Goal: Task Accomplishment & Management: Manage account settings

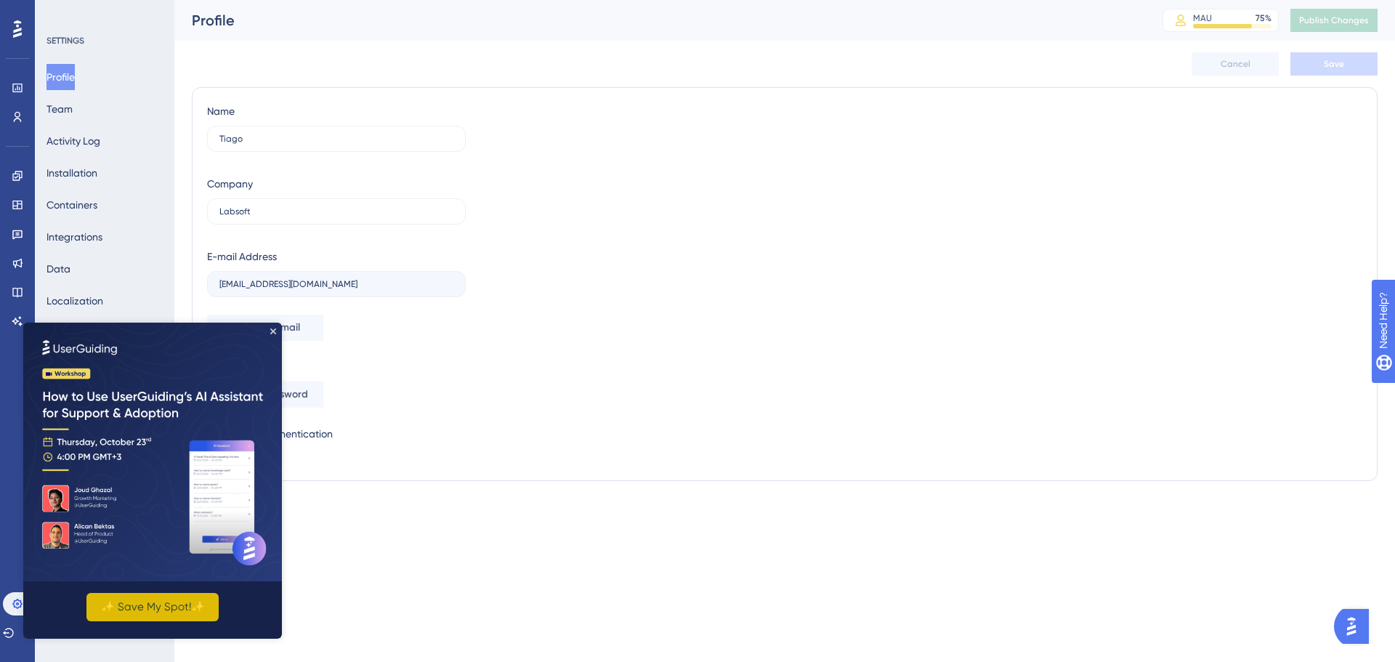
click at [198, 605] on button "✨ Save My Spot!✨" at bounding box center [152, 607] width 132 height 28
click at [276, 329] on img at bounding box center [152, 452] width 259 height 259
click at [272, 330] on icon "Close Preview" at bounding box center [273, 331] width 6 height 6
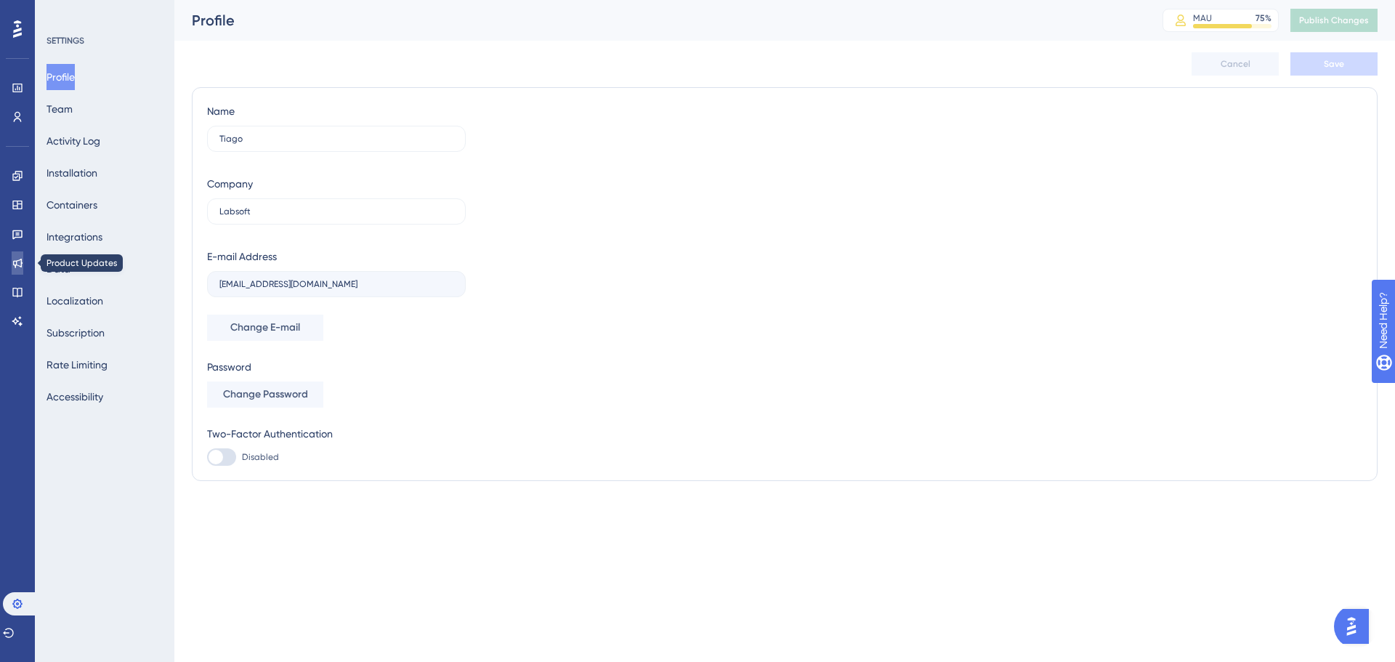
click at [20, 261] on icon at bounding box center [18, 263] width 12 height 12
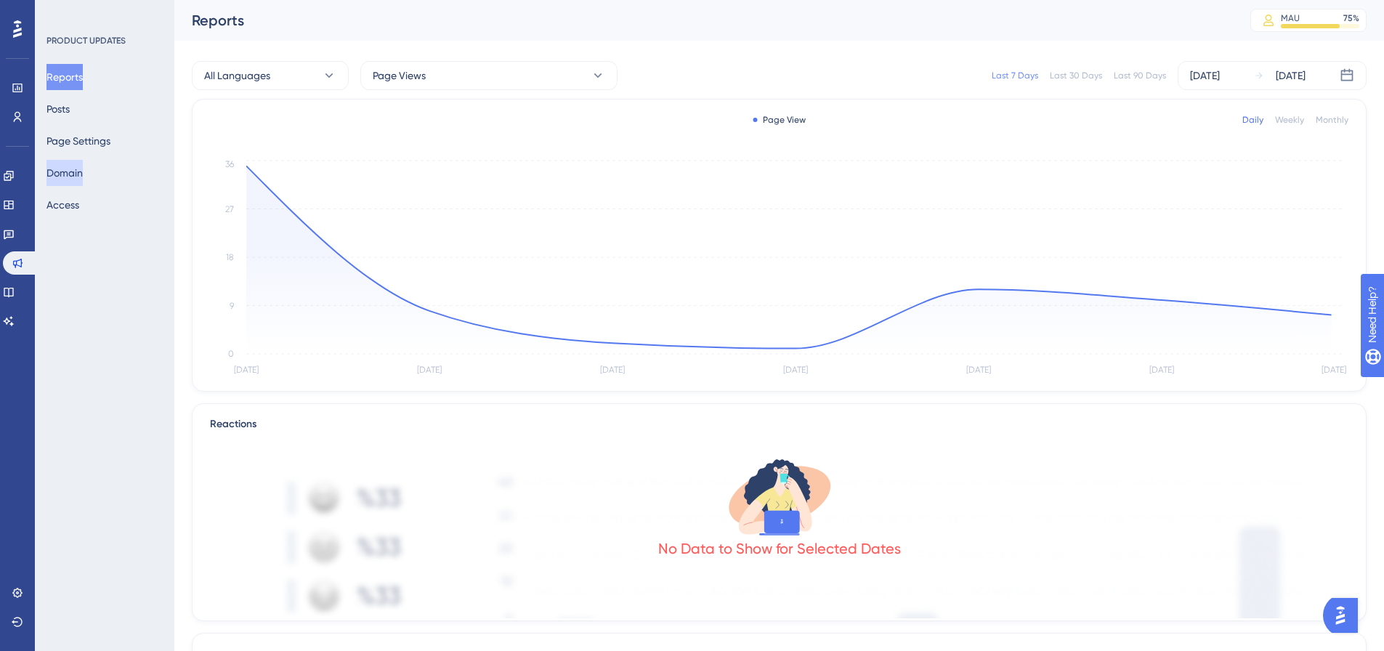
click at [81, 179] on button "Domain" at bounding box center [64, 173] width 36 height 26
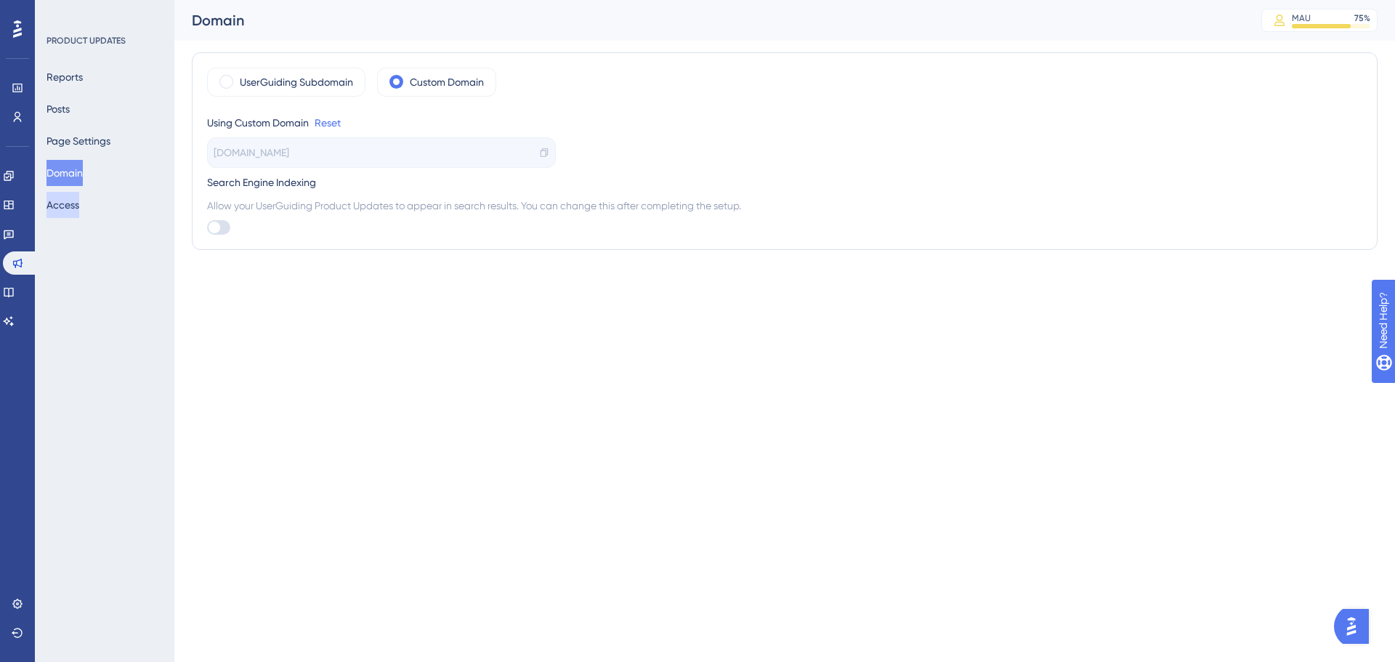
click at [79, 198] on button "Access" at bounding box center [62, 205] width 33 height 26
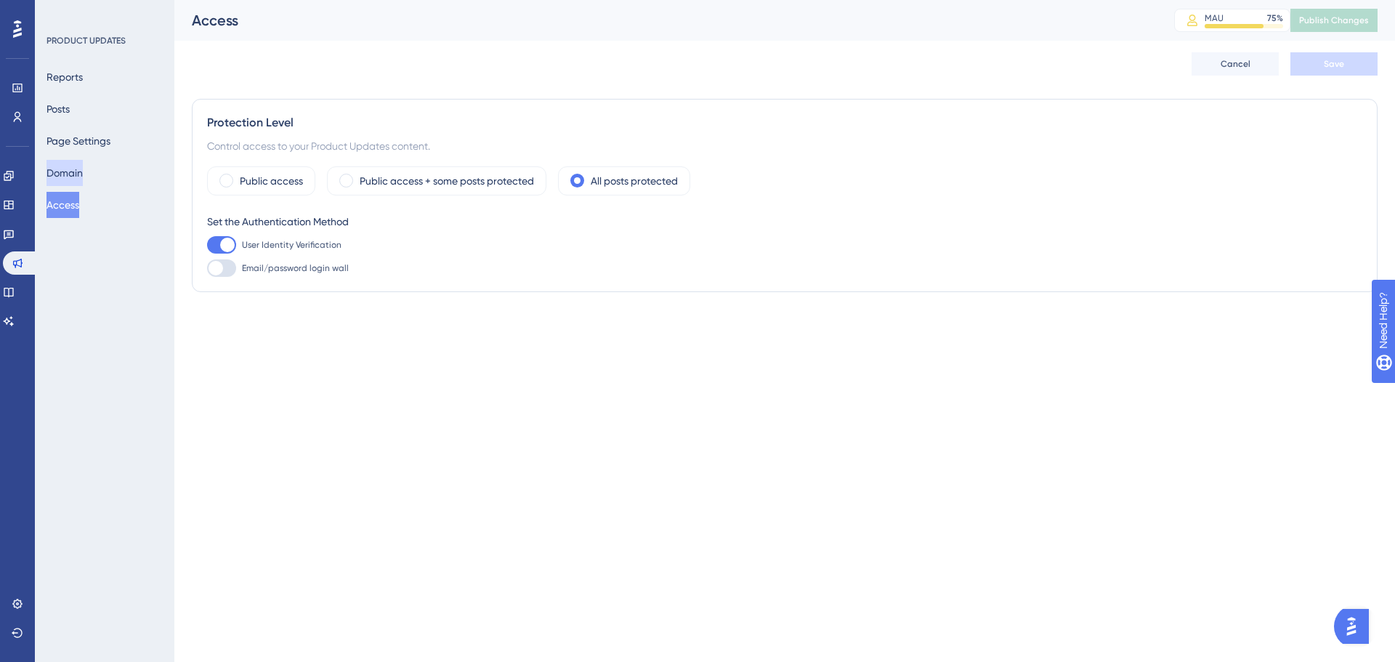
click at [83, 171] on button "Domain" at bounding box center [64, 173] width 36 height 26
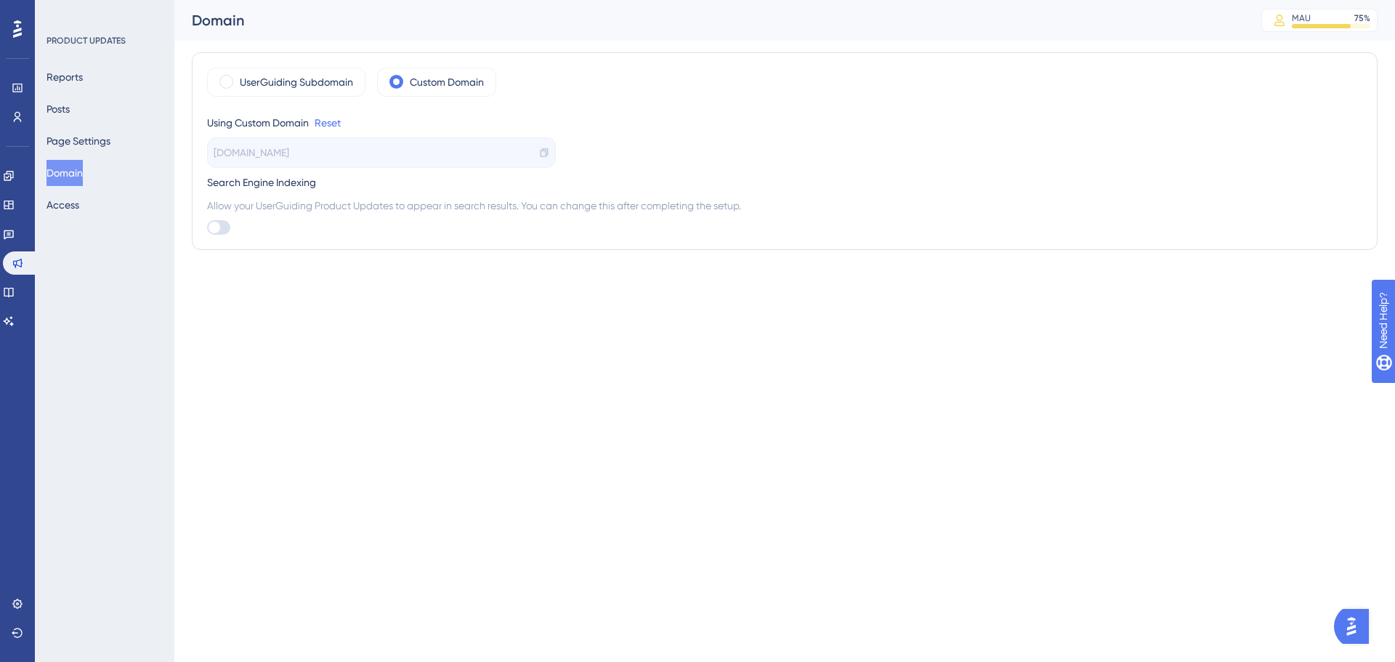
click at [546, 153] on icon at bounding box center [544, 152] width 7 height 9
click at [15, 182] on link at bounding box center [9, 175] width 12 height 23
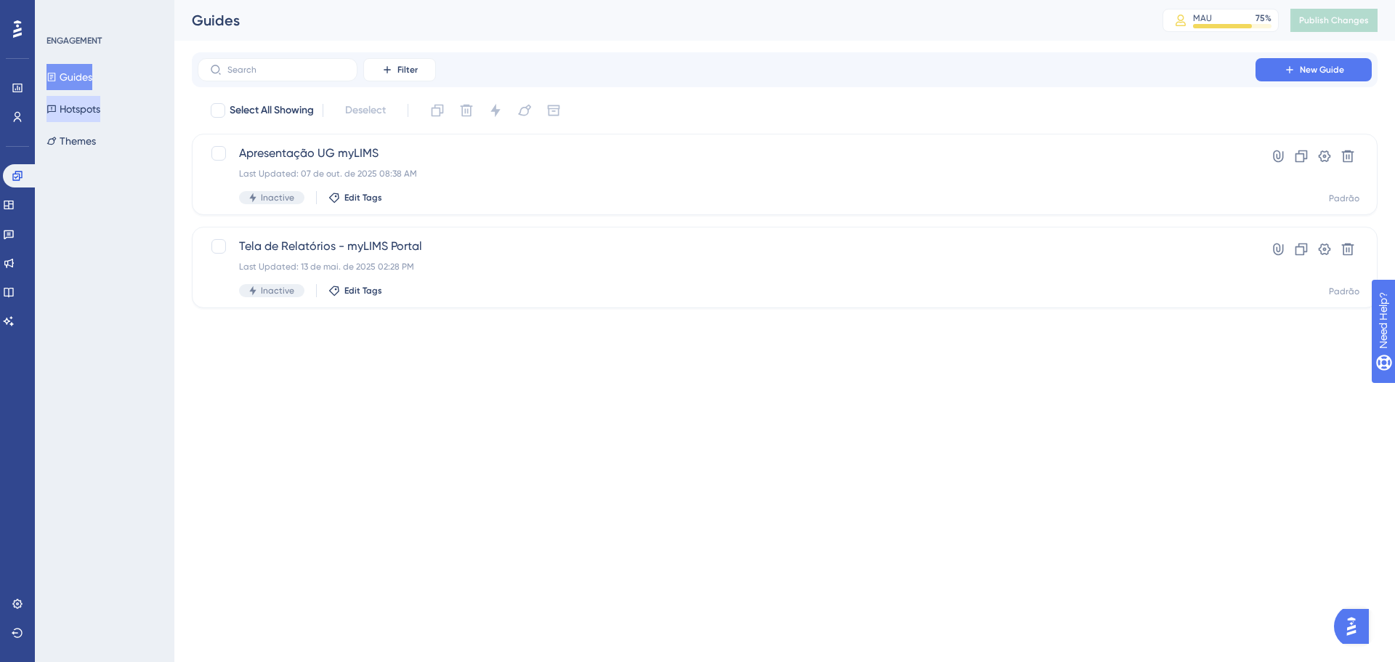
click at [80, 111] on button "Hotspots" at bounding box center [73, 109] width 54 height 26
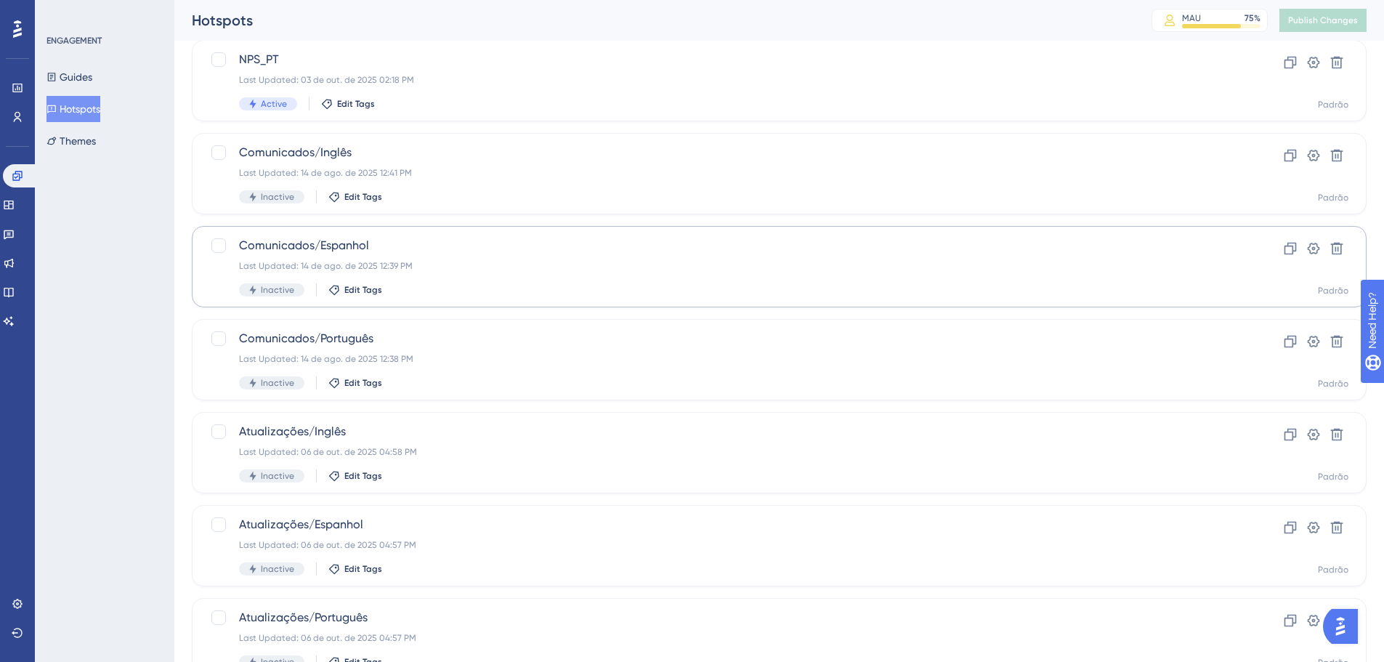
scroll to position [344, 0]
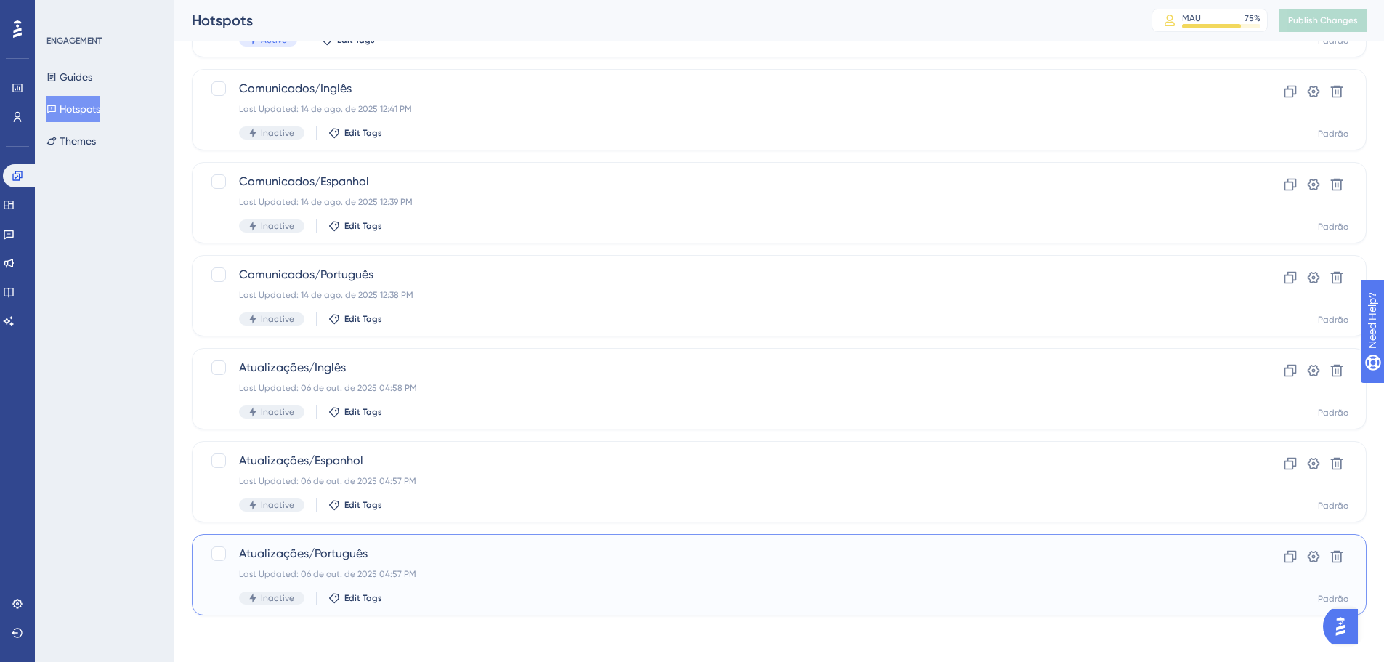
click at [297, 567] on div "Atualizações/Português Last Updated: 06 de out. de 2025 04:57 PM Inactive Edit …" at bounding box center [721, 575] width 964 height 60
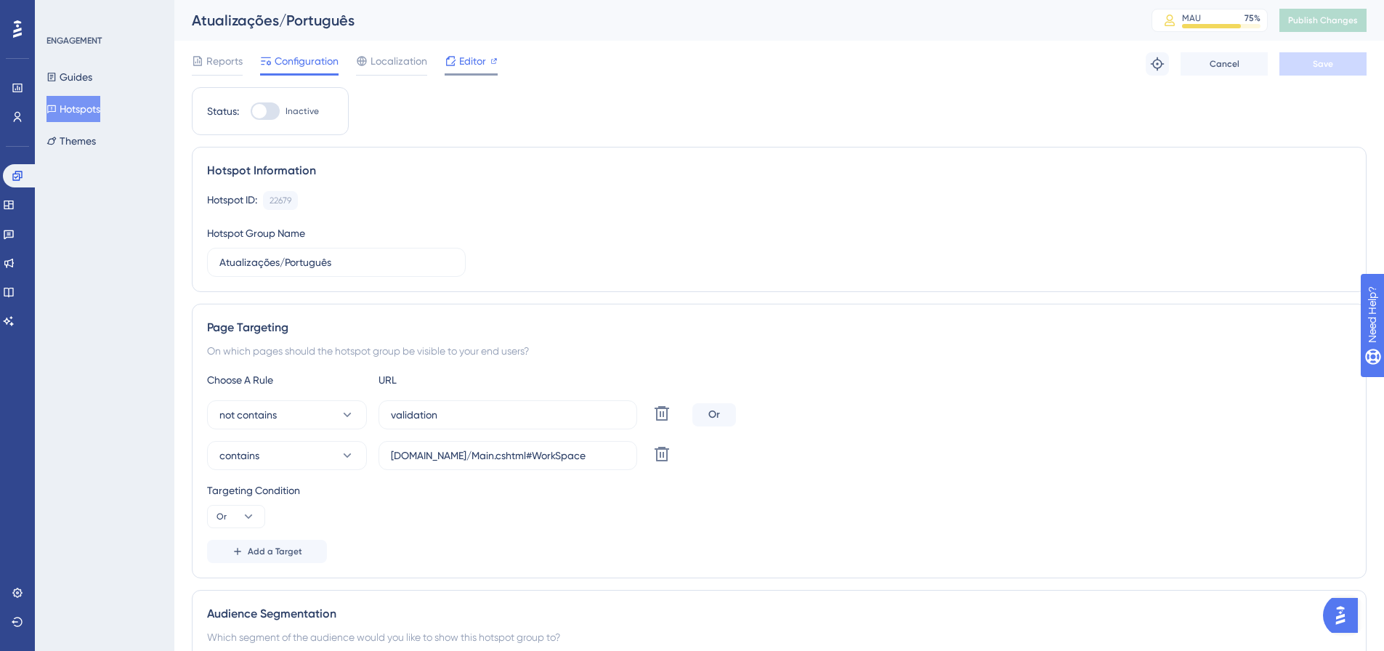
click at [457, 57] on div "Editor" at bounding box center [471, 60] width 53 height 17
click at [1341, 24] on span "Publish Changes" at bounding box center [1323, 21] width 70 height 12
click at [15, 262] on icon at bounding box center [9, 263] width 12 height 12
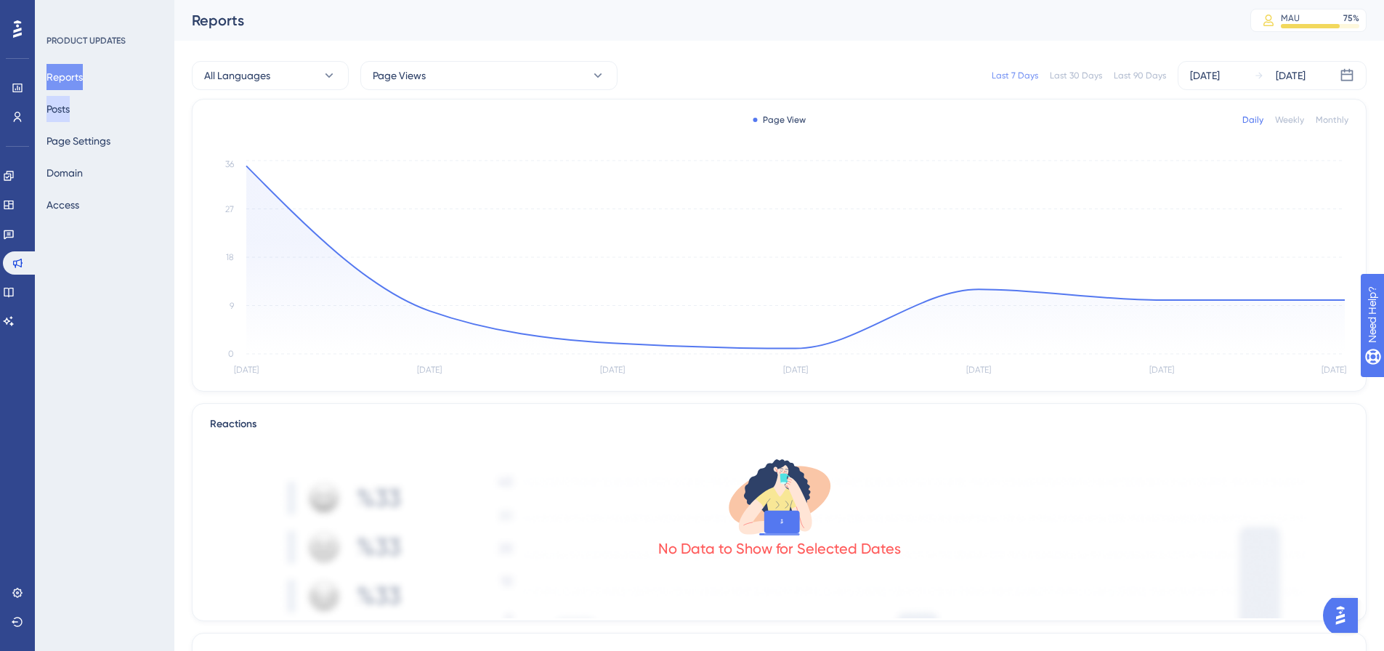
click at [70, 116] on button "Posts" at bounding box center [57, 109] width 23 height 26
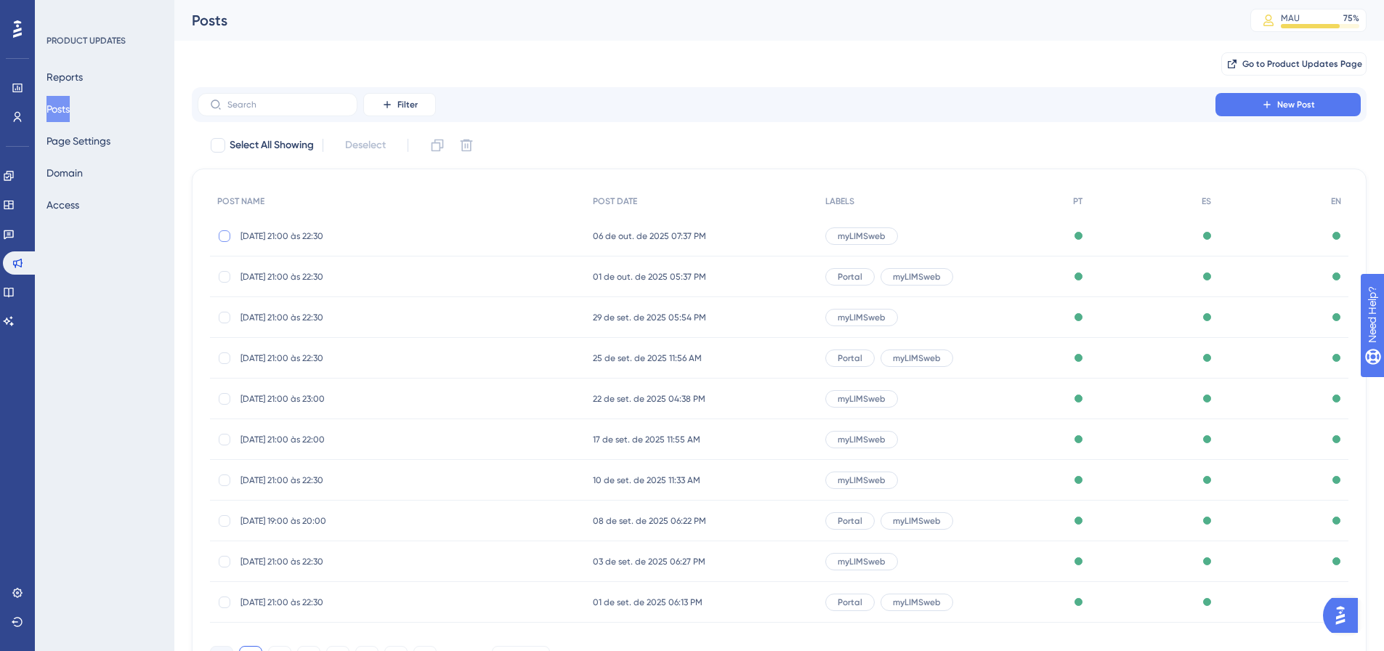
click at [225, 232] on div at bounding box center [225, 236] width 12 height 12
checkbox input "true"
click at [612, 236] on span "06 de out. de 2025 07:37 PM" at bounding box center [649, 236] width 113 height 12
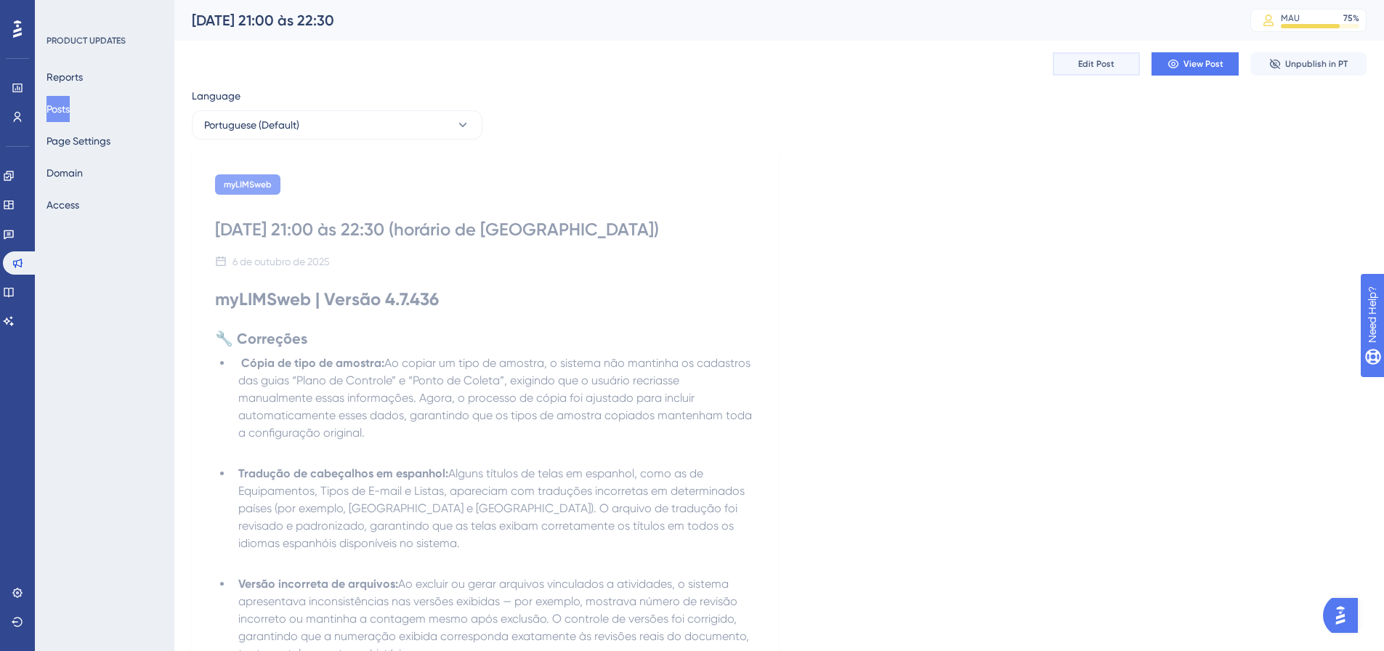
click at [1070, 66] on button "Edit Post" at bounding box center [1096, 63] width 87 height 23
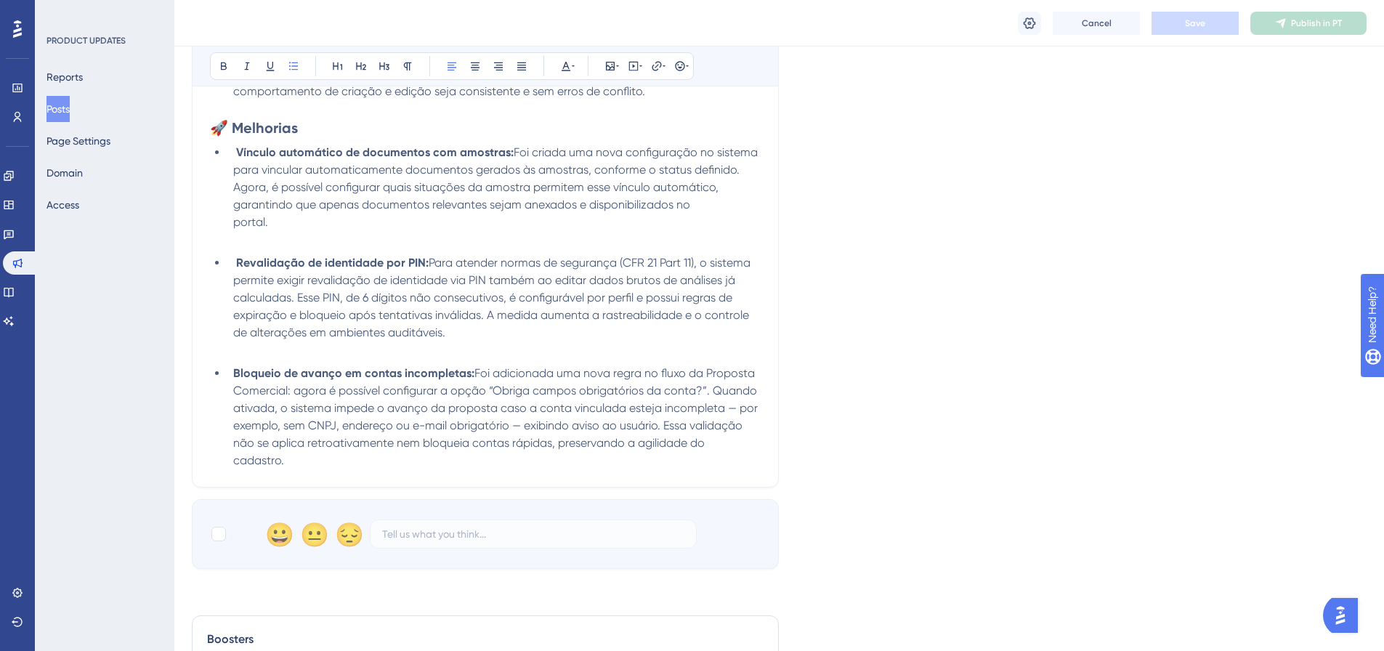
scroll to position [971, 0]
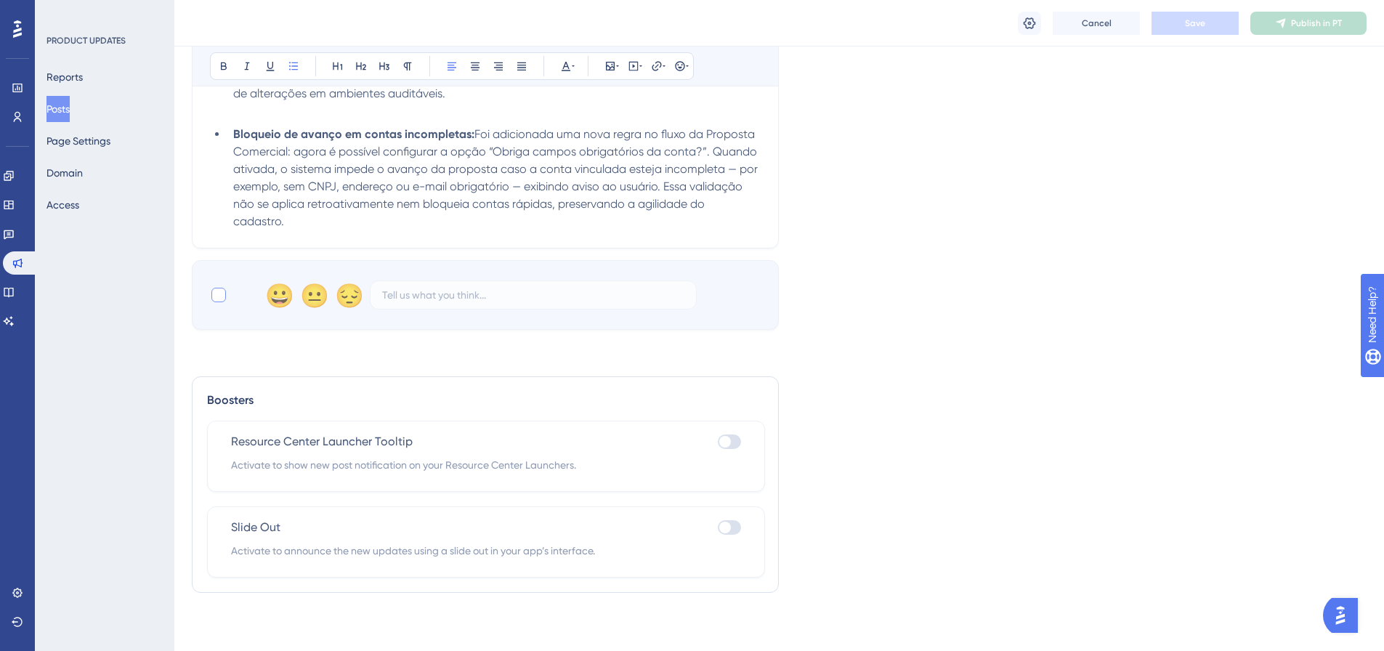
click at [217, 297] on div at bounding box center [218, 295] width 15 height 15
checkbox input "true"
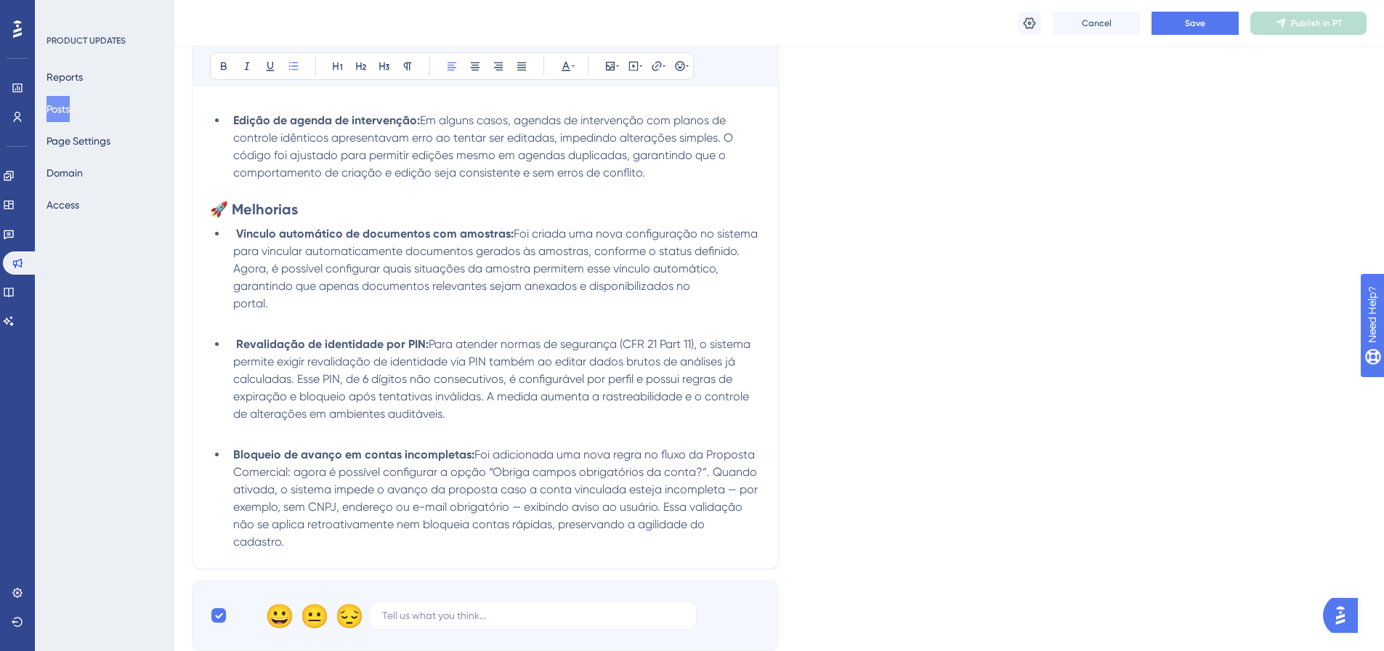
scroll to position [535, 0]
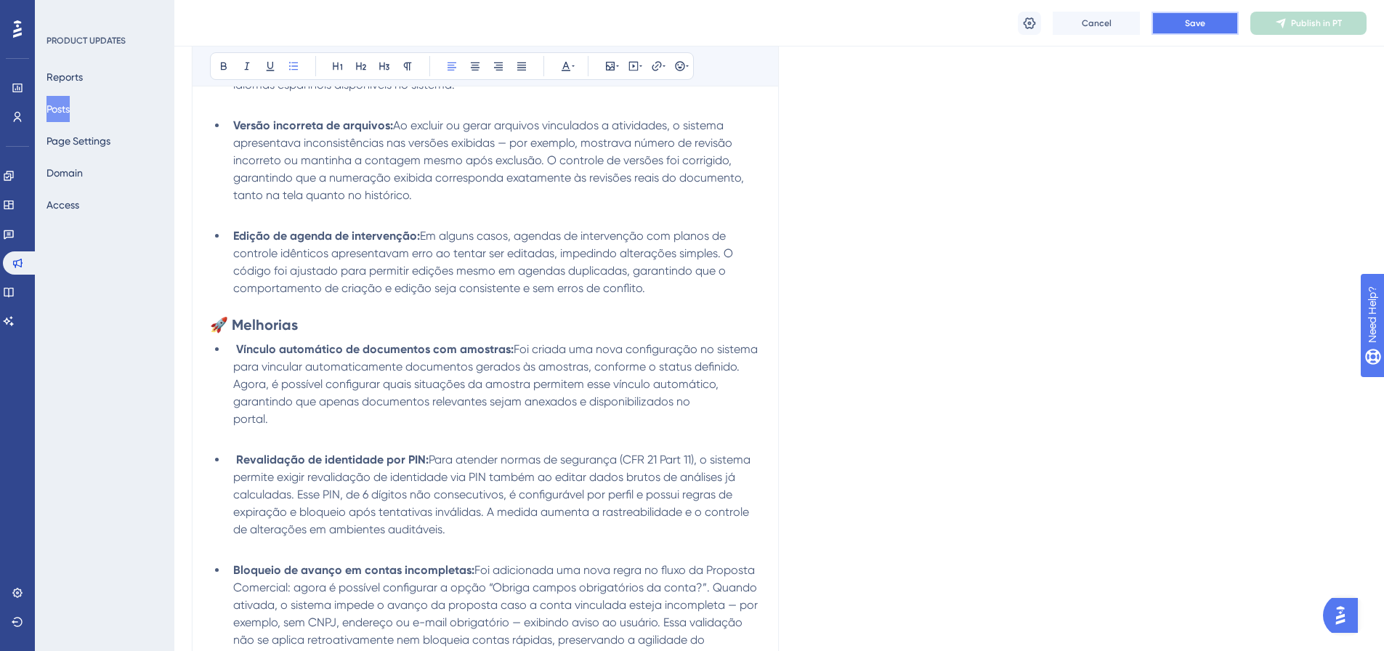
click at [1196, 27] on span "Save" at bounding box center [1195, 23] width 20 height 12
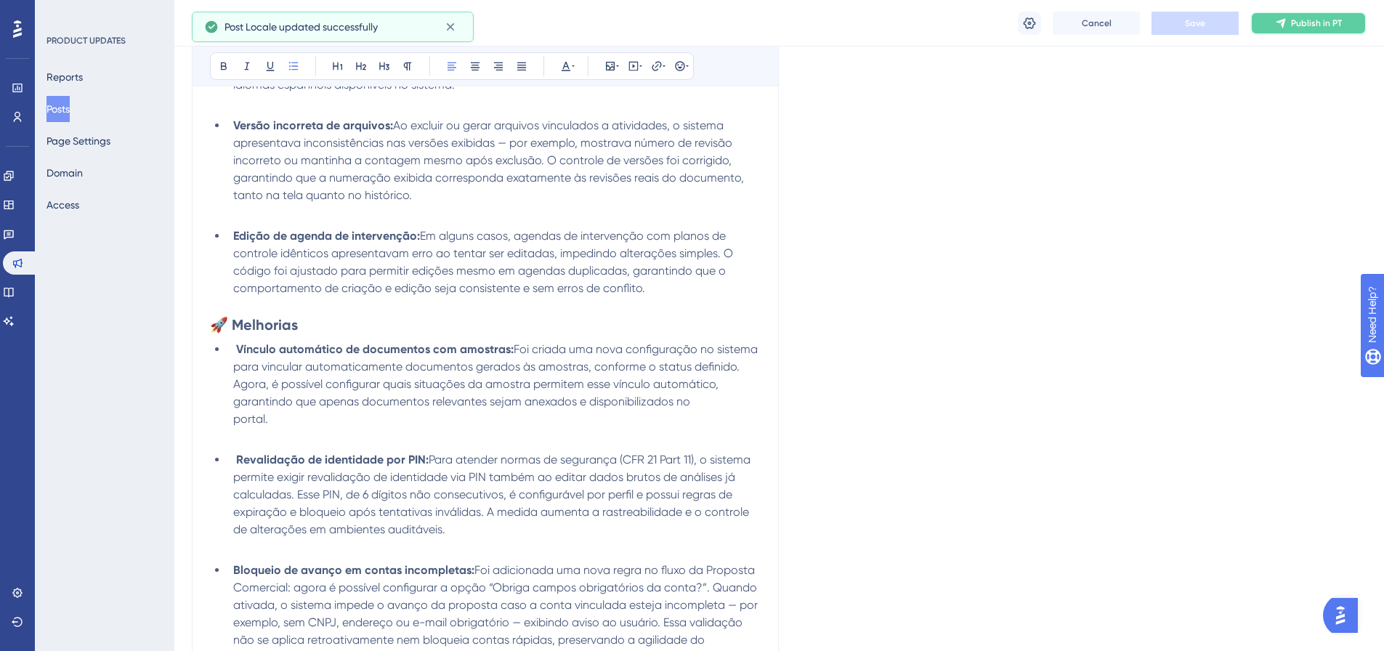
click at [1291, 33] on button "Publish in PT" at bounding box center [1308, 23] width 116 height 23
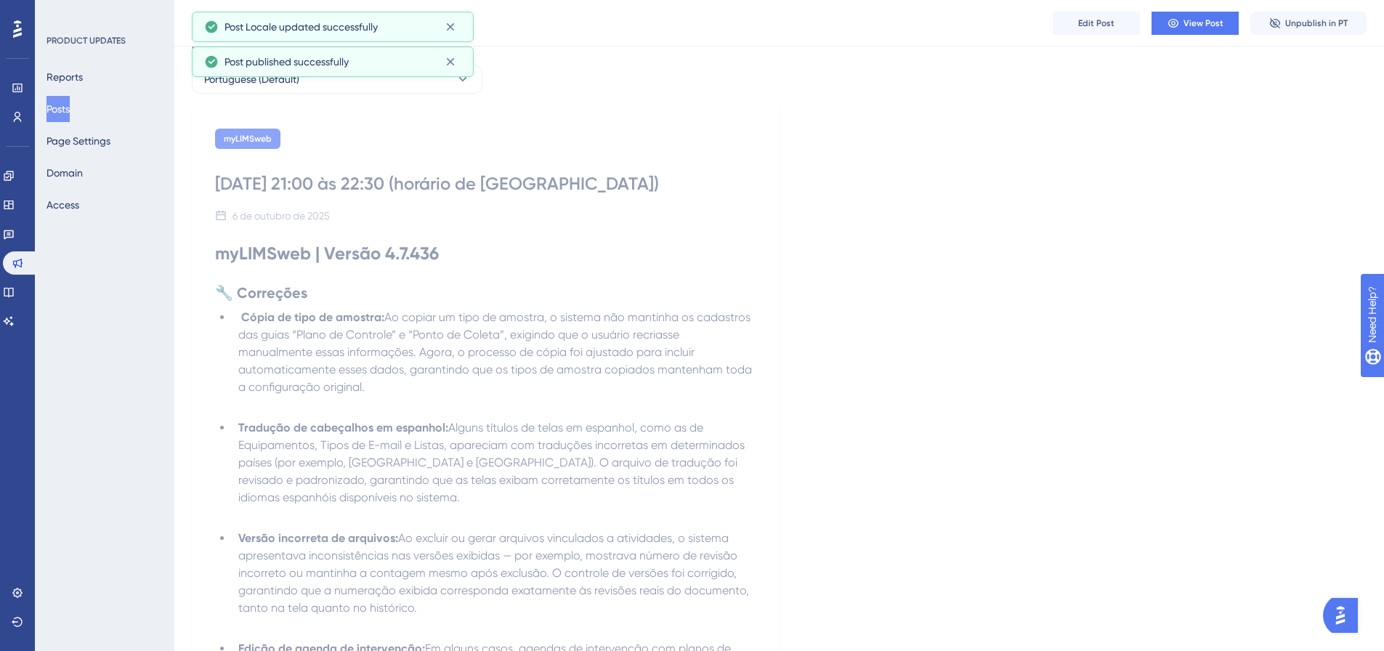
scroll to position [26, 0]
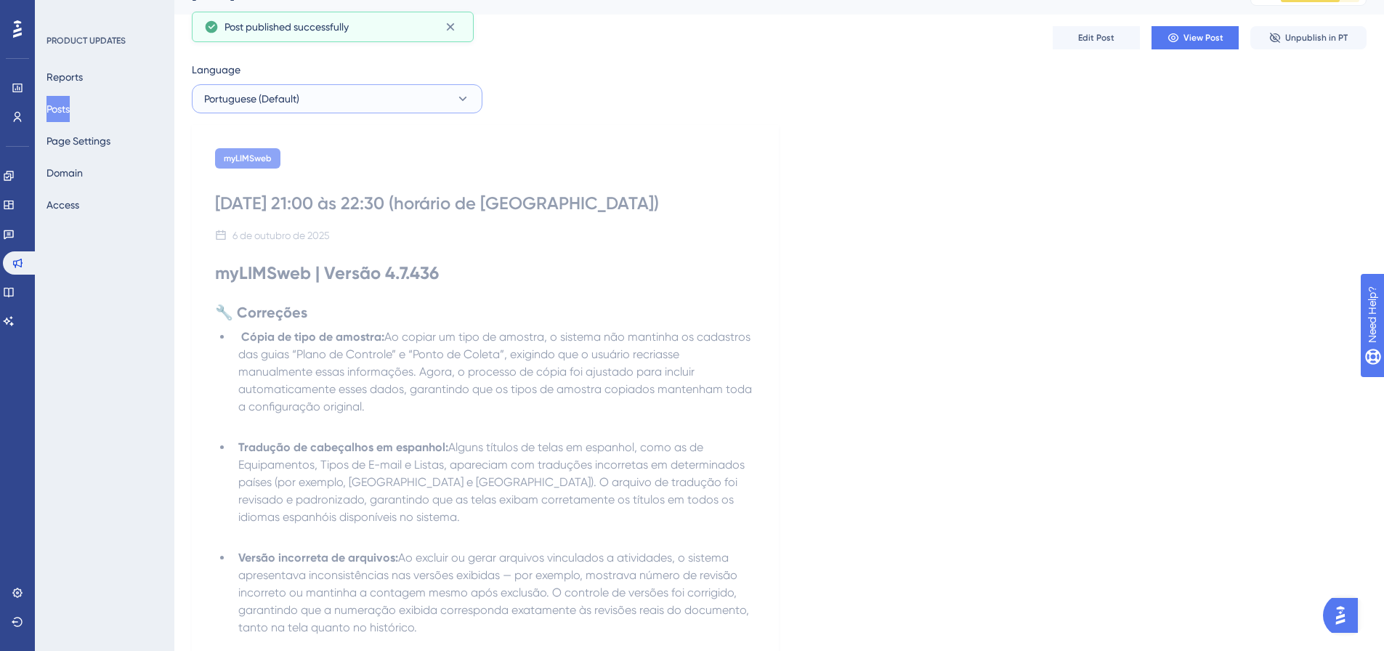
click at [388, 108] on button "Portuguese (Default)" at bounding box center [337, 98] width 291 height 29
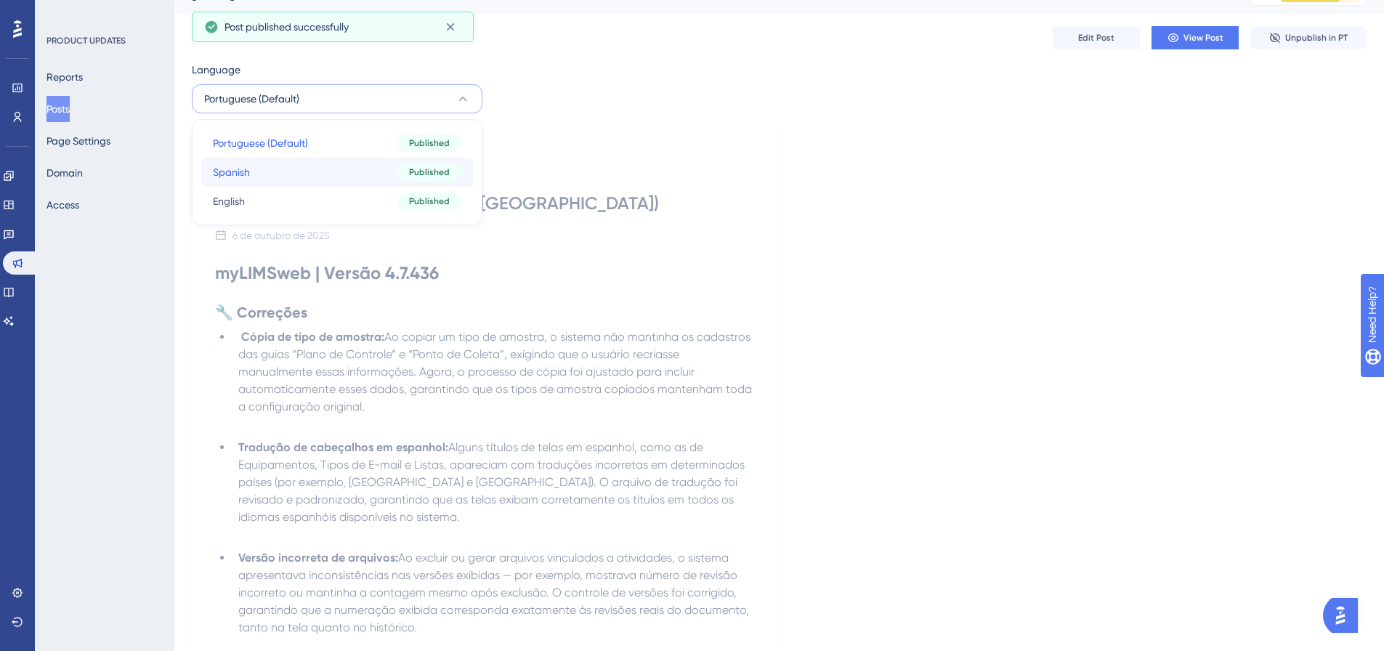
click at [297, 166] on button "Spanish Spanish Published" at bounding box center [337, 172] width 272 height 29
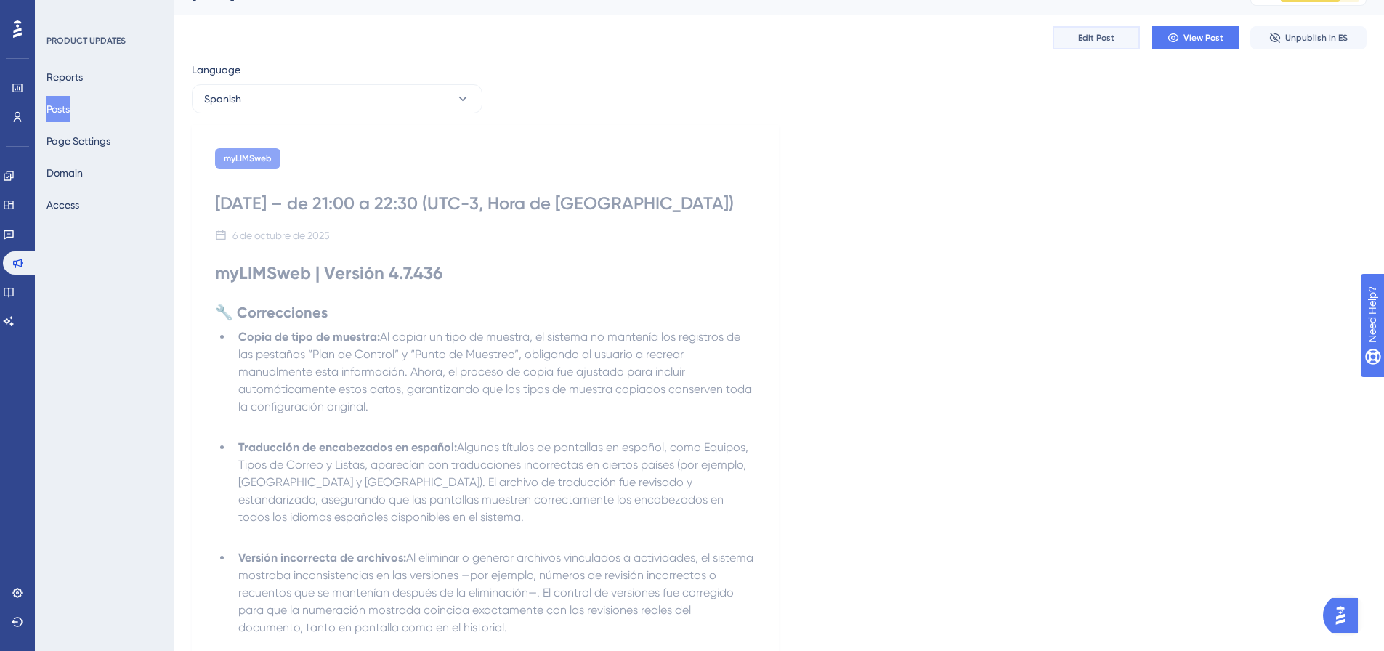
click at [1101, 41] on span "Edit Post" at bounding box center [1096, 38] width 36 height 12
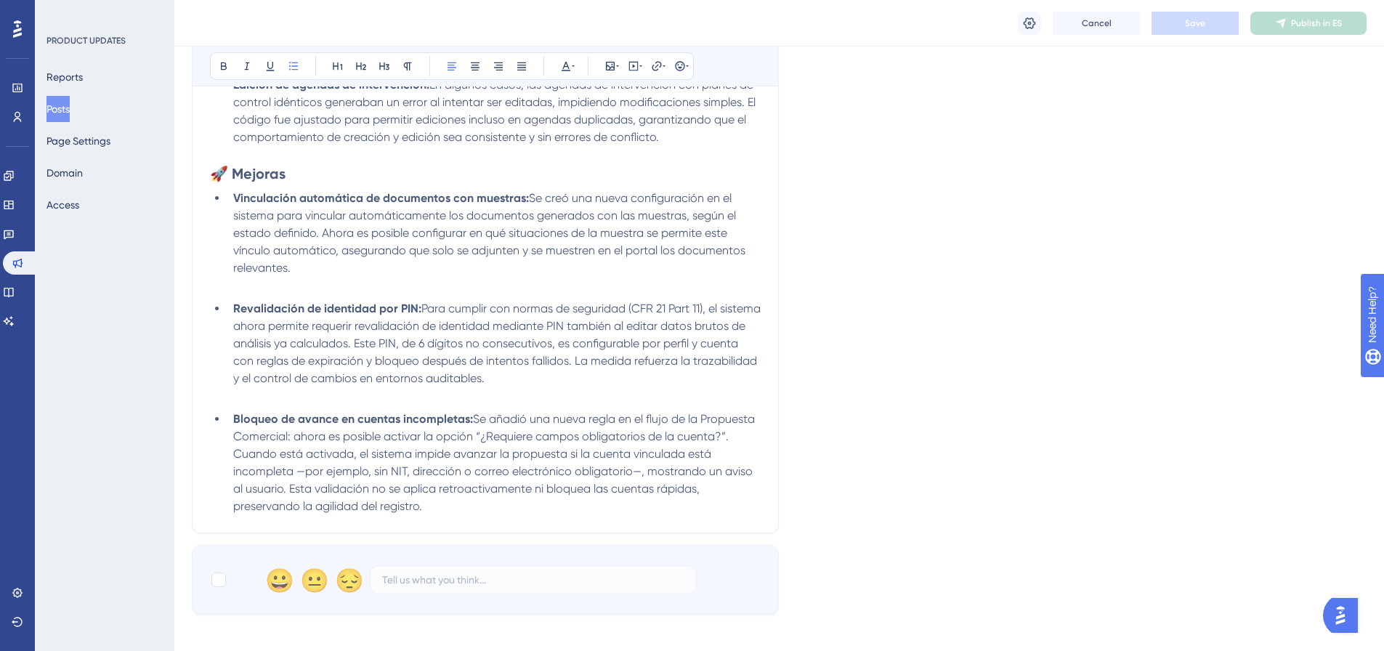
scroll to position [971, 0]
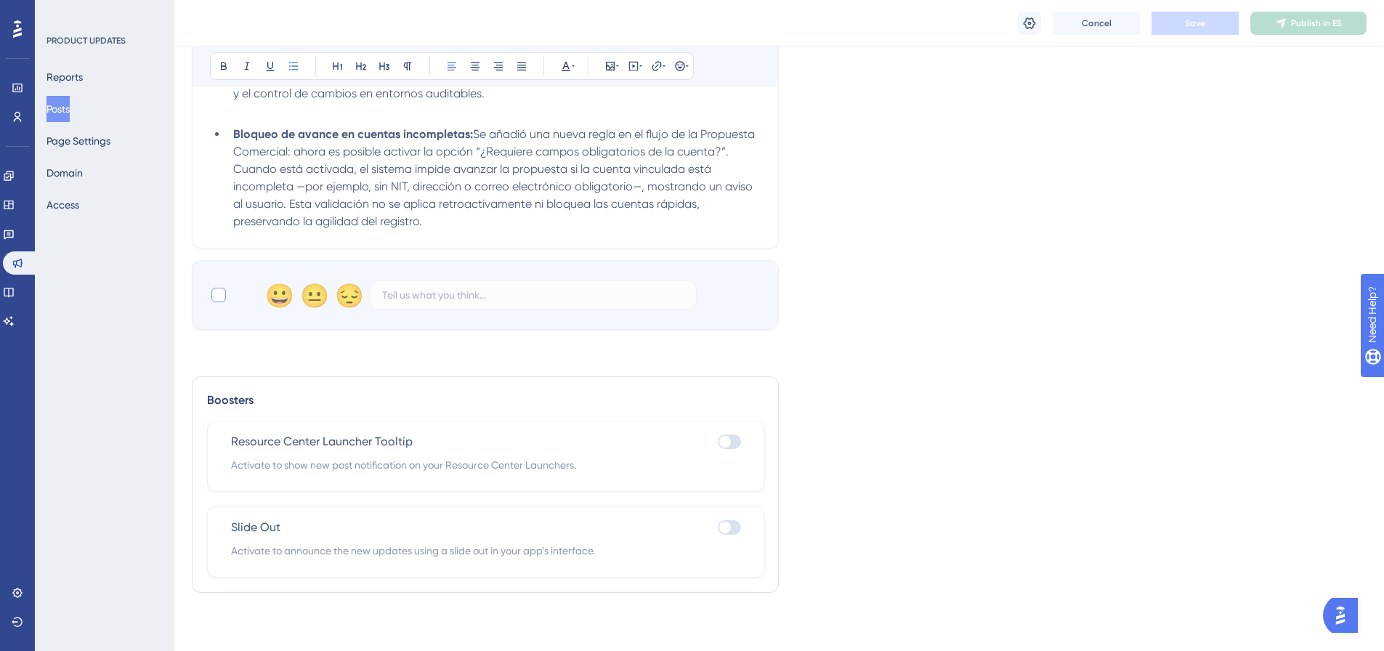
click at [215, 293] on div at bounding box center [218, 295] width 15 height 15
checkbox input "true"
click at [1219, 24] on button "Save" at bounding box center [1195, 23] width 87 height 23
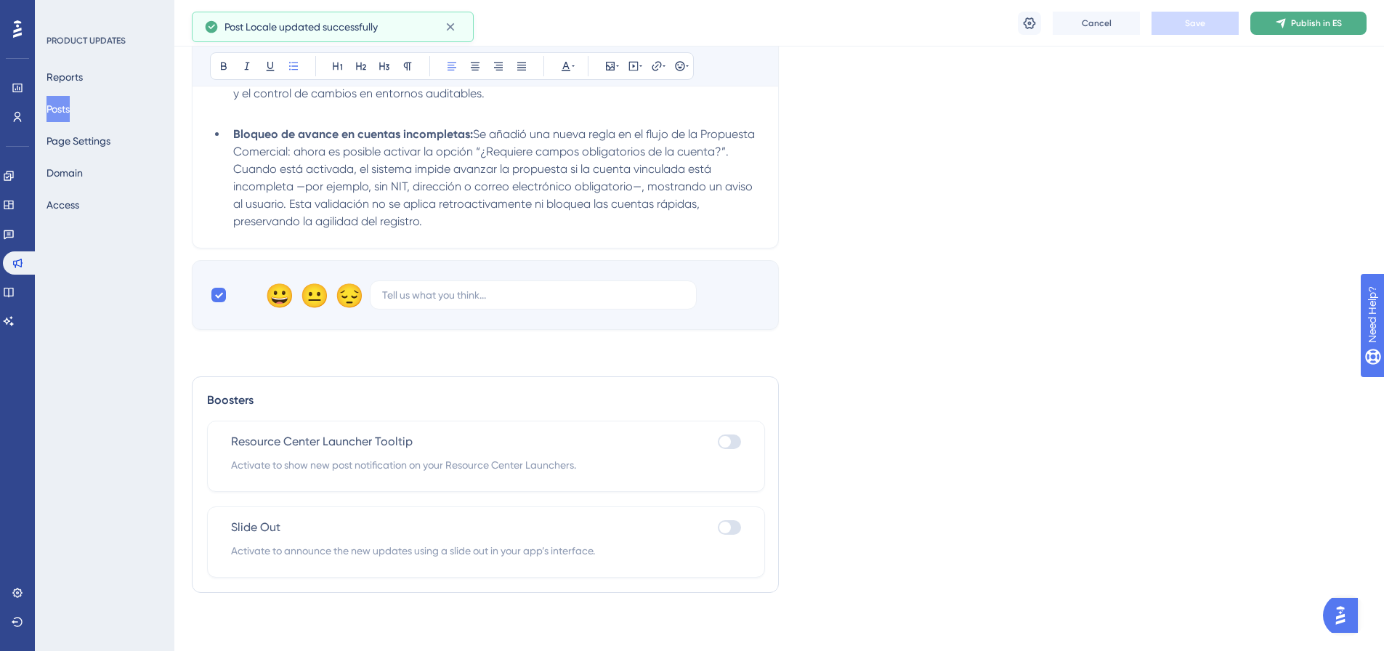
click at [1273, 25] on button "Publish in ES" at bounding box center [1308, 23] width 116 height 23
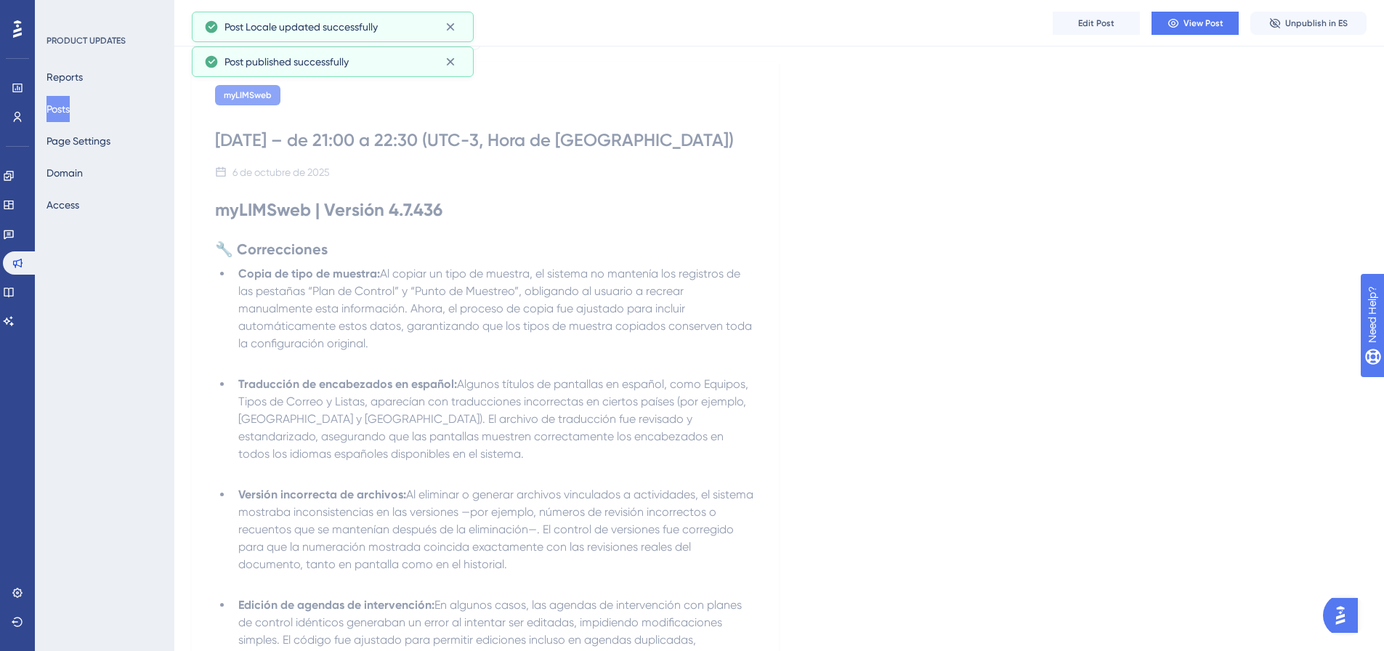
scroll to position [0, 0]
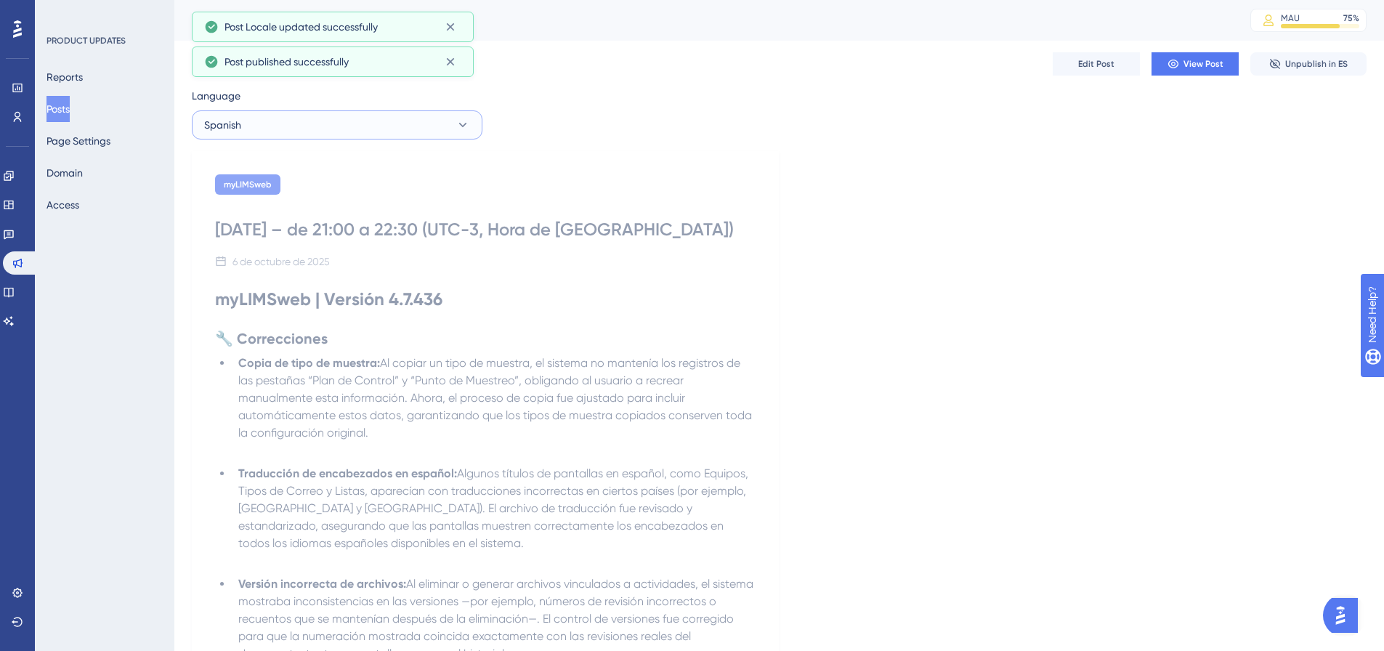
click at [466, 130] on icon at bounding box center [463, 125] width 15 height 15
click at [260, 227] on button "English English Published" at bounding box center [337, 227] width 272 height 29
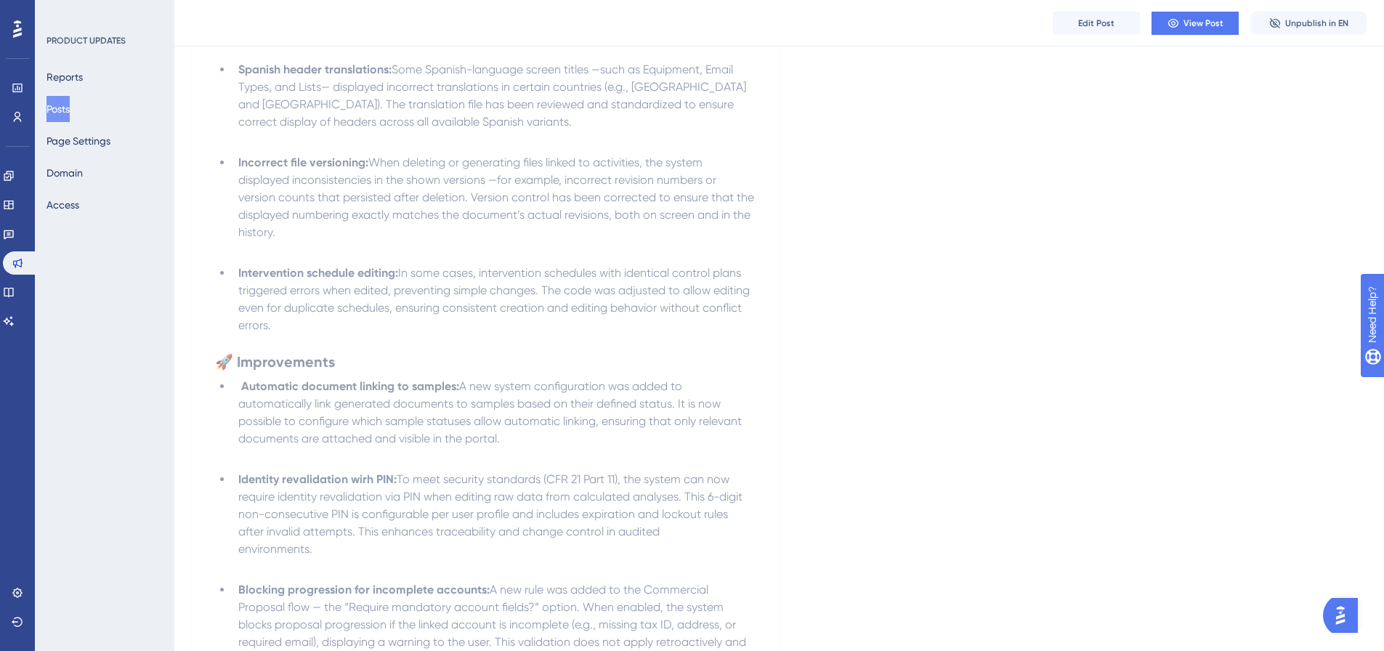
scroll to position [482, 0]
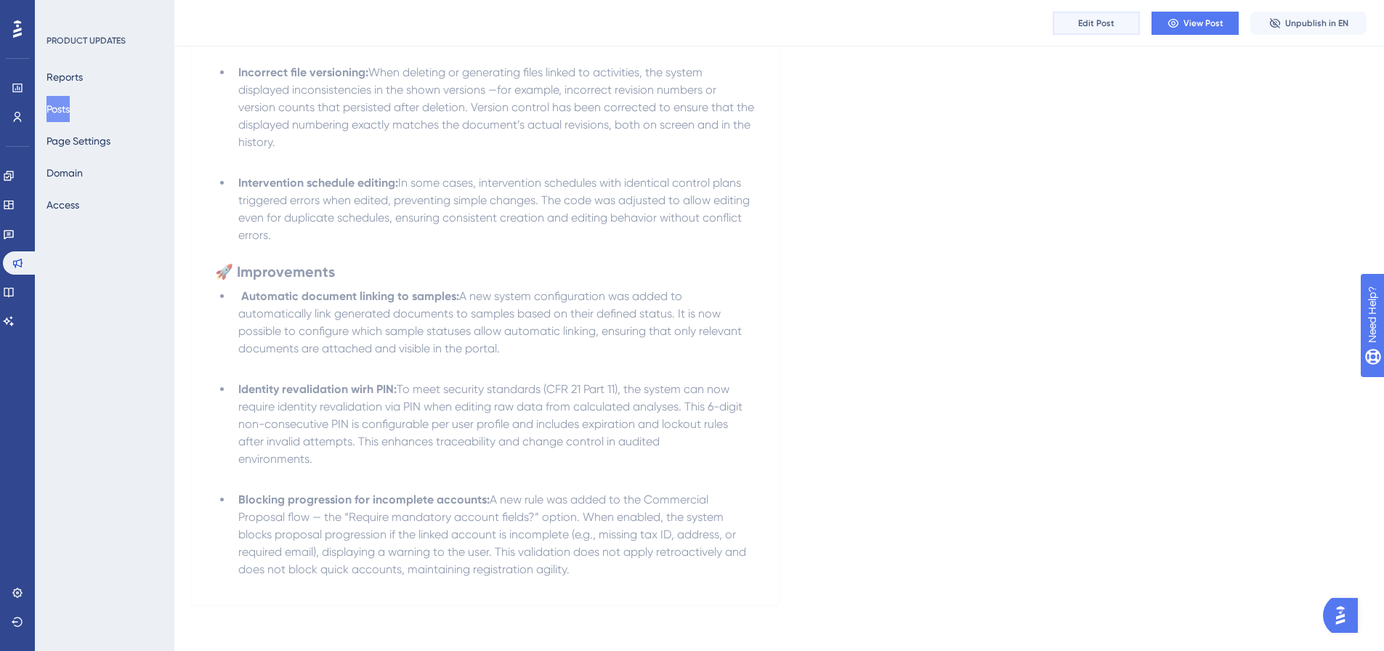
click at [1074, 28] on button "Edit Post" at bounding box center [1096, 23] width 87 height 23
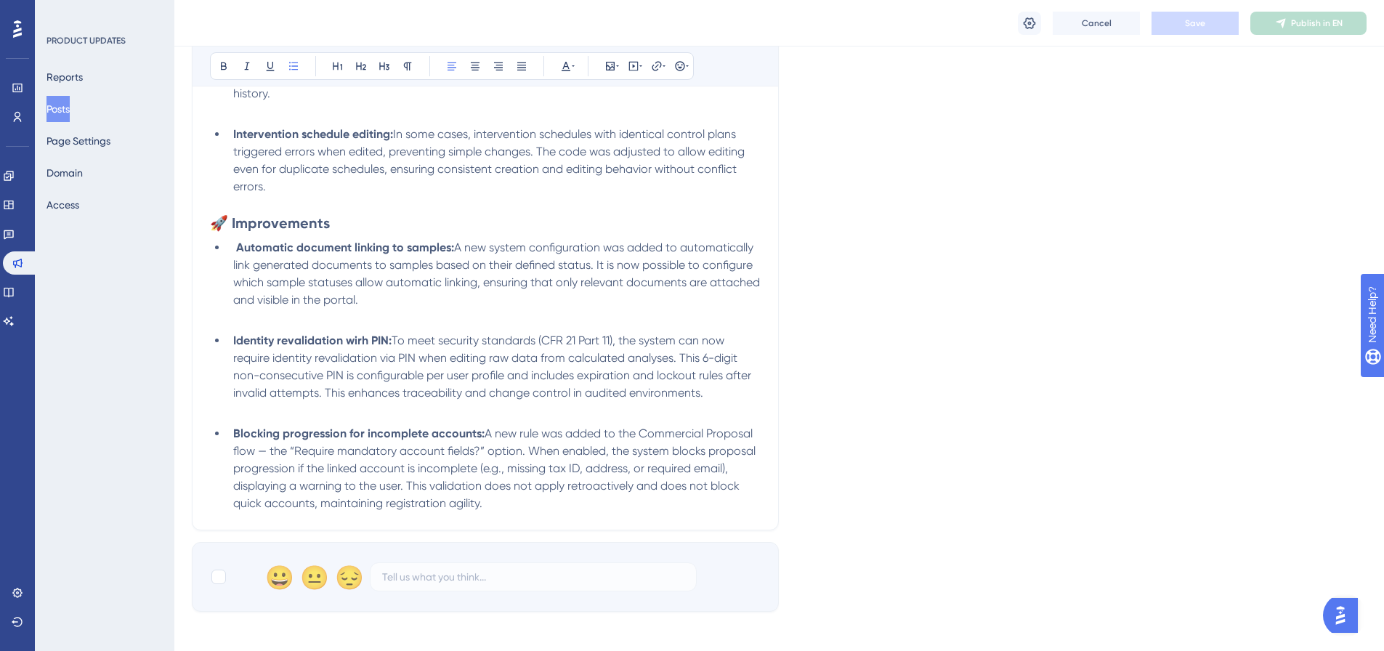
scroll to position [883, 0]
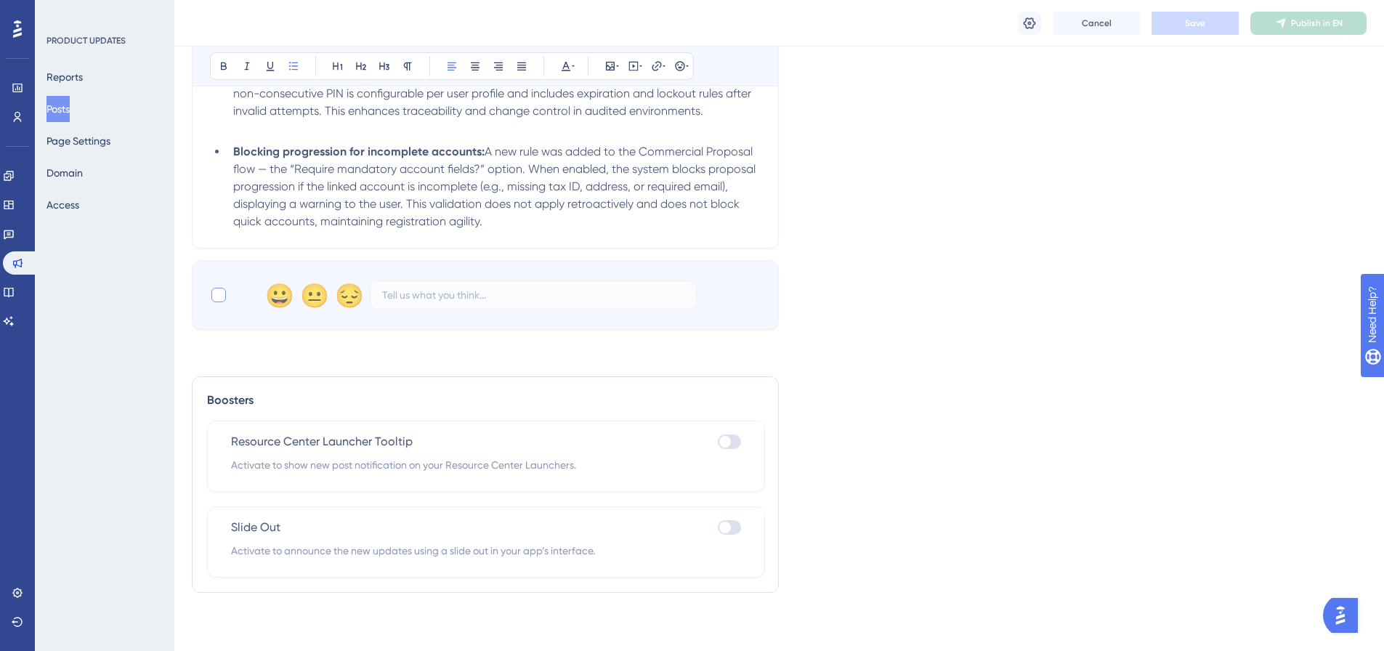
click at [217, 297] on div at bounding box center [218, 295] width 15 height 15
checkbox input "true"
click at [1205, 15] on button "Save" at bounding box center [1195, 23] width 87 height 23
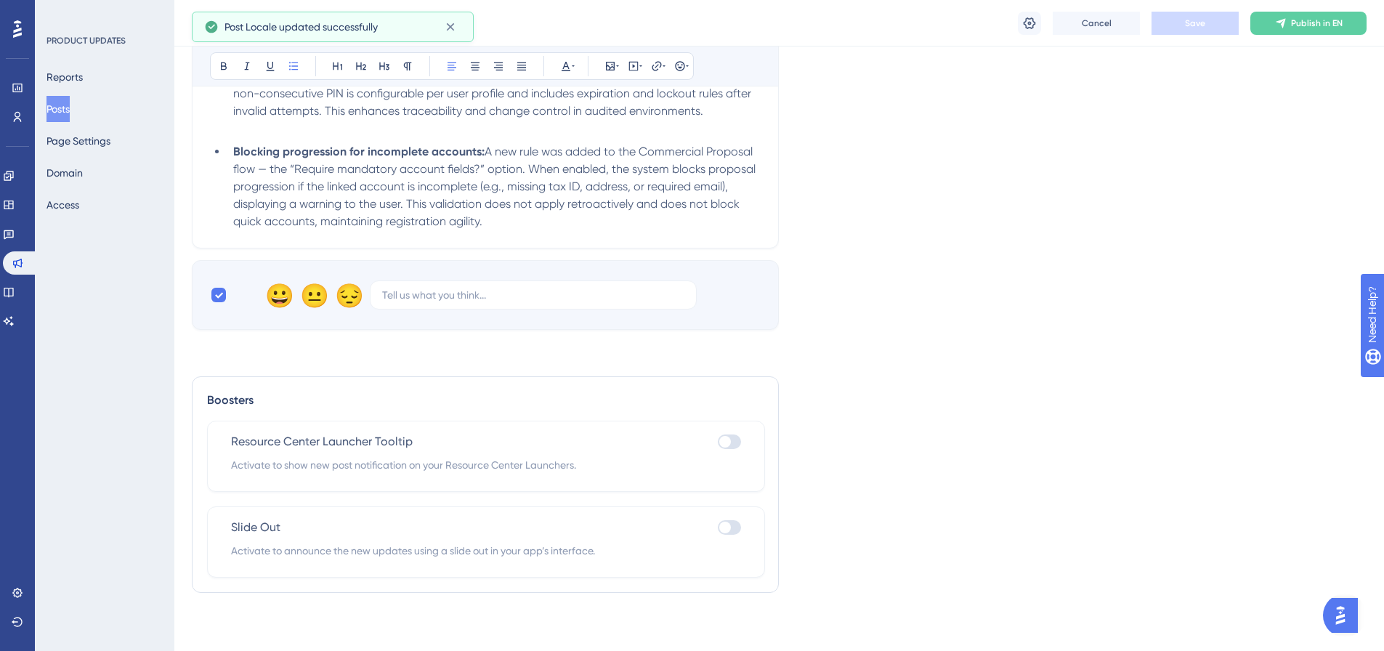
click at [1278, 31] on button "Publish in EN" at bounding box center [1308, 23] width 116 height 23
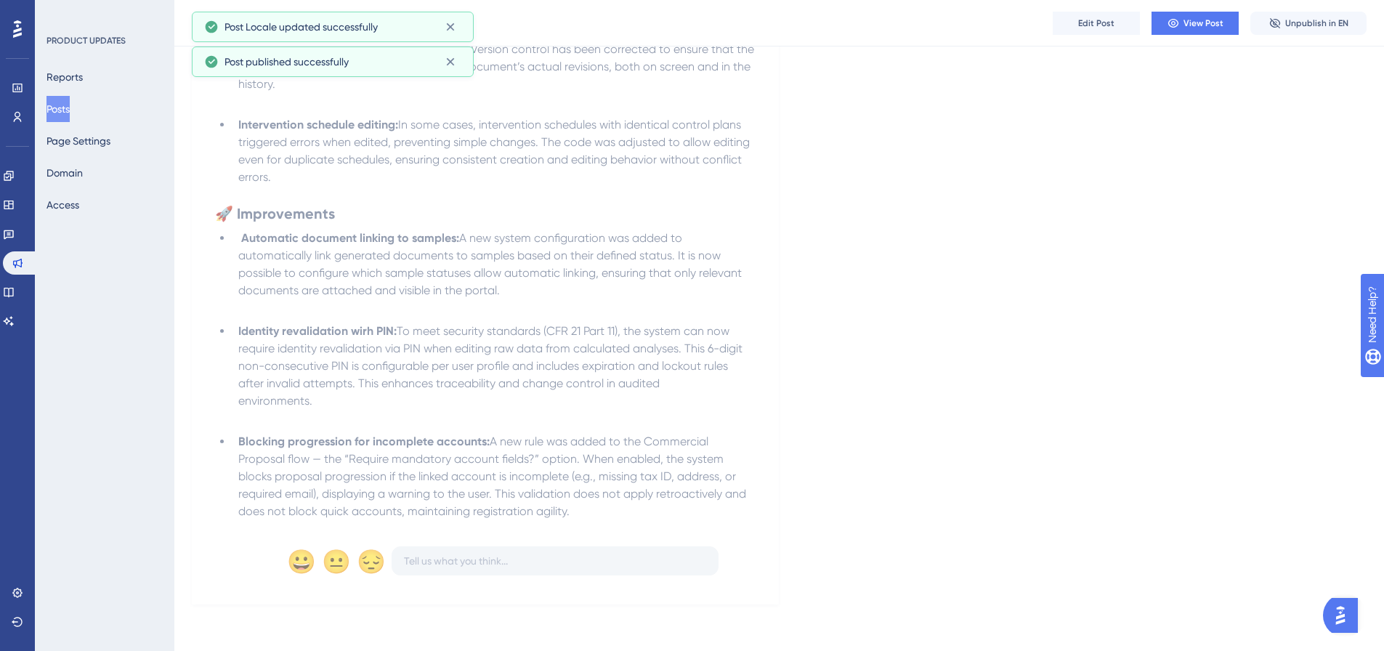
scroll to position [541, 0]
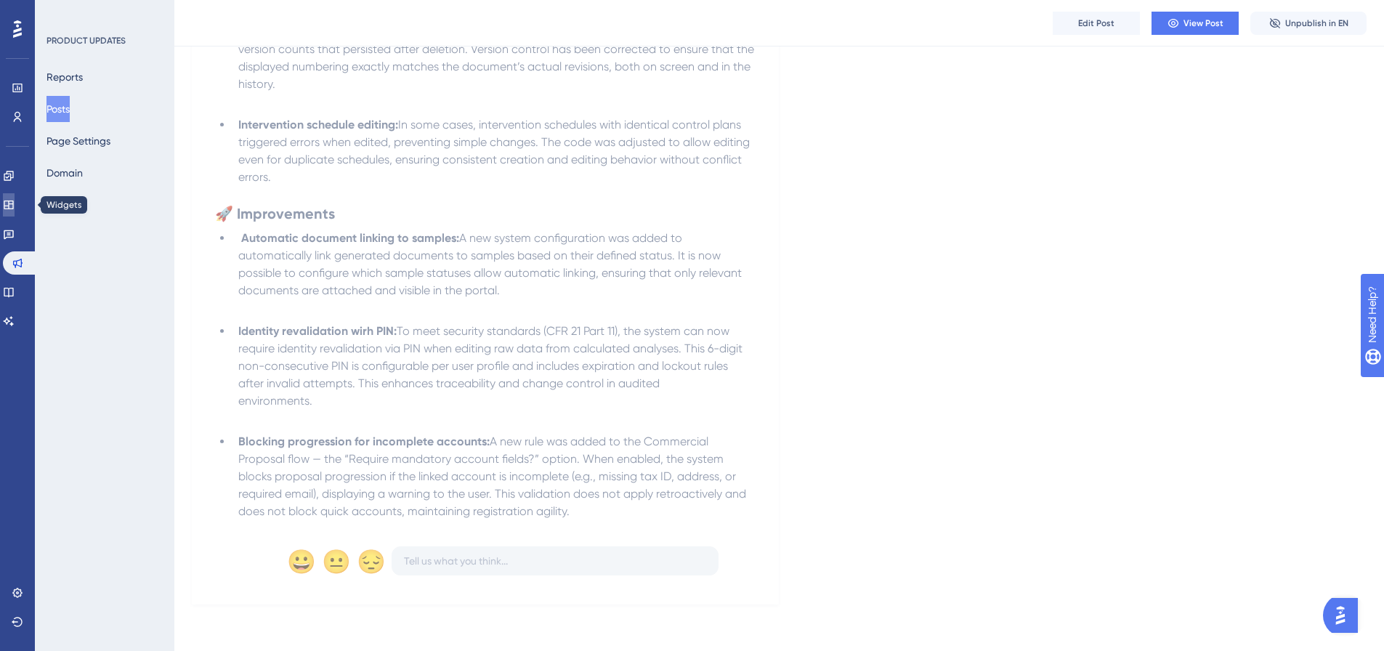
click at [15, 206] on link at bounding box center [9, 204] width 12 height 23
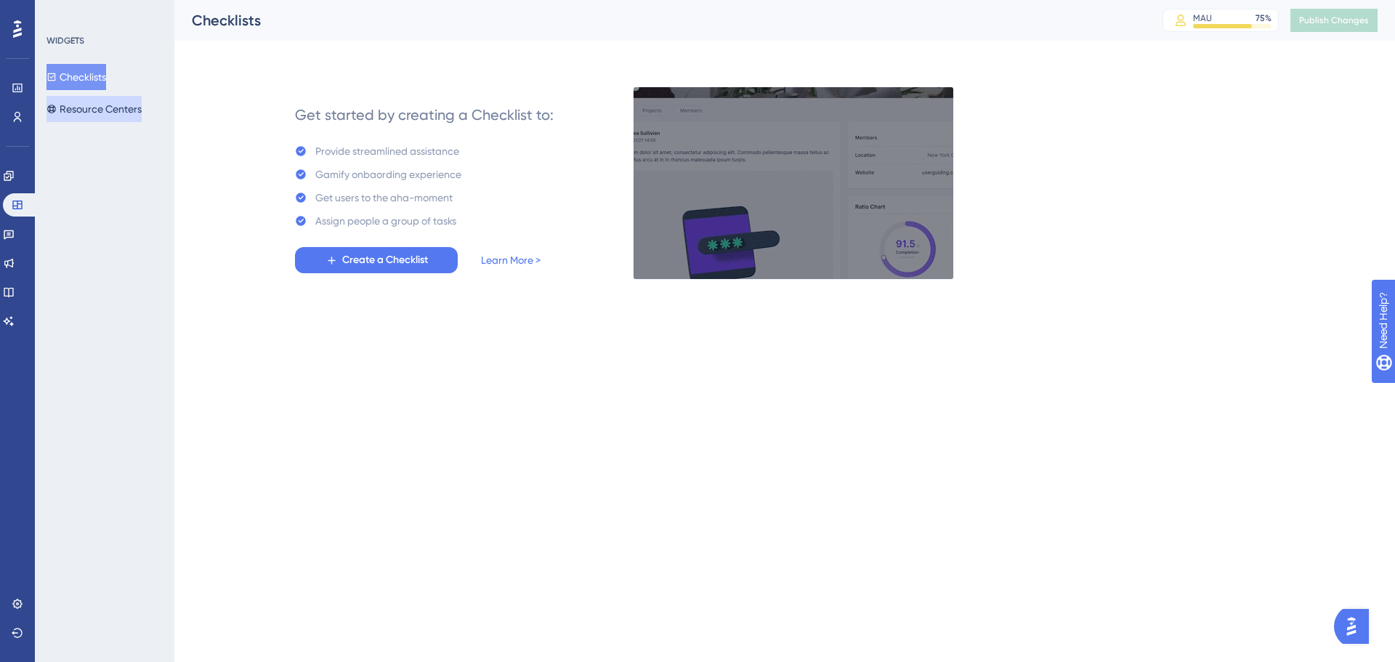
click at [101, 109] on button "Resource Centers" at bounding box center [93, 109] width 95 height 26
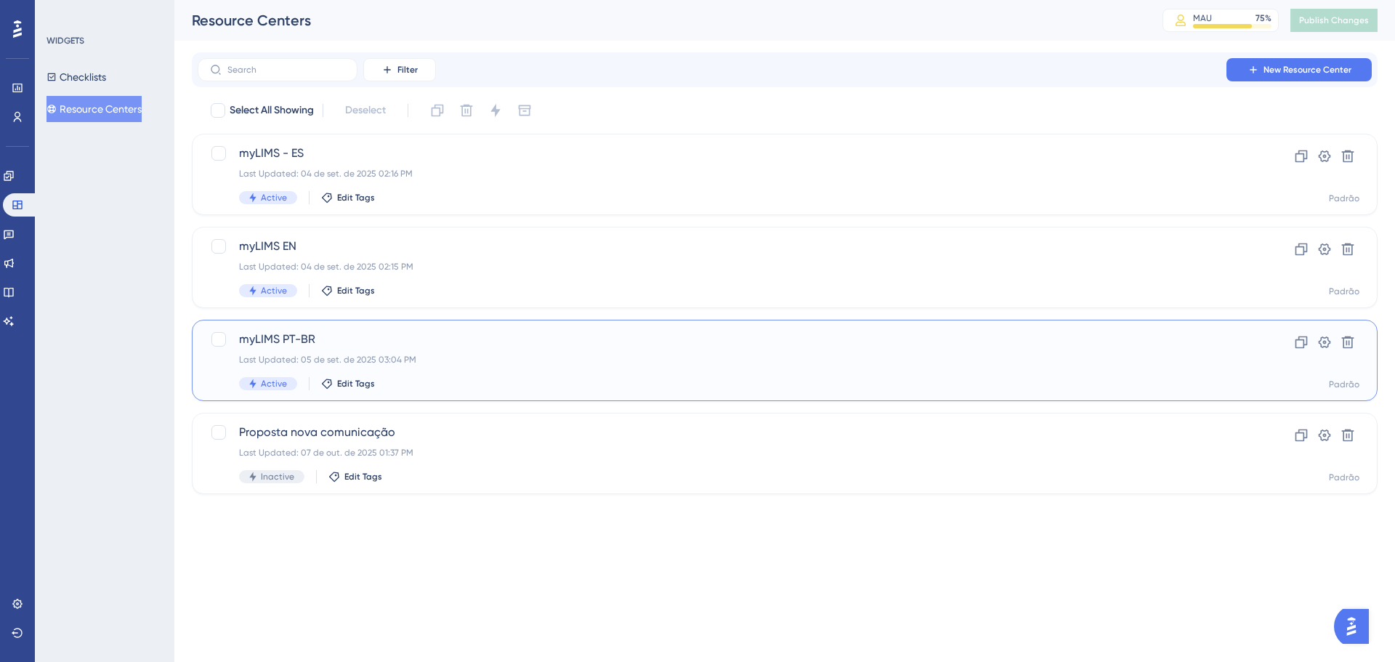
click at [349, 339] on span "myLIMS PT-BR" at bounding box center [726, 339] width 975 height 17
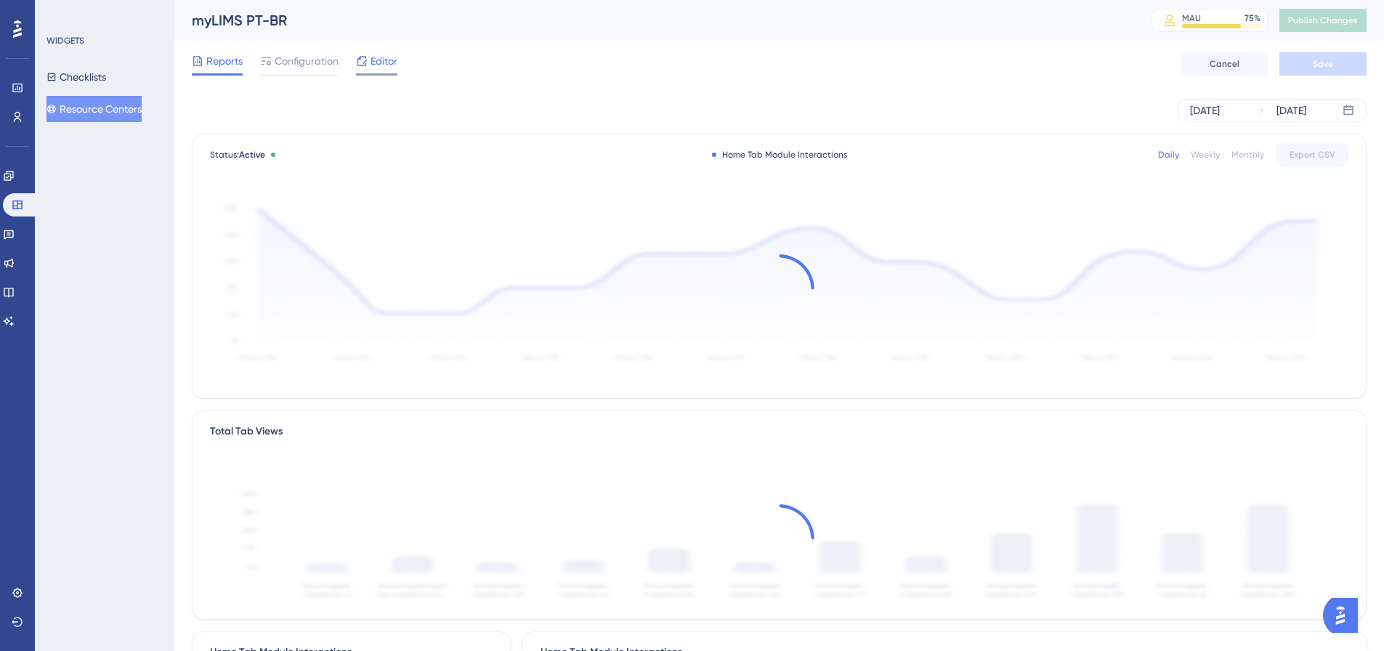
click at [360, 63] on icon at bounding box center [362, 61] width 12 height 12
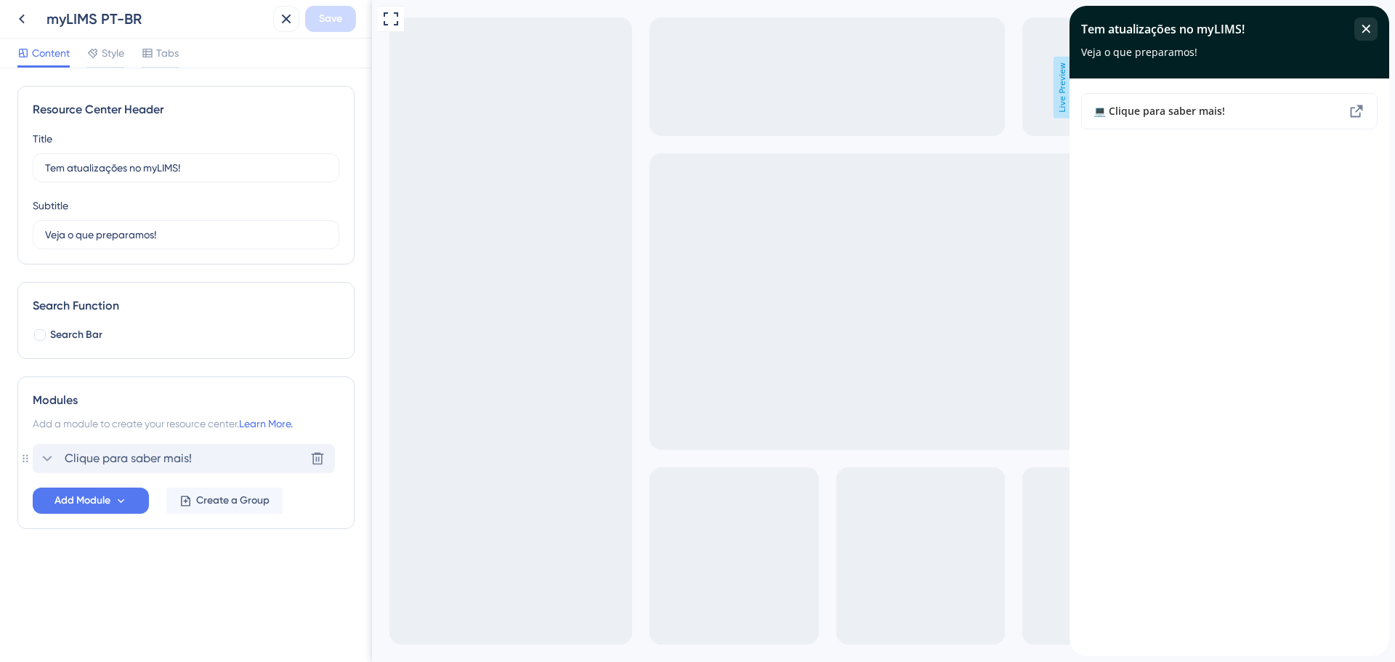
click at [52, 461] on icon at bounding box center [47, 458] width 17 height 17
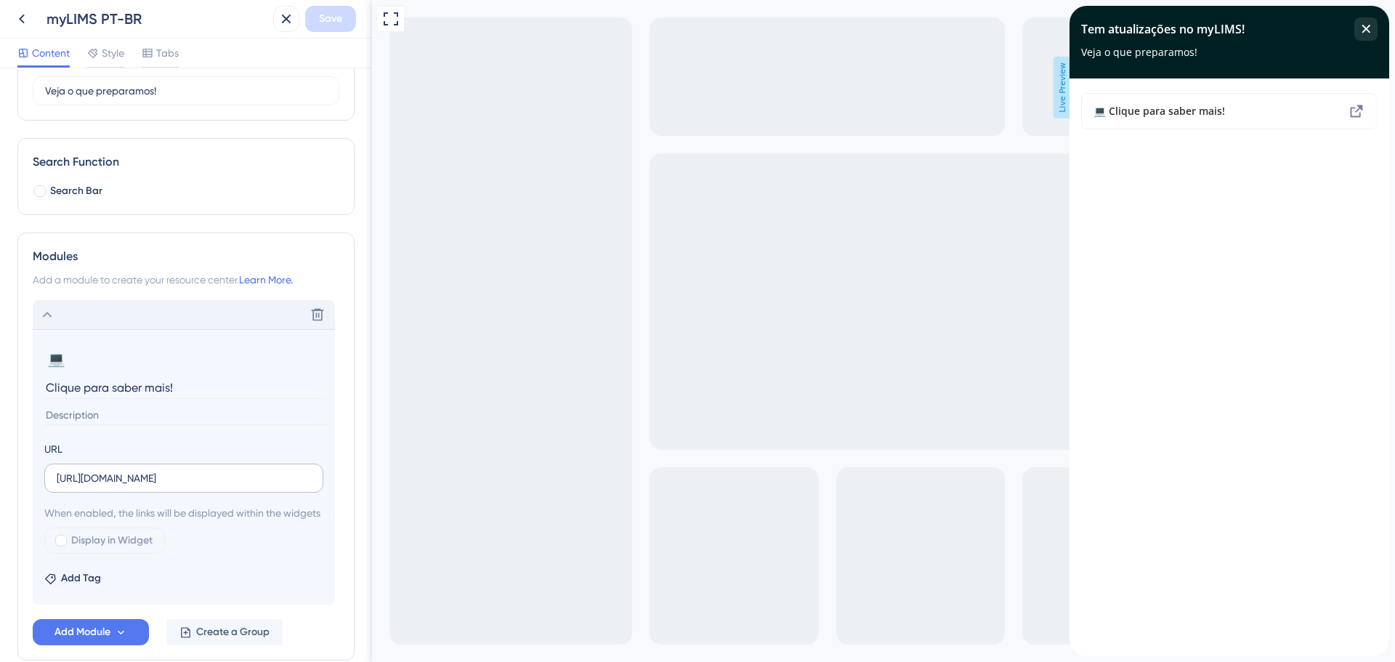
scroll to position [145, 0]
drag, startPoint x: 250, startPoint y: 477, endPoint x: 41, endPoint y: 493, distance: 209.1
click at [39, 496] on section "💻 Change emoji Remove emoji Clique para saber mais! URL https://updates.mylimsw…" at bounding box center [184, 465] width 302 height 275
paste input "https://updates.mylimsweb.cloud/pt"
type input "https://updates.mylimsweb.cloud/pt"
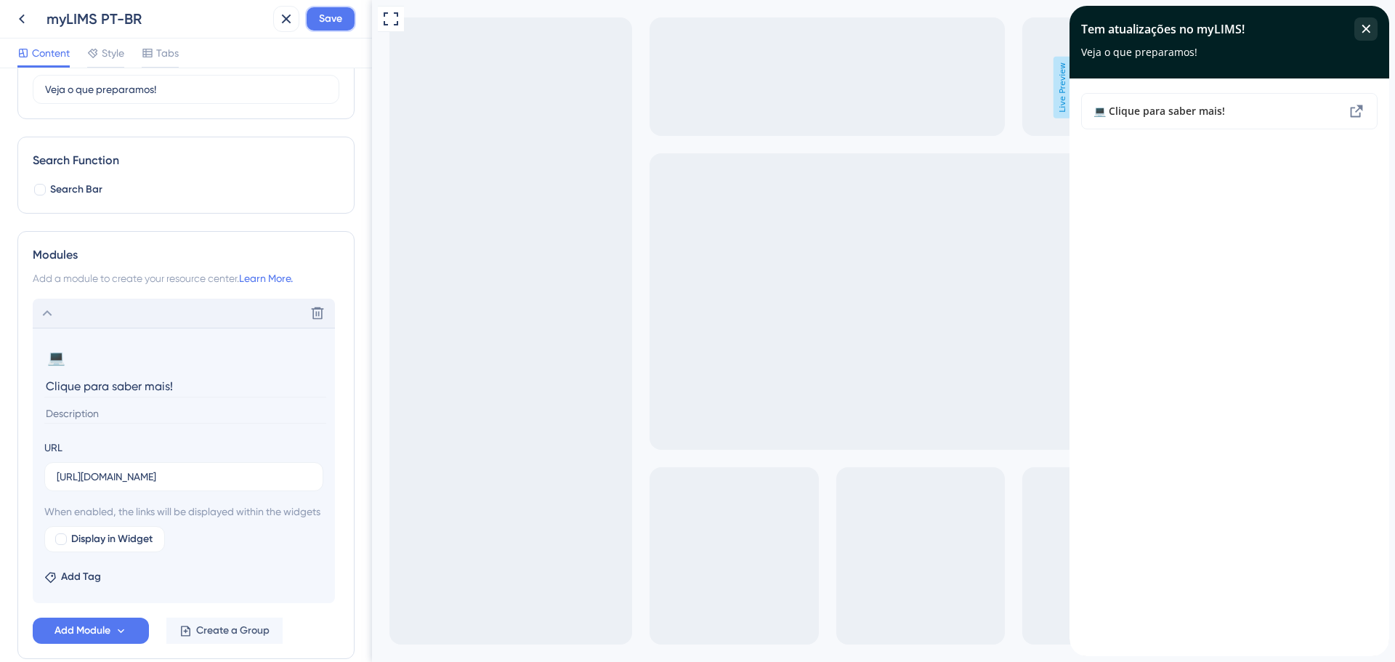
click at [315, 15] on button "Save" at bounding box center [330, 19] width 51 height 26
click at [280, 32] on icon at bounding box center [276, 27] width 15 height 15
click at [26, 21] on icon at bounding box center [21, 18] width 17 height 17
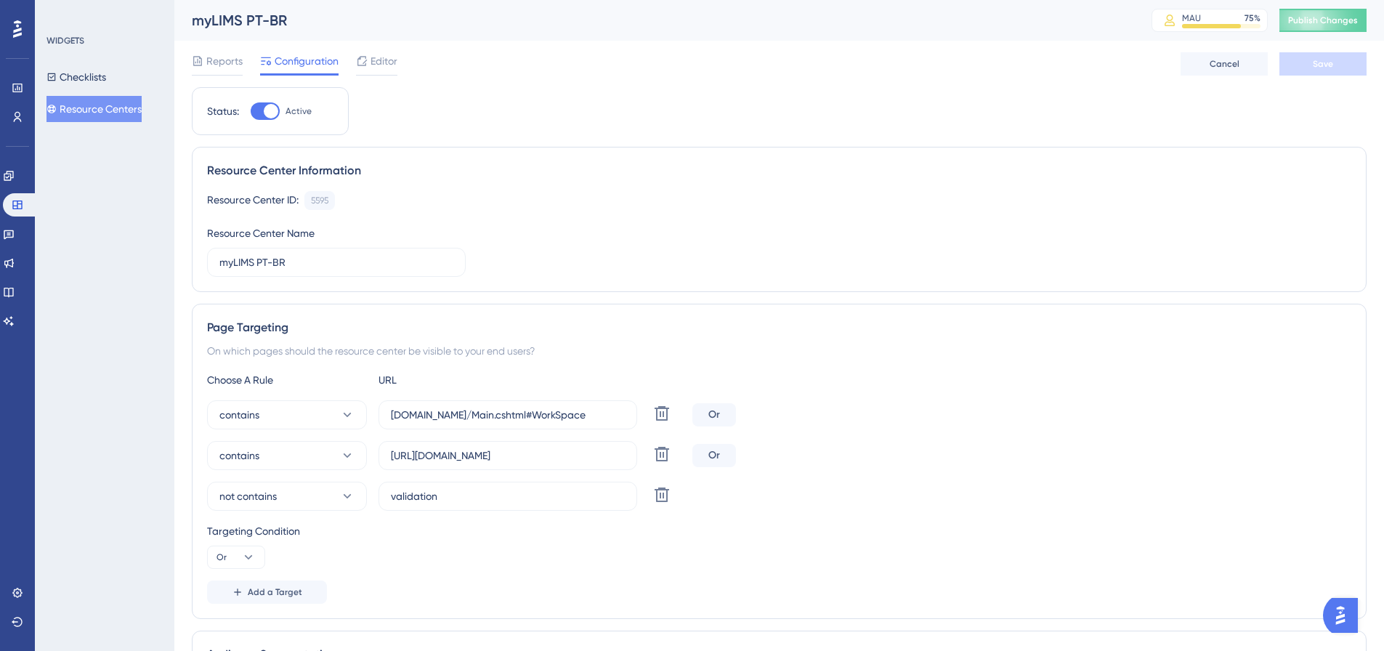
click at [76, 103] on button "Resource Centers" at bounding box center [93, 109] width 95 height 26
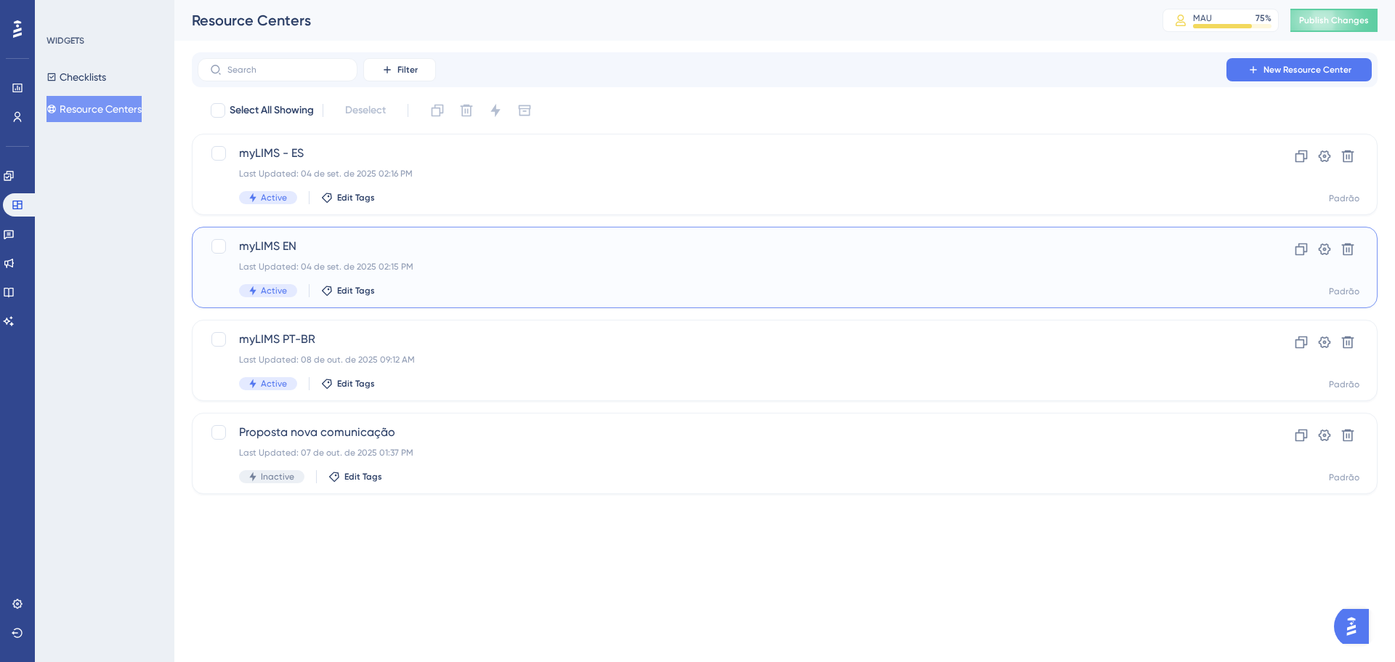
click at [379, 275] on div "myLIMS EN Last Updated: 04 de set. de 2025 02:15 PM Active Edit Tags" at bounding box center [726, 268] width 975 height 60
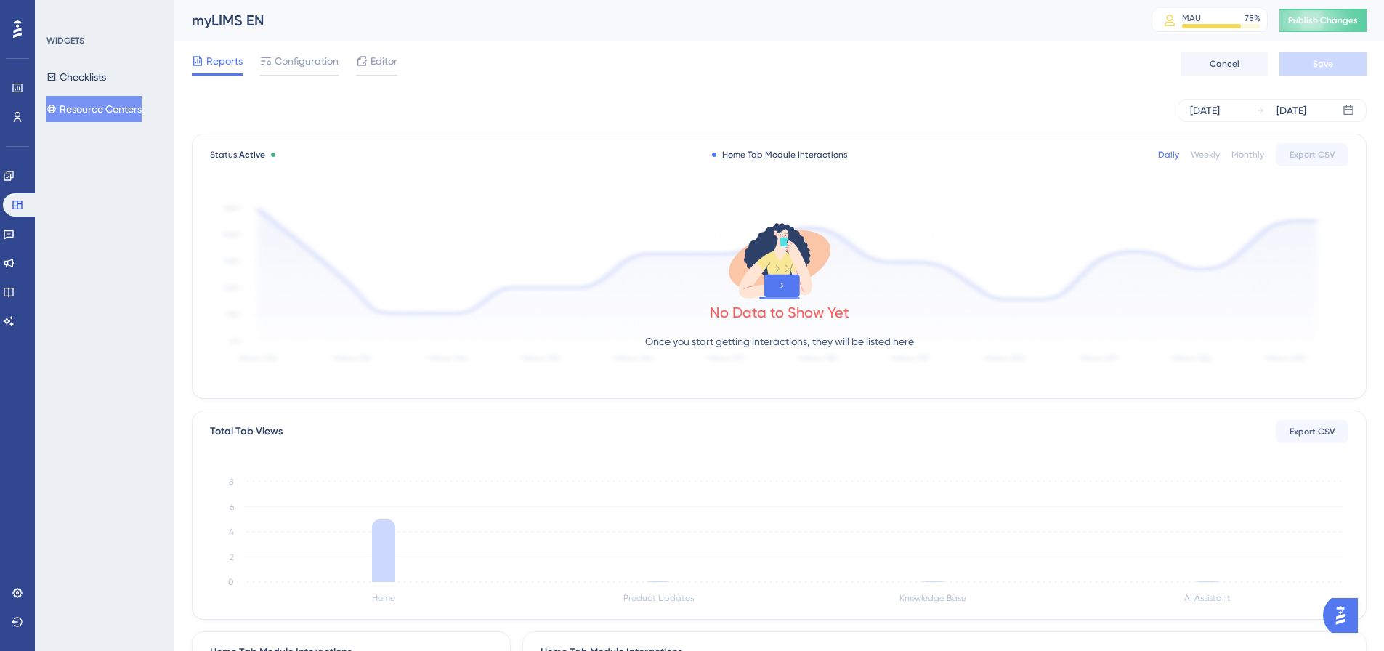
click at [379, 62] on span "Editor" at bounding box center [384, 60] width 27 height 17
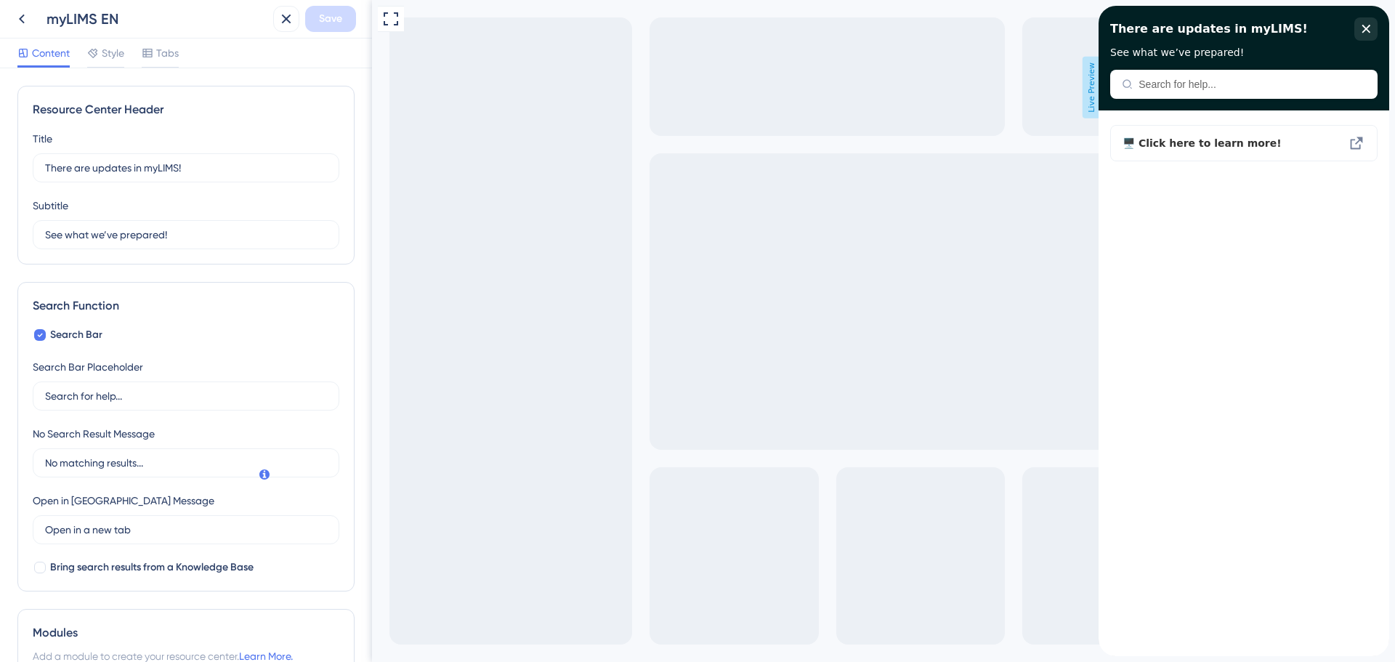
scroll to position [175, 0]
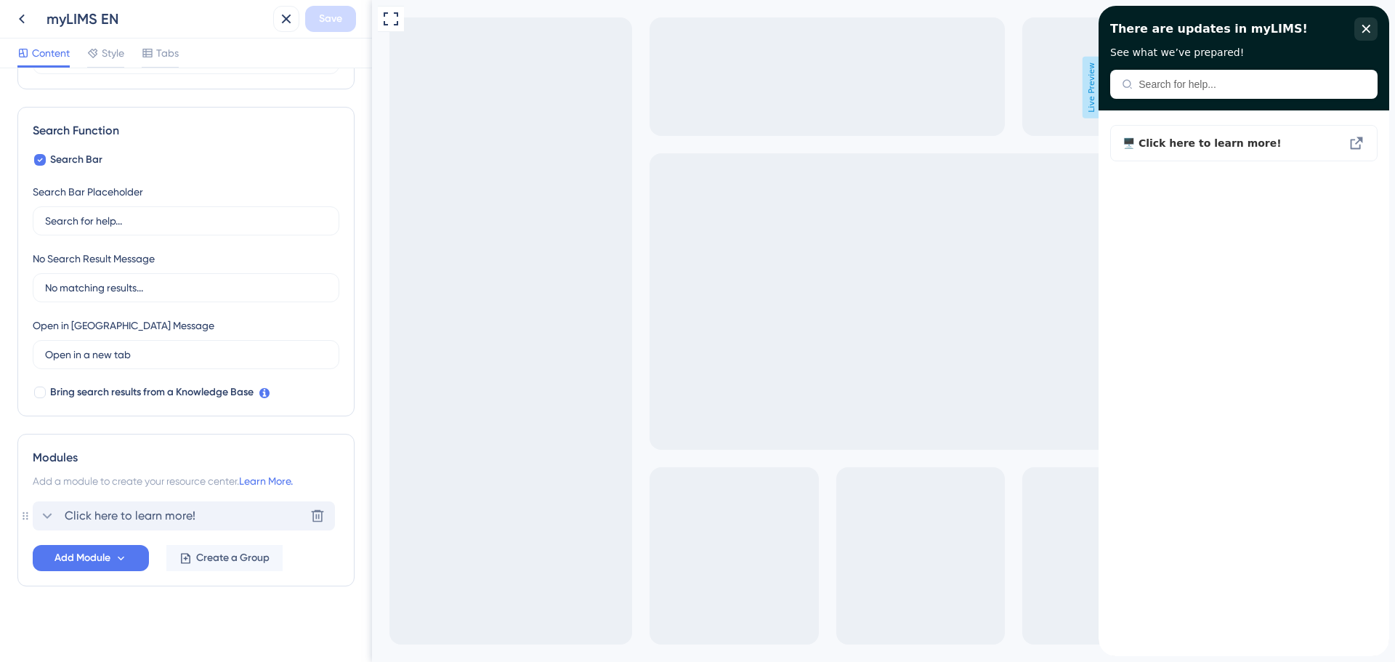
click at [60, 508] on div "Click here to learn more!" at bounding box center [117, 515] width 157 height 17
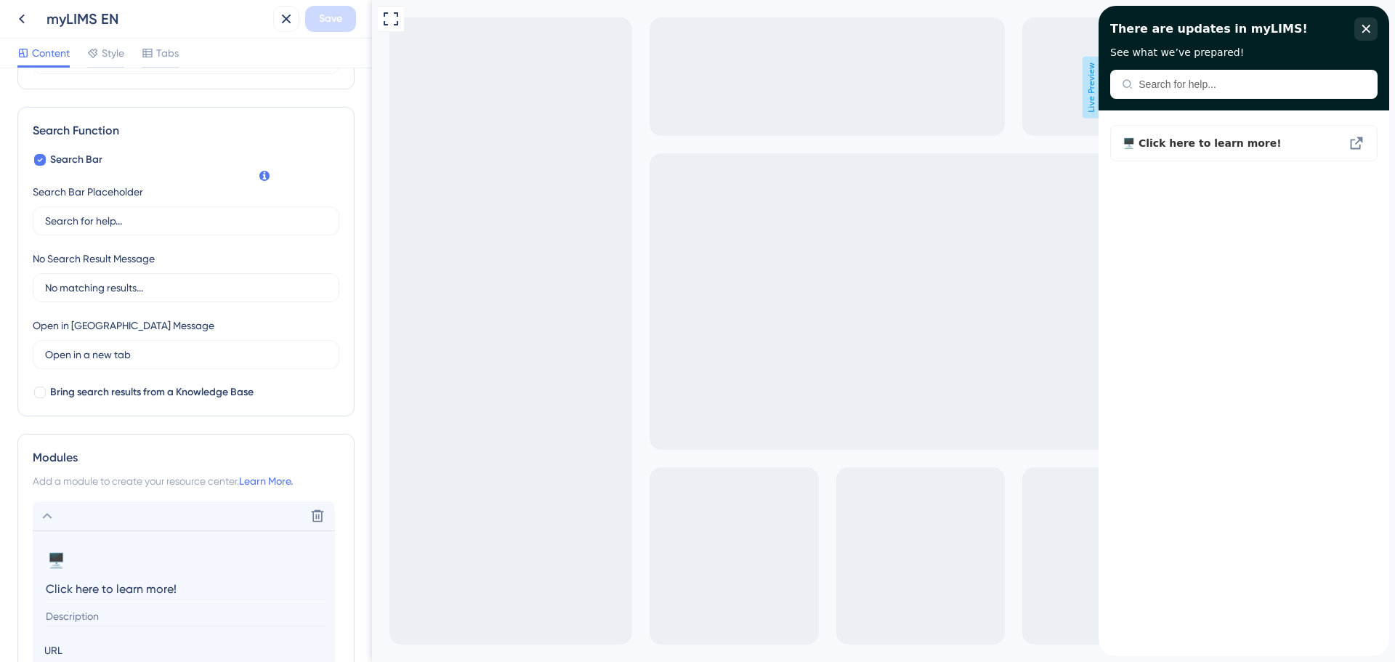
scroll to position [393, 0]
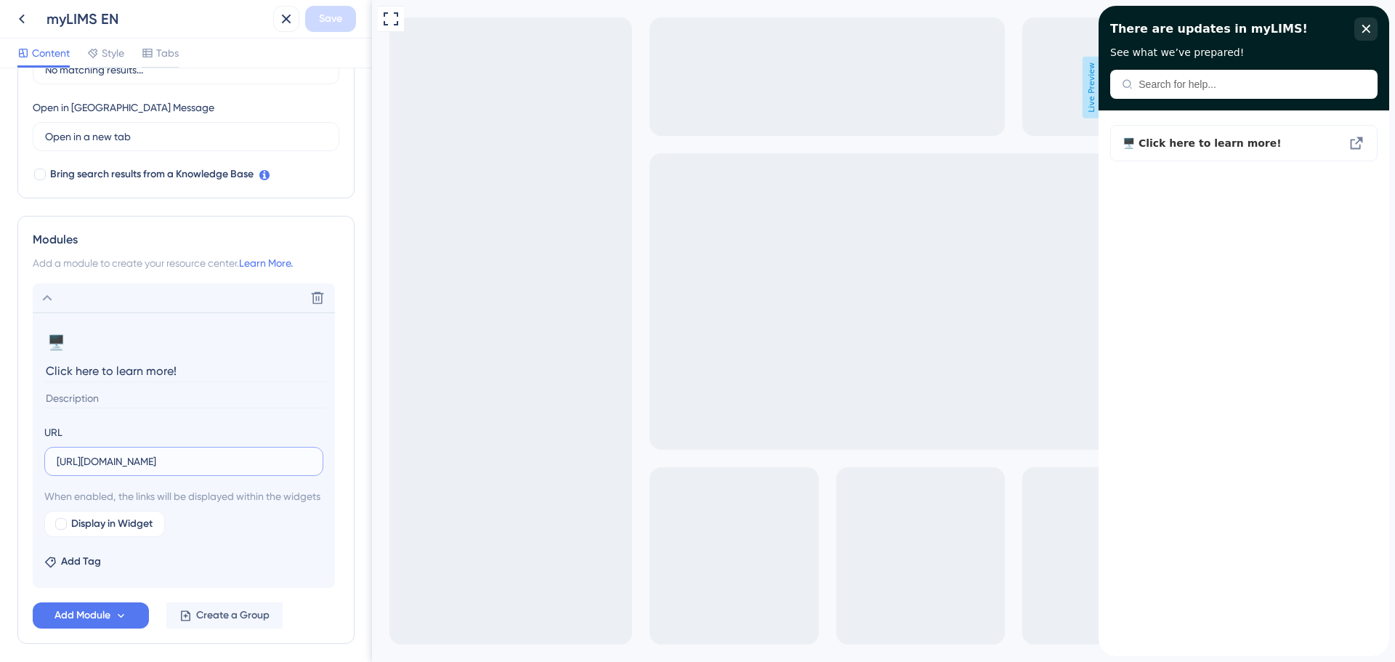
drag, startPoint x: 244, startPoint y: 461, endPoint x: 54, endPoint y: 466, distance: 189.7
click at [54, 466] on label "https://updates.mylimsweb.com/en" at bounding box center [183, 461] width 279 height 29
paste input "loud/pt"
type input "https://updates.mylimsweb.cloud/en"
click at [238, 303] on div "Delete" at bounding box center [184, 297] width 302 height 29
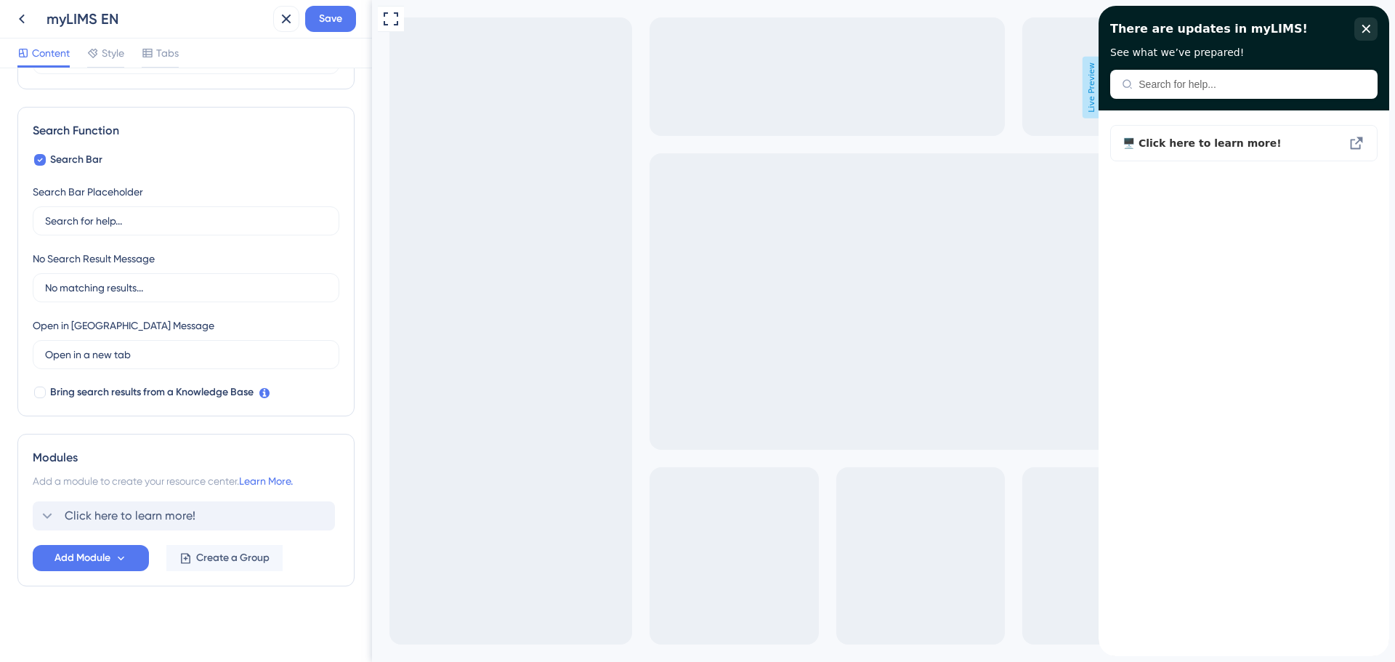
scroll to position [175, 0]
click at [54, 516] on icon at bounding box center [47, 515] width 17 height 17
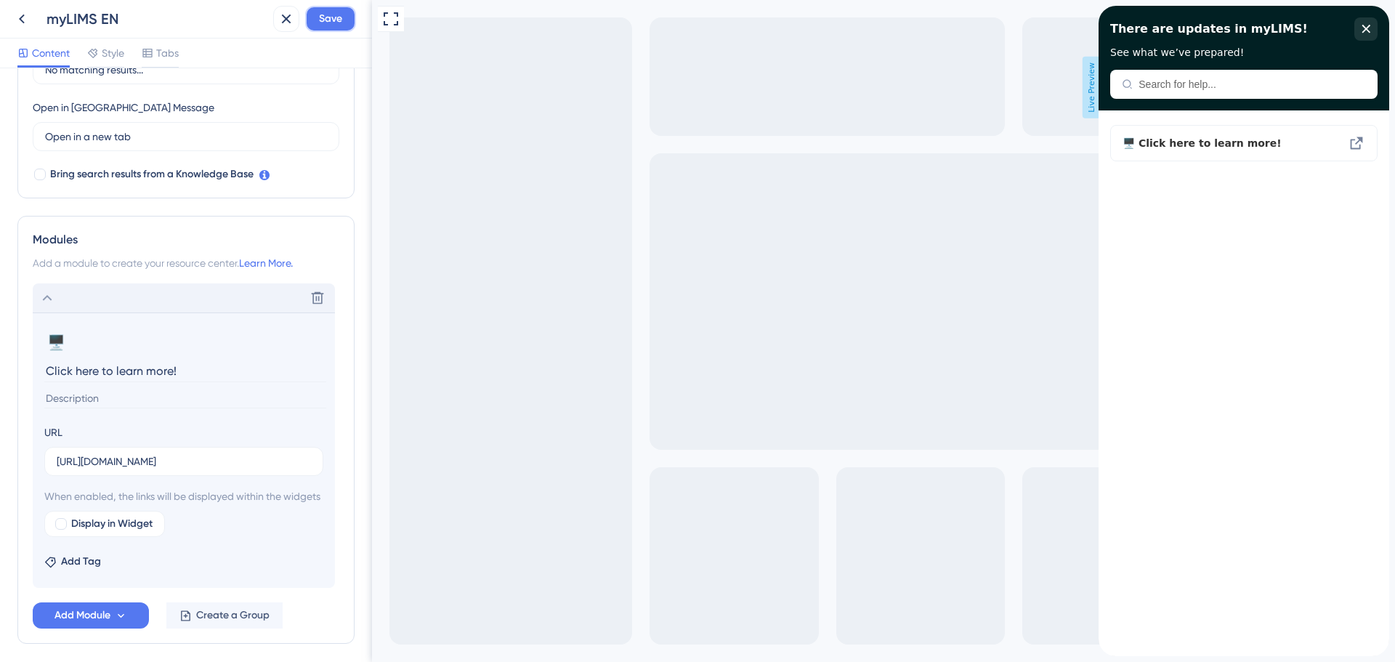
click at [325, 13] on span "Save" at bounding box center [330, 18] width 23 height 17
click at [279, 27] on icon at bounding box center [276, 27] width 15 height 15
click at [281, 18] on icon at bounding box center [286, 18] width 17 height 17
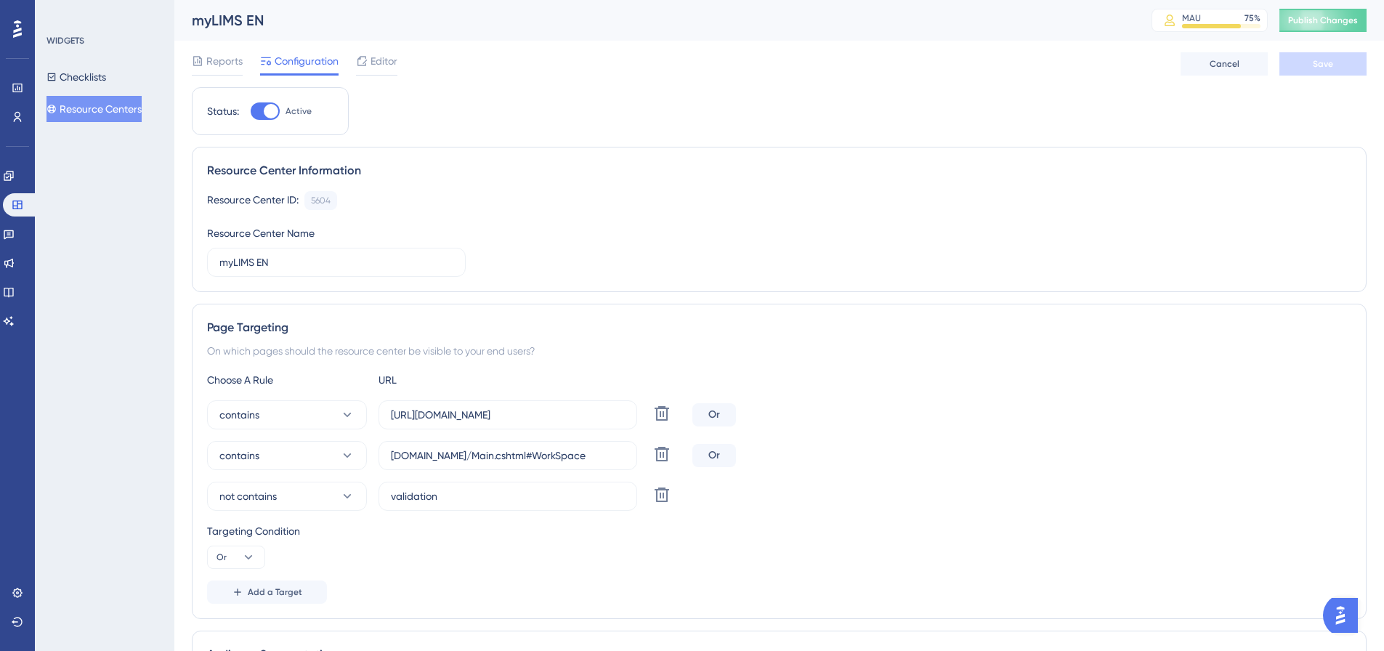
click at [117, 105] on button "Resource Centers" at bounding box center [93, 109] width 95 height 26
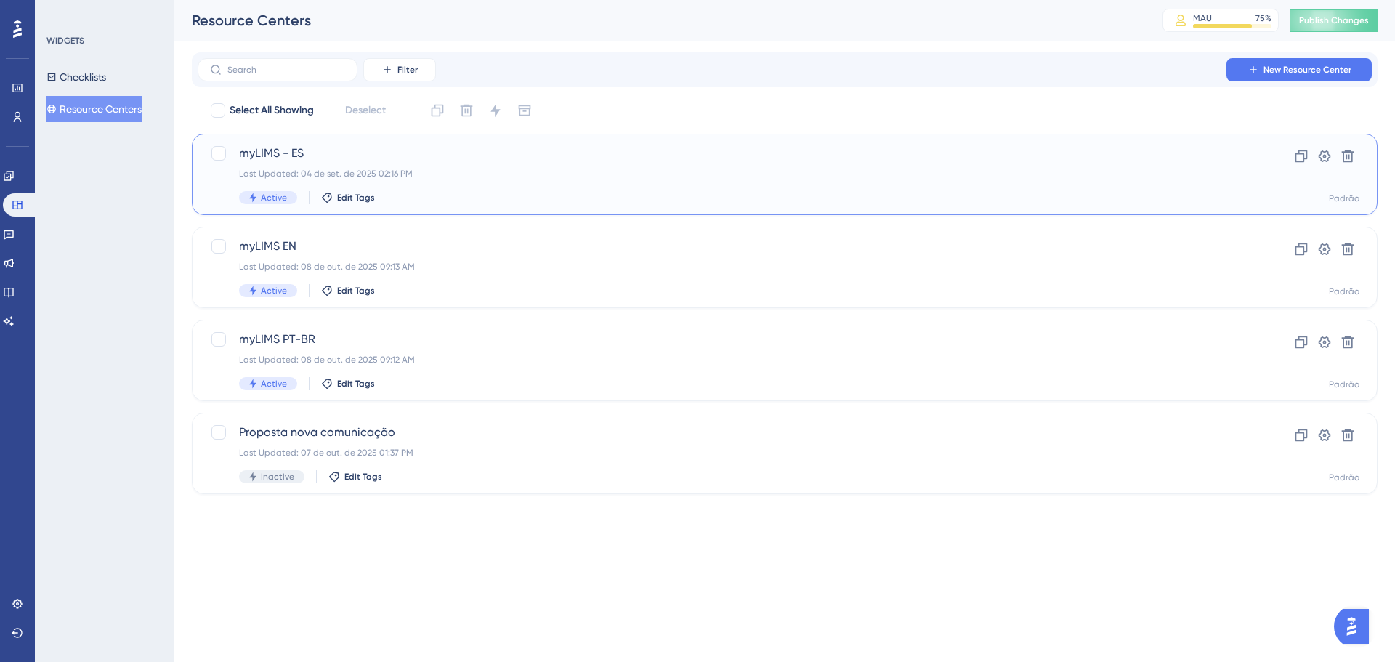
click at [392, 163] on div "myLIMS - ES Last Updated: 04 de set. de 2025 02:16 PM Active Edit Tags" at bounding box center [726, 175] width 975 height 60
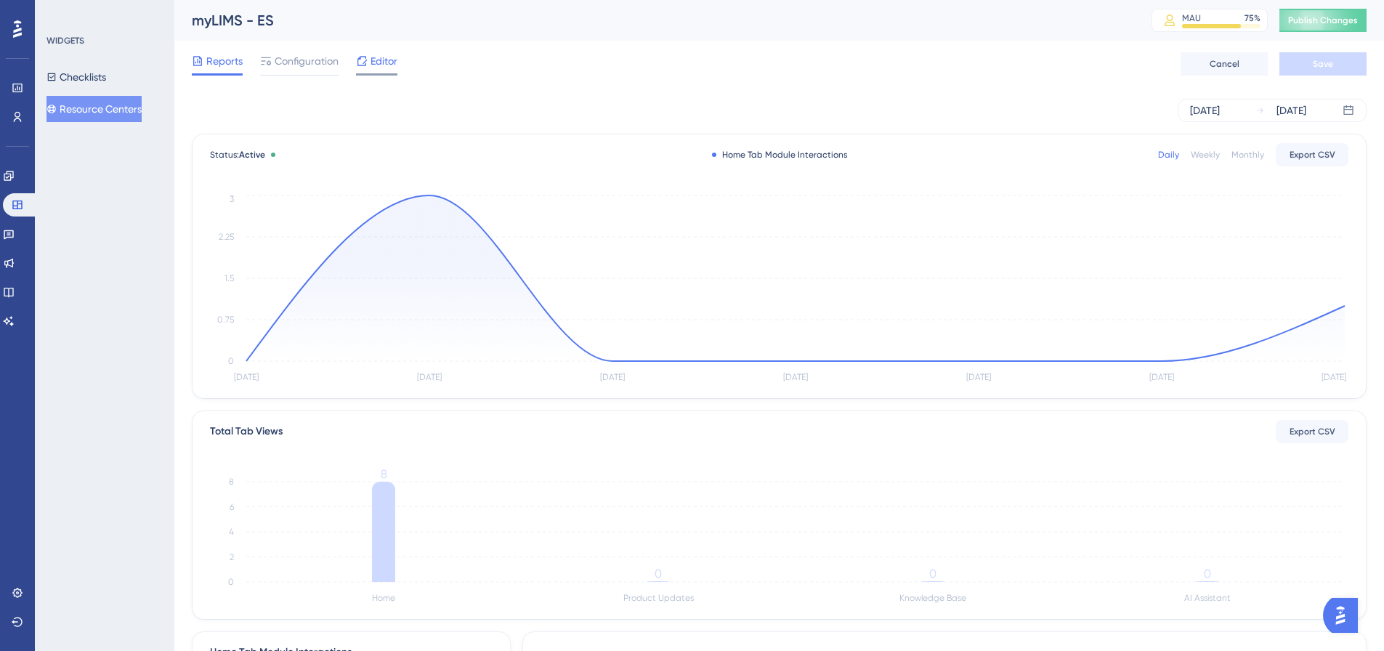
click at [376, 67] on span "Editor" at bounding box center [384, 60] width 27 height 17
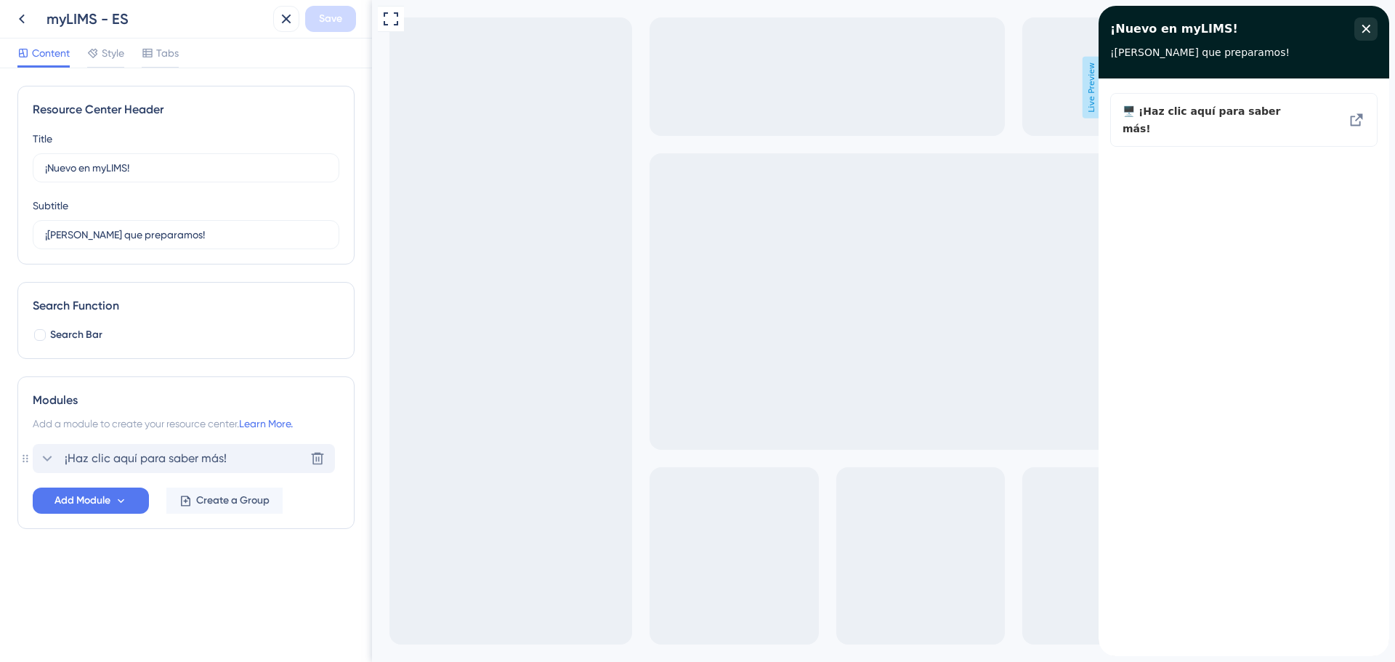
click at [56, 456] on div "¡Haz clic aquí para saber más!" at bounding box center [133, 458] width 188 height 17
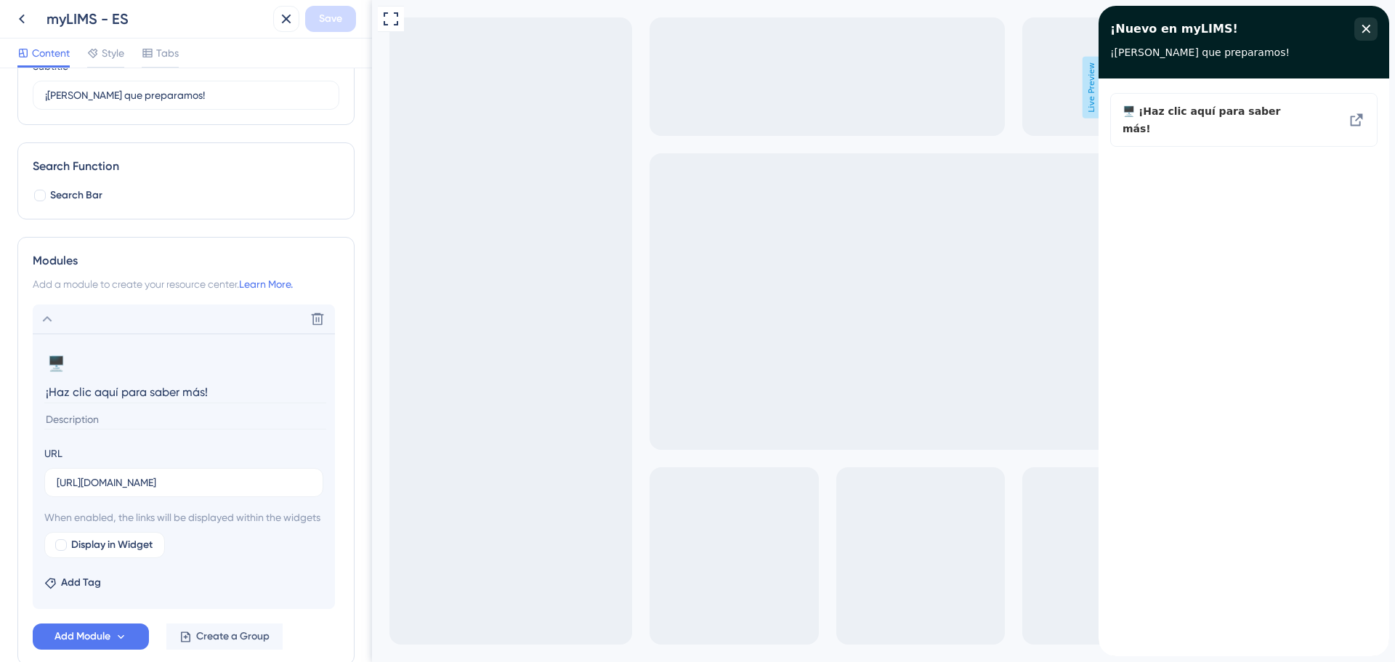
scroll to position [145, 0]
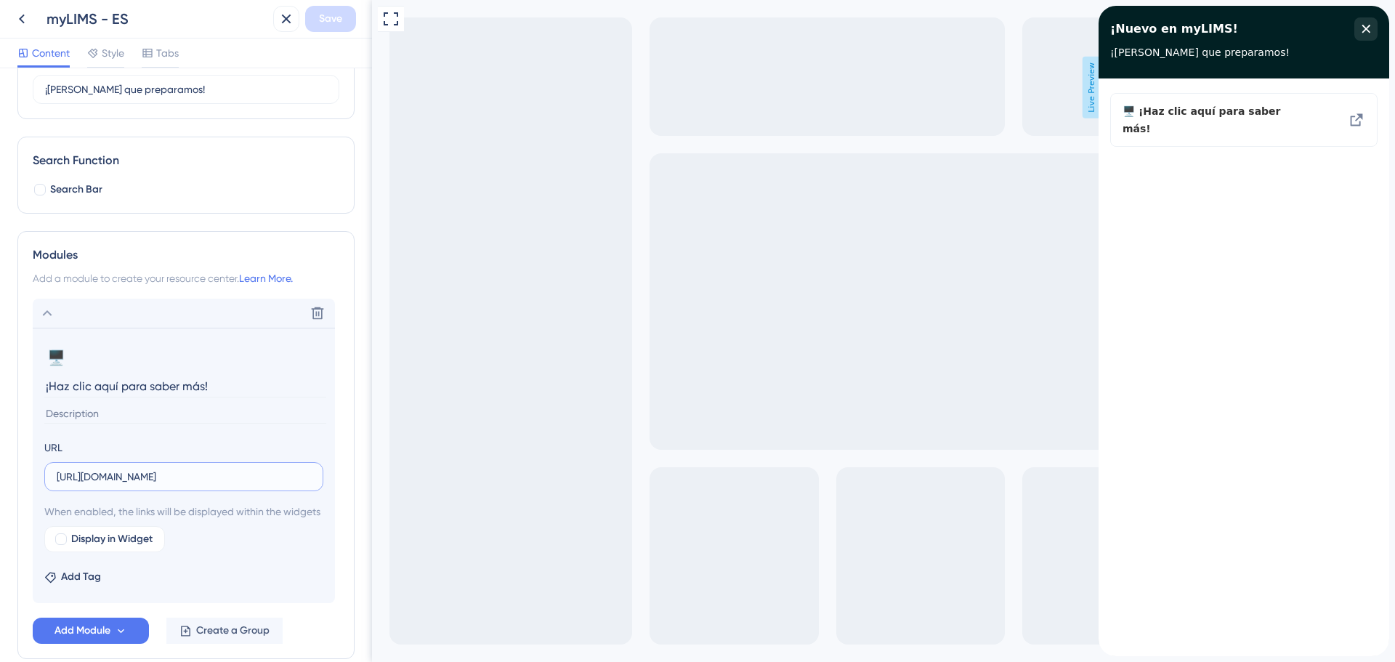
drag, startPoint x: 233, startPoint y: 476, endPoint x: 47, endPoint y: 477, distance: 186.0
click at [47, 477] on label "https://updates.mylimsweb.com/es" at bounding box center [183, 476] width 279 height 29
paste input "loud/pt"
type input "https://updates.mylimsweb.cloud/es"
click at [354, 250] on div "Resource Center Header Title ¡Nuevo en myLIMS! 11 ¡Nuevo en myLIMS! Subtitle ¡M…" at bounding box center [186, 365] width 372 height 594
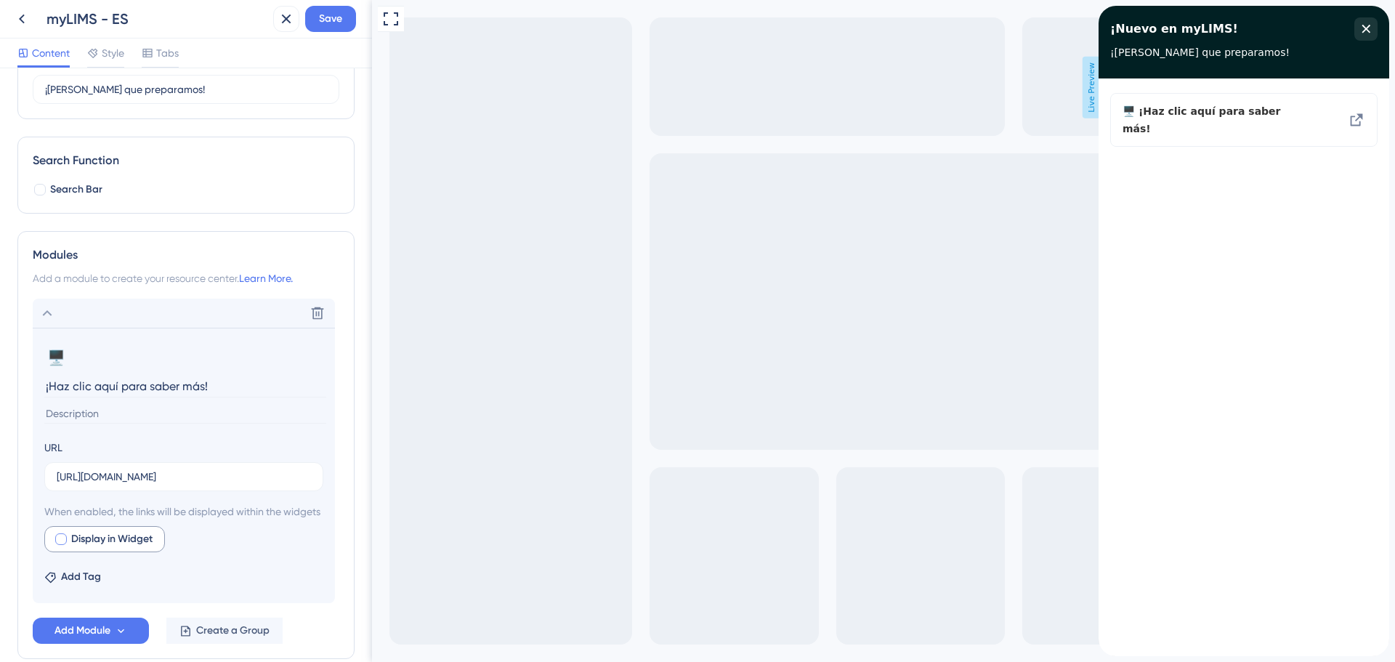
click at [62, 545] on div at bounding box center [61, 539] width 12 height 12
click at [191, 546] on icon at bounding box center [193, 539] width 12 height 12
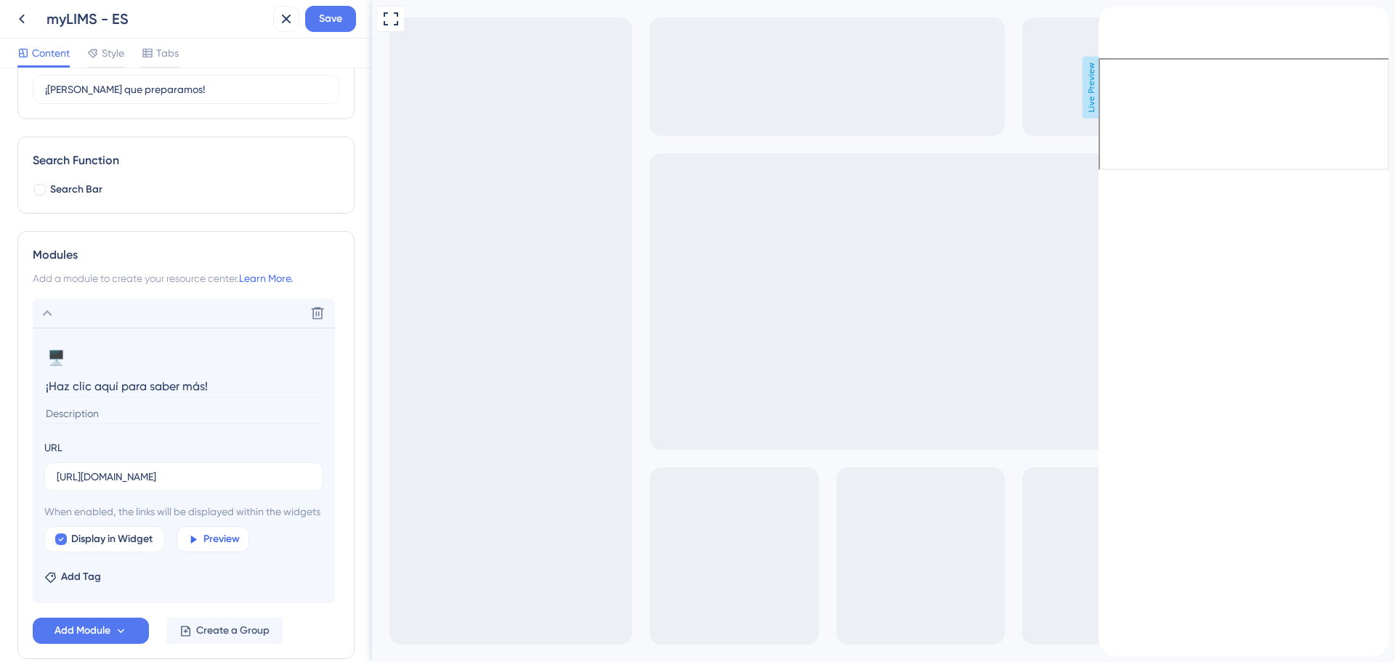
click at [212, 548] on span "Preview" at bounding box center [221, 538] width 36 height 17
click at [112, 548] on span "Display in Widget" at bounding box center [111, 538] width 81 height 17
checkbox input "false"
click at [330, 25] on span "Save" at bounding box center [330, 18] width 23 height 17
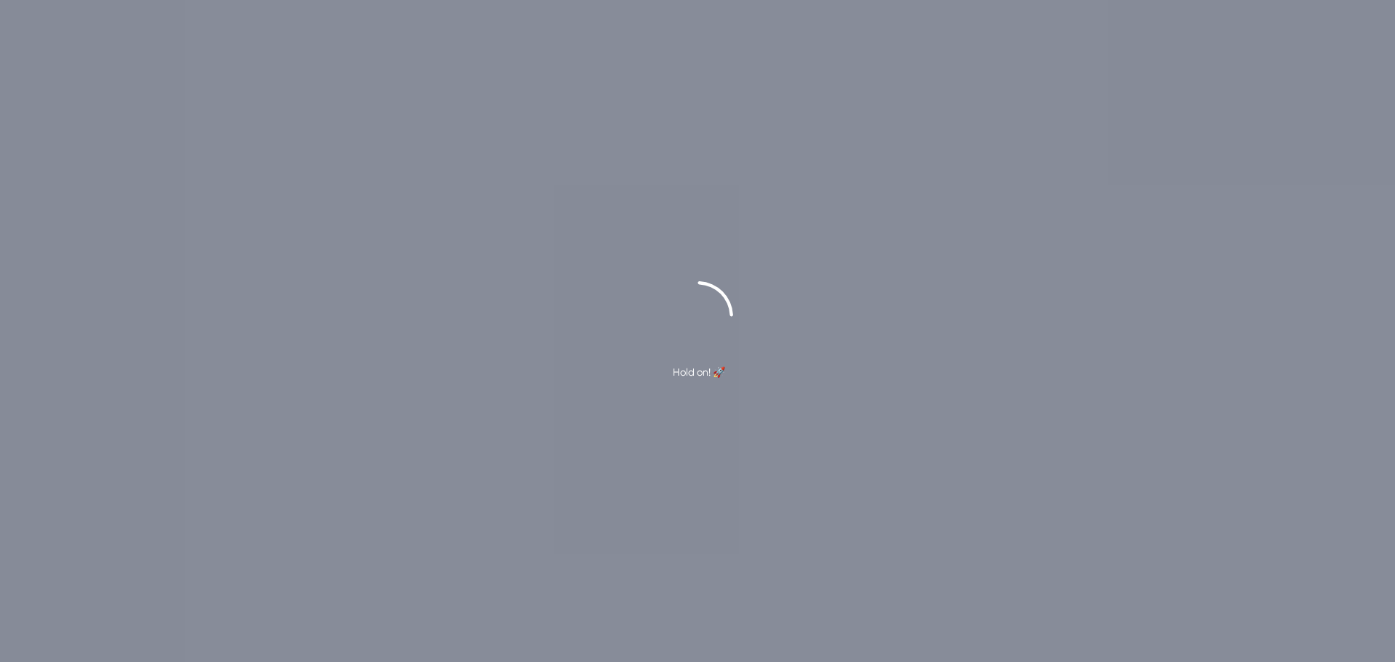
click at [867, 602] on div "Hold on! 🚀" at bounding box center [697, 331] width 1395 height 662
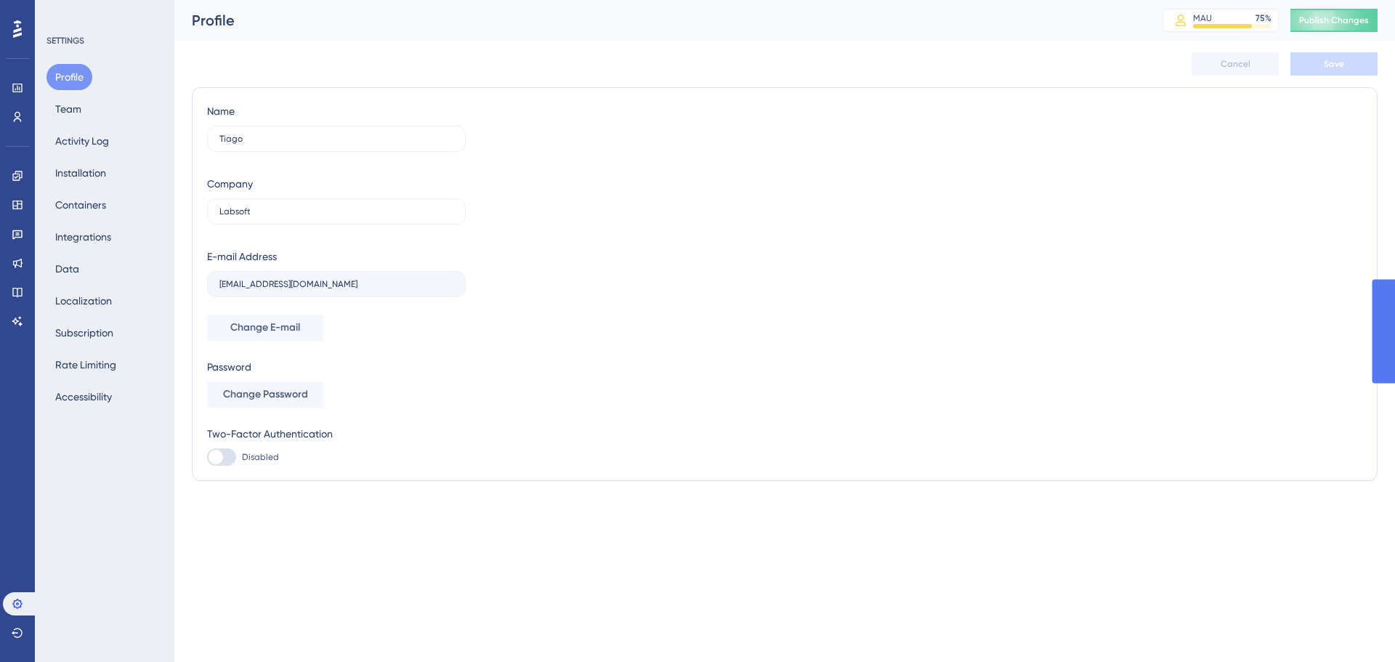
click at [1332, 37] on div "Profile MAU 75 % Click to see add-on and upgrade options Publish Changes" at bounding box center [784, 20] width 1221 height 41
click at [1332, 31] on button "Publish Changes" at bounding box center [1333, 20] width 87 height 23
click at [20, 177] on icon at bounding box center [18, 176] width 12 height 12
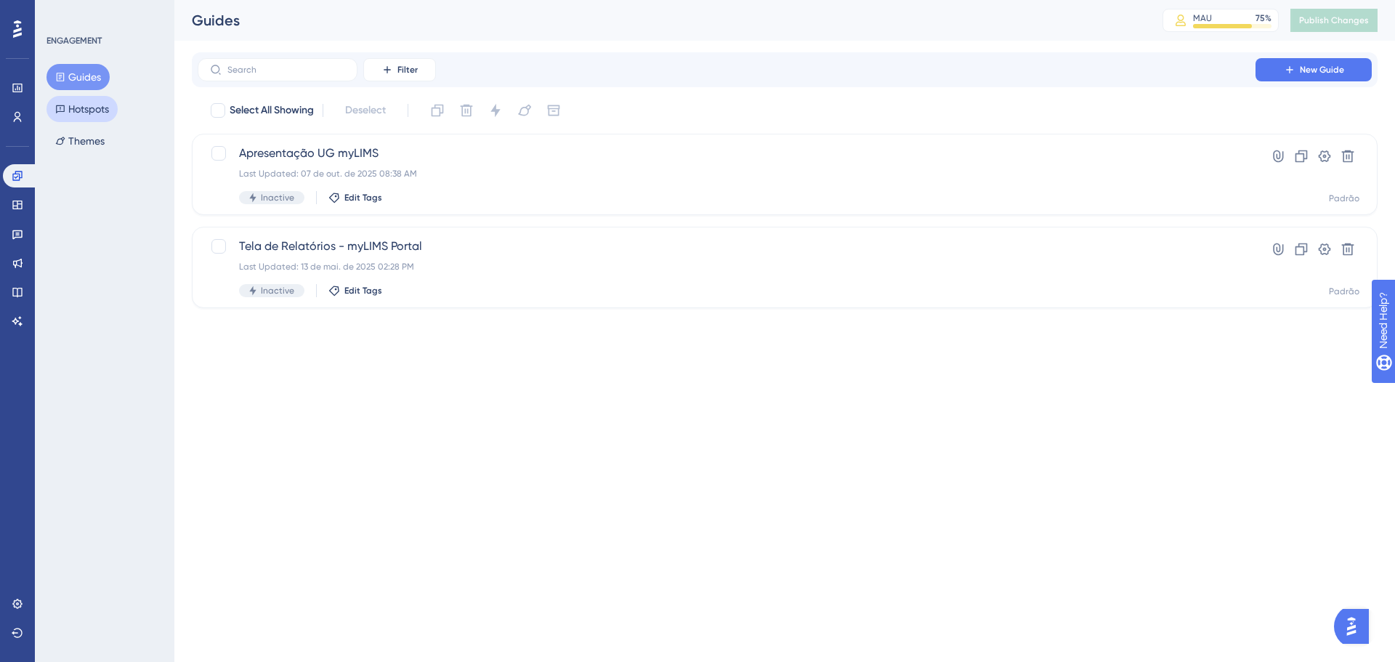
click at [64, 114] on button "Hotspots" at bounding box center [81, 109] width 71 height 26
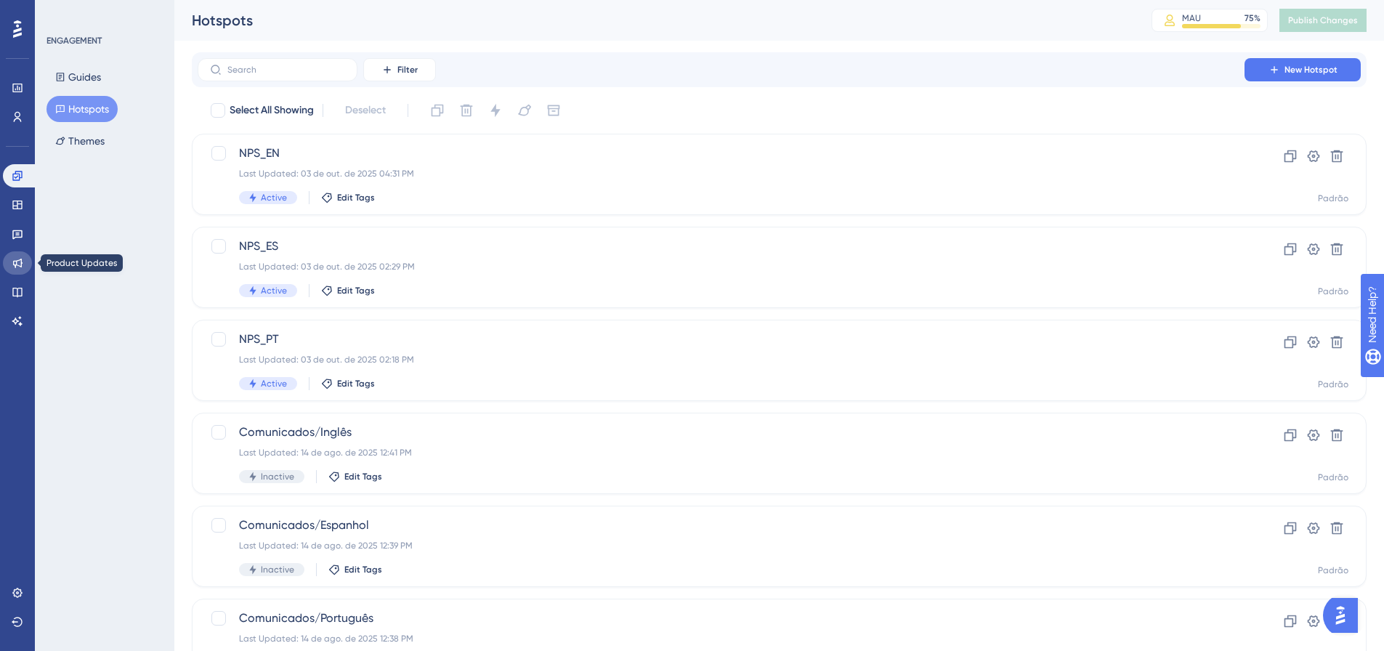
click at [22, 261] on icon at bounding box center [17, 263] width 9 height 9
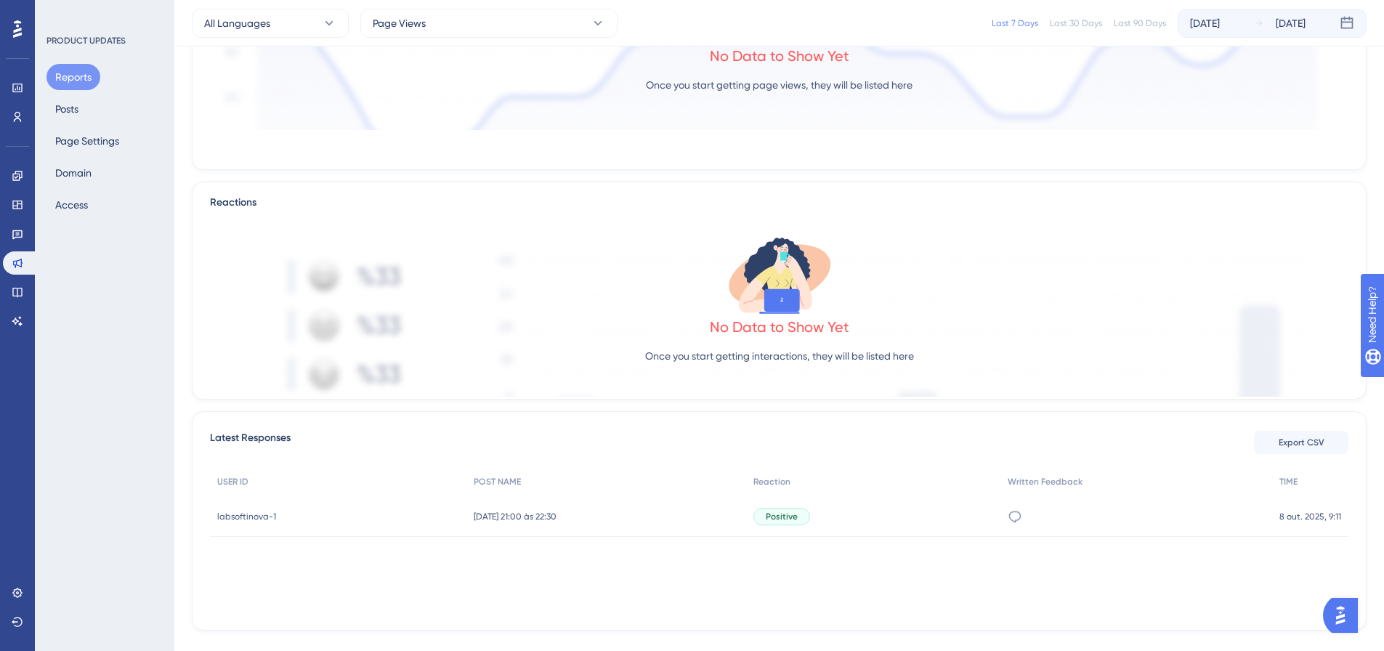
scroll to position [242, 0]
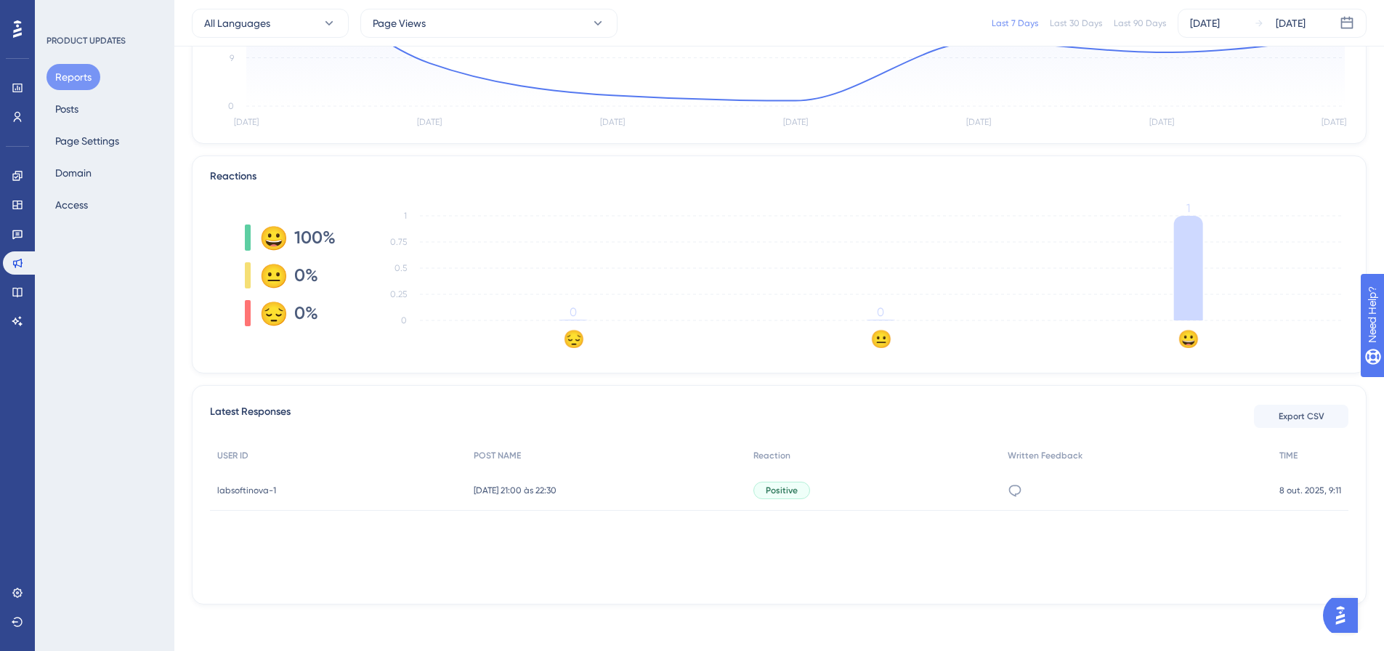
click at [86, 545] on div "PRODUCT UPDATES Reports Posts Page Settings Domain Access" at bounding box center [104, 325] width 139 height 651
click at [14, 261] on icon at bounding box center [17, 263] width 9 height 9
click at [79, 117] on button "Posts" at bounding box center [66, 109] width 41 height 26
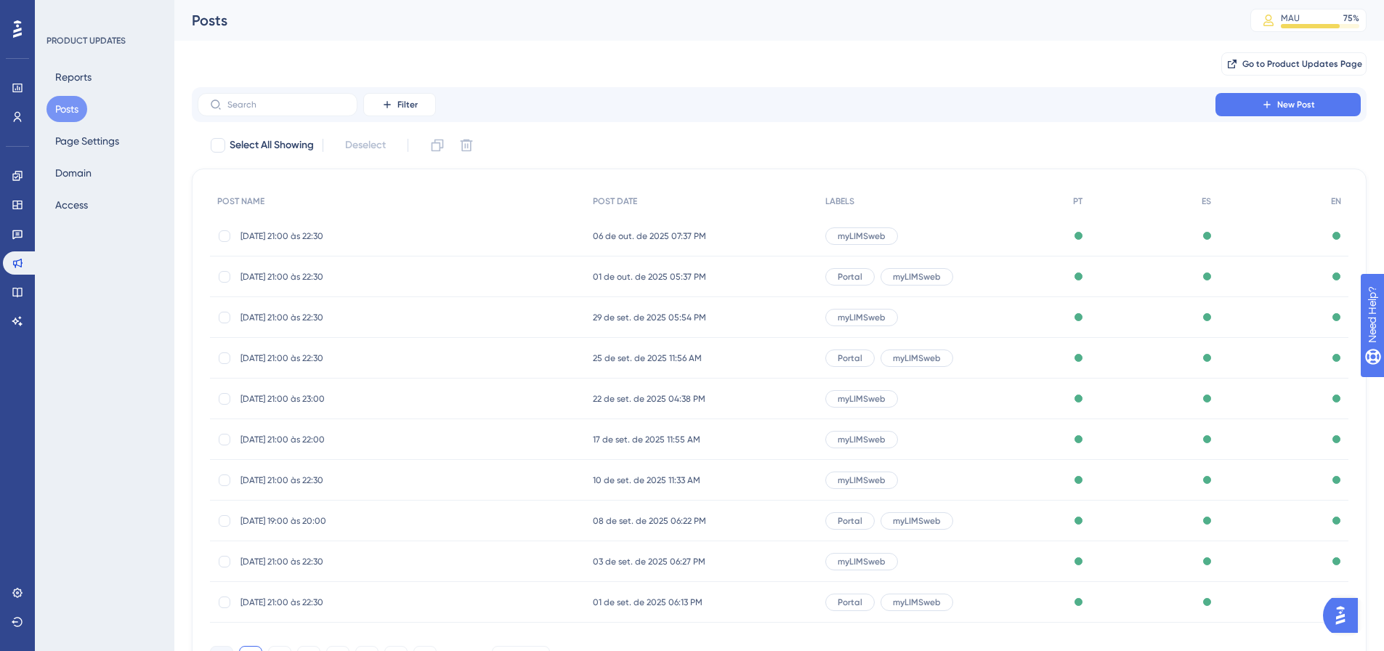
click at [603, 275] on span "01 de out. de 2025 05:37 PM" at bounding box center [649, 277] width 113 height 12
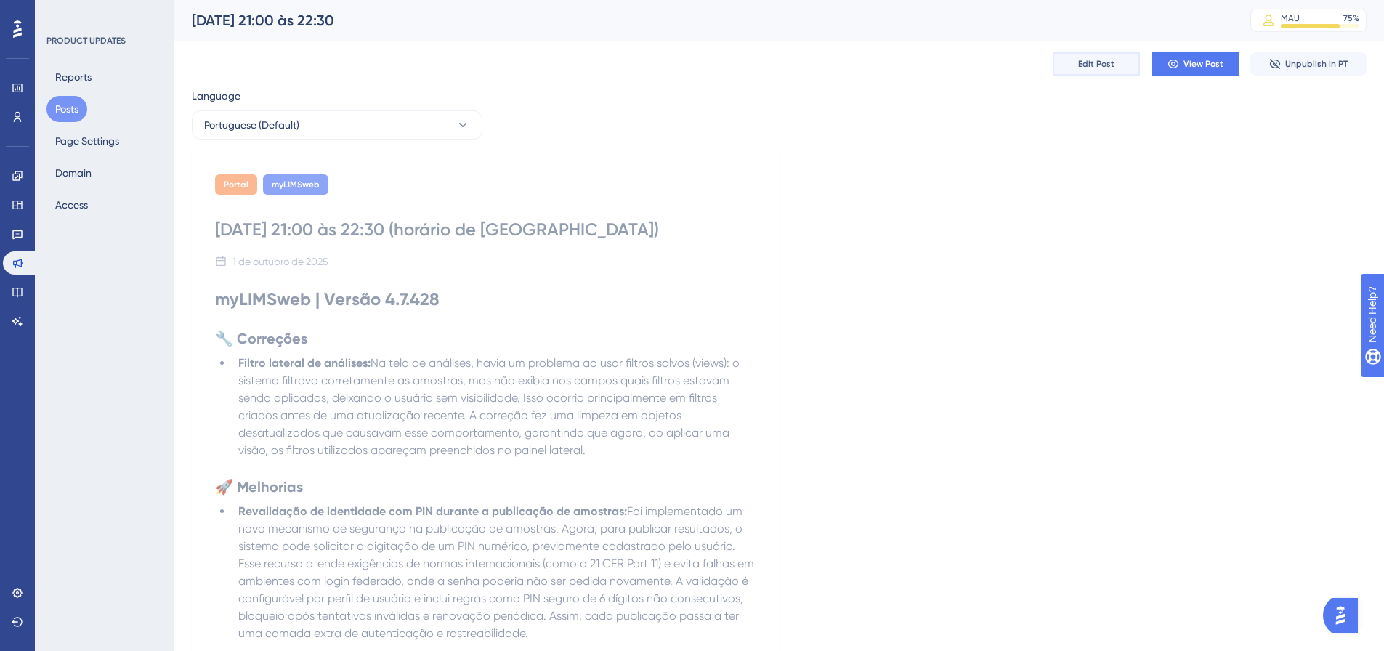
click at [1077, 73] on button "Edit Post" at bounding box center [1096, 63] width 87 height 23
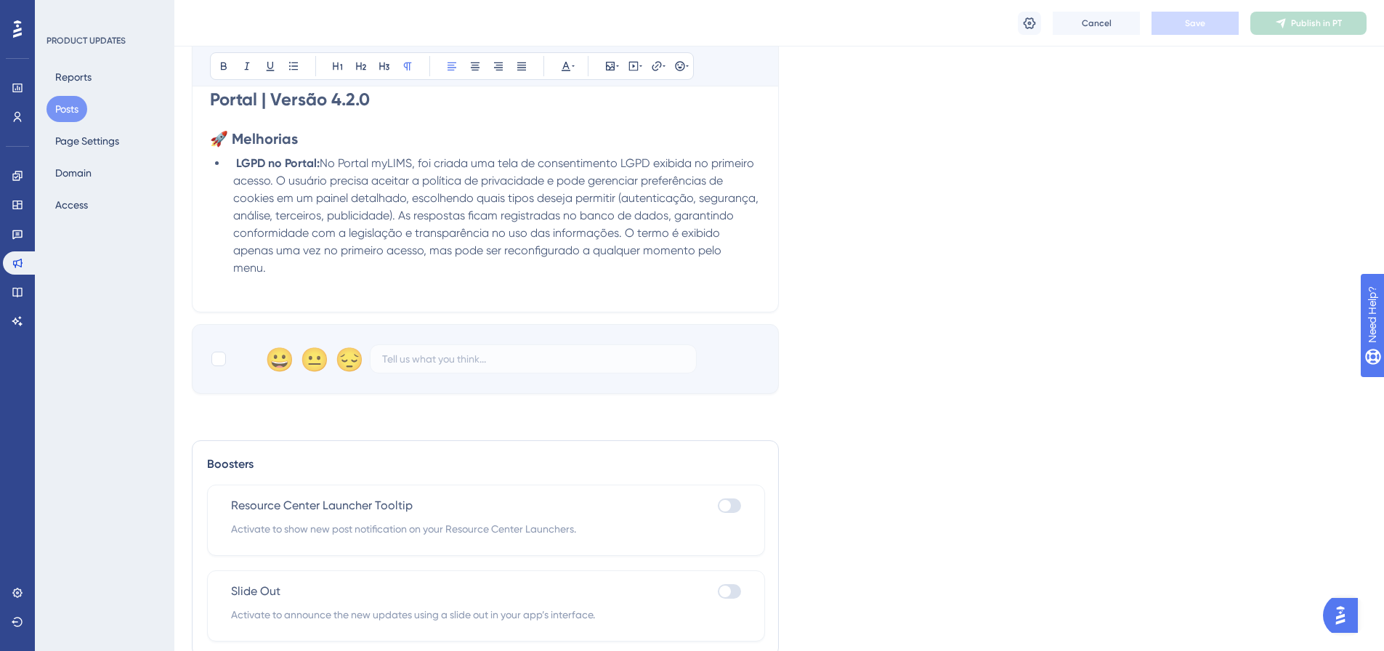
scroll to position [857, 0]
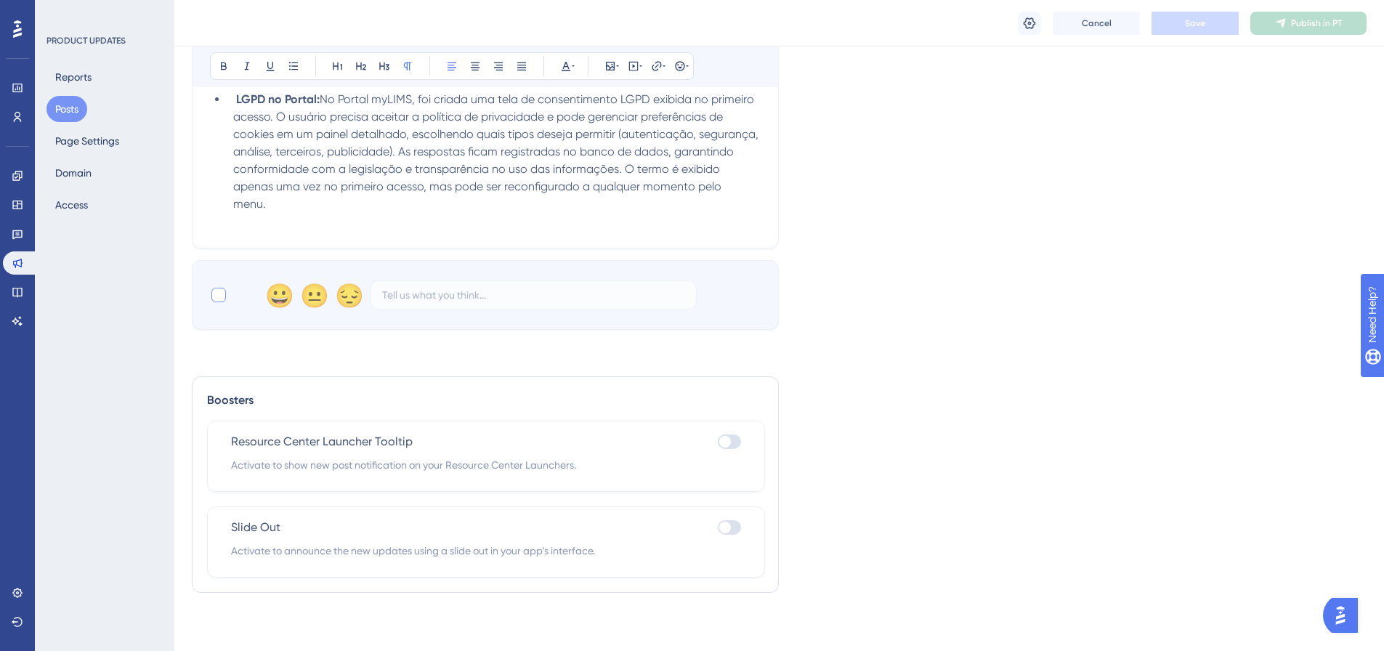
click at [217, 288] on div at bounding box center [218, 295] width 15 height 15
checkbox input "true"
click at [1212, 26] on button "Save" at bounding box center [1195, 23] width 87 height 23
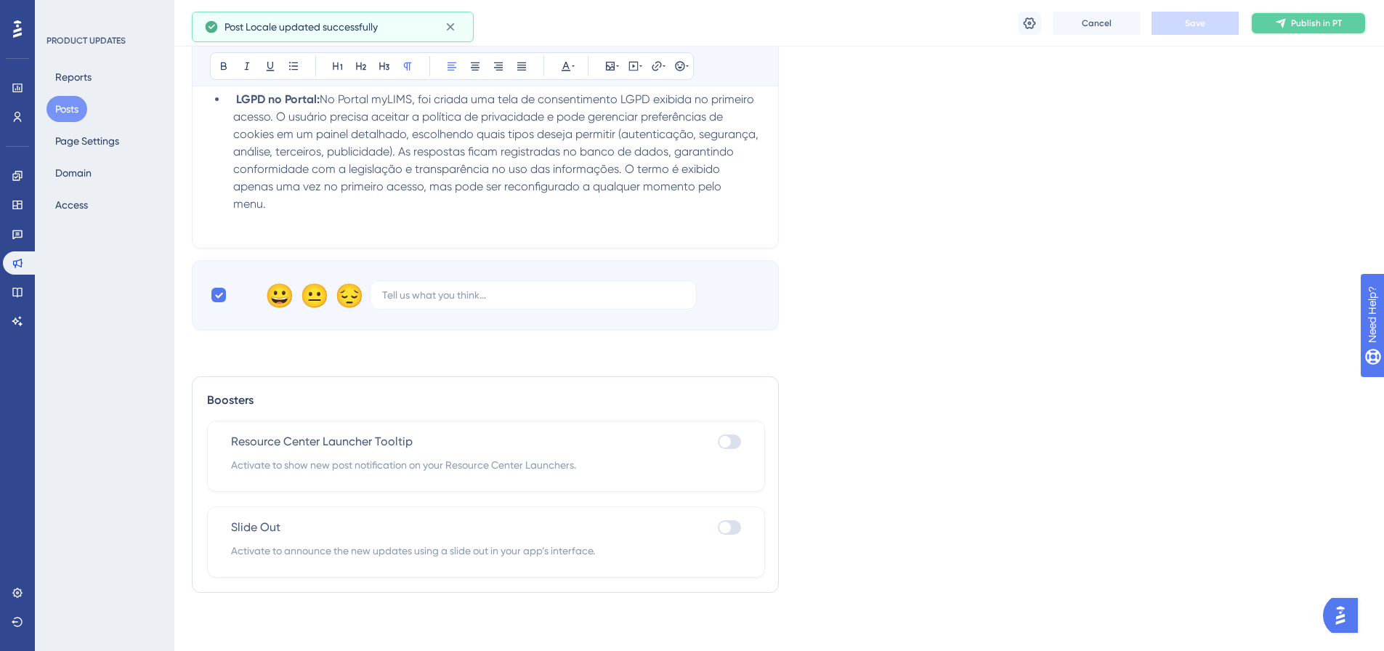
click at [1311, 29] on button "Publish in PT" at bounding box center [1308, 23] width 116 height 23
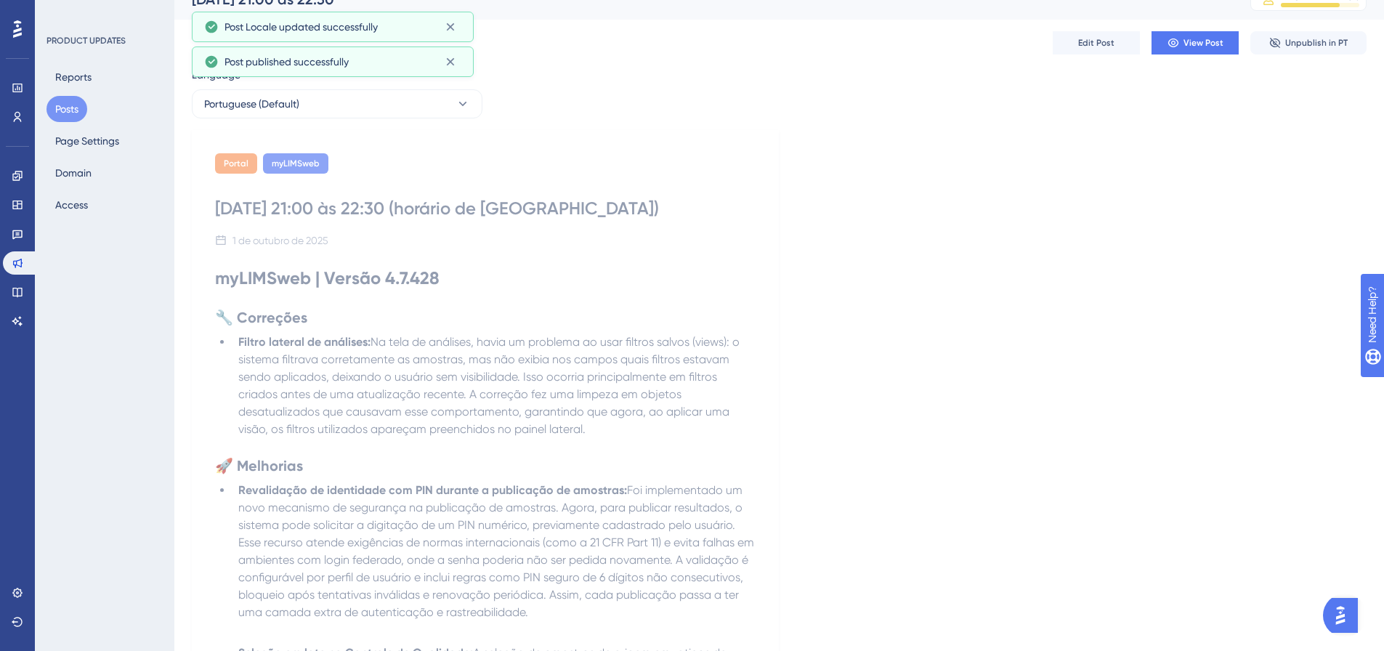
scroll to position [0, 0]
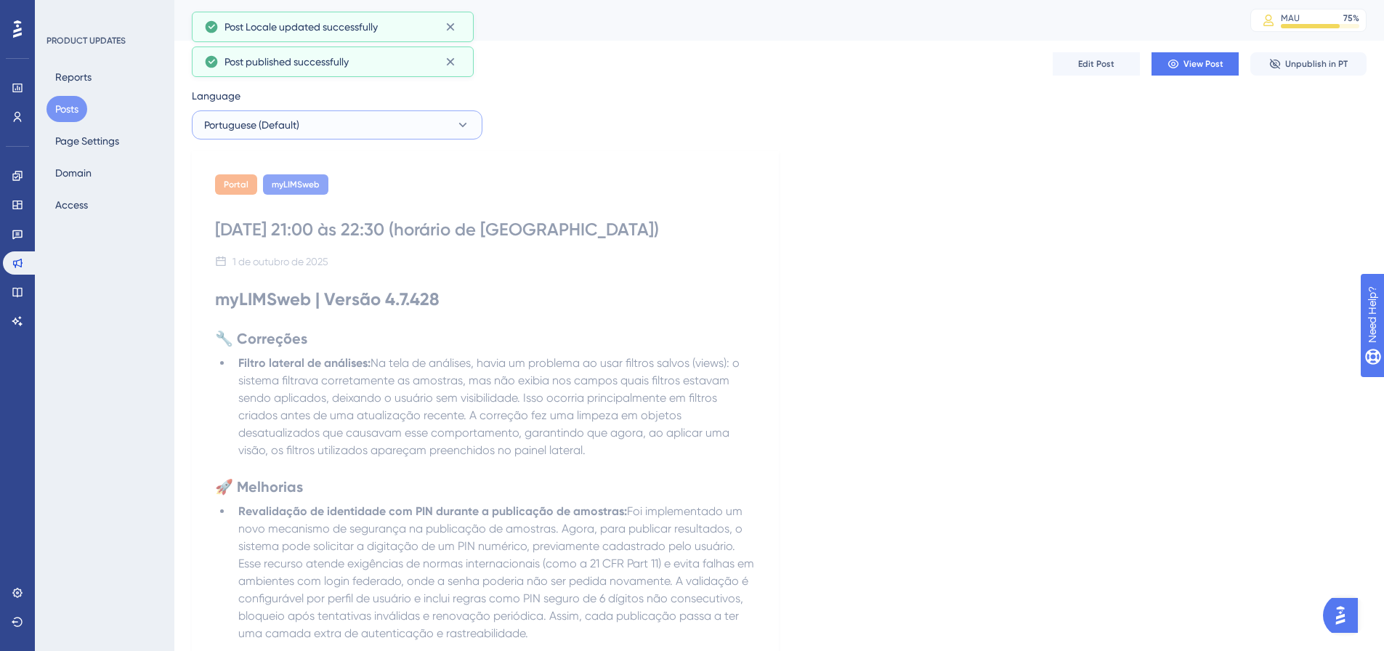
click at [305, 132] on button "Portuguese (Default)" at bounding box center [337, 124] width 291 height 29
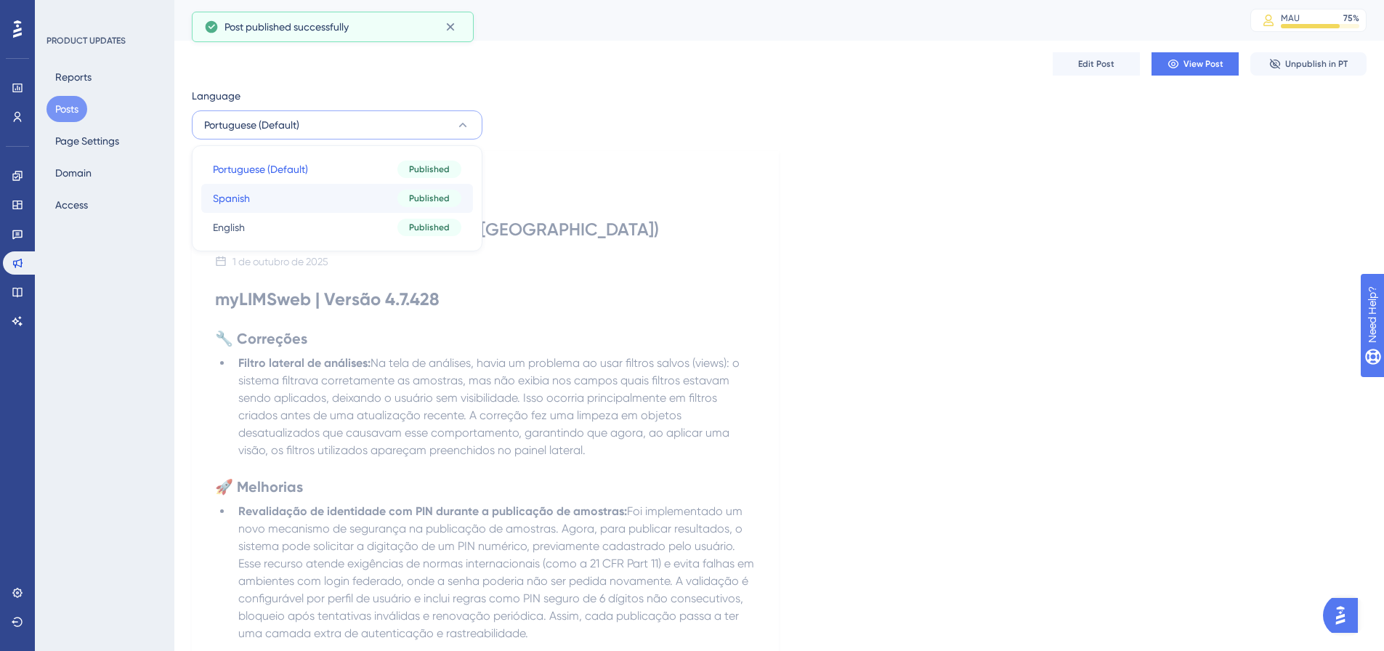
click at [282, 184] on button "Spanish Spanish Published" at bounding box center [337, 198] width 272 height 29
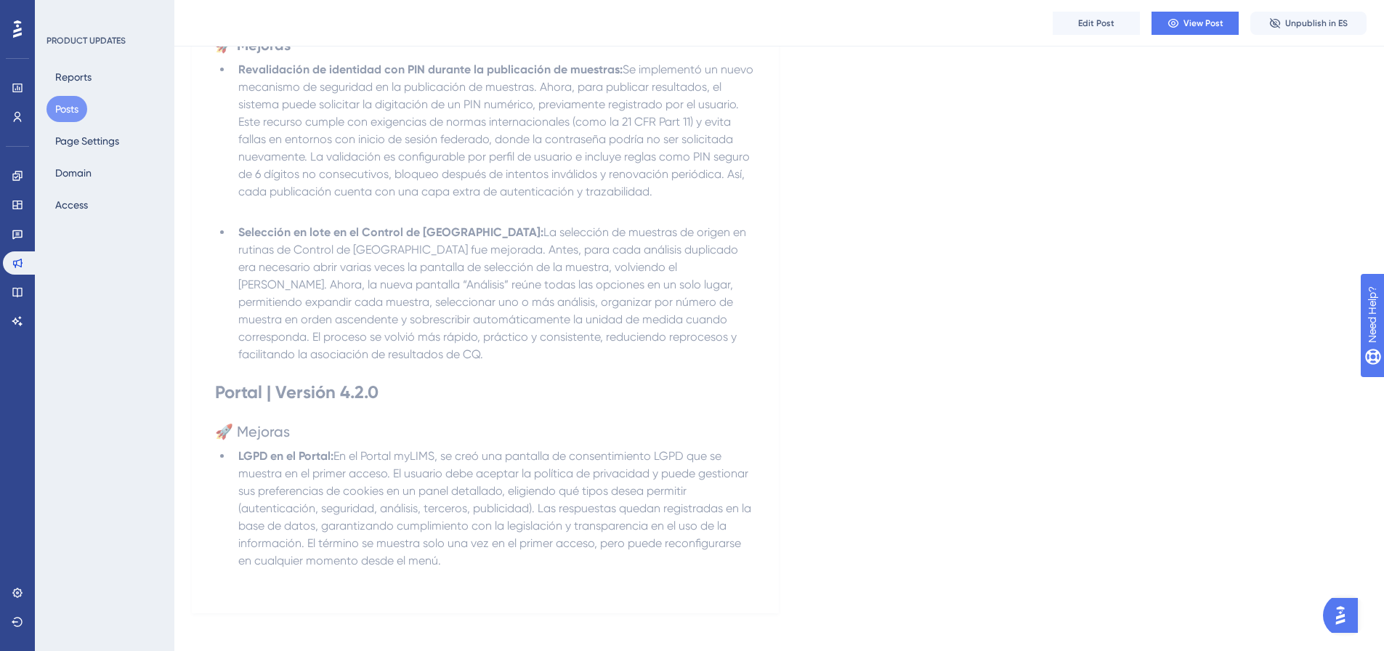
scroll to position [456, 0]
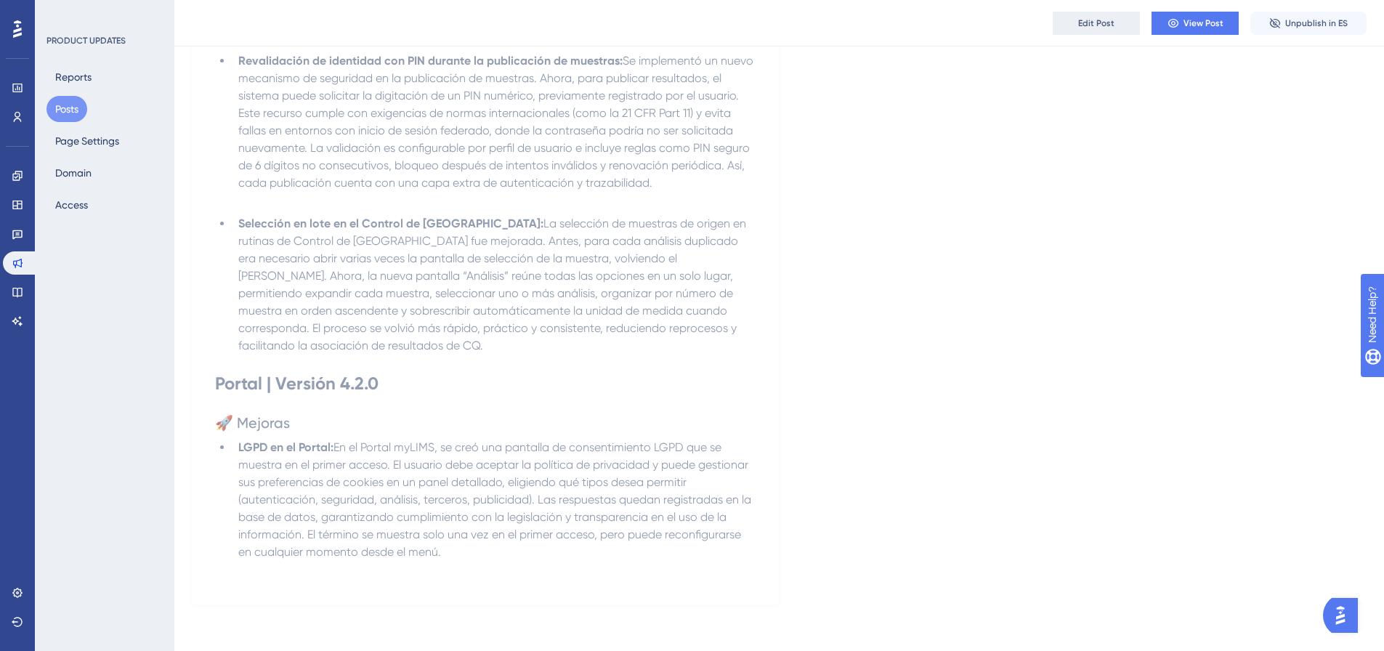
click at [1102, 32] on button "Edit Post" at bounding box center [1096, 23] width 87 height 23
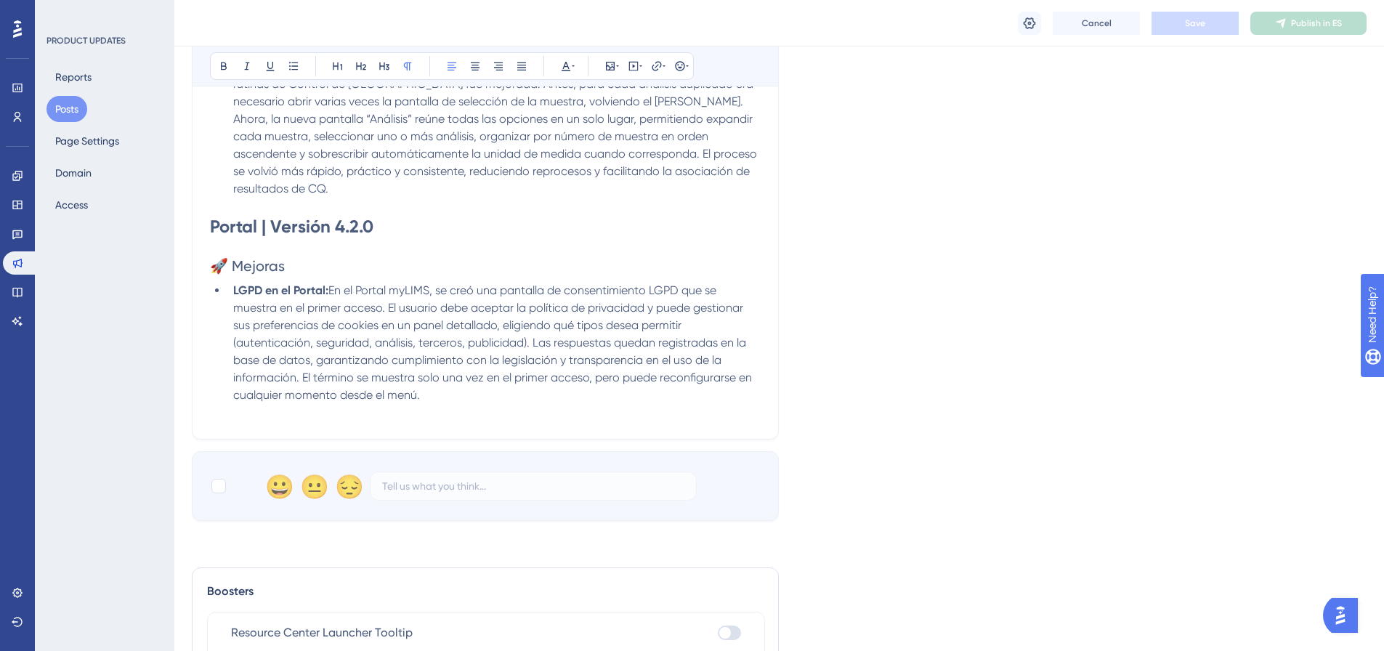
scroll to position [875, 0]
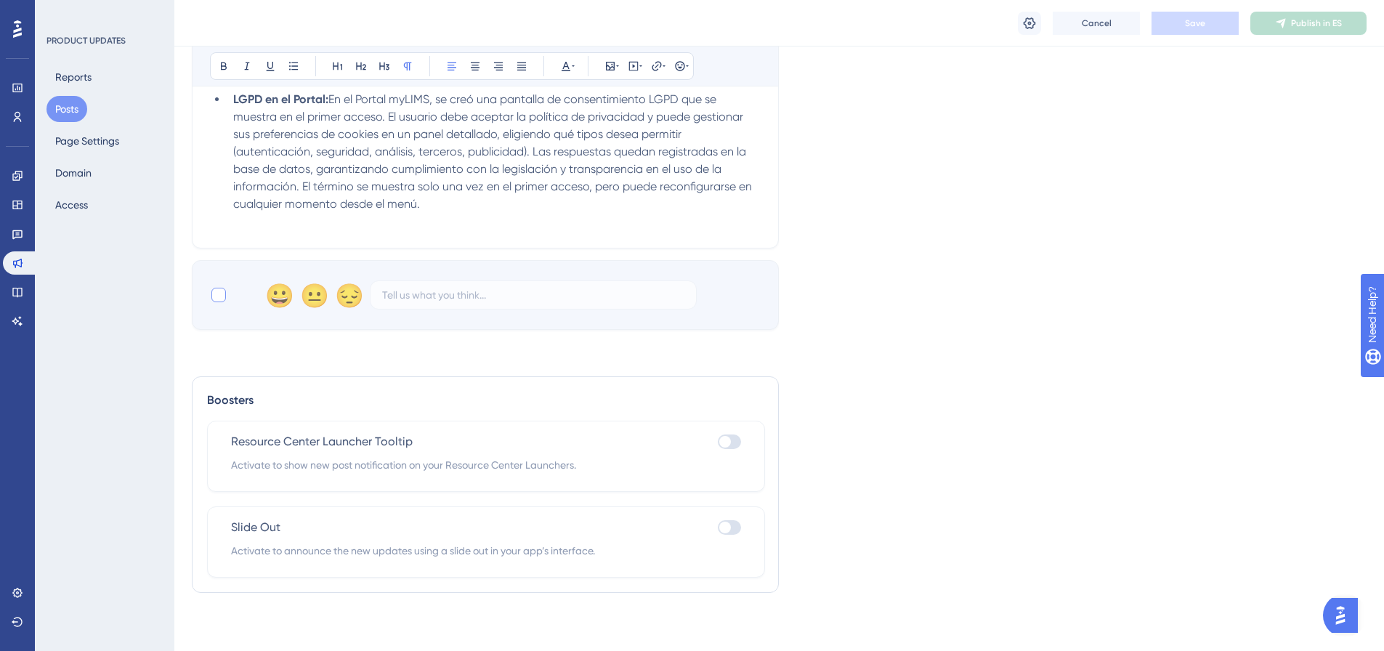
click at [225, 302] on div at bounding box center [218, 294] width 17 height 17
checkbox input "true"
click at [1186, 17] on span "Save" at bounding box center [1195, 23] width 20 height 12
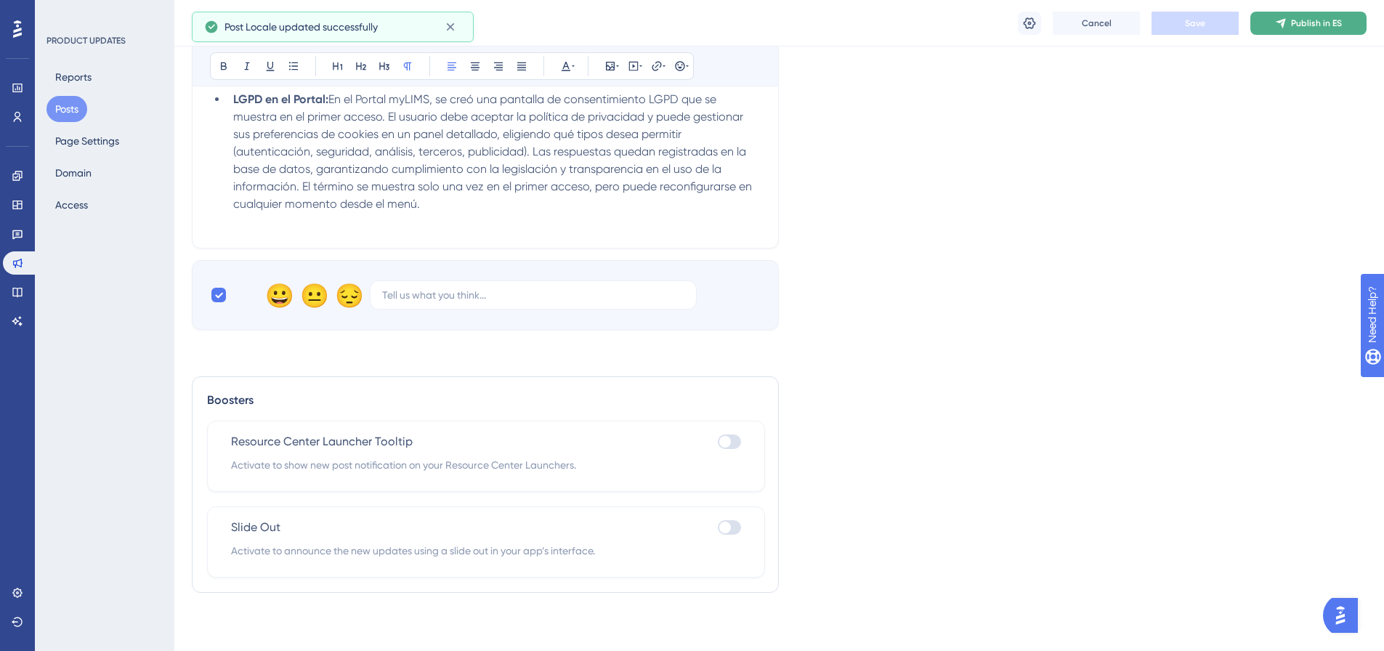
click at [1297, 28] on span "Publish in ES" at bounding box center [1316, 23] width 51 height 12
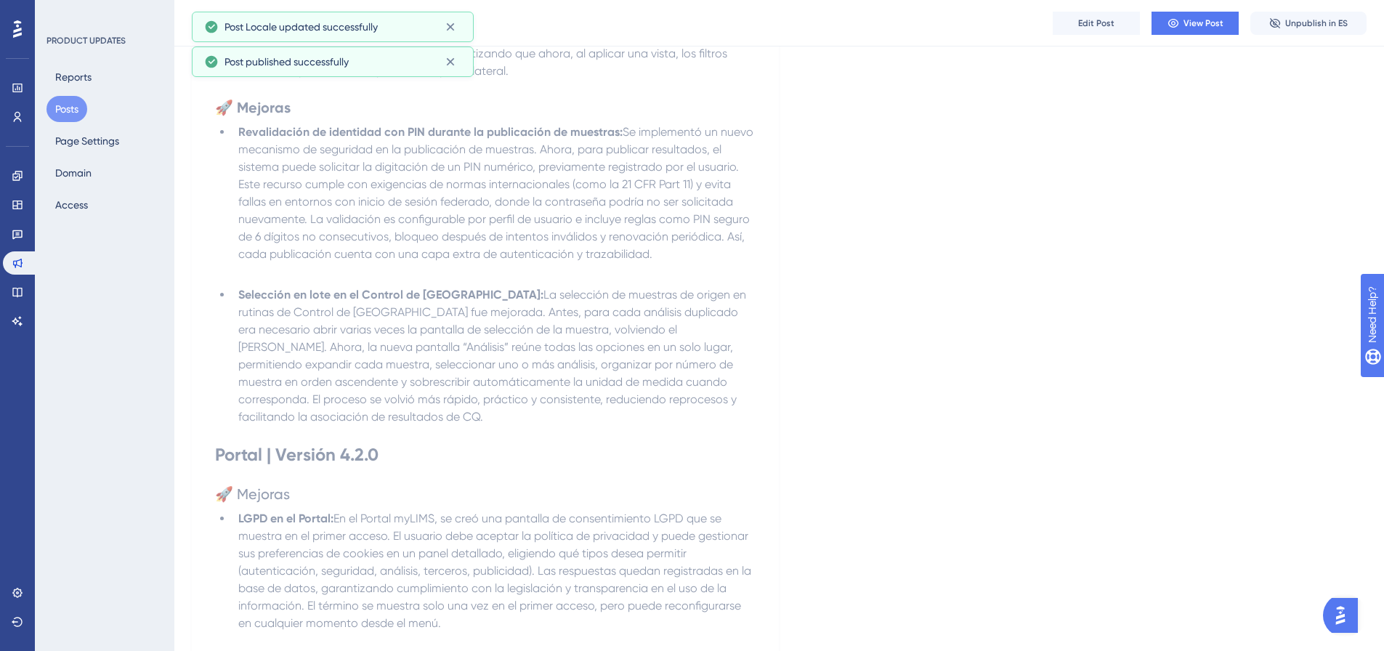
scroll to position [0, 0]
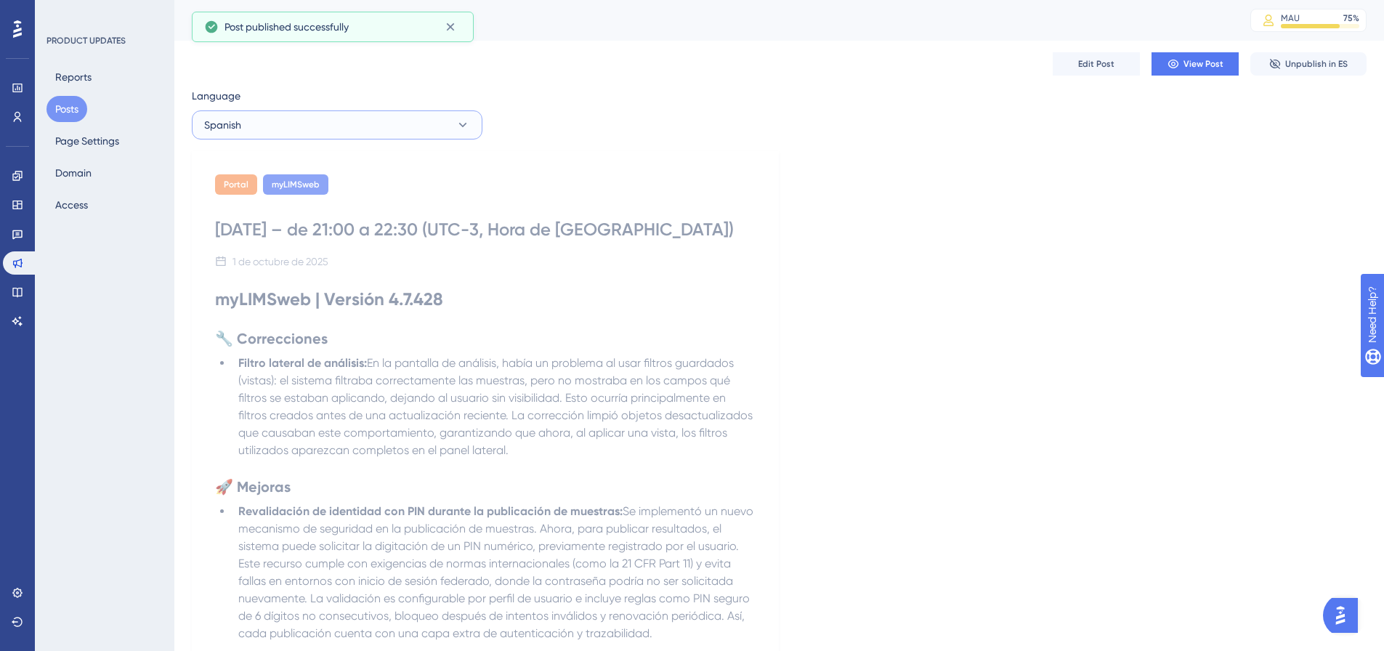
click at [409, 132] on button "Spanish" at bounding box center [337, 124] width 291 height 29
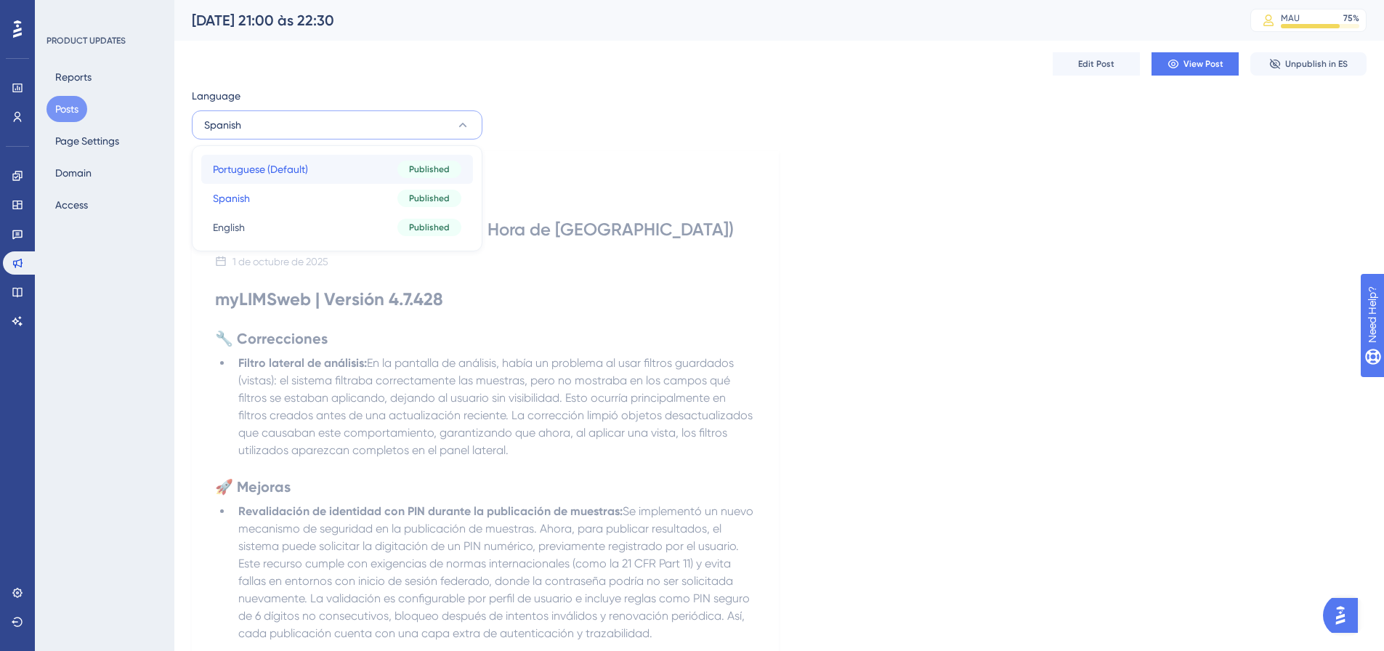
click at [331, 157] on button "Portuguese (Default) Portuguese (Default) Published" at bounding box center [337, 169] width 272 height 29
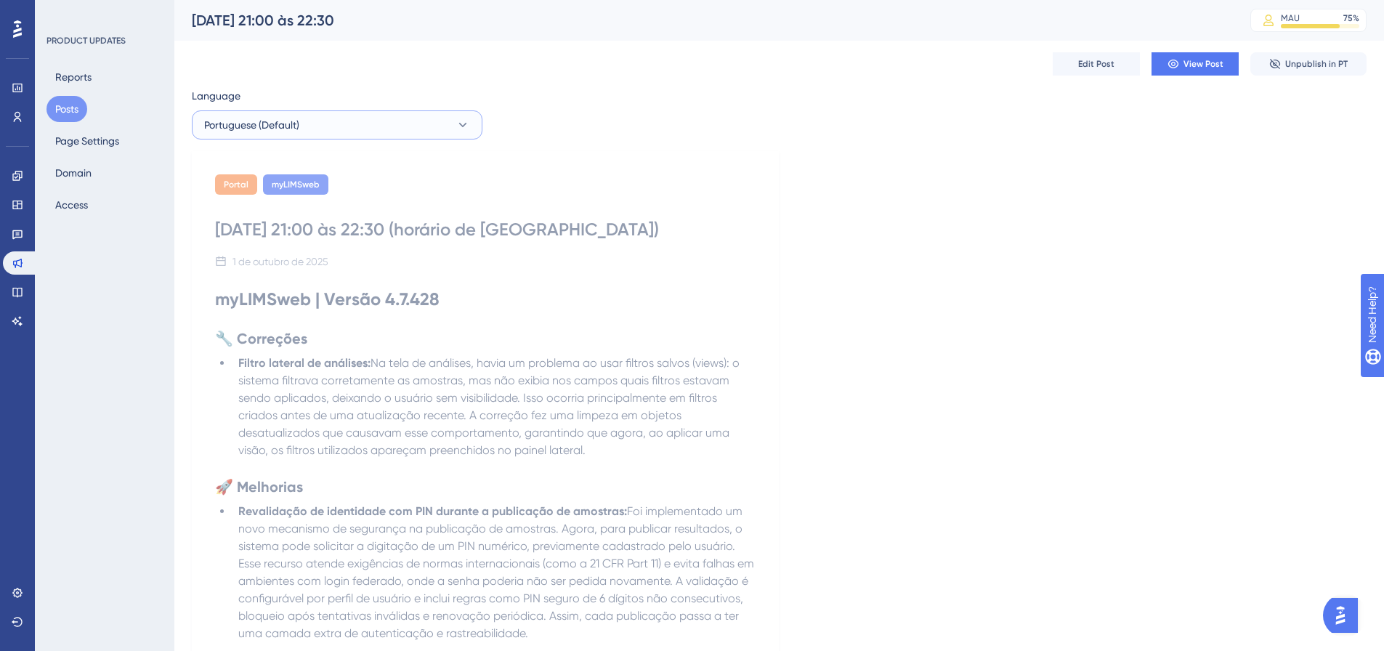
click at [340, 134] on button "Portuguese (Default)" at bounding box center [337, 124] width 291 height 29
click at [255, 223] on button "English English Published" at bounding box center [337, 227] width 272 height 29
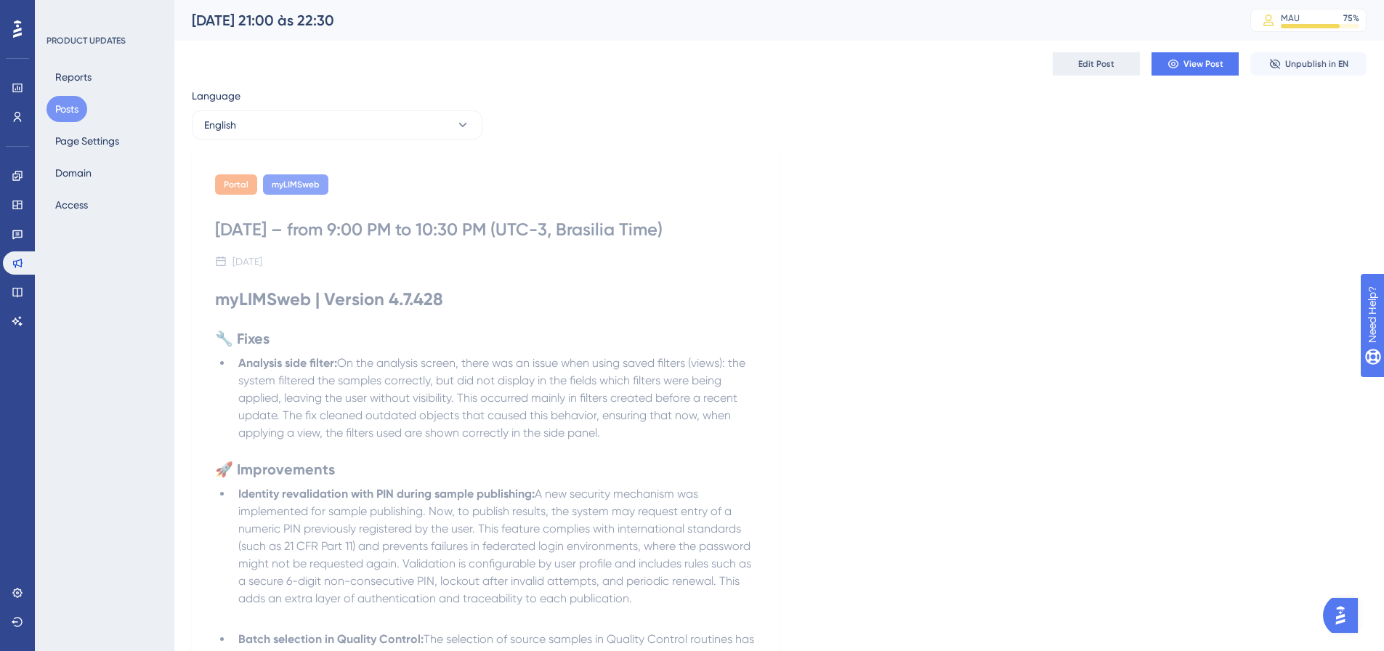
click at [1077, 71] on button "Edit Post" at bounding box center [1096, 63] width 87 height 23
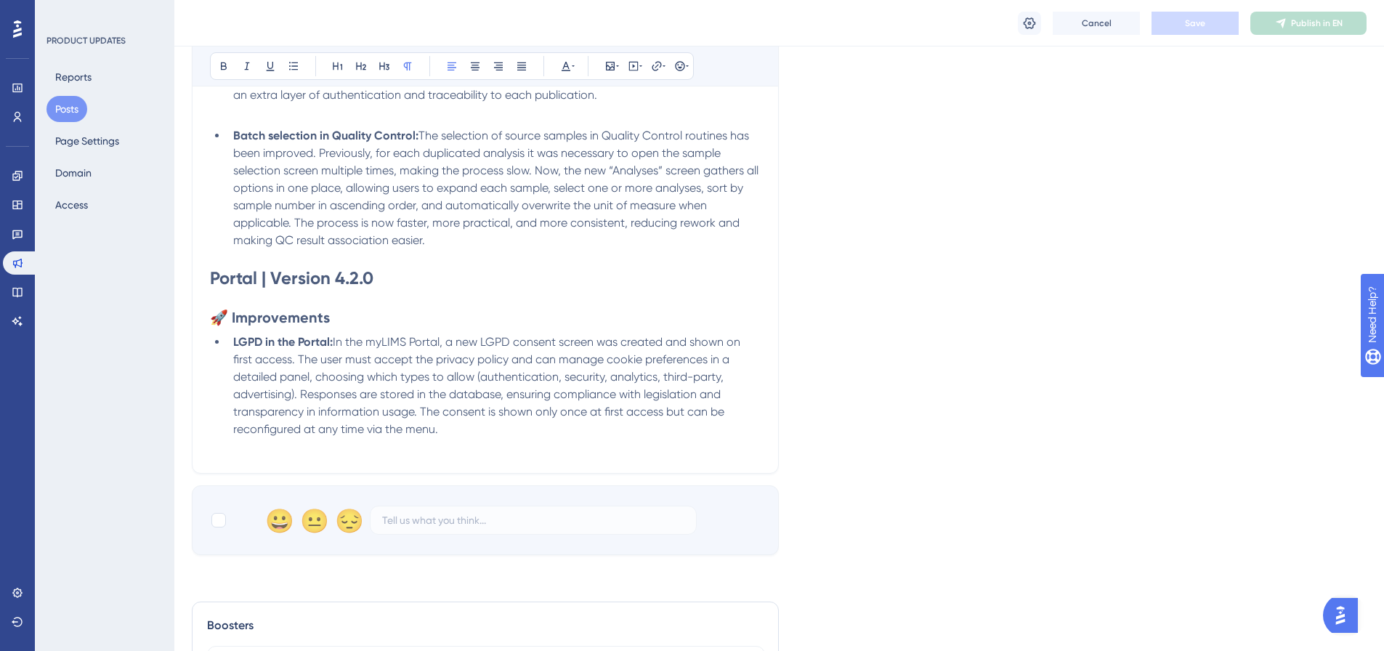
scroll to position [805, 0]
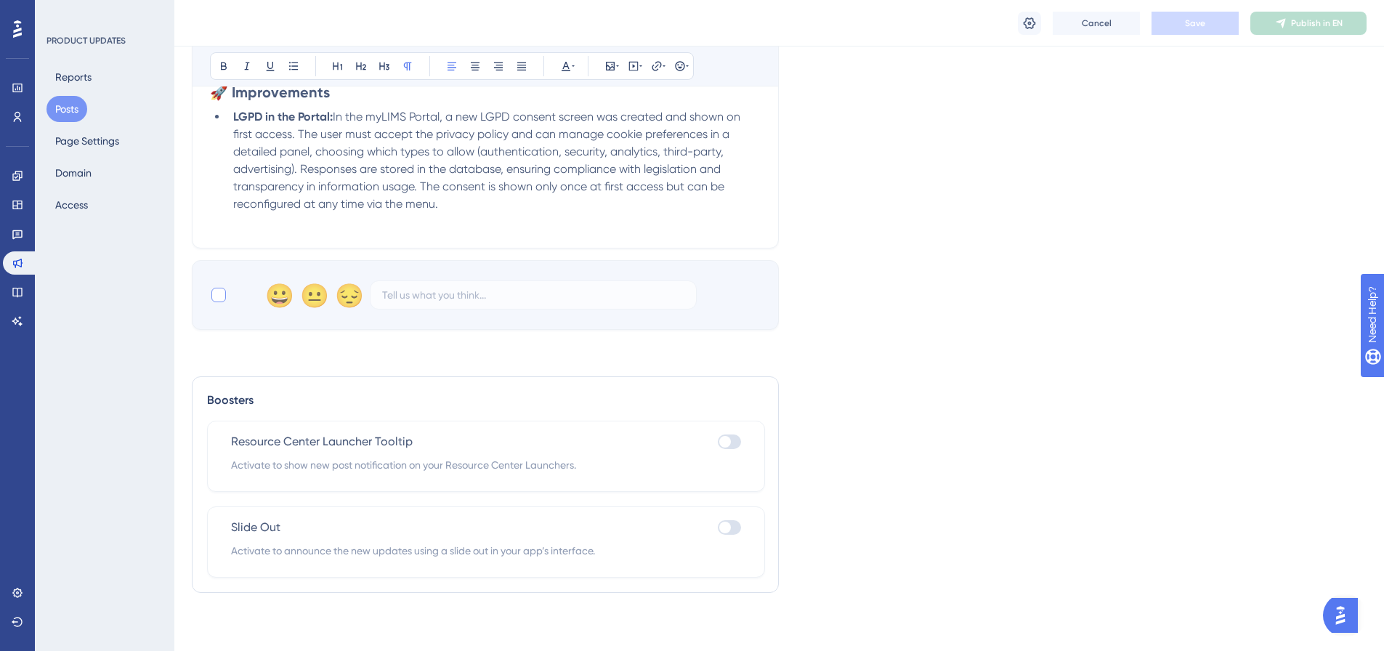
click at [221, 299] on div at bounding box center [218, 295] width 15 height 15
checkbox input "true"
click at [1205, 29] on button "Save" at bounding box center [1195, 23] width 87 height 23
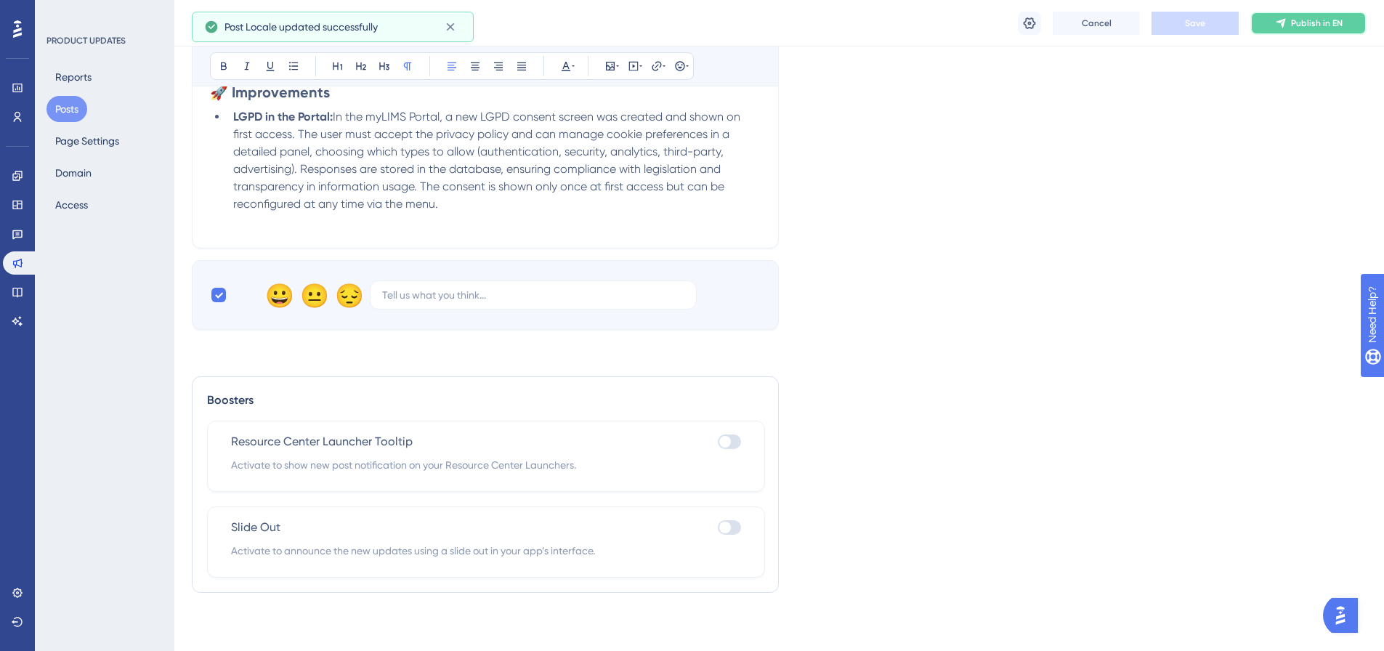
click at [1279, 23] on icon at bounding box center [1281, 23] width 12 height 12
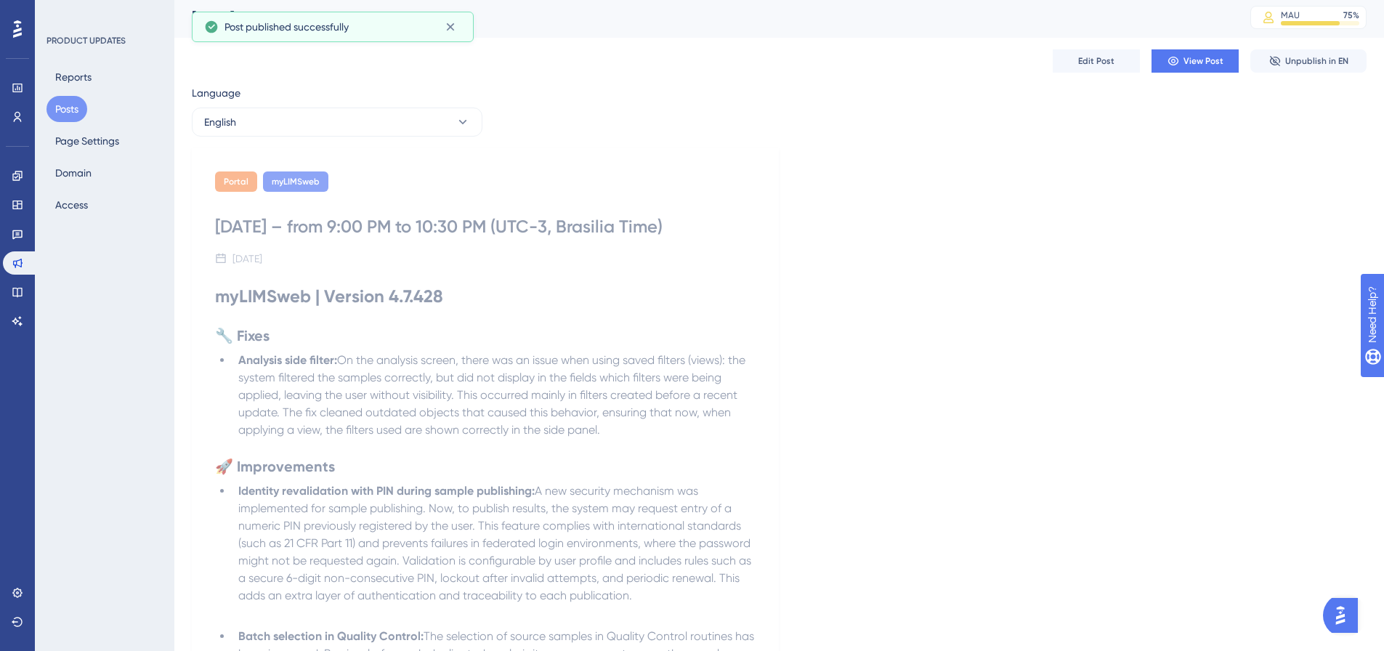
scroll to position [0, 0]
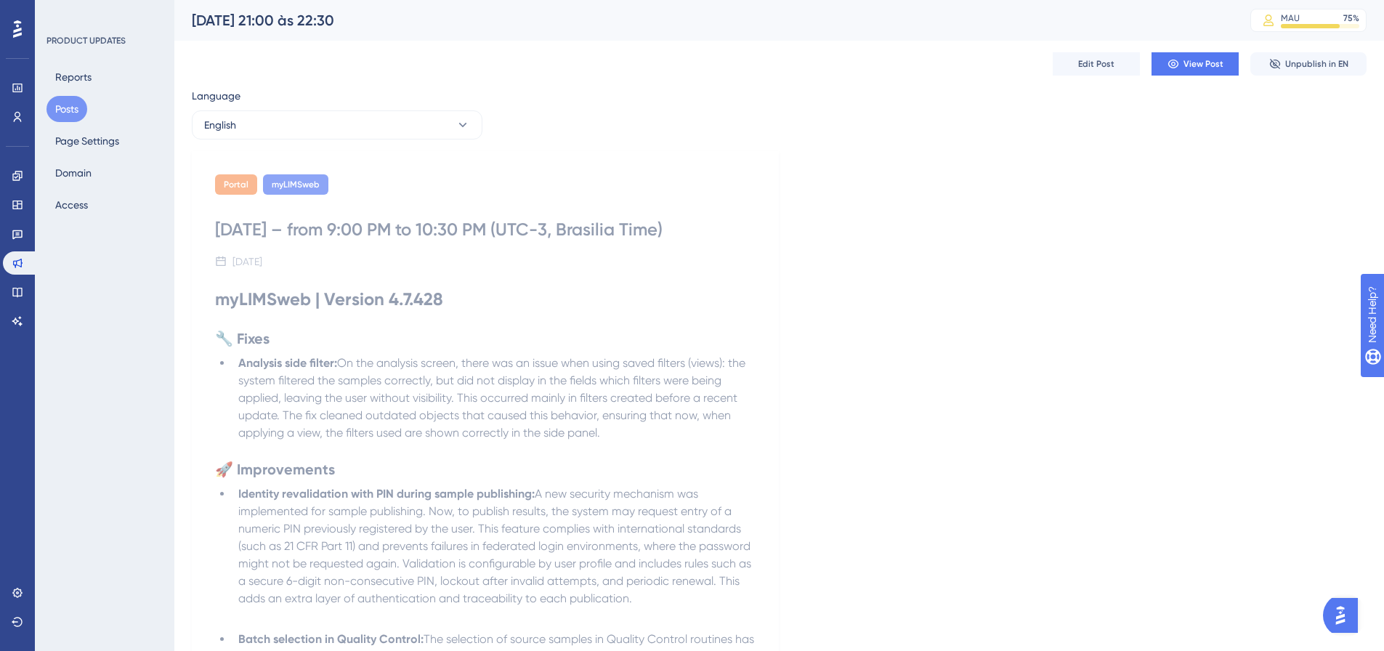
click at [62, 113] on button "Posts" at bounding box center [66, 109] width 41 height 26
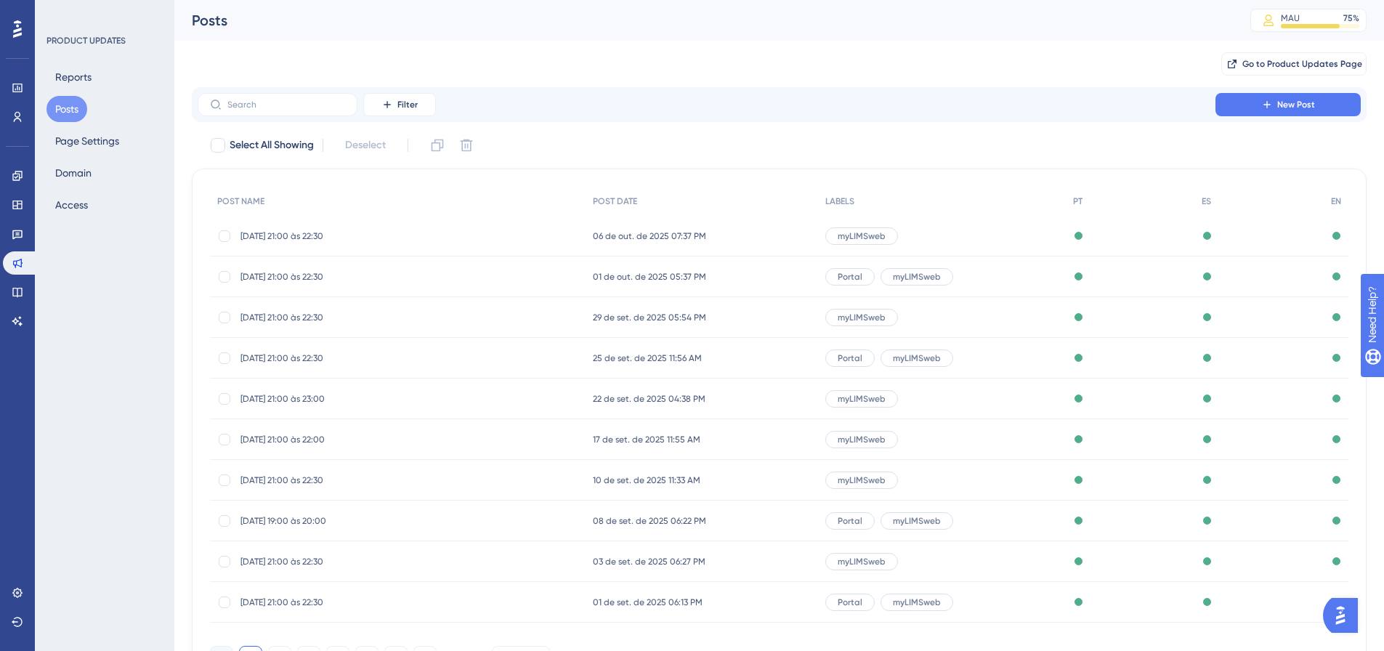
click at [307, 318] on span "[DATE] 21:00 às 22:30" at bounding box center [356, 318] width 232 height 12
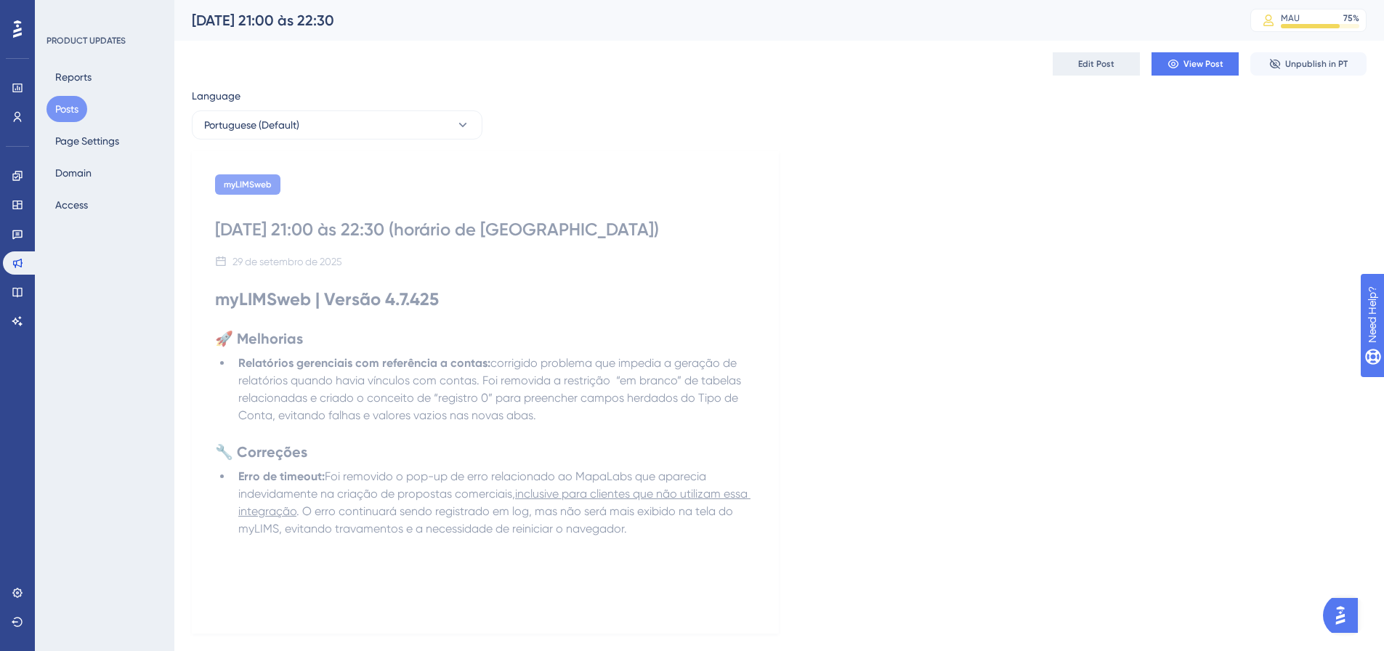
click at [1060, 57] on button "Edit Post" at bounding box center [1096, 63] width 87 height 23
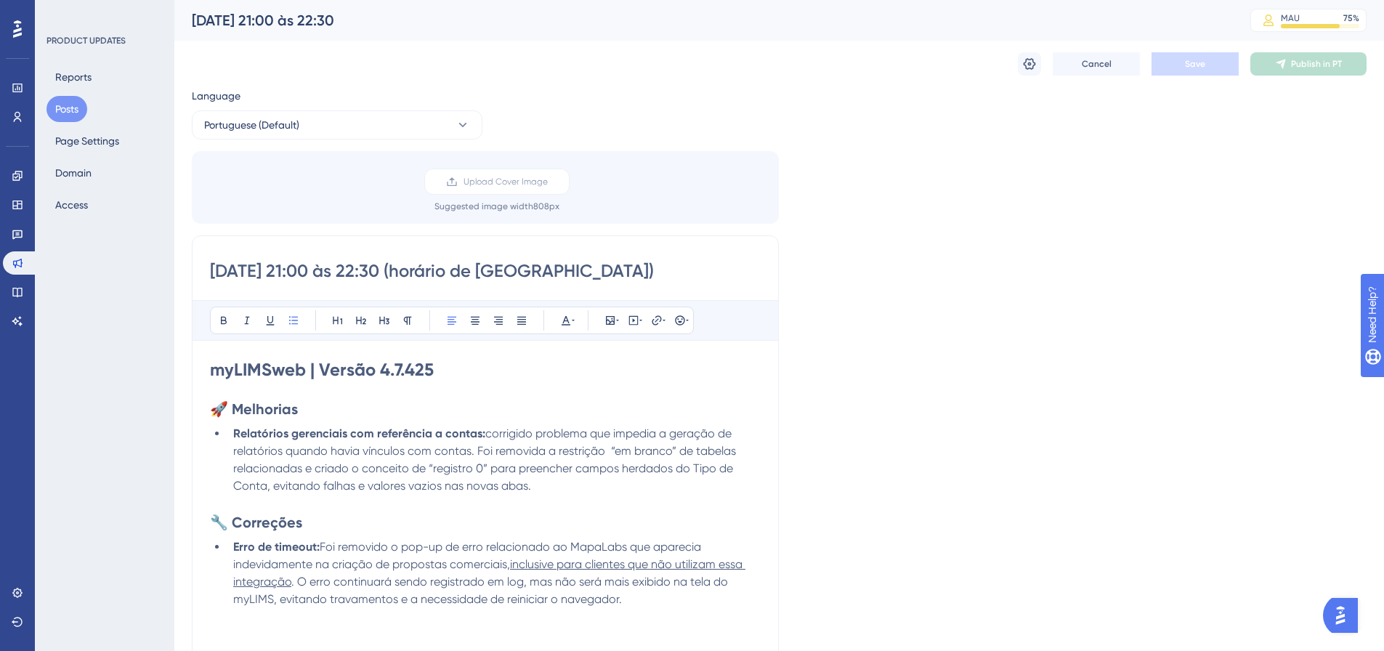
scroll to position [453, 0]
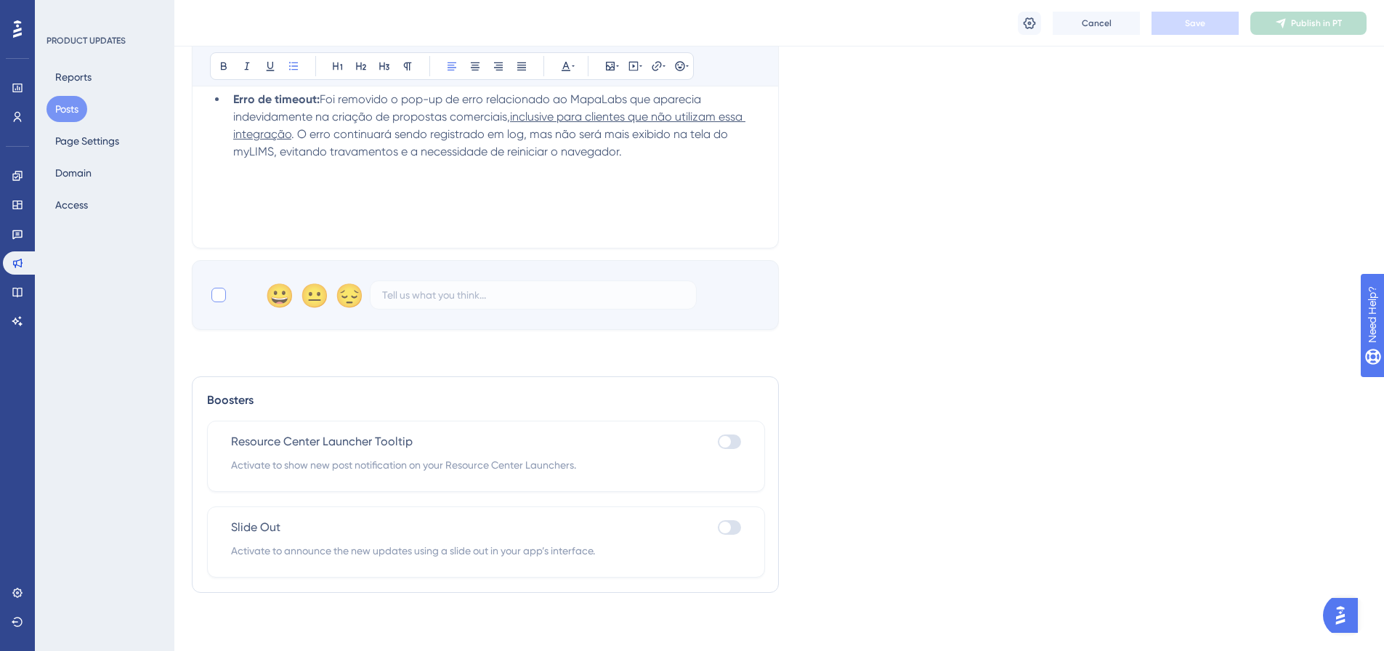
click at [217, 296] on div at bounding box center [218, 295] width 15 height 15
checkbox input "true"
click at [1218, 31] on button "Save" at bounding box center [1195, 23] width 87 height 23
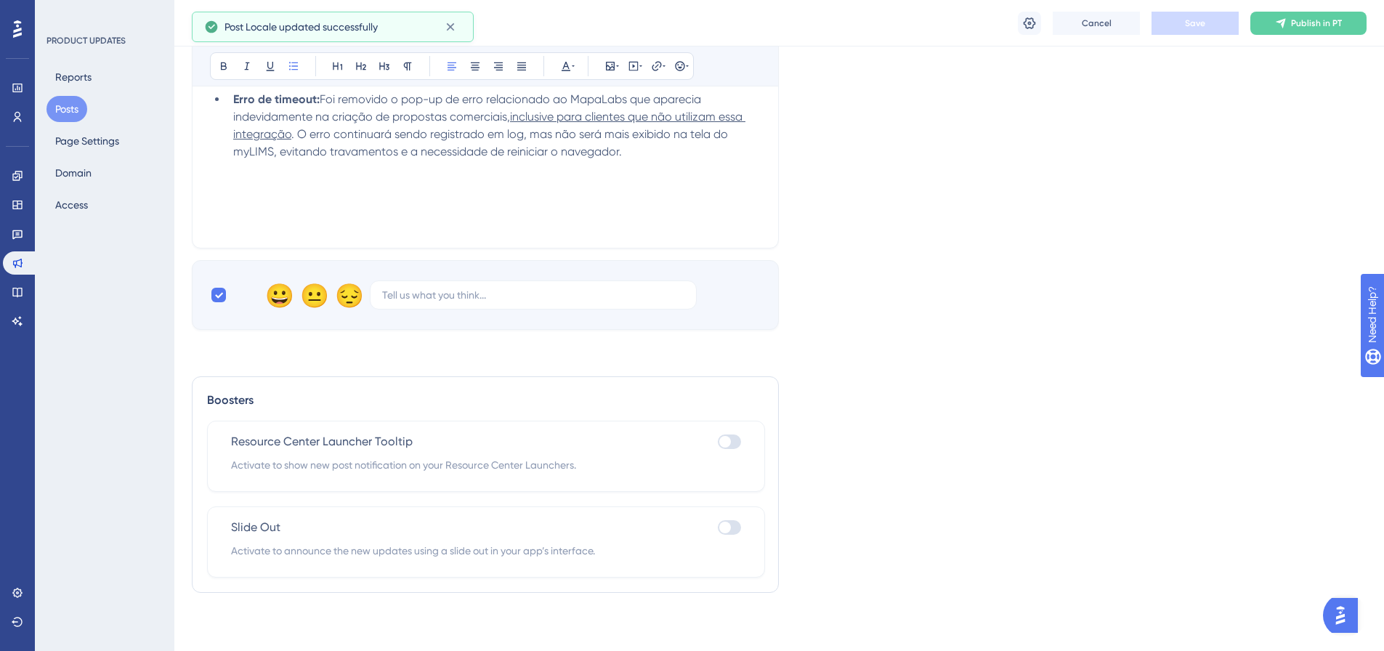
click at [1292, 24] on span "Publish in PT" at bounding box center [1316, 23] width 51 height 12
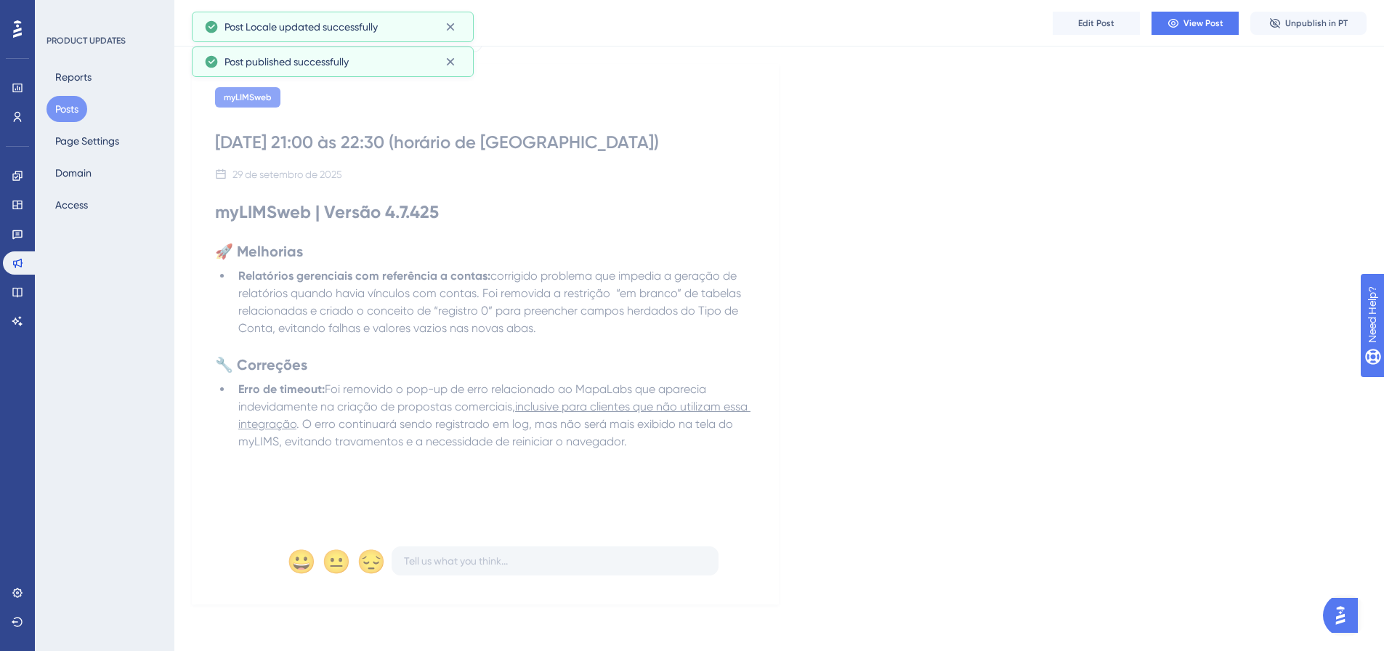
scroll to position [0, 0]
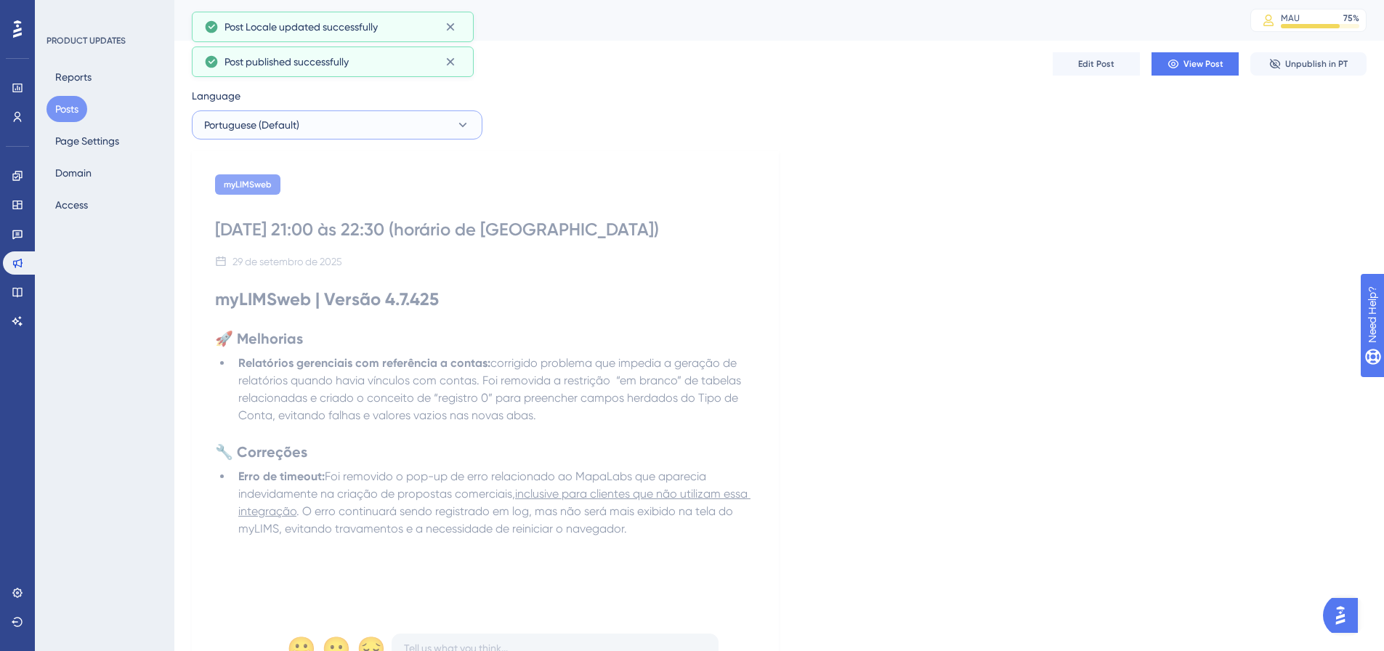
click at [388, 125] on button "Portuguese (Default)" at bounding box center [337, 124] width 291 height 29
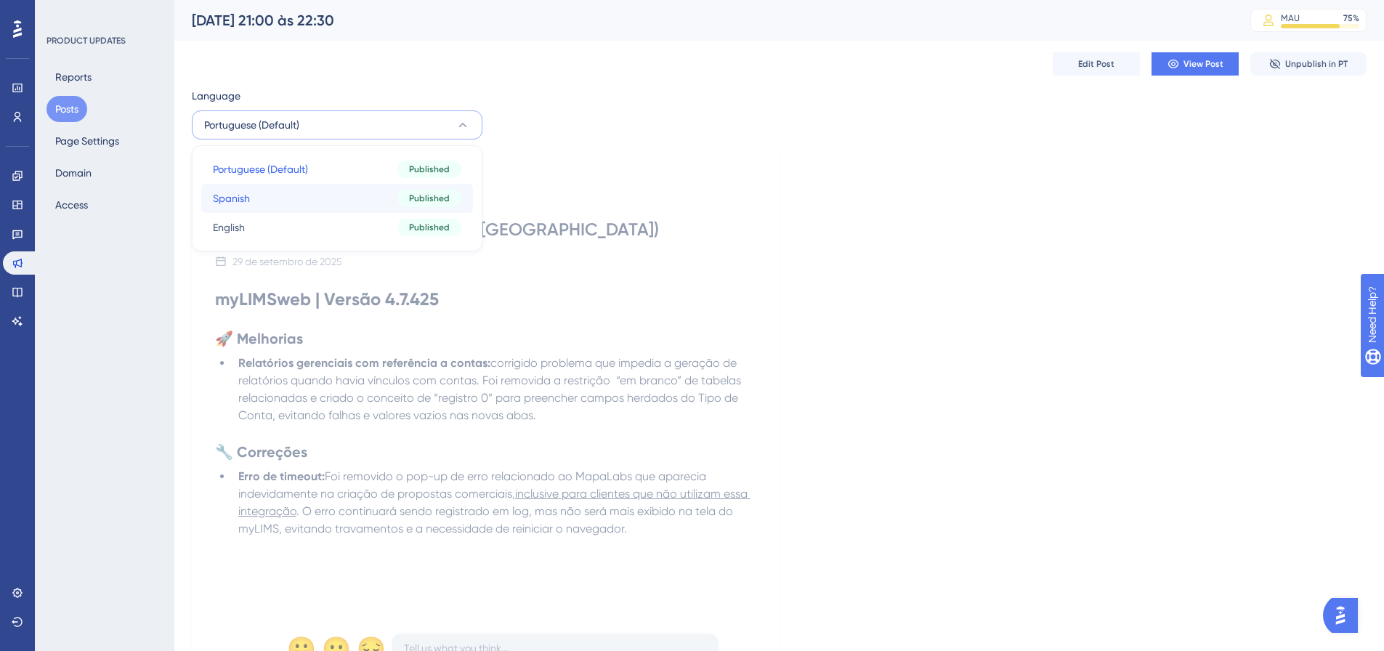
click at [280, 194] on button "Spanish Spanish Published" at bounding box center [337, 198] width 272 height 29
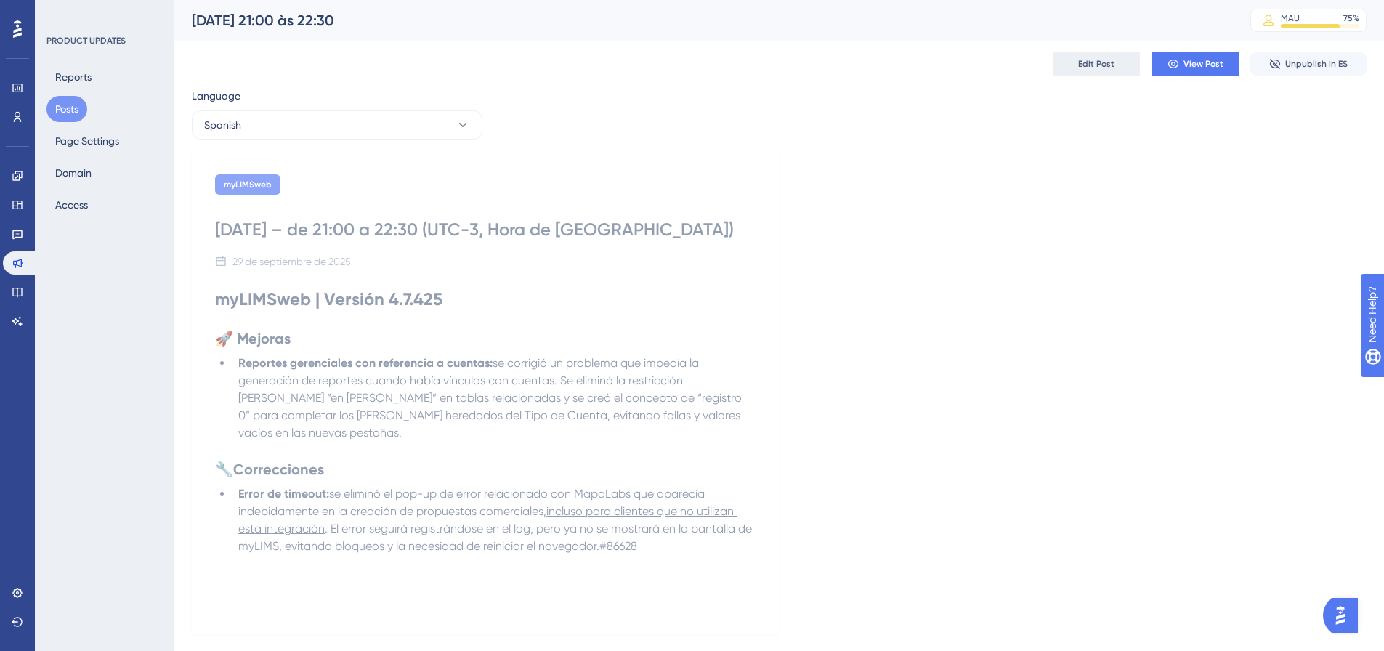
click at [1116, 68] on button "Edit Post" at bounding box center [1096, 63] width 87 height 23
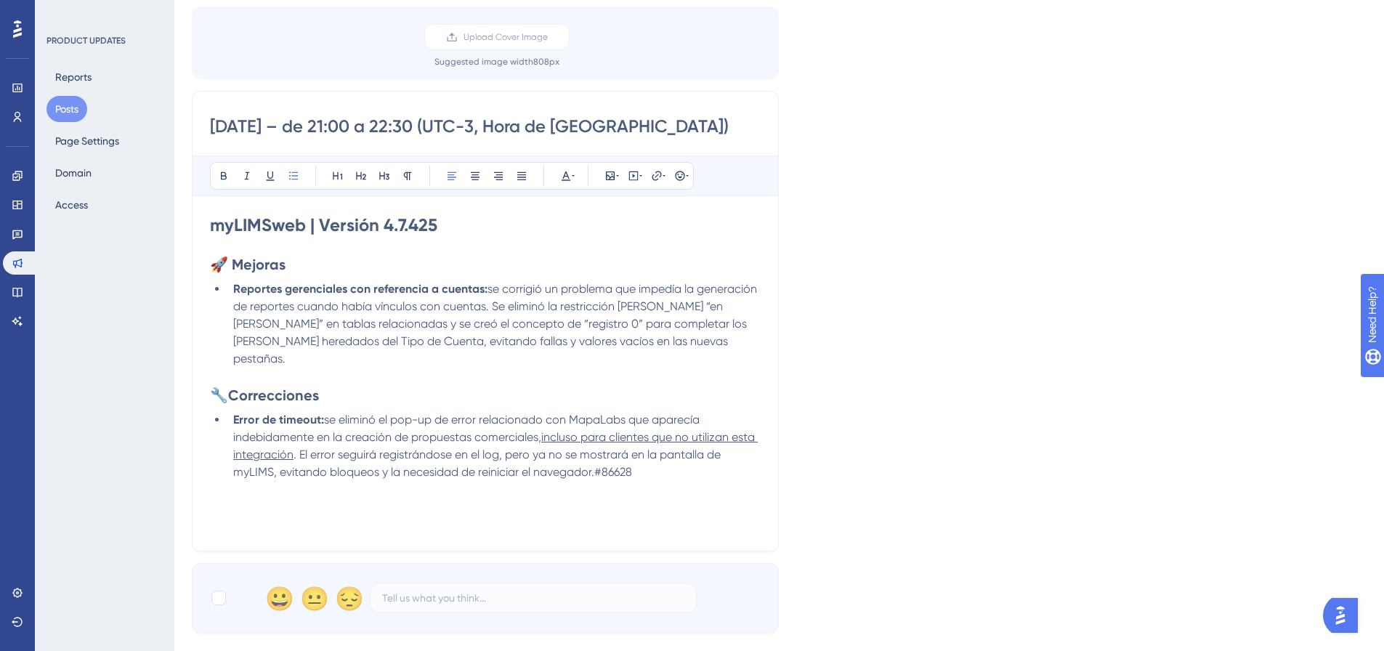
scroll to position [453, 0]
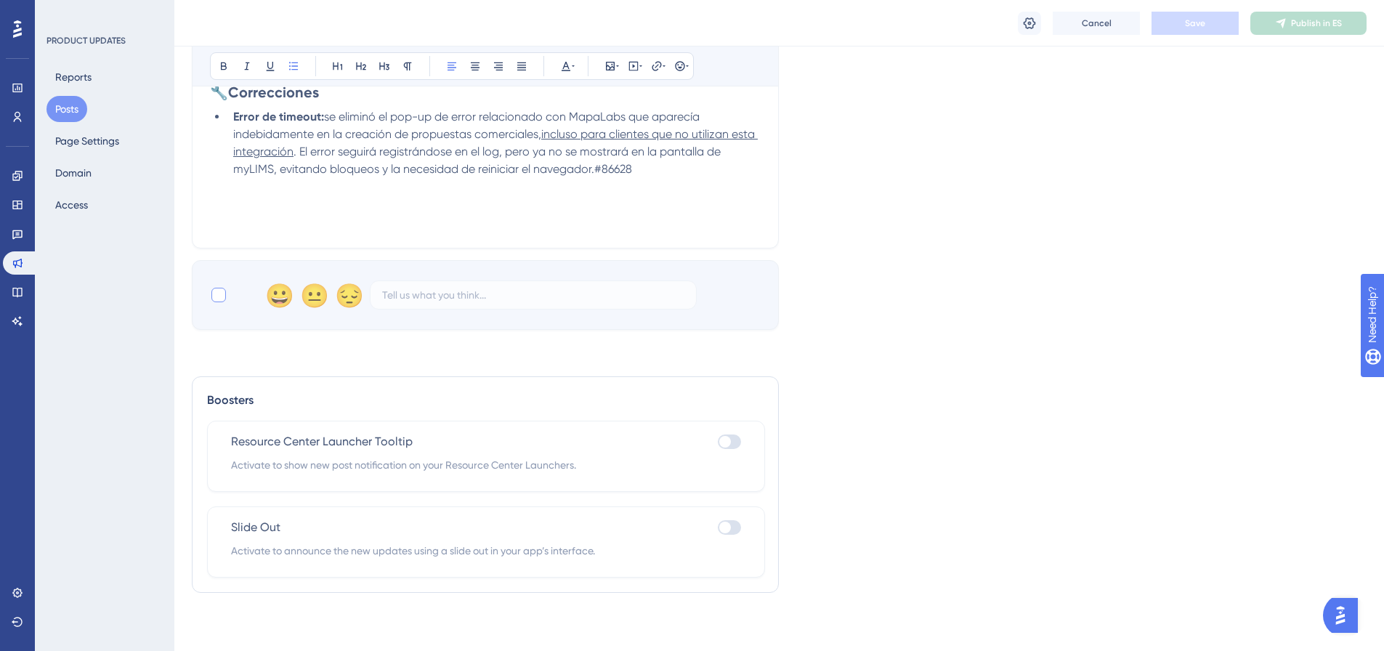
click at [222, 298] on div at bounding box center [218, 295] width 15 height 15
checkbox input "true"
click at [1215, 31] on button "Save" at bounding box center [1195, 23] width 87 height 23
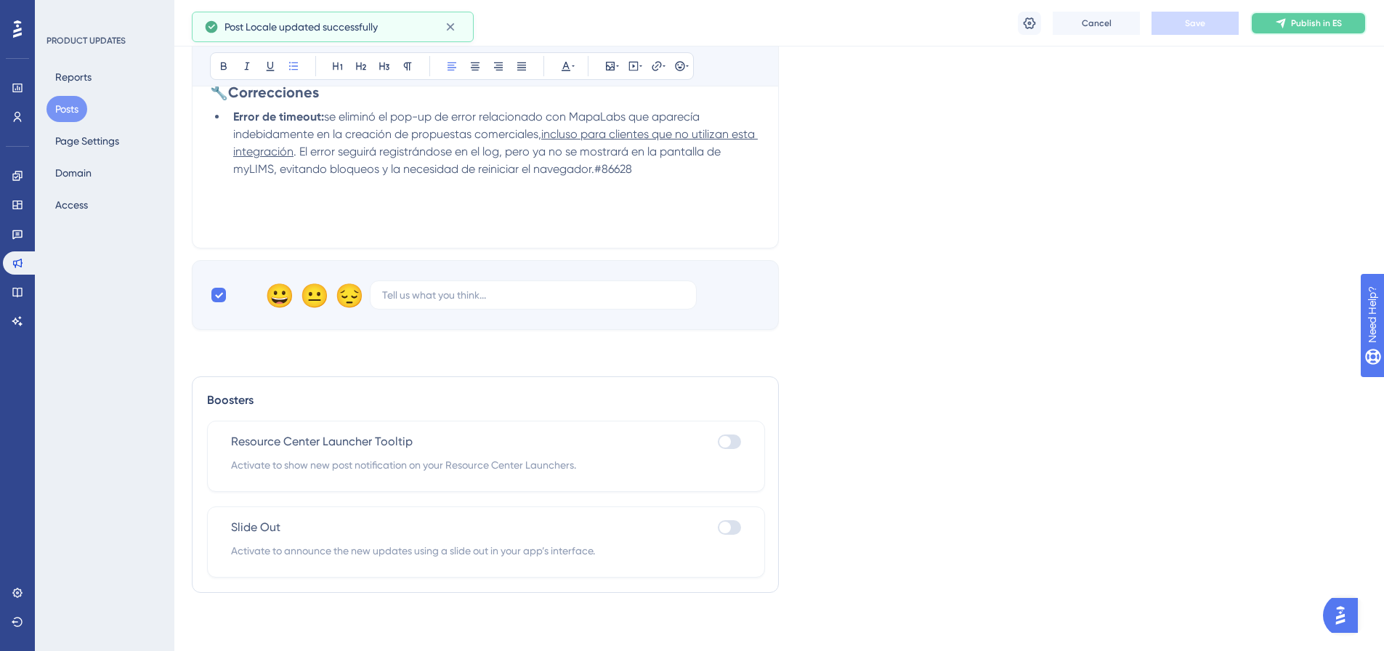
click at [1278, 23] on icon at bounding box center [1281, 23] width 12 height 12
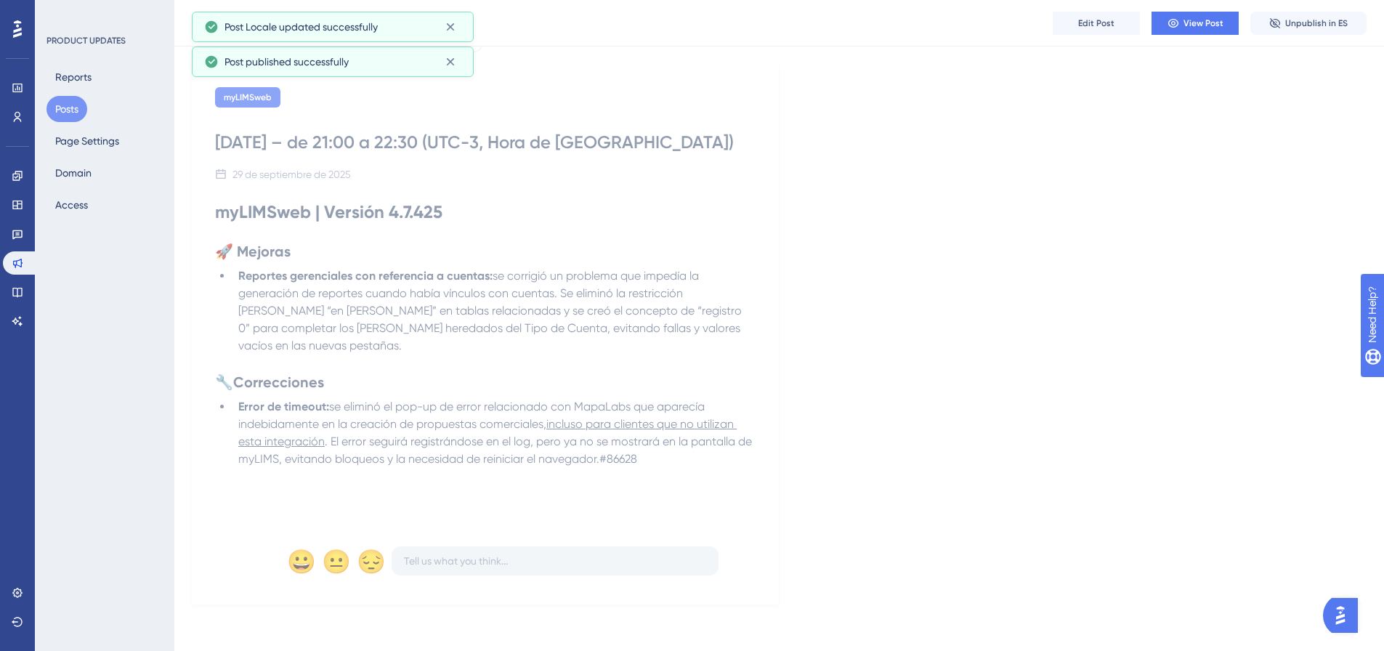
scroll to position [0, 0]
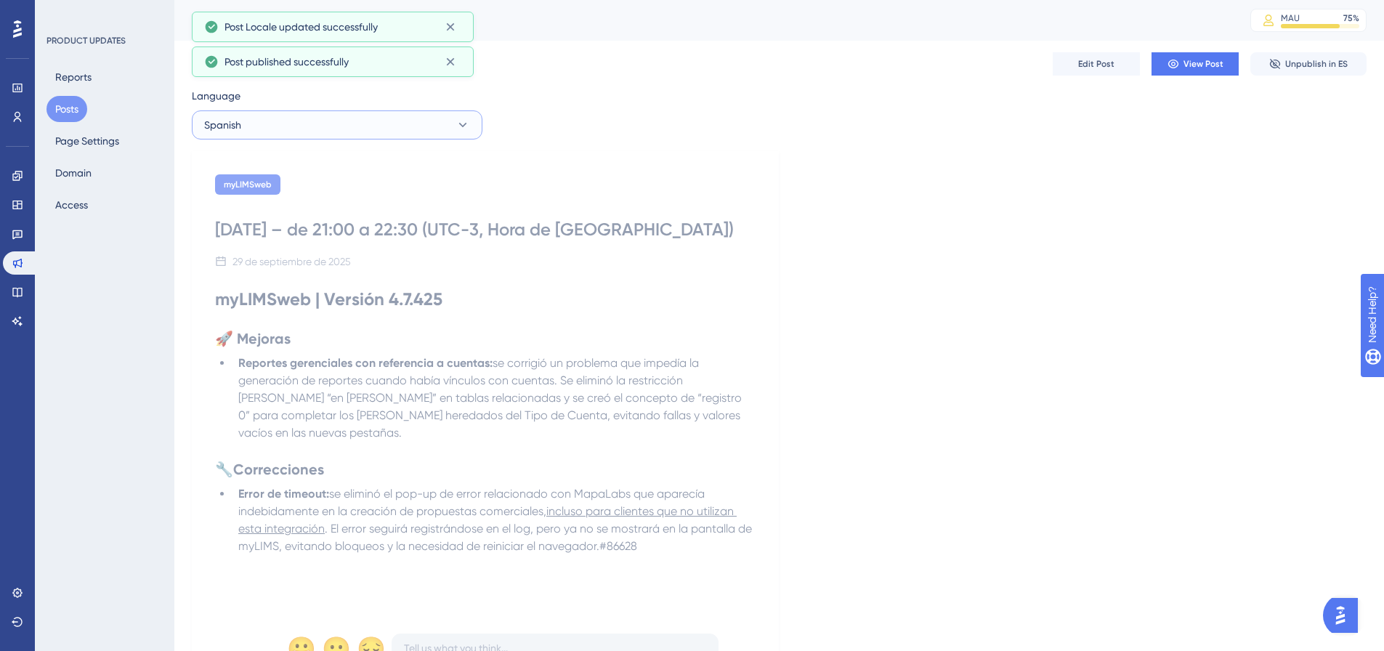
click at [387, 117] on button "Spanish" at bounding box center [337, 124] width 291 height 29
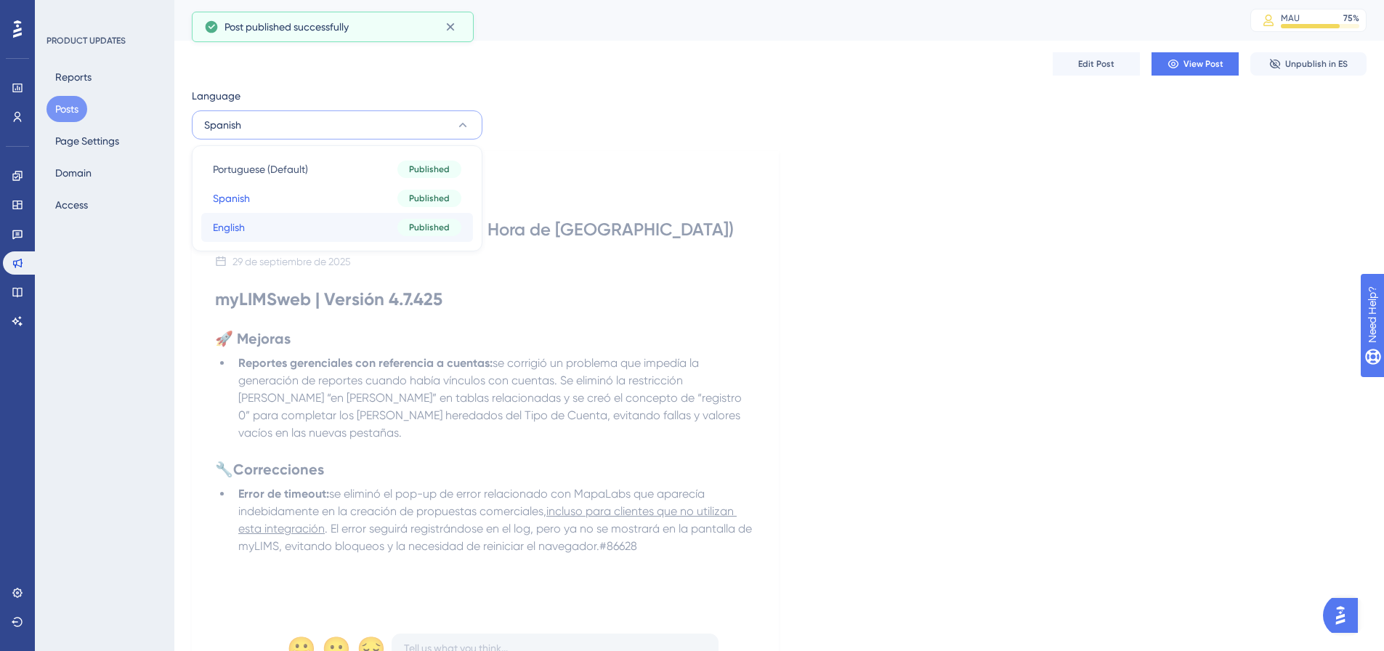
click at [243, 226] on span "English" at bounding box center [229, 227] width 32 height 17
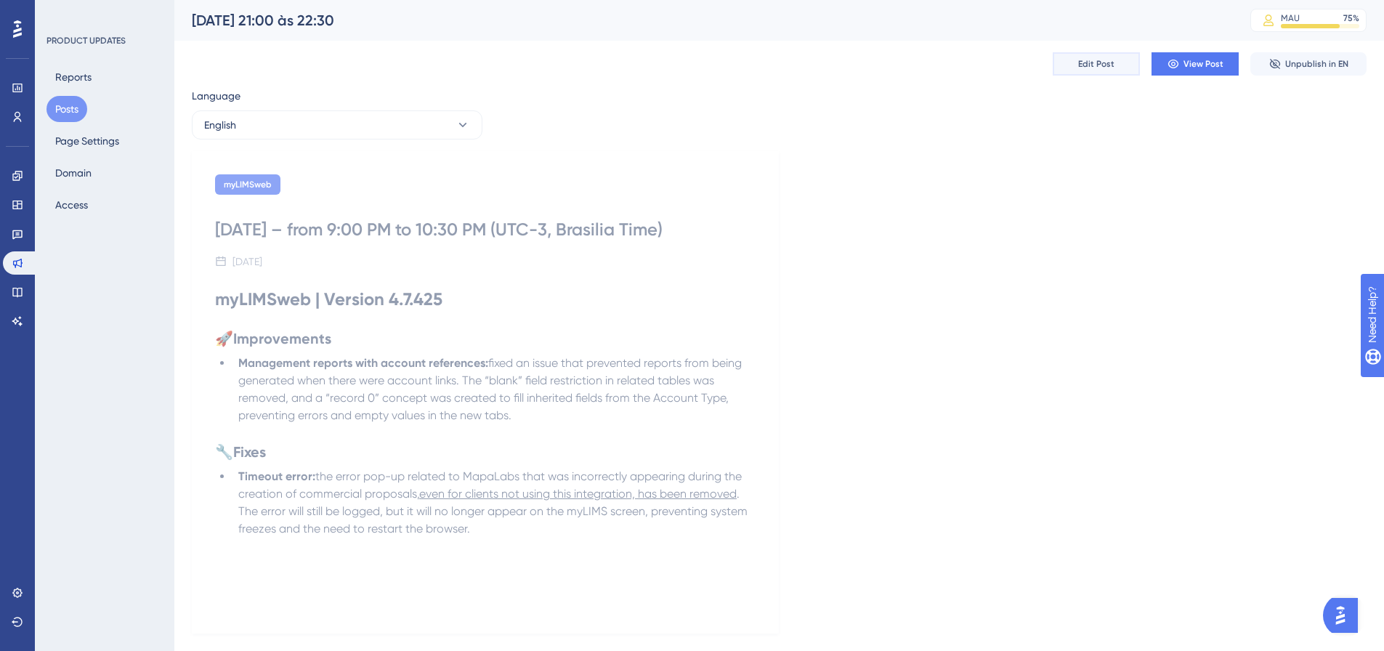
click at [1128, 72] on button "Edit Post" at bounding box center [1096, 63] width 87 height 23
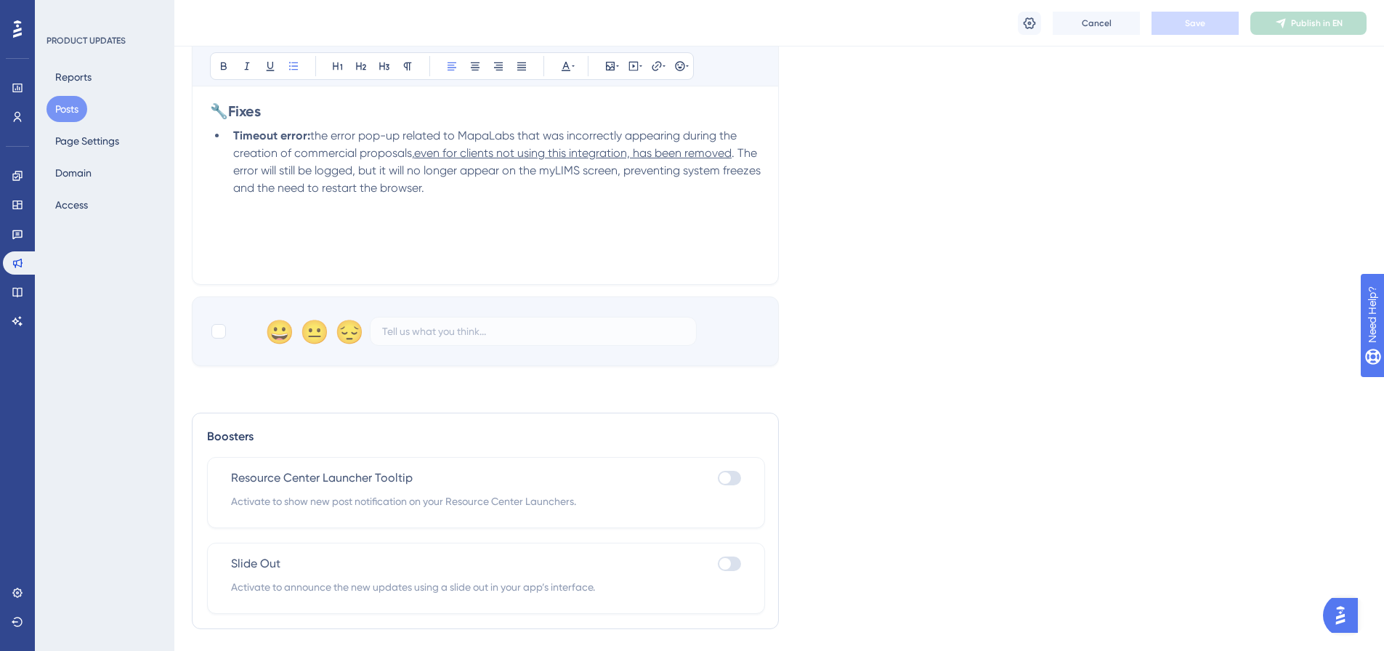
scroll to position [453, 0]
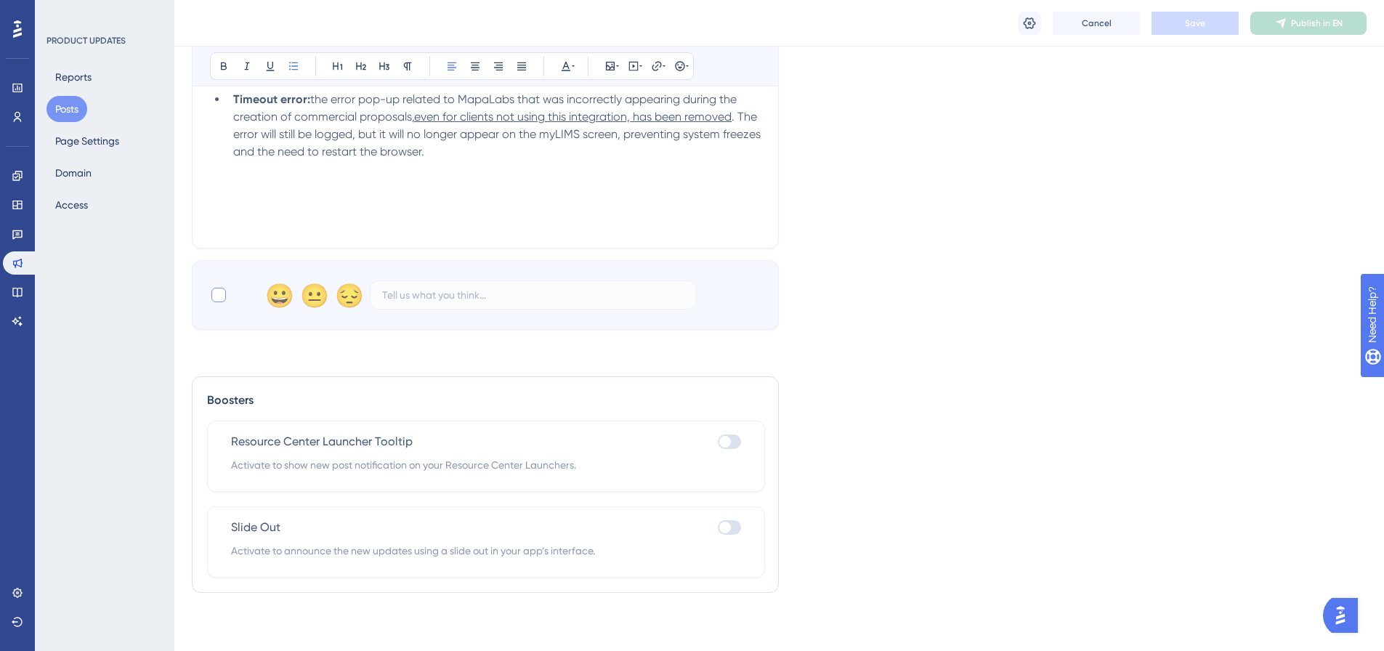
click at [222, 299] on div at bounding box center [218, 295] width 15 height 15
checkbox input "true"
click at [1214, 21] on button "Save" at bounding box center [1195, 23] width 87 height 23
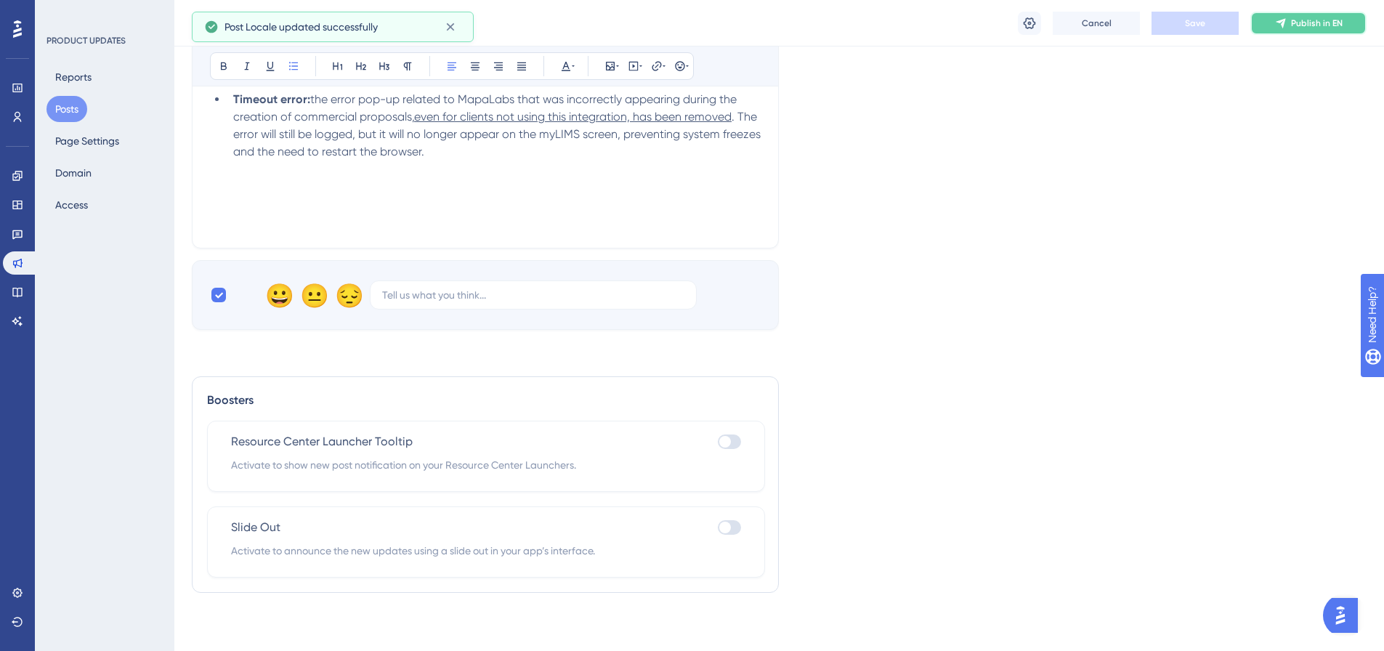
click at [1287, 33] on button "Publish in EN" at bounding box center [1308, 23] width 116 height 23
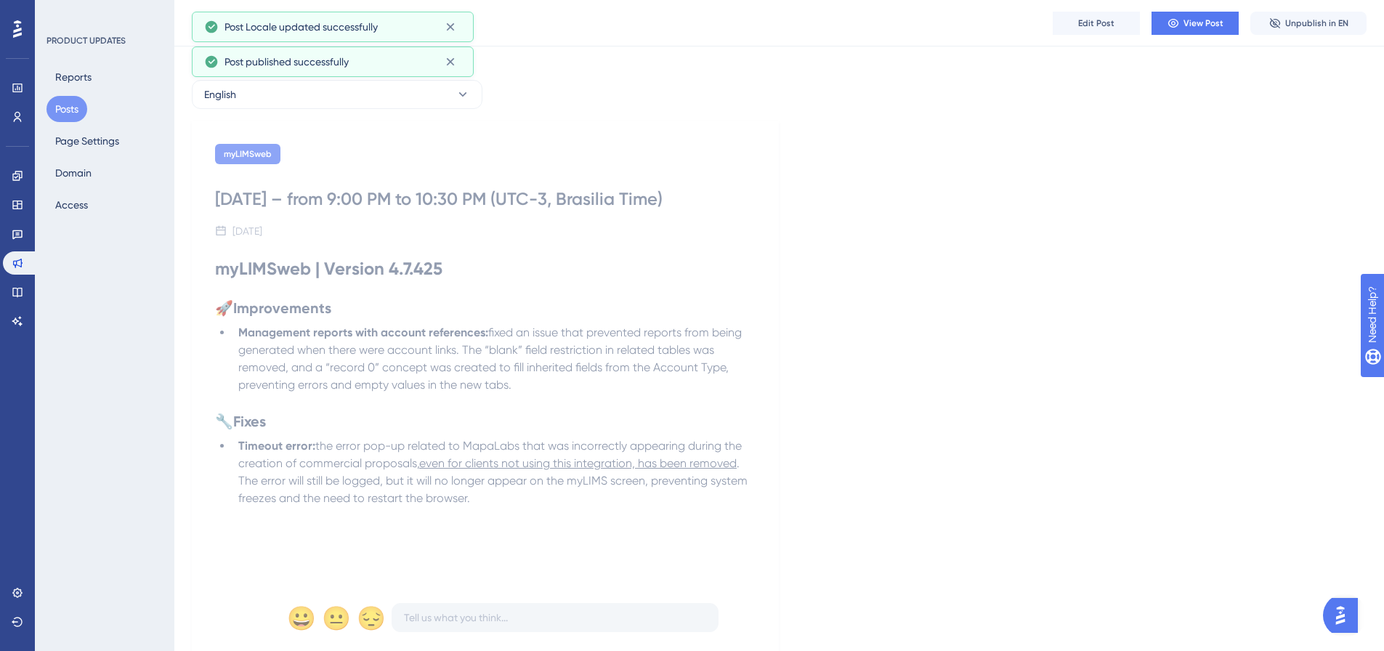
scroll to position [0, 0]
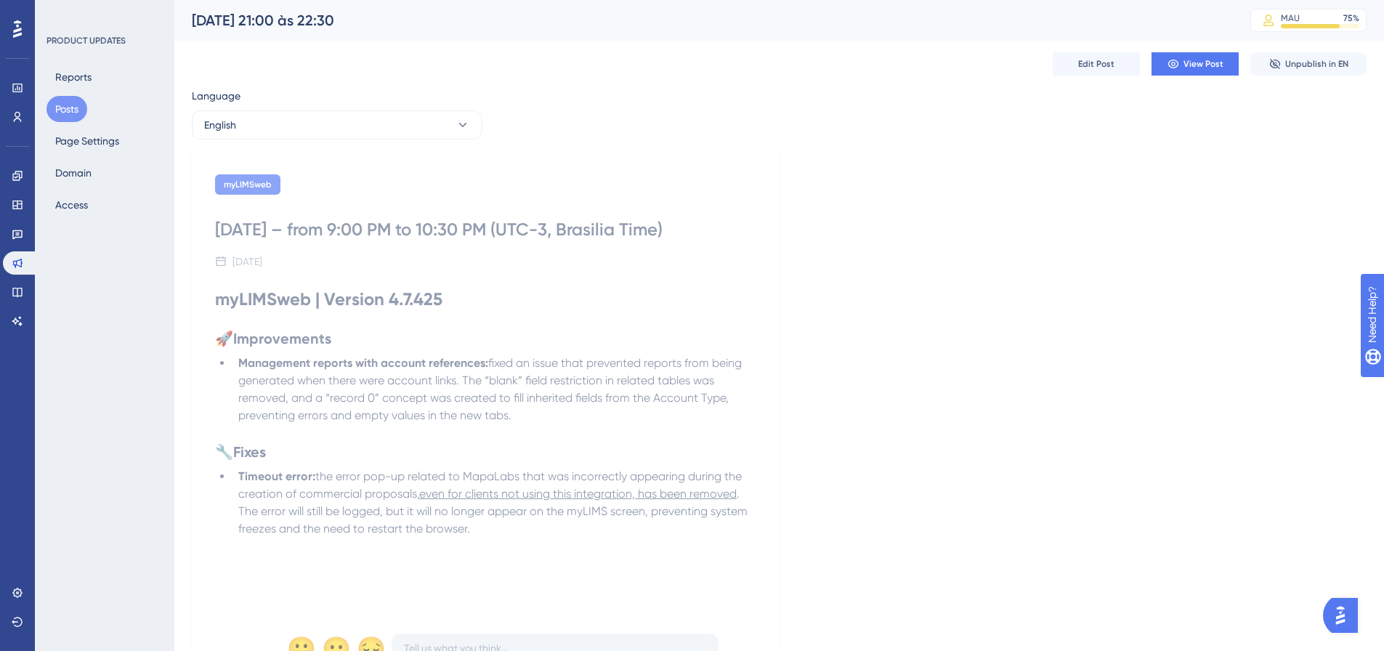
click at [63, 107] on button "Posts" at bounding box center [66, 109] width 41 height 26
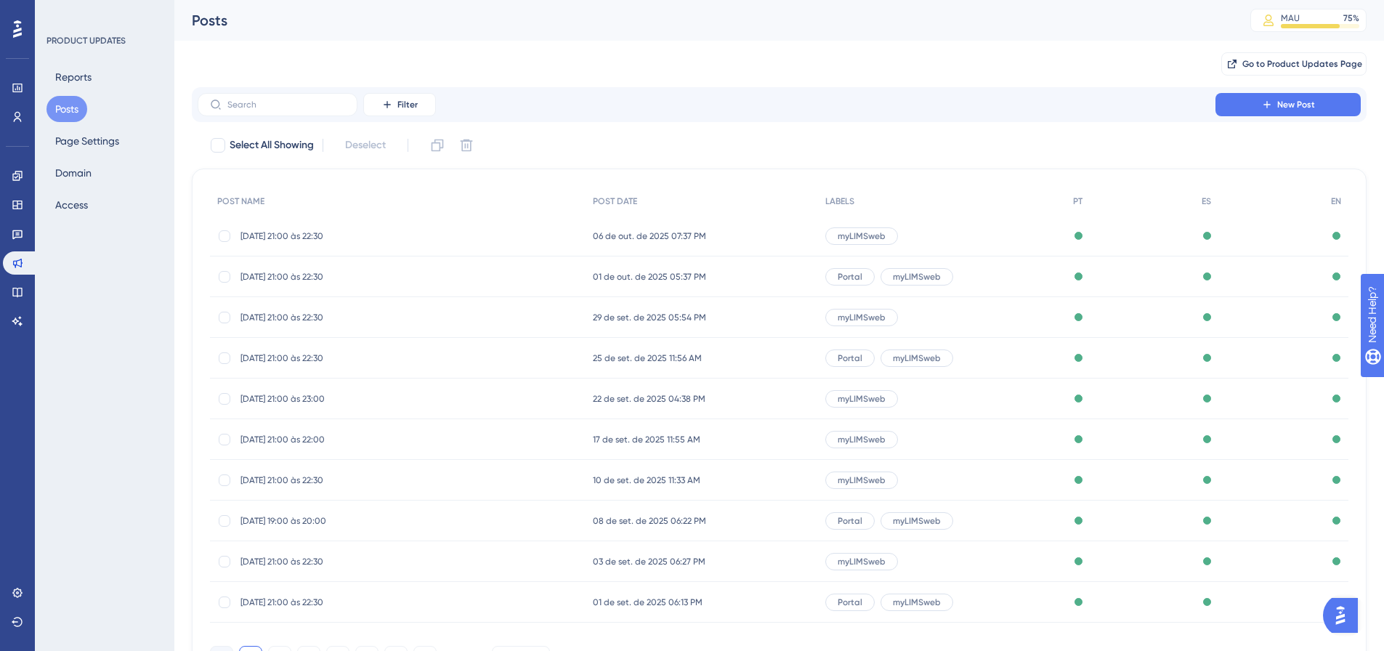
click at [283, 356] on span "24/09/25 - 21:00 às 22:30" at bounding box center [356, 358] width 232 height 12
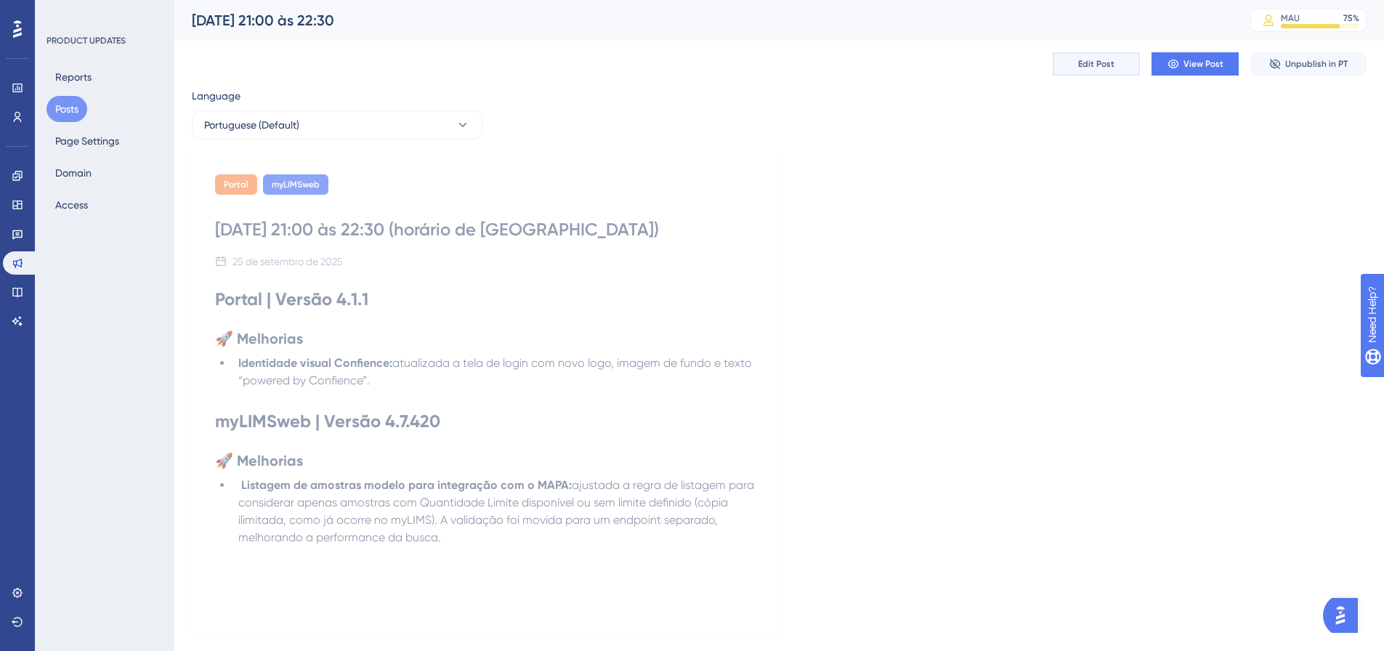
click at [1075, 63] on button "Edit Post" at bounding box center [1096, 63] width 87 height 23
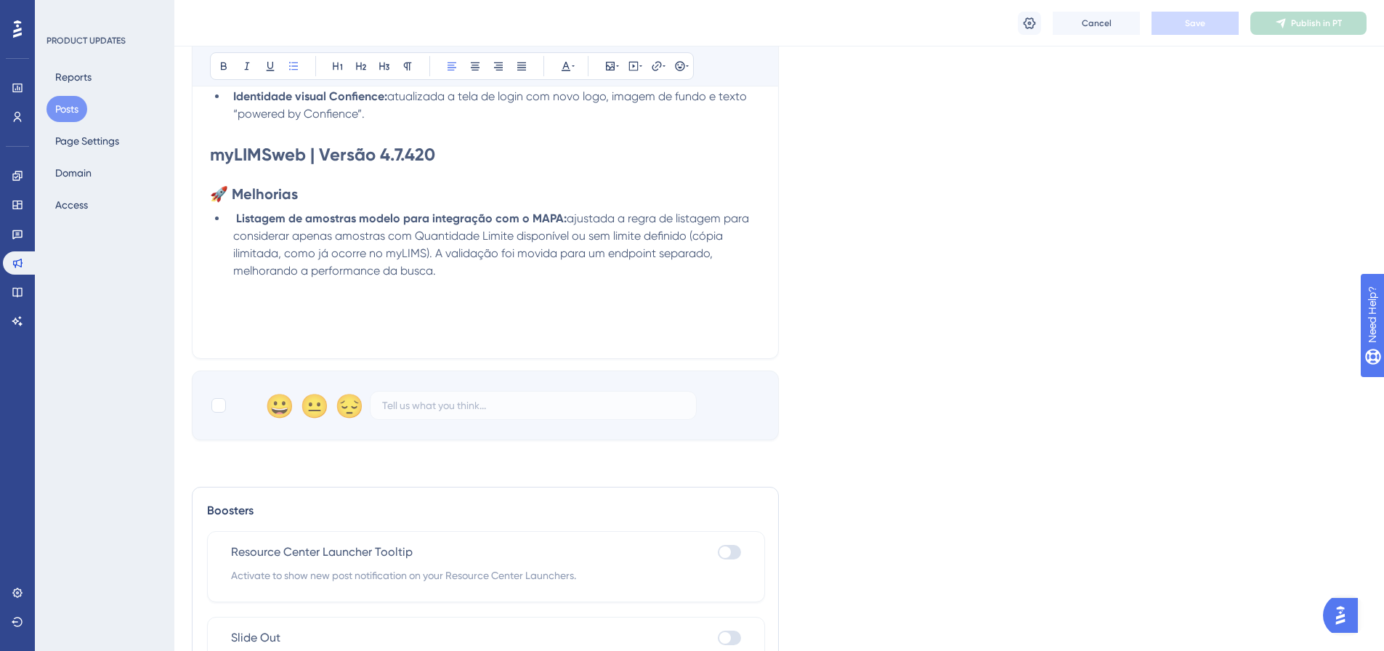
scroll to position [448, 0]
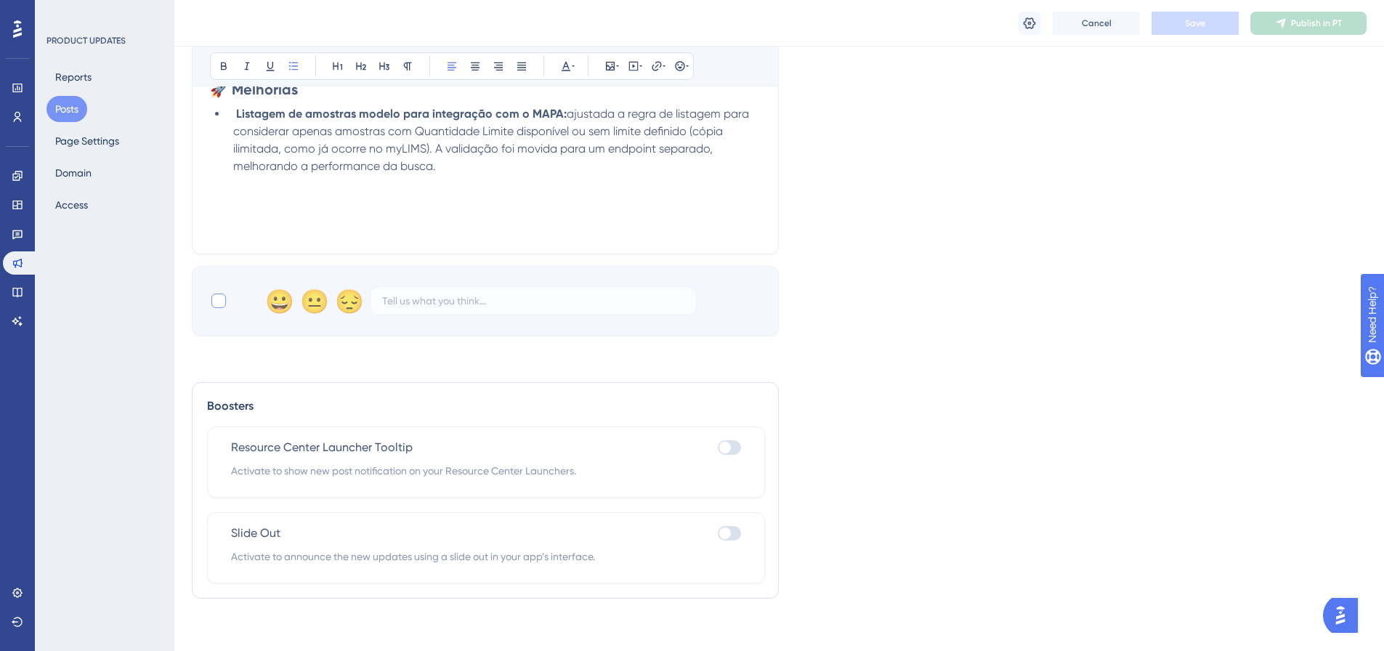
click at [224, 304] on div at bounding box center [218, 301] width 15 height 15
checkbox input "true"
click at [1220, 25] on button "Save" at bounding box center [1195, 23] width 87 height 23
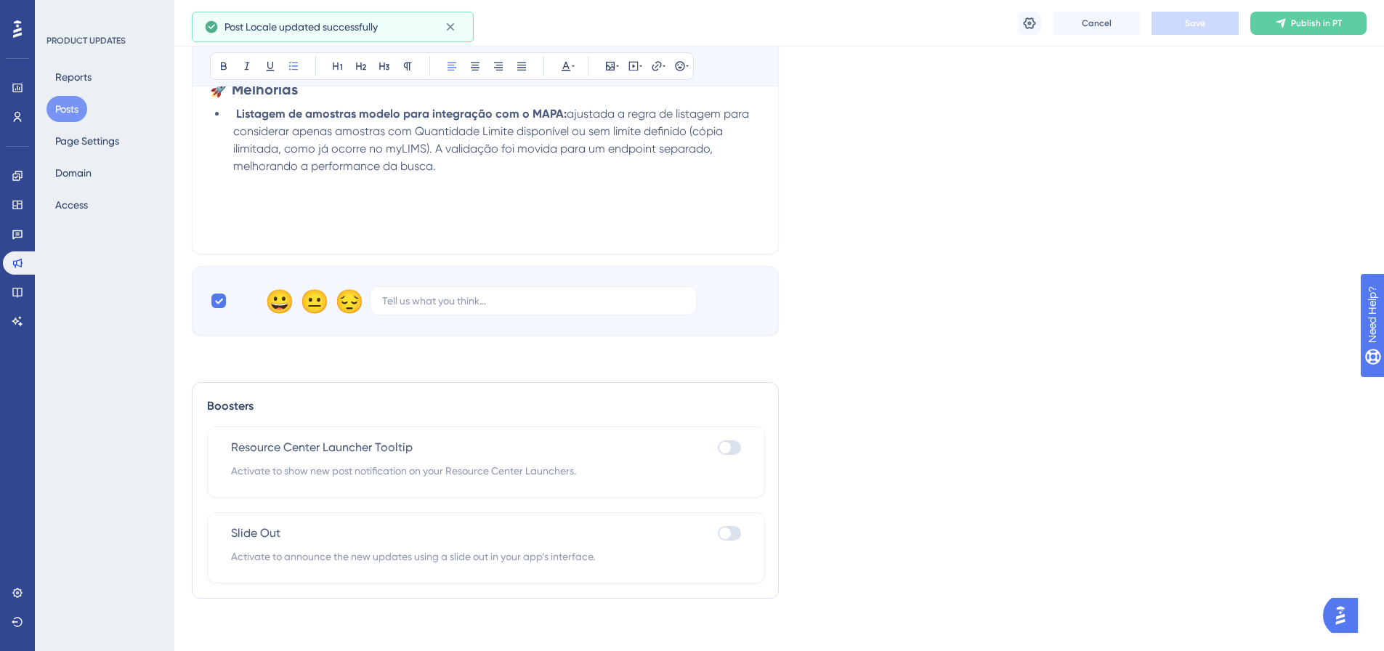
click at [1285, 22] on icon at bounding box center [1280, 22] width 9 height 9
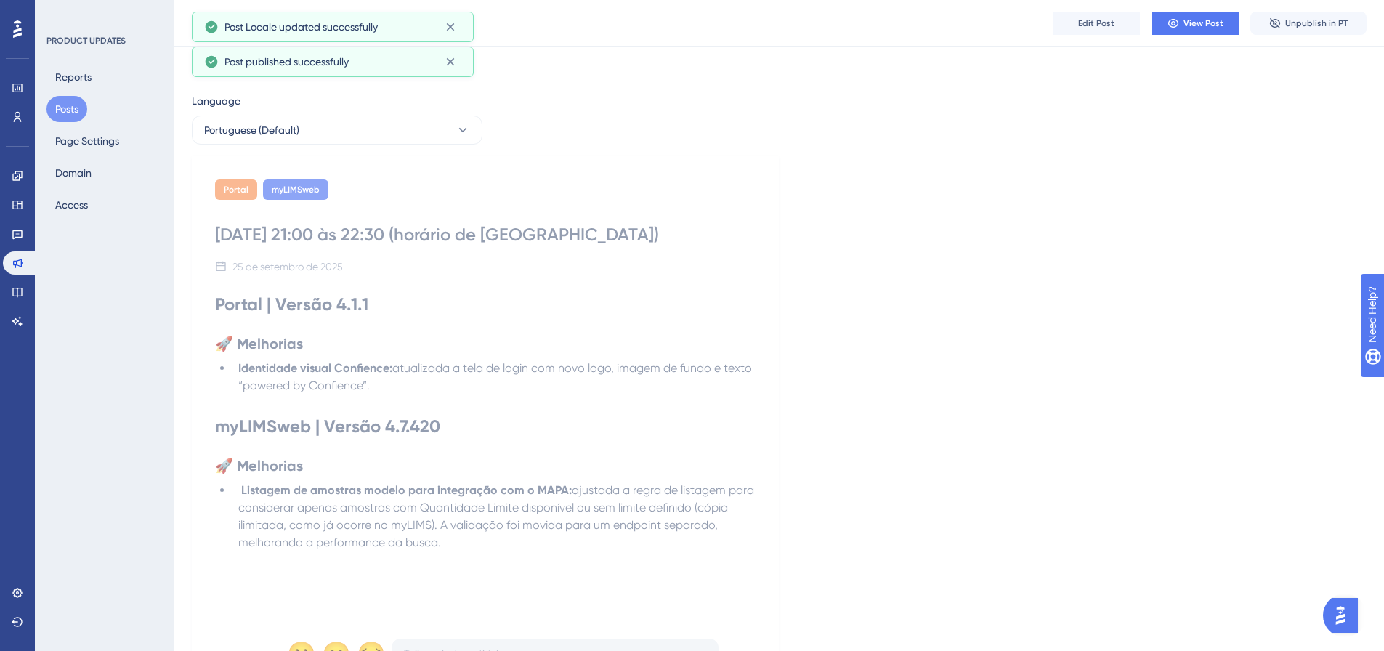
scroll to position [0, 0]
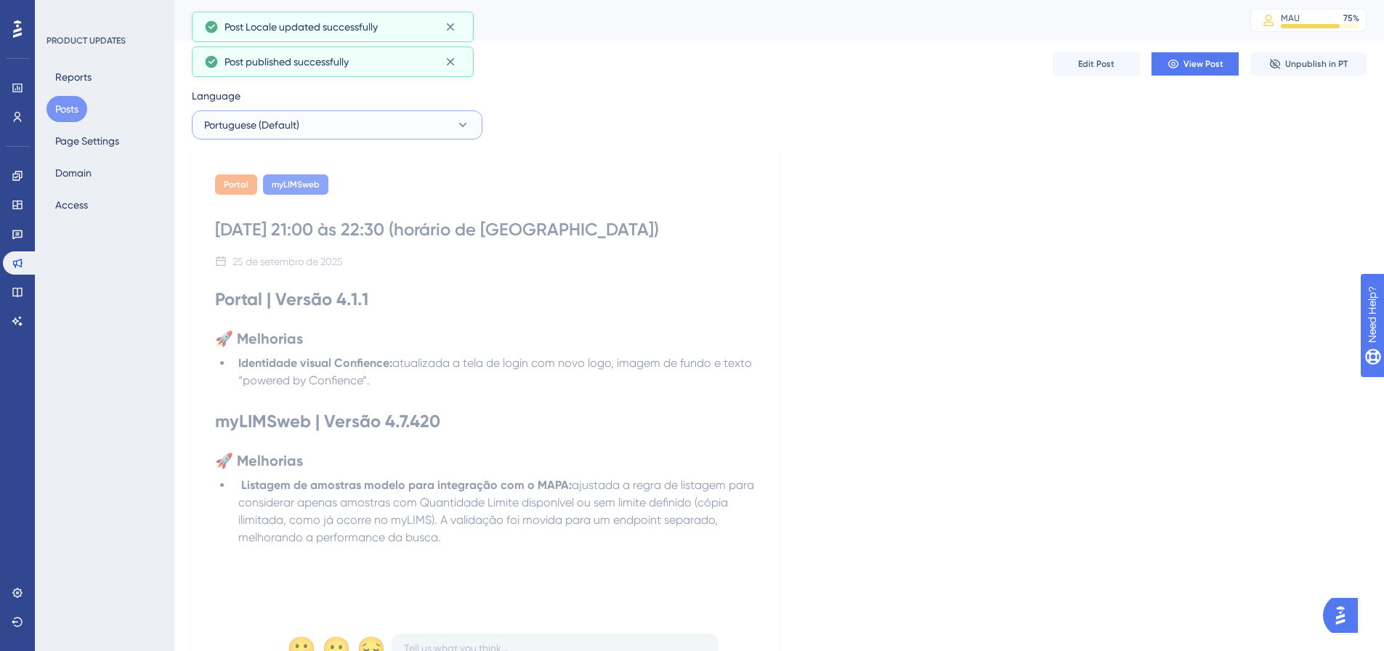
click at [331, 133] on button "Portuguese (Default)" at bounding box center [337, 124] width 291 height 29
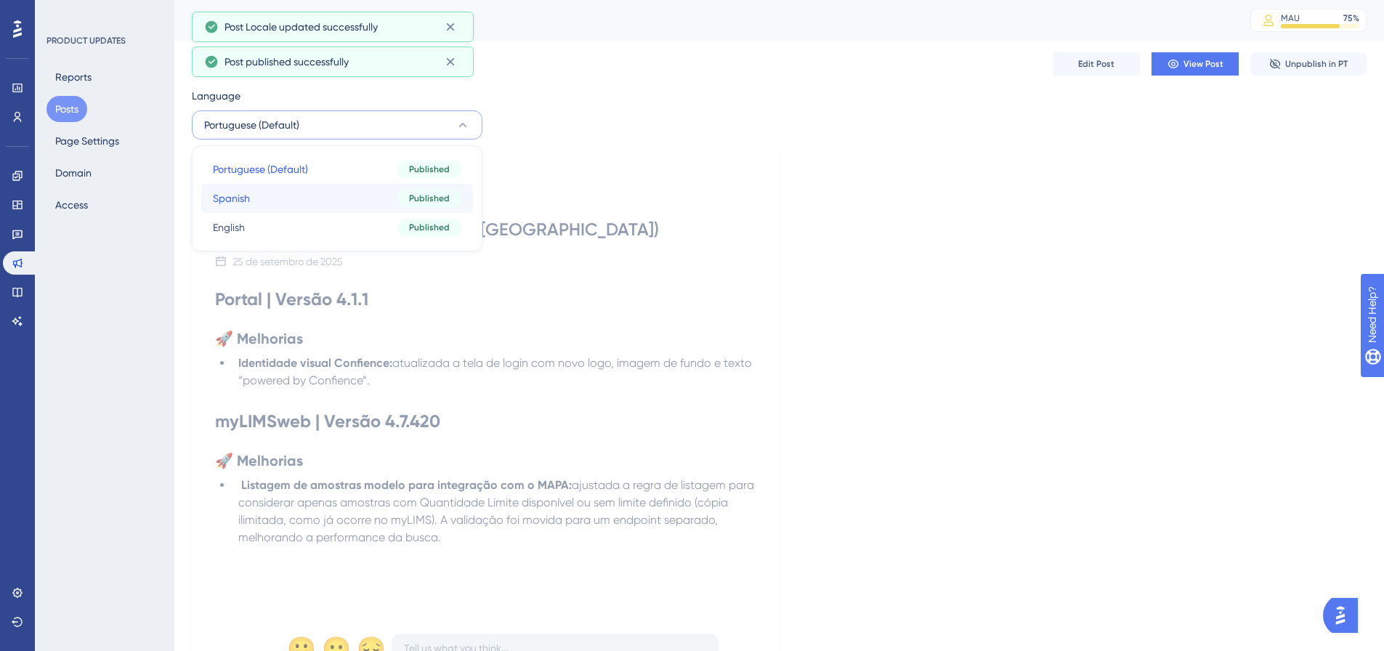
click at [252, 202] on button "Spanish Spanish Published" at bounding box center [337, 198] width 272 height 29
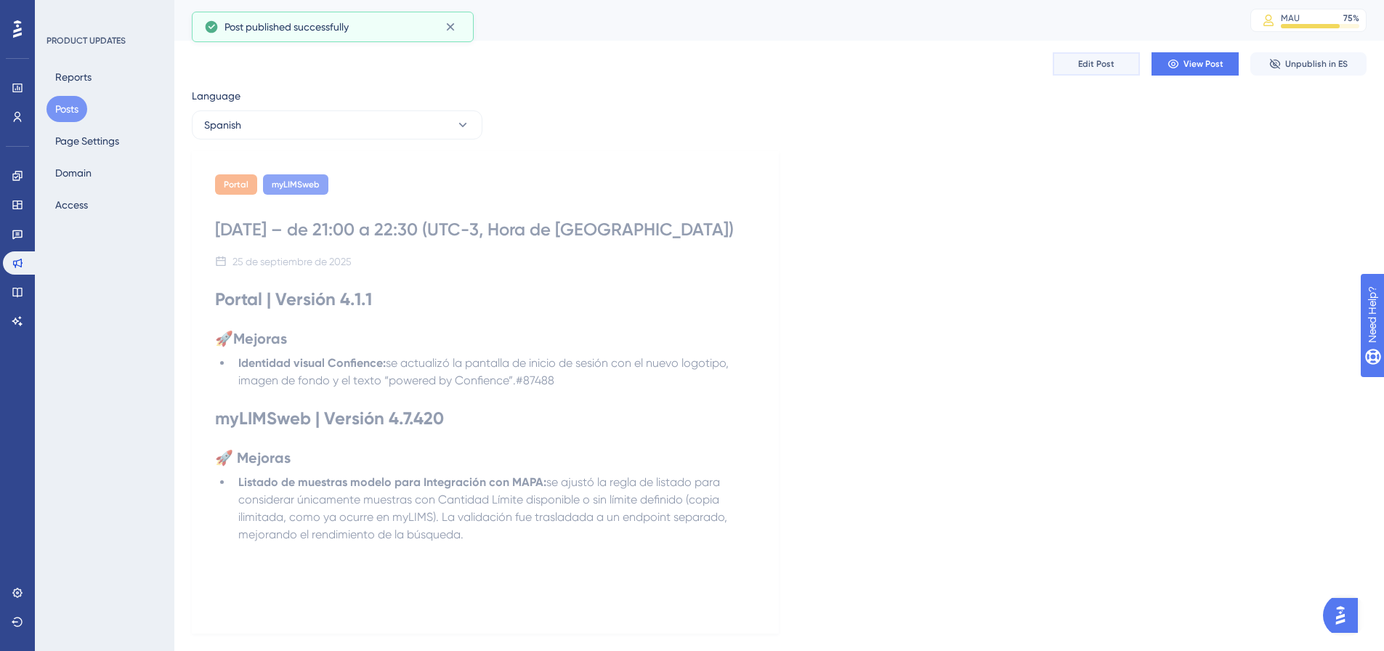
click at [1103, 61] on span "Edit Post" at bounding box center [1096, 64] width 36 height 12
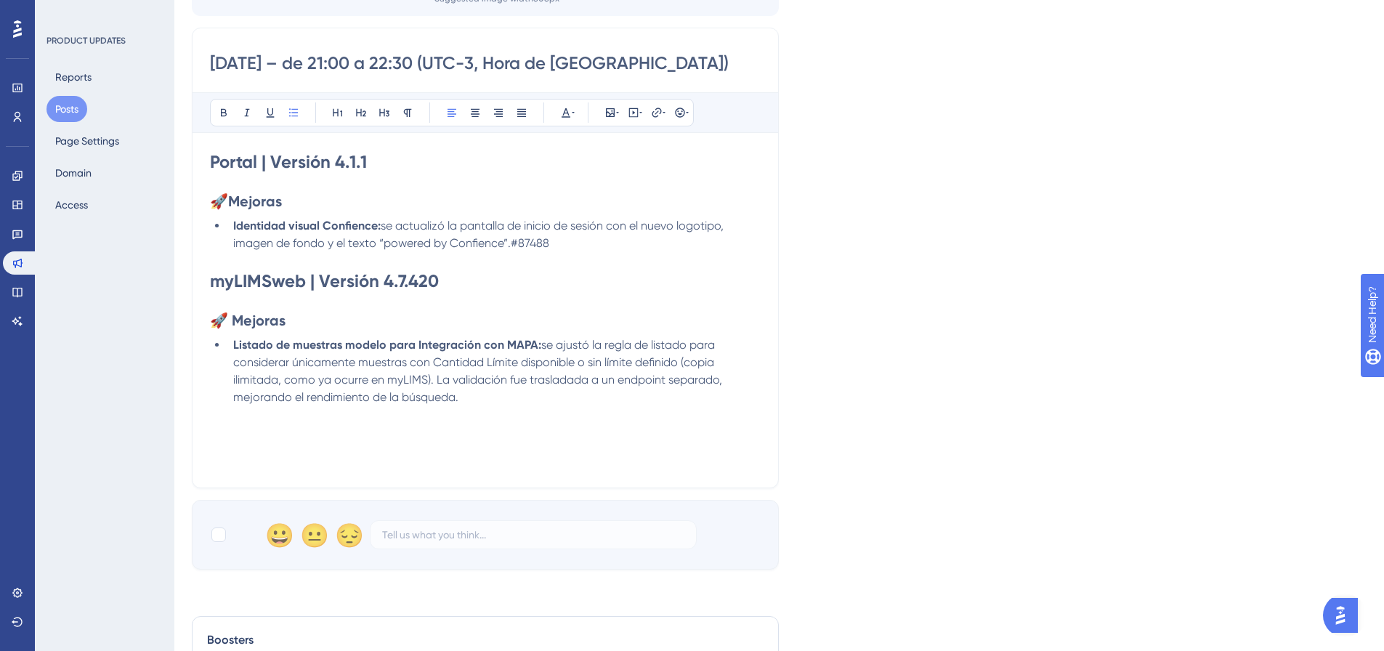
scroll to position [448, 0]
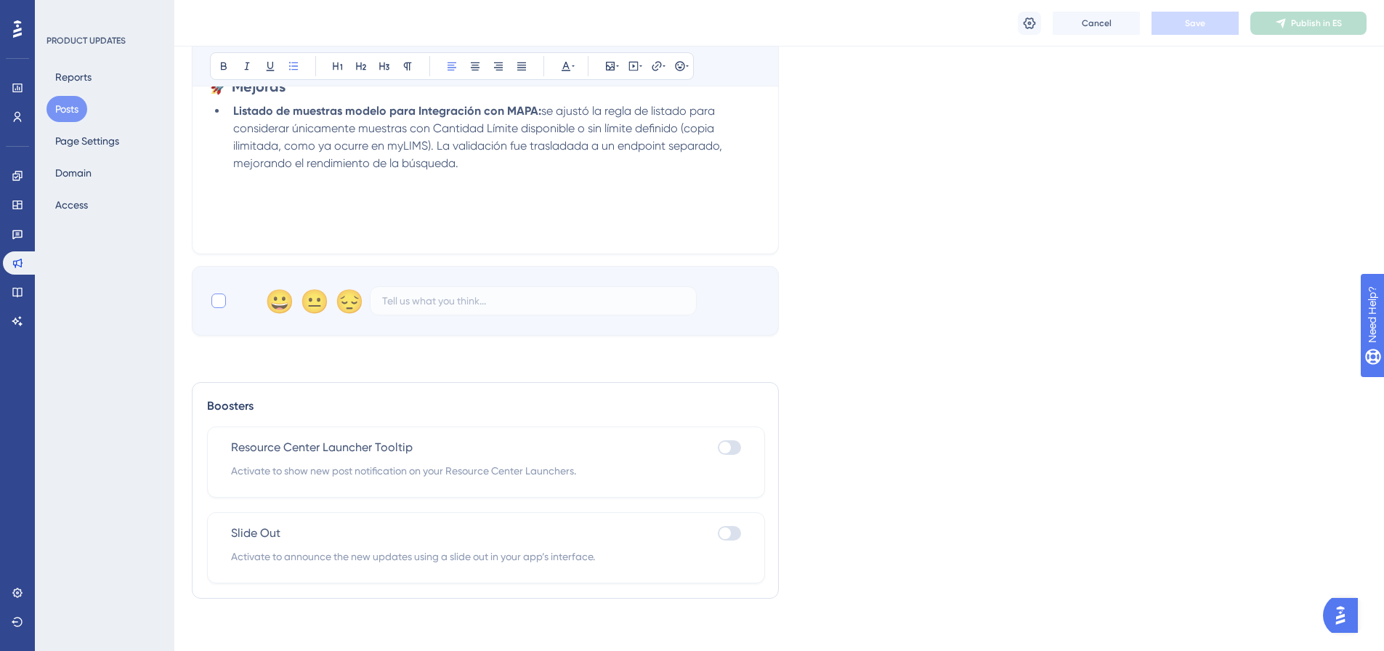
click at [227, 302] on label at bounding box center [220, 300] width 20 height 17
checkbox input "true"
click at [1205, 26] on button "Save" at bounding box center [1195, 23] width 87 height 23
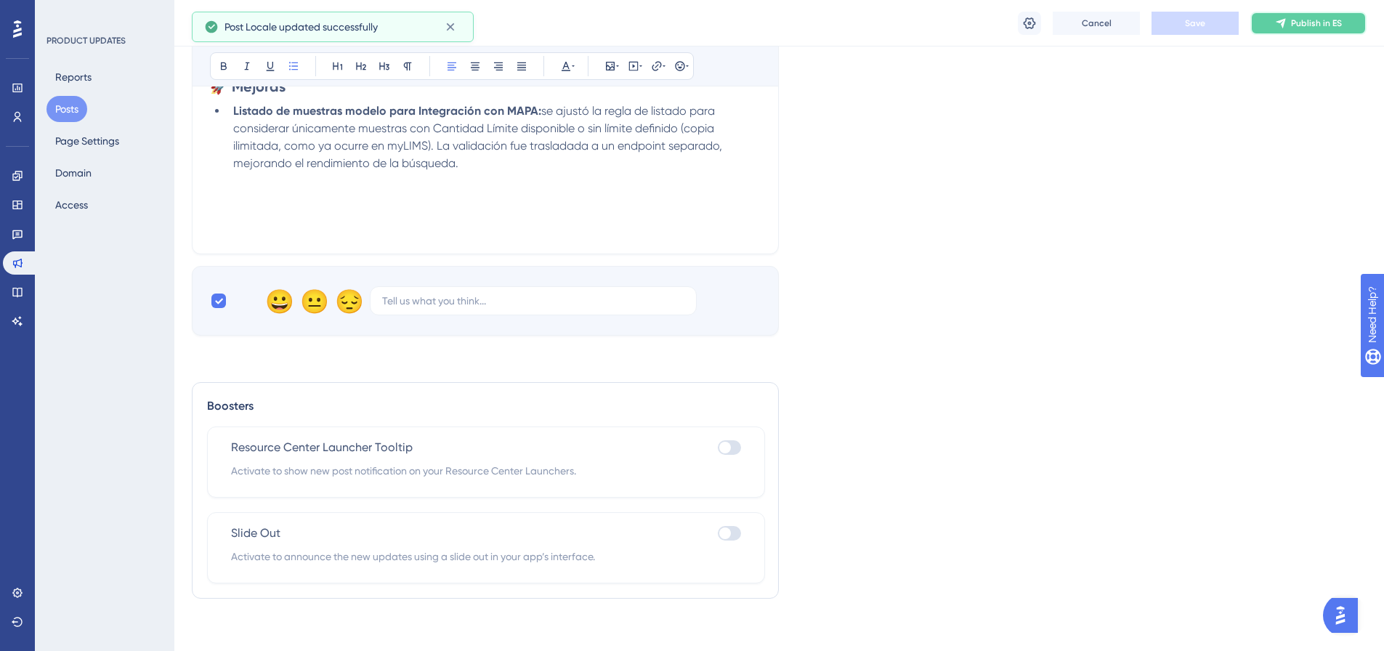
click at [1302, 20] on span "Publish in ES" at bounding box center [1316, 23] width 51 height 12
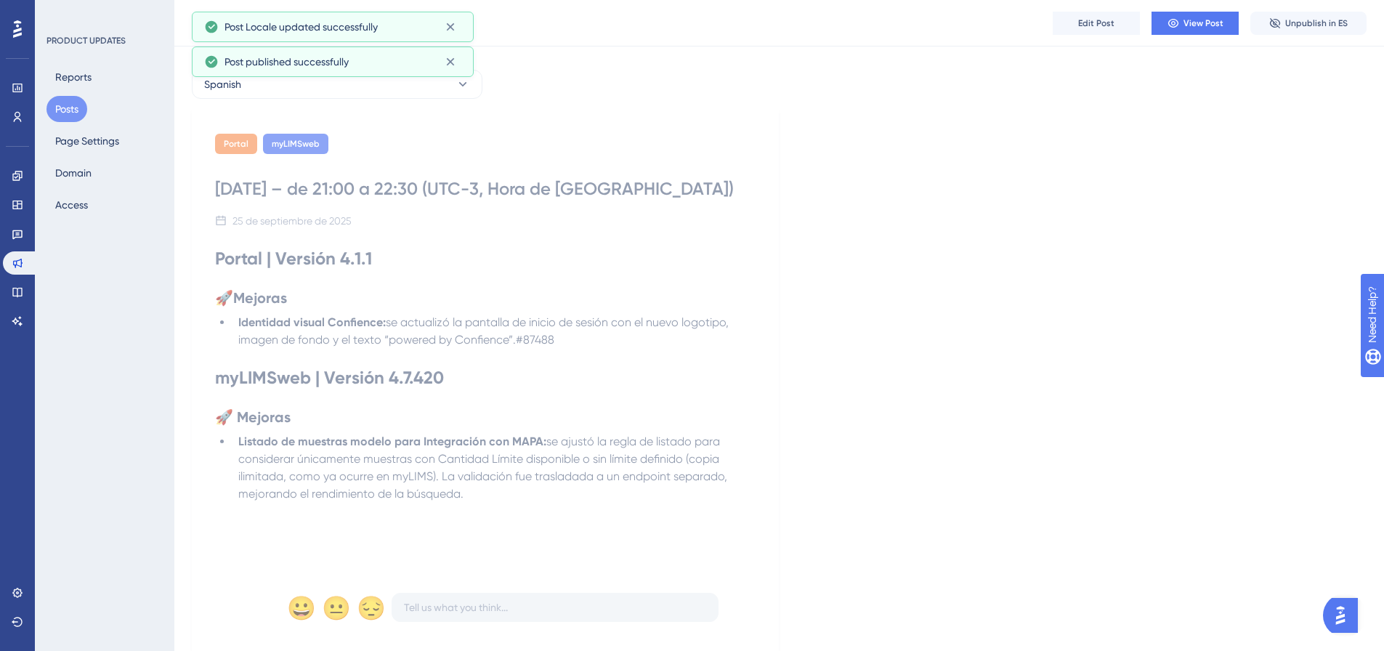
scroll to position [0, 0]
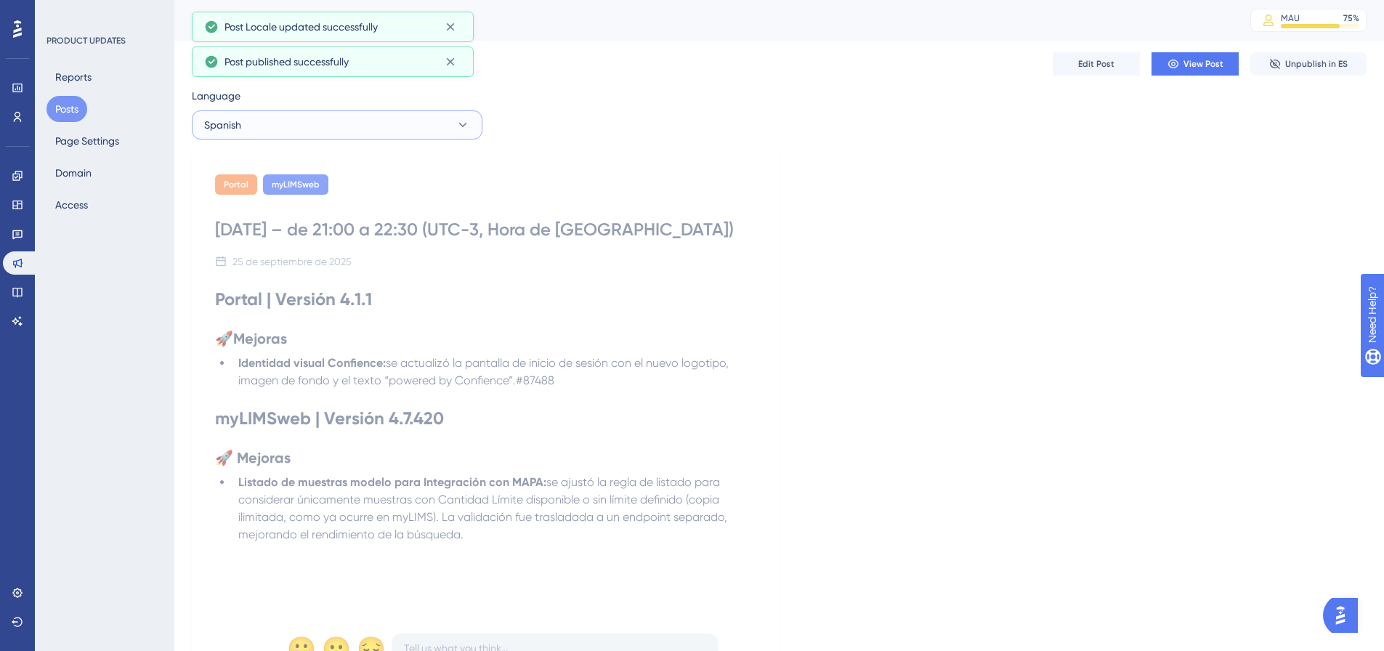
click at [418, 128] on button "Spanish" at bounding box center [337, 124] width 291 height 29
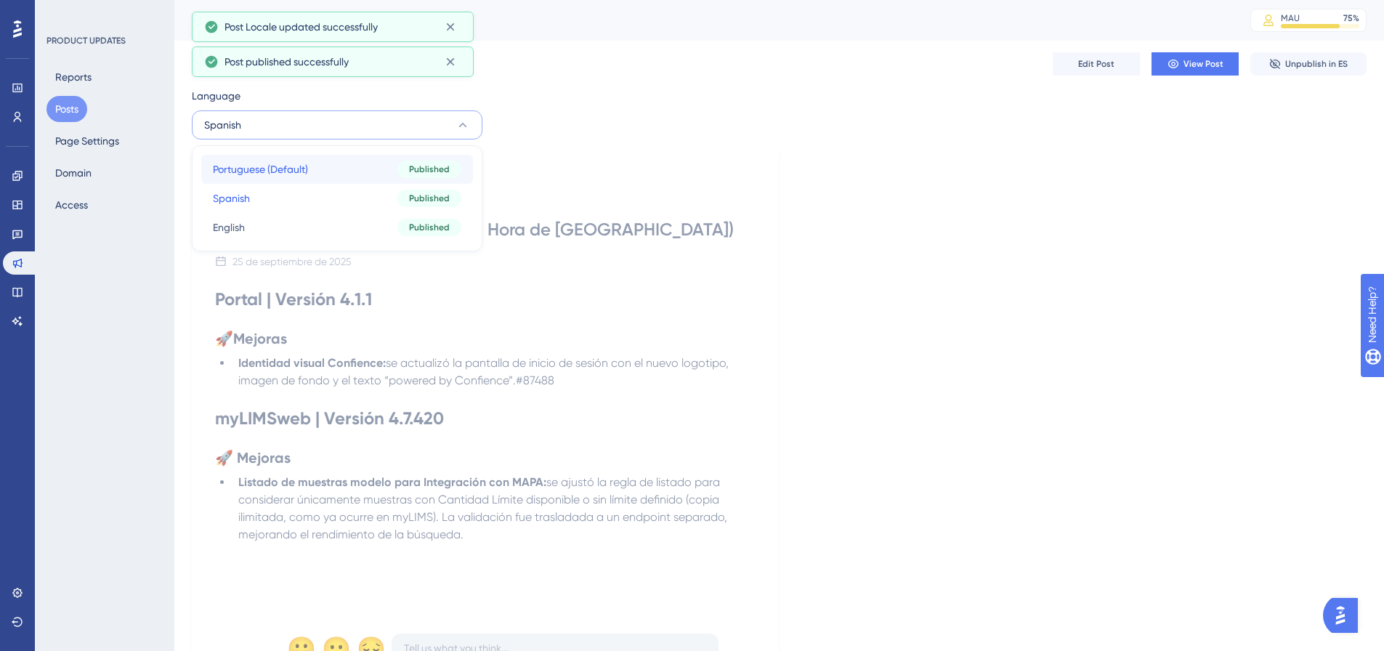
click at [316, 163] on button "Portuguese (Default) Portuguese (Default) Published" at bounding box center [337, 169] width 272 height 29
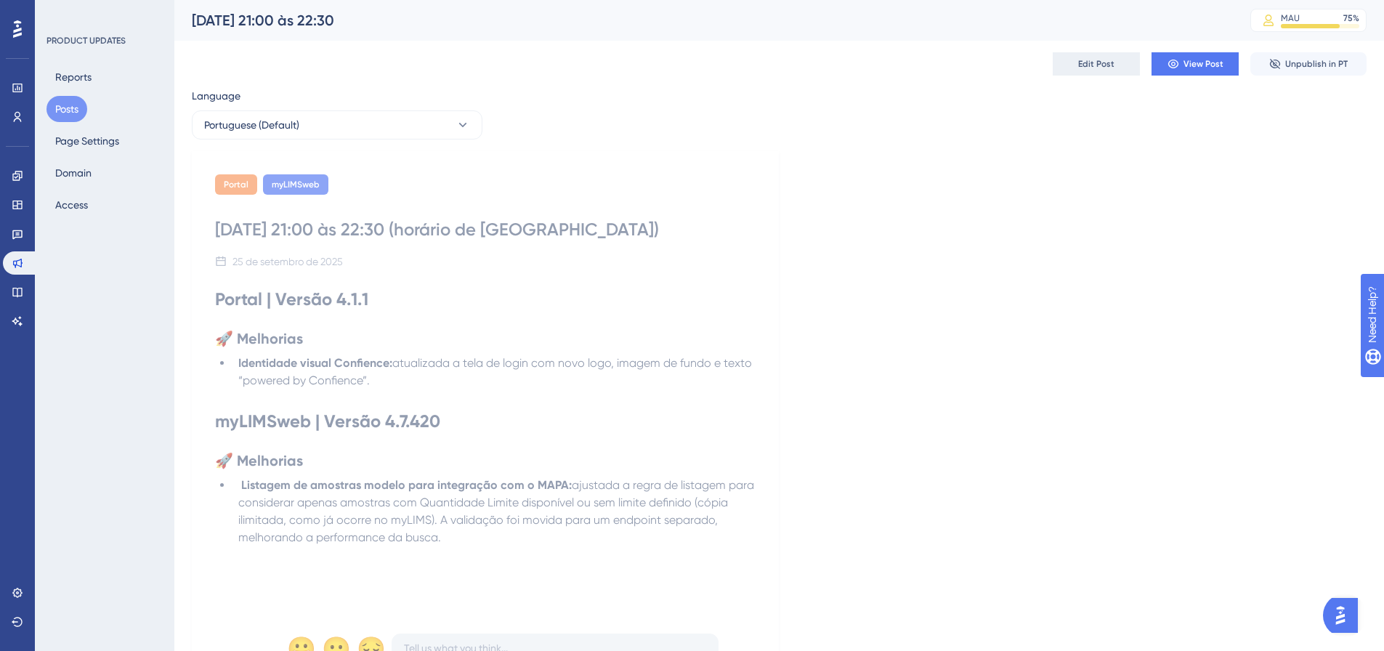
click at [1119, 73] on button "Edit Post" at bounding box center [1096, 63] width 87 height 23
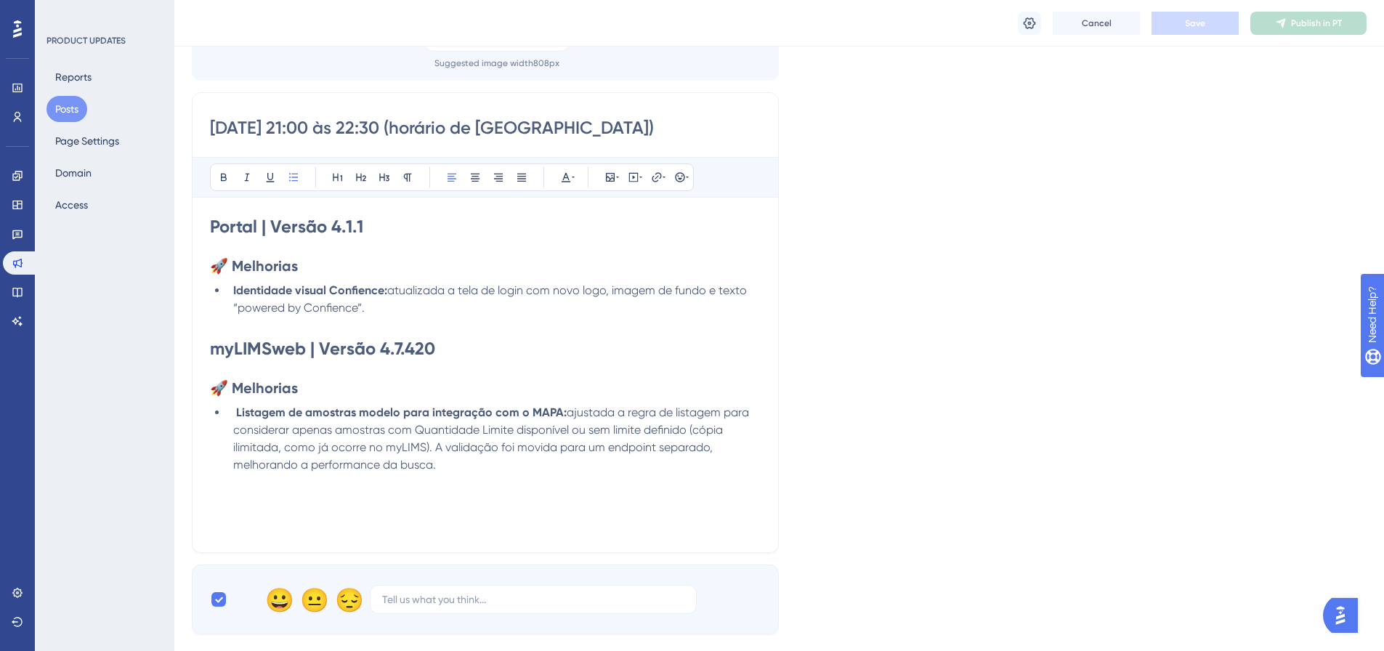
scroll to position [12, 0]
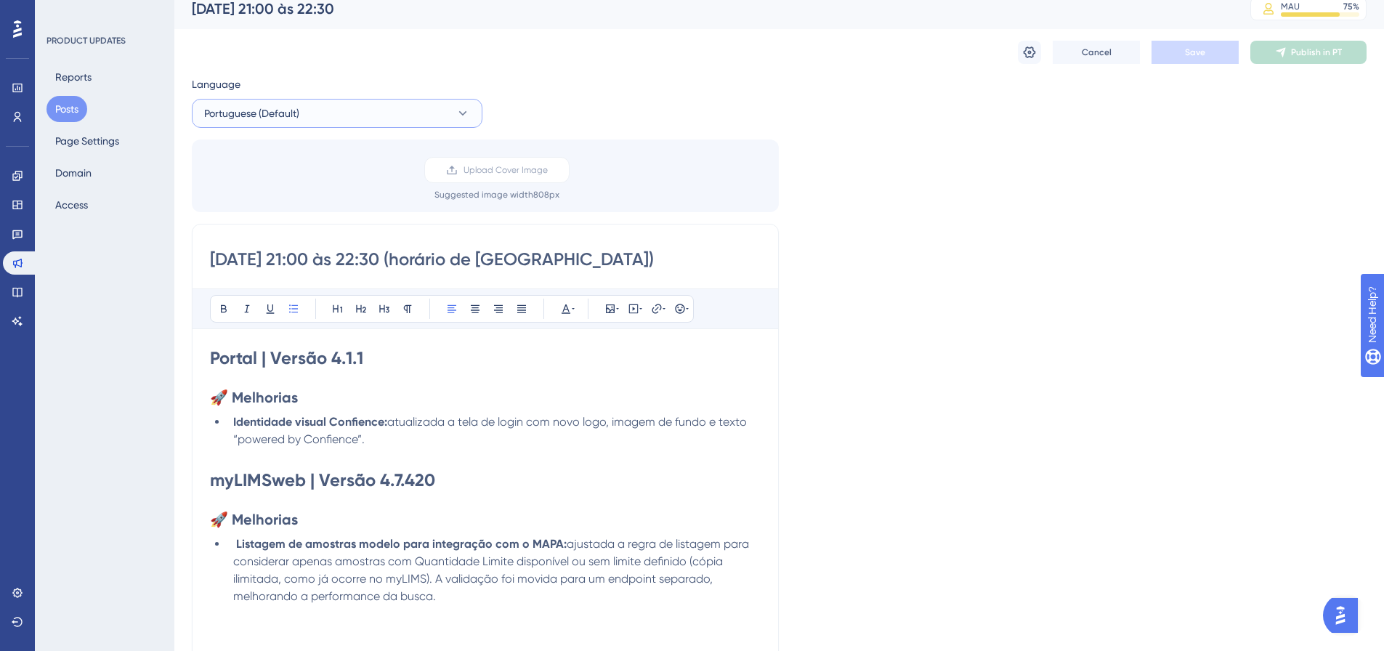
click at [411, 102] on button "Portuguese (Default)" at bounding box center [337, 113] width 291 height 29
click at [255, 210] on button "English English Published" at bounding box center [337, 215] width 272 height 29
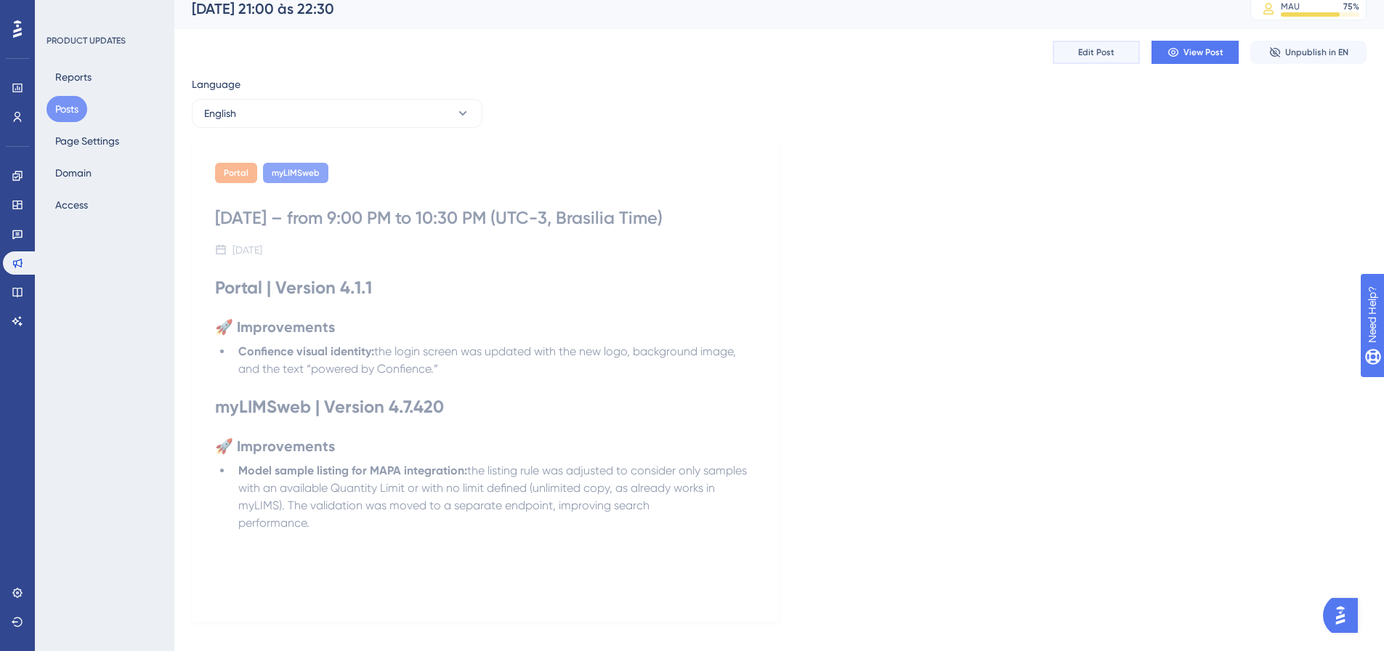
click at [1085, 57] on span "Edit Post" at bounding box center [1096, 52] width 36 height 12
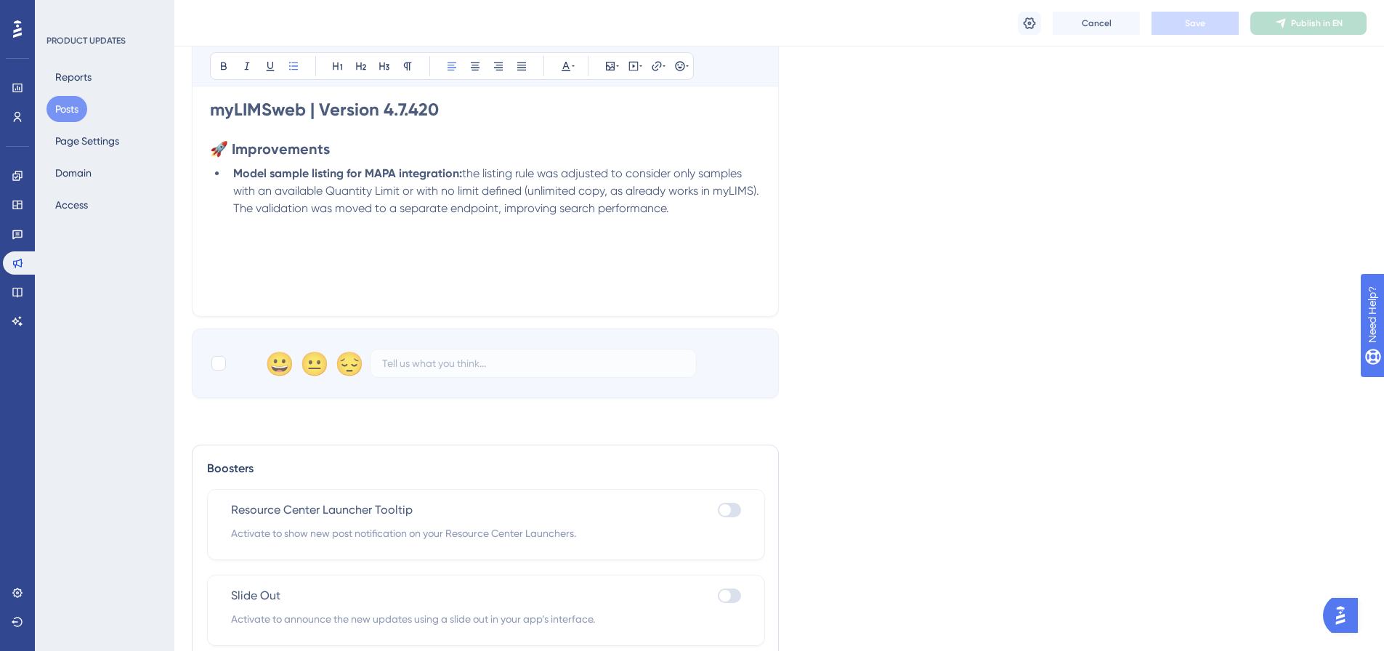
scroll to position [448, 0]
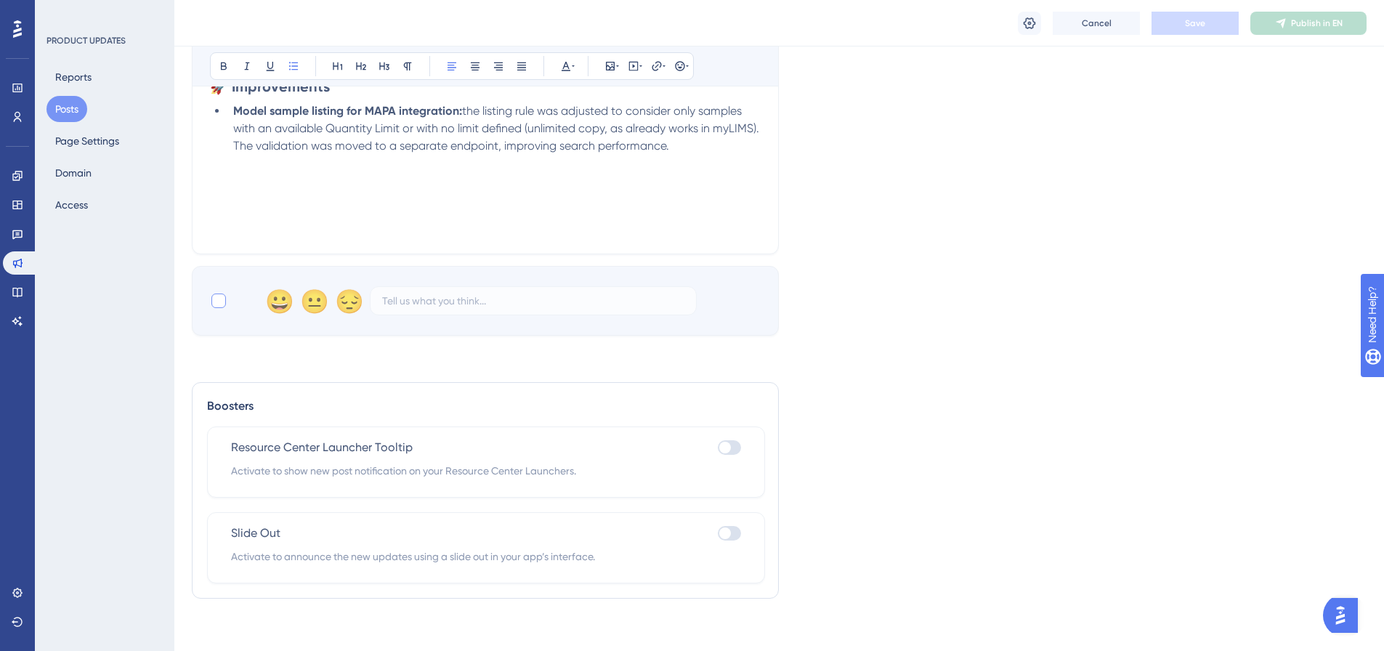
click at [219, 301] on div at bounding box center [218, 301] width 15 height 15
checkbox input "true"
click at [1210, 39] on div "Cancel Save Publish in EN" at bounding box center [779, 23] width 1210 height 46
click at [1214, 23] on button "Save" at bounding box center [1195, 23] width 87 height 23
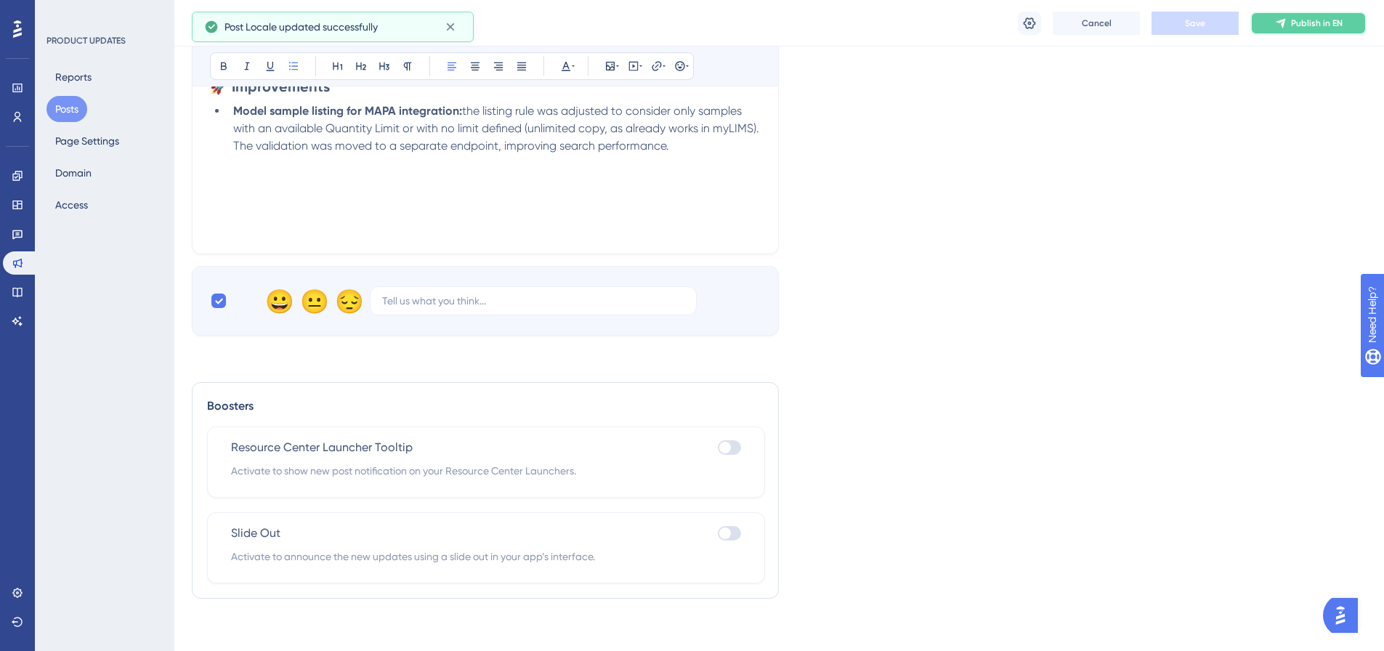
click at [1303, 23] on span "Publish in EN" at bounding box center [1317, 23] width 52 height 12
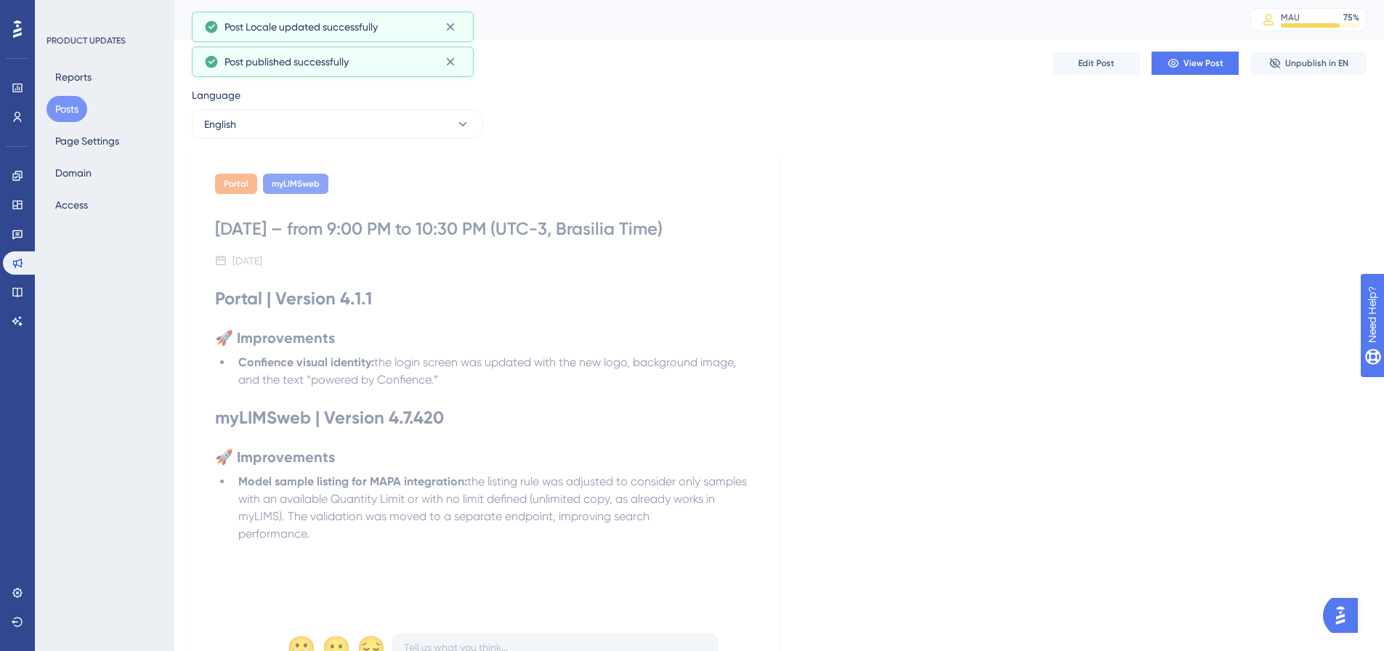
scroll to position [0, 0]
click at [61, 111] on button "Posts" at bounding box center [66, 109] width 41 height 26
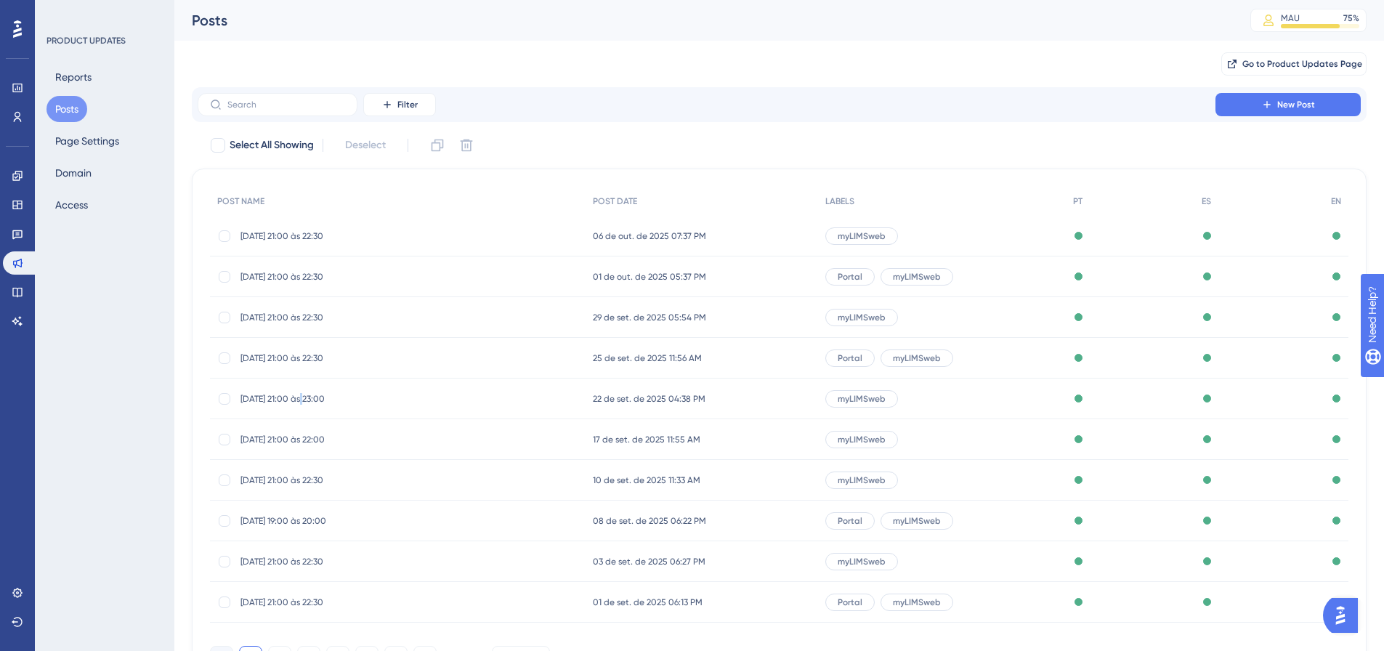
click at [307, 397] on span "22/09/25 - 21:00 às 23:00" at bounding box center [356, 399] width 232 height 12
click at [669, 399] on span "22 de set. de 2025 04:38 PM" at bounding box center [649, 399] width 113 height 12
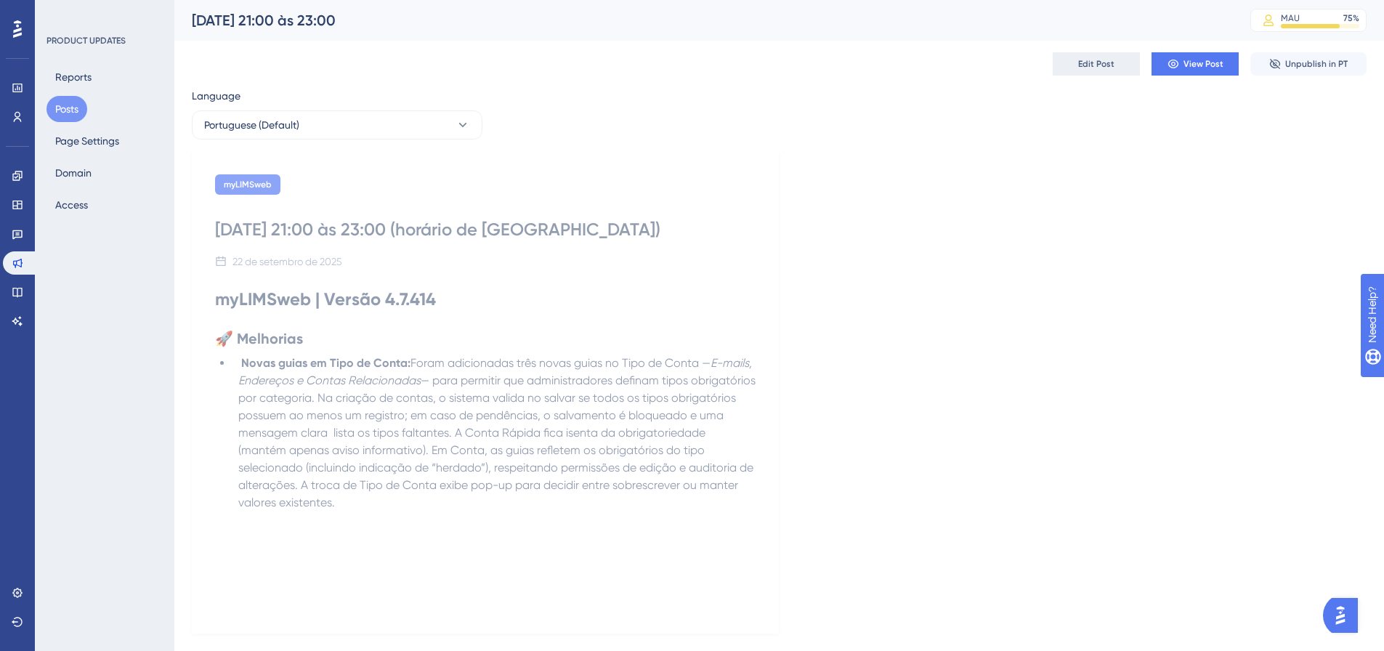
click at [1083, 63] on span "Edit Post" at bounding box center [1096, 64] width 36 height 12
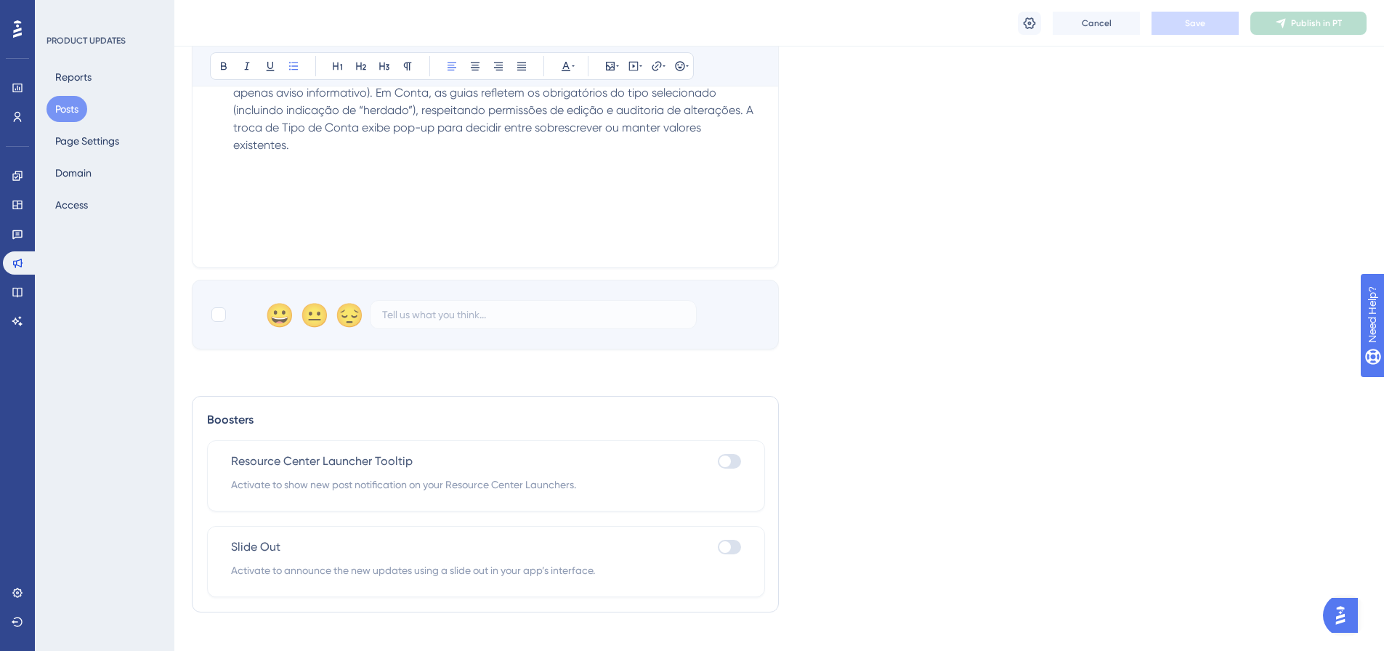
scroll to position [448, 0]
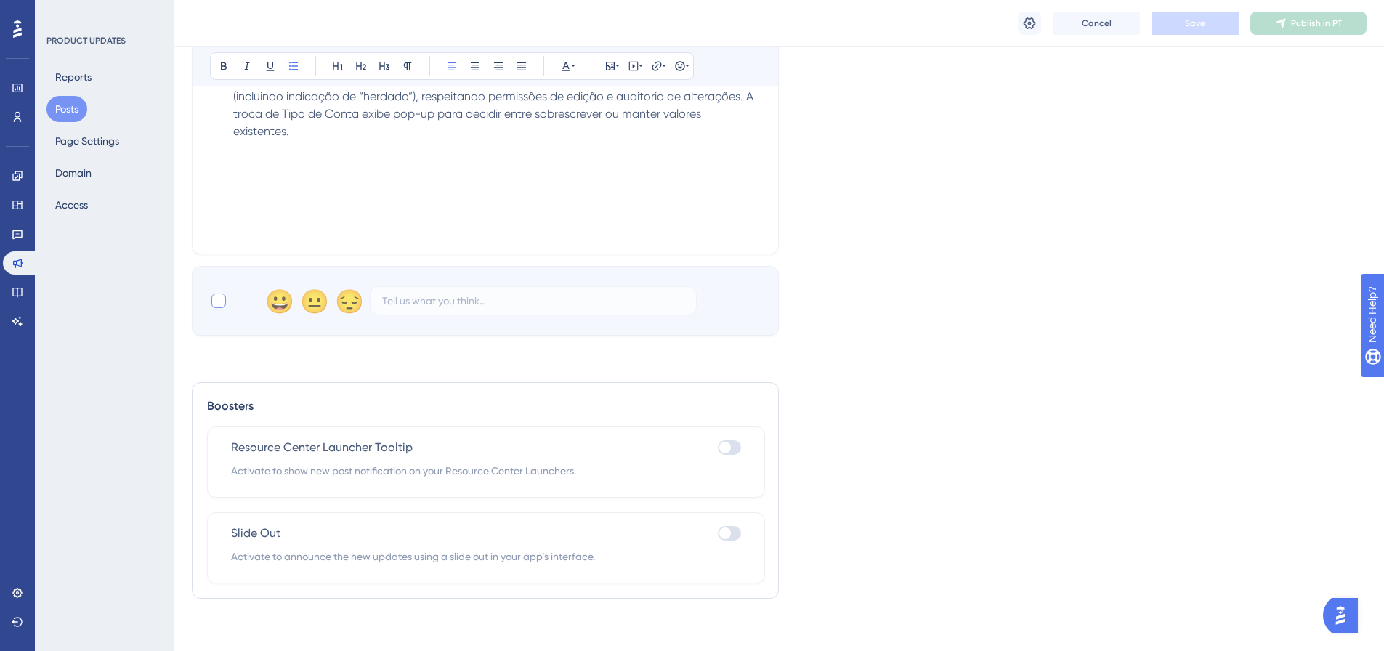
click at [220, 306] on div at bounding box center [218, 301] width 15 height 15
checkbox input "true"
click at [1212, 32] on button "Save" at bounding box center [1195, 23] width 87 height 23
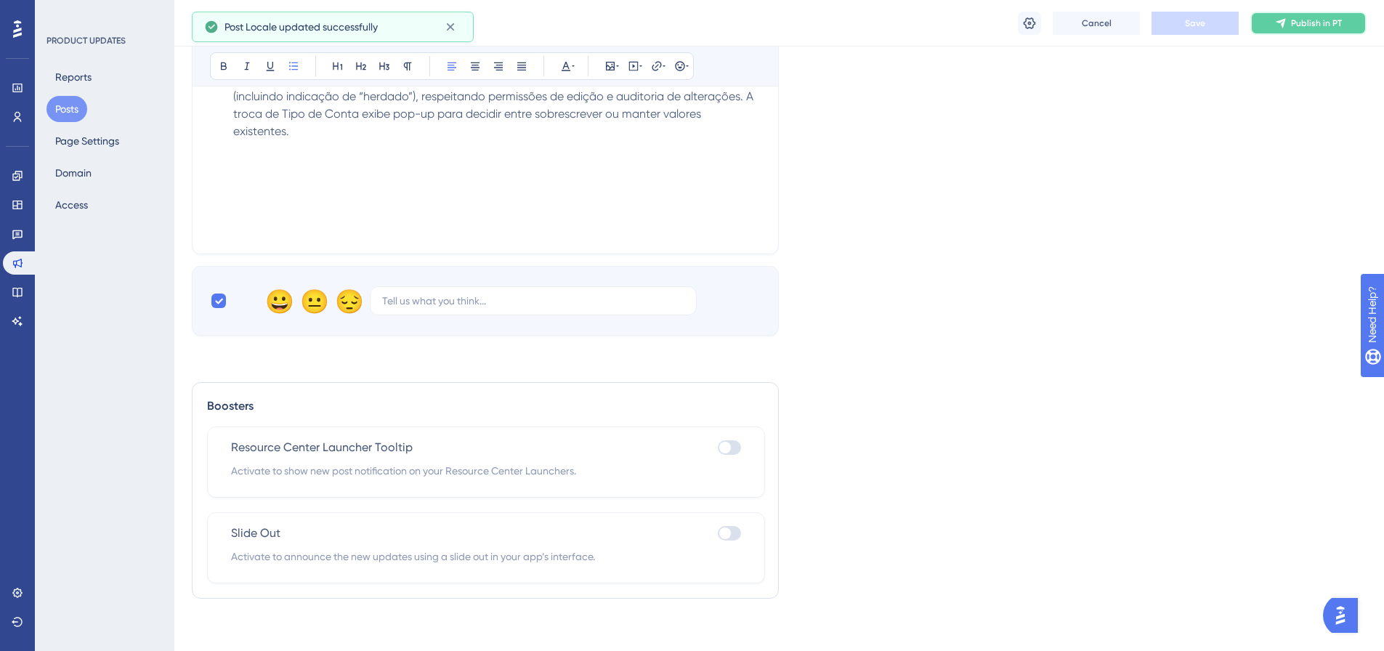
click at [1297, 19] on span "Publish in PT" at bounding box center [1316, 23] width 51 height 12
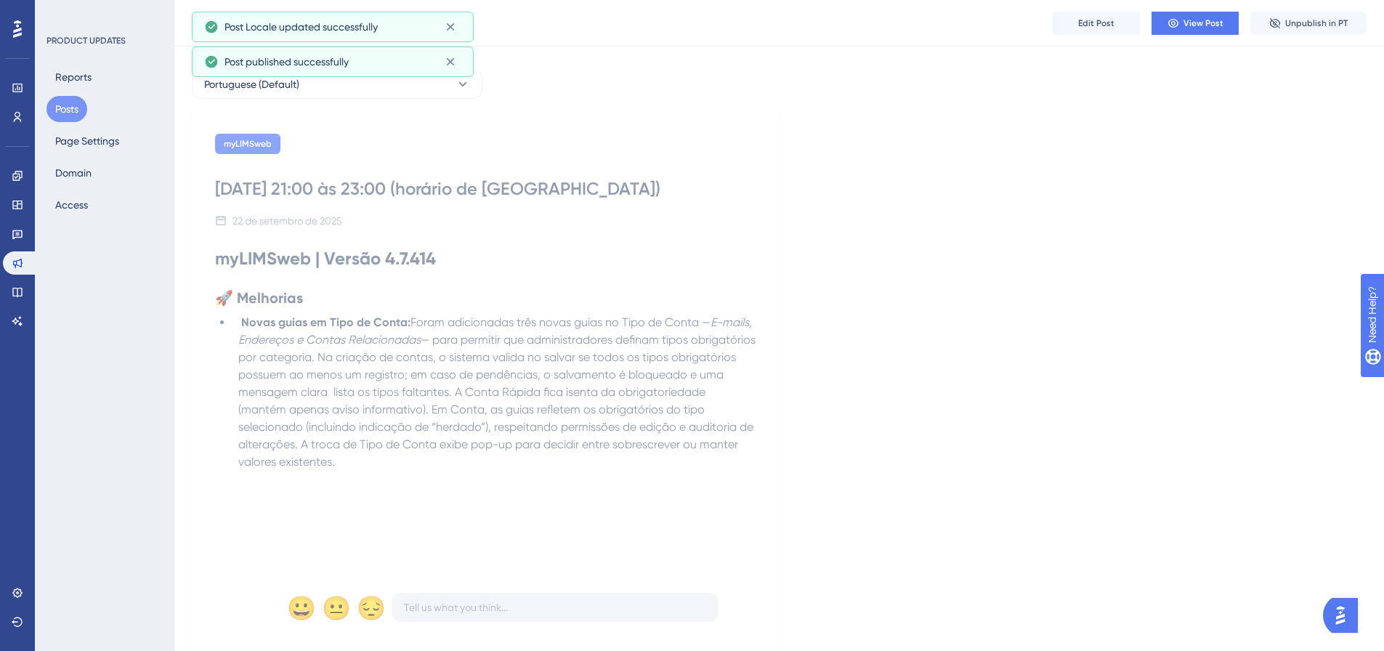
scroll to position [0, 0]
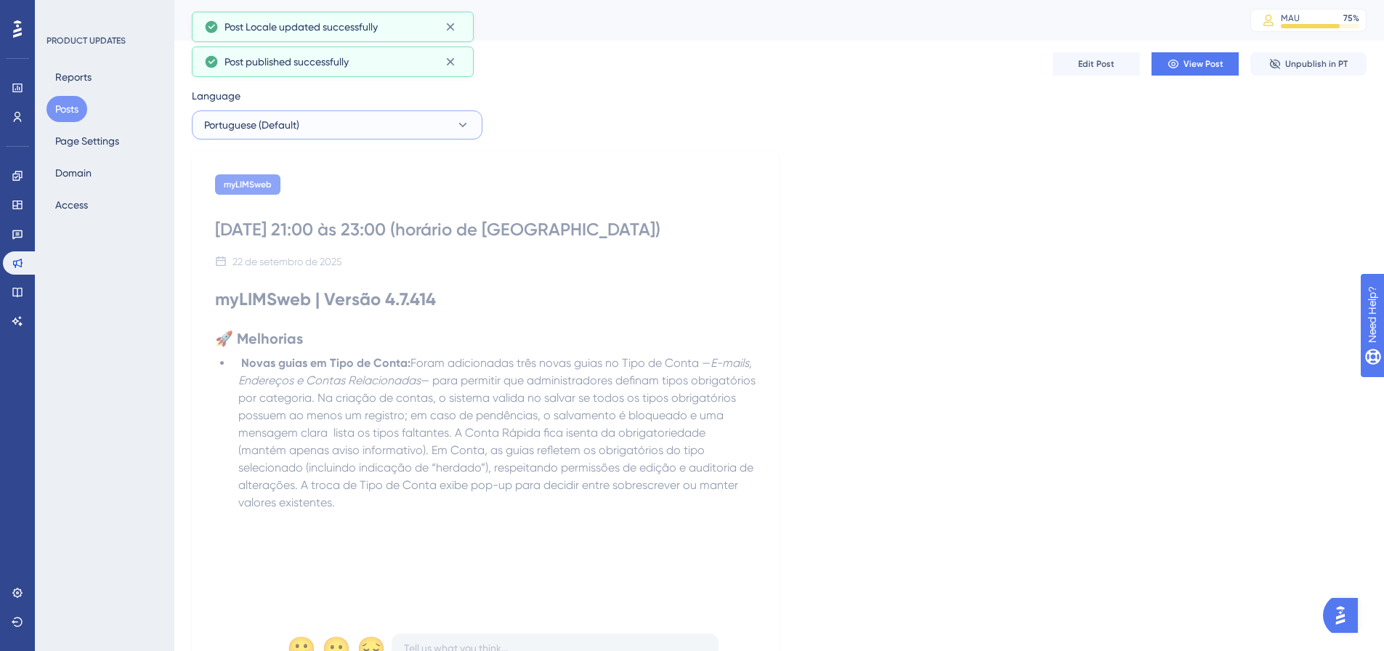
click at [368, 137] on button "Portuguese (Default)" at bounding box center [337, 124] width 291 height 29
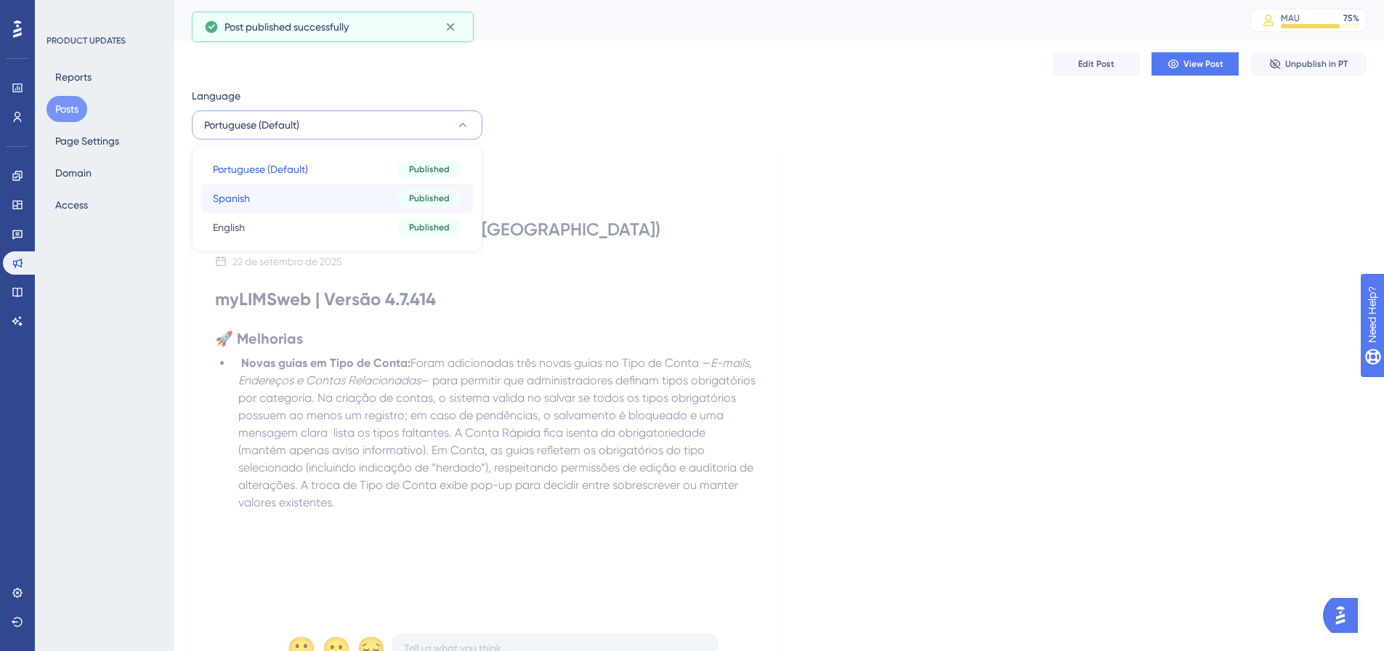
click at [326, 200] on button "Spanish Spanish Published" at bounding box center [337, 198] width 272 height 29
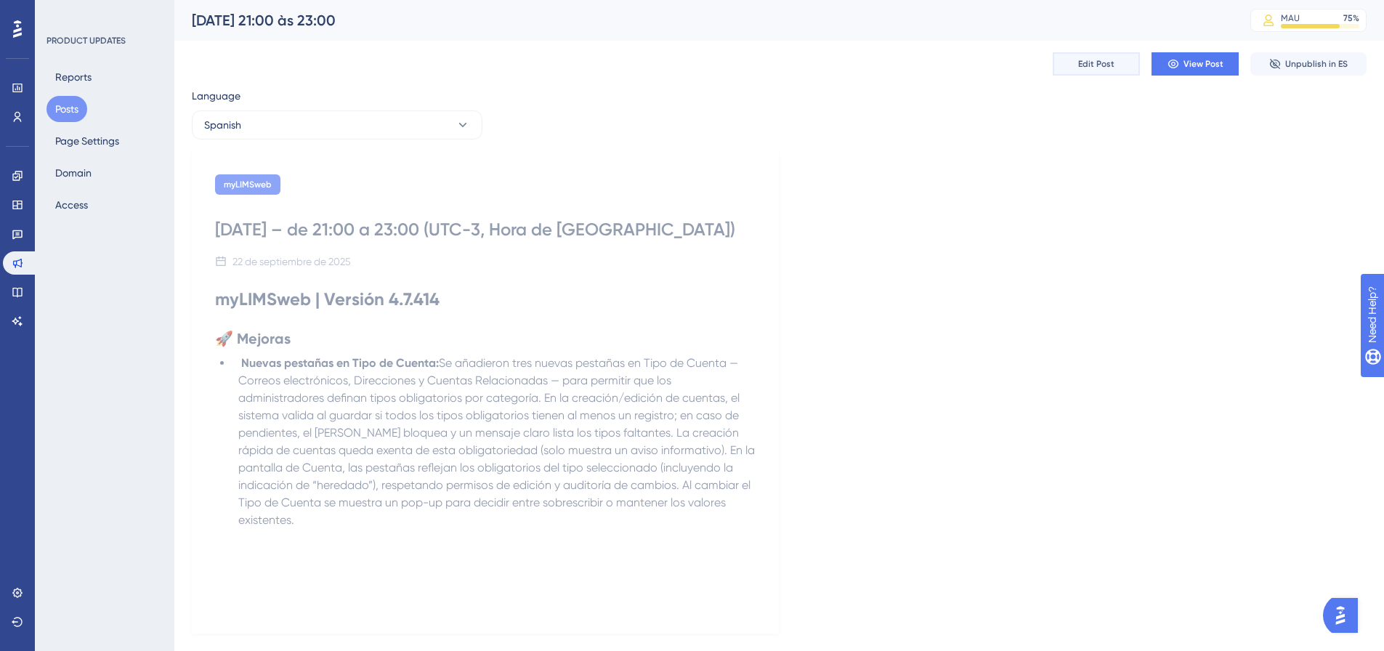
click at [1080, 61] on span "Edit Post" at bounding box center [1096, 64] width 36 height 12
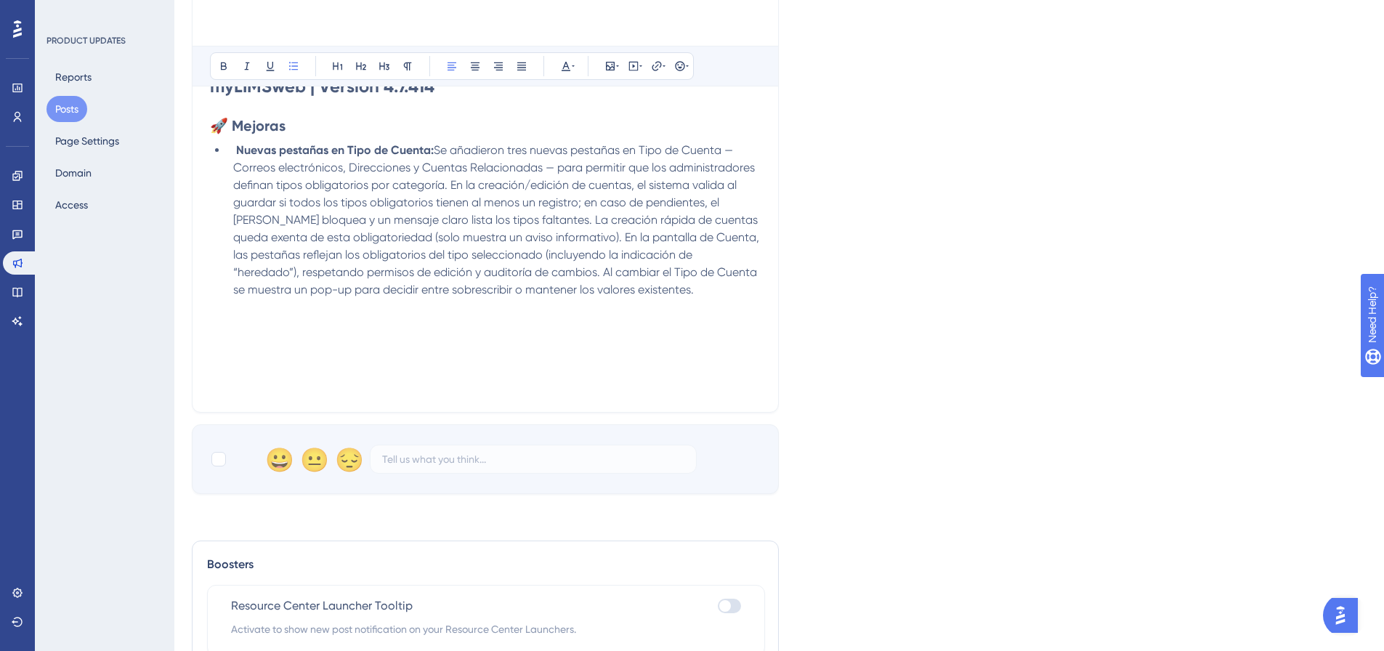
scroll to position [436, 0]
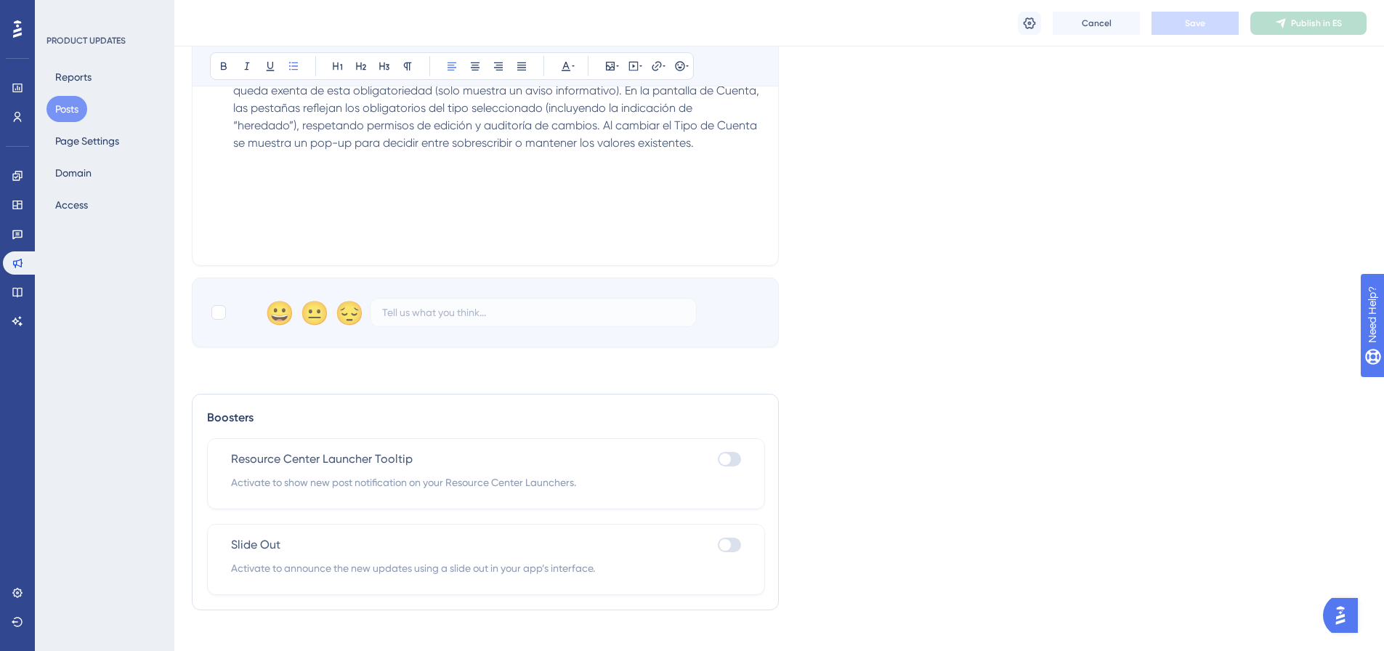
click at [216, 302] on div "😀 😐 😔" at bounding box center [485, 313] width 587 height 70
click at [216, 311] on div at bounding box center [218, 312] width 15 height 15
checkbox input "true"
click at [1200, 13] on button "Save" at bounding box center [1195, 23] width 87 height 23
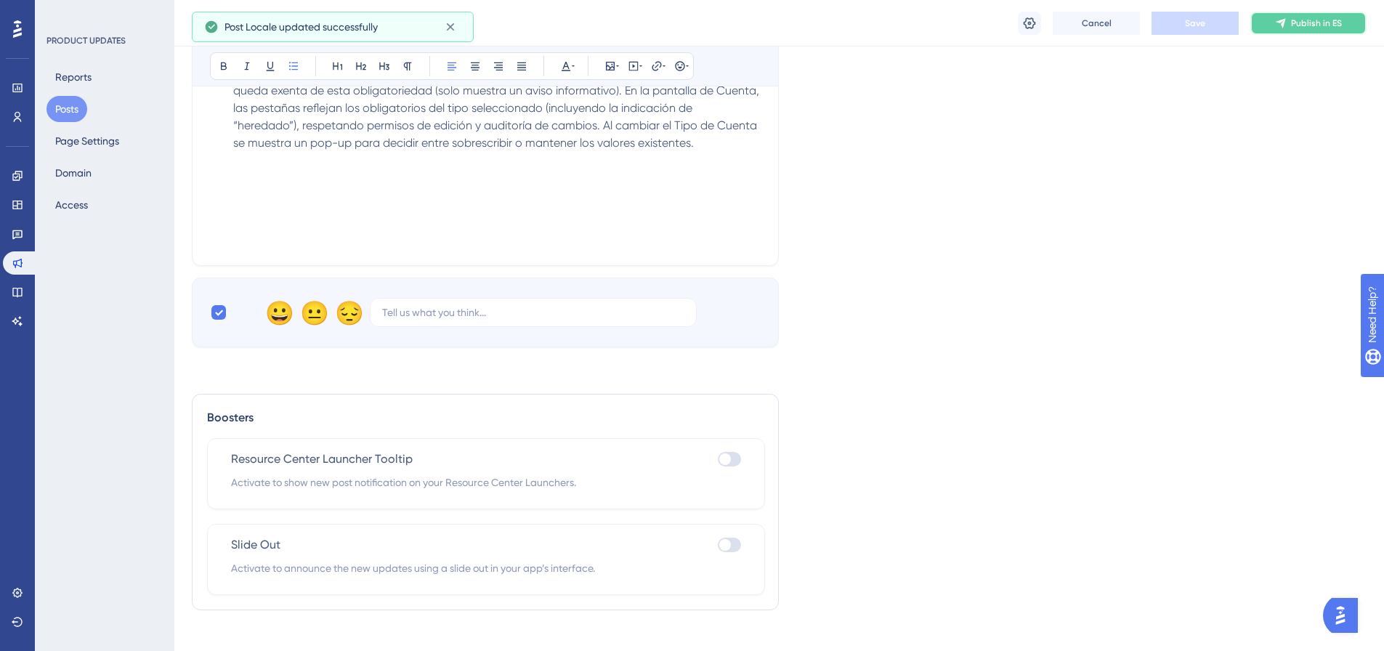
click at [1282, 20] on icon at bounding box center [1280, 22] width 9 height 9
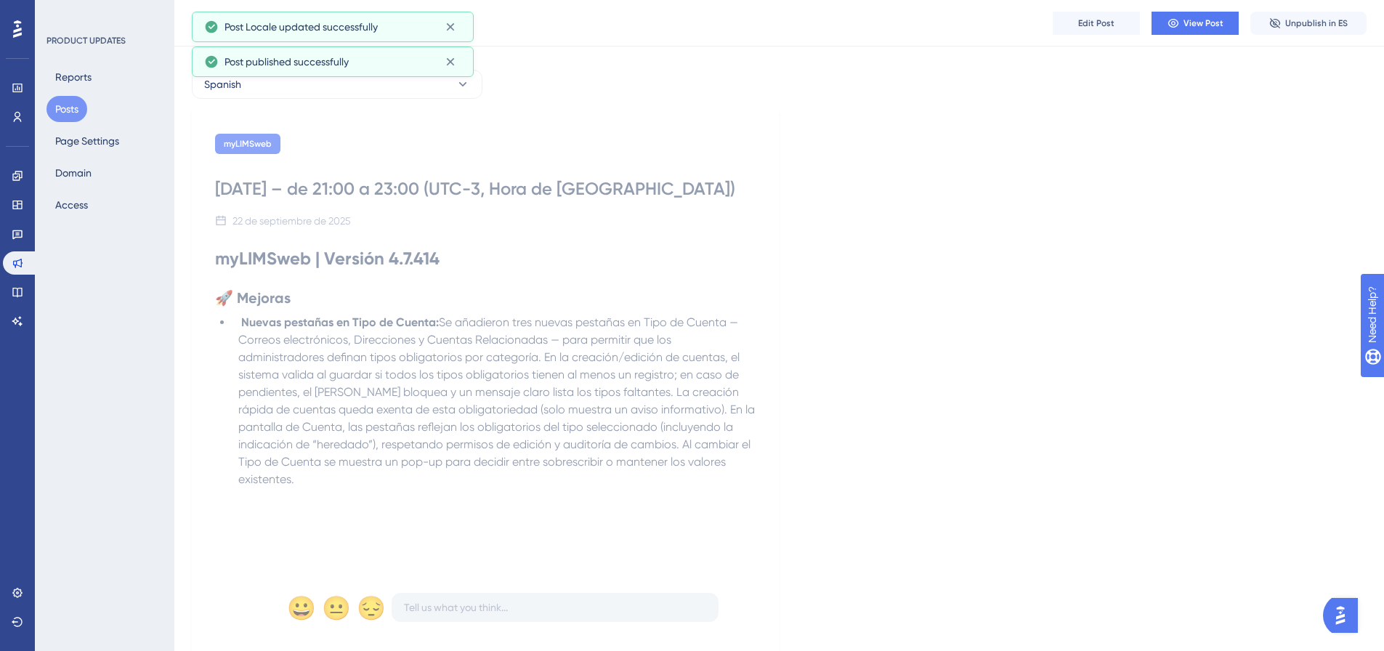
scroll to position [0, 0]
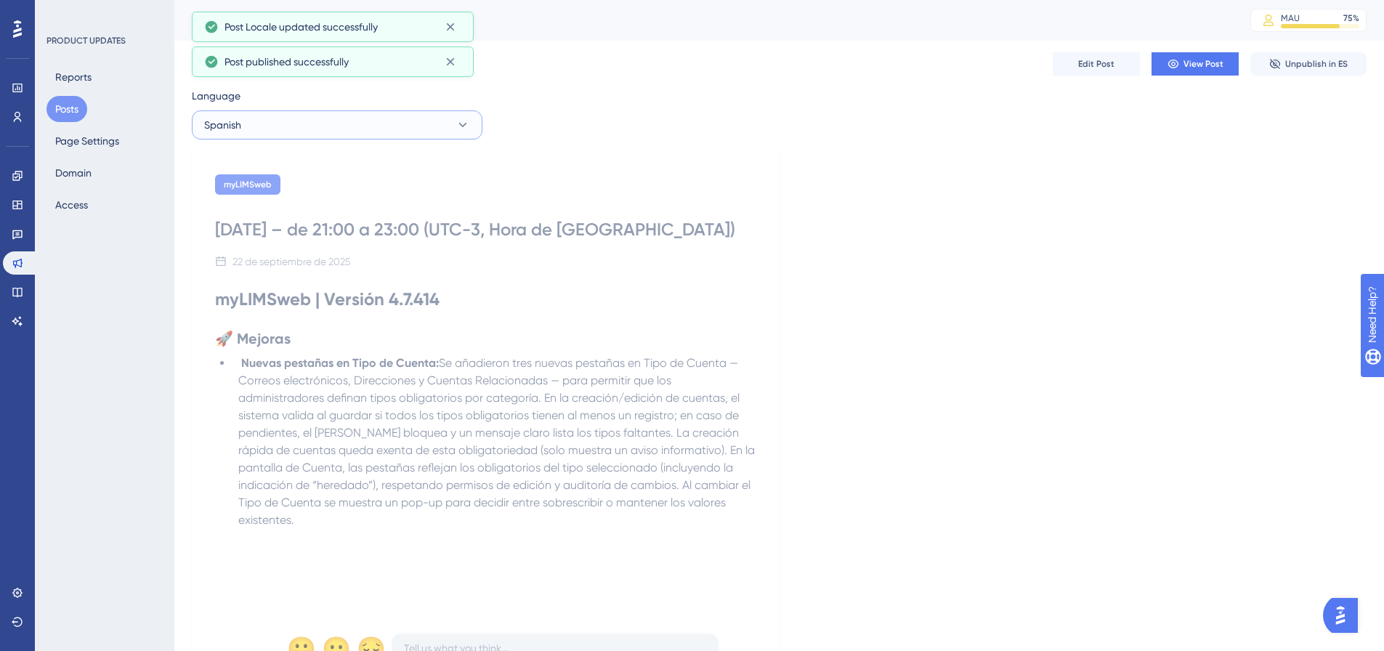
click at [342, 114] on button "Spanish" at bounding box center [337, 124] width 291 height 29
click at [268, 222] on button "English English Published" at bounding box center [337, 227] width 272 height 29
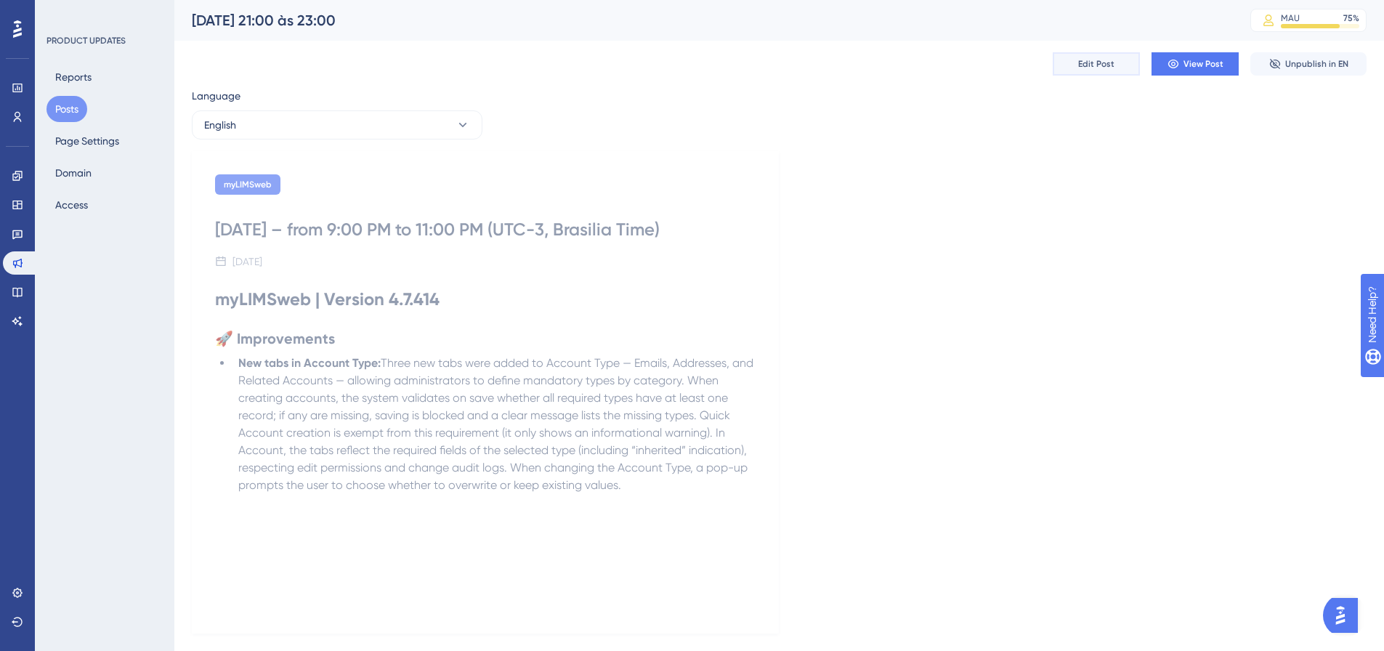
click at [1088, 70] on button "Edit Post" at bounding box center [1096, 63] width 87 height 23
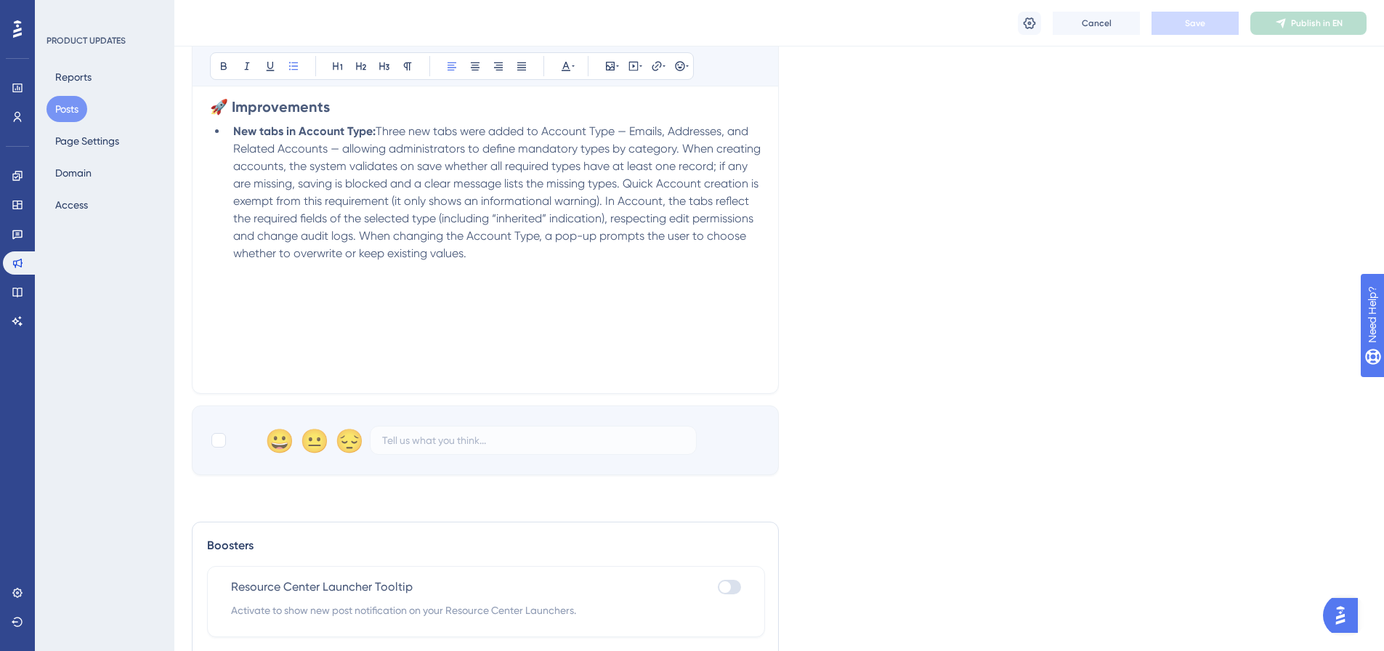
scroll to position [436, 0]
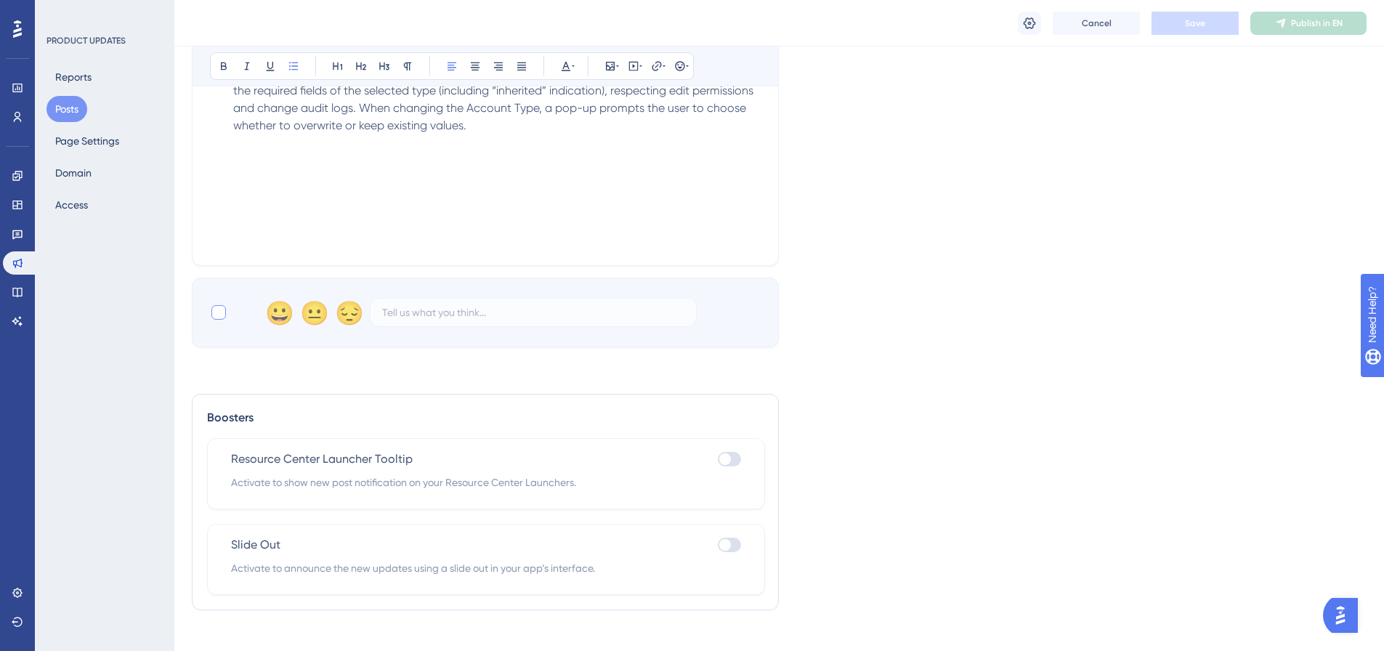
click at [219, 313] on div at bounding box center [218, 312] width 15 height 15
checkbox input "true"
click at [1197, 31] on button "Save" at bounding box center [1195, 23] width 87 height 23
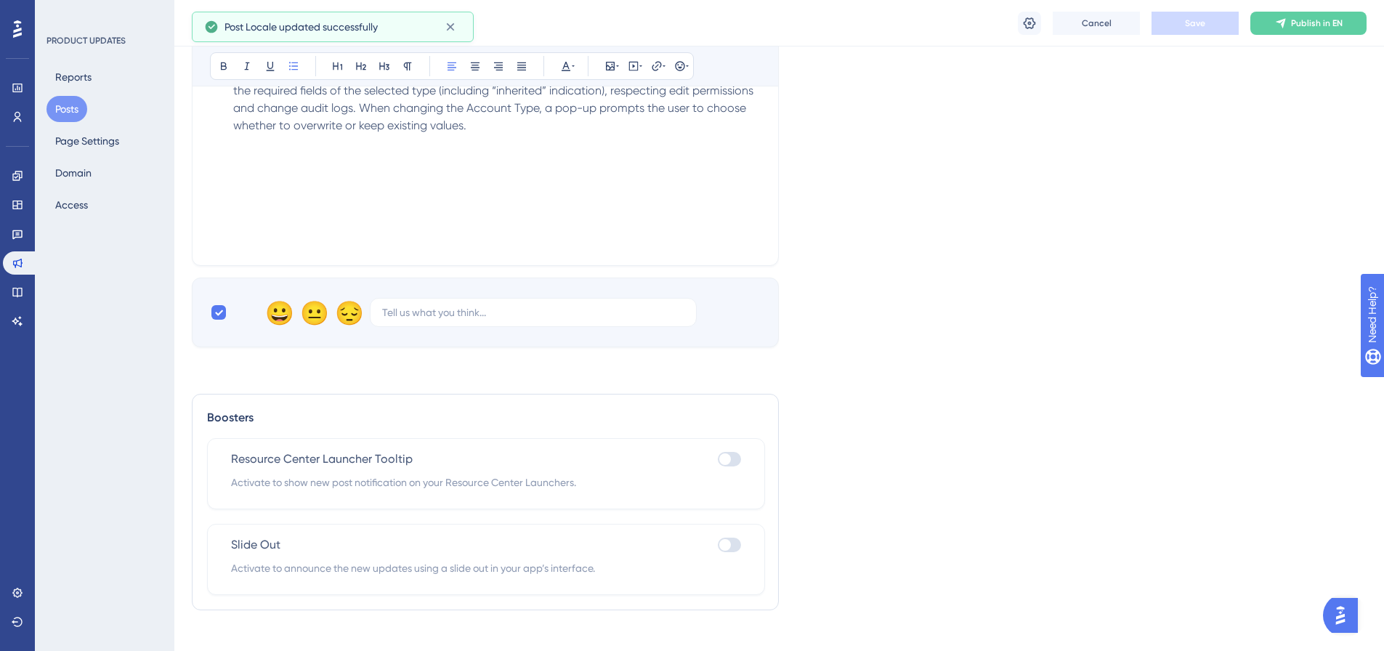
click at [1298, 23] on span "Publish in EN" at bounding box center [1317, 23] width 52 height 12
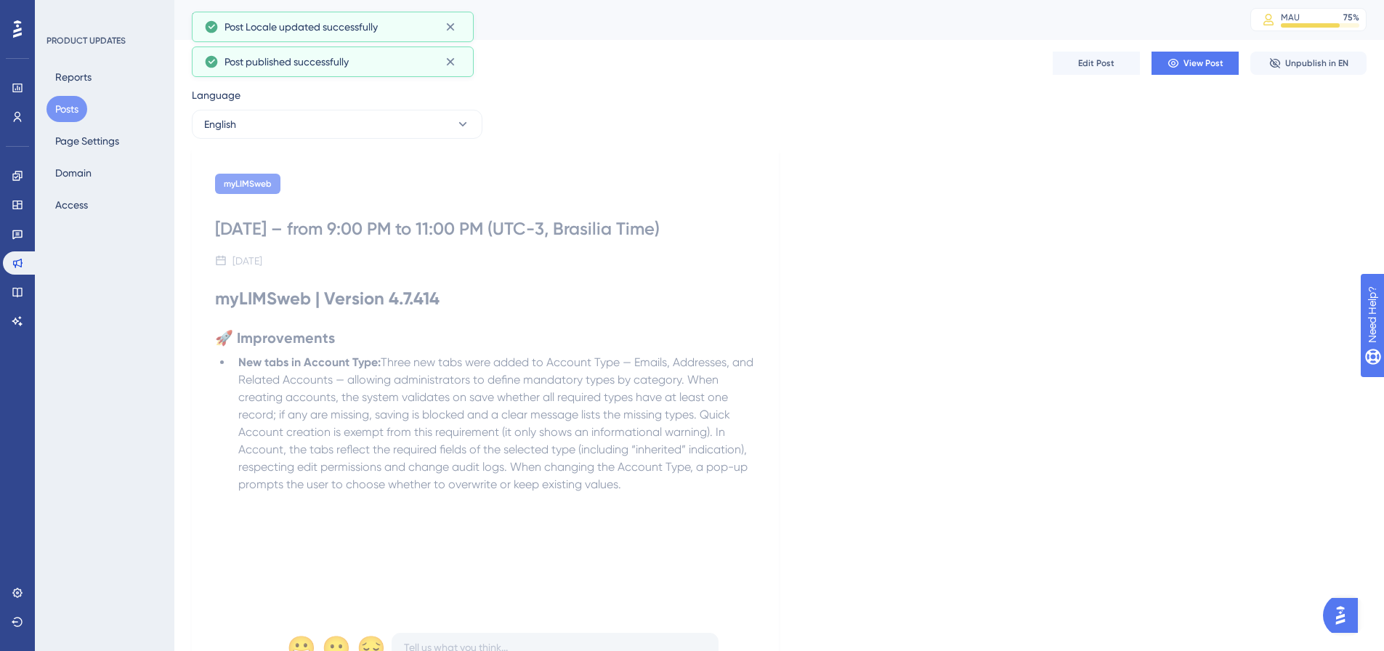
scroll to position [0, 0]
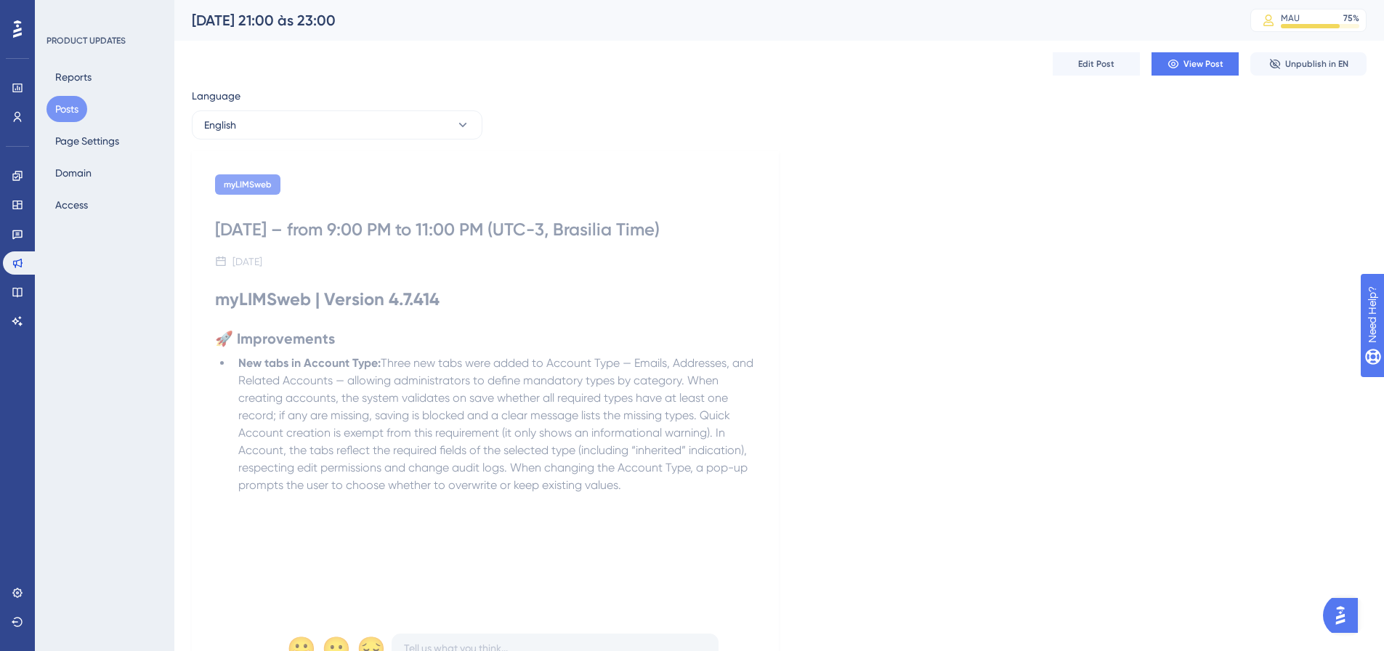
click at [52, 111] on button "Posts" at bounding box center [66, 109] width 41 height 26
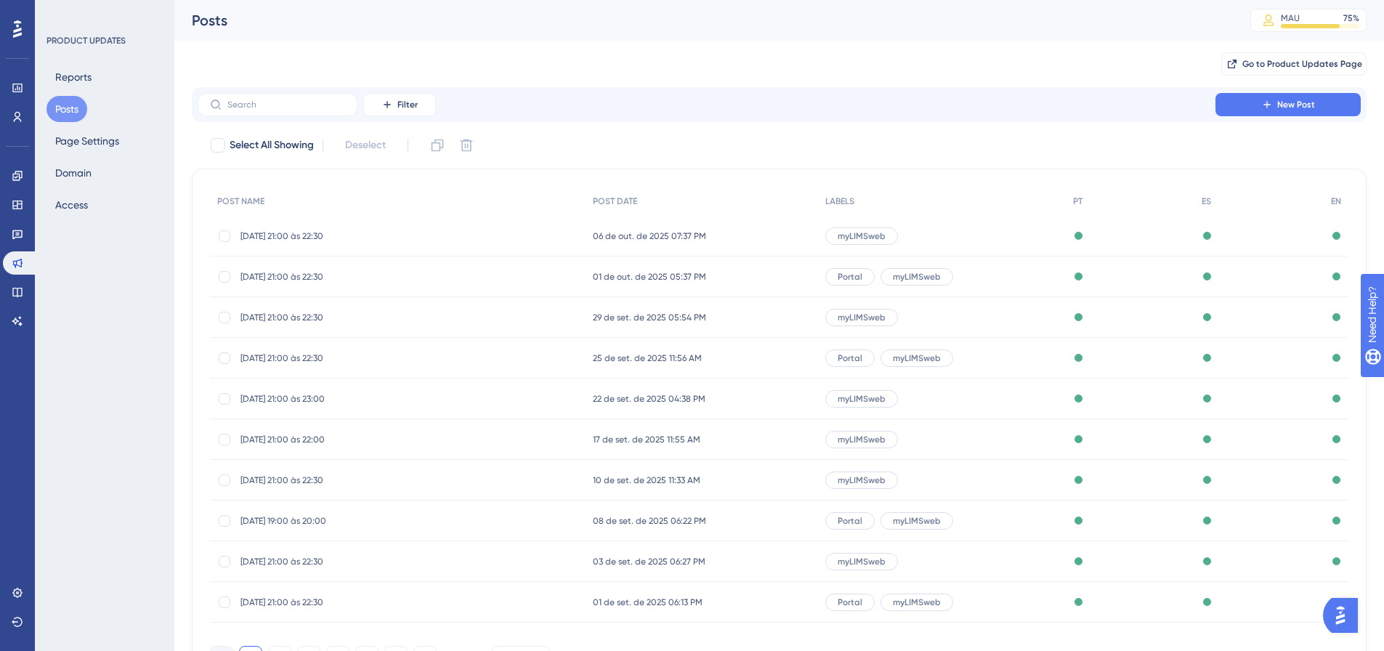
click at [260, 442] on span "17/09/25 - 21:00 às 22:00" at bounding box center [356, 440] width 232 height 12
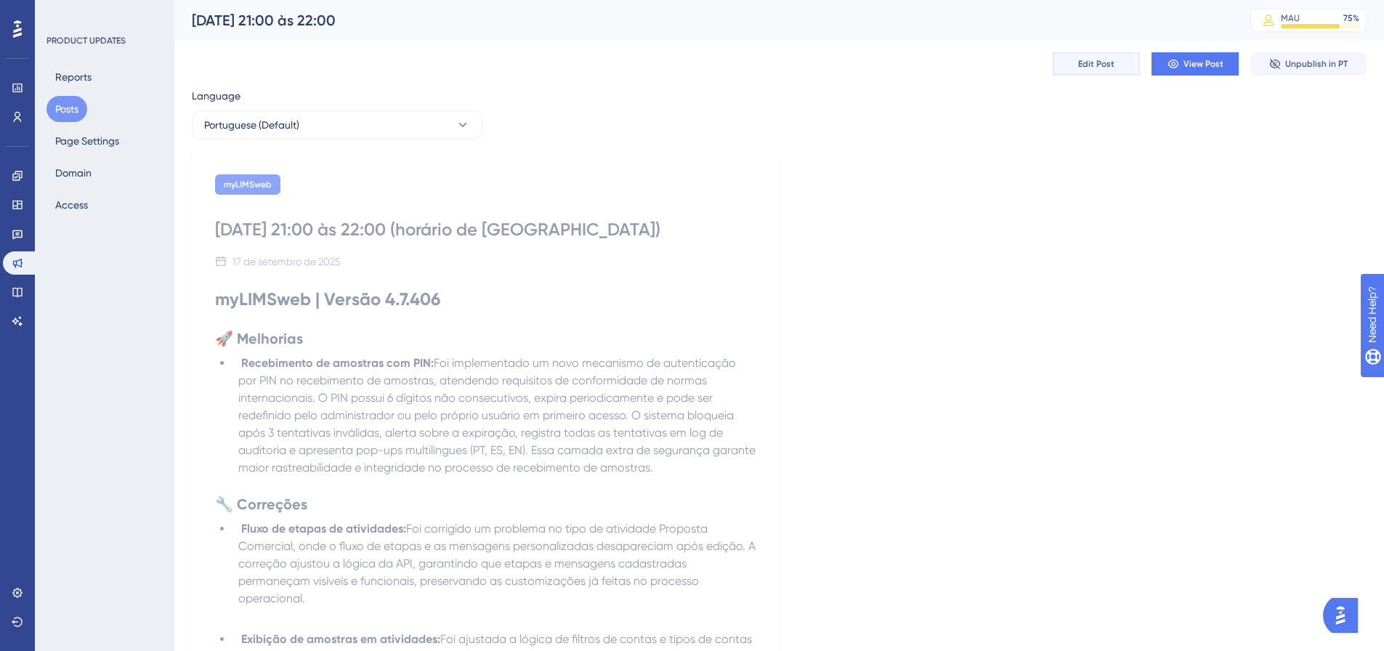
click at [1129, 71] on button "Edit Post" at bounding box center [1096, 63] width 87 height 23
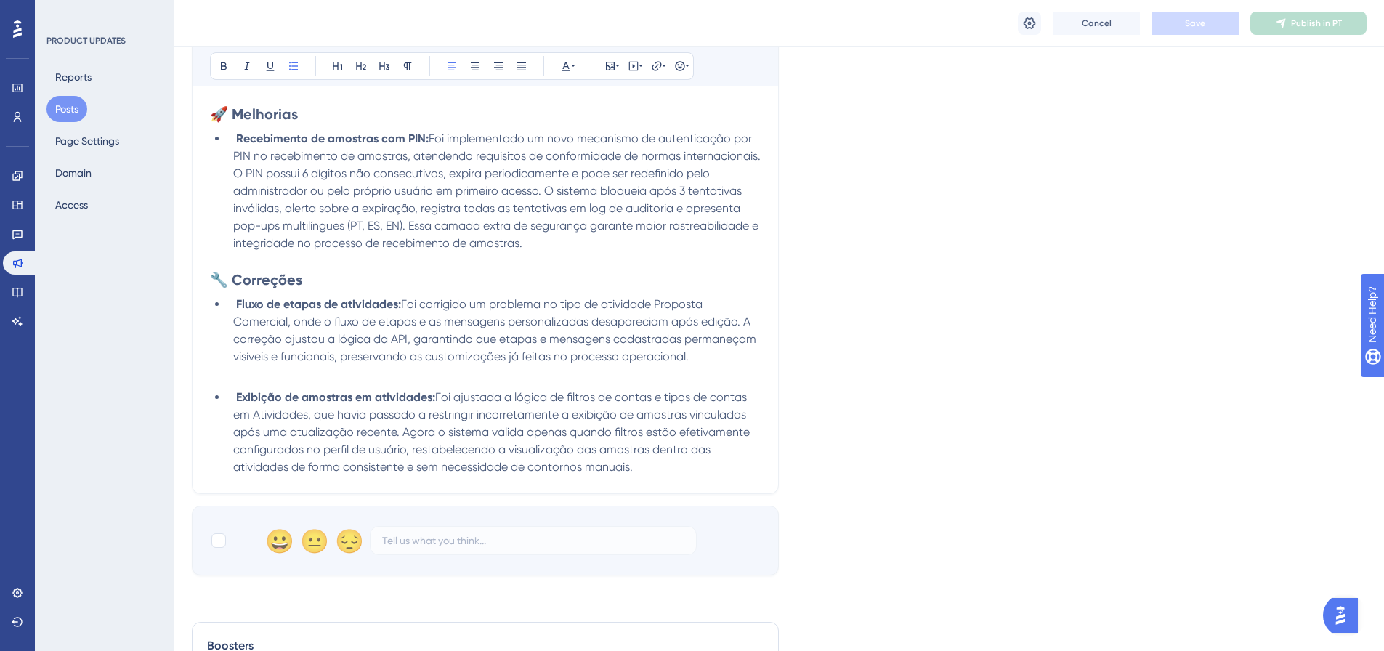
scroll to position [546, 0]
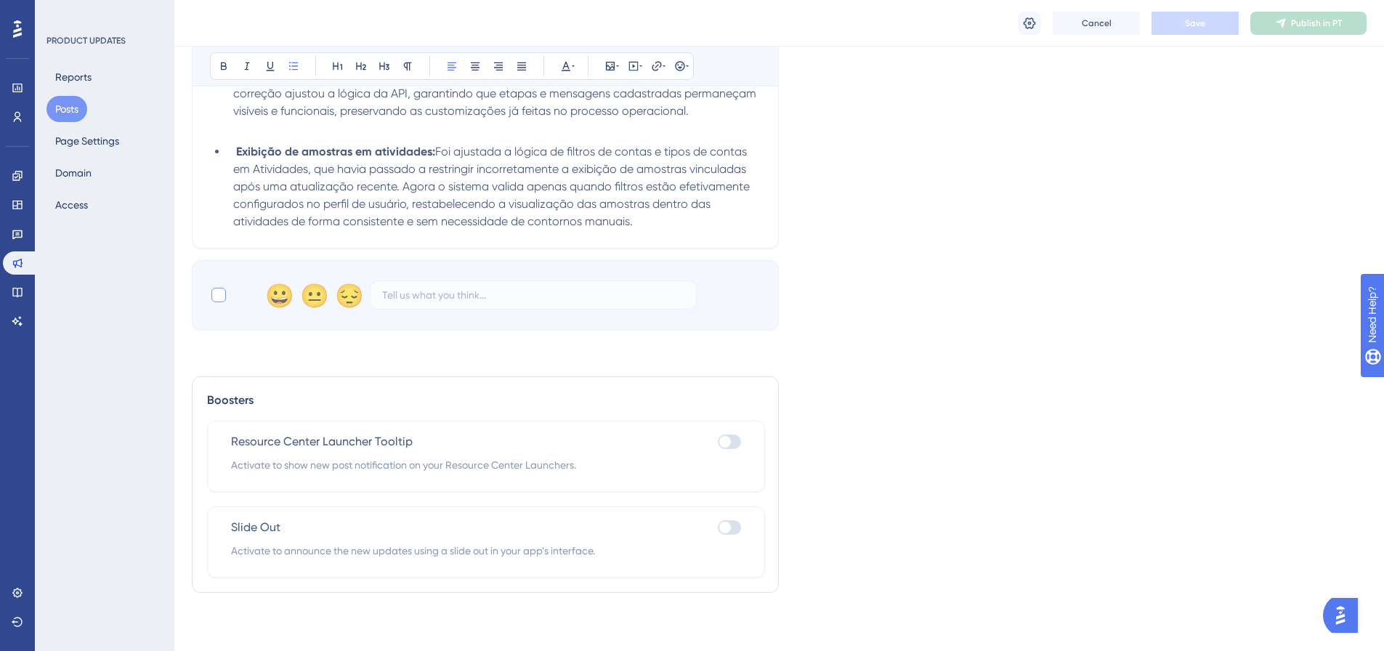
click at [226, 296] on div at bounding box center [218, 294] width 17 height 17
checkbox input "true"
click at [1211, 17] on button "Save" at bounding box center [1195, 23] width 87 height 23
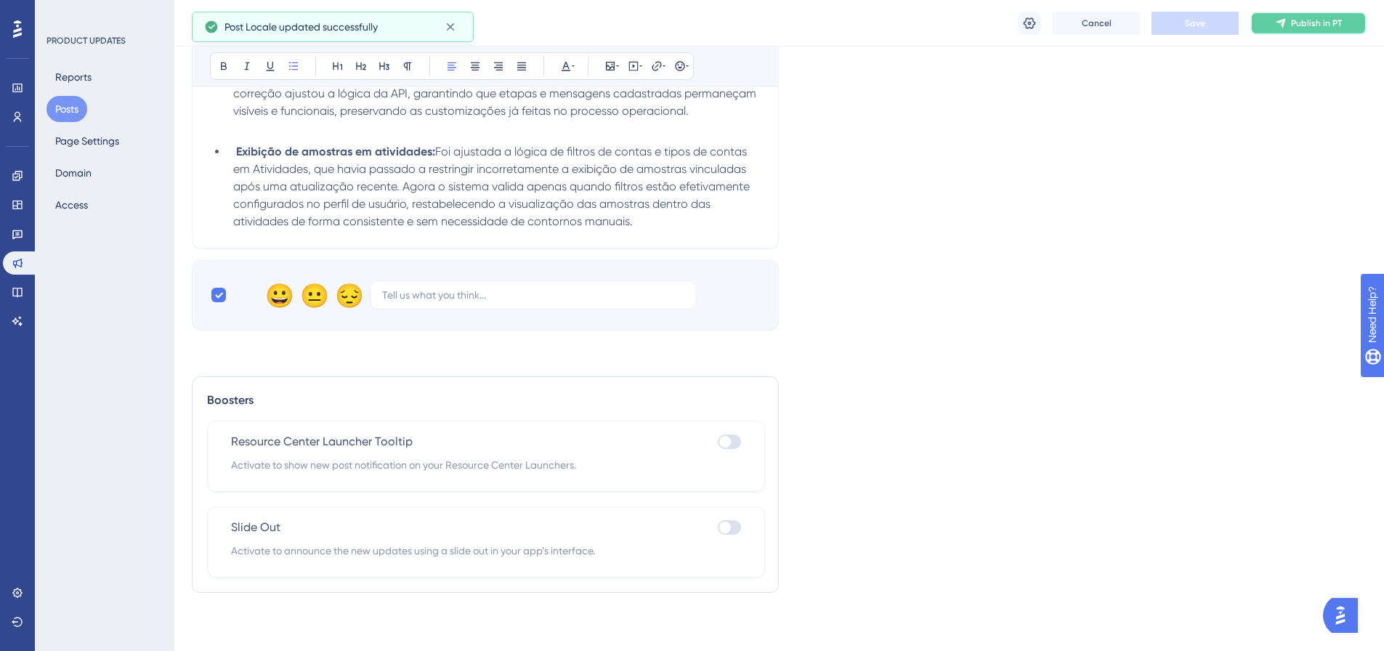
click at [1286, 21] on icon at bounding box center [1281, 23] width 12 height 12
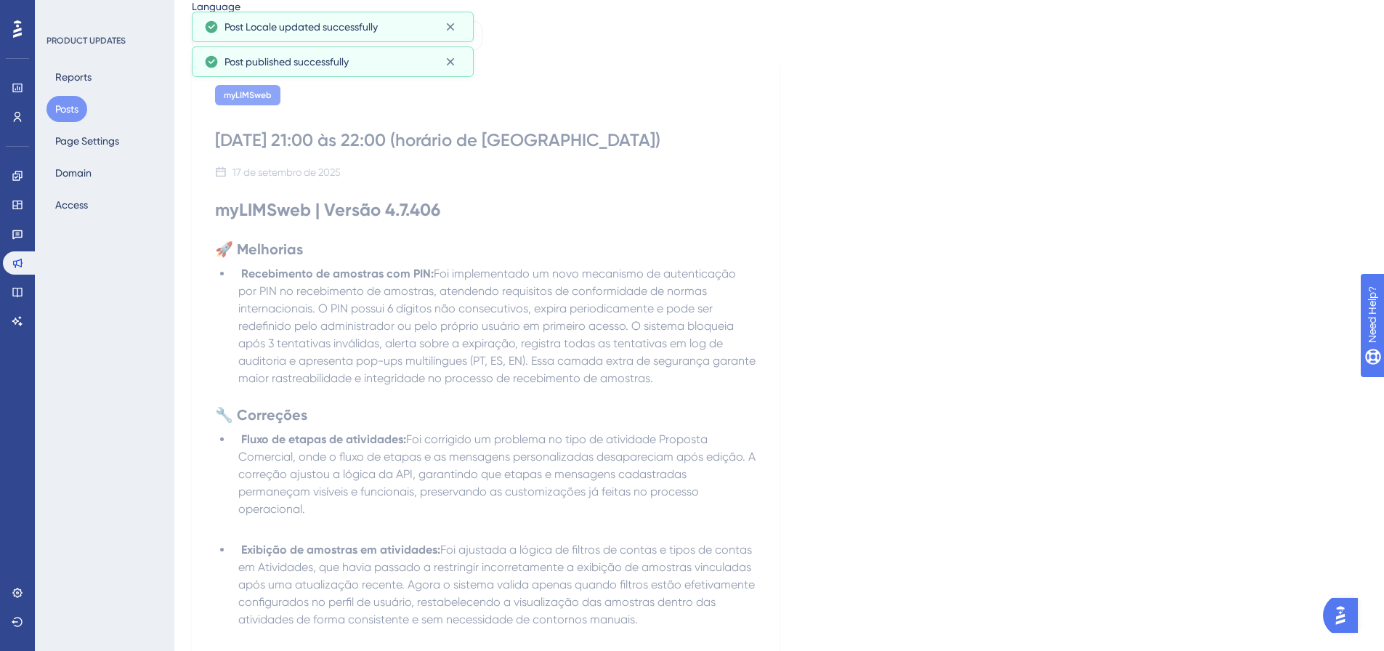
scroll to position [0, 0]
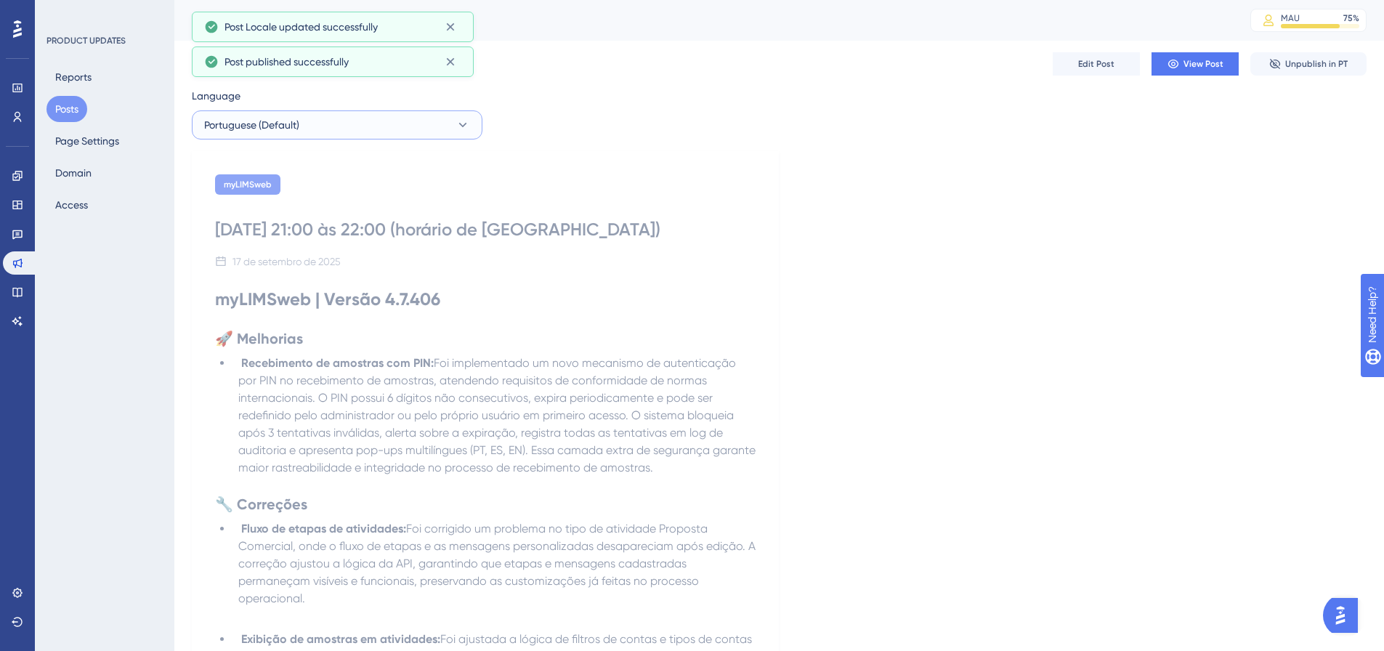
click at [339, 134] on button "Portuguese (Default)" at bounding box center [337, 124] width 291 height 29
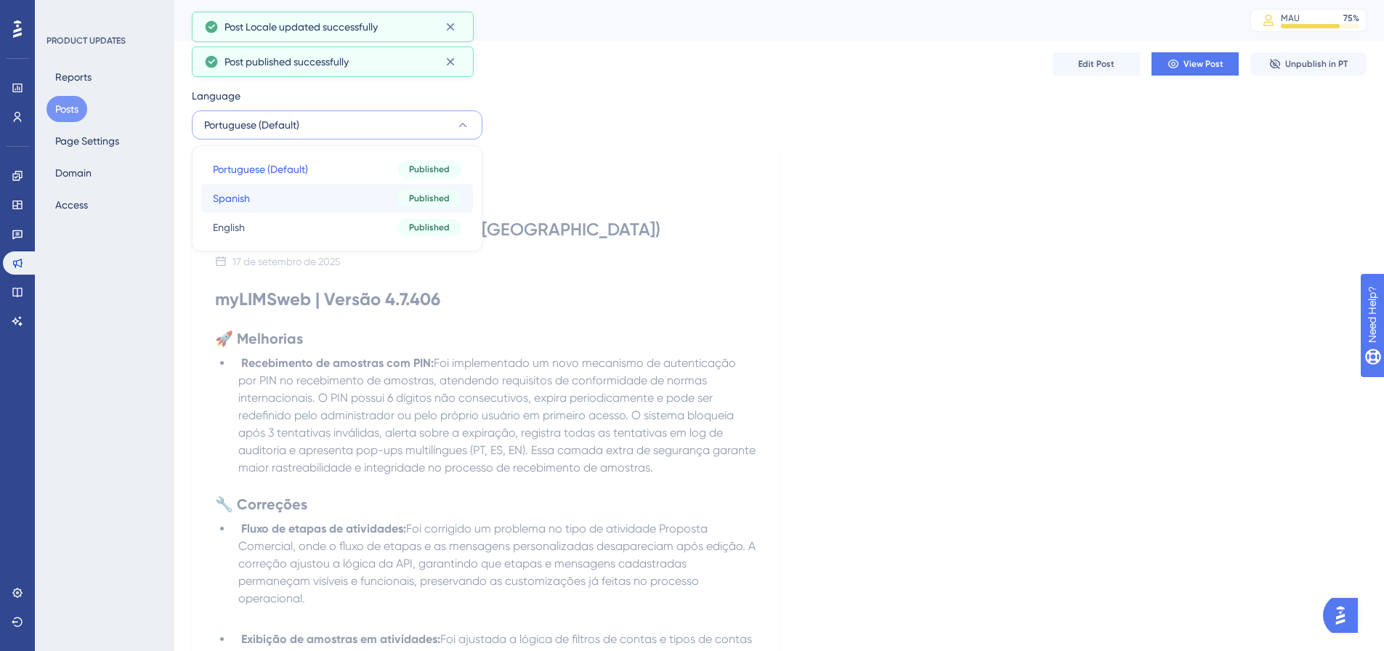
click at [312, 197] on button "Spanish Spanish Published" at bounding box center [337, 198] width 272 height 29
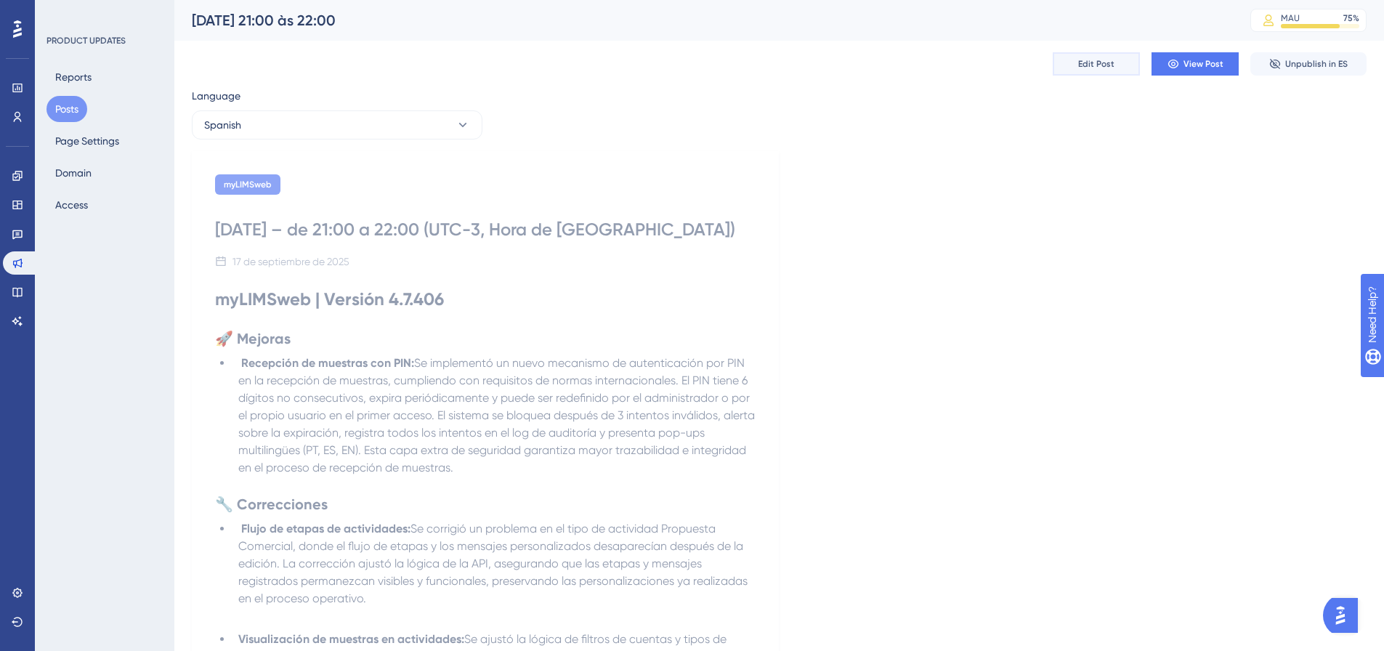
click at [1139, 60] on button "Edit Post" at bounding box center [1096, 63] width 87 height 23
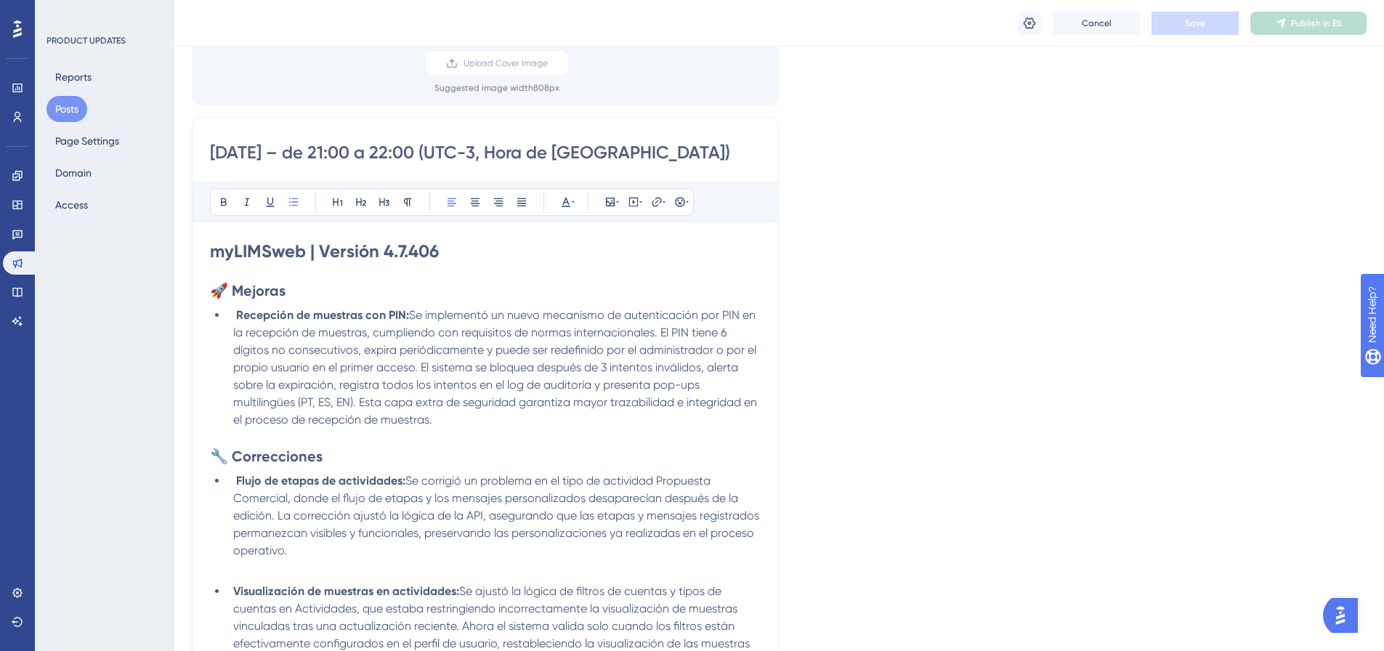
scroll to position [564, 0]
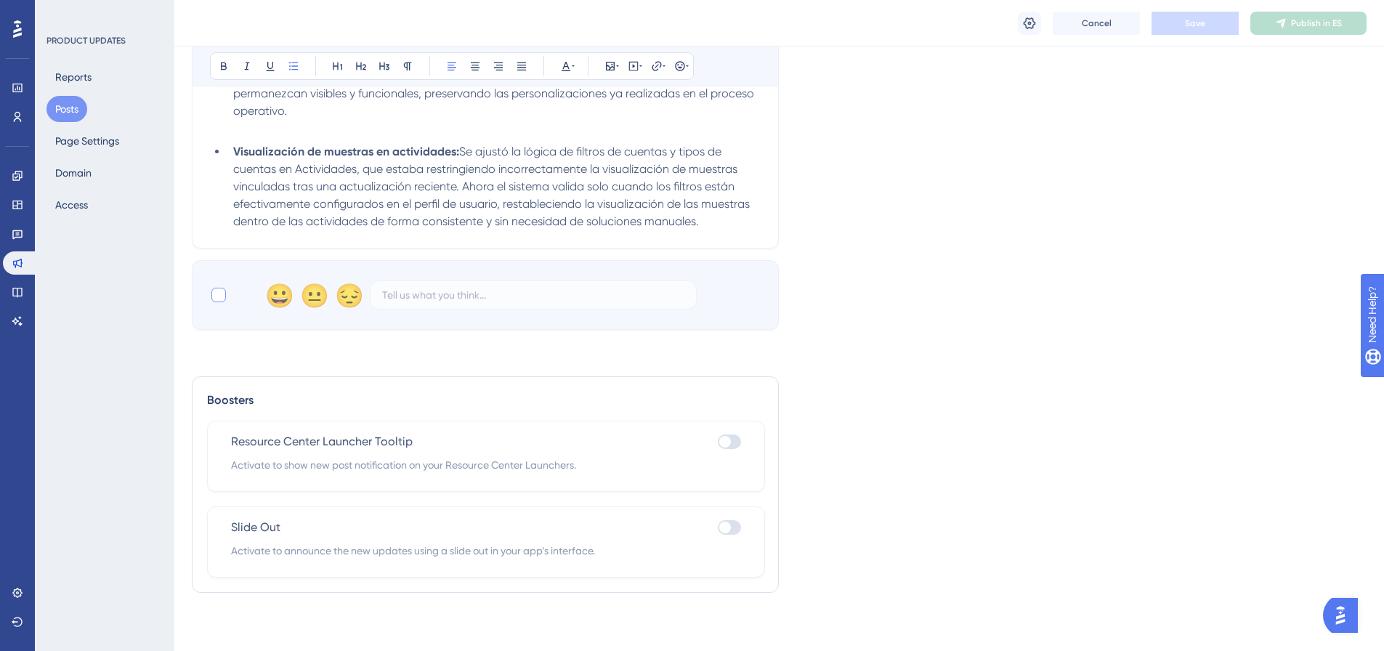
click at [221, 298] on div at bounding box center [218, 295] width 15 height 15
checkbox input "true"
click at [1204, 31] on button "Save" at bounding box center [1195, 23] width 87 height 23
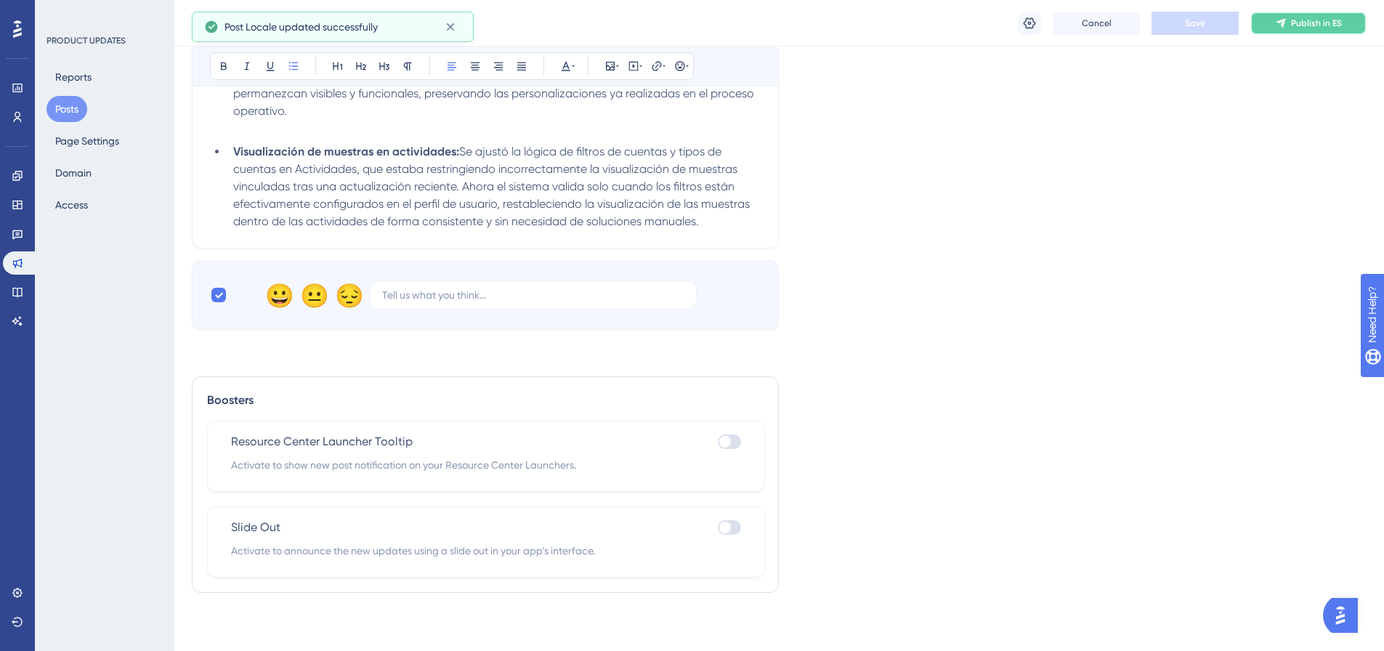
click at [1345, 20] on button "Publish in ES" at bounding box center [1308, 23] width 116 height 23
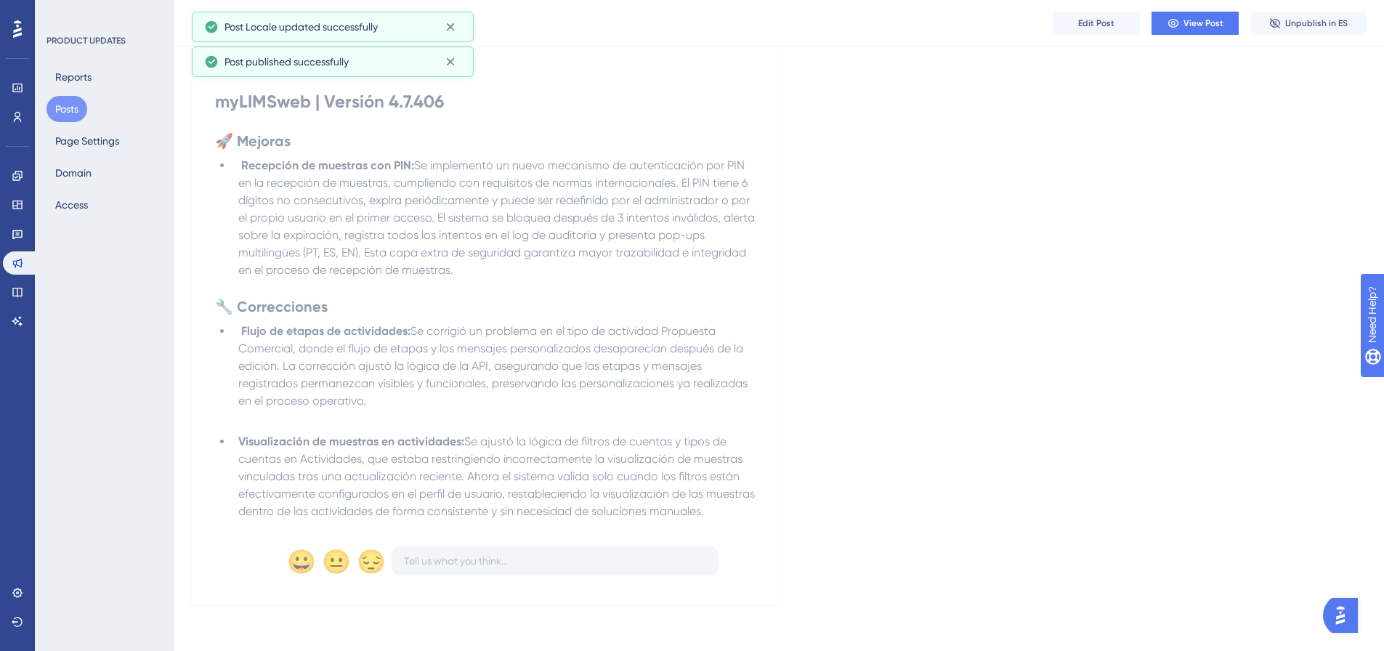
scroll to position [221, 0]
click at [74, 115] on button "Posts" at bounding box center [66, 109] width 41 height 26
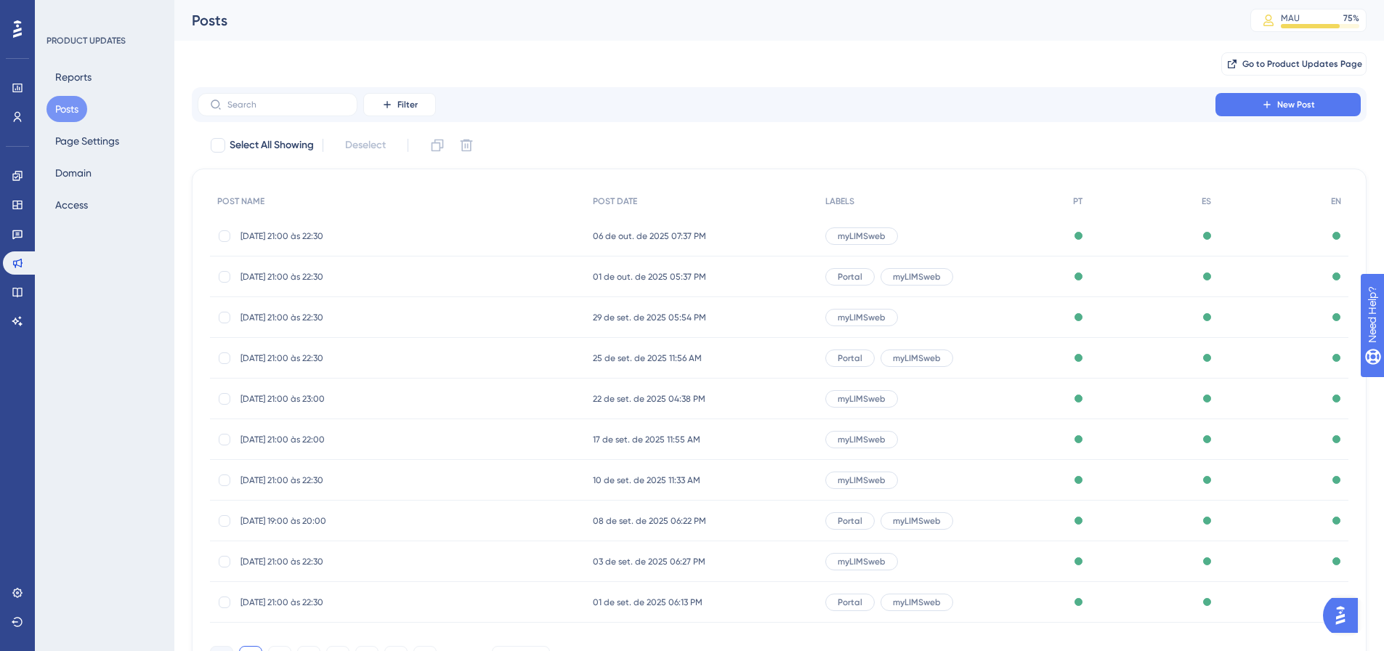
click at [286, 405] on div "22/09/25 - 21:00 às 23:00 22/09/25 - 21:00 às 23:00" at bounding box center [356, 399] width 232 height 41
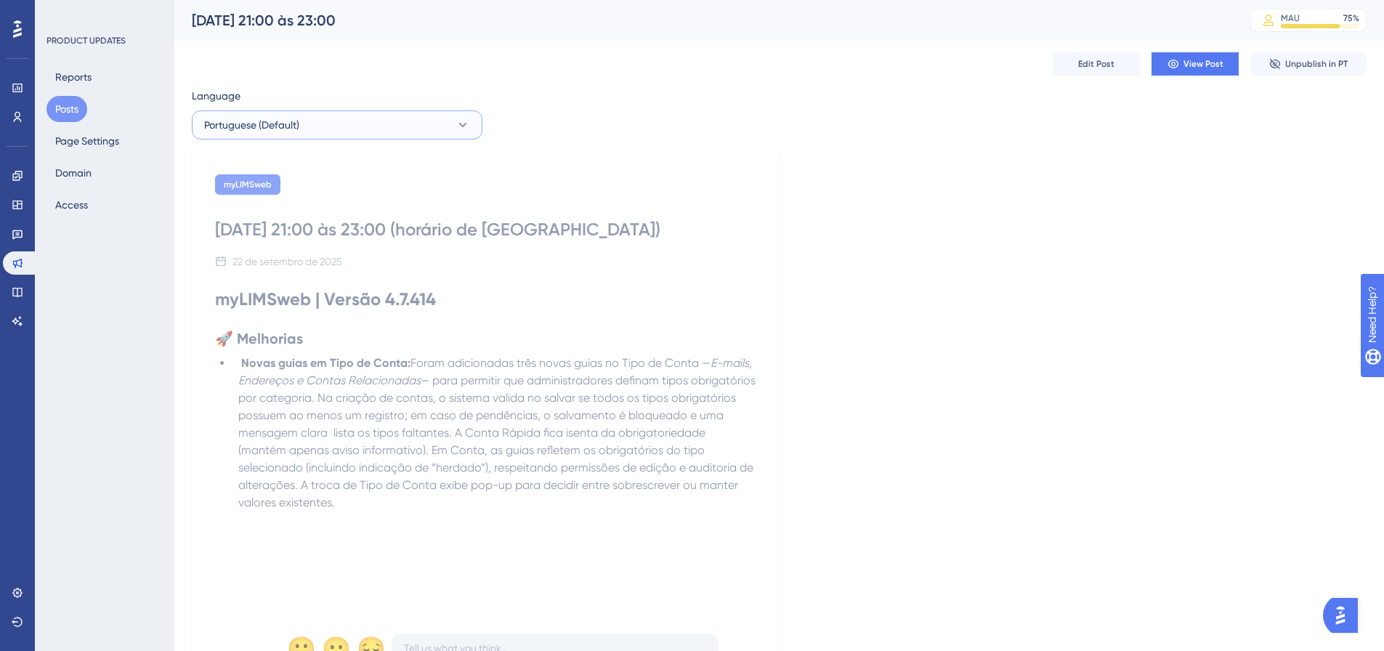
click at [356, 125] on button "Portuguese (Default)" at bounding box center [337, 124] width 291 height 29
click at [288, 225] on button "English English Published" at bounding box center [337, 227] width 272 height 29
click at [71, 118] on button "Posts" at bounding box center [66, 109] width 41 height 26
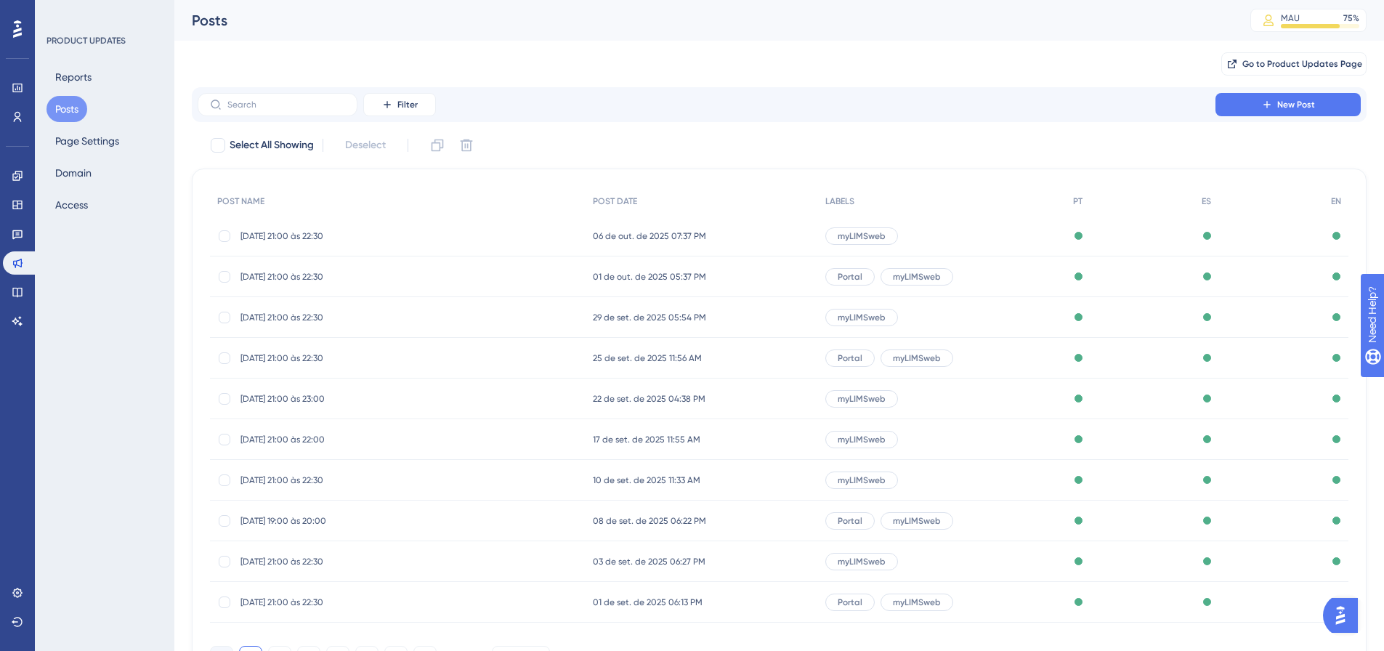
click at [315, 439] on span "17/09/25 - 21:00 às 22:00" at bounding box center [356, 440] width 232 height 12
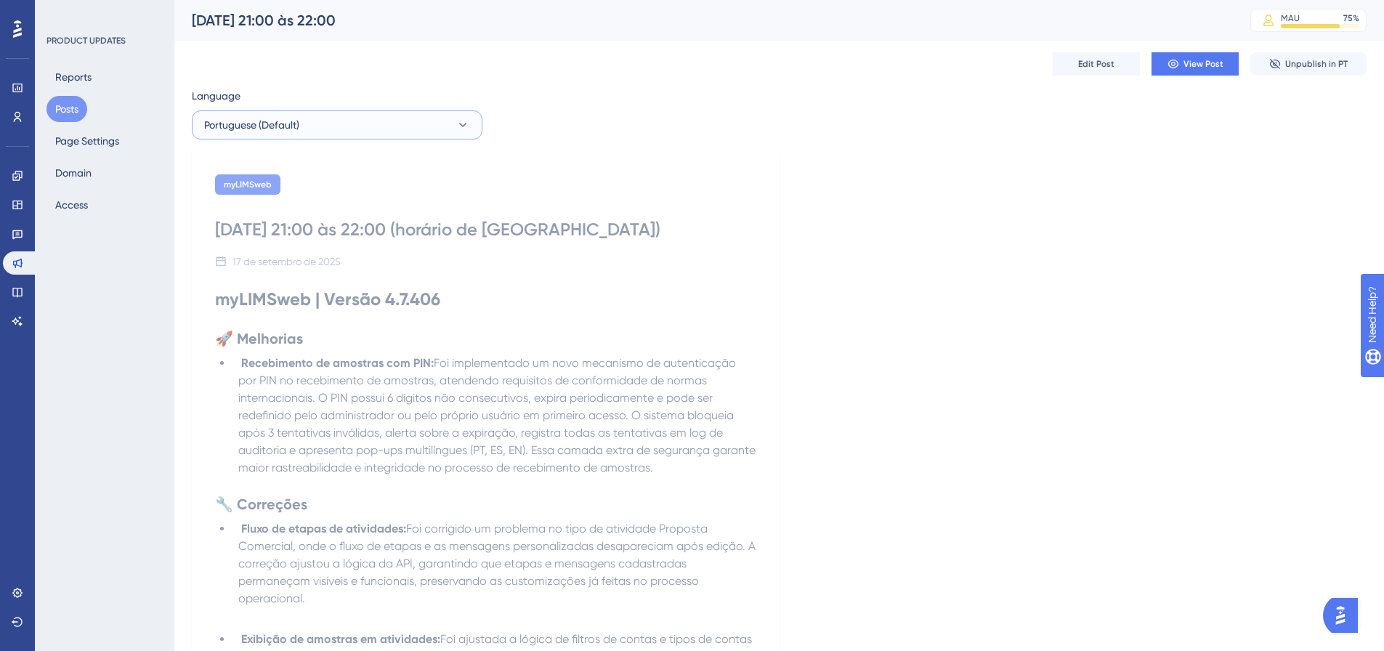
click at [300, 119] on button "Portuguese (Default)" at bounding box center [337, 124] width 291 height 29
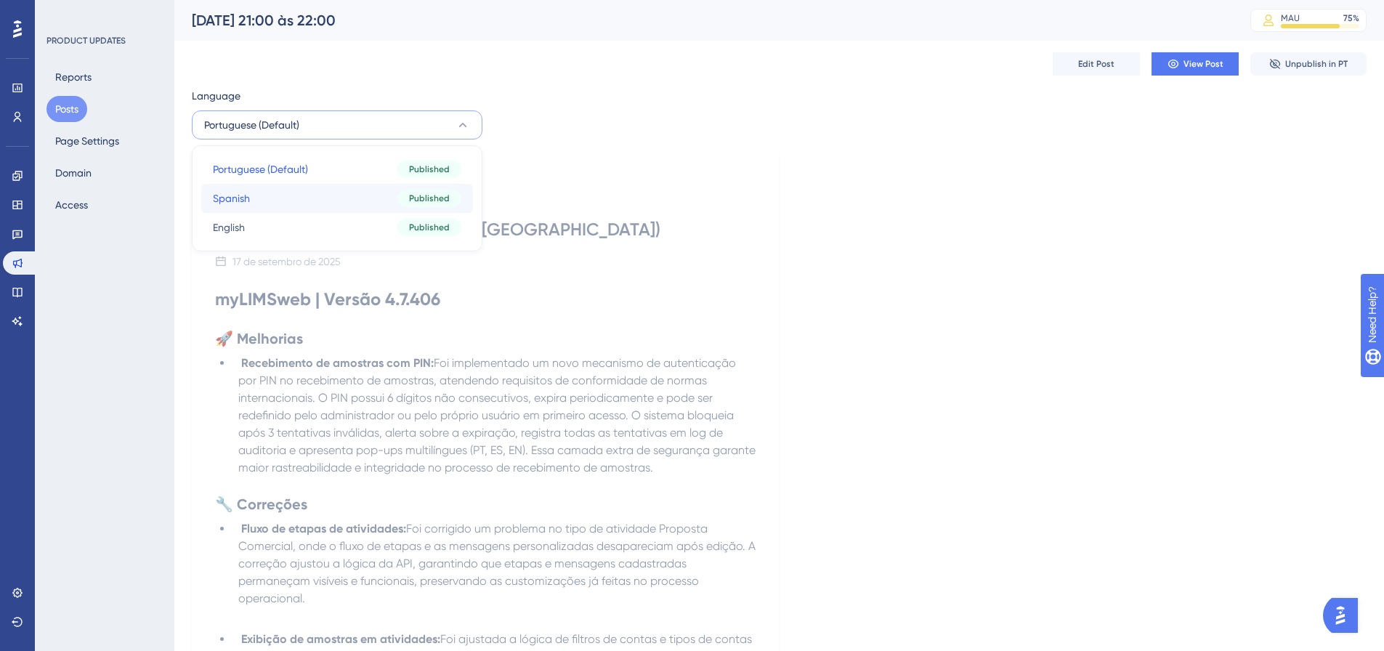
click at [272, 198] on button "Spanish Spanish Published" at bounding box center [337, 198] width 272 height 29
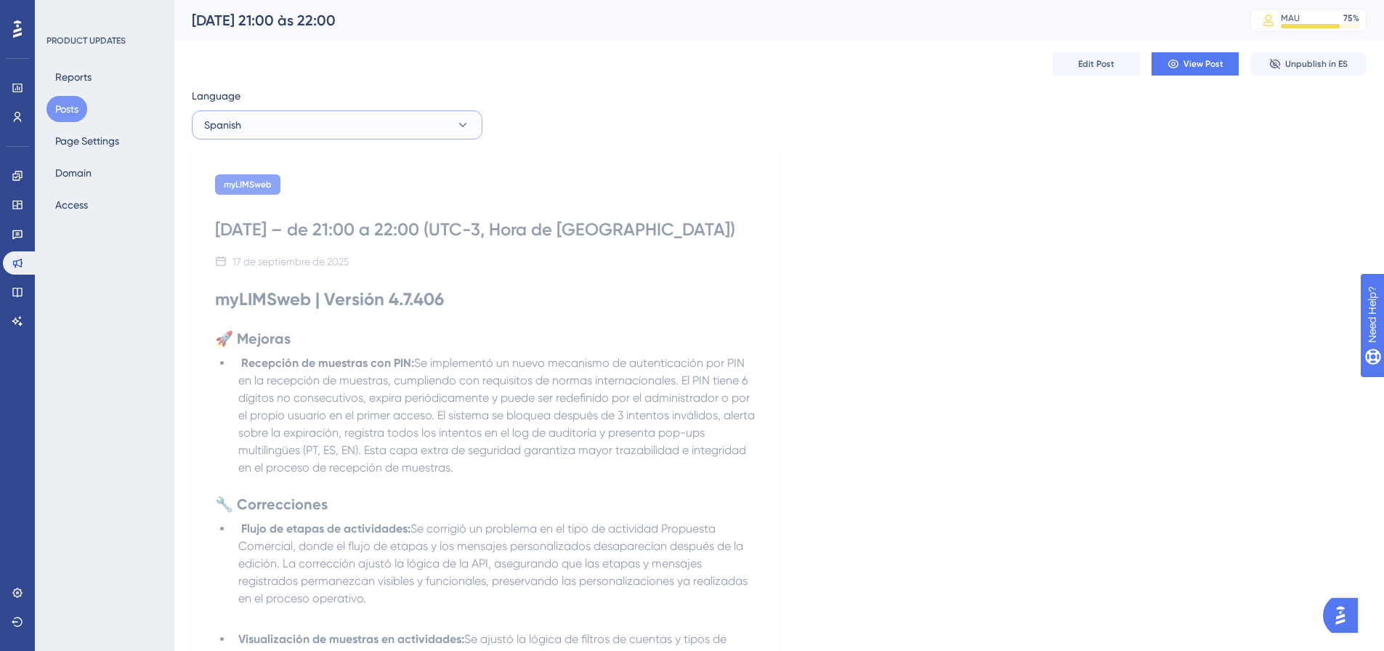
click at [389, 133] on button "Spanish" at bounding box center [337, 124] width 291 height 29
click at [360, 221] on button "English English Published" at bounding box center [337, 227] width 272 height 29
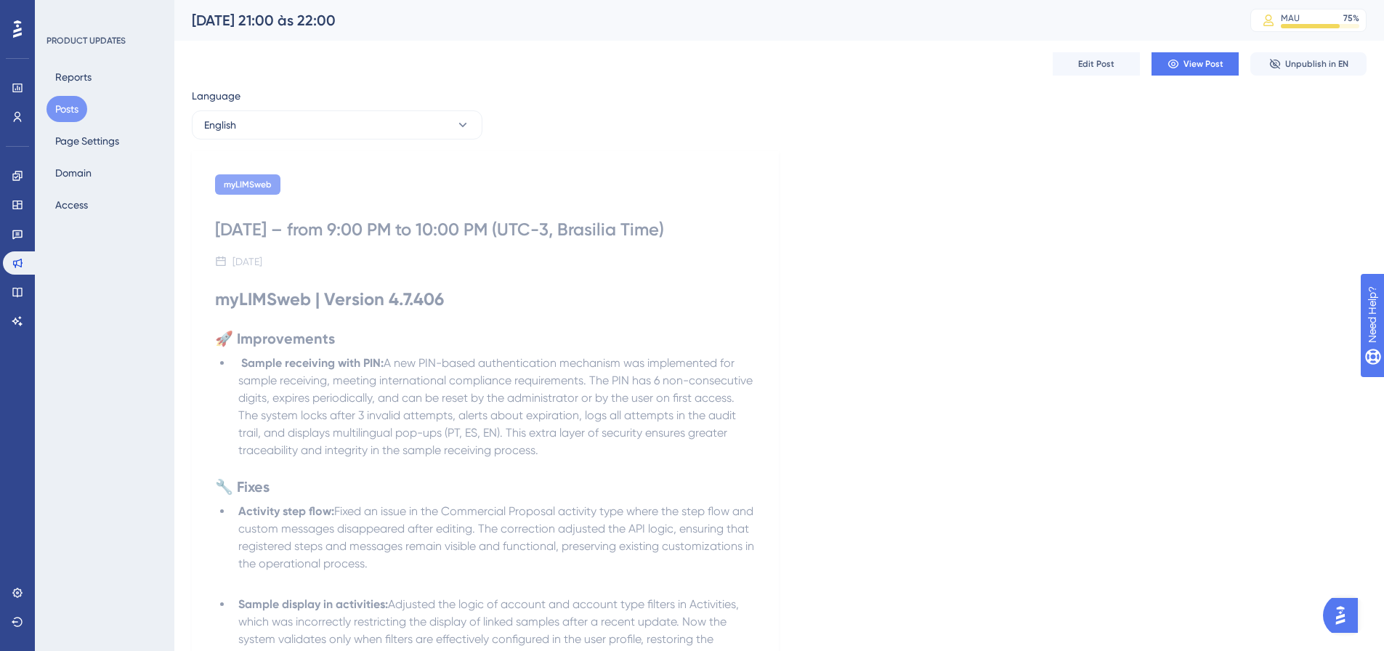
click at [1087, 76] on div "Edit Post View Post Unpublish in EN" at bounding box center [779, 64] width 1175 height 46
click at [1091, 68] on span "Edit Post" at bounding box center [1096, 64] width 36 height 12
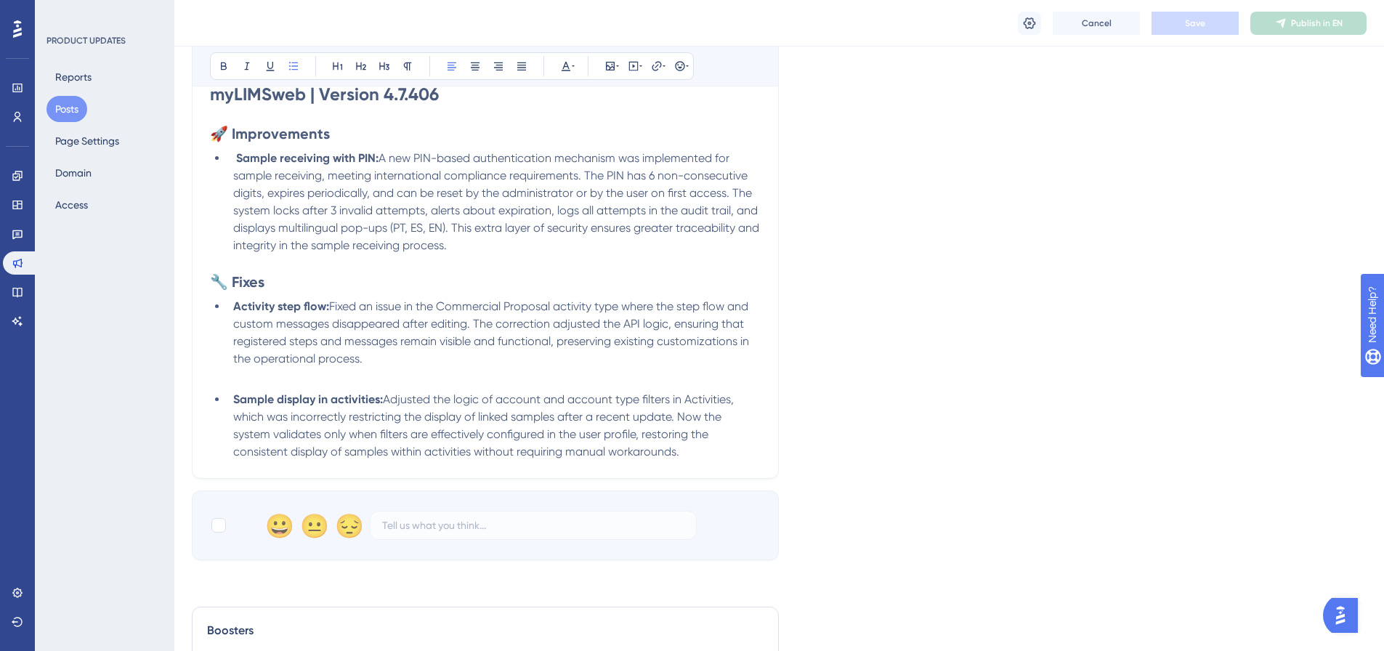
scroll to position [511, 0]
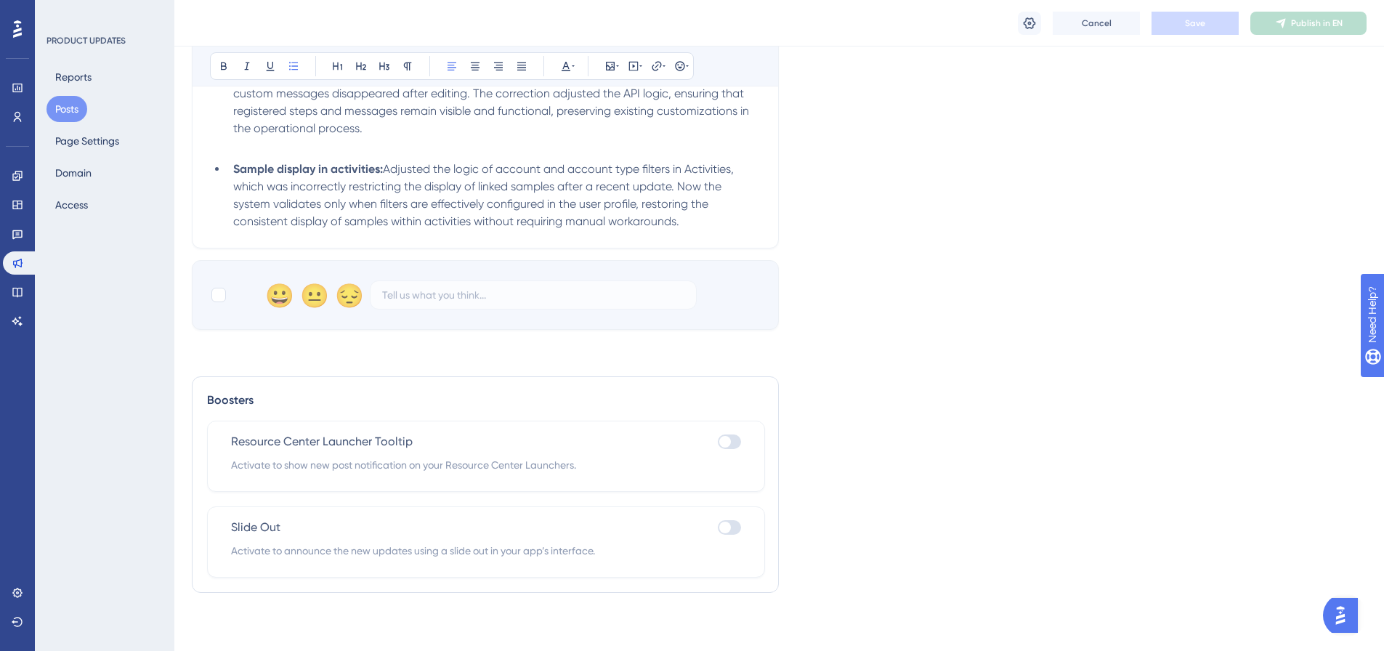
drag, startPoint x: 223, startPoint y: 296, endPoint x: 234, endPoint y: 296, distance: 10.9
click at [223, 296] on div at bounding box center [218, 295] width 15 height 15
checkbox input "true"
click at [1187, 30] on button "Save" at bounding box center [1195, 23] width 87 height 23
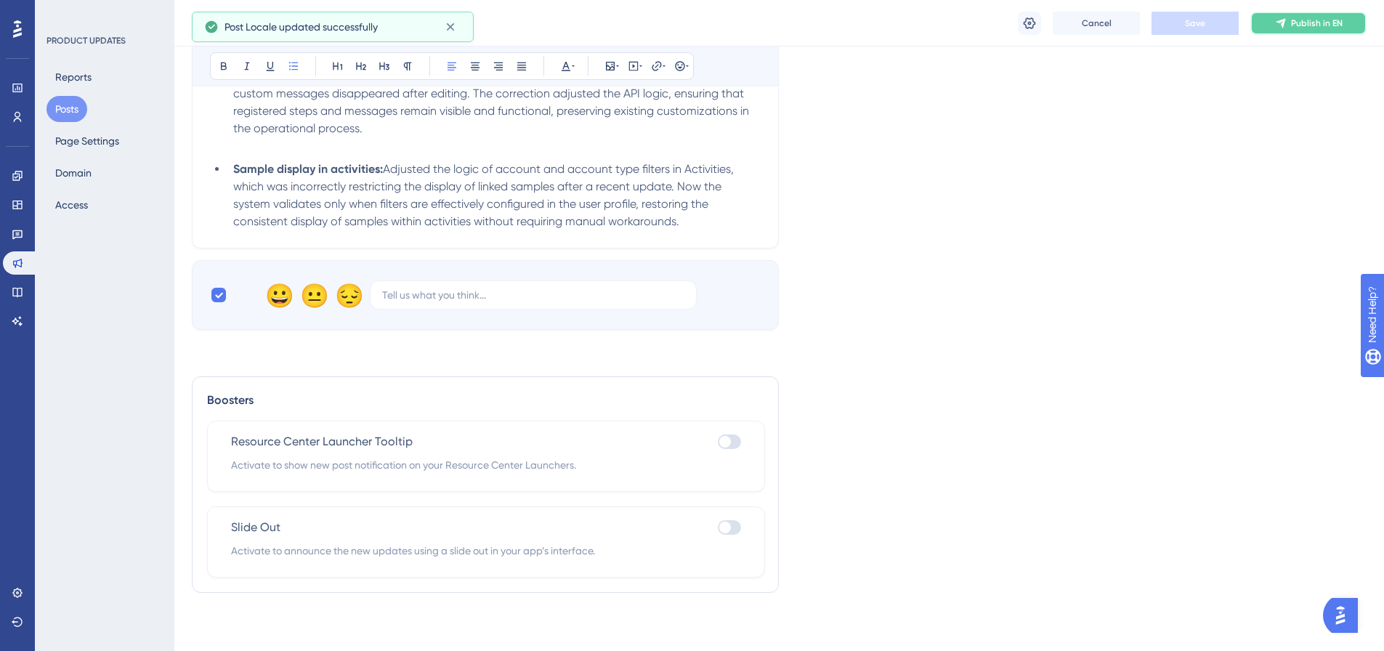
click at [1277, 20] on icon at bounding box center [1281, 23] width 12 height 12
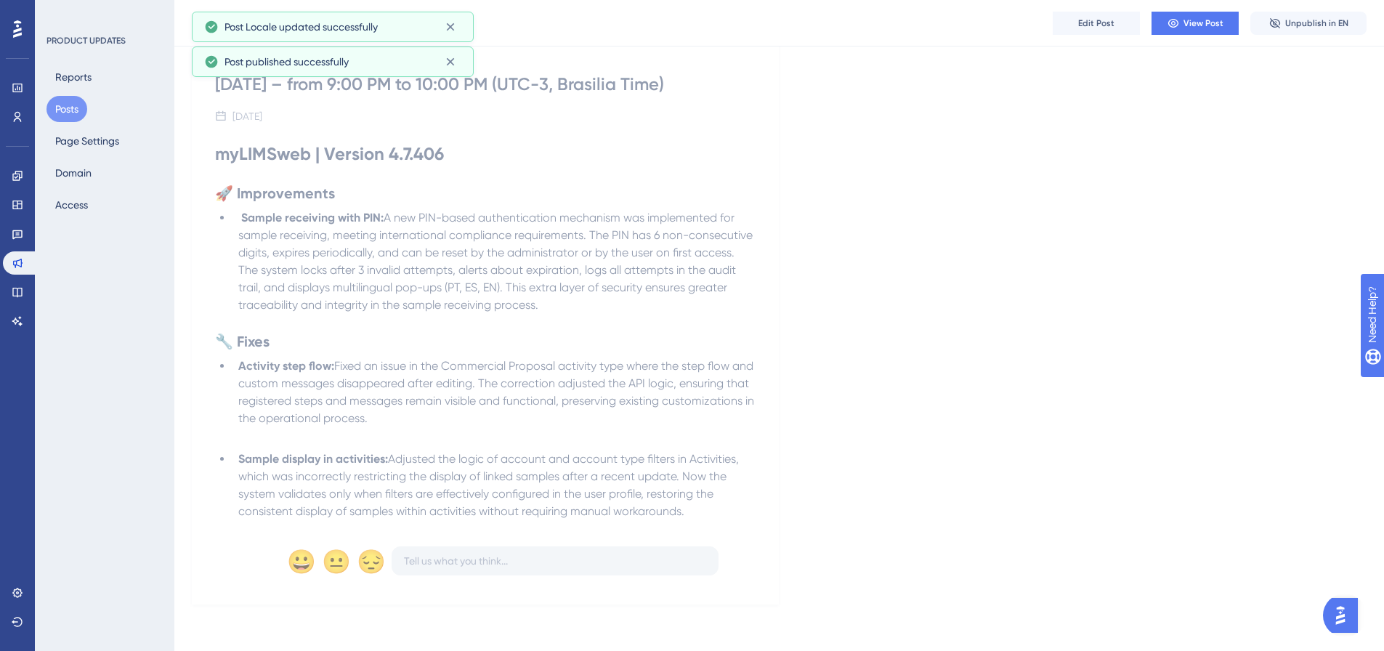
scroll to position [151, 0]
click at [58, 110] on button "Posts" at bounding box center [66, 109] width 41 height 26
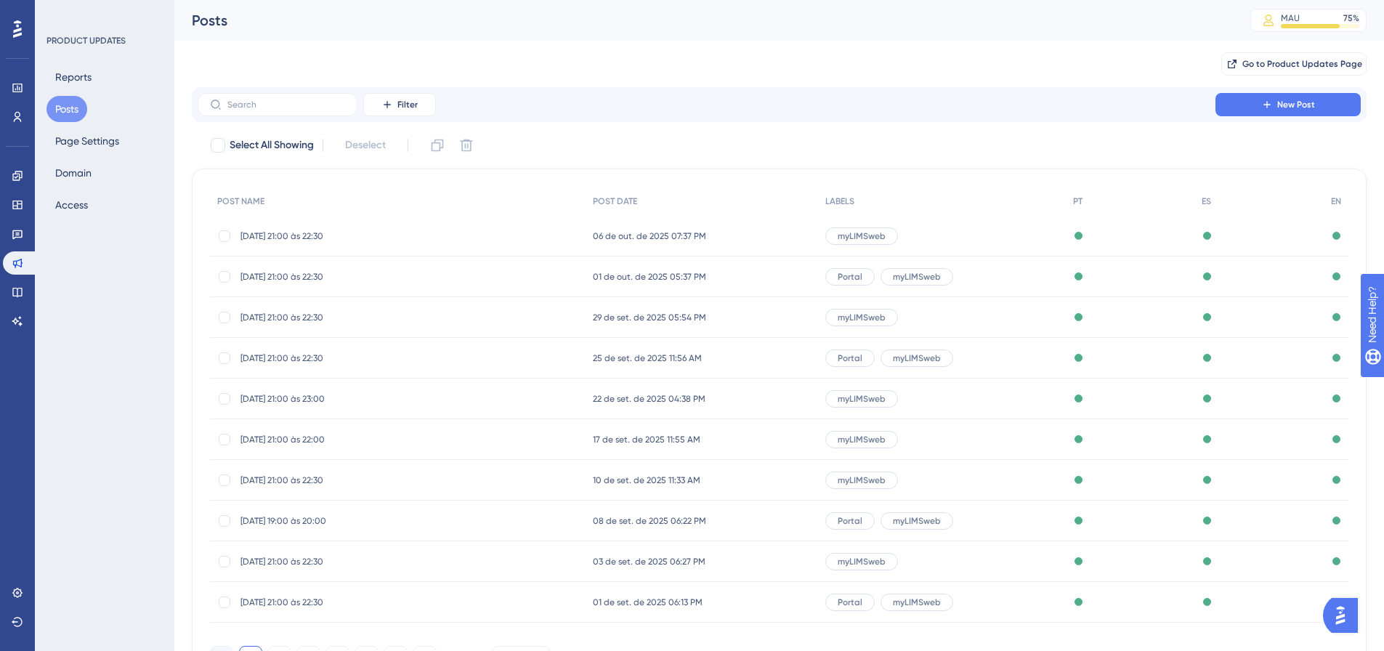
click at [286, 477] on span "10/09/25 - 21:00 às 22:30" at bounding box center [356, 480] width 232 height 12
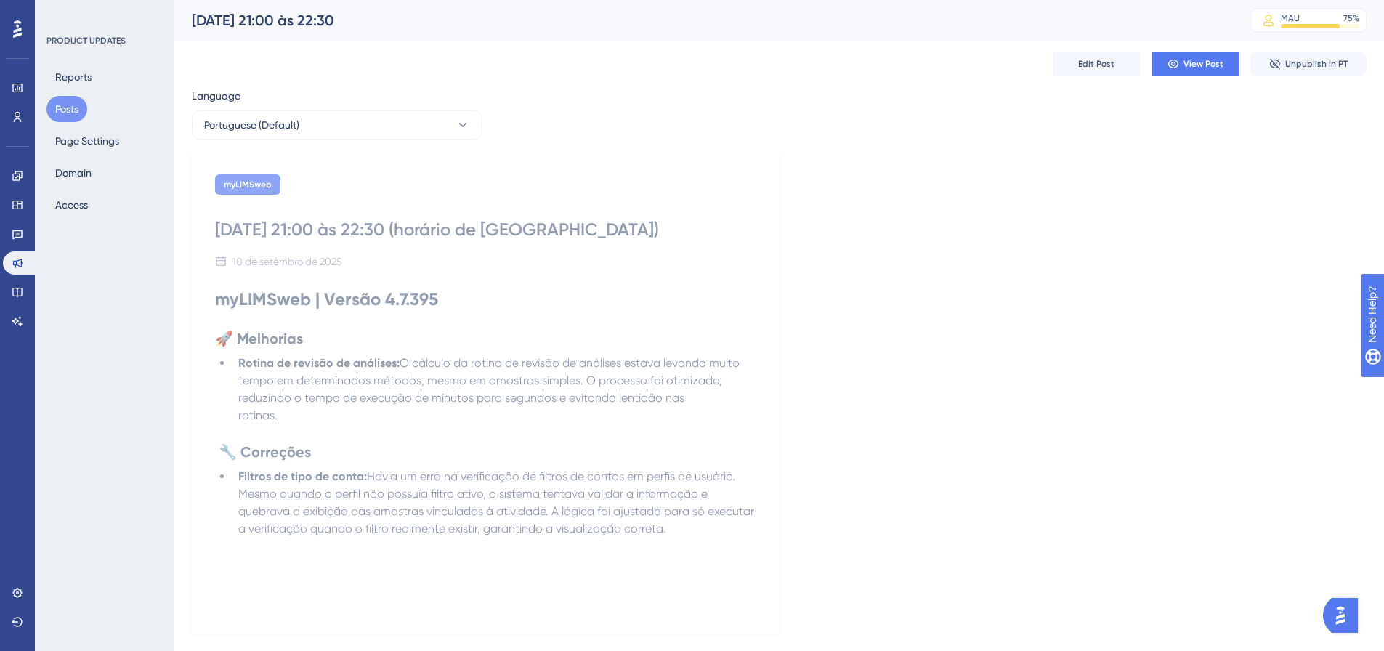
click at [389, 143] on div "Language Portuguese (Default) myLIMSweb 10/09/25 - 21:00 às 22:30 (horário de B…" at bounding box center [779, 360] width 1175 height 546
click at [1075, 58] on button "Edit Post" at bounding box center [1096, 63] width 87 height 23
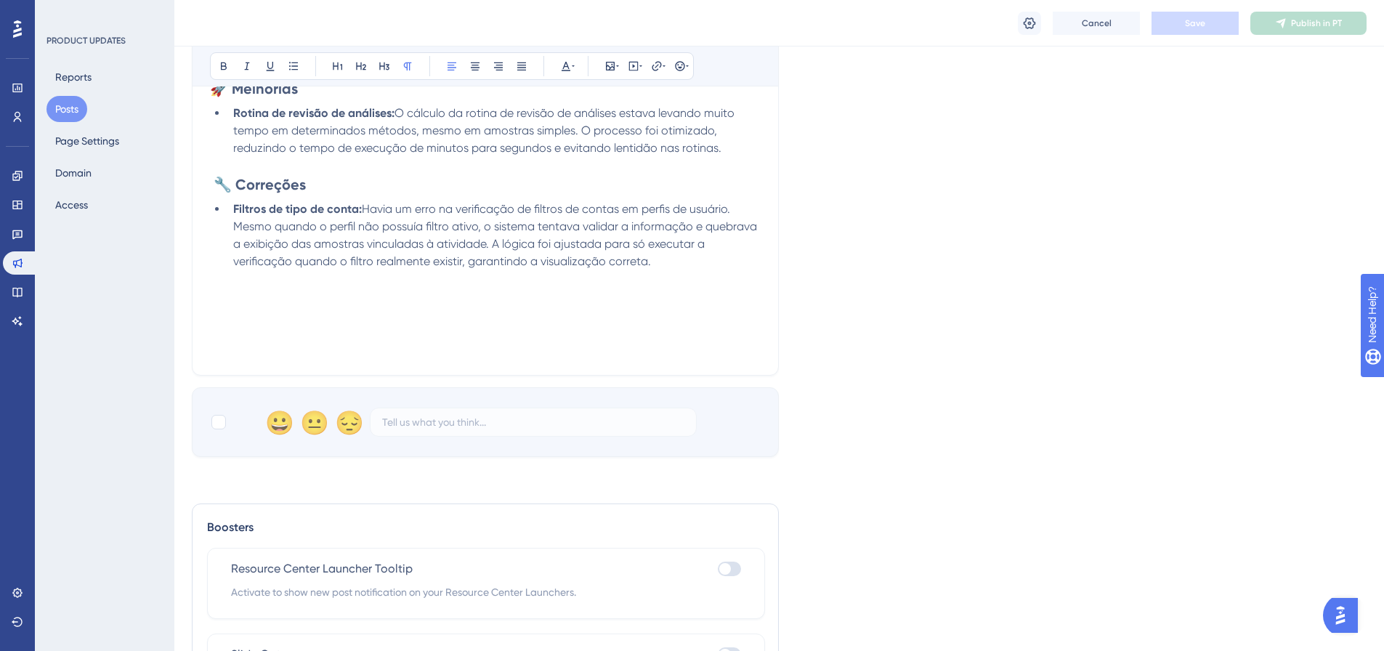
scroll to position [448, 0]
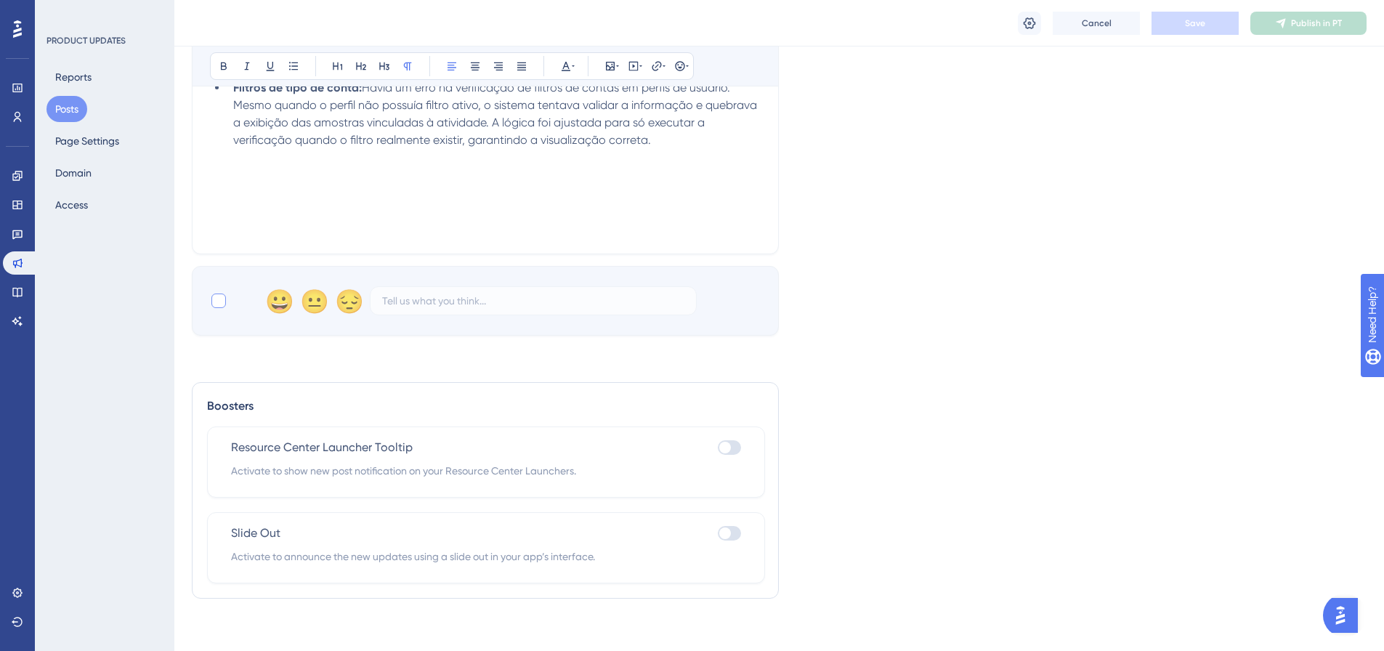
click at [215, 305] on div at bounding box center [218, 301] width 15 height 15
checkbox input "true"
click at [1175, 26] on button "Save" at bounding box center [1195, 23] width 87 height 23
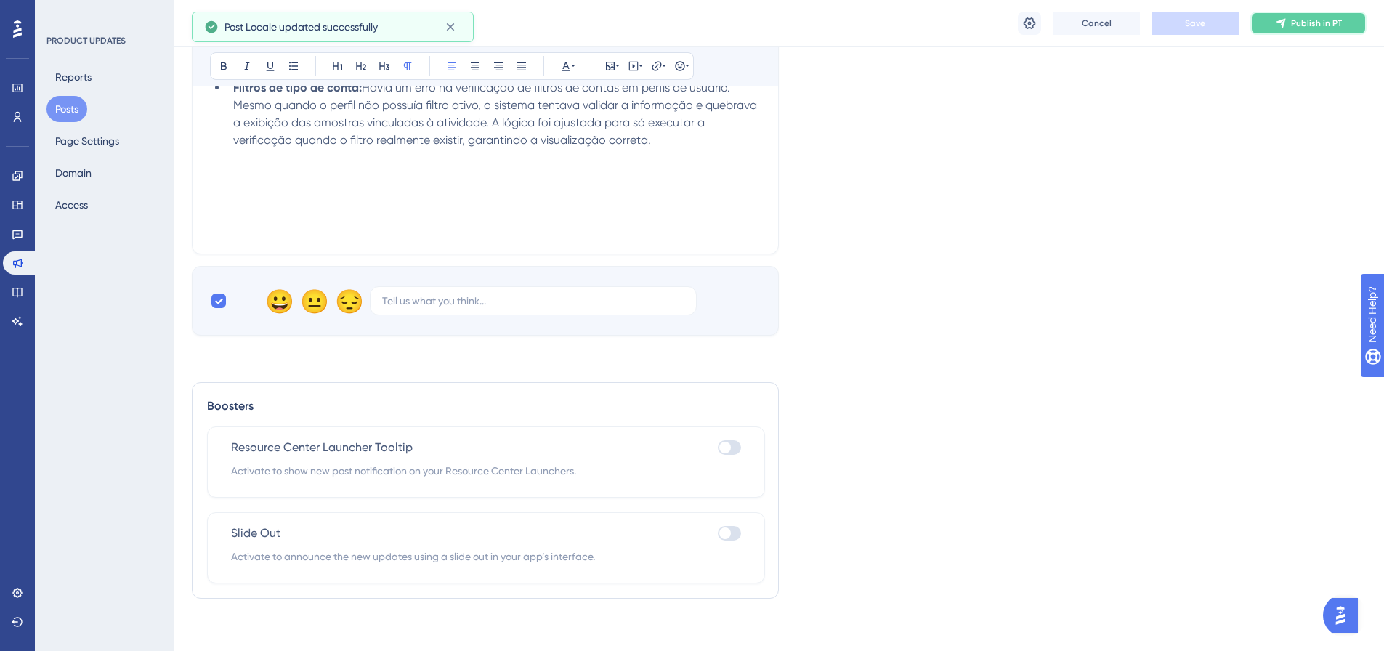
click at [1311, 22] on span "Publish in PT" at bounding box center [1316, 23] width 51 height 12
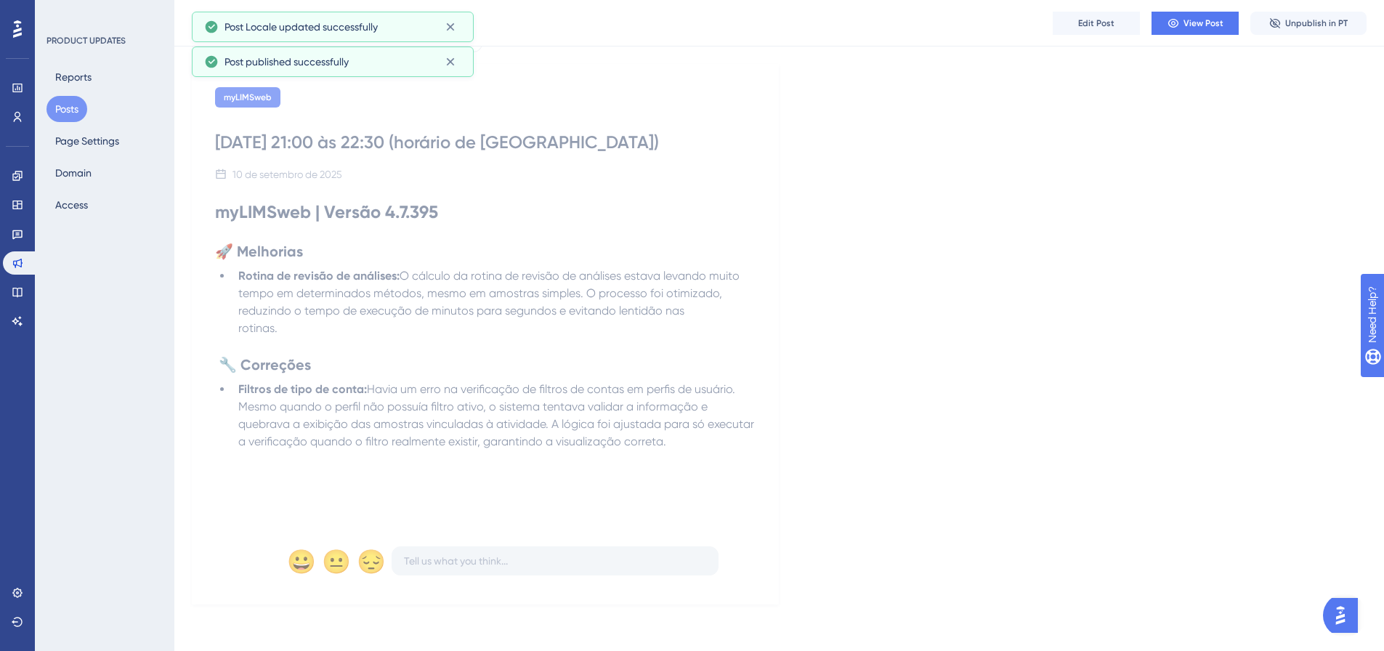
scroll to position [0, 0]
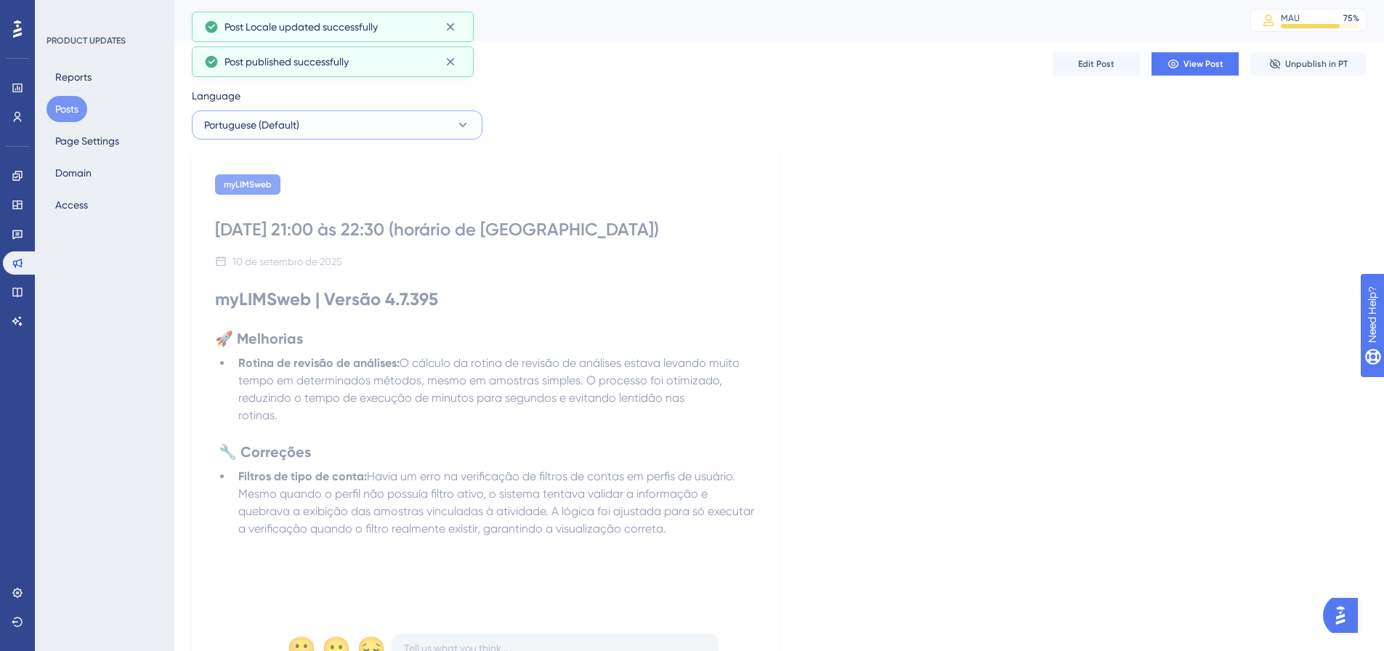
click at [429, 112] on button "Portuguese (Default)" at bounding box center [337, 124] width 291 height 29
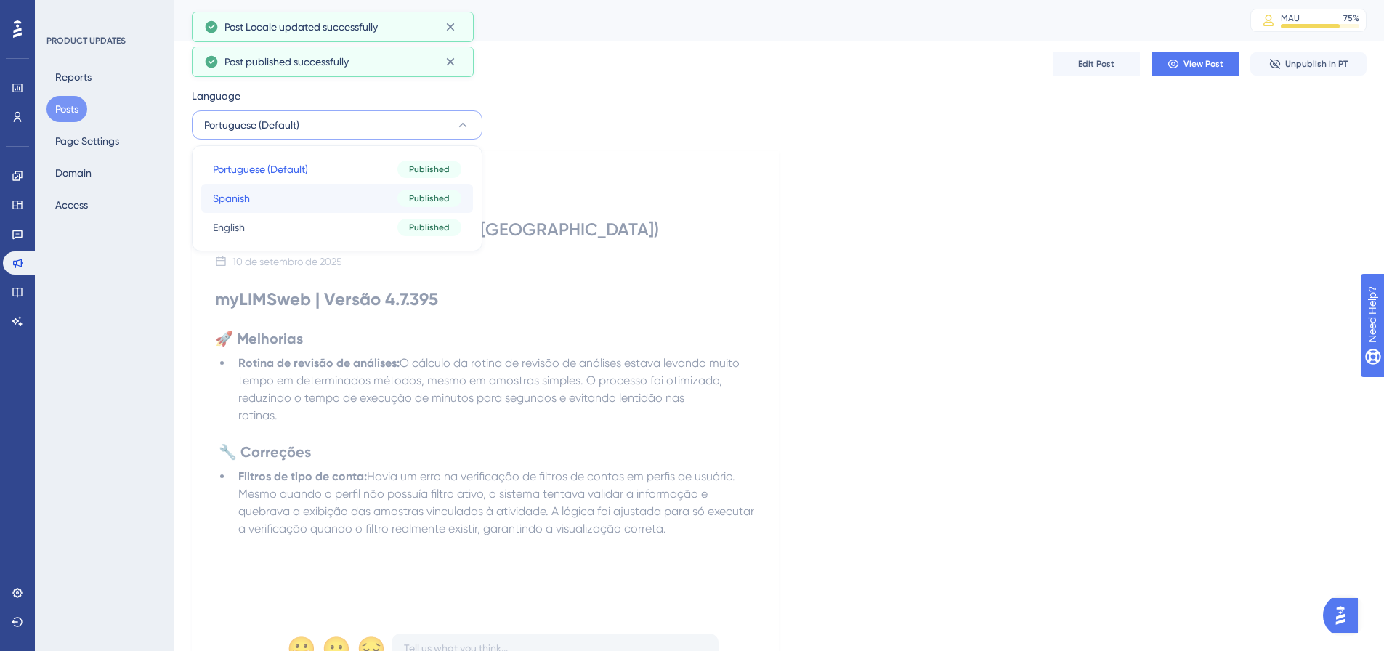
click at [351, 193] on button "Spanish Spanish Published" at bounding box center [337, 198] width 272 height 29
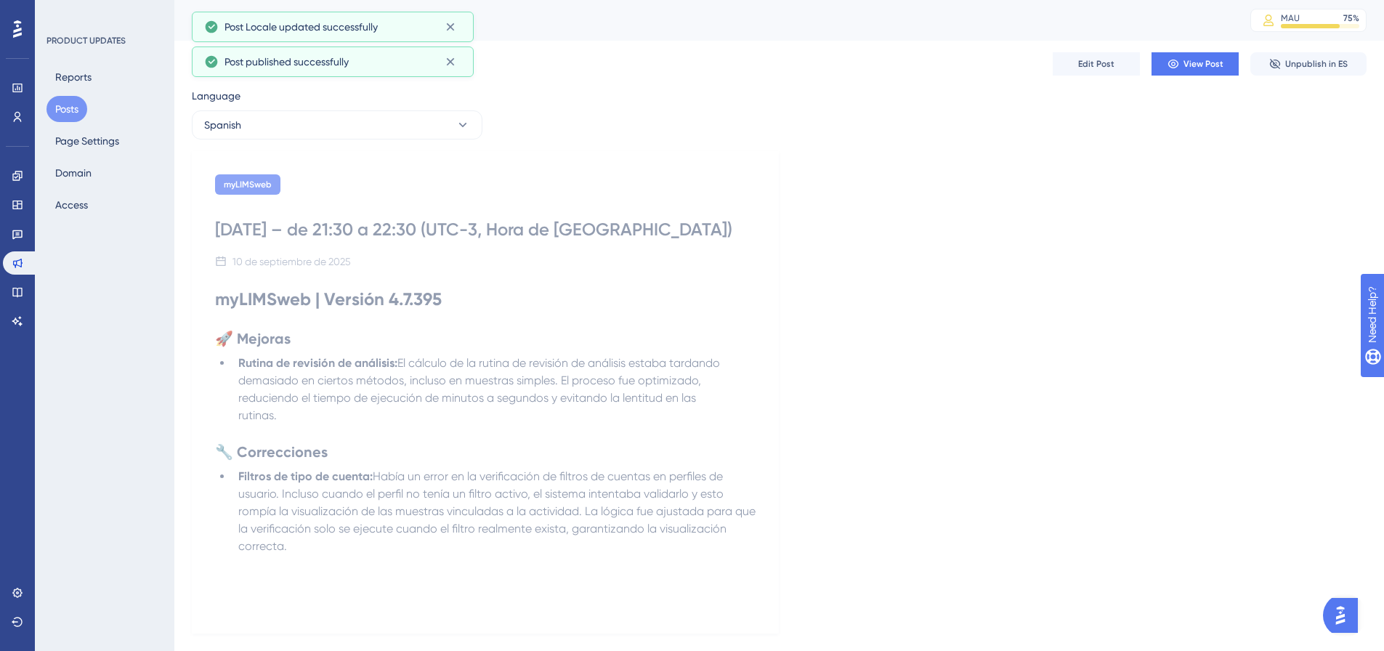
scroll to position [29, 0]
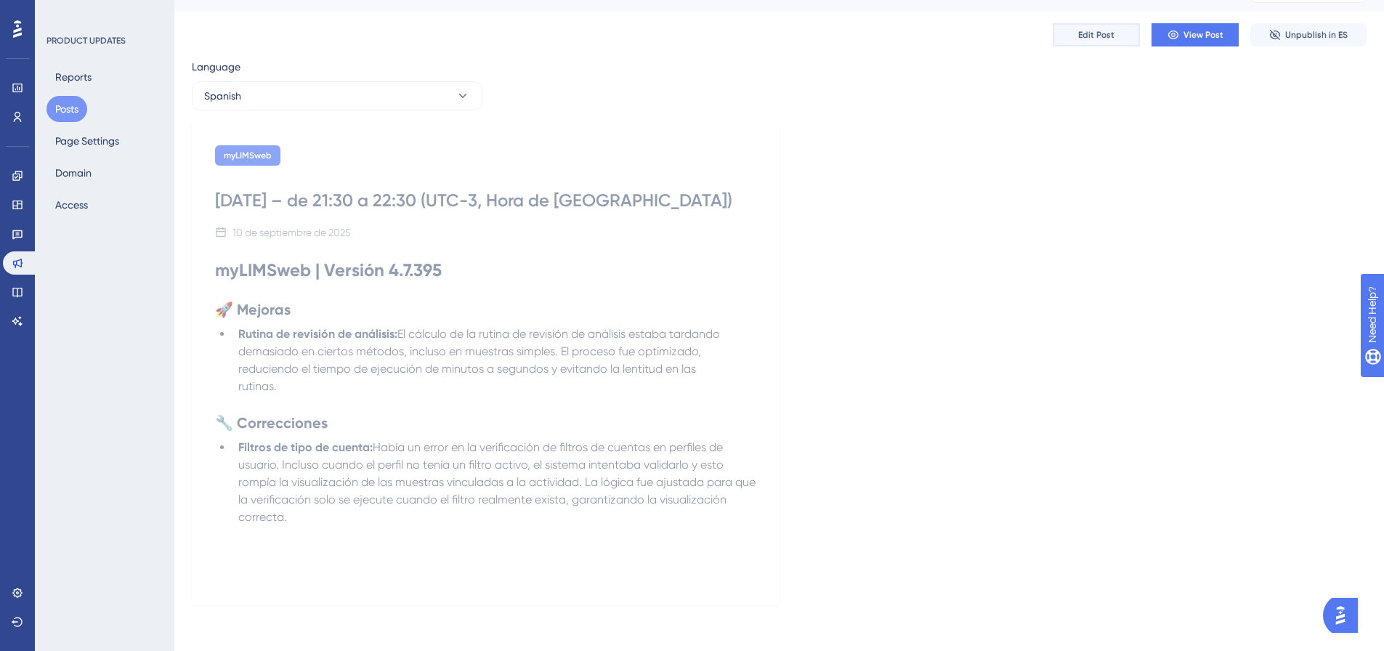
click at [1078, 28] on button "Edit Post" at bounding box center [1096, 34] width 87 height 23
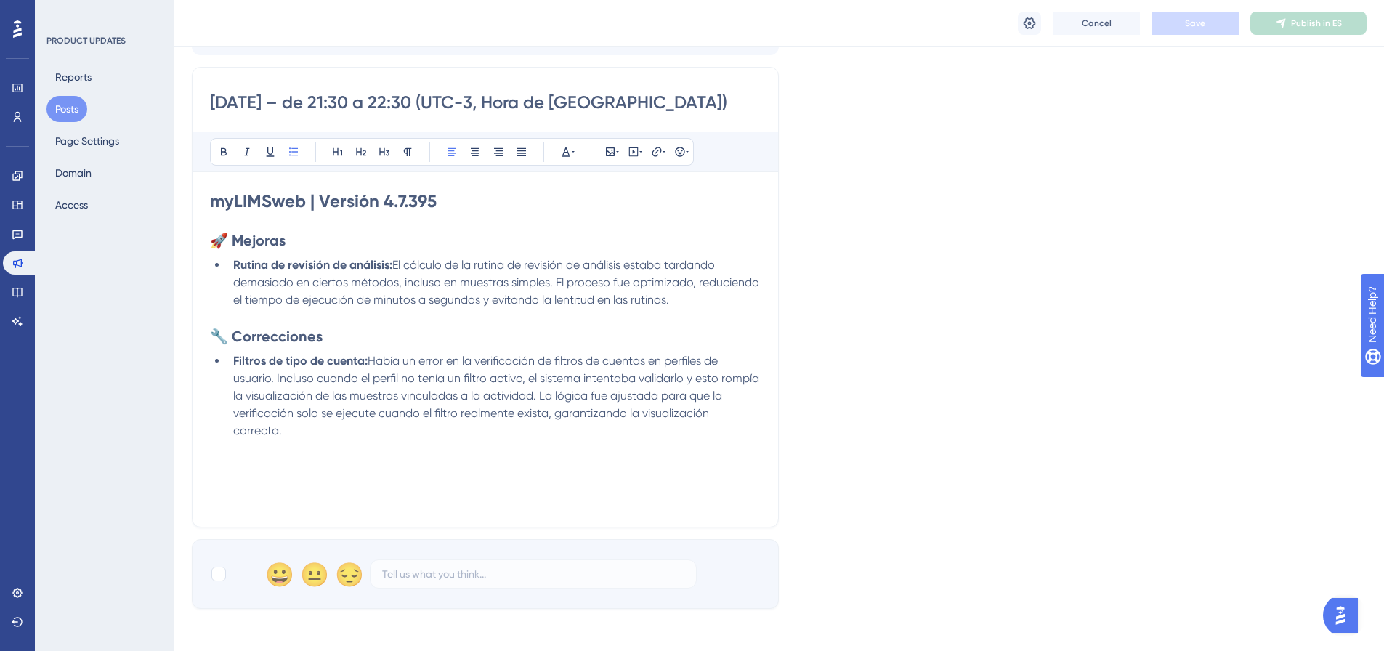
scroll to position [392, 0]
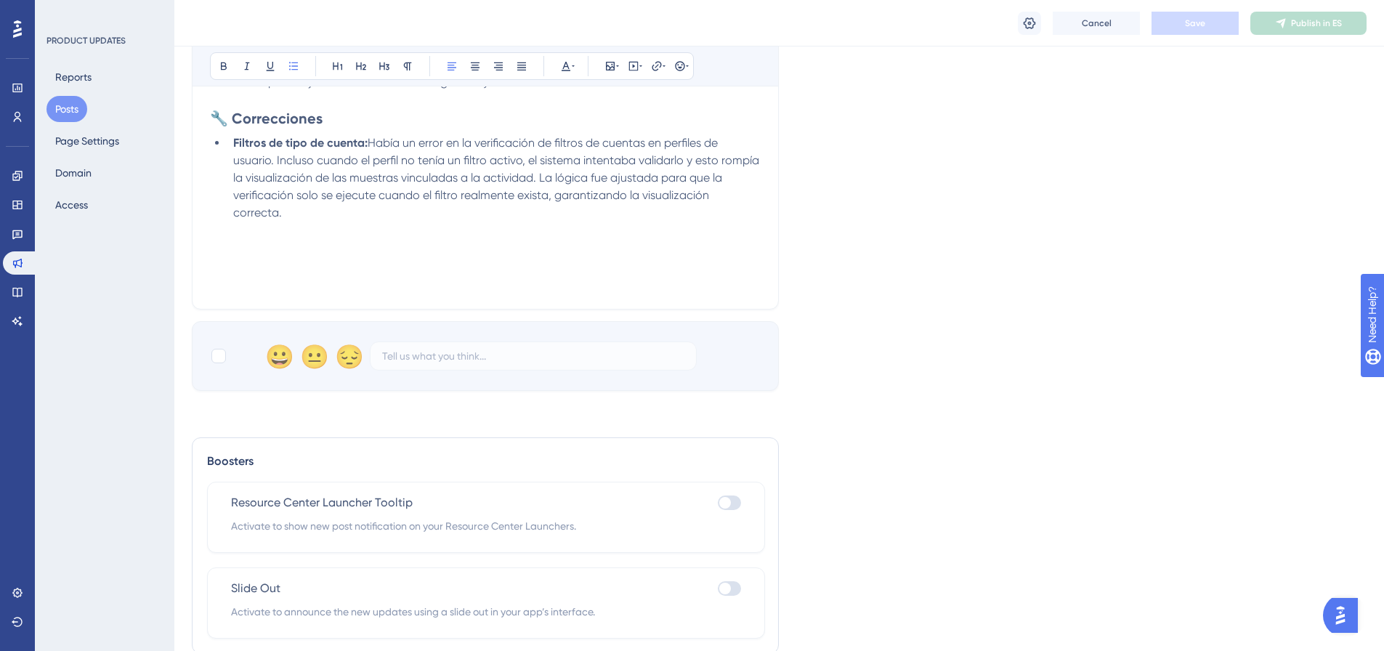
click at [209, 360] on div "😀 😐 😔" at bounding box center [485, 356] width 587 height 70
click at [213, 356] on div at bounding box center [218, 356] width 15 height 15
checkbox input "true"
click at [1190, 22] on span "Save" at bounding box center [1195, 23] width 20 height 12
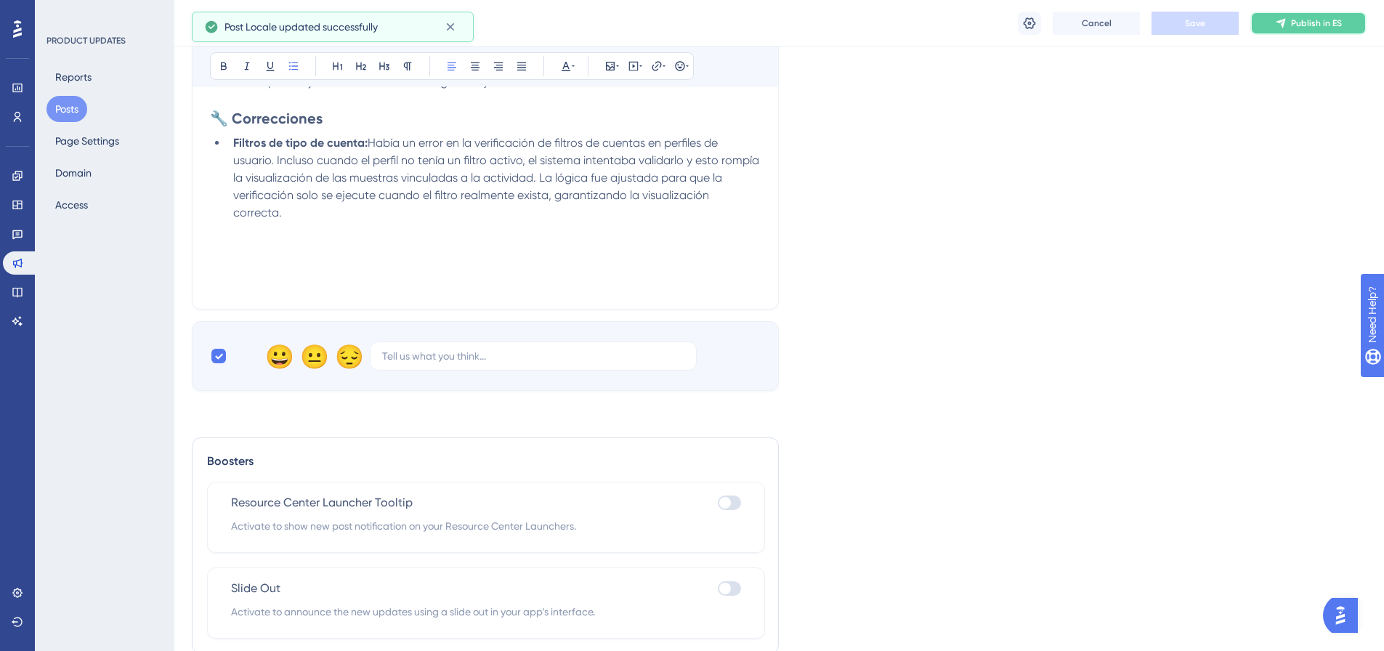
click at [1301, 26] on span "Publish in ES" at bounding box center [1316, 23] width 51 height 12
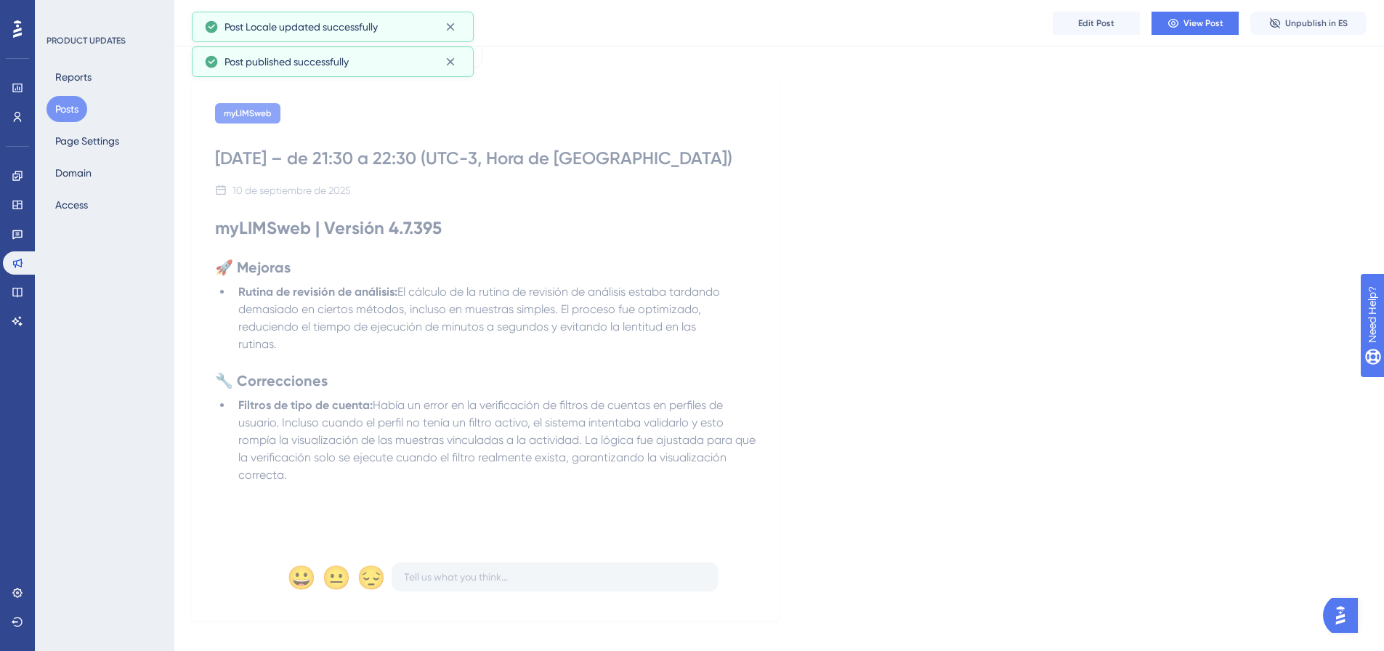
scroll to position [0, 0]
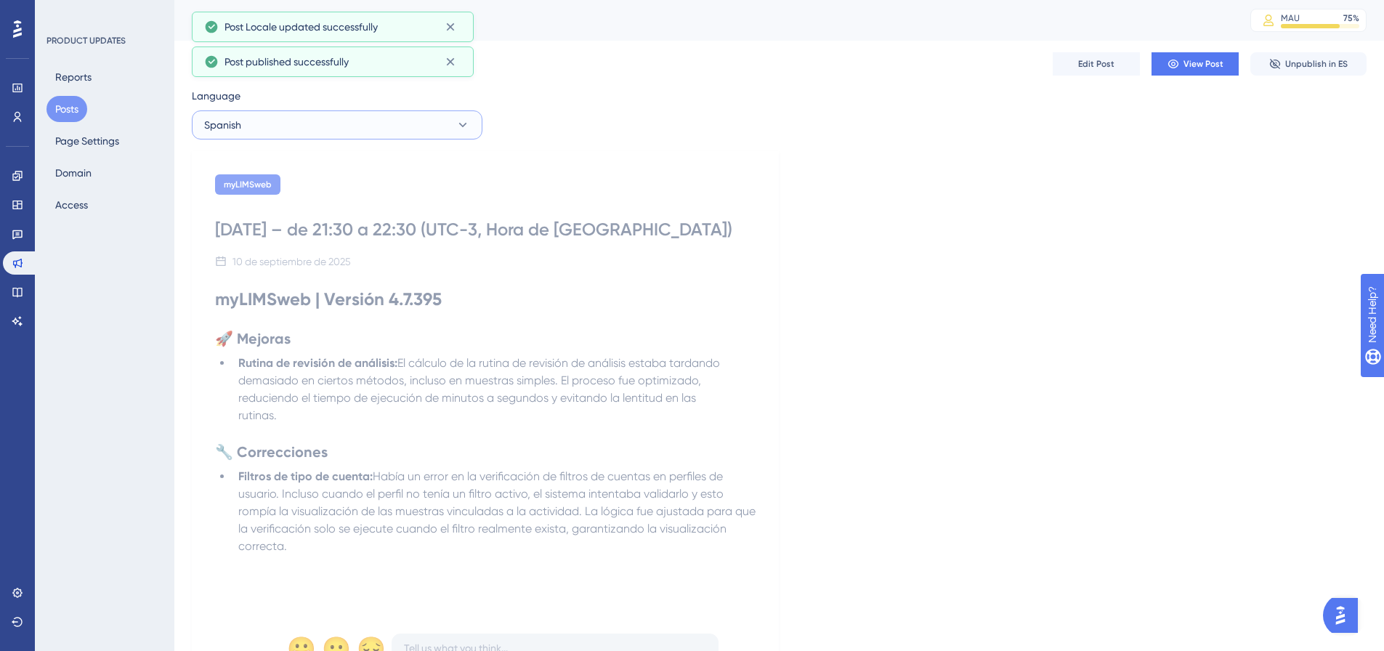
click at [330, 117] on button "Spanish" at bounding box center [337, 124] width 291 height 29
click at [263, 217] on button "English English Published" at bounding box center [337, 227] width 272 height 29
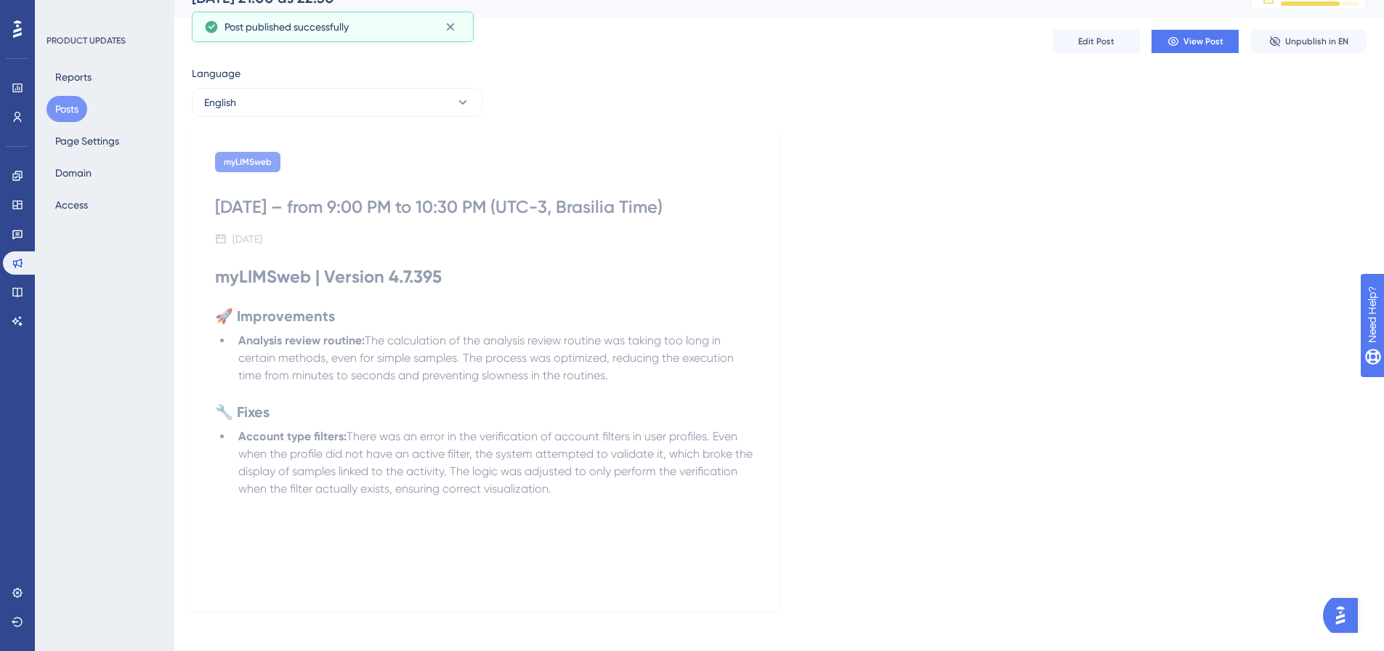
scroll to position [29, 0]
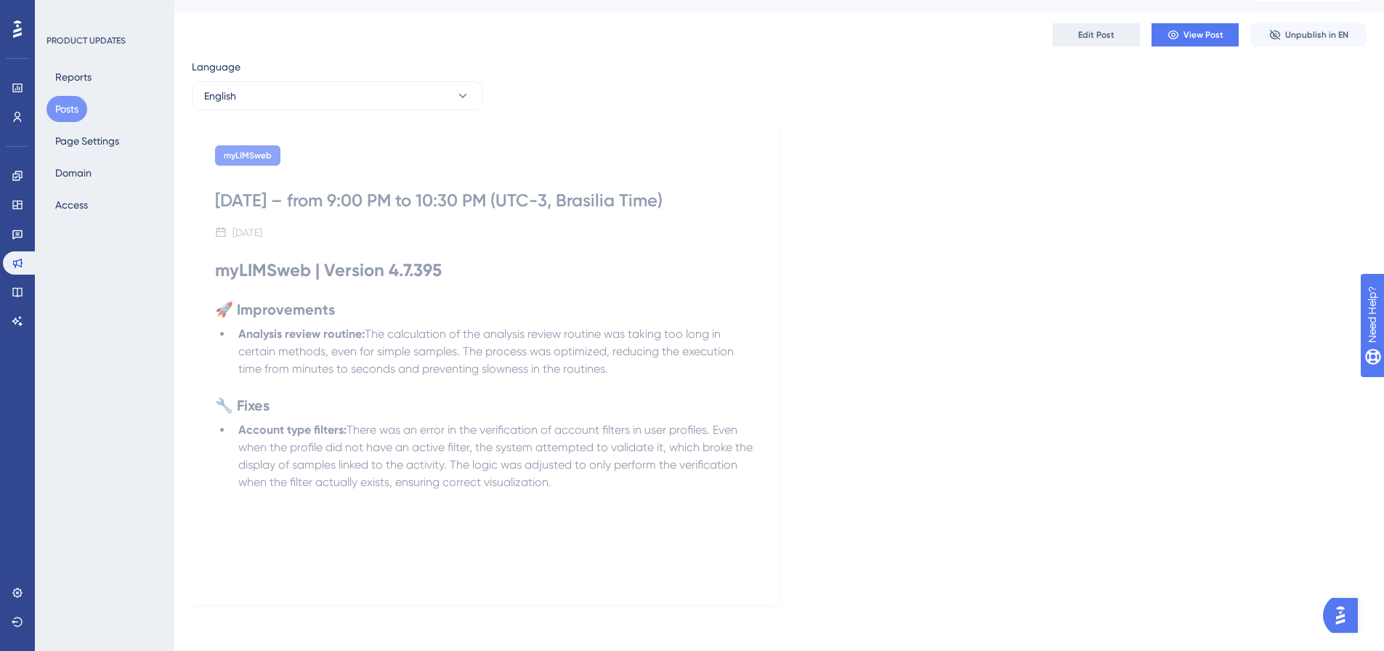
click at [1074, 36] on button "Edit Post" at bounding box center [1096, 34] width 87 height 23
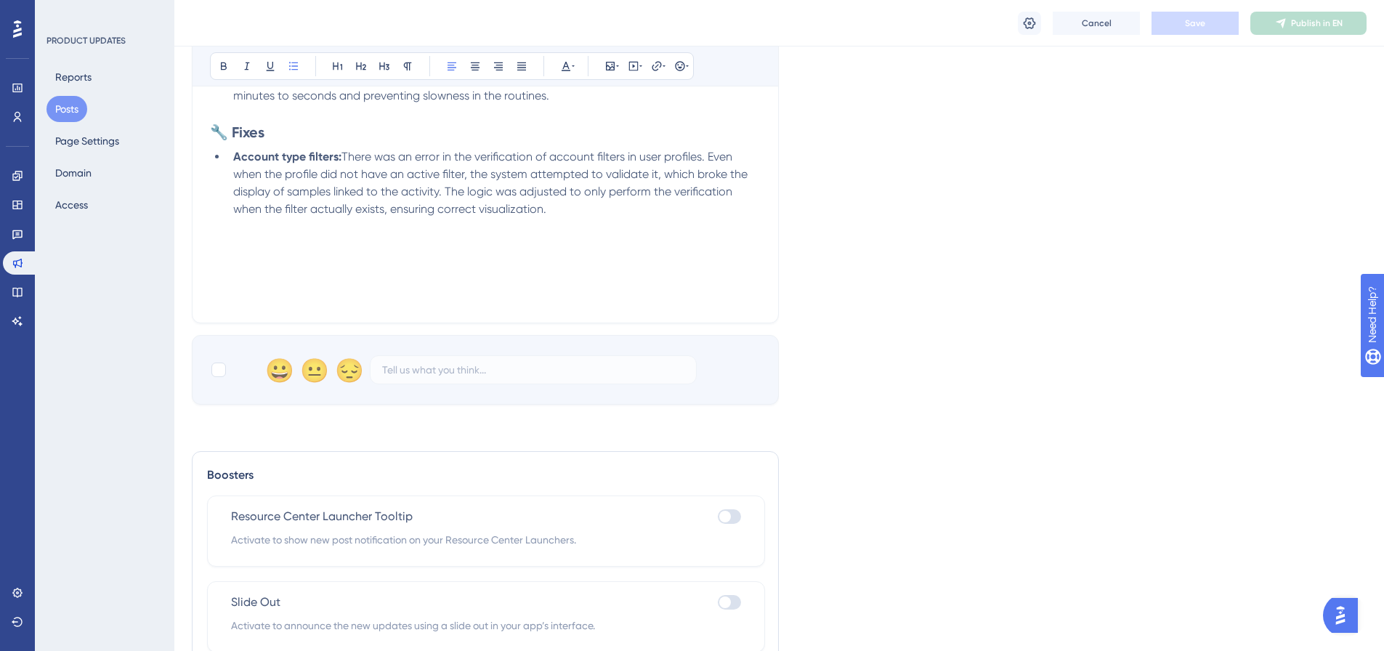
scroll to position [392, 0]
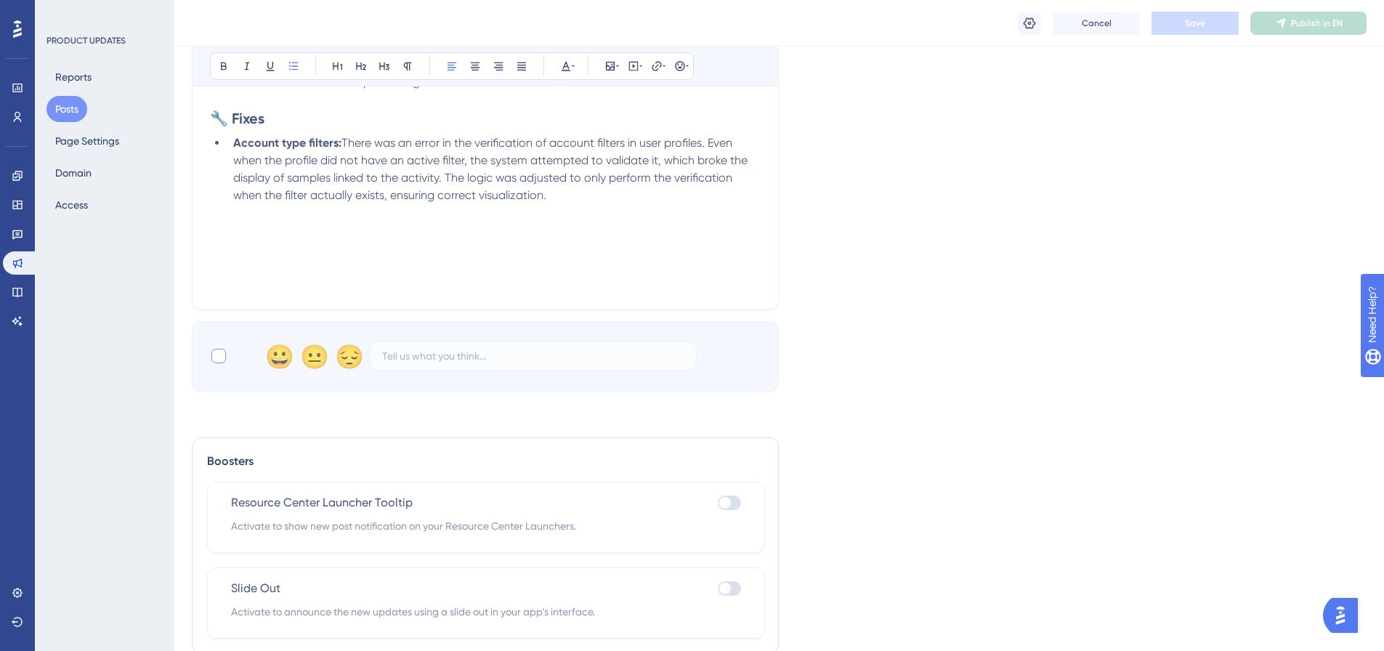
click at [224, 347] on div at bounding box center [218, 355] width 17 height 17
checkbox input "true"
click at [1187, 30] on button "Save" at bounding box center [1195, 23] width 87 height 23
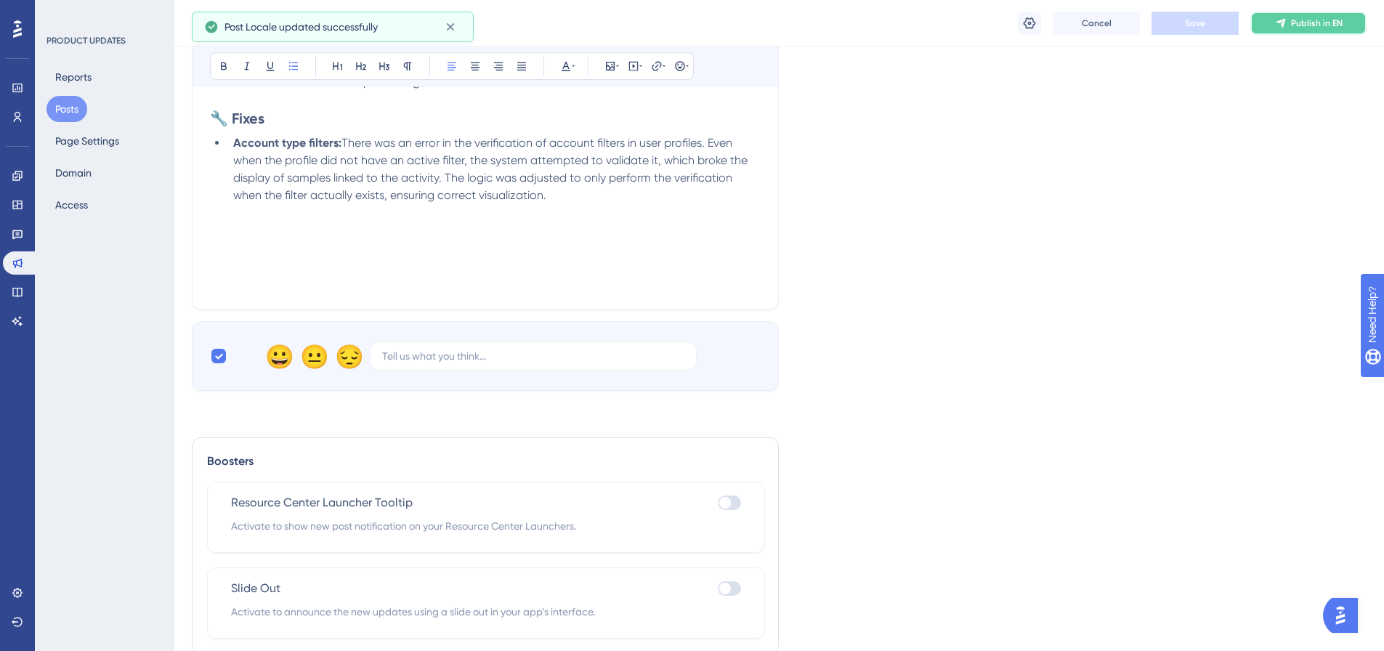
click at [1314, 19] on span "Publish in EN" at bounding box center [1317, 23] width 52 height 12
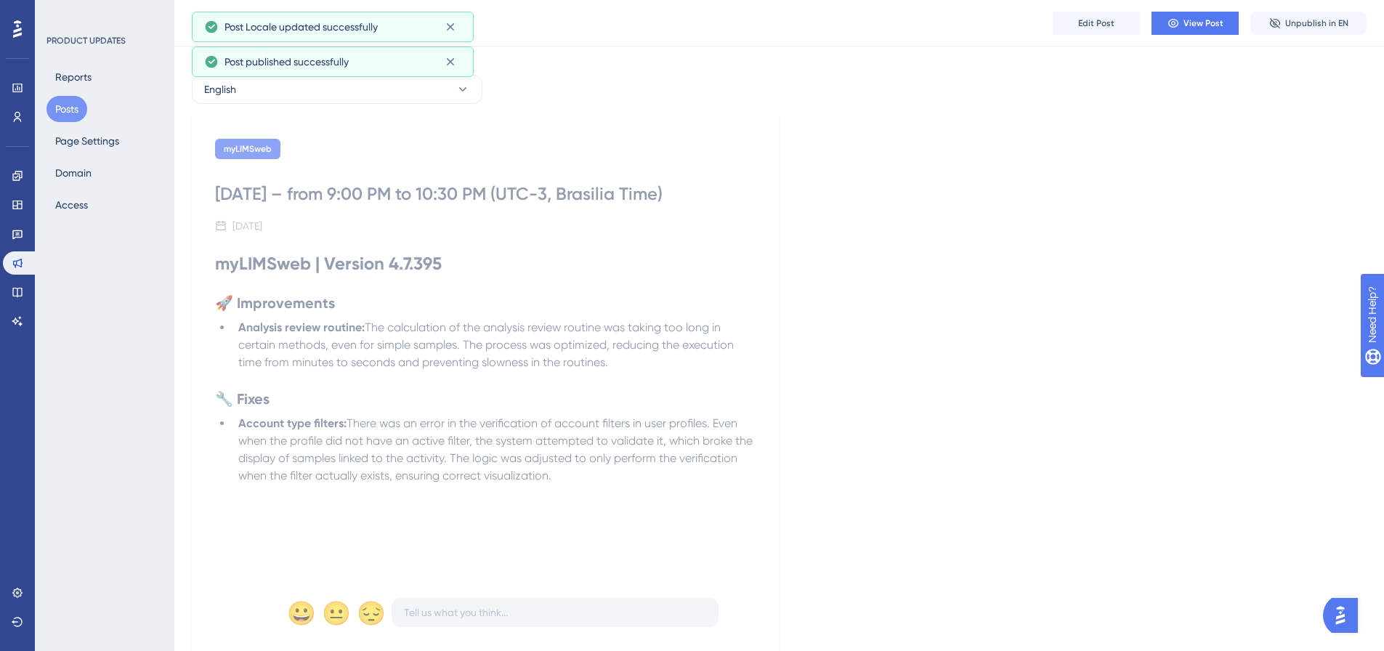
scroll to position [0, 0]
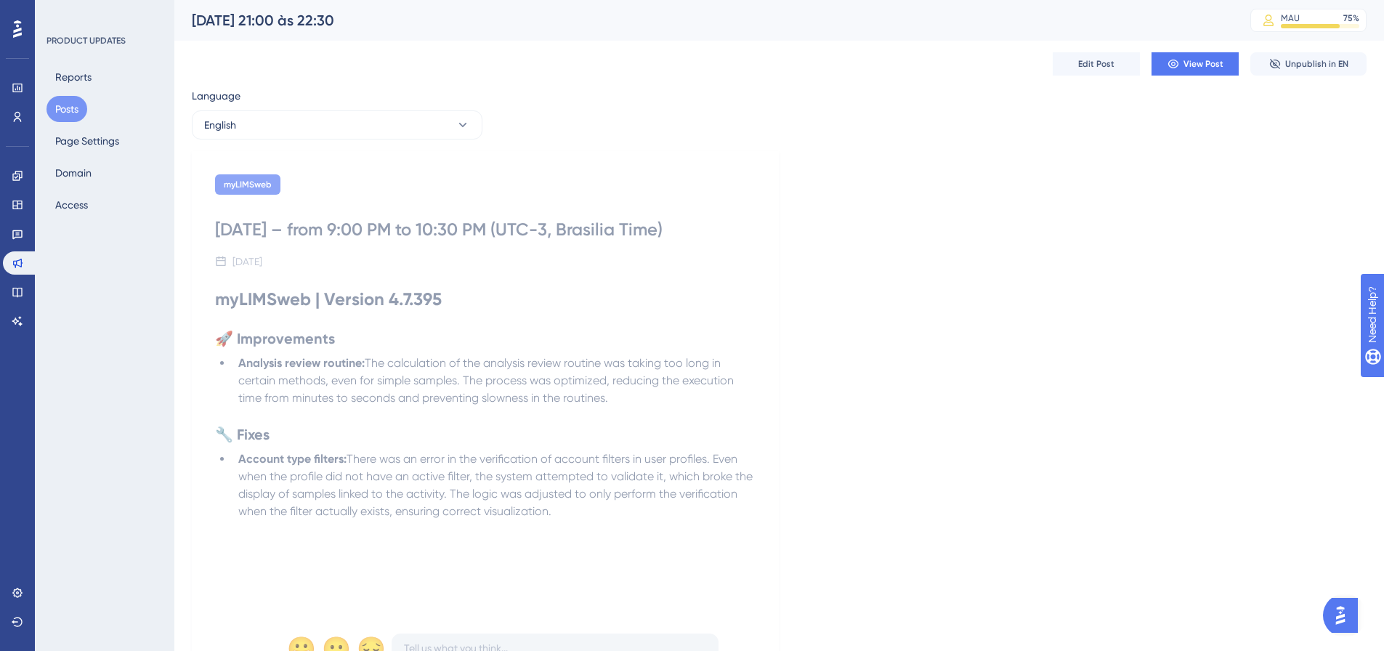
click at [61, 108] on button "Posts" at bounding box center [66, 109] width 41 height 26
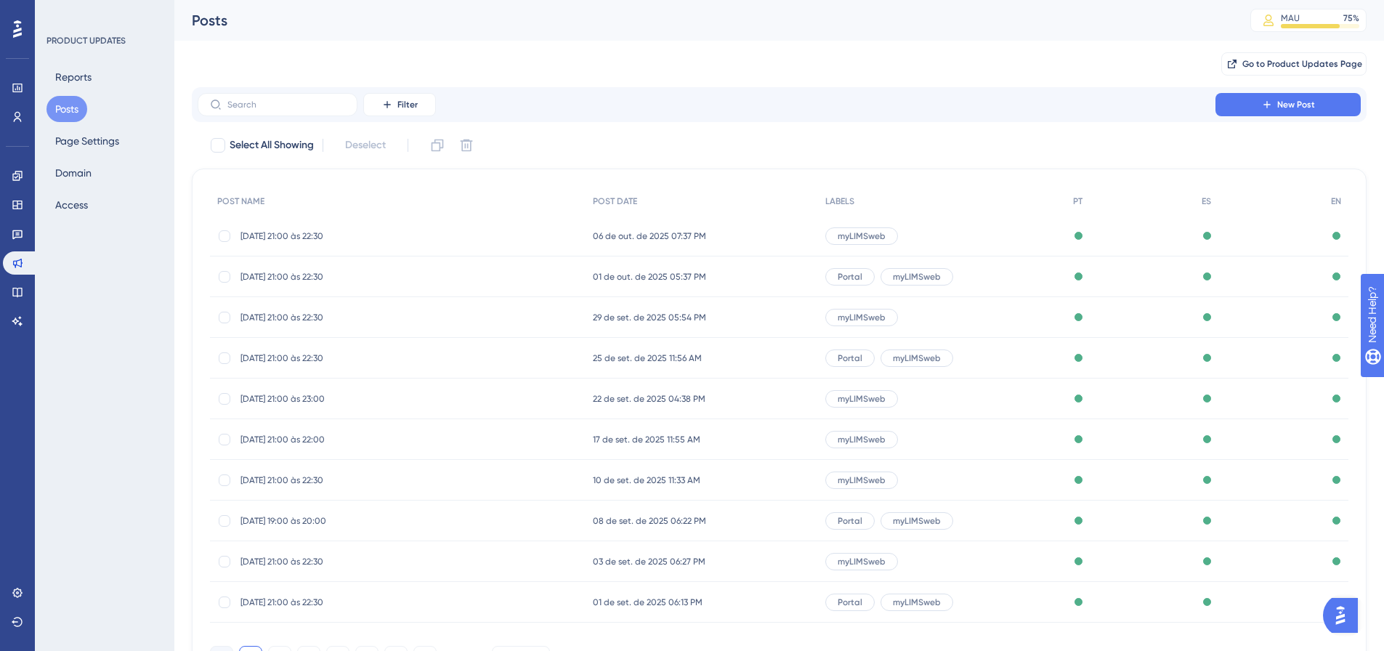
click at [681, 516] on span "08 de set. de 2025 06:22 PM" at bounding box center [649, 521] width 113 height 12
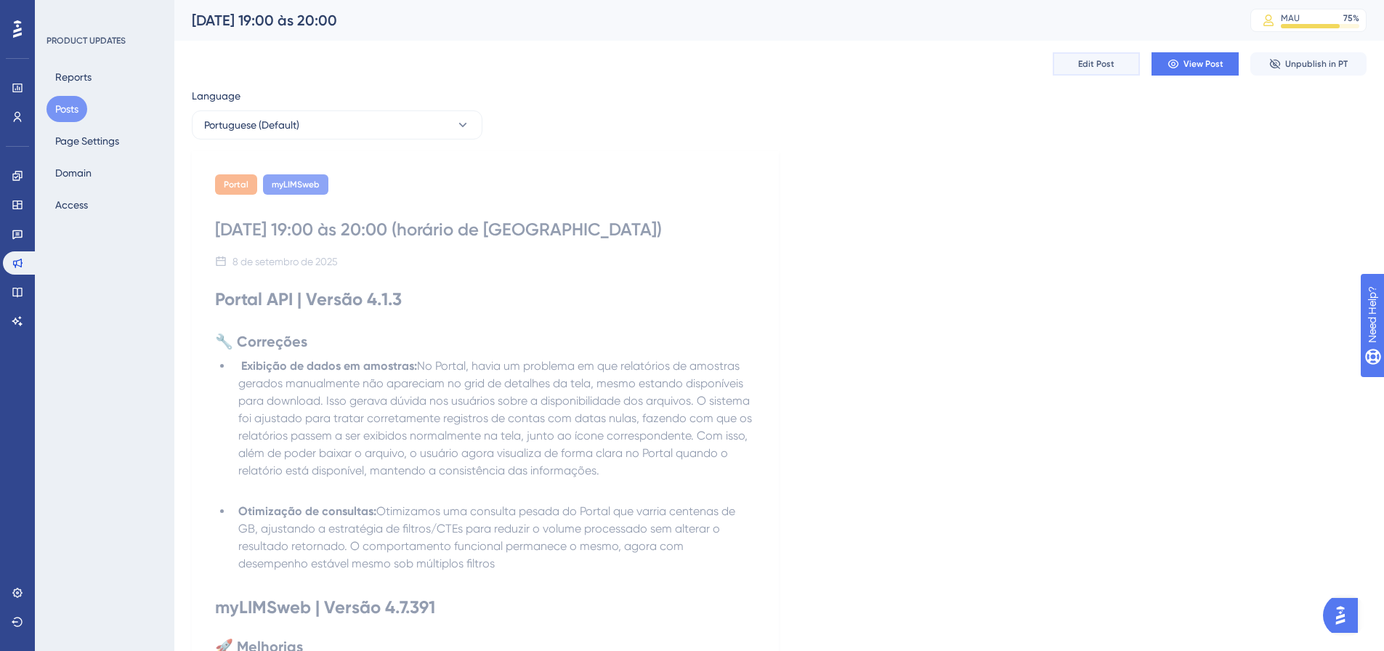
click at [1096, 68] on span "Edit Post" at bounding box center [1096, 64] width 36 height 12
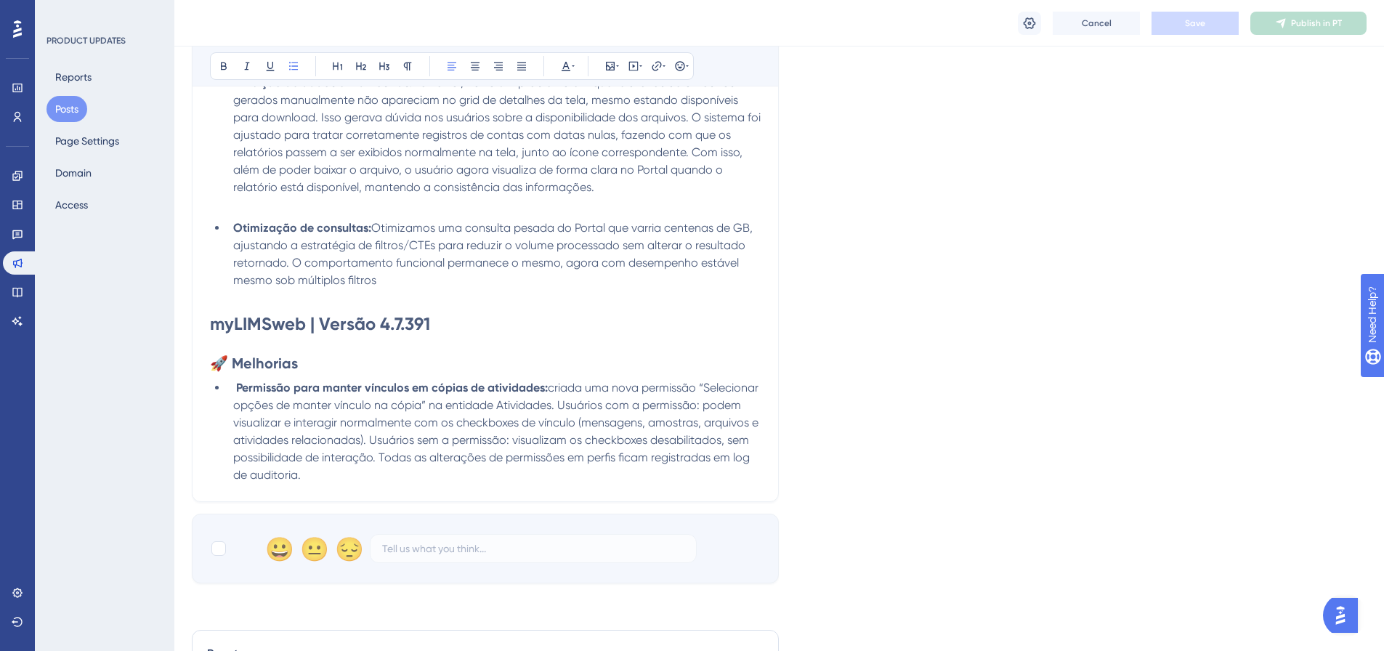
scroll to position [613, 0]
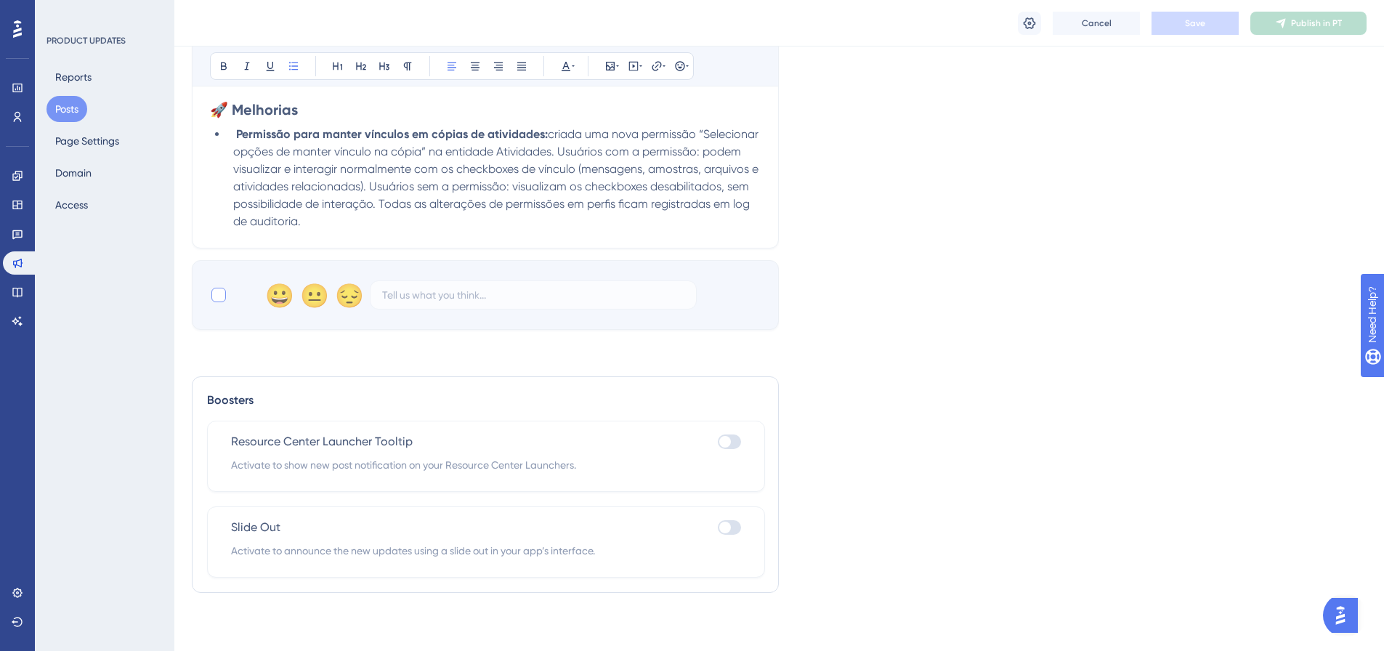
click at [221, 301] on div at bounding box center [218, 295] width 15 height 15
checkbox input "true"
click at [1201, 14] on button "Save" at bounding box center [1195, 23] width 87 height 23
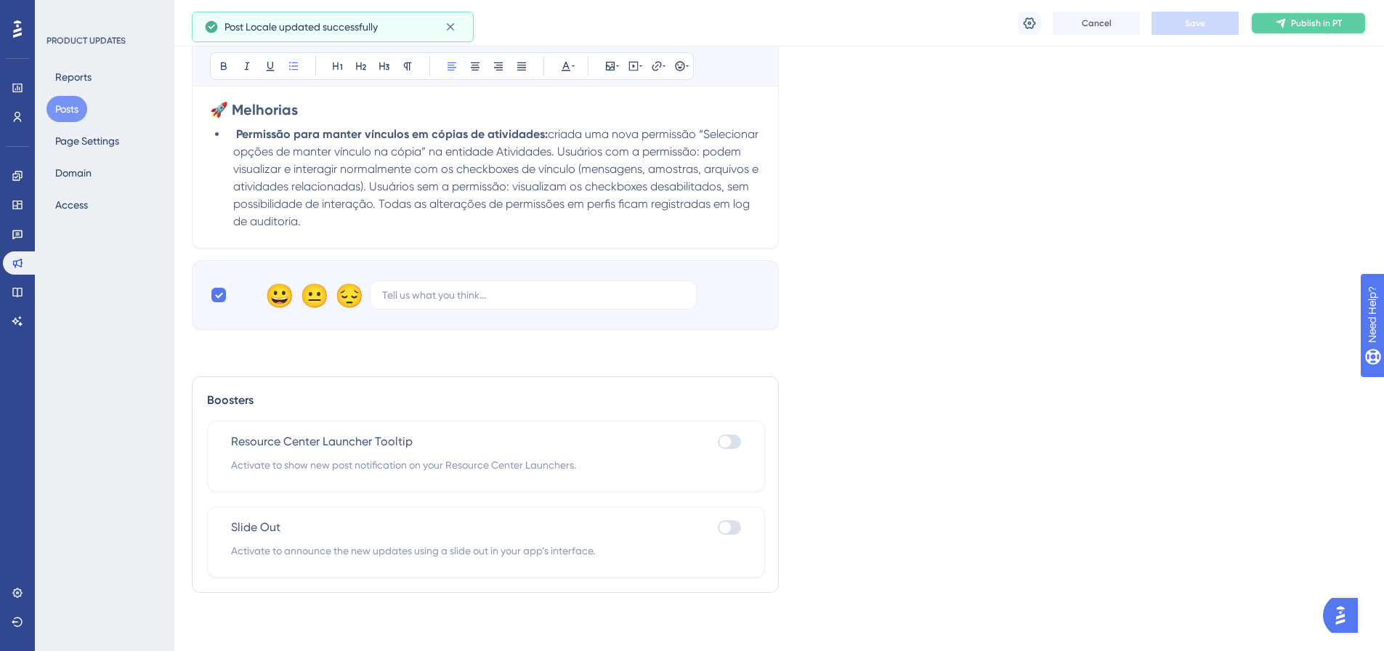
click at [1299, 19] on span "Publish in PT" at bounding box center [1316, 23] width 51 height 12
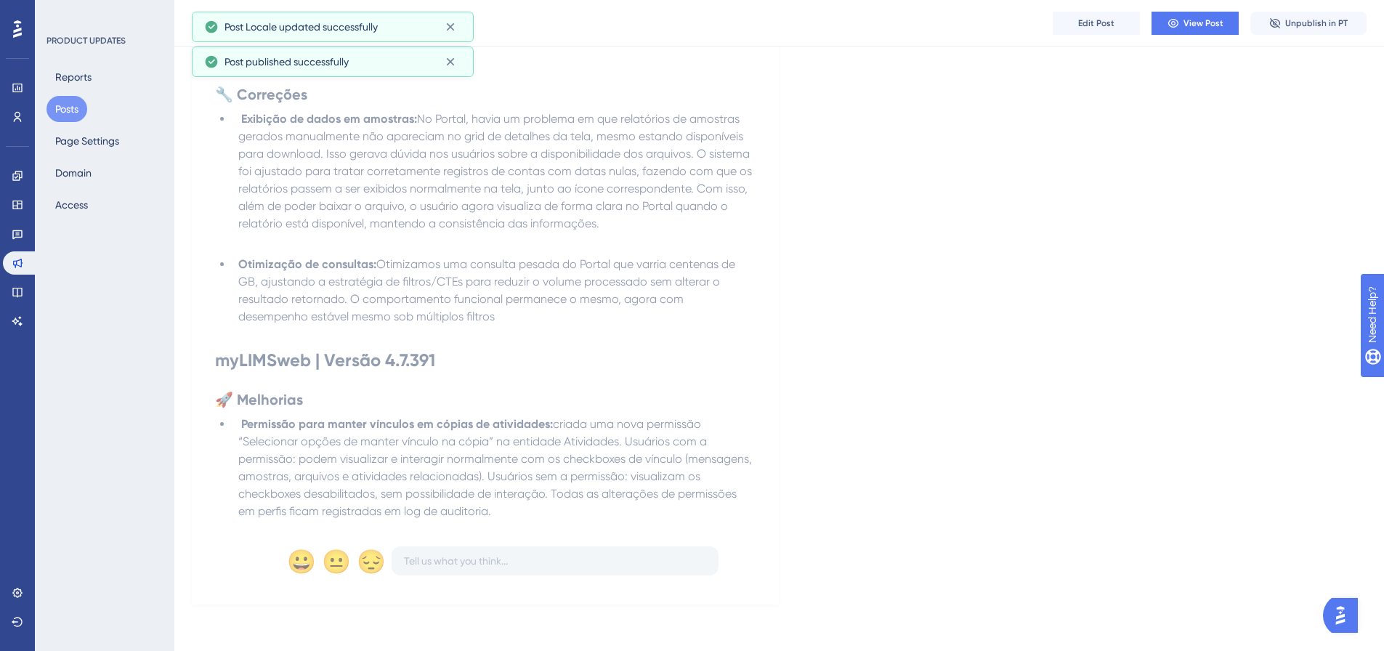
scroll to position [0, 0]
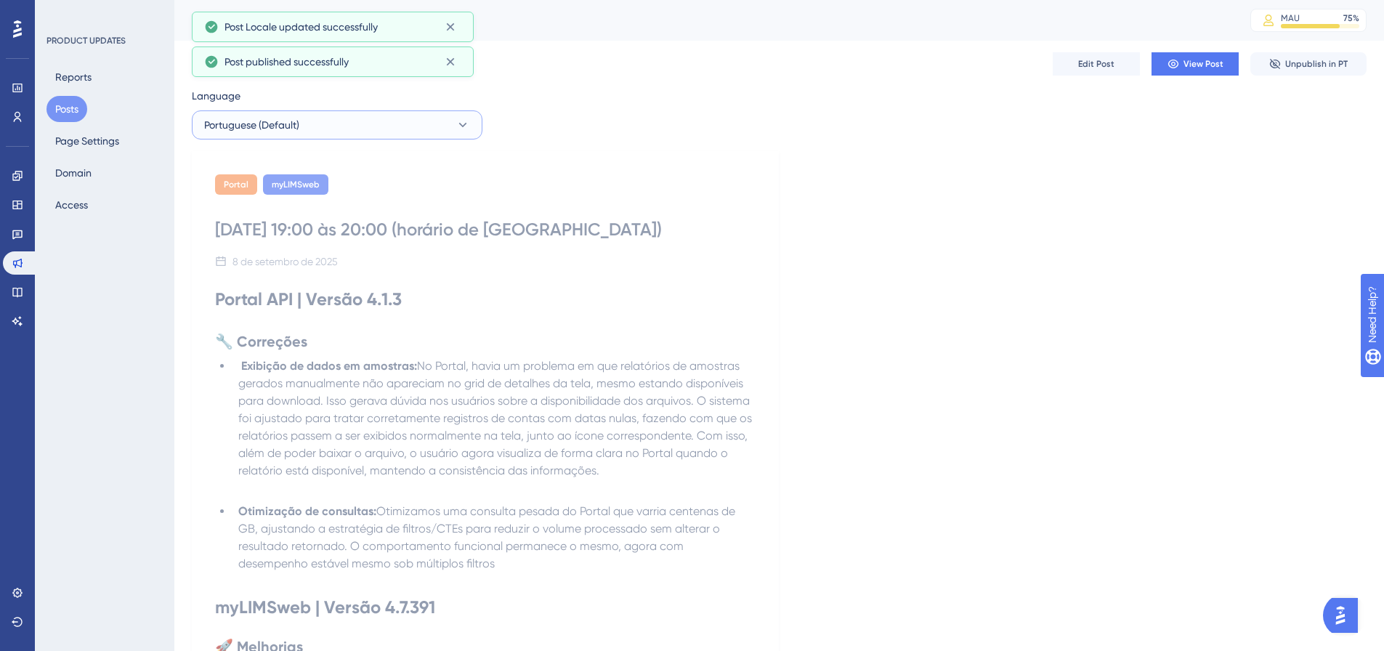
click at [352, 129] on button "Portuguese (Default)" at bounding box center [337, 124] width 291 height 29
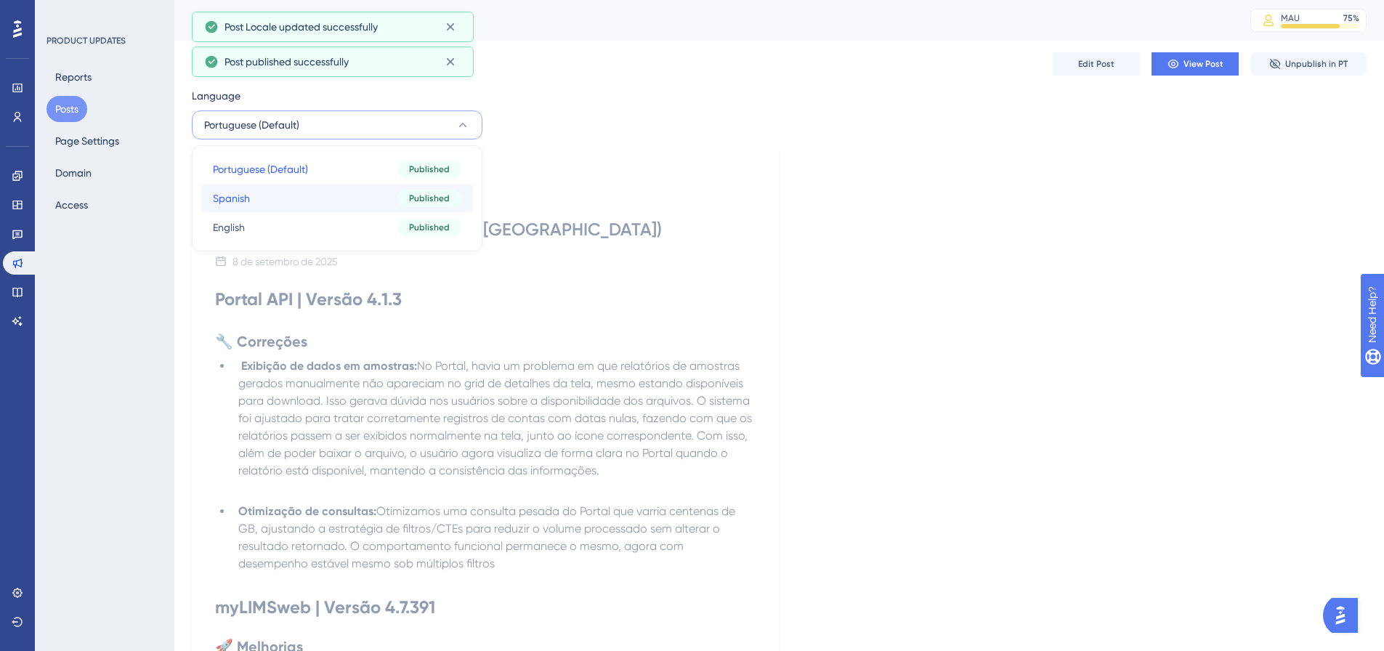
click at [307, 187] on button "Spanish Spanish Published" at bounding box center [337, 198] width 272 height 29
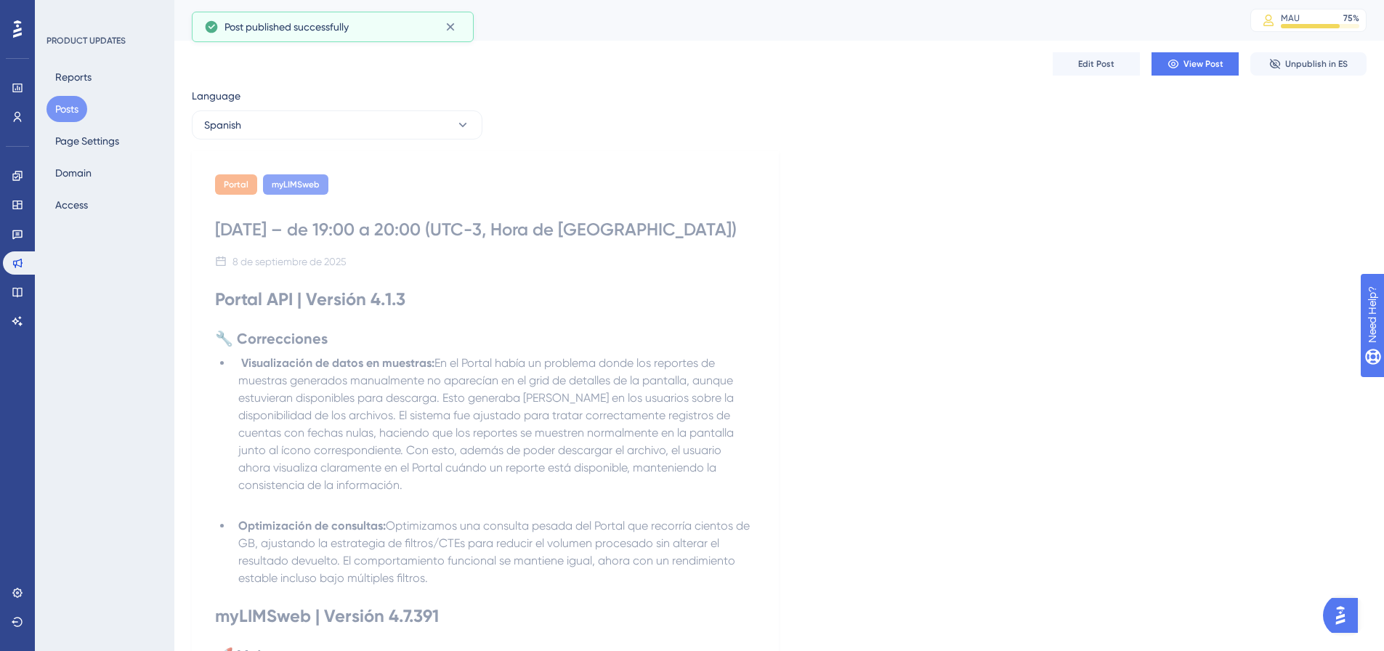
click at [1085, 76] on div "Edit Post View Post Unpublish in ES" at bounding box center [779, 64] width 1175 height 46
click at [1088, 68] on span "Edit Post" at bounding box center [1096, 64] width 36 height 12
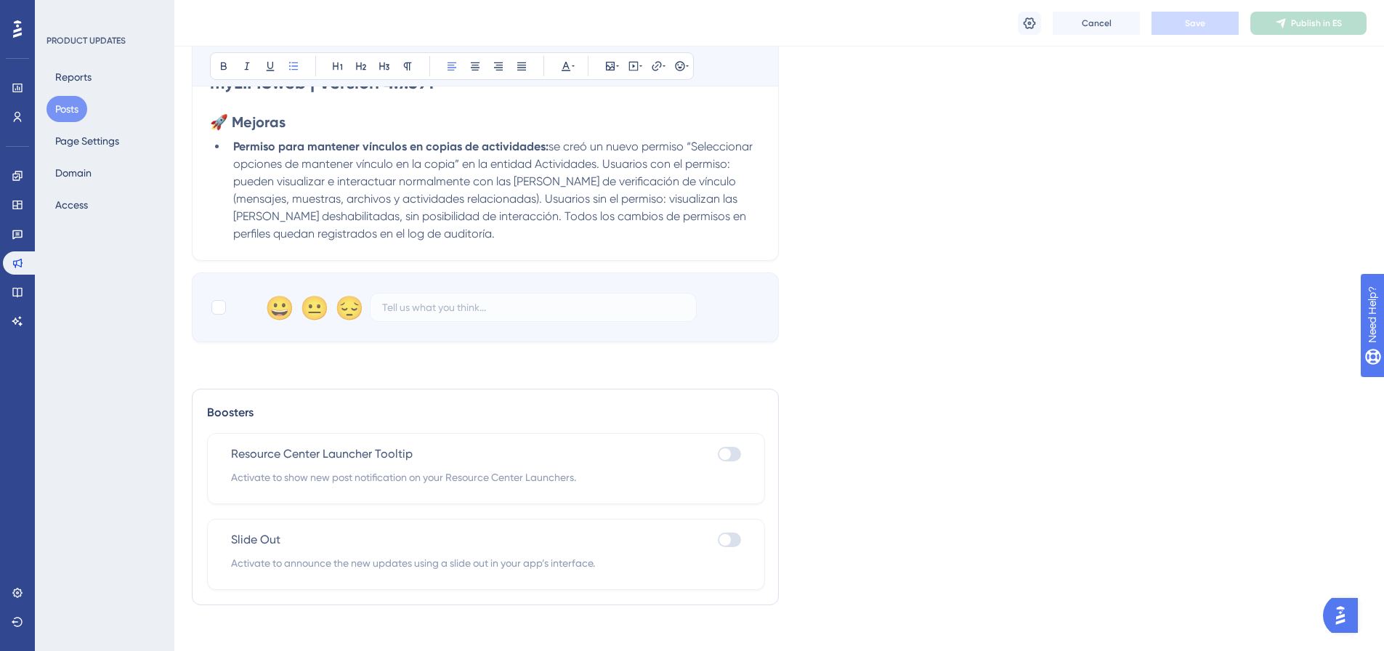
scroll to position [622, 0]
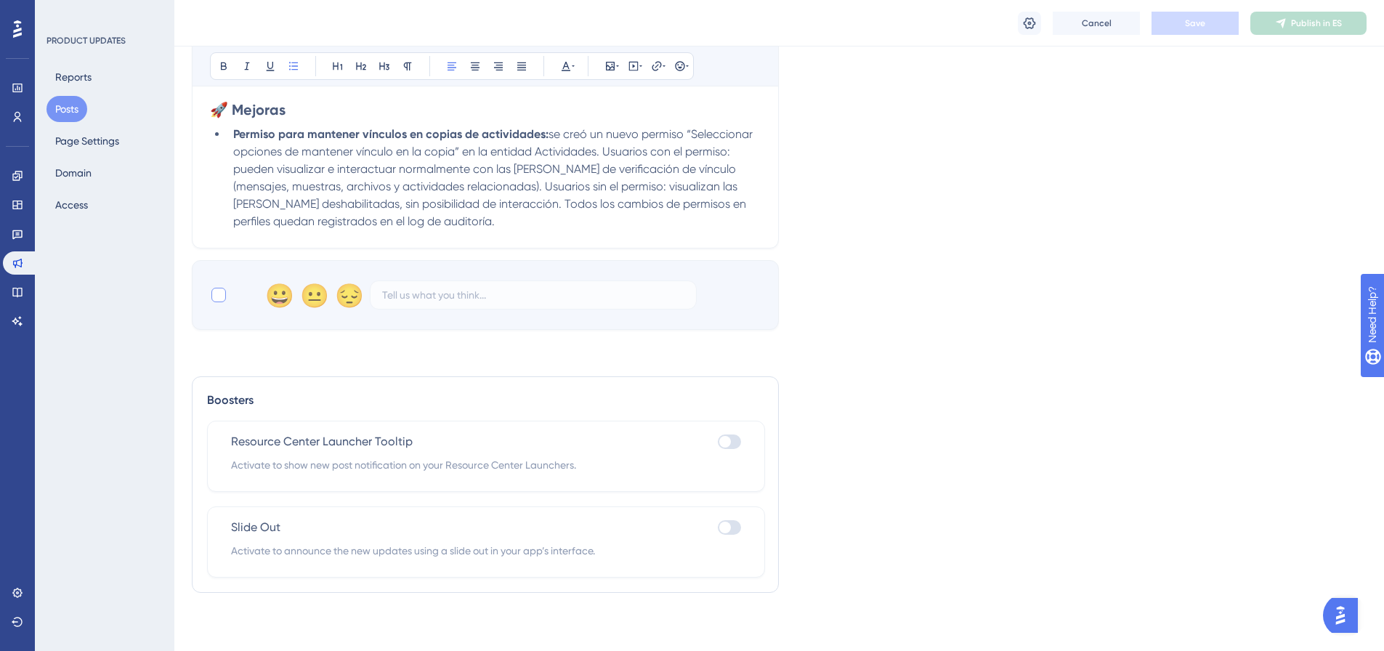
click at [218, 288] on div at bounding box center [218, 295] width 15 height 15
checkbox input "true"
click at [1190, 12] on button "Save" at bounding box center [1195, 23] width 87 height 23
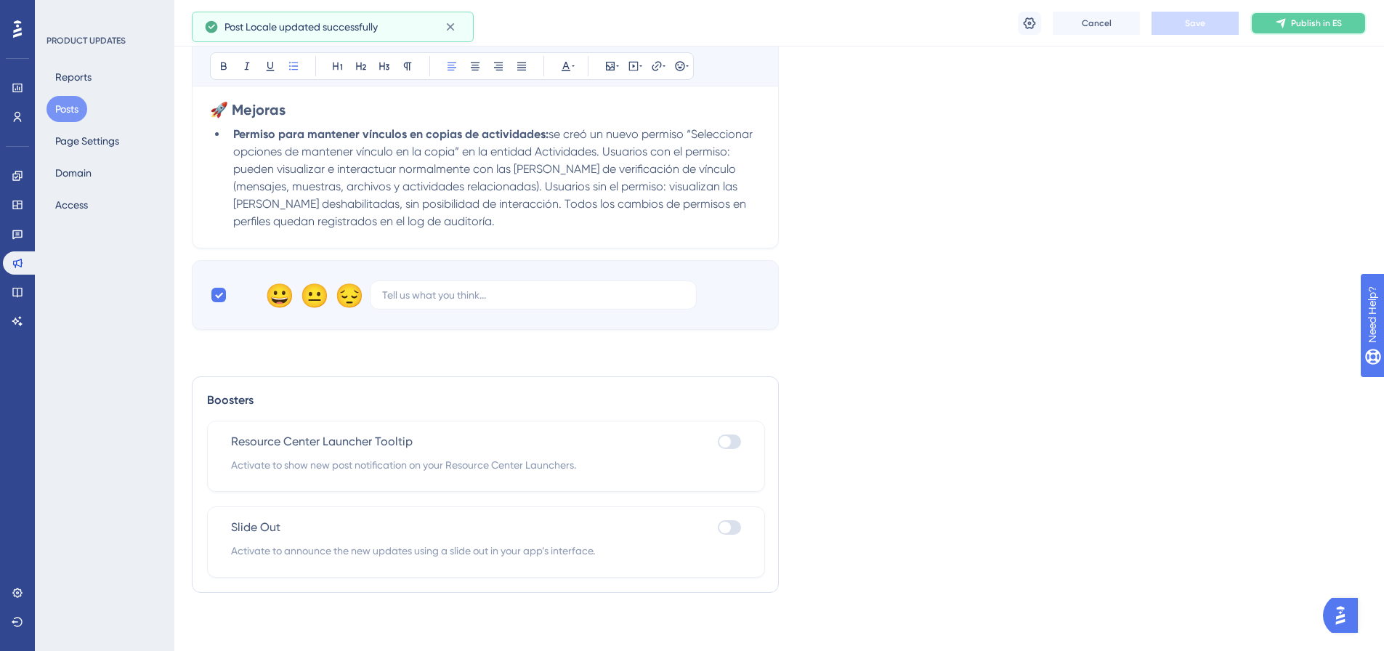
click at [1303, 24] on span "Publish in ES" at bounding box center [1316, 23] width 51 height 12
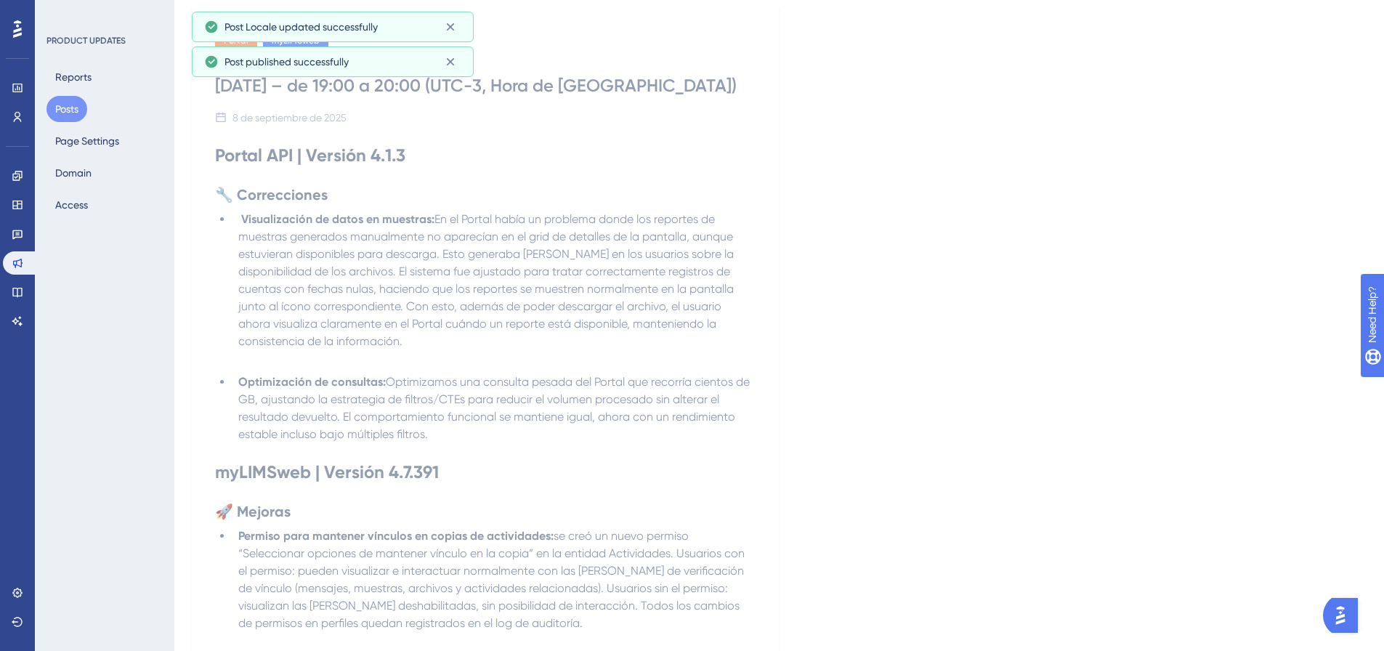
scroll to position [0, 0]
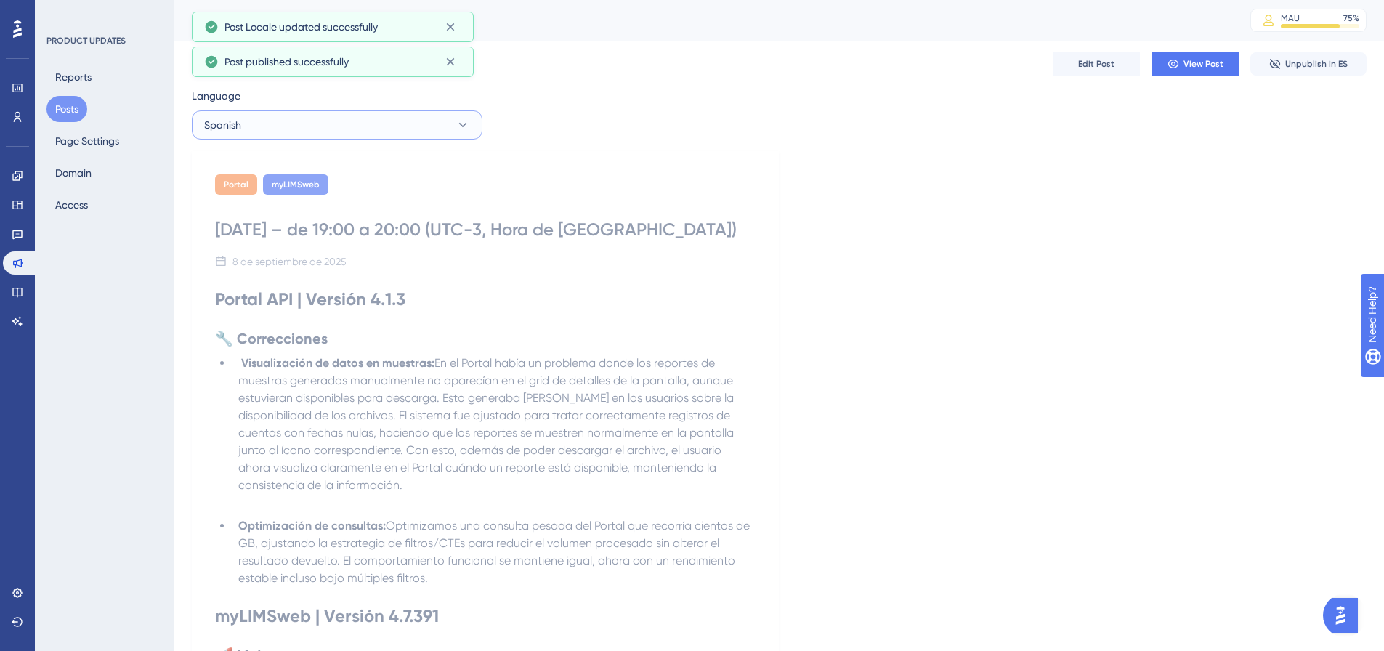
click at [293, 124] on button "Spanish" at bounding box center [337, 124] width 291 height 29
click at [279, 217] on button "English English Published" at bounding box center [337, 227] width 272 height 29
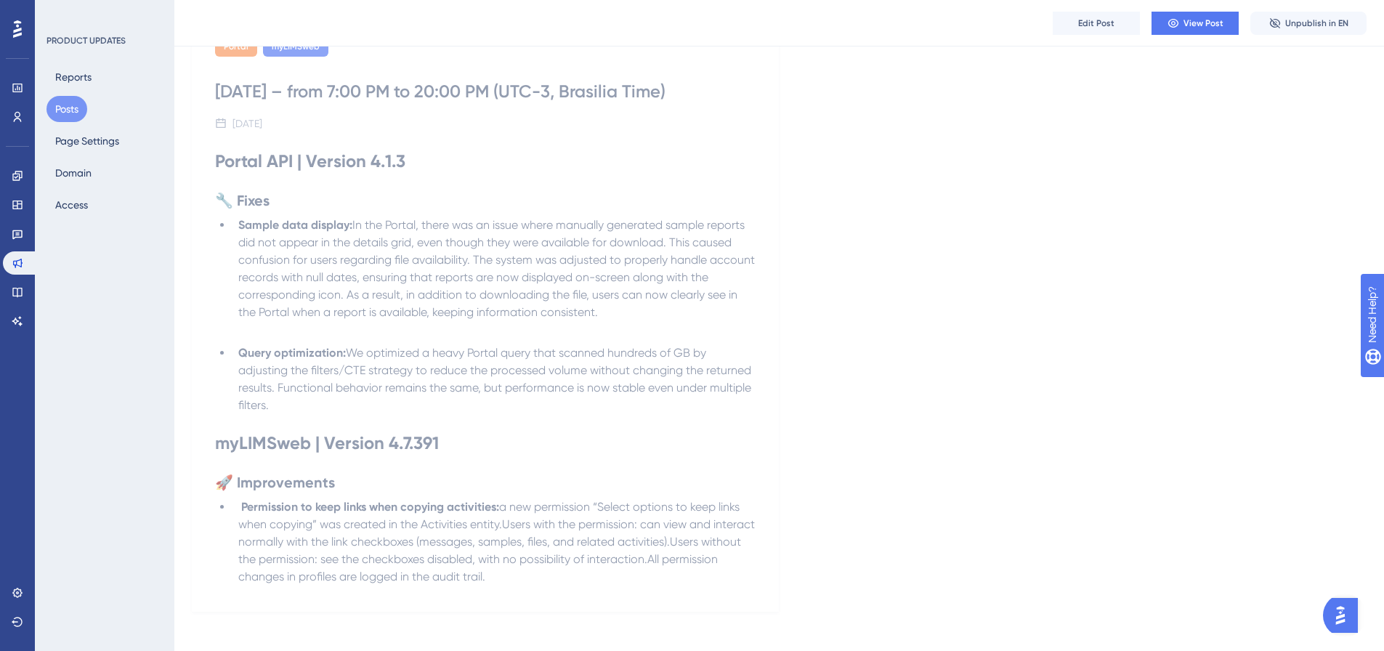
scroll to position [145, 0]
click at [1074, 25] on button "Edit Post" at bounding box center [1096, 23] width 87 height 23
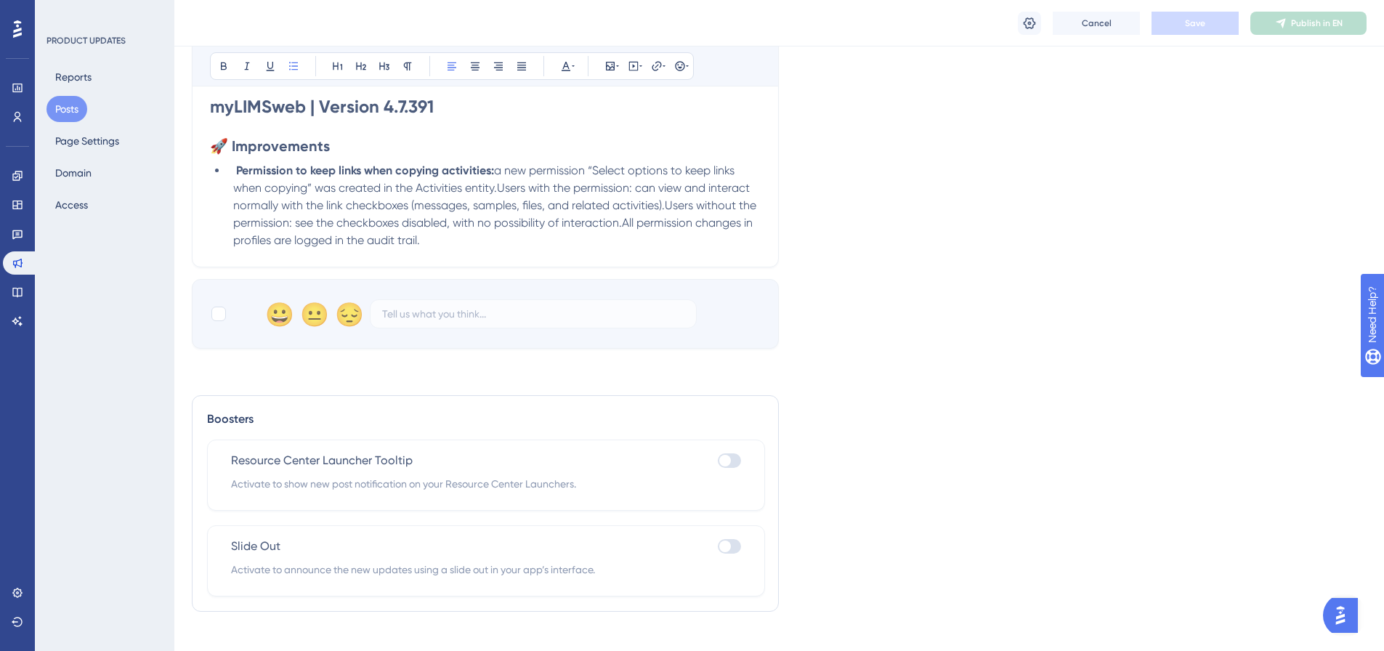
scroll to position [570, 0]
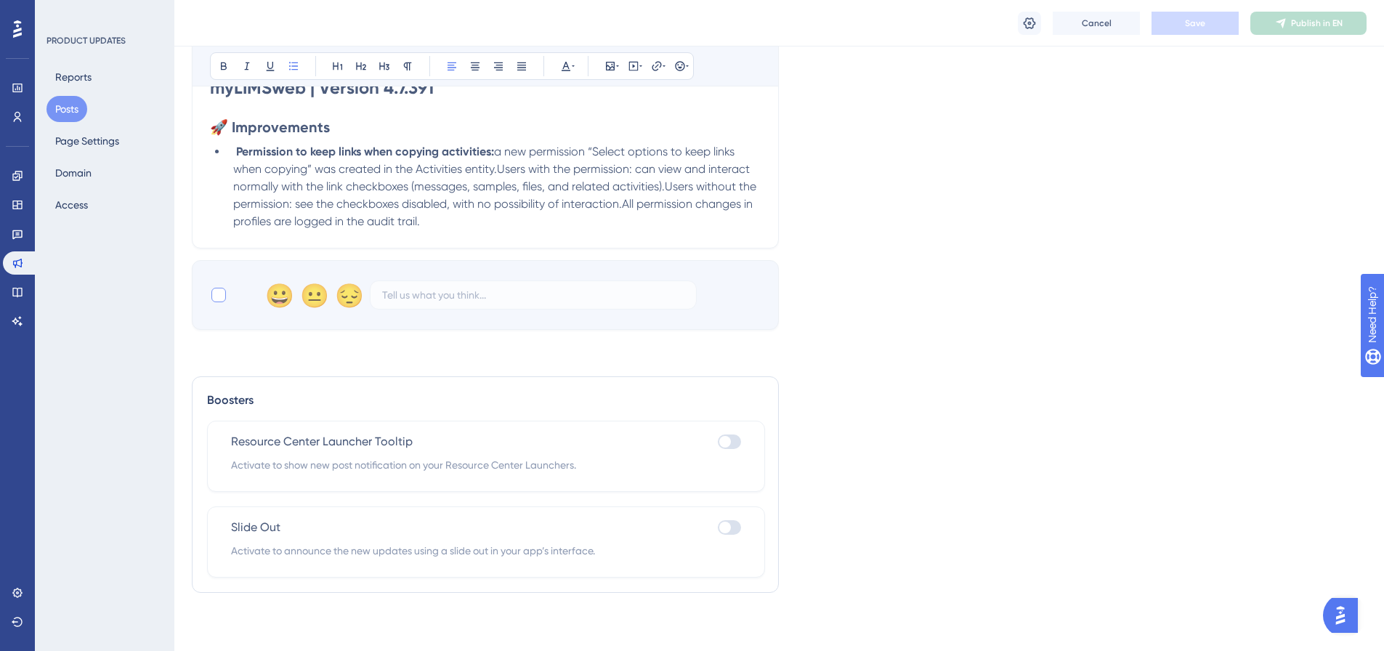
click at [226, 295] on div at bounding box center [218, 294] width 17 height 17
checkbox input "true"
click at [1194, 3] on div "Cancel Save Publish in EN" at bounding box center [779, 23] width 1210 height 46
click at [1194, 22] on span "Save" at bounding box center [1195, 23] width 20 height 12
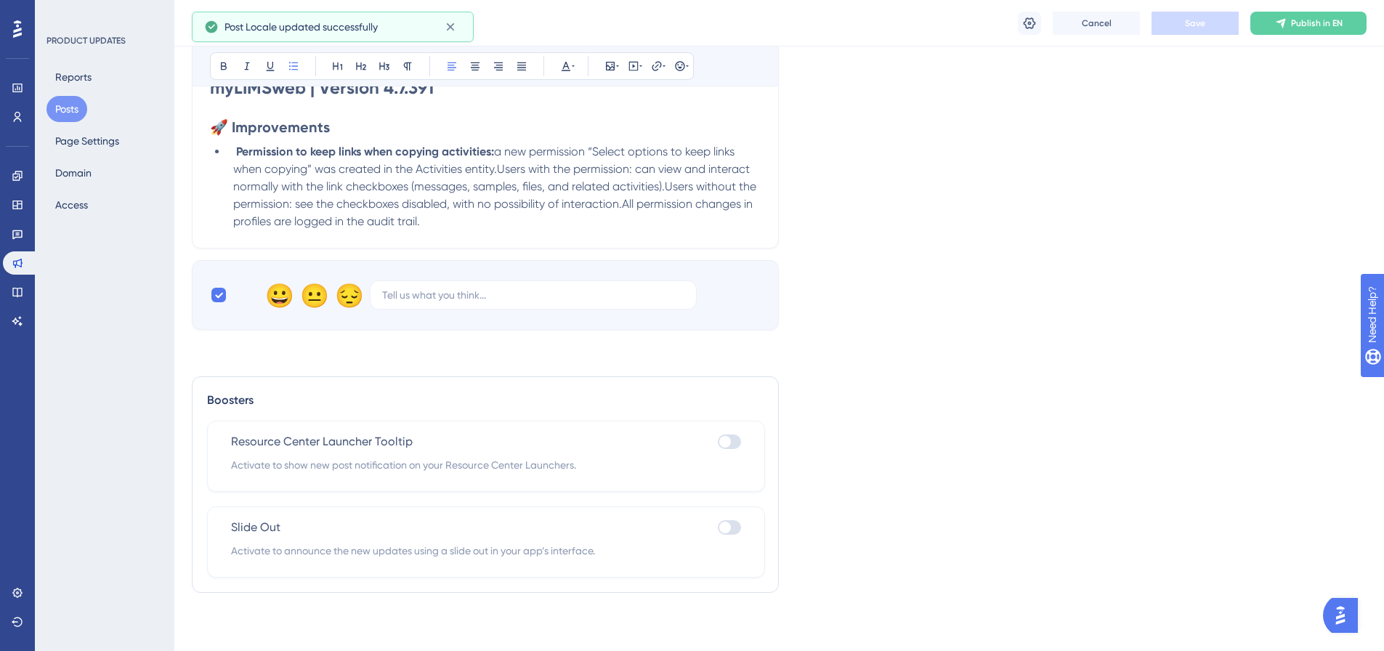
click at [1283, 21] on icon at bounding box center [1281, 23] width 12 height 12
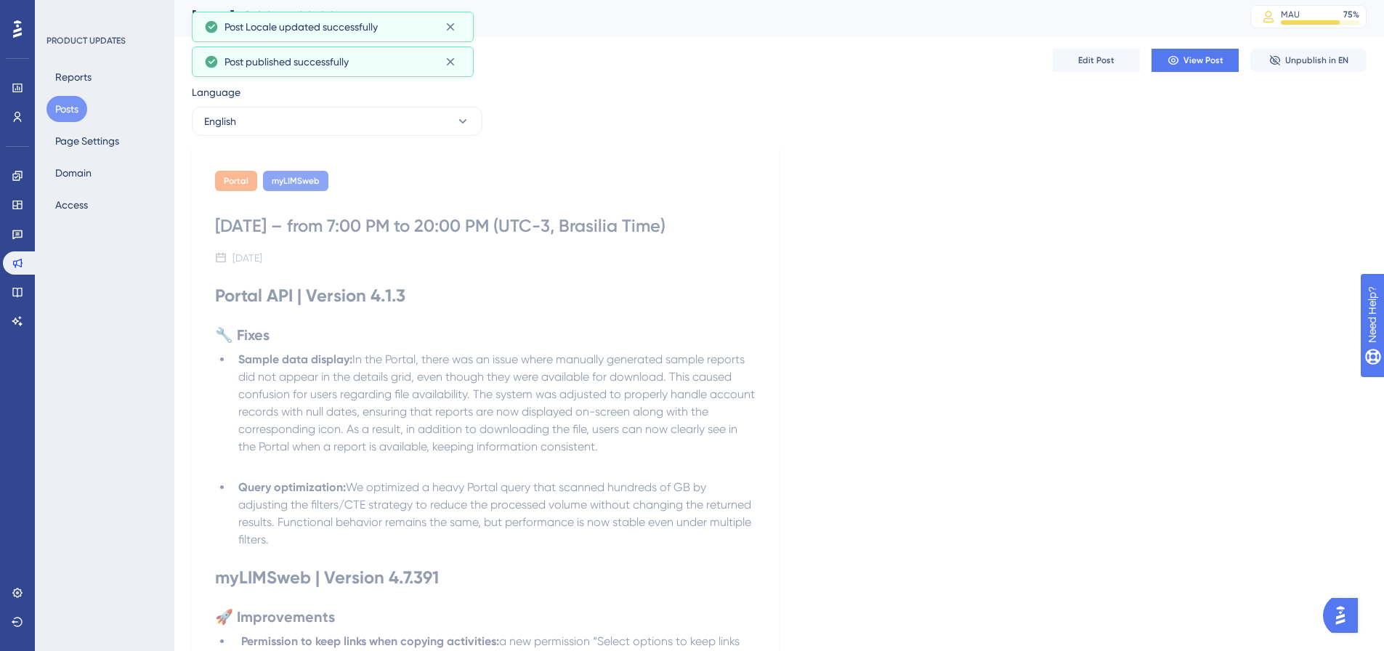
scroll to position [0, 0]
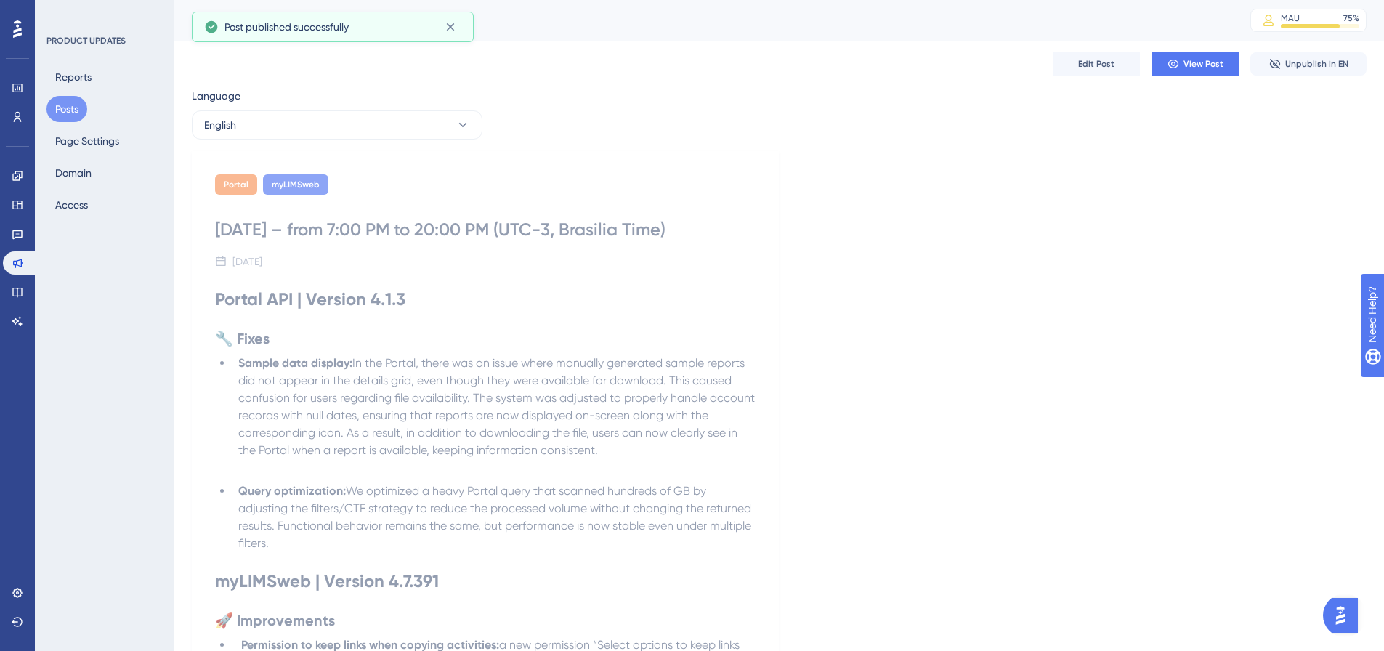
click at [71, 103] on button "Posts" at bounding box center [66, 109] width 41 height 26
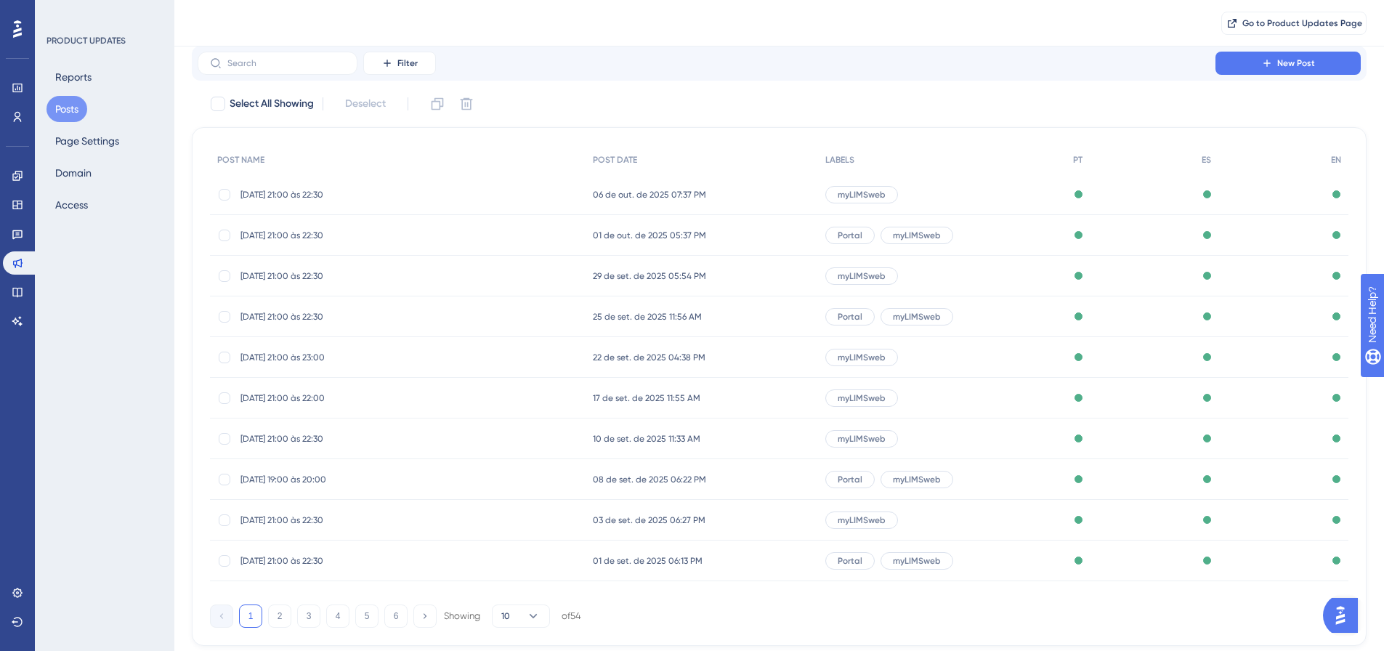
scroll to position [73, 0]
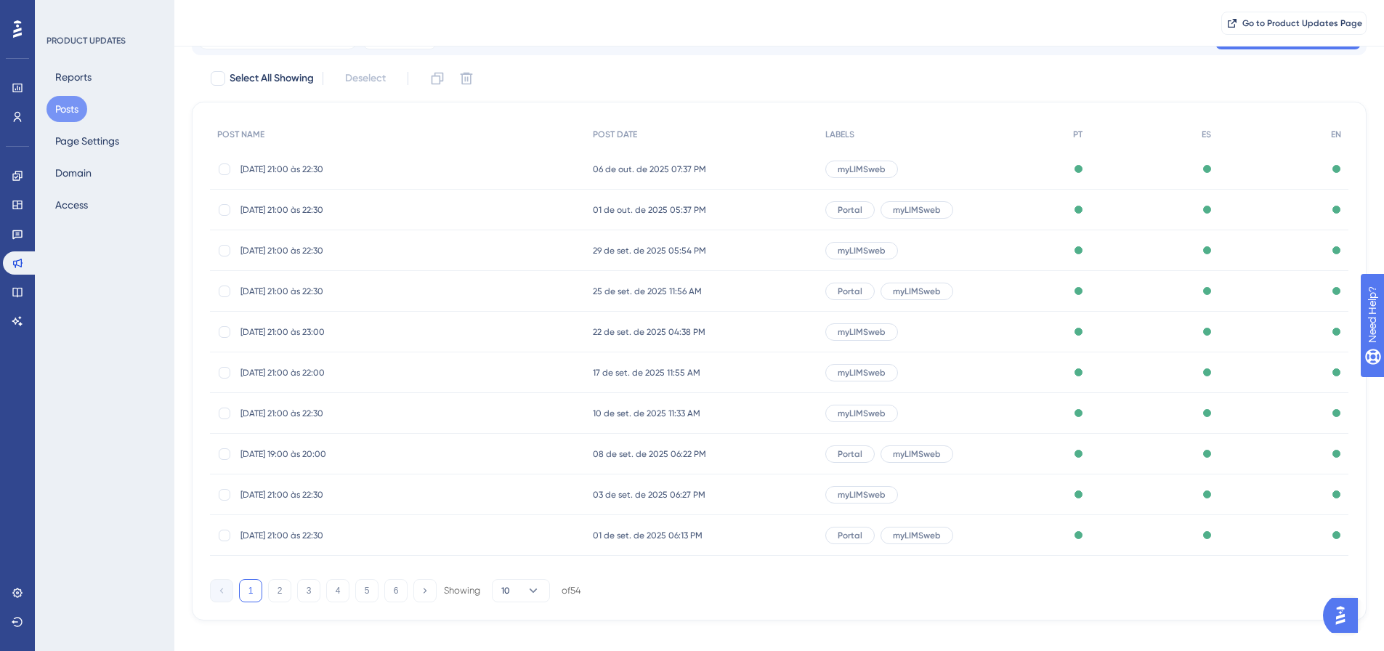
click at [296, 495] on span "03/09/25 - 21:00 às 22:30" at bounding box center [356, 495] width 232 height 12
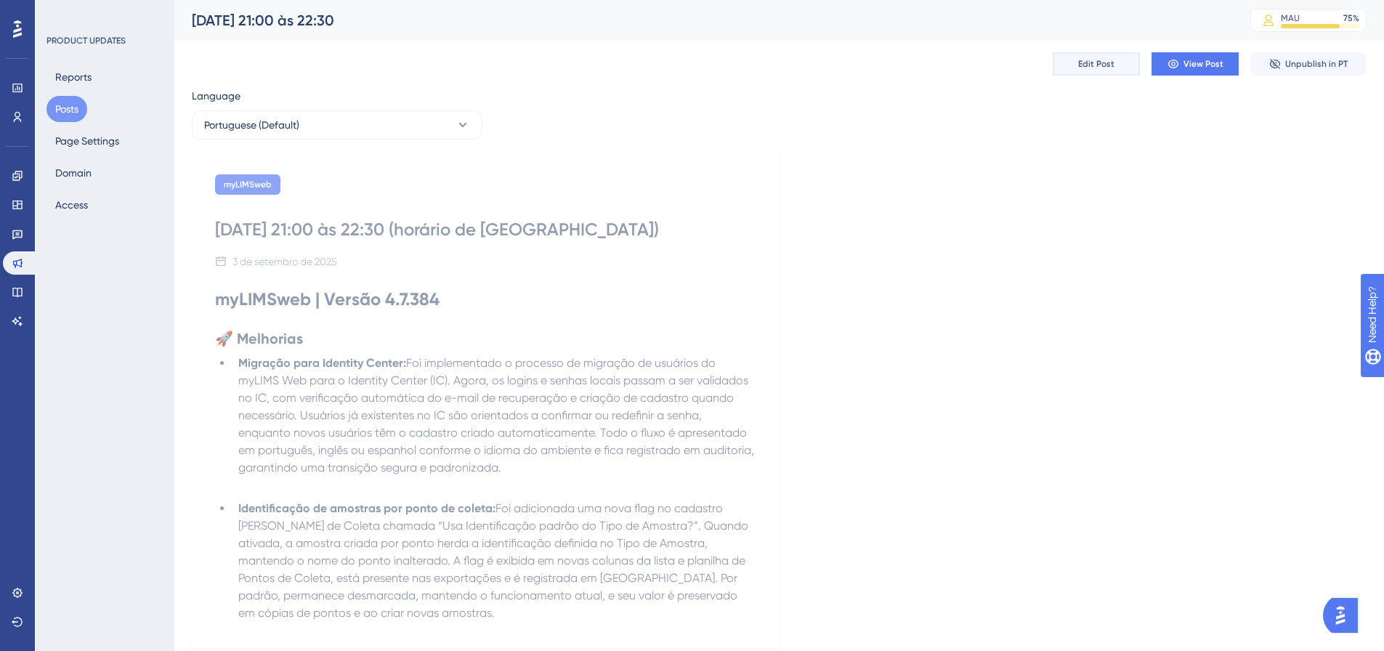
click at [1099, 73] on button "Edit Post" at bounding box center [1096, 63] width 87 height 23
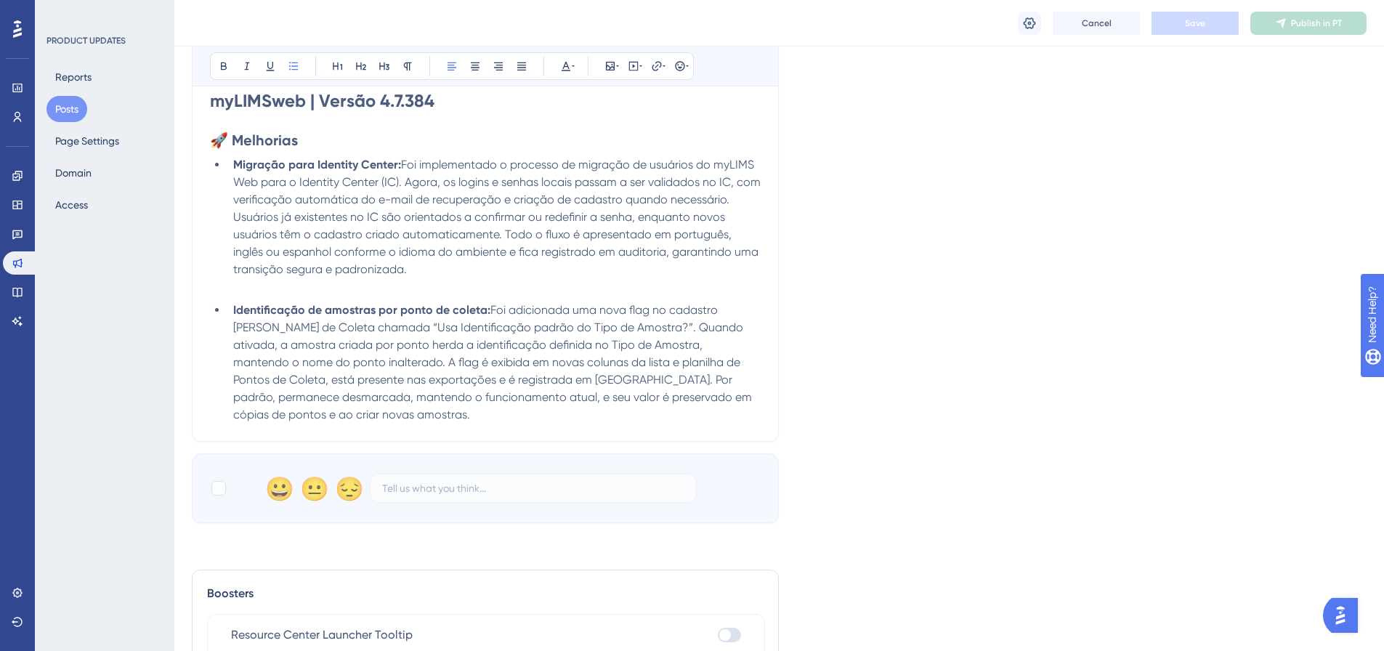
scroll to position [462, 0]
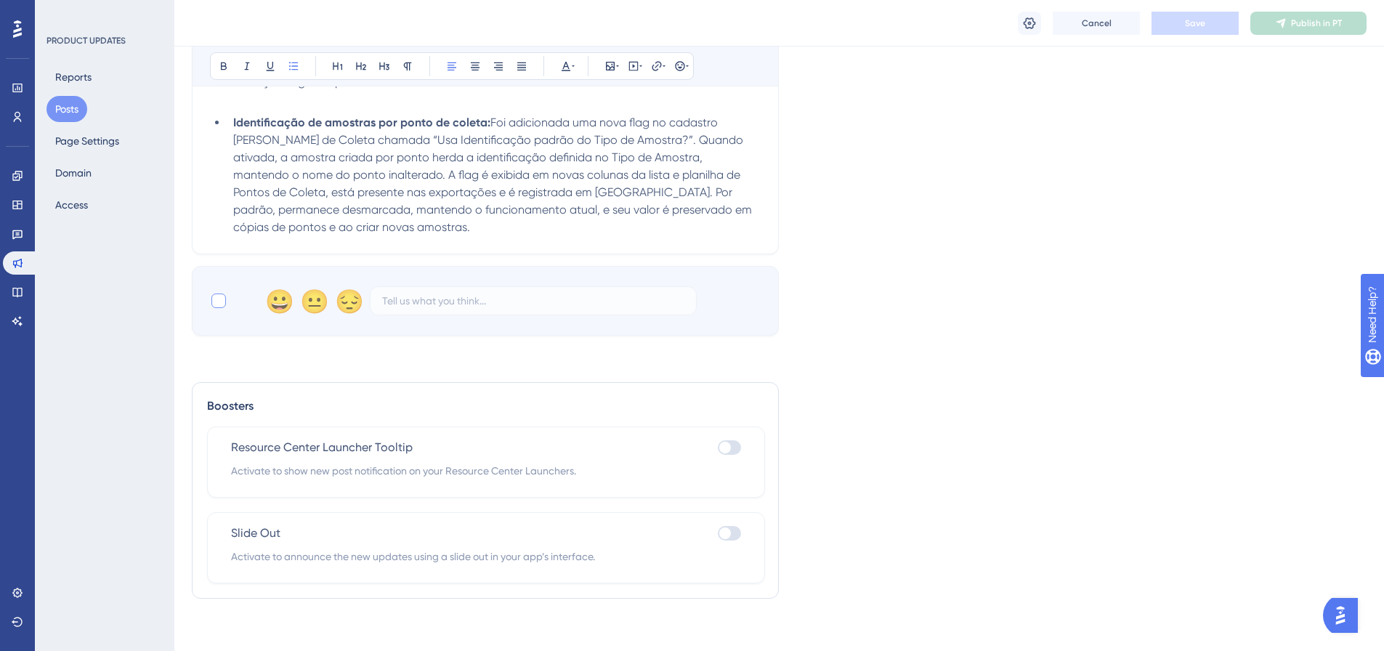
click at [219, 301] on div at bounding box center [218, 301] width 15 height 15
checkbox input "true"
click at [1205, 23] on span "Save" at bounding box center [1195, 23] width 20 height 12
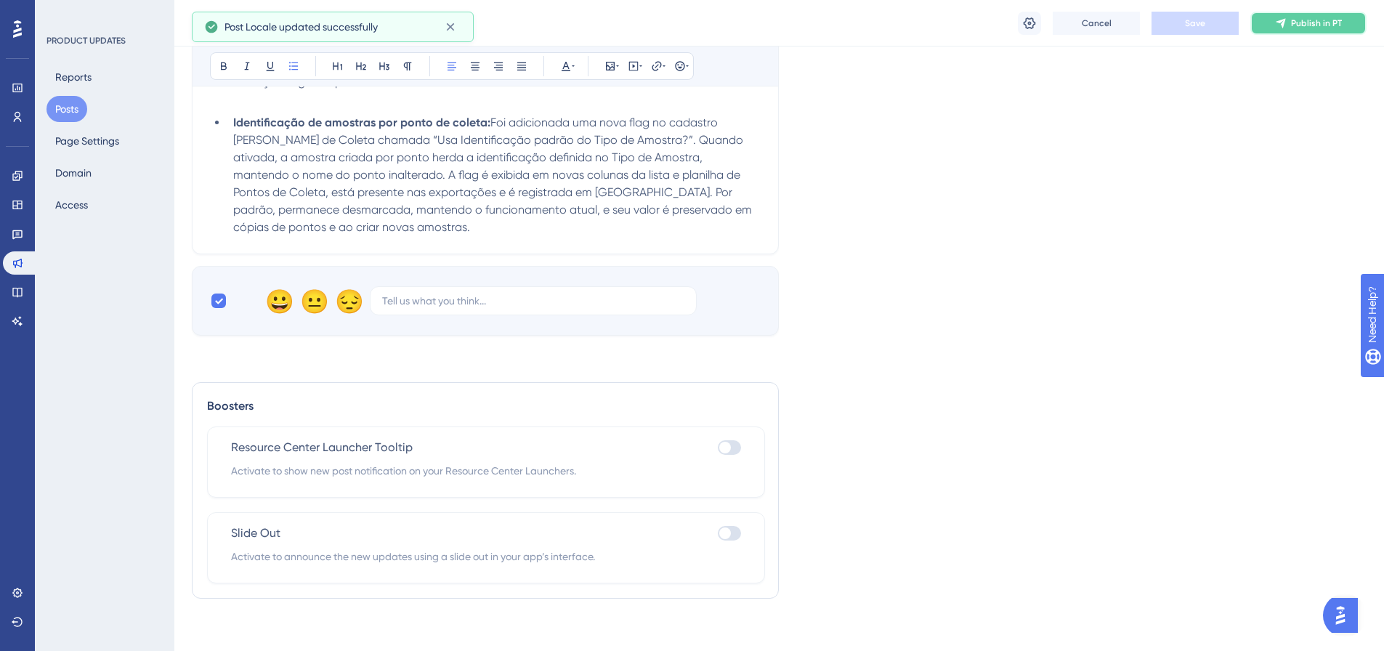
click at [1324, 28] on span "Publish in PT" at bounding box center [1316, 23] width 51 height 12
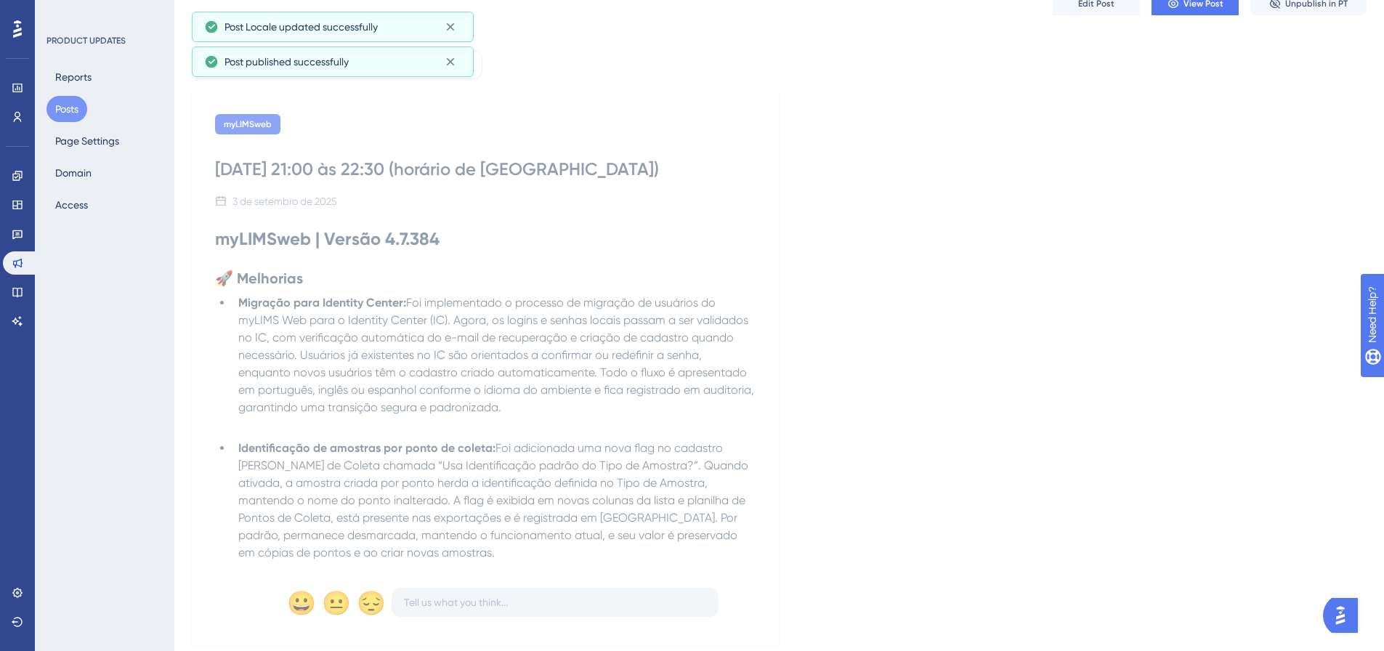
scroll to position [0, 0]
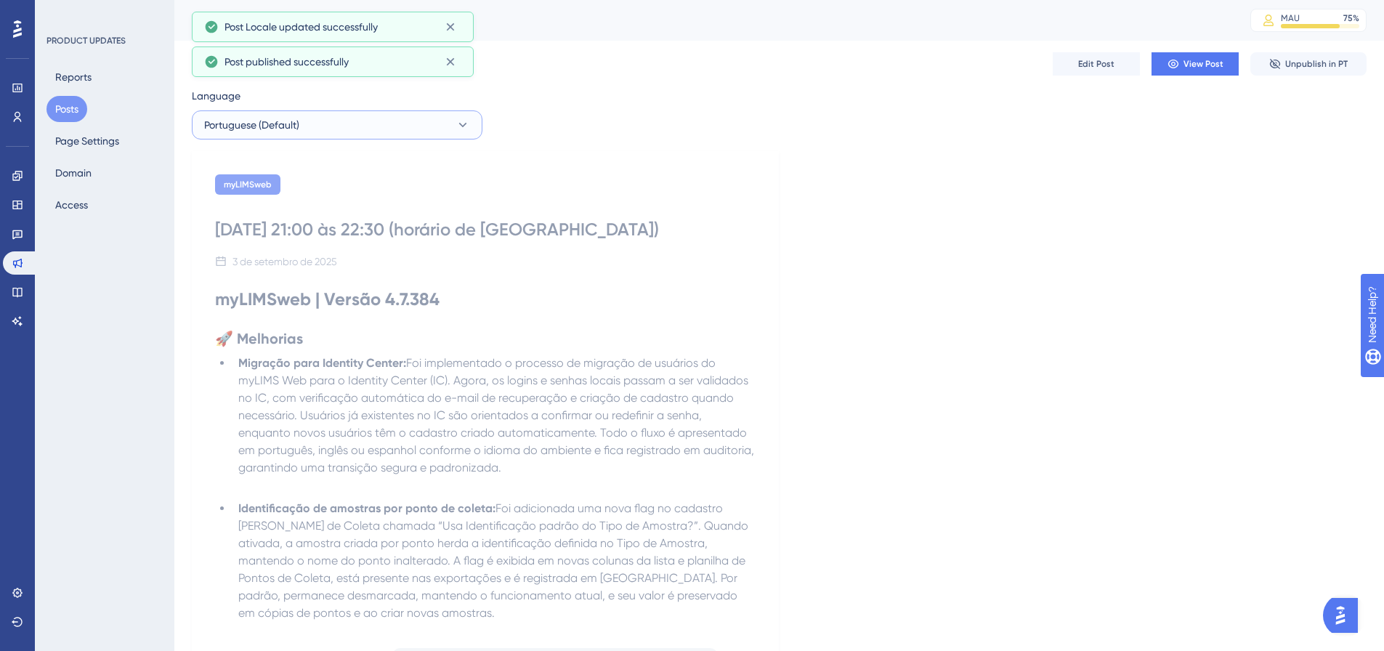
click at [420, 120] on button "Portuguese (Default)" at bounding box center [337, 124] width 291 height 29
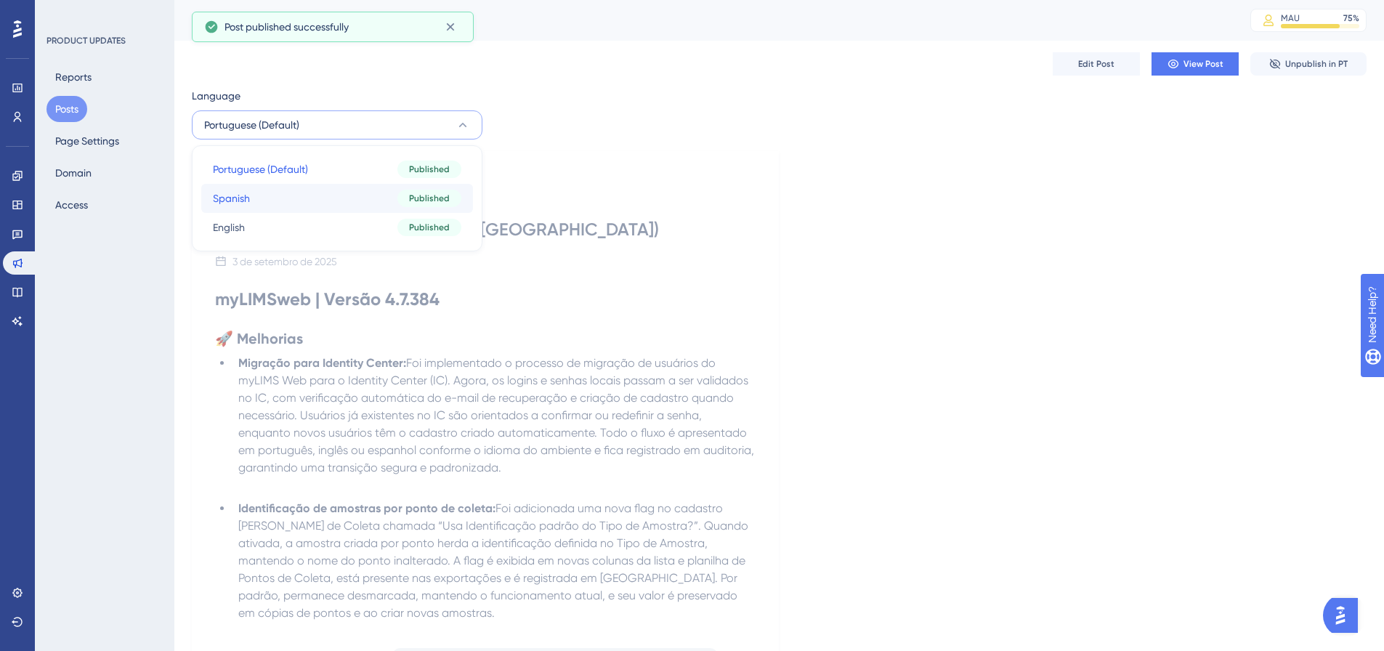
click at [250, 193] on span "Spanish" at bounding box center [231, 198] width 37 height 17
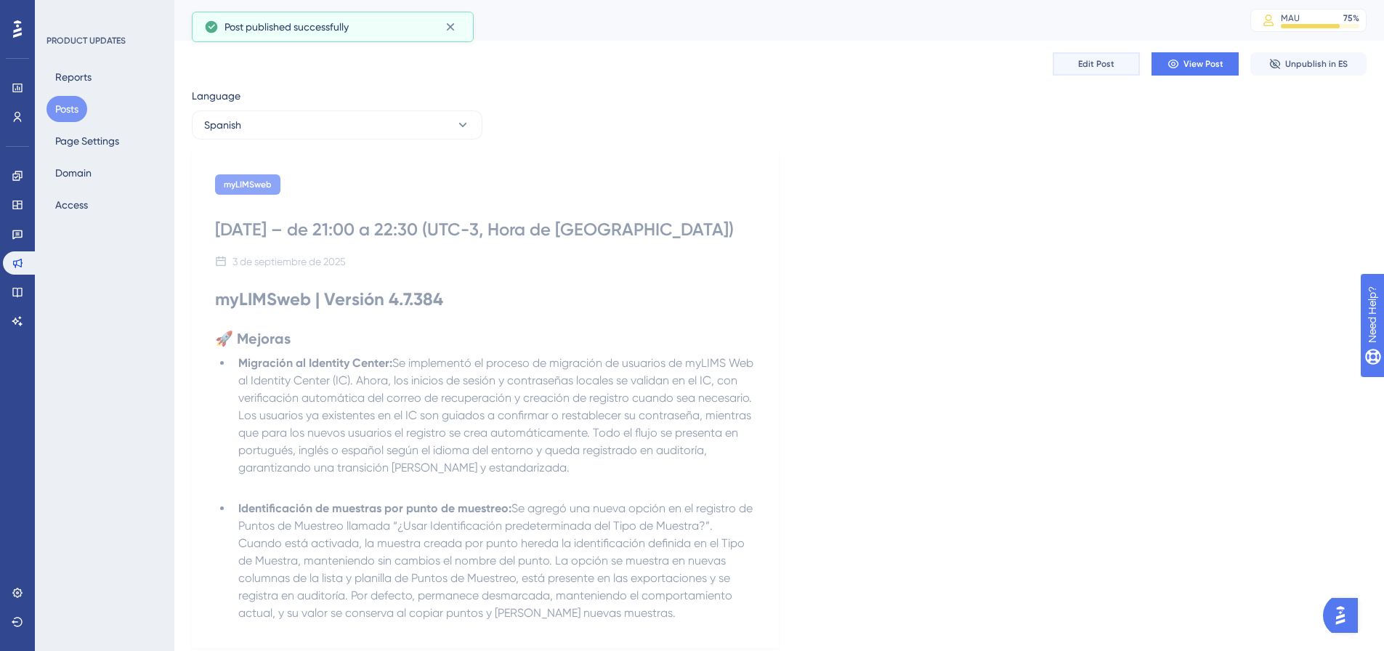
click at [1067, 68] on button "Edit Post" at bounding box center [1096, 63] width 87 height 23
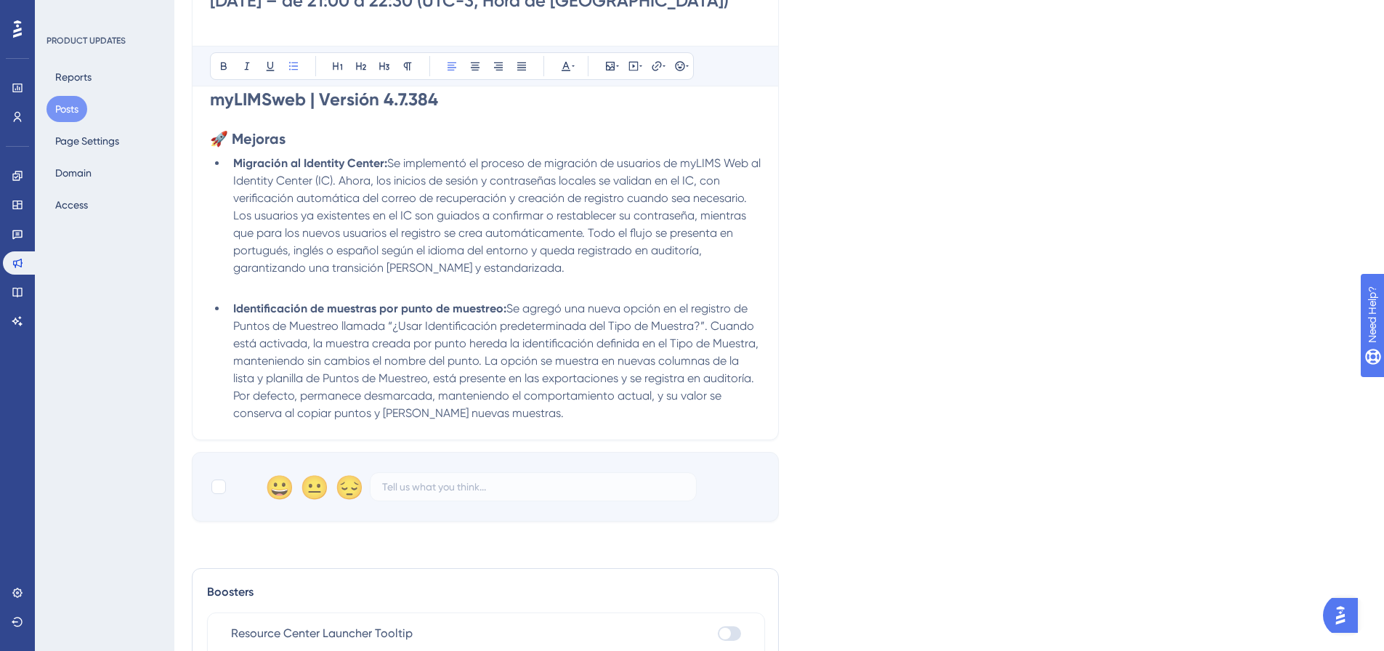
scroll to position [319, 0]
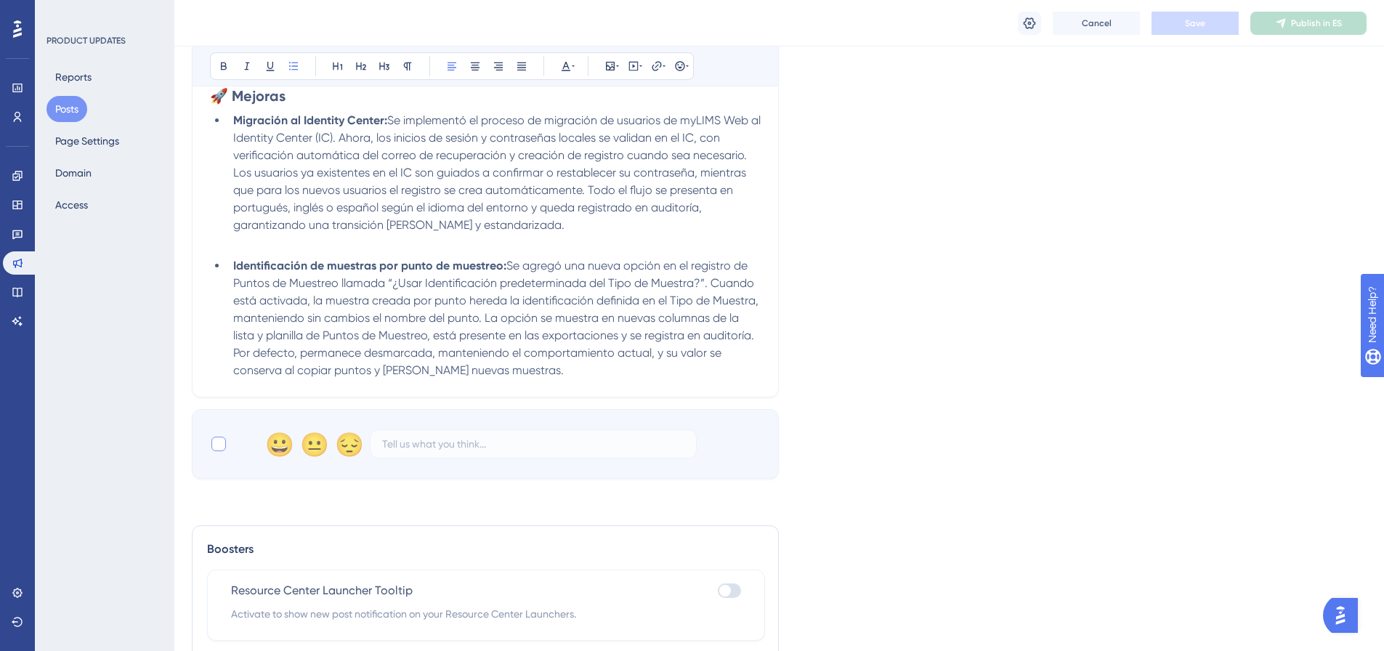
click at [217, 444] on div at bounding box center [218, 444] width 15 height 15
checkbox input "true"
click at [1232, 33] on button "Save" at bounding box center [1195, 23] width 87 height 23
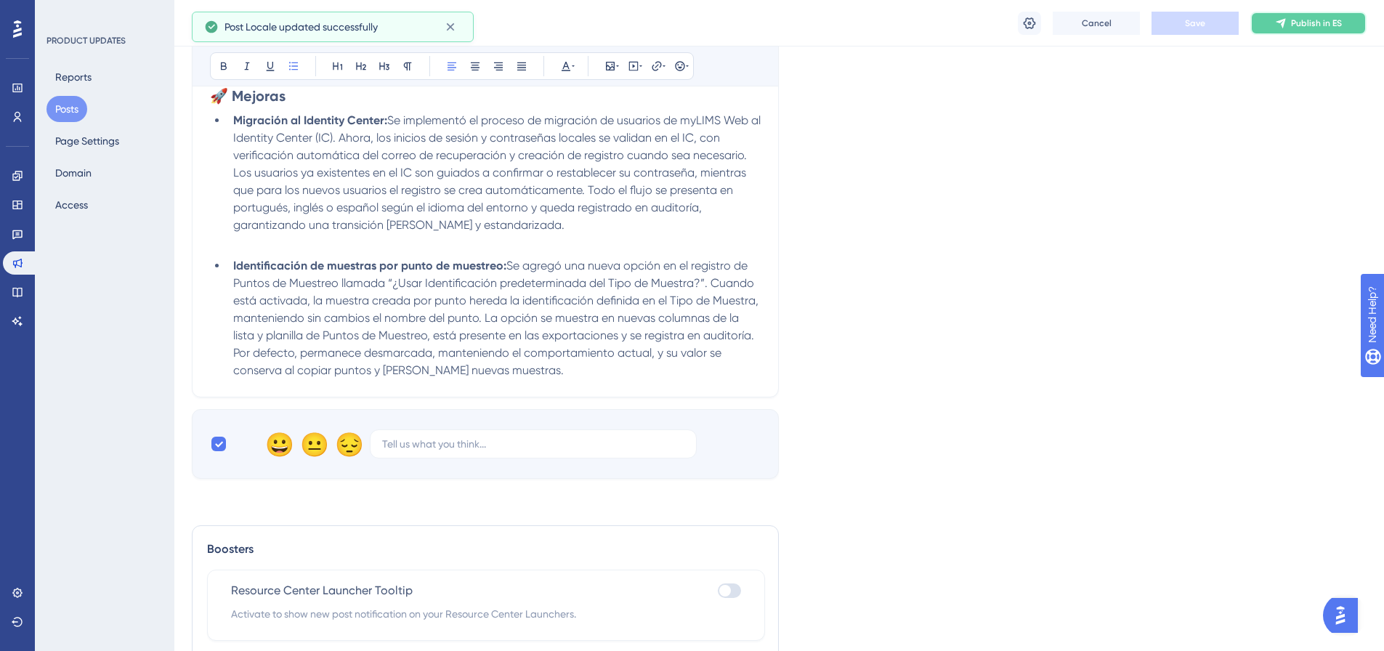
click at [1291, 24] on span "Publish in ES" at bounding box center [1316, 23] width 51 height 12
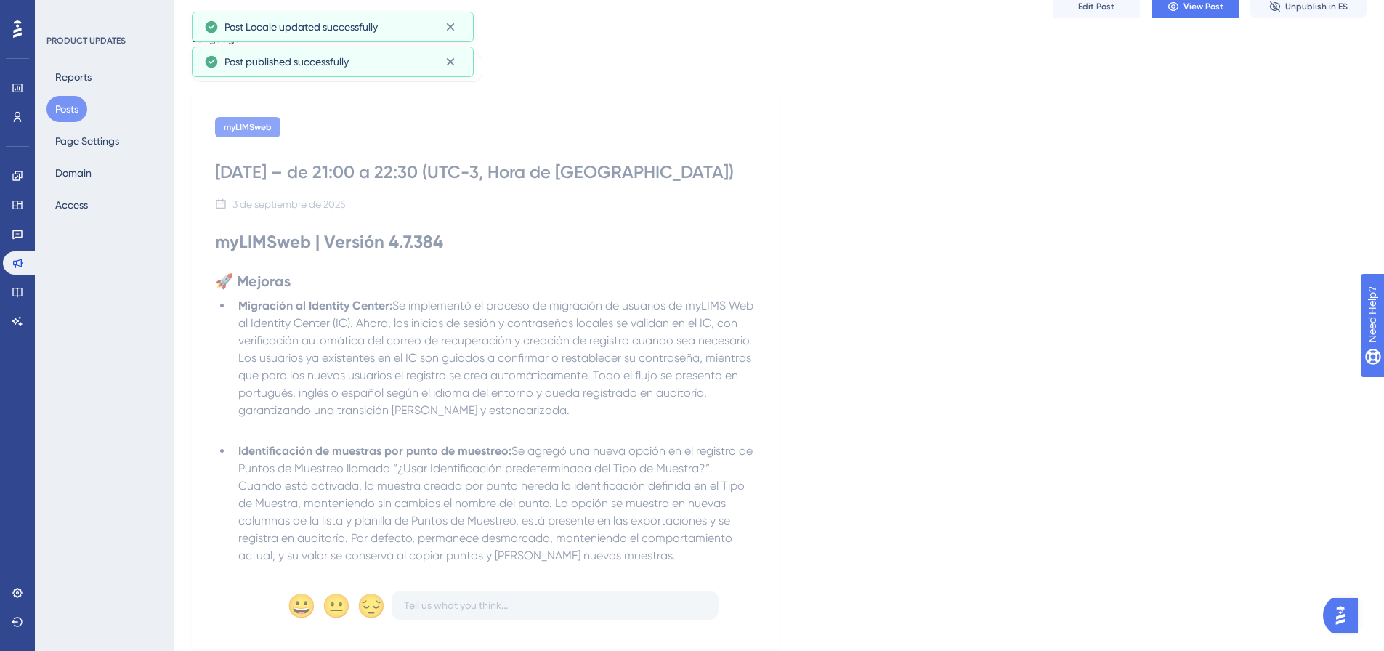
scroll to position [0, 0]
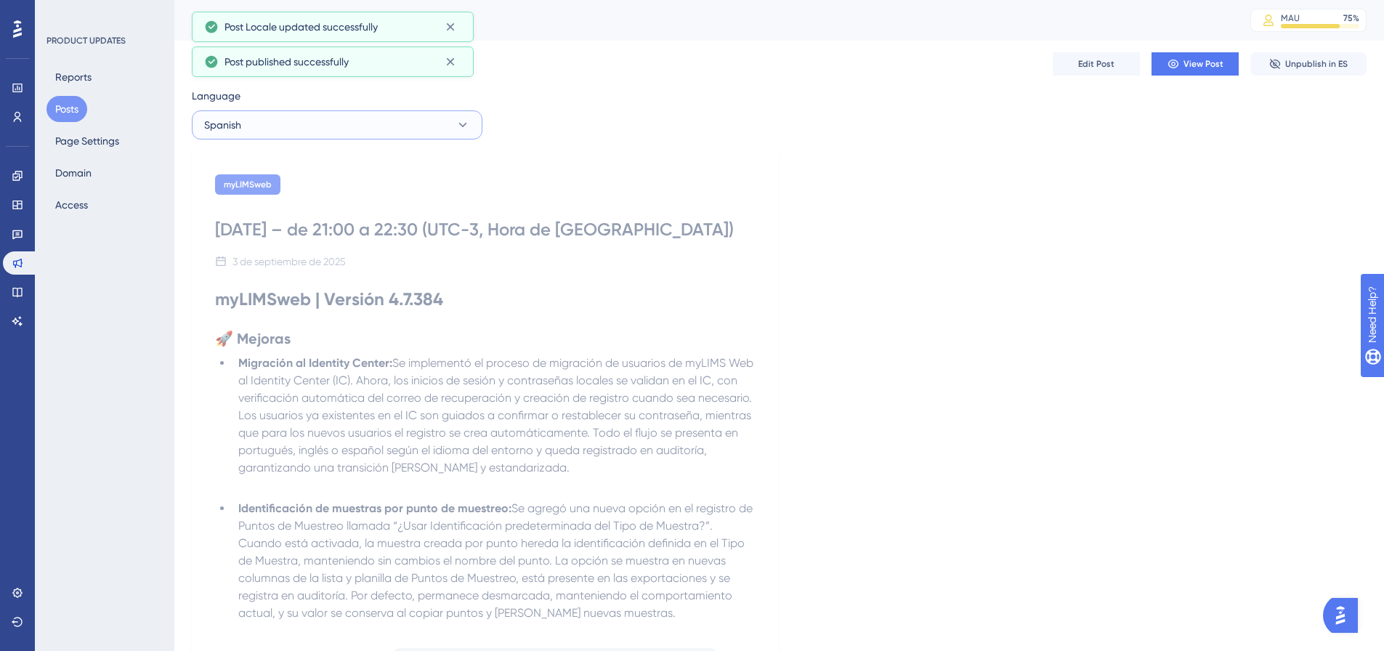
click at [465, 120] on icon at bounding box center [463, 125] width 15 height 15
click at [379, 227] on button "English English Published" at bounding box center [337, 227] width 272 height 29
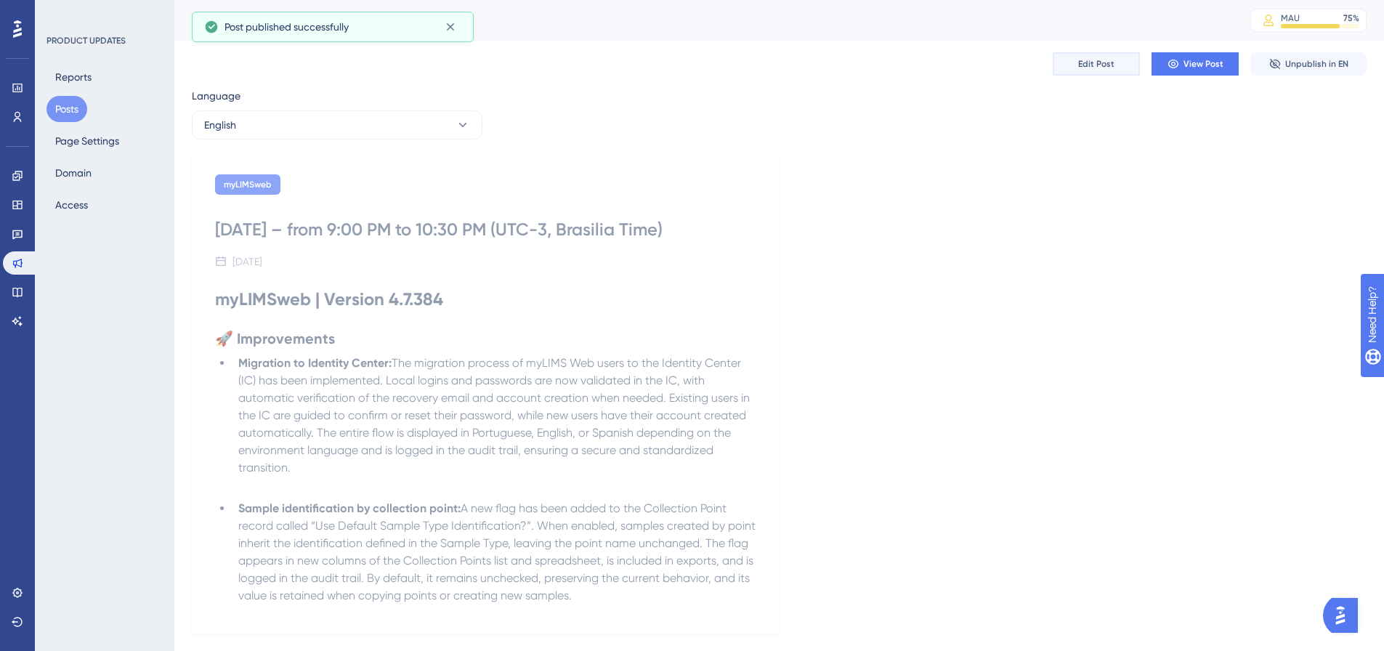
click at [1099, 54] on button "Edit Post" at bounding box center [1096, 63] width 87 height 23
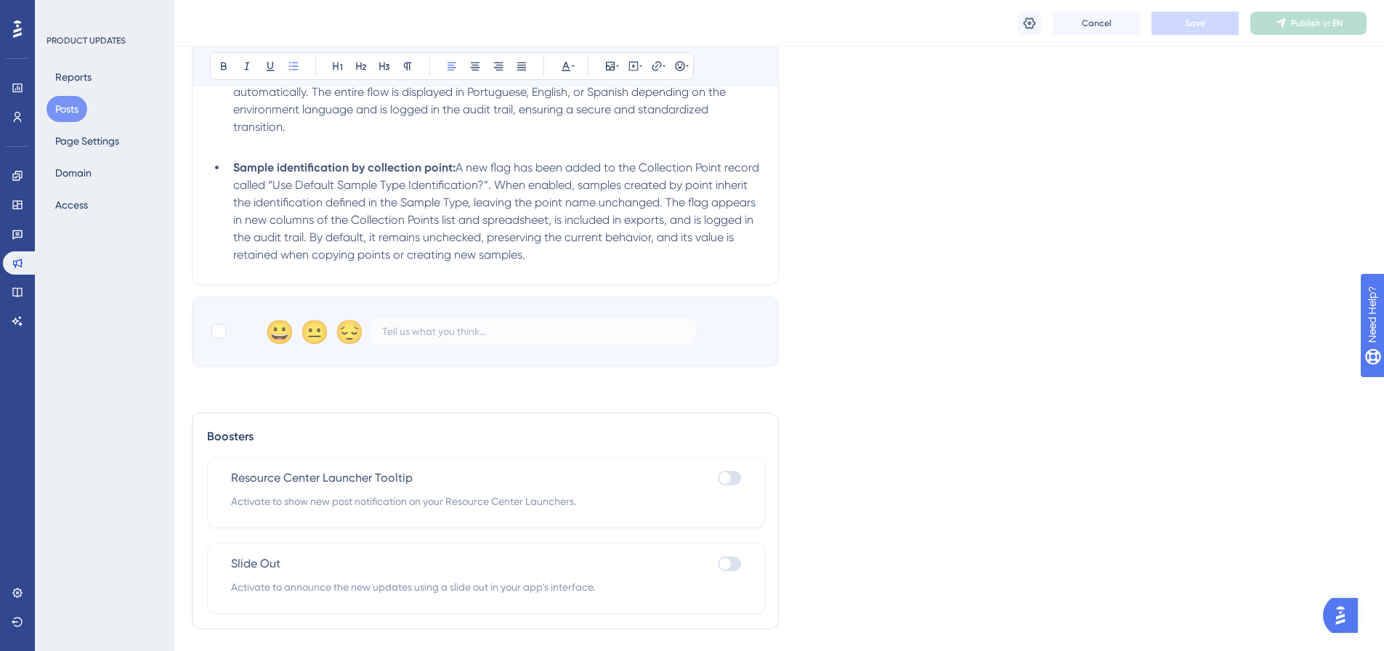
scroll to position [453, 0]
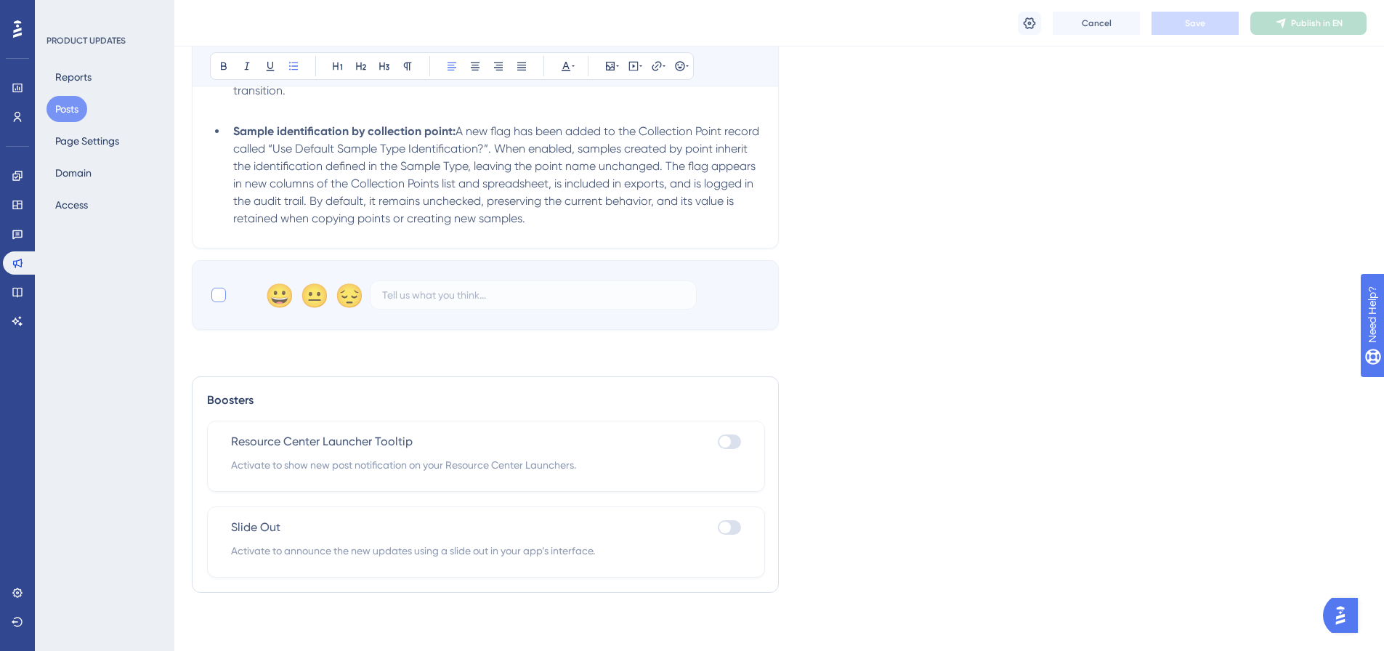
click at [230, 292] on label at bounding box center [220, 294] width 20 height 17
checkbox input "true"
click at [1192, 20] on span "Save" at bounding box center [1195, 23] width 20 height 12
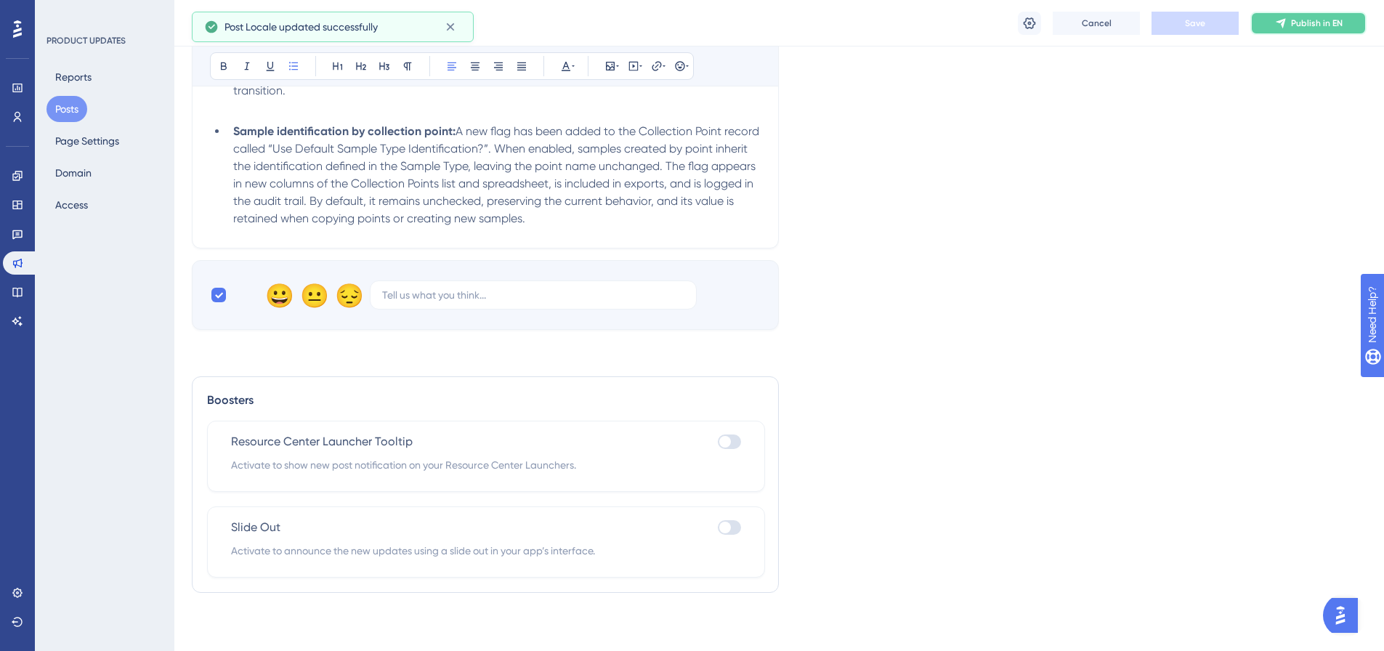
click at [1327, 27] on span "Publish in EN" at bounding box center [1317, 23] width 52 height 12
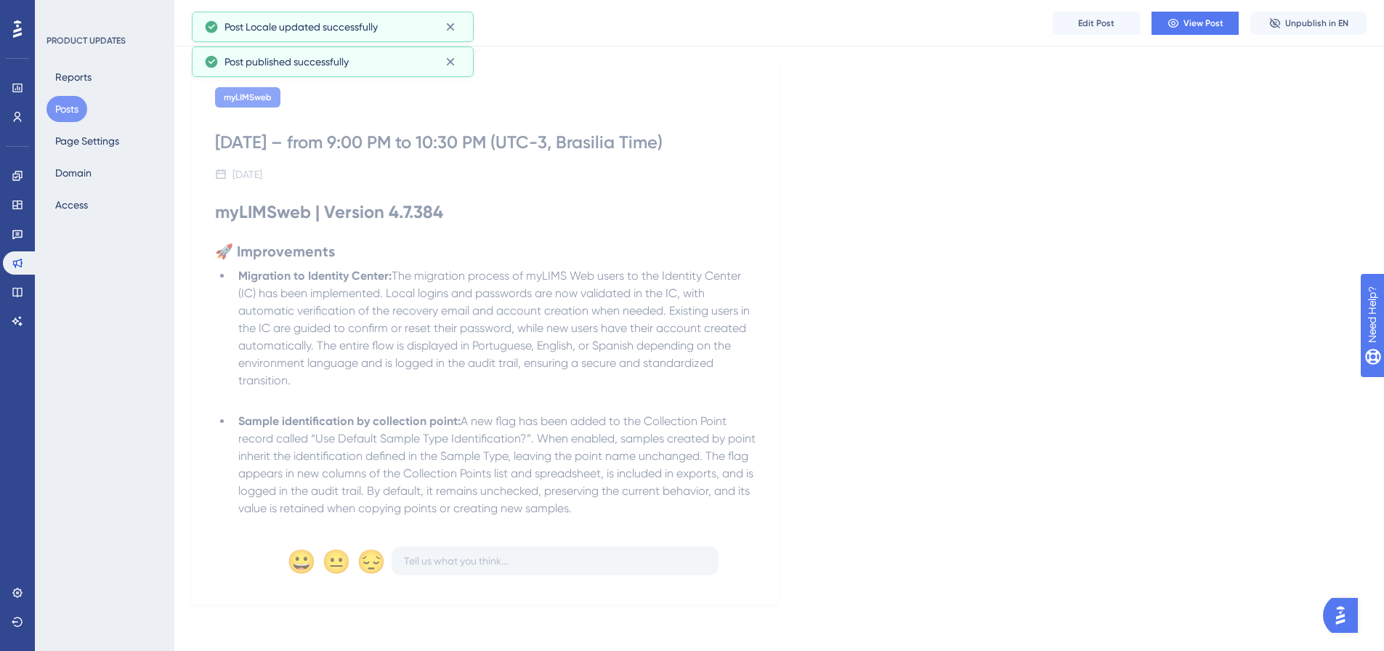
scroll to position [0, 0]
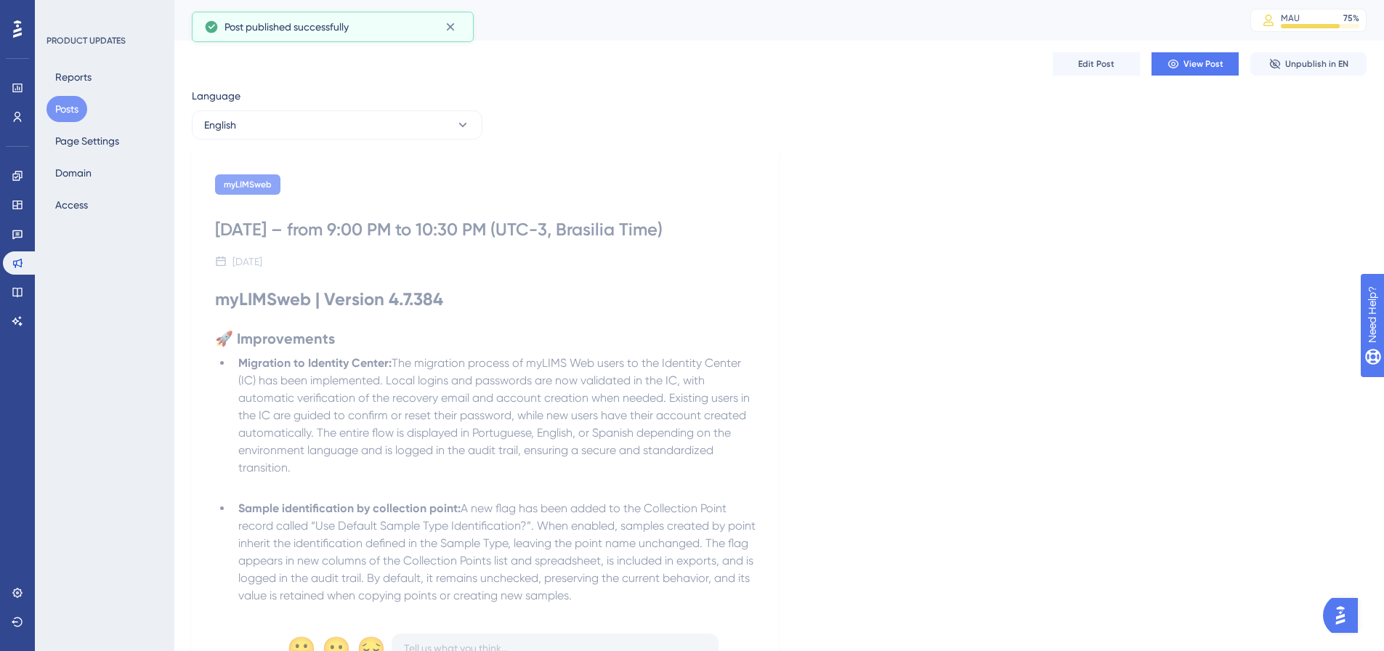
click at [504, 175] on div "myLIMSweb" at bounding box center [485, 184] width 541 height 20
click at [57, 107] on button "Posts" at bounding box center [66, 109] width 41 height 26
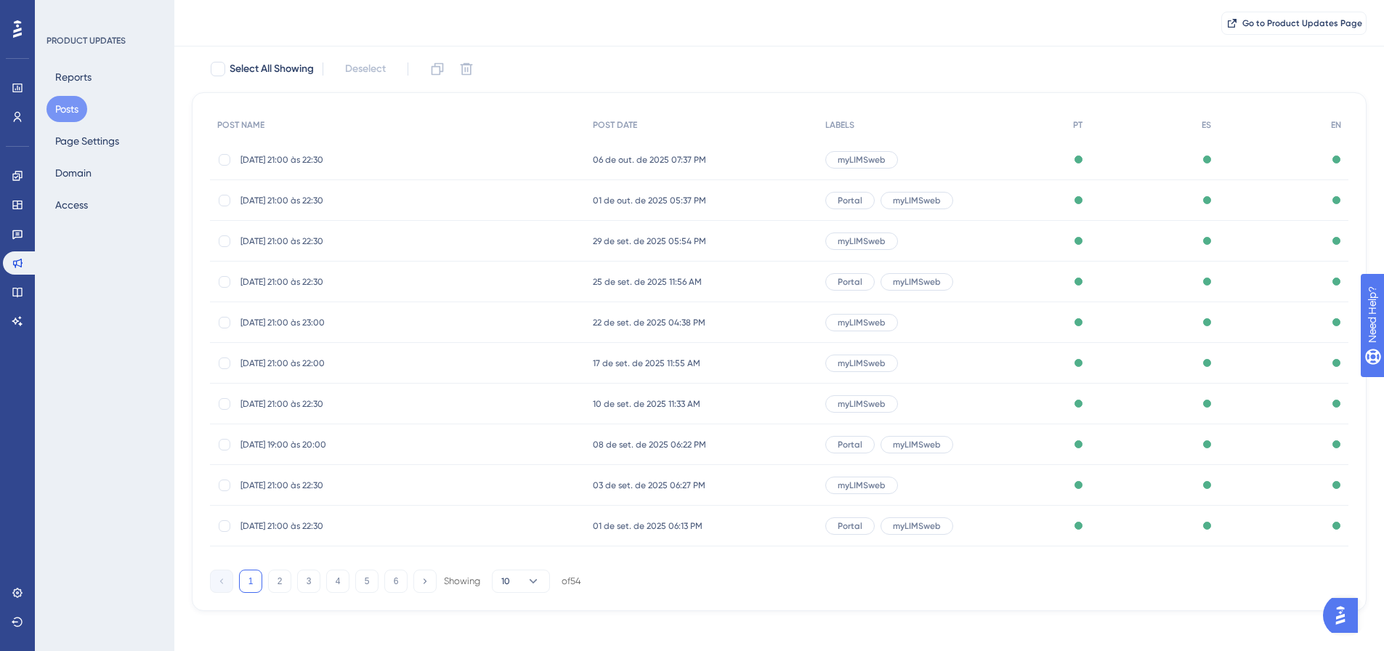
scroll to position [83, 0]
click at [310, 527] on span "01/09/25 - 21:00 às 22:30" at bounding box center [356, 525] width 232 height 12
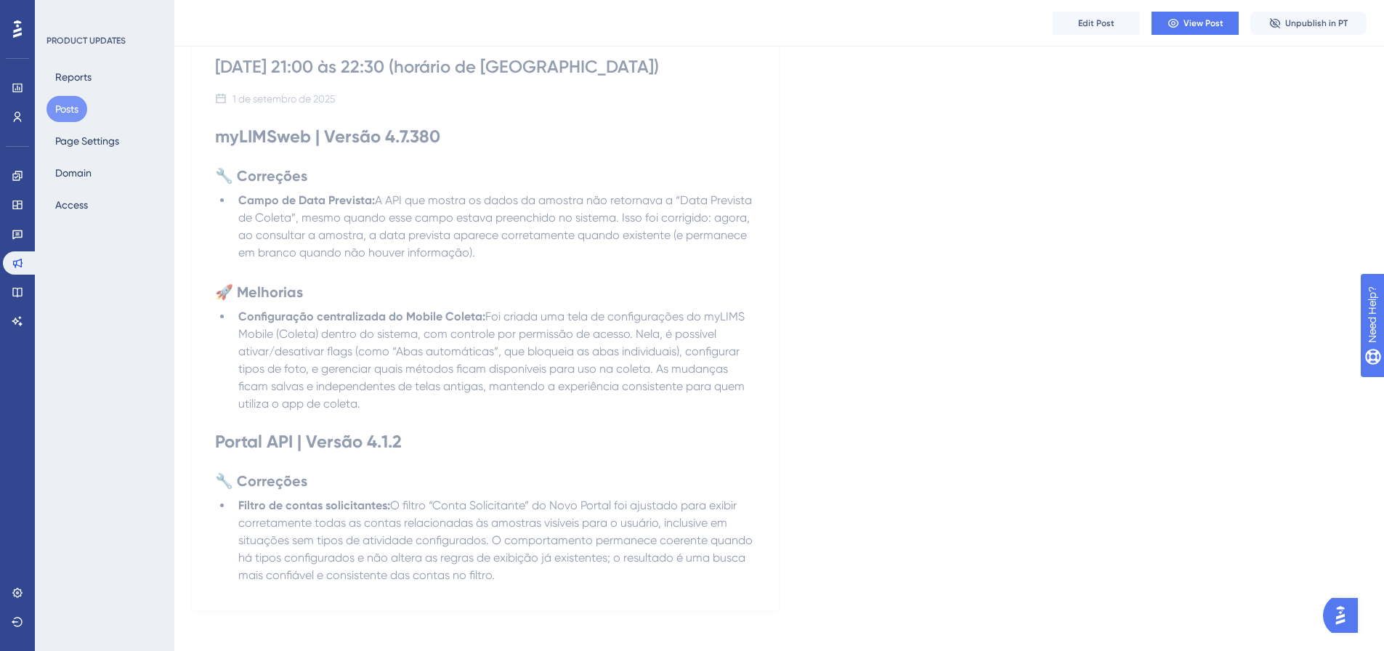
scroll to position [174, 0]
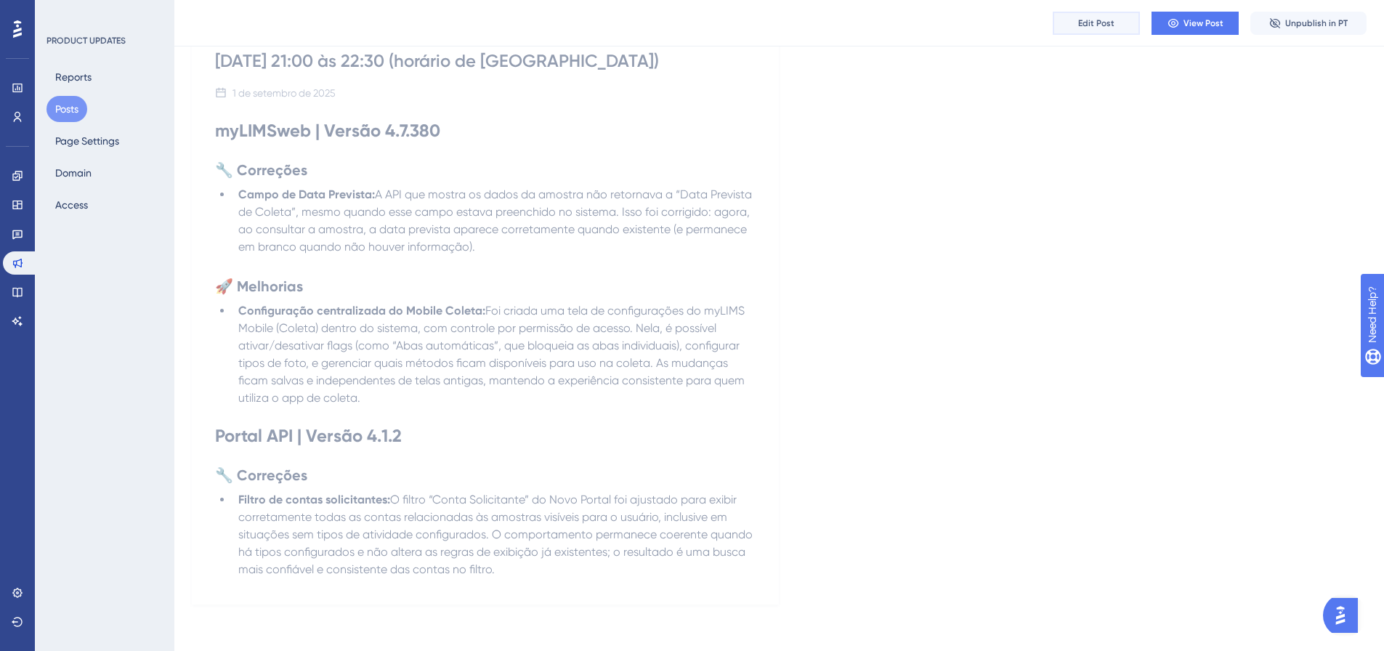
click at [1092, 30] on button "Edit Post" at bounding box center [1096, 23] width 87 height 23
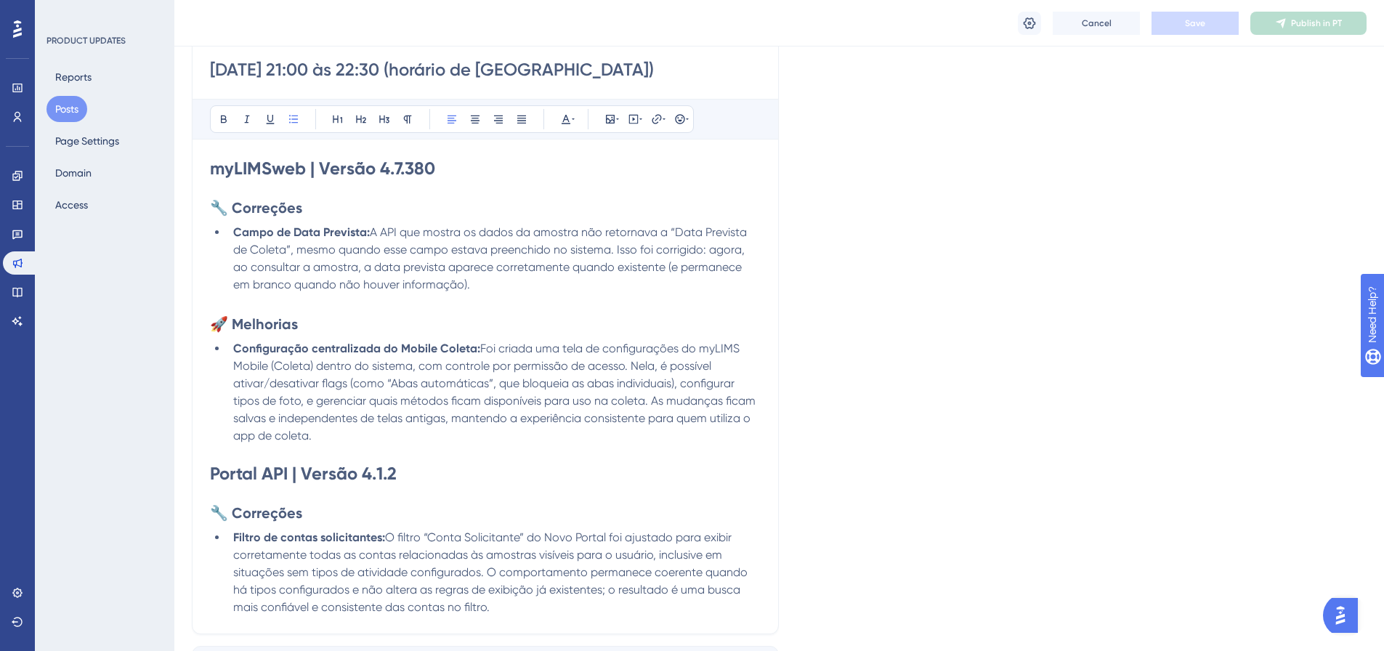
scroll to position [509, 0]
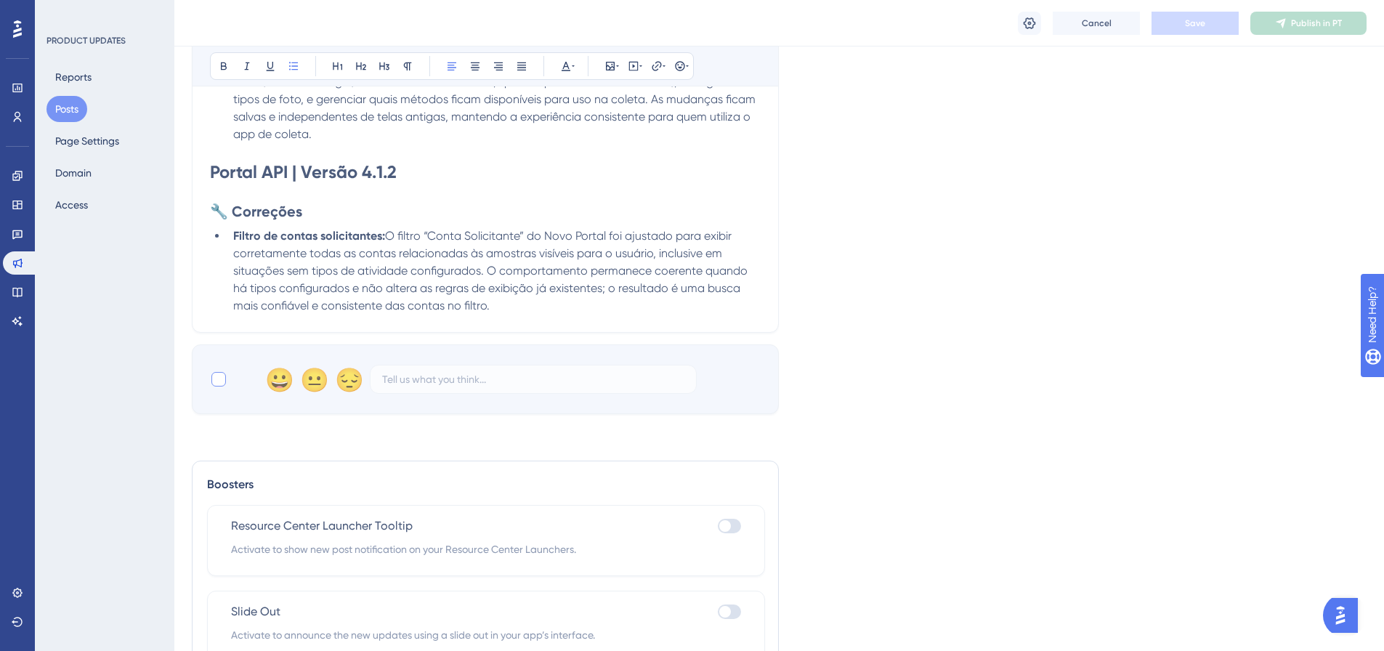
click at [217, 384] on div at bounding box center [218, 379] width 15 height 15
checkbox input "true"
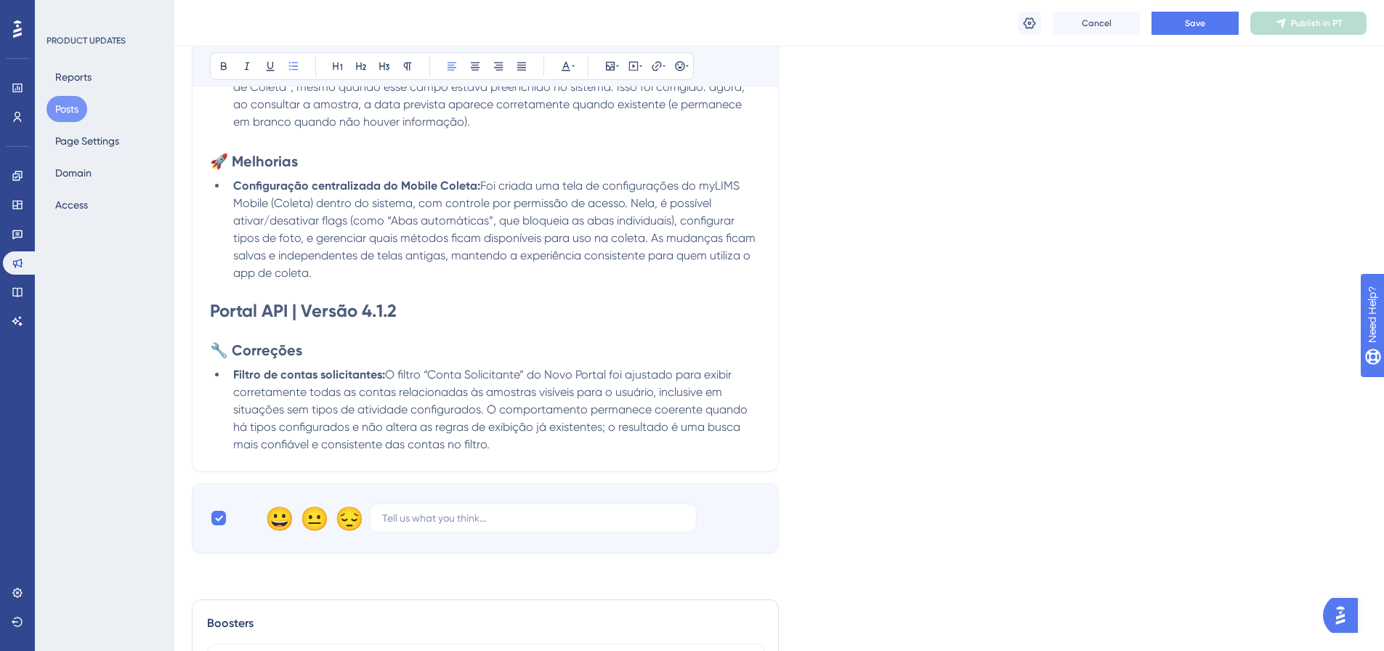
scroll to position [363, 0]
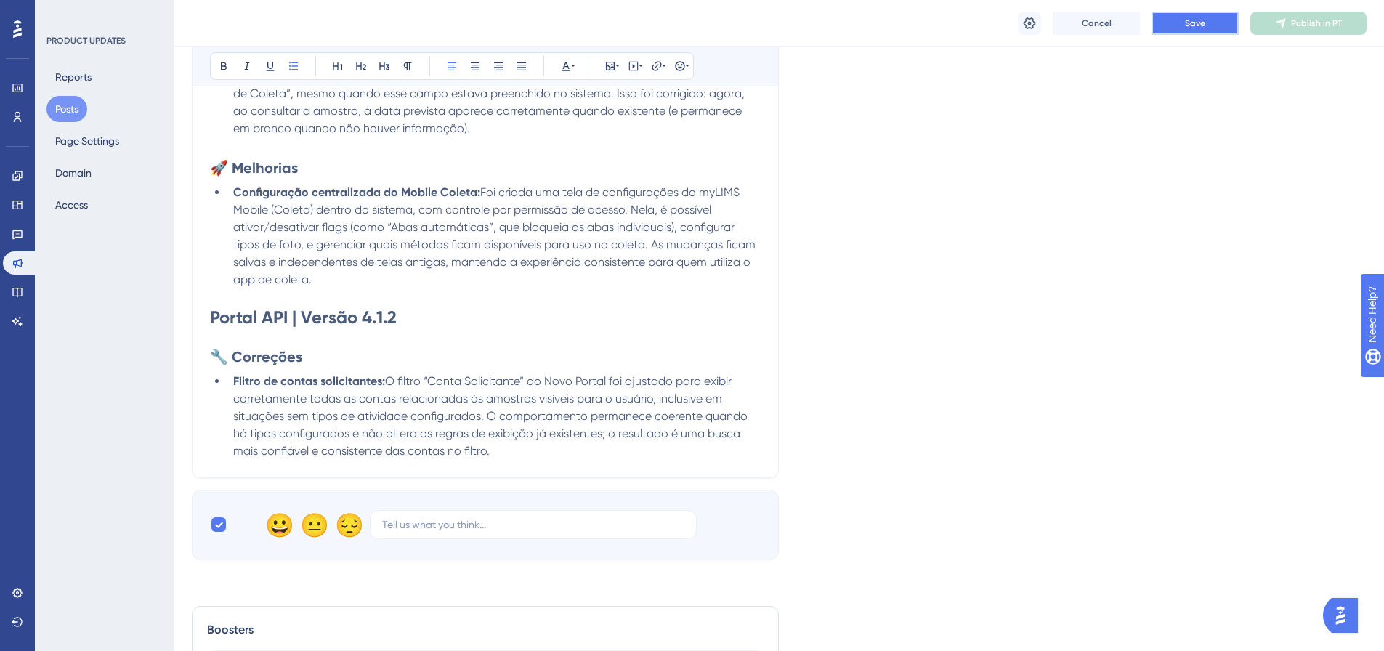
click at [1192, 27] on span "Save" at bounding box center [1195, 23] width 20 height 12
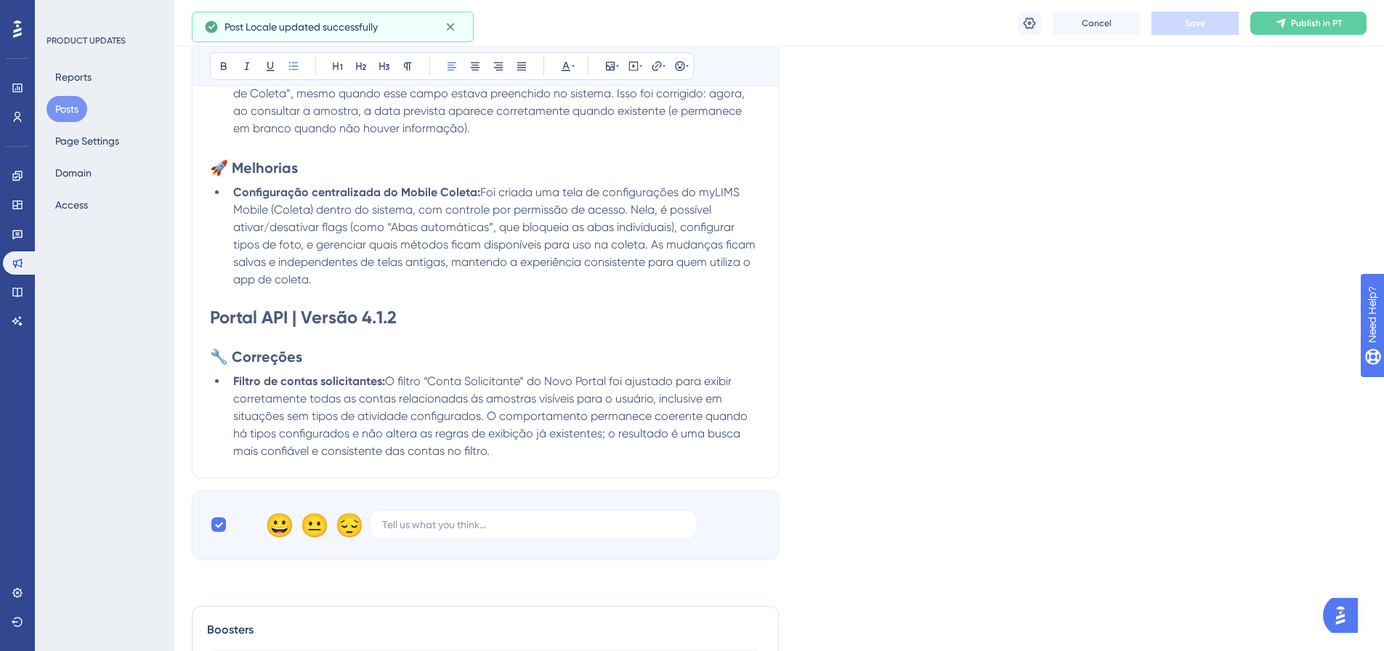
click at [1279, 31] on button "Publish in PT" at bounding box center [1308, 23] width 116 height 23
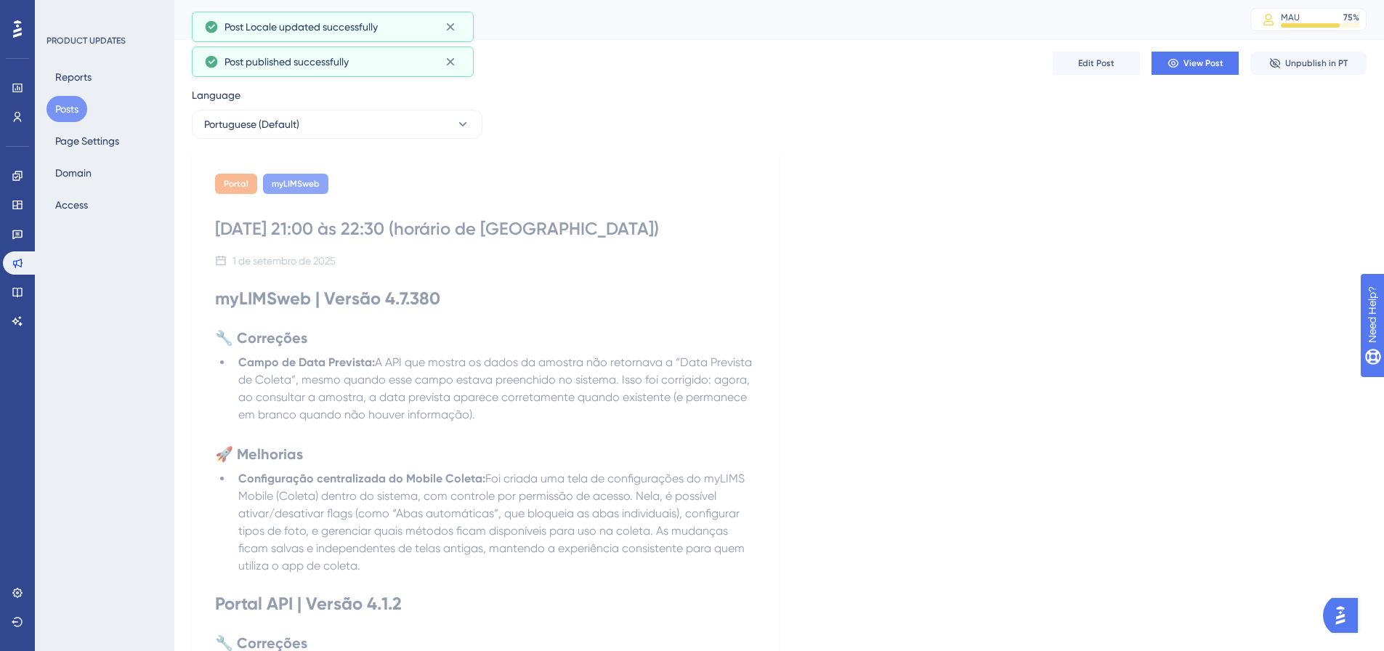
scroll to position [0, 0]
click at [384, 124] on button "Portuguese (Default)" at bounding box center [337, 124] width 291 height 29
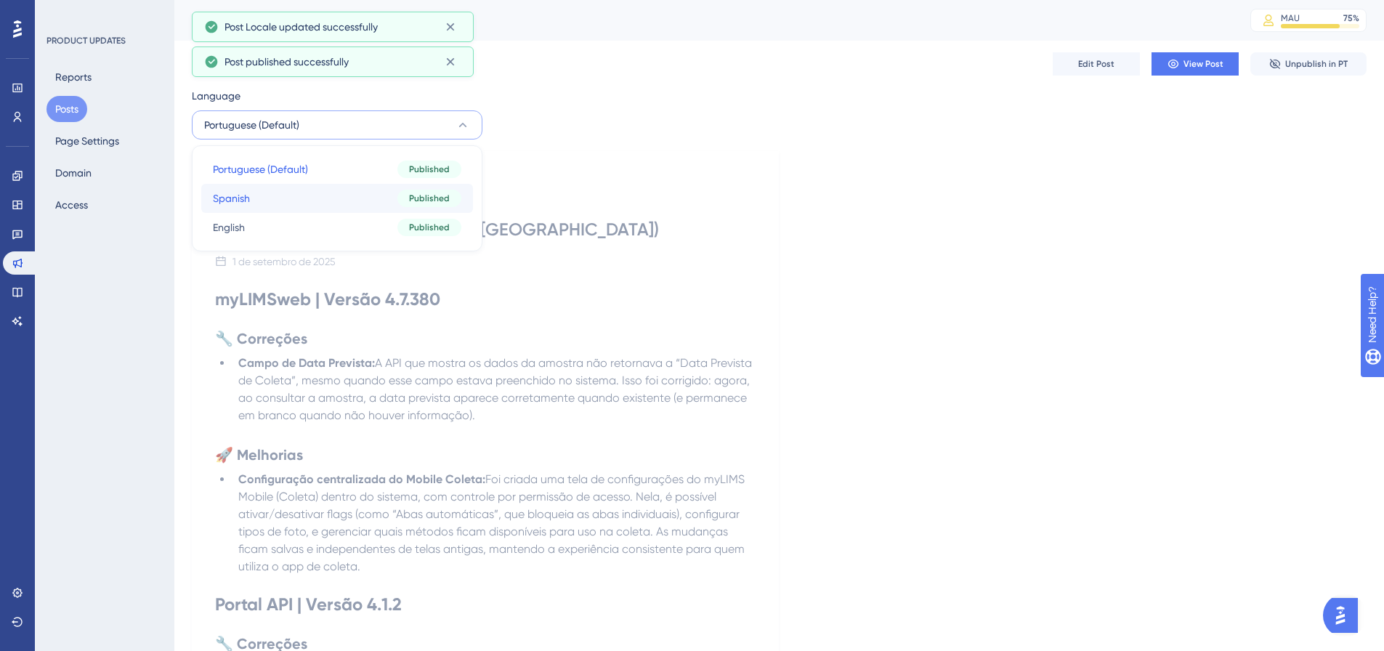
click at [209, 189] on button "Spanish Spanish Published" at bounding box center [337, 198] width 272 height 29
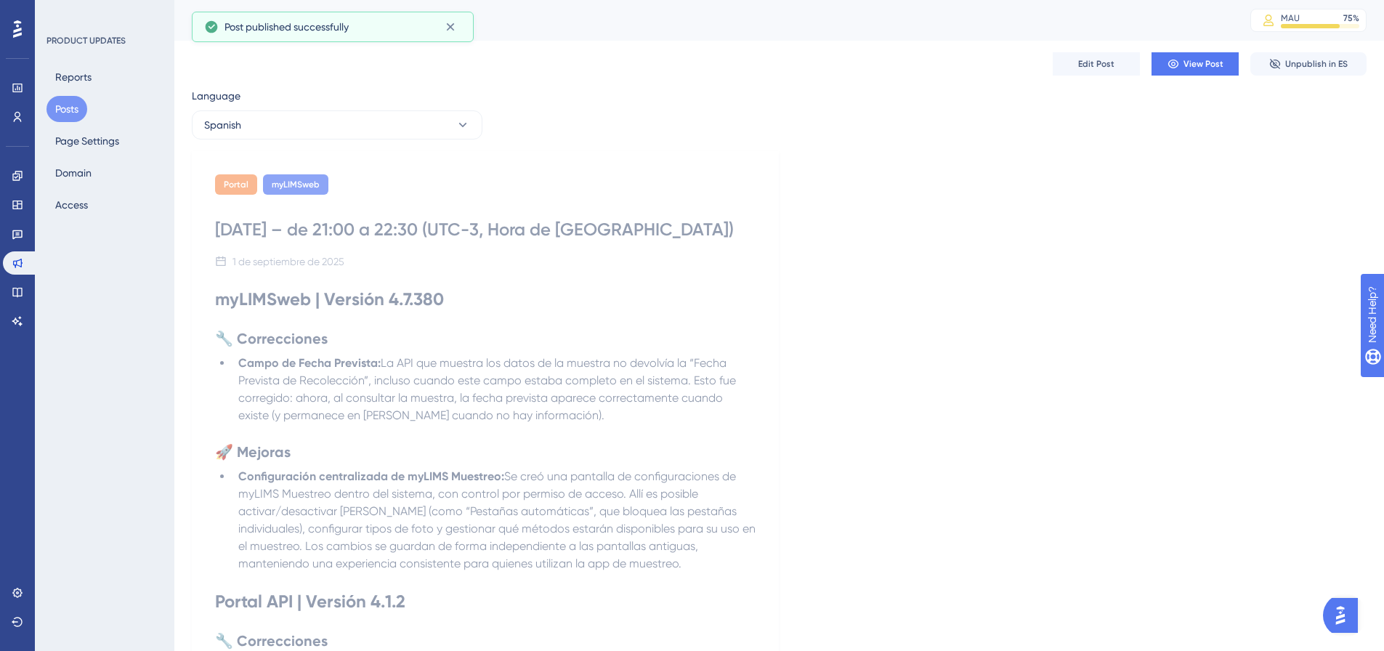
click at [540, 194] on div "Portal myLIMSweb" at bounding box center [485, 184] width 541 height 20
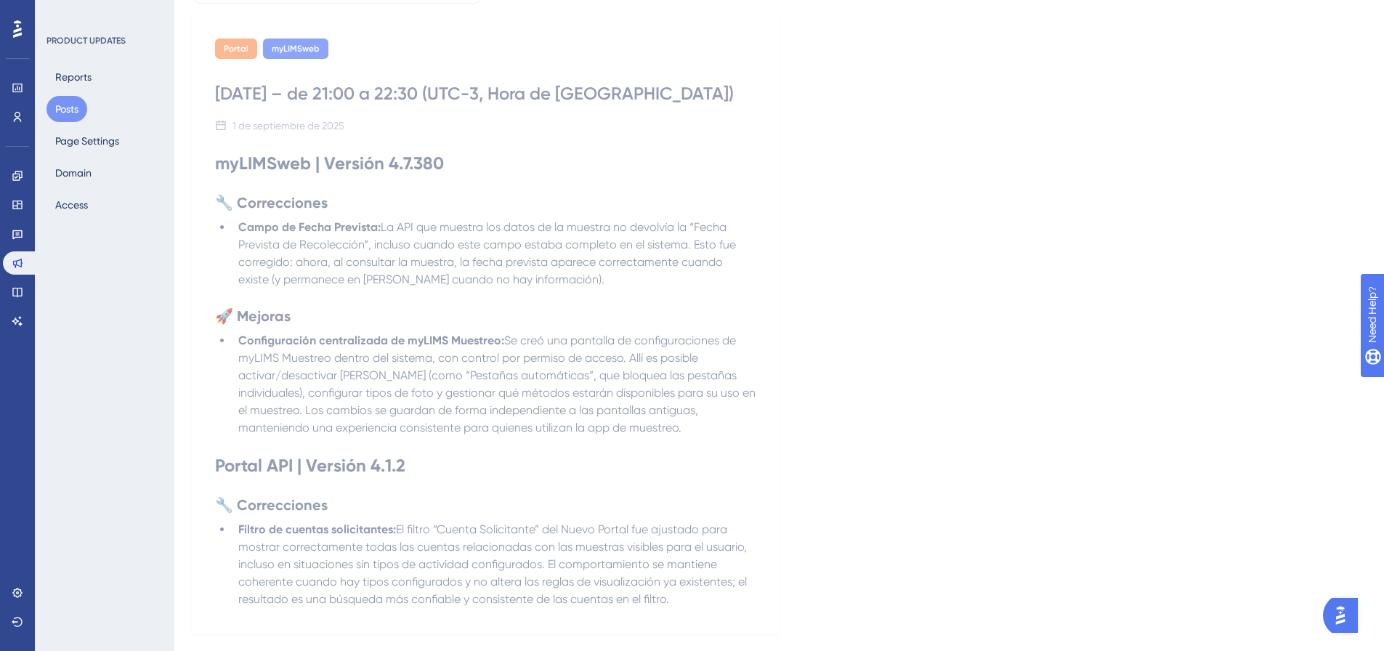
scroll to position [171, 0]
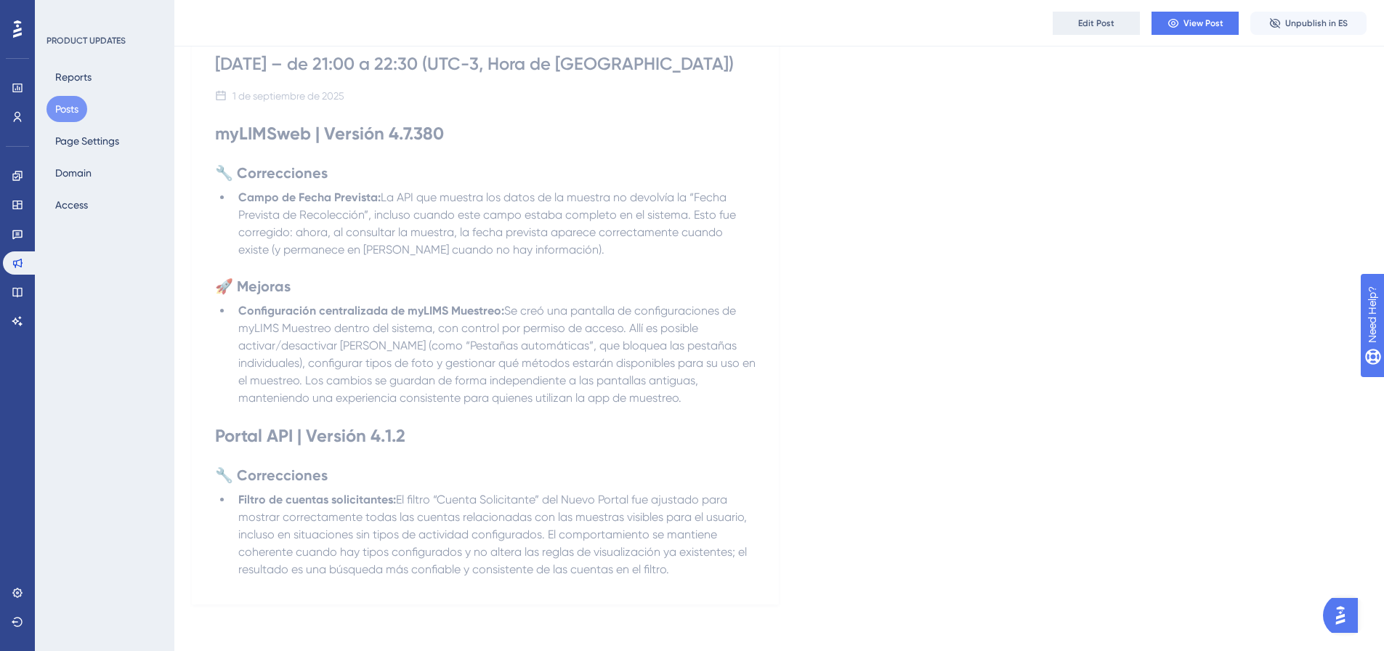
click at [1091, 22] on span "Edit Post" at bounding box center [1096, 23] width 36 height 12
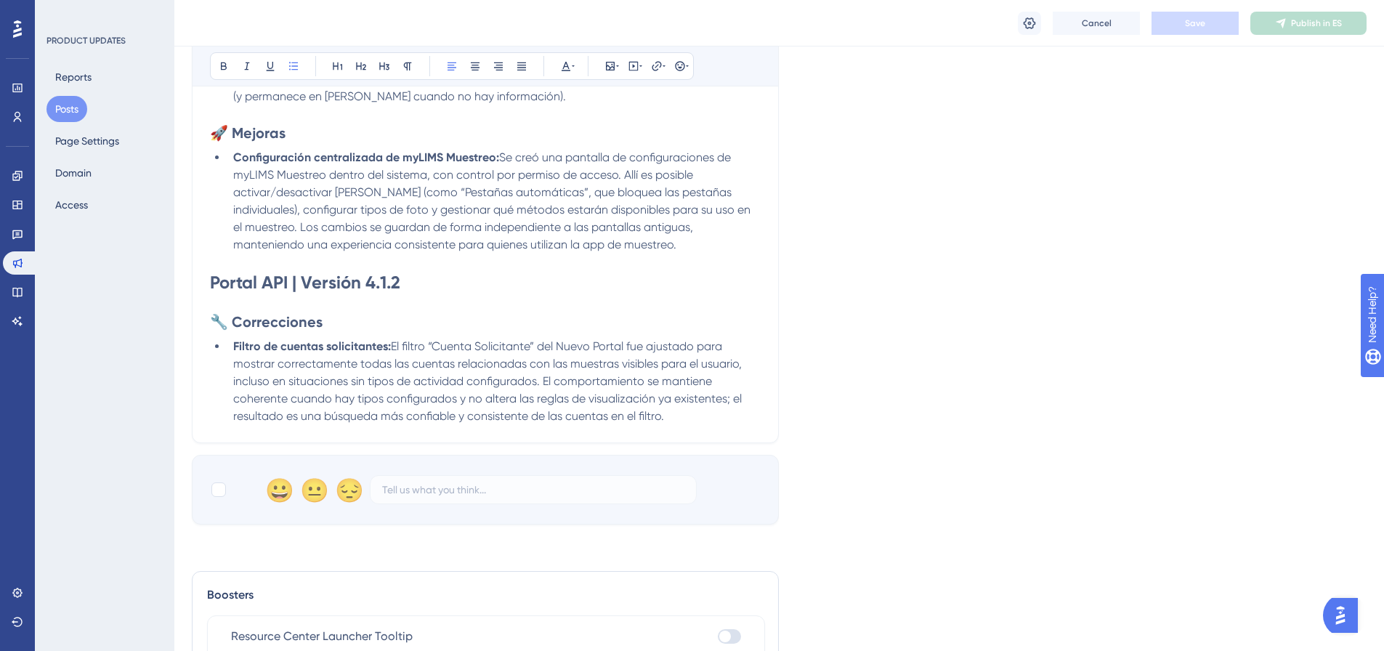
scroll to position [590, 0]
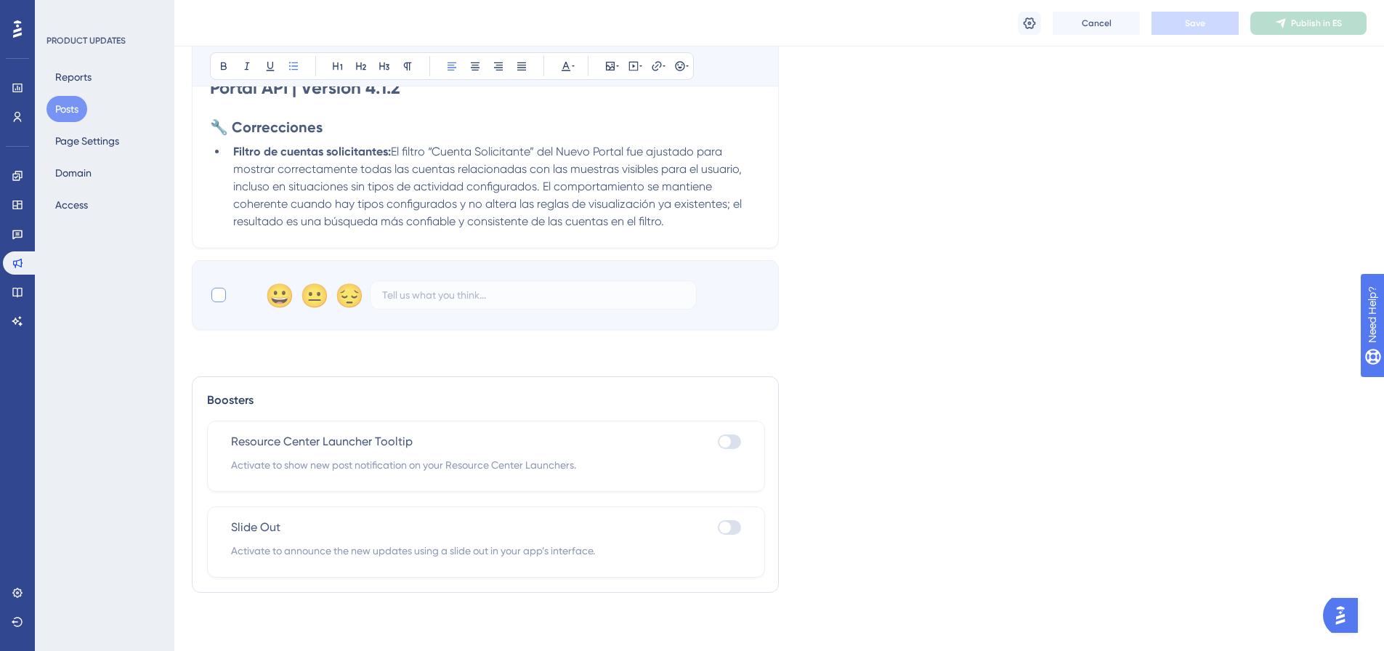
click at [219, 296] on div at bounding box center [218, 295] width 15 height 15
checkbox input "true"
click at [1181, 24] on button "Save" at bounding box center [1195, 23] width 87 height 23
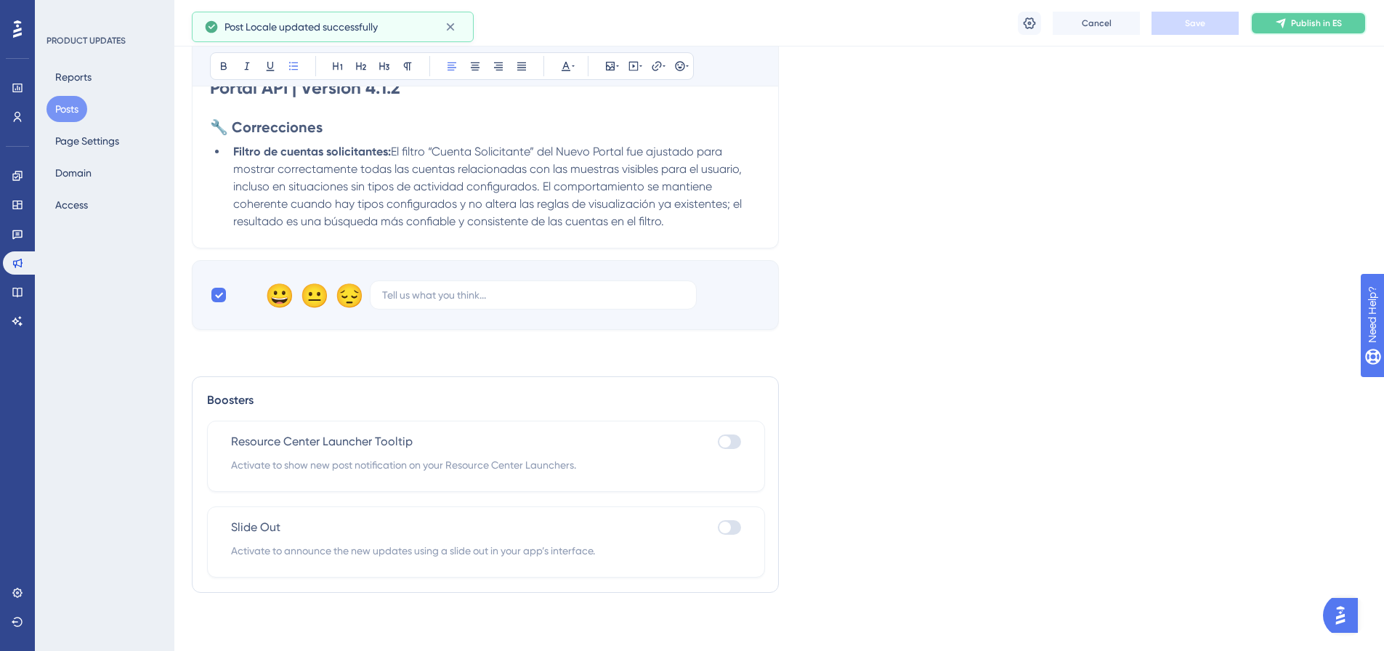
click at [1326, 25] on span "Publish in ES" at bounding box center [1316, 23] width 51 height 12
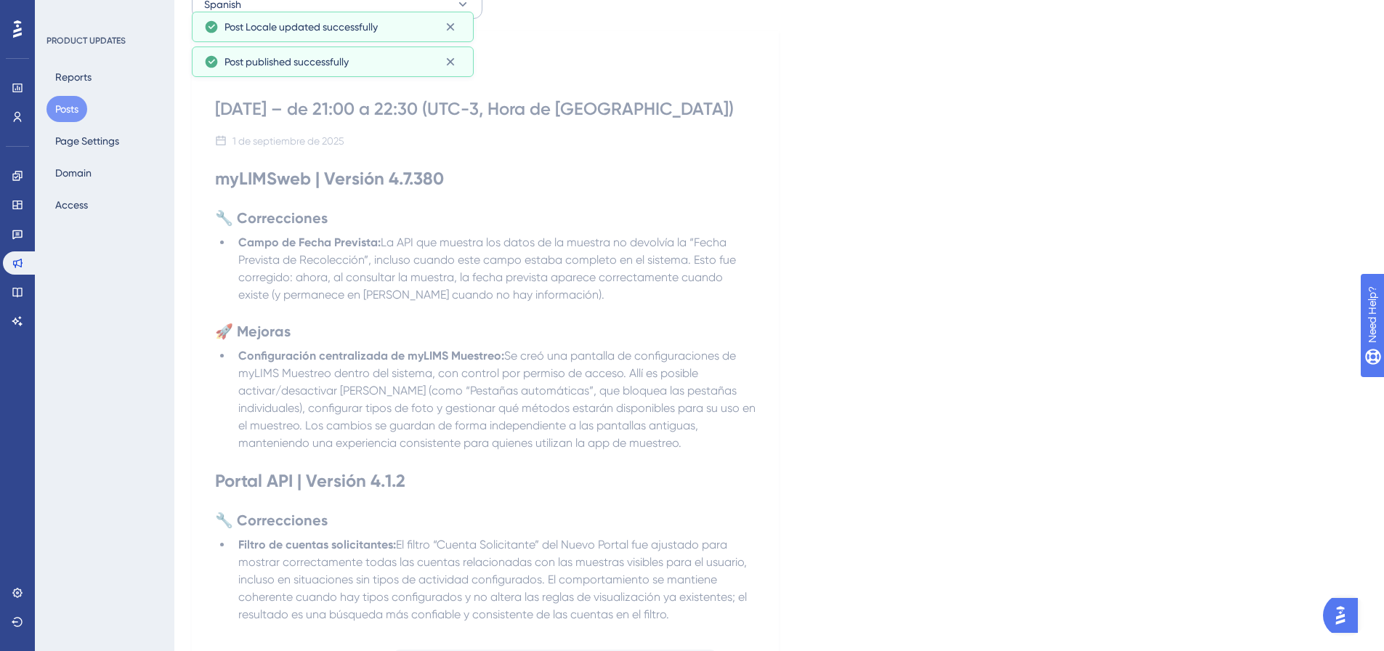
scroll to position [0, 0]
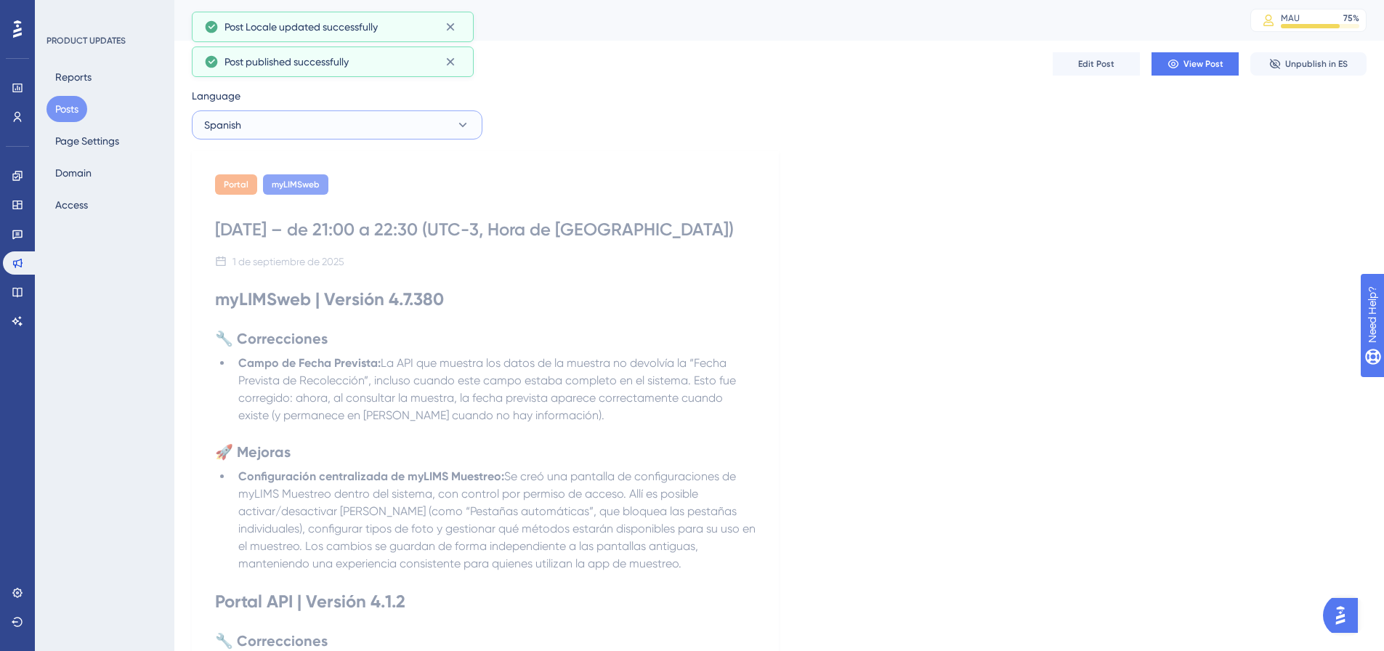
click at [421, 129] on button "Spanish" at bounding box center [337, 124] width 291 height 29
click at [349, 230] on button "English English Published" at bounding box center [337, 227] width 272 height 29
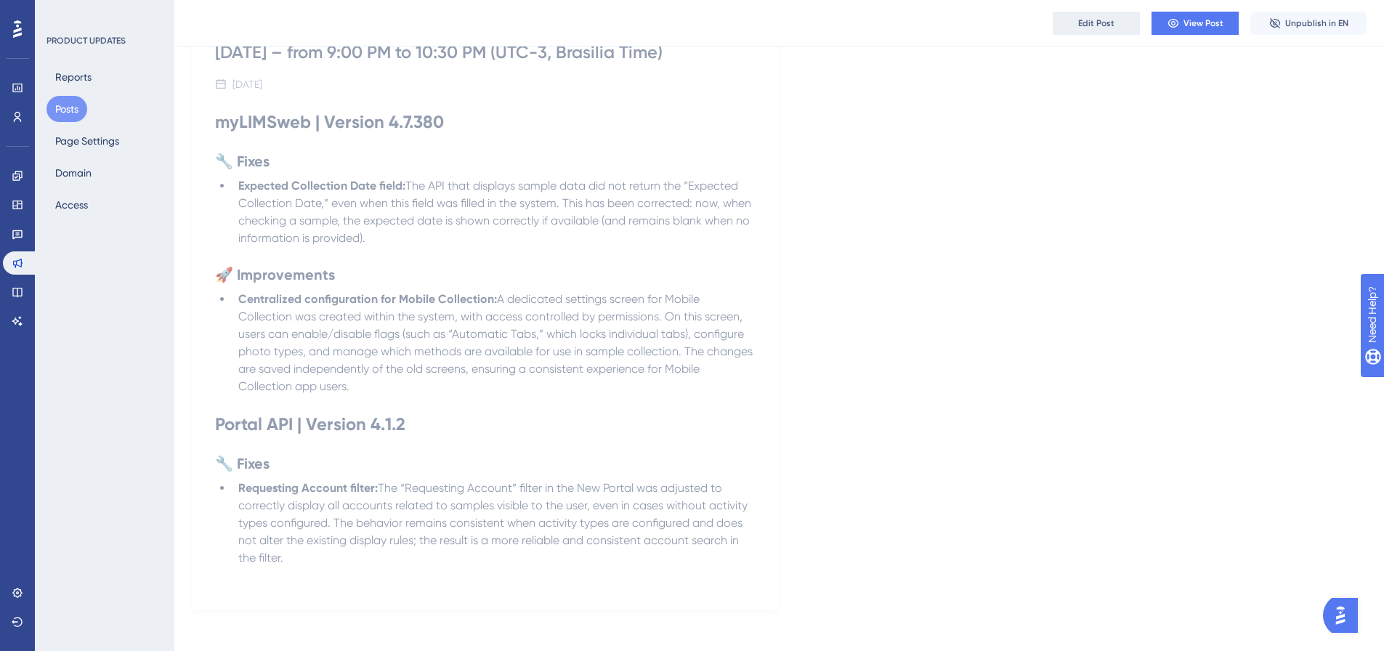
click at [1118, 31] on button "Edit Post" at bounding box center [1096, 23] width 87 height 23
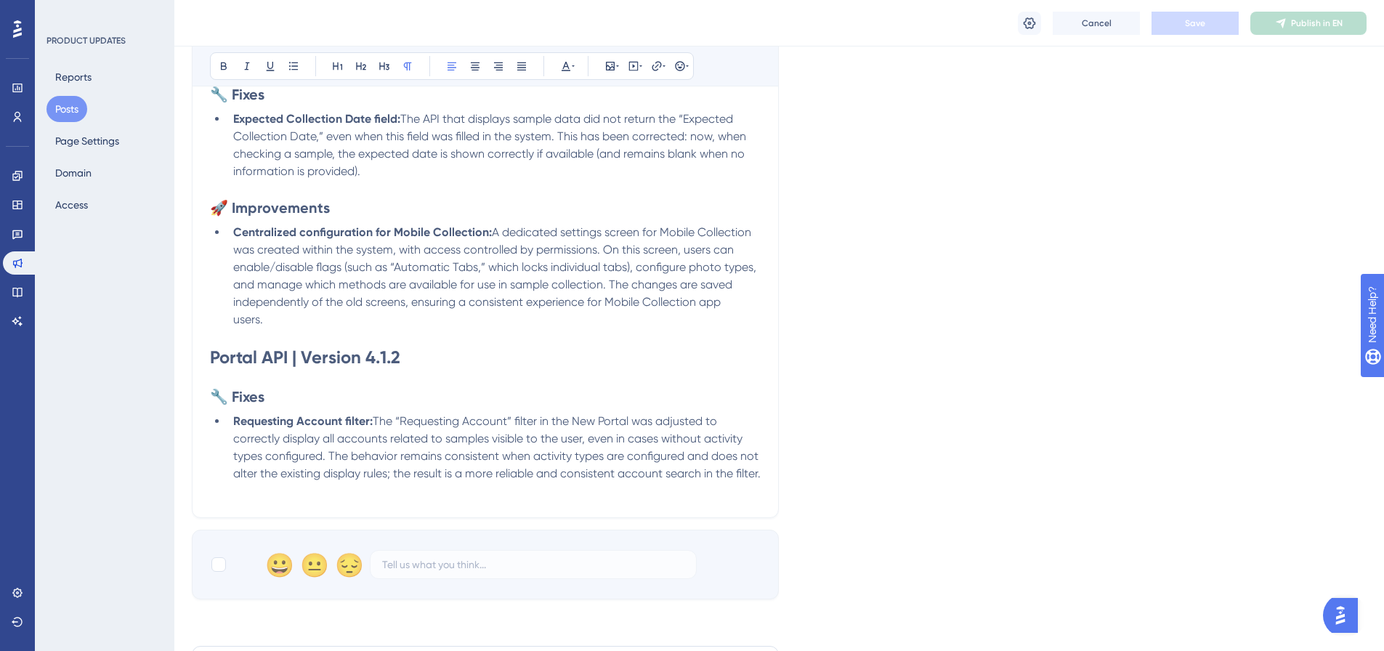
scroll to position [607, 0]
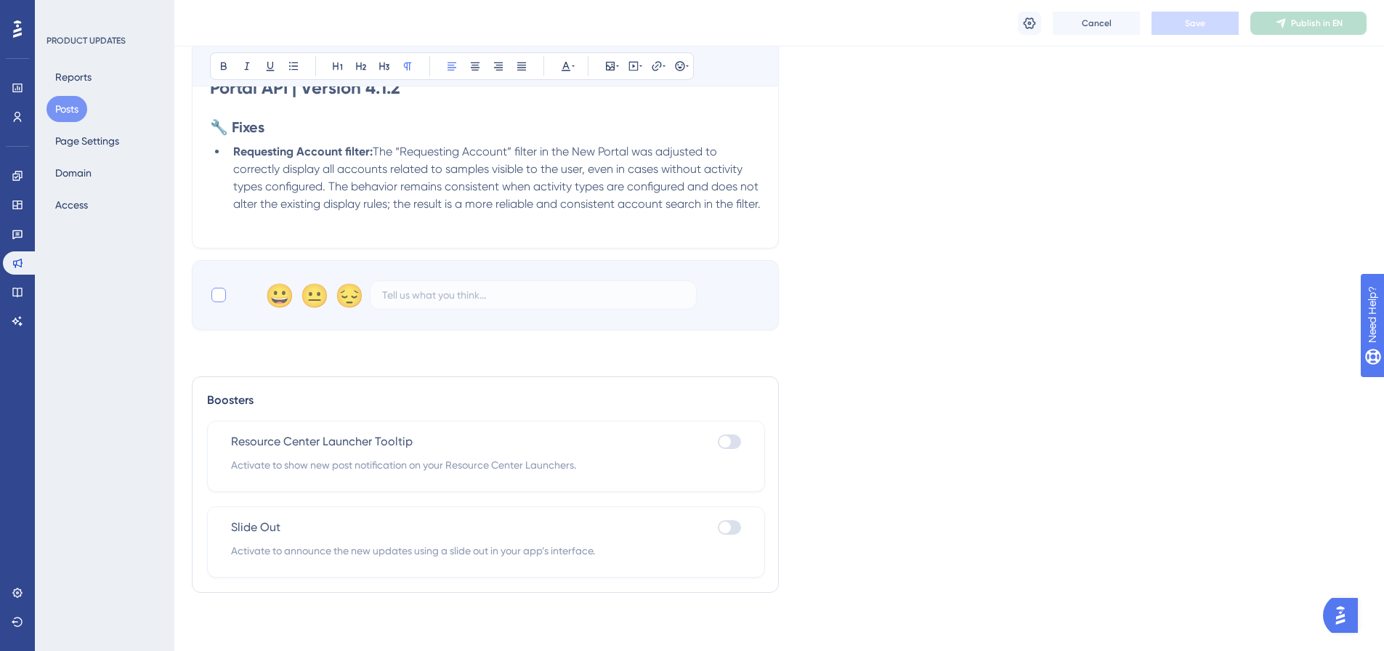
click at [218, 295] on div at bounding box center [218, 295] width 15 height 15
checkbox input "true"
click at [1195, 20] on span "Save" at bounding box center [1195, 23] width 20 height 12
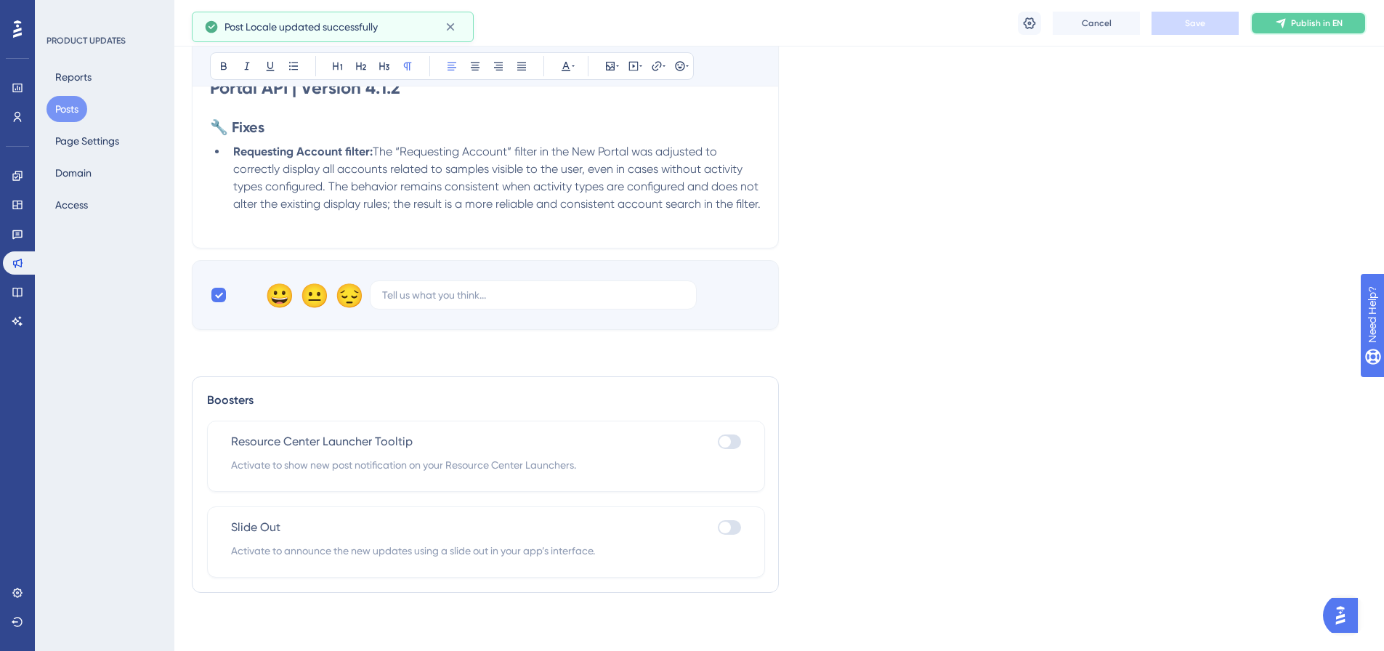
click at [1302, 22] on span "Publish in EN" at bounding box center [1317, 23] width 52 height 12
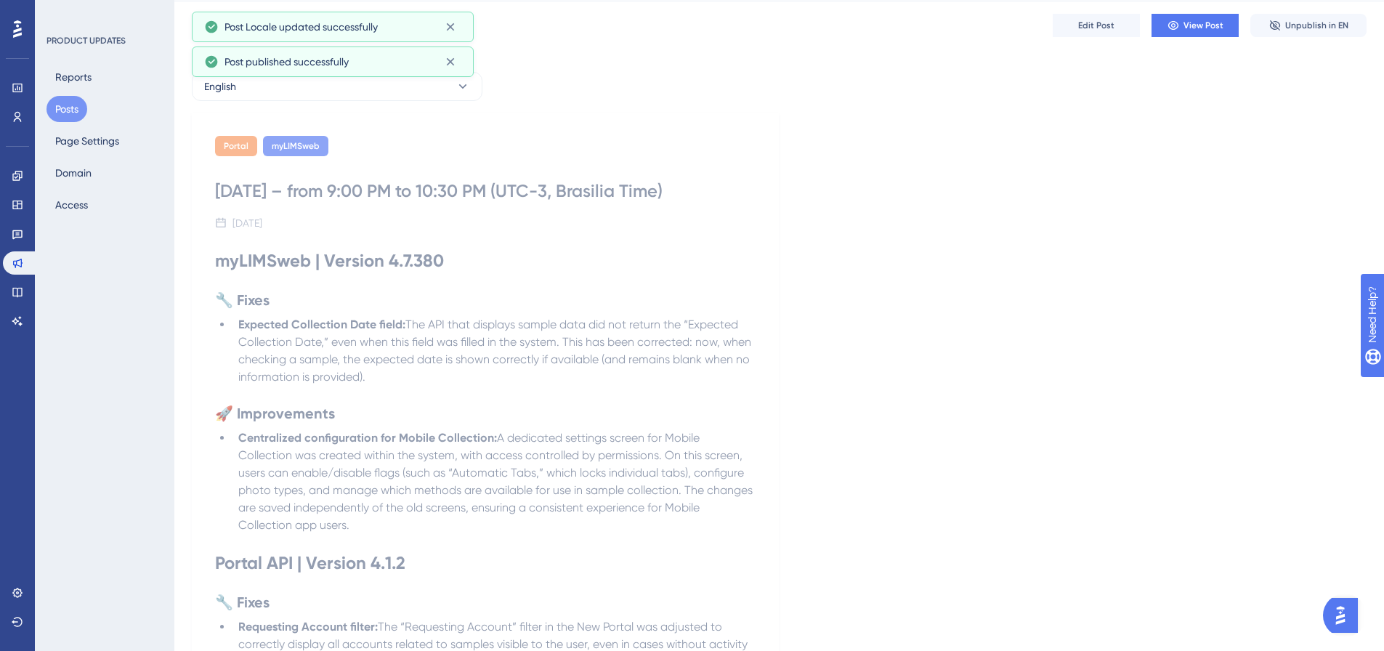
scroll to position [0, 0]
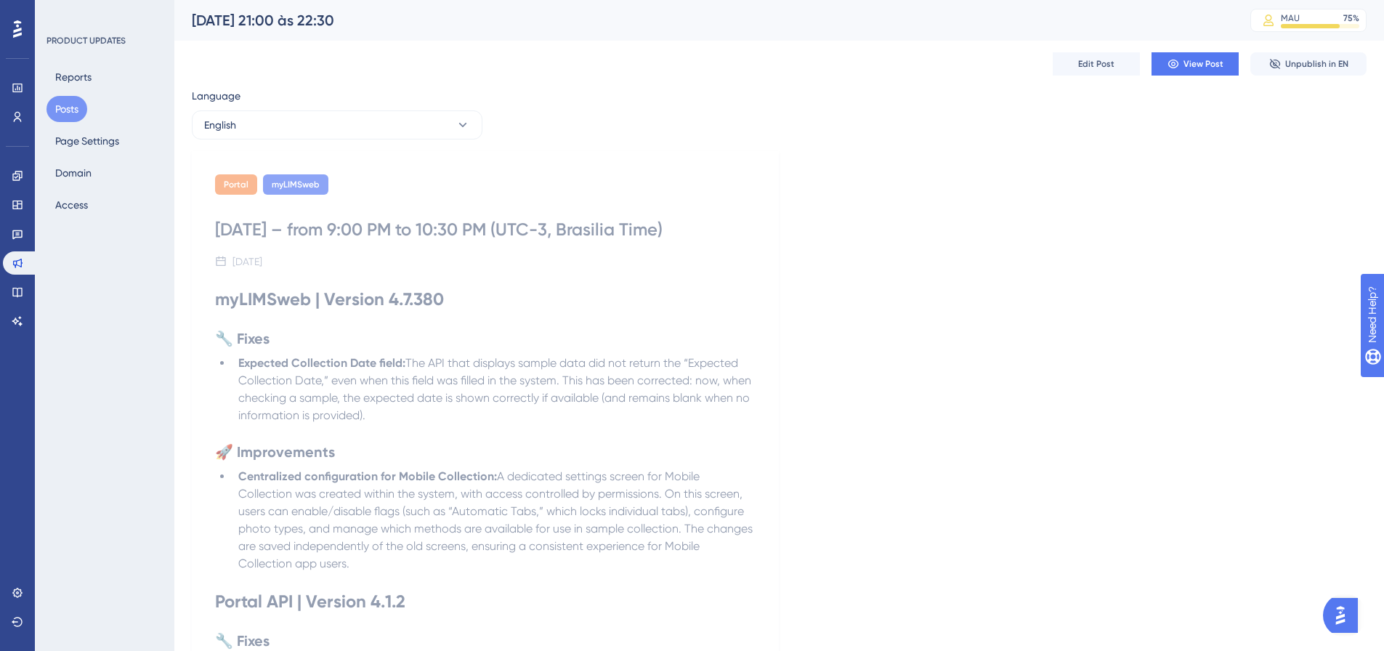
click at [56, 108] on button "Posts" at bounding box center [66, 109] width 41 height 26
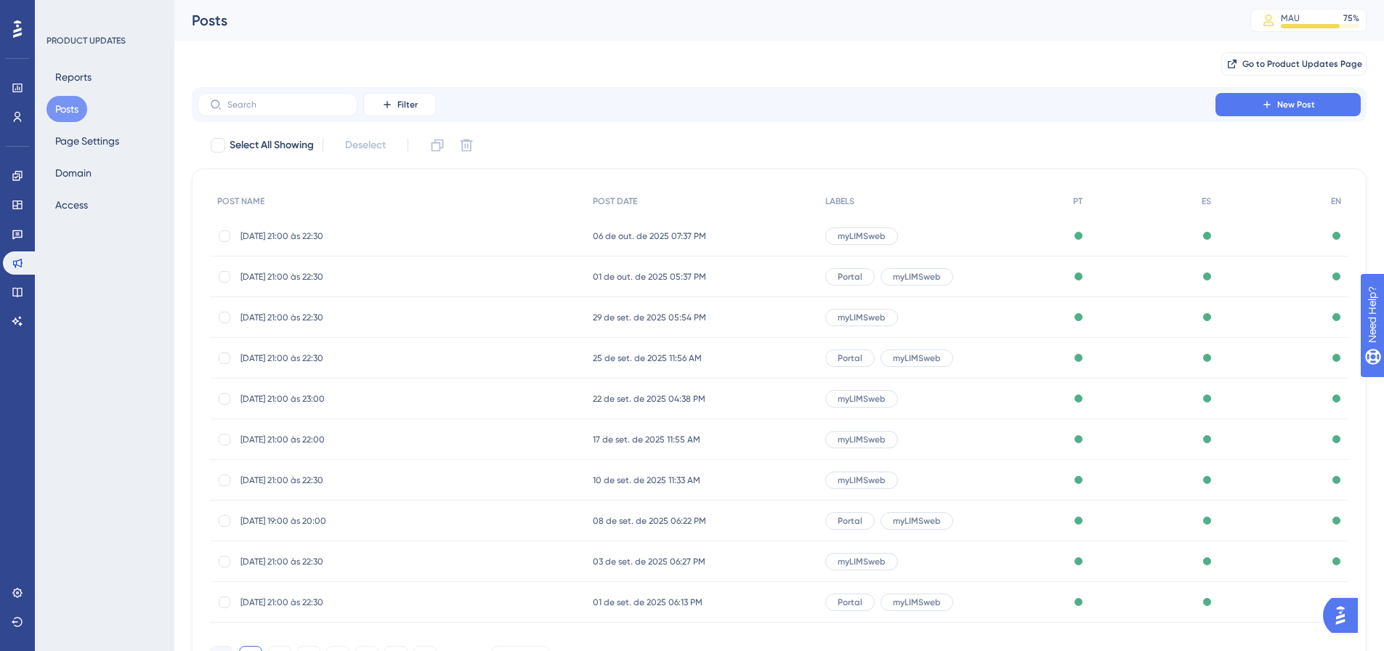
click at [289, 602] on span "01/09/25 - 21:00 às 22:30" at bounding box center [356, 602] width 232 height 12
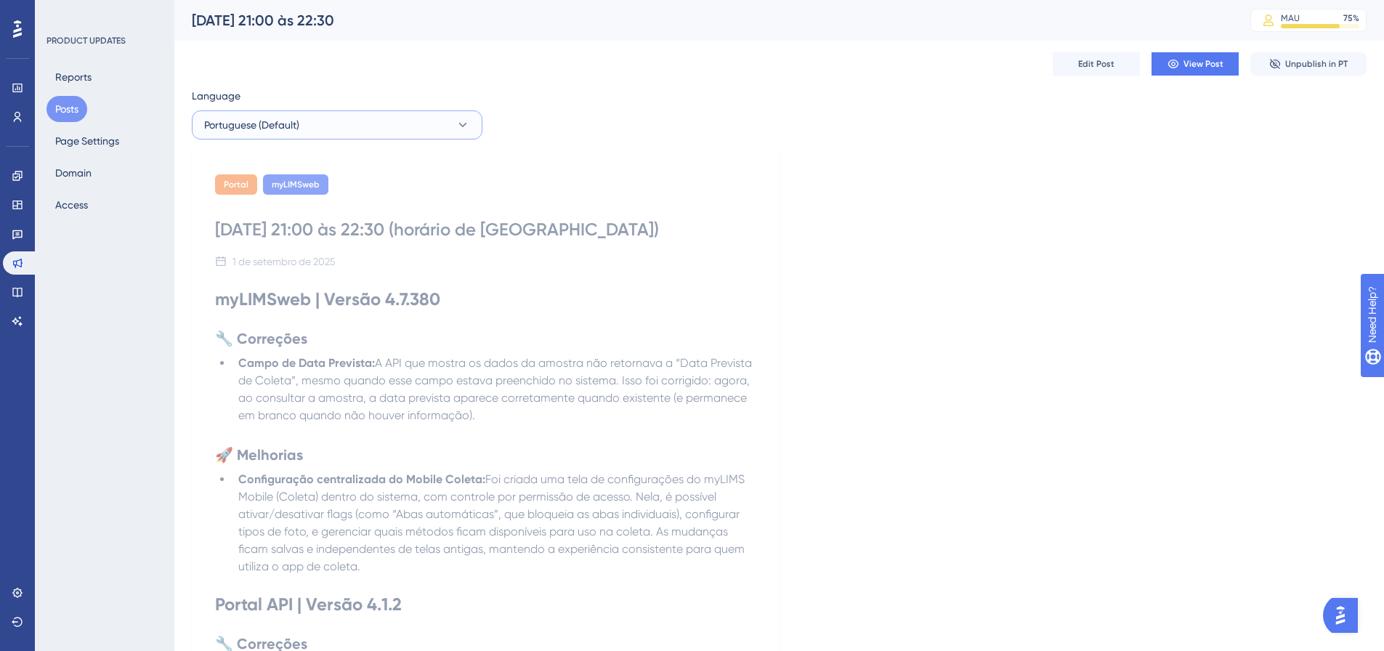
click at [400, 134] on button "Portuguese (Default)" at bounding box center [337, 124] width 291 height 29
click at [240, 222] on span "English" at bounding box center [229, 227] width 32 height 17
click at [60, 108] on button "Posts" at bounding box center [66, 109] width 41 height 26
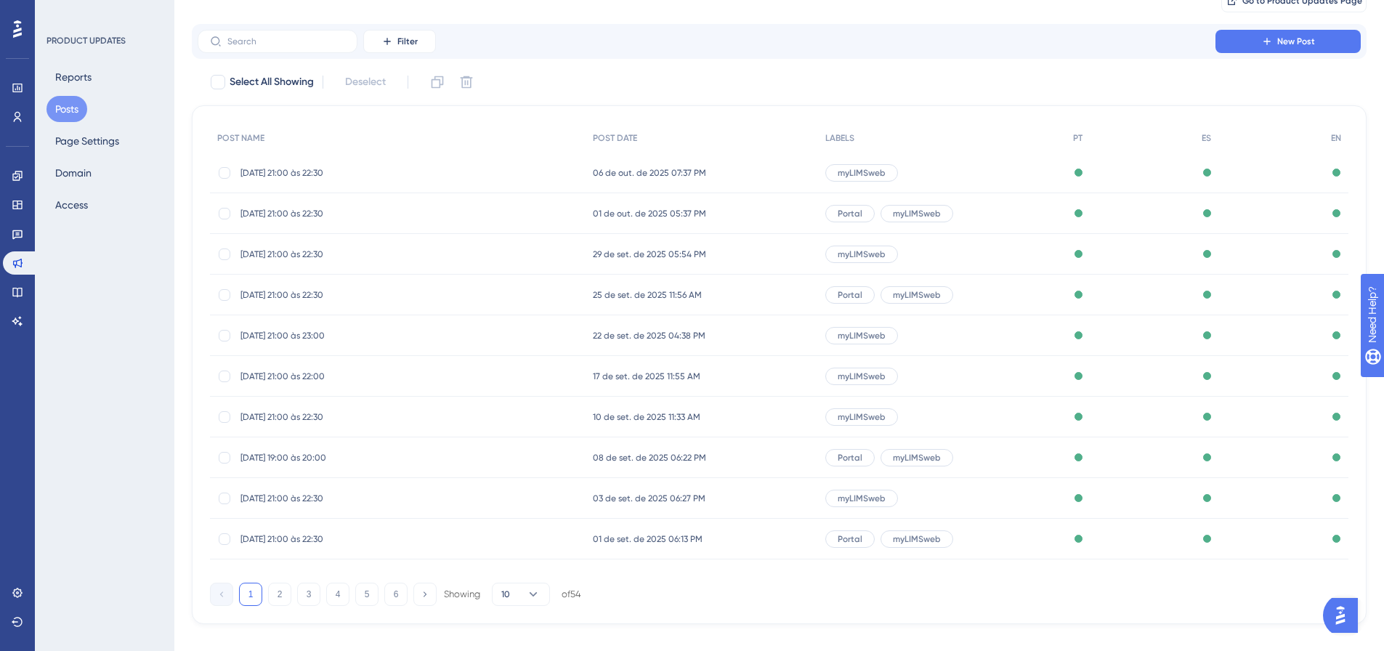
scroll to position [83, 0]
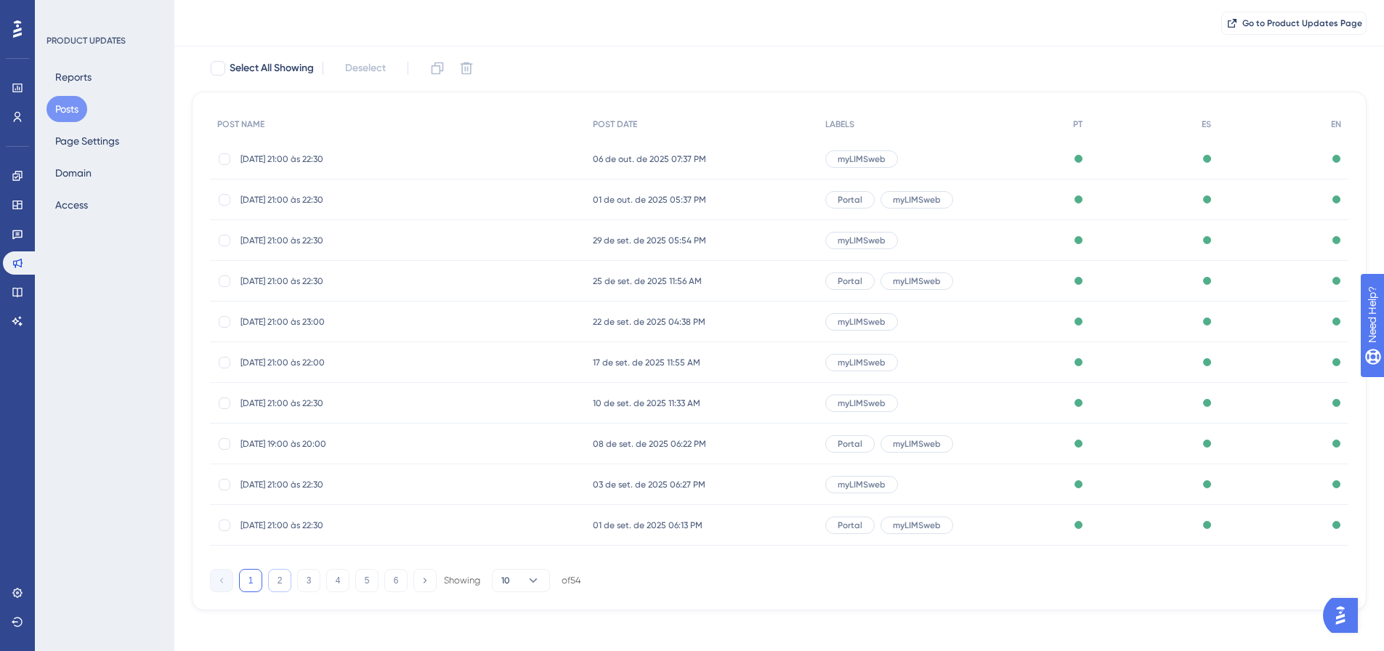
click at [280, 577] on button "2" at bounding box center [279, 580] width 23 height 23
click at [291, 160] on span "27/08/25 - 14:00 às 15:00" at bounding box center [356, 159] width 232 height 12
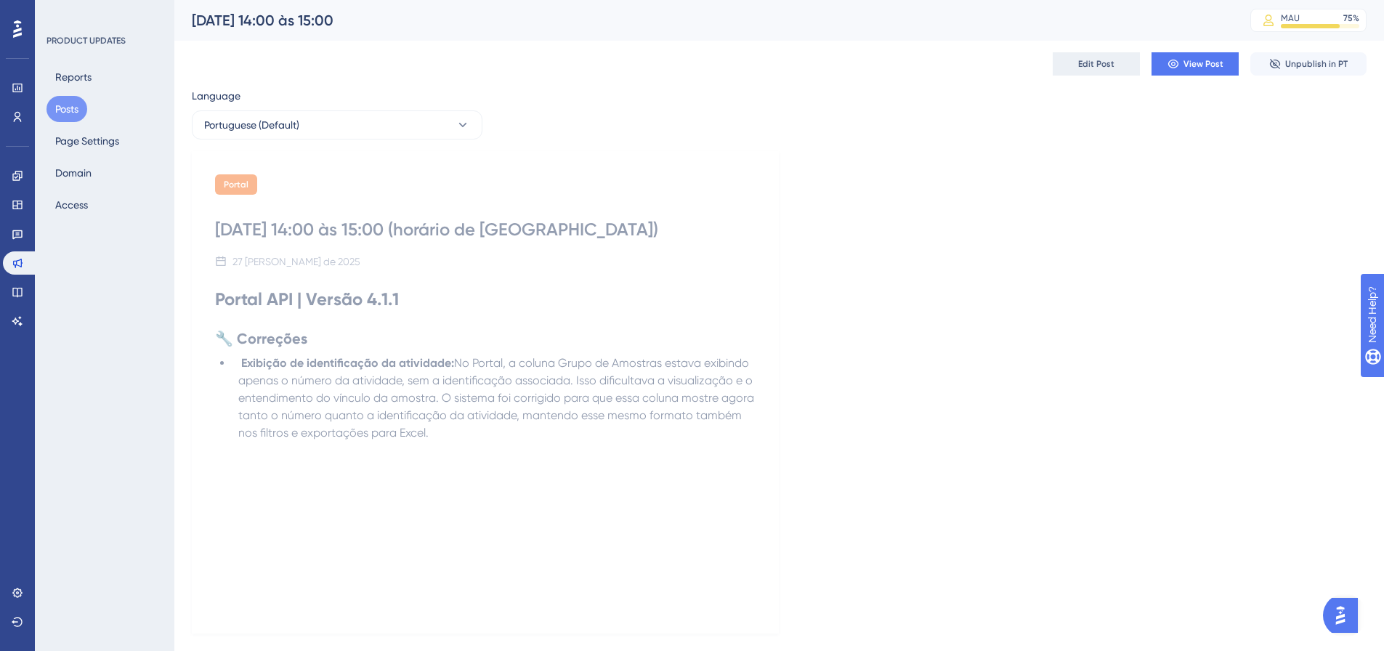
click at [1061, 59] on button "Edit Post" at bounding box center [1096, 63] width 87 height 23
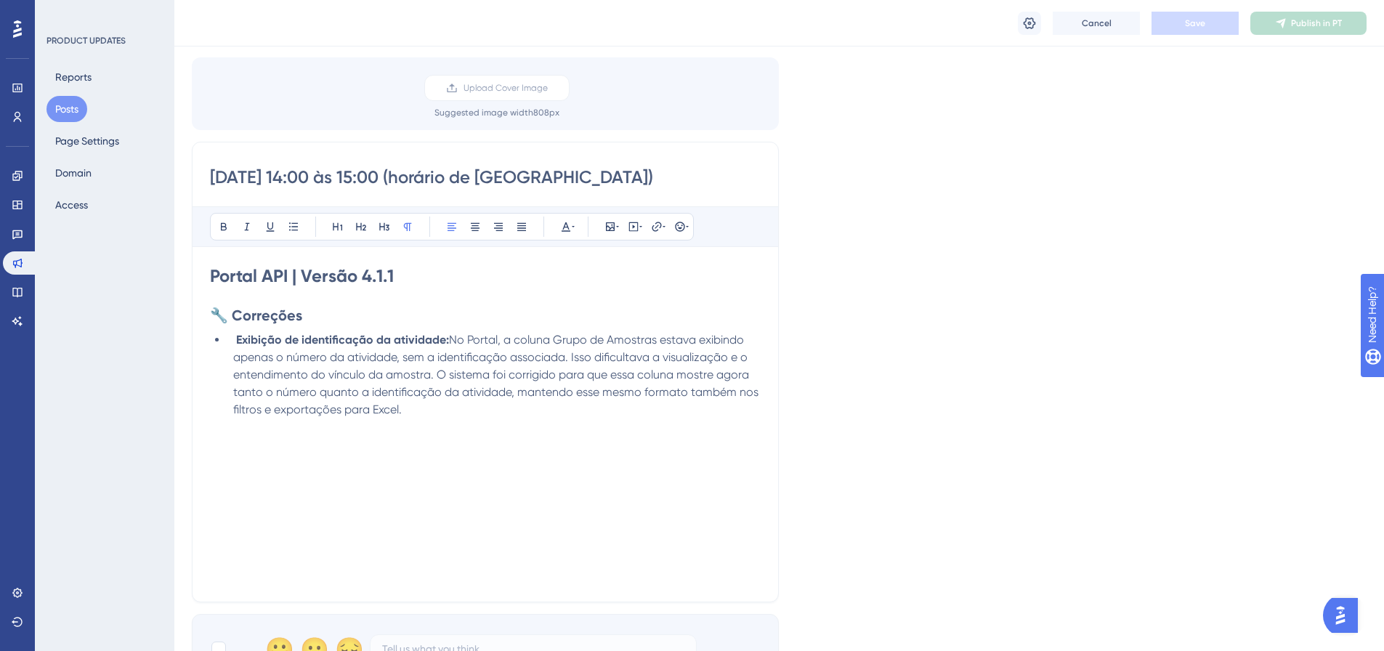
scroll to position [453, 0]
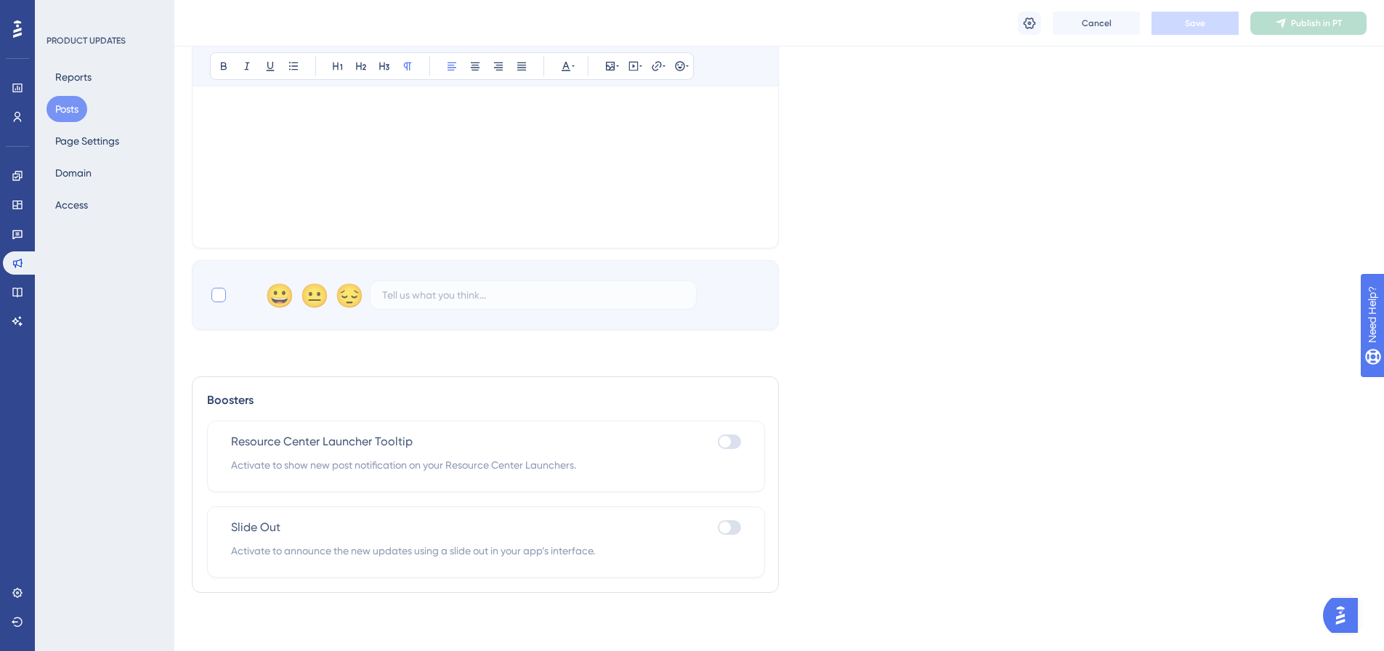
click at [221, 297] on div at bounding box center [218, 295] width 15 height 15
checkbox input "true"
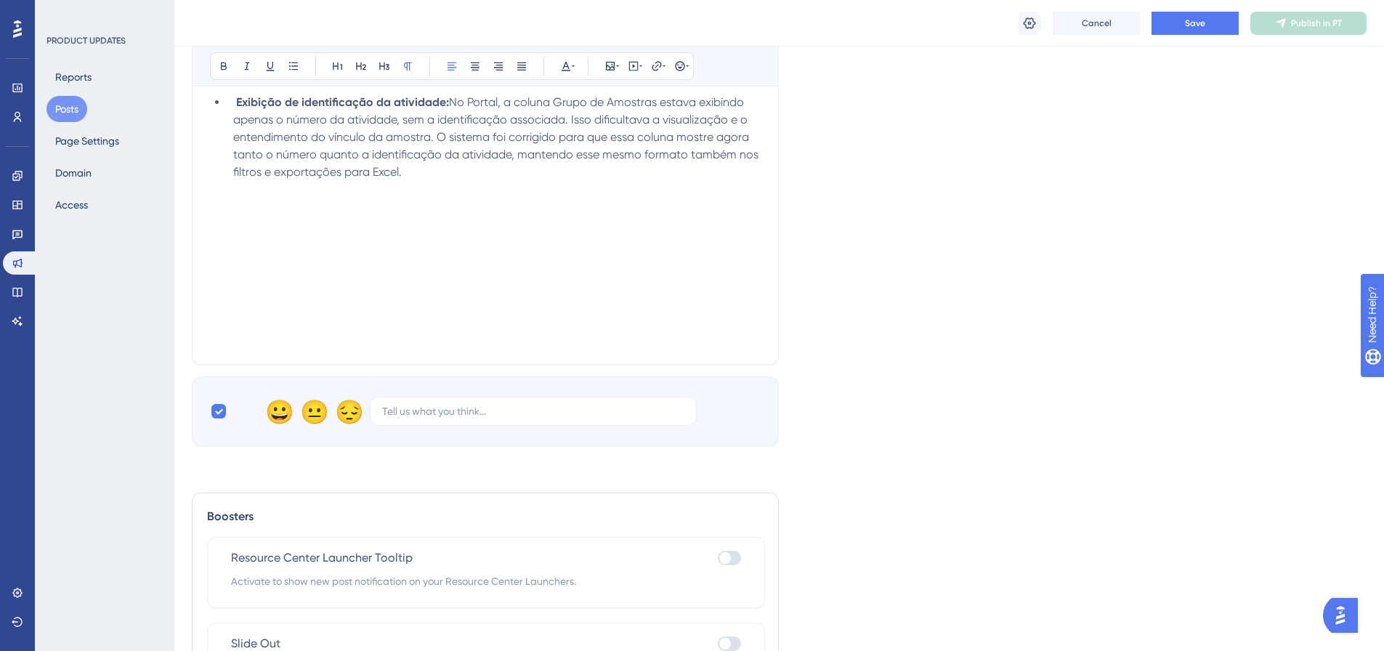
scroll to position [163, 0]
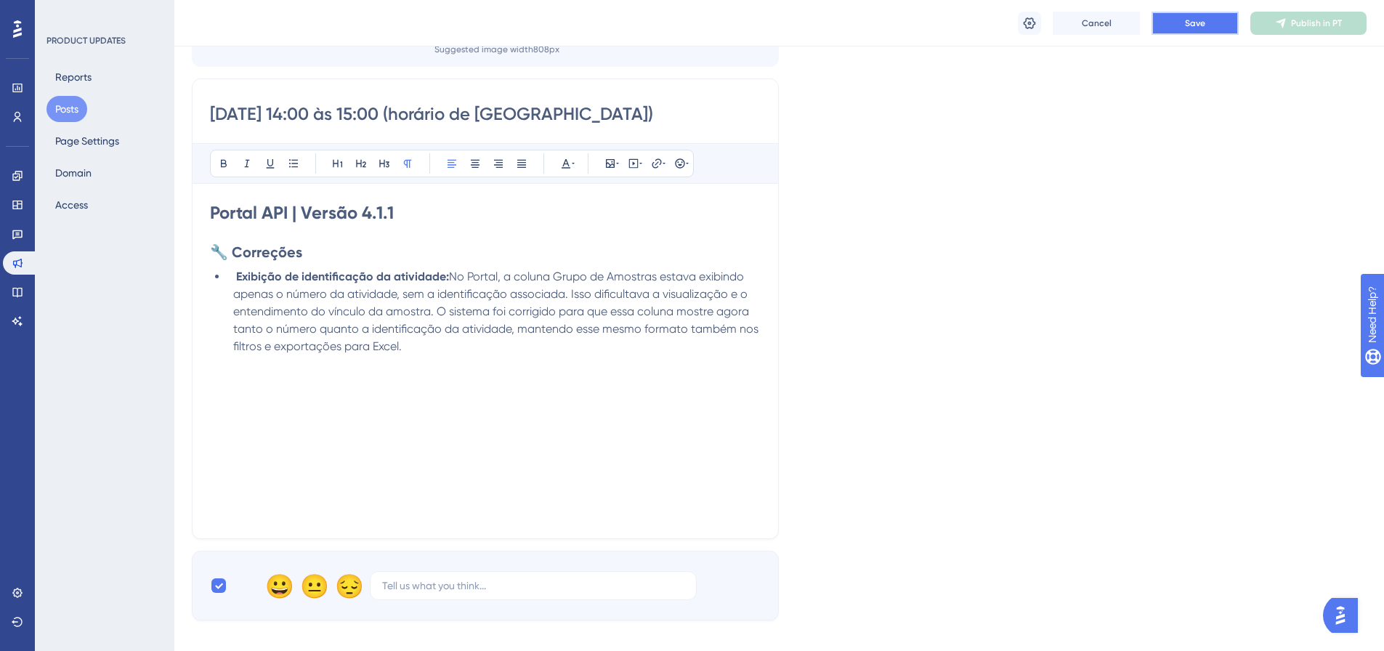
click at [1192, 24] on span "Save" at bounding box center [1195, 23] width 20 height 12
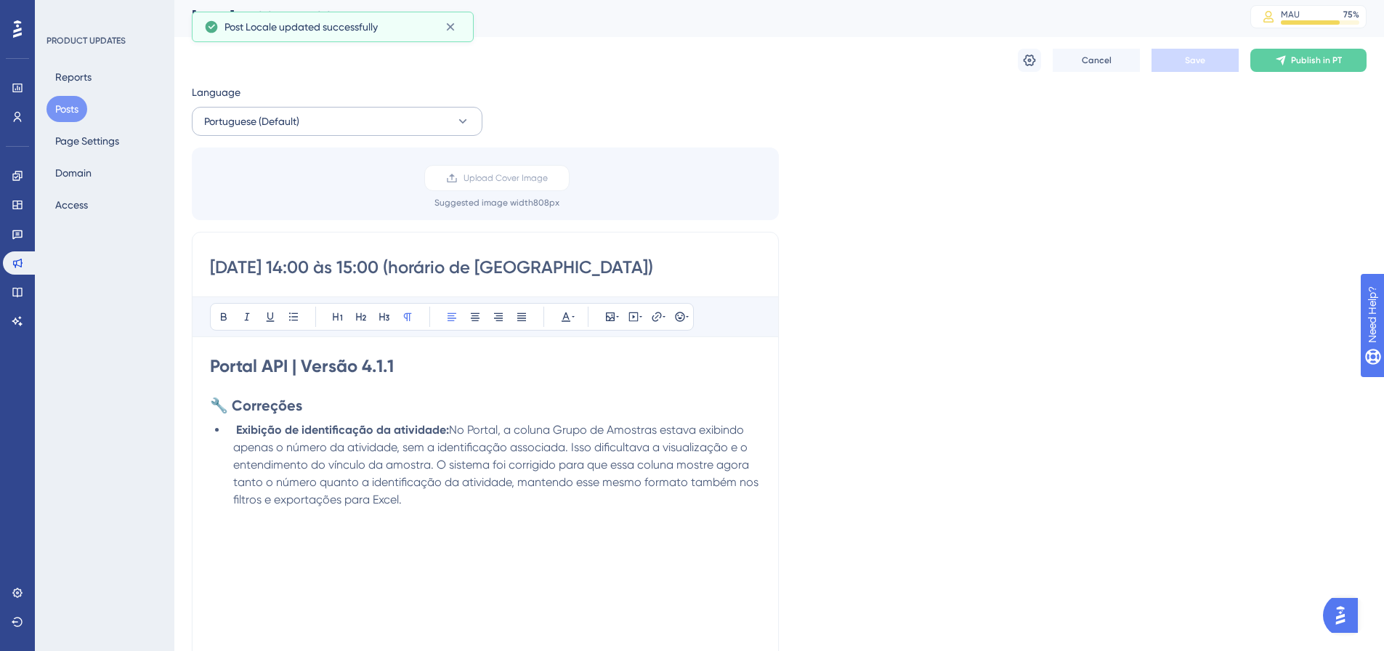
scroll to position [0, 0]
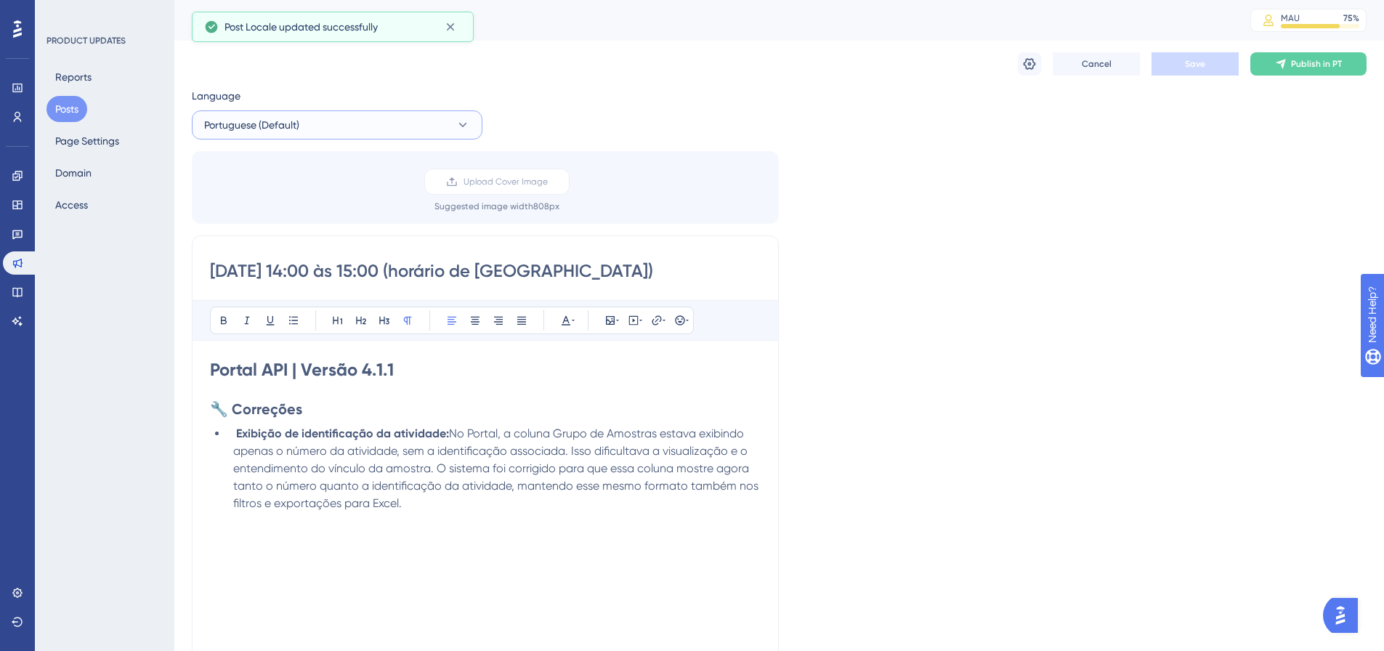
click at [363, 121] on button "Portuguese (Default)" at bounding box center [337, 124] width 291 height 29
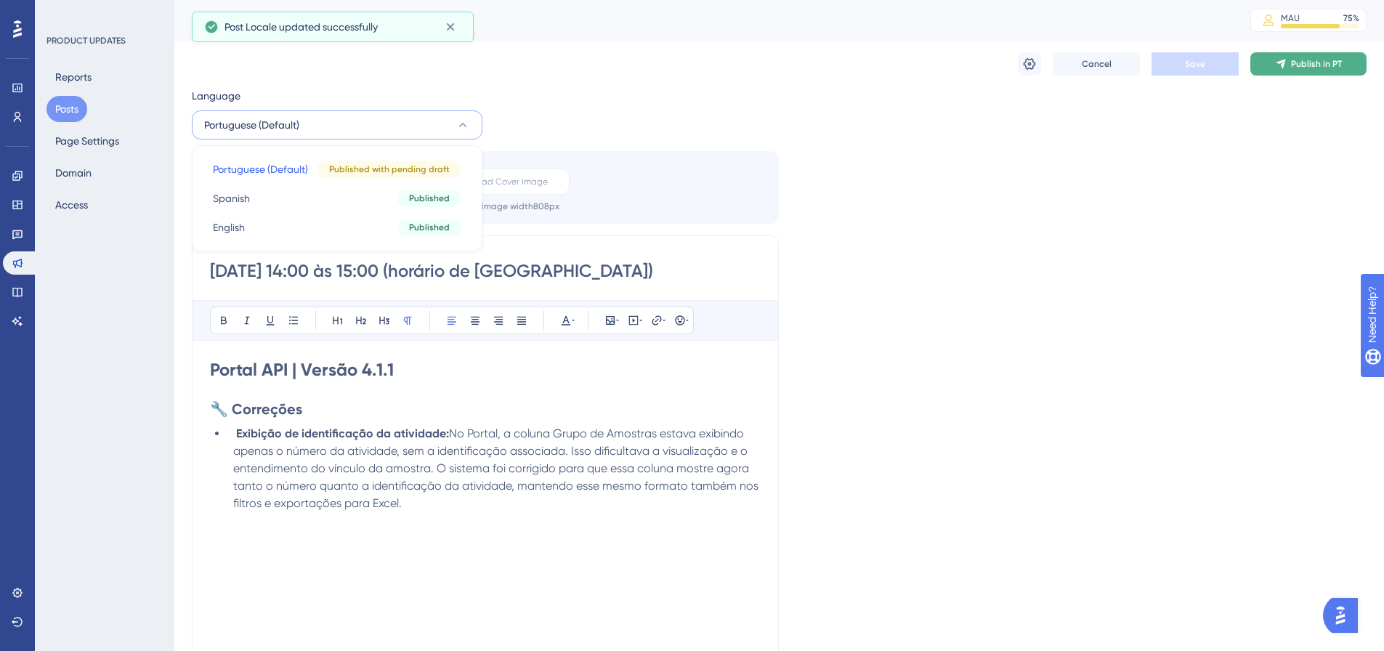
click at [1292, 54] on button "Publish in PT" at bounding box center [1308, 63] width 116 height 23
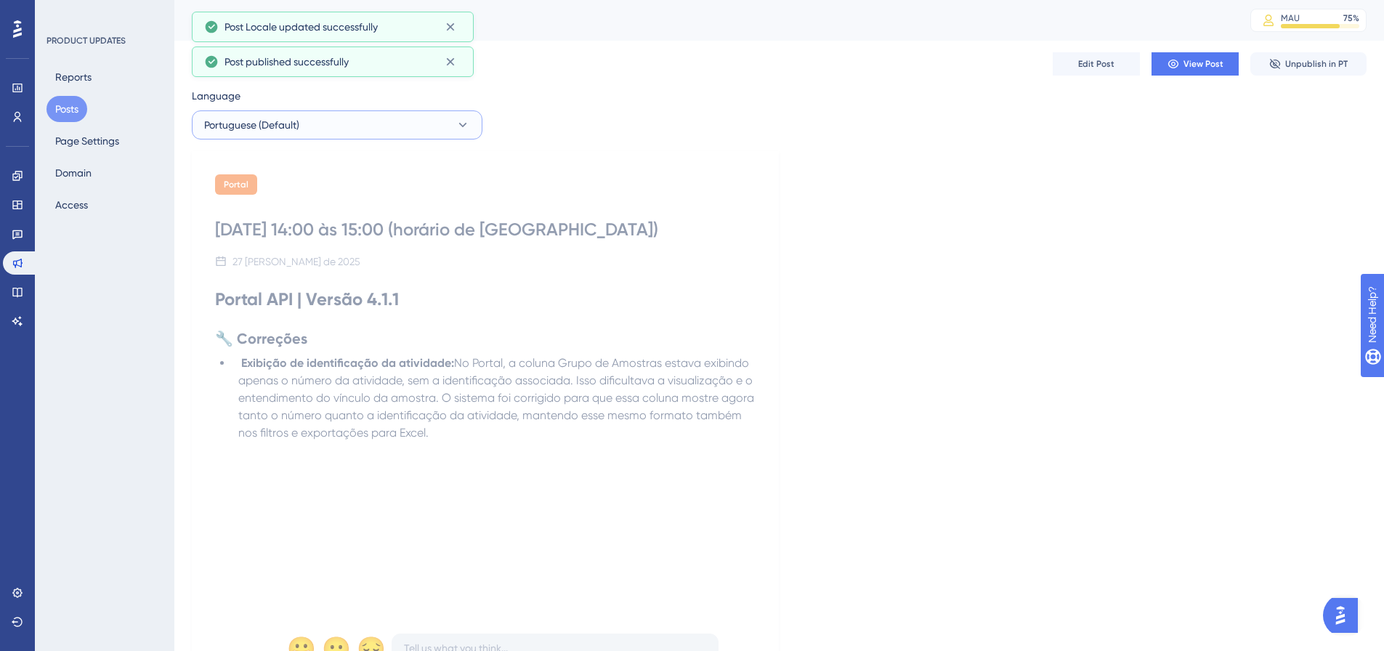
click at [333, 124] on button "Portuguese (Default)" at bounding box center [337, 124] width 291 height 29
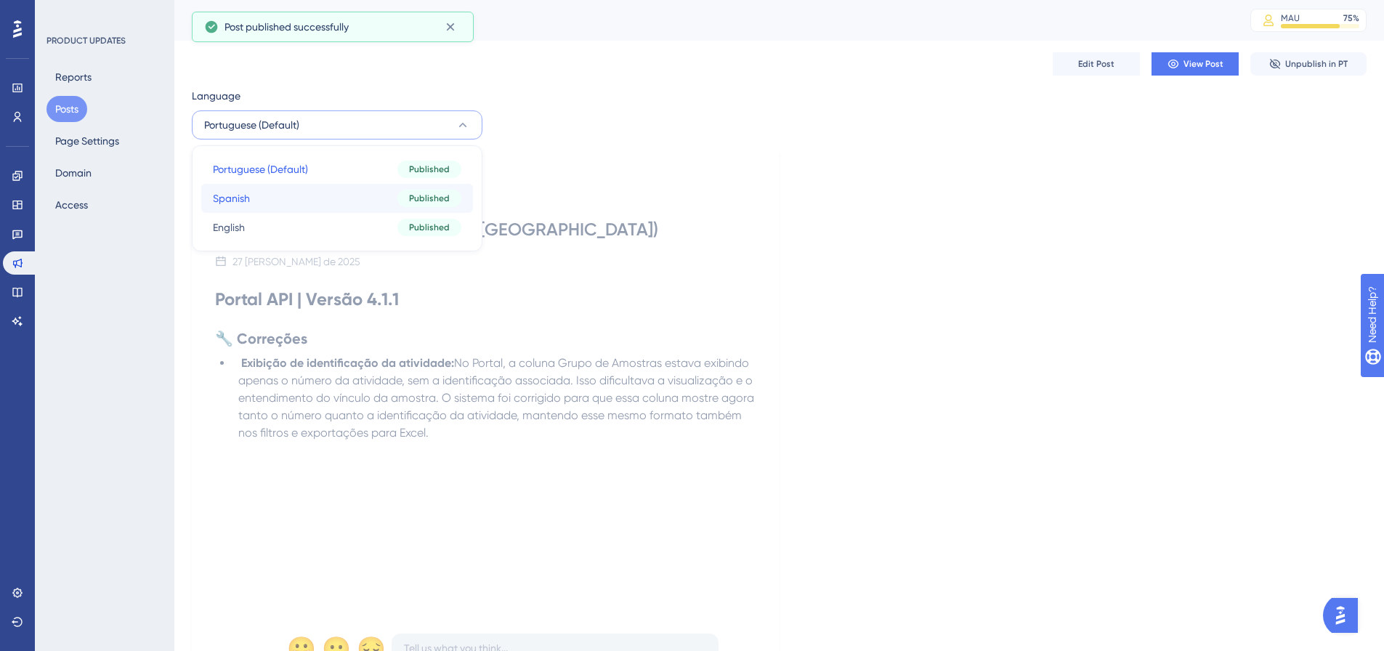
click at [274, 207] on button "Spanish Spanish Published" at bounding box center [337, 198] width 272 height 29
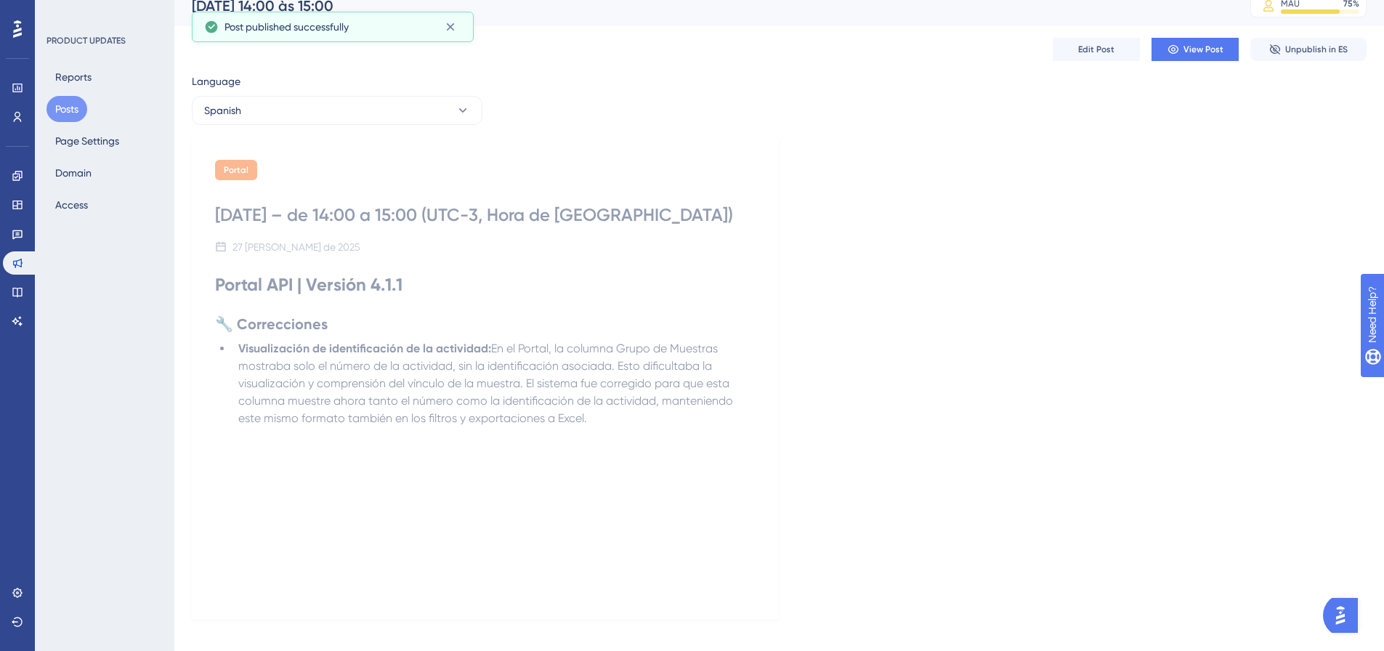
scroll to position [29, 0]
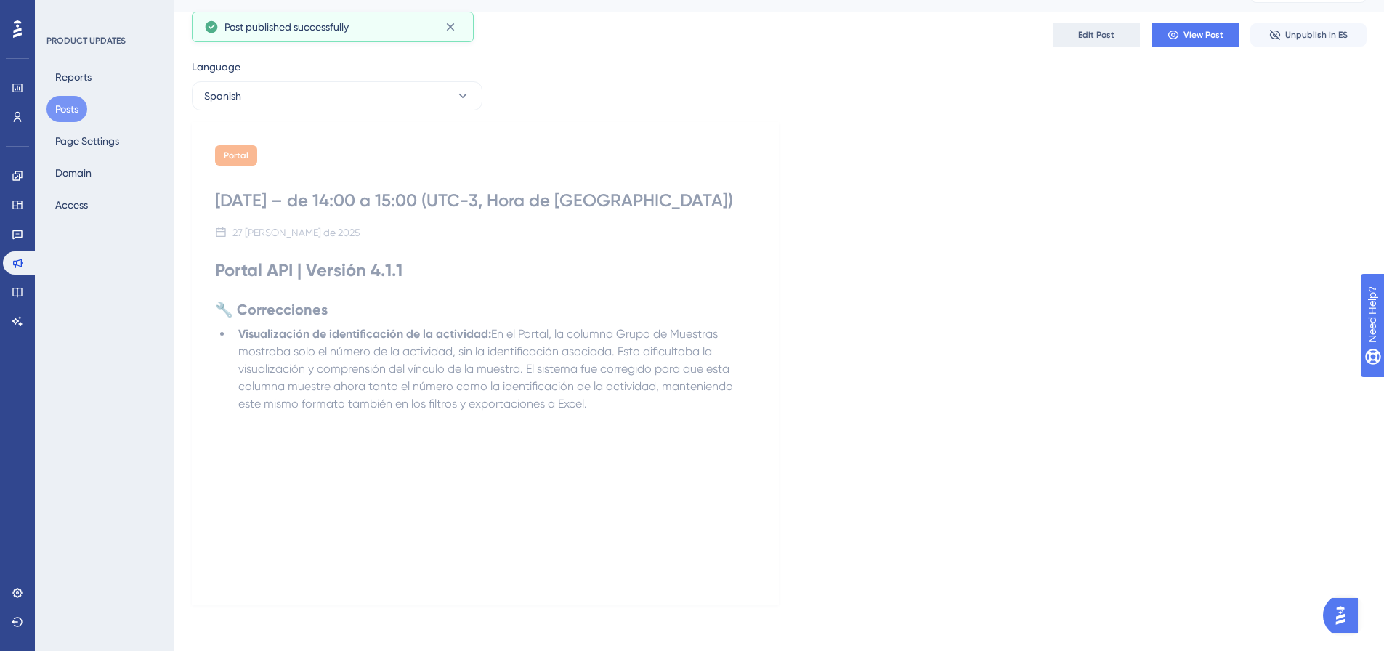
click at [1096, 44] on button "Edit Post" at bounding box center [1096, 34] width 87 height 23
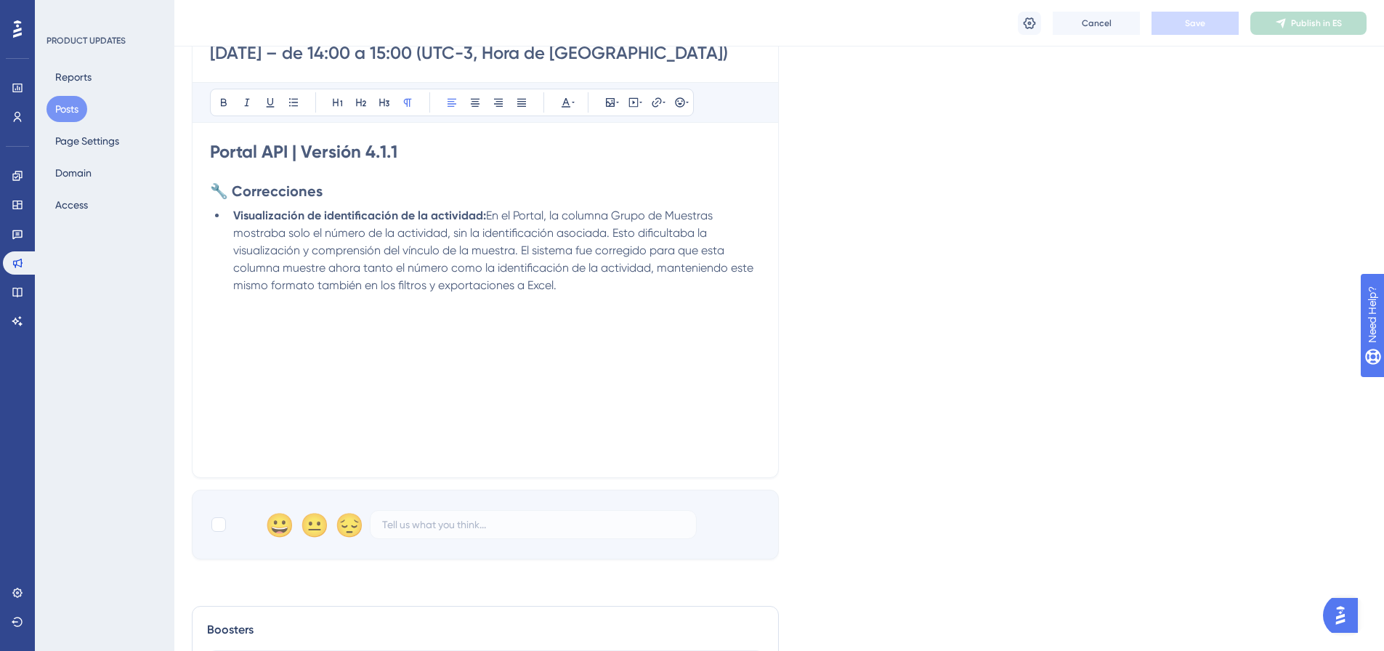
scroll to position [453, 0]
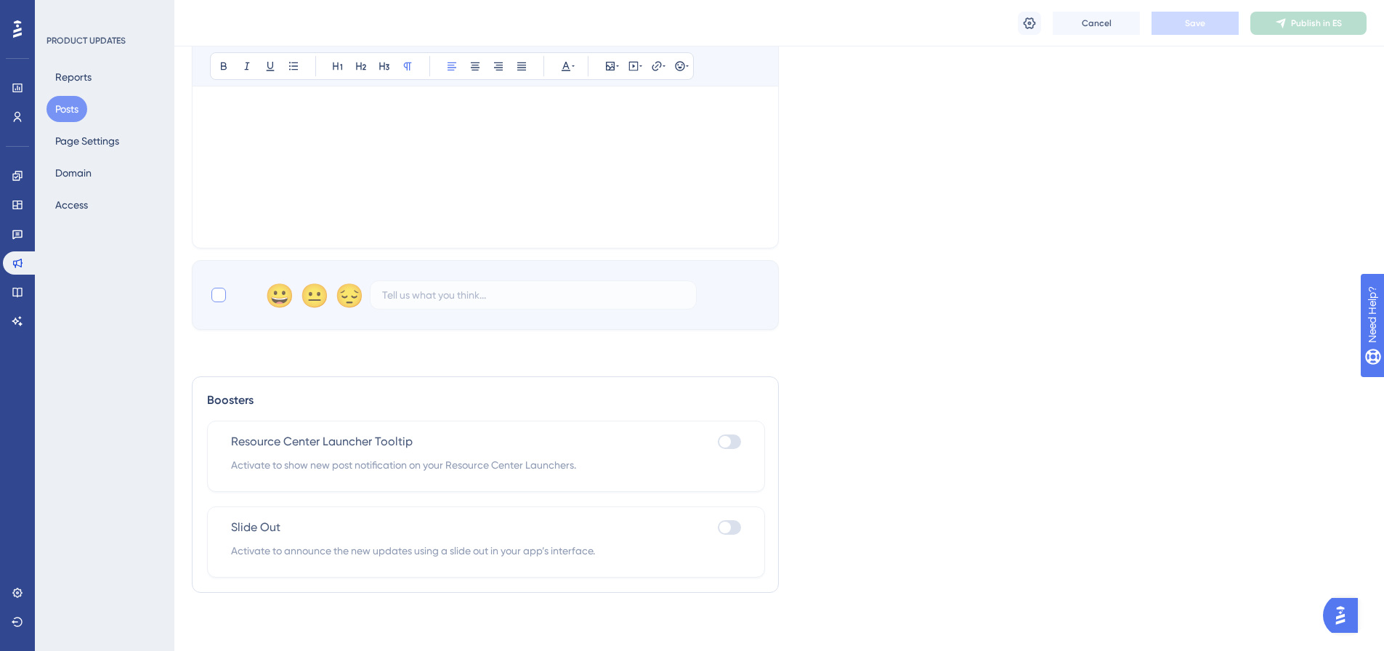
click at [224, 301] on div at bounding box center [218, 295] width 15 height 15
checkbox input "true"
click at [1165, 22] on button "Save" at bounding box center [1195, 23] width 87 height 23
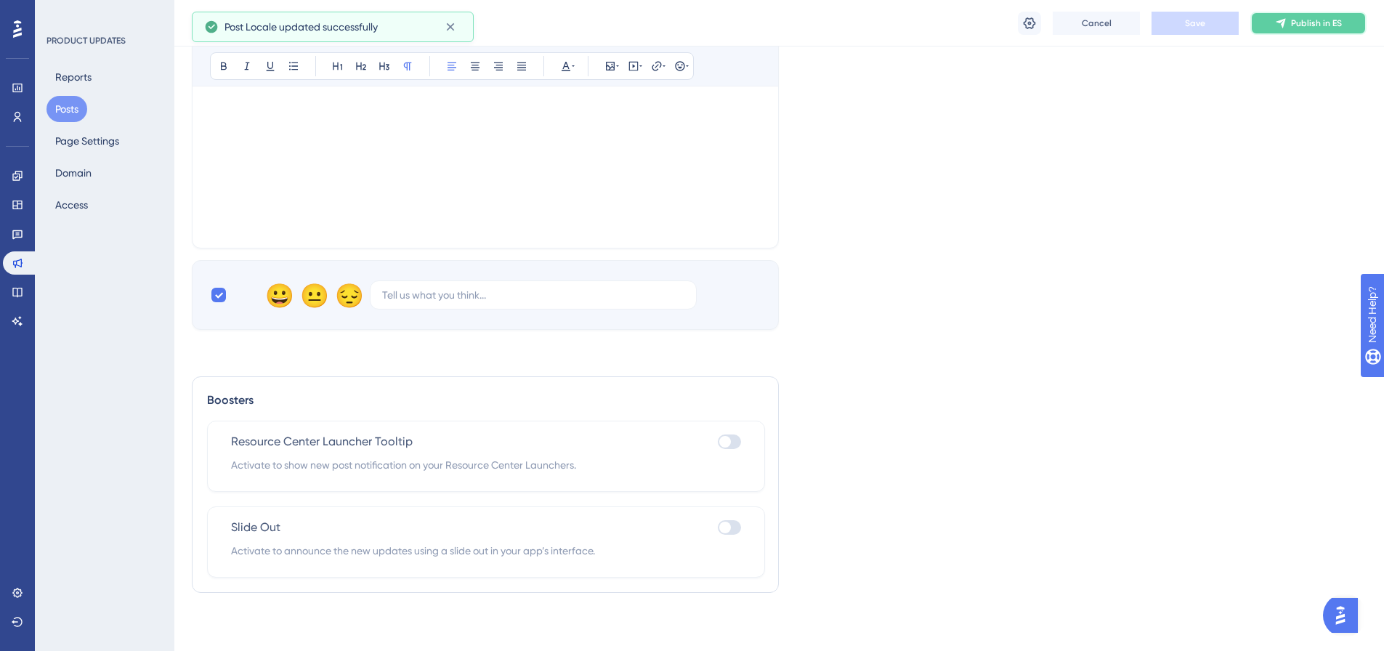
click at [1296, 28] on span "Publish in ES" at bounding box center [1316, 23] width 51 height 12
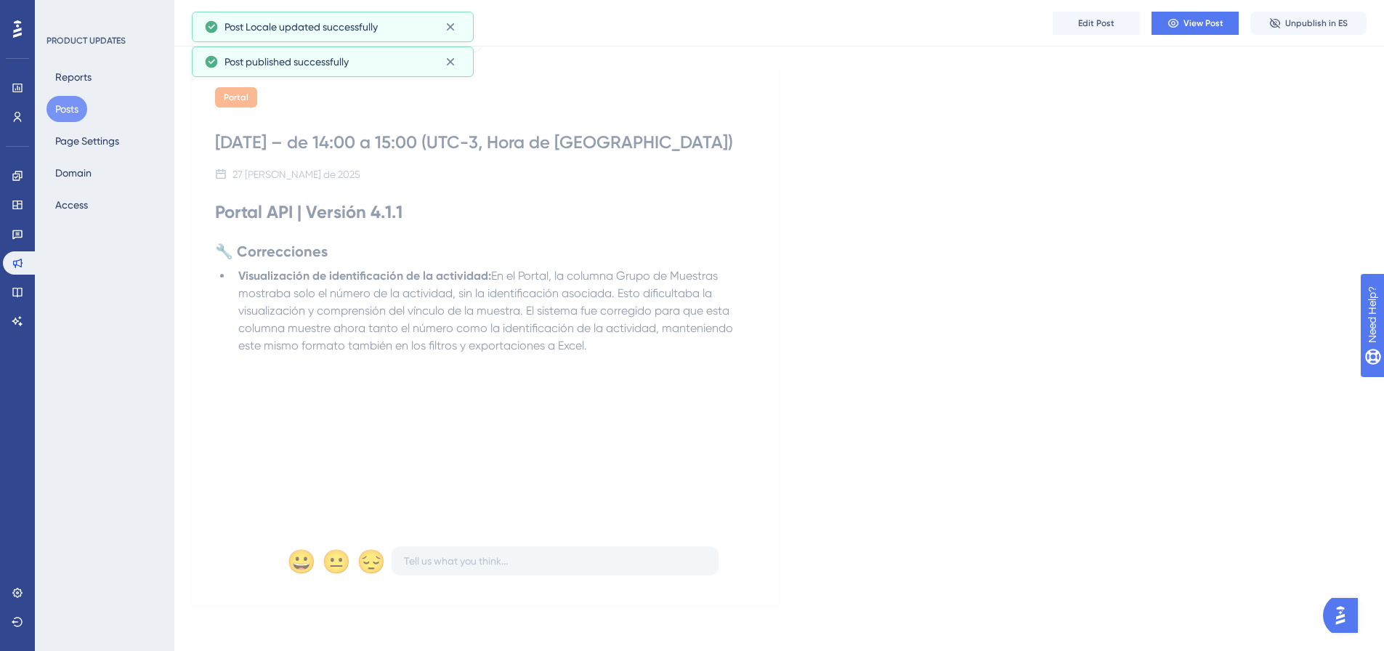
scroll to position [0, 0]
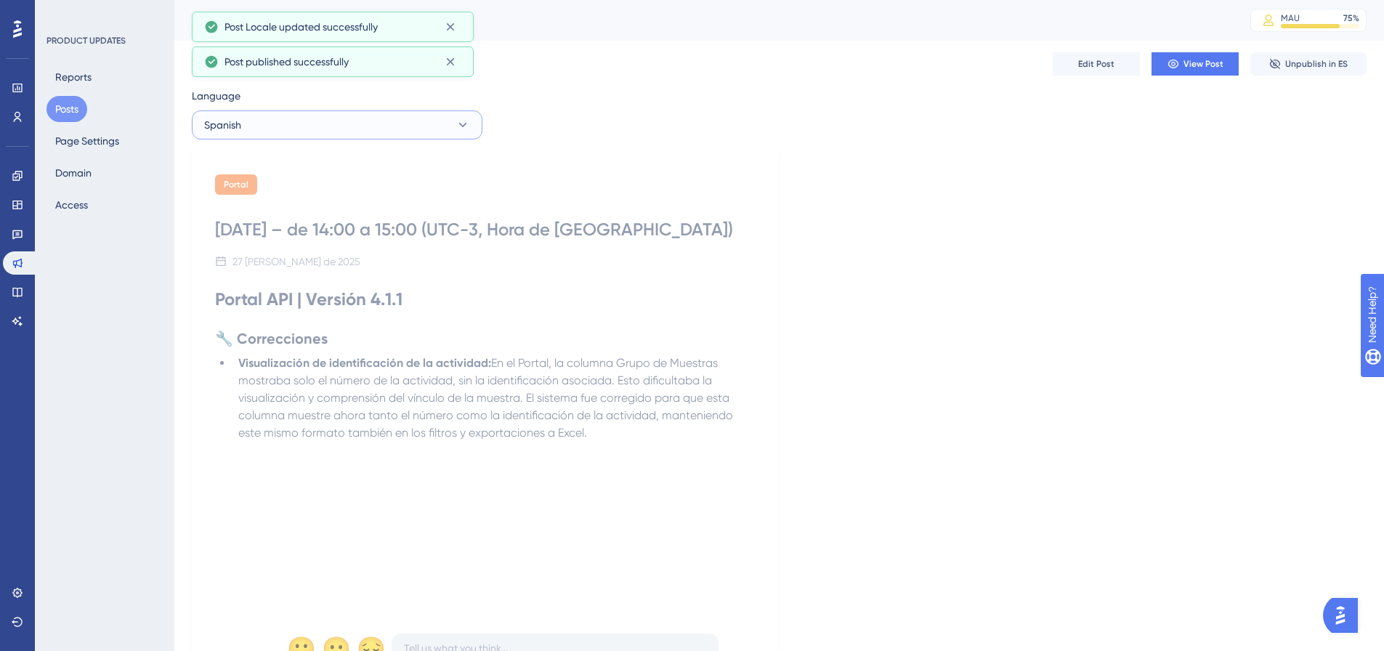
click at [373, 131] on button "Spanish" at bounding box center [337, 124] width 291 height 29
click at [246, 174] on span "Portuguese (Default)" at bounding box center [260, 169] width 95 height 17
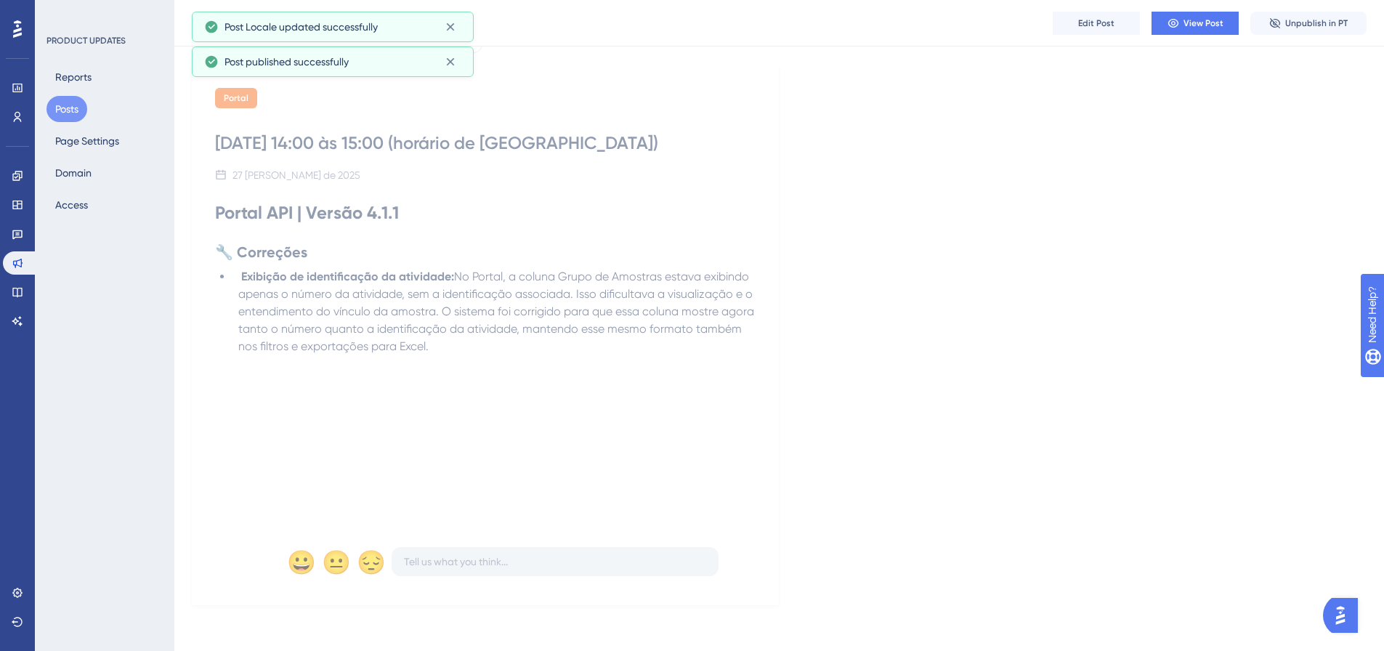
scroll to position [93, 0]
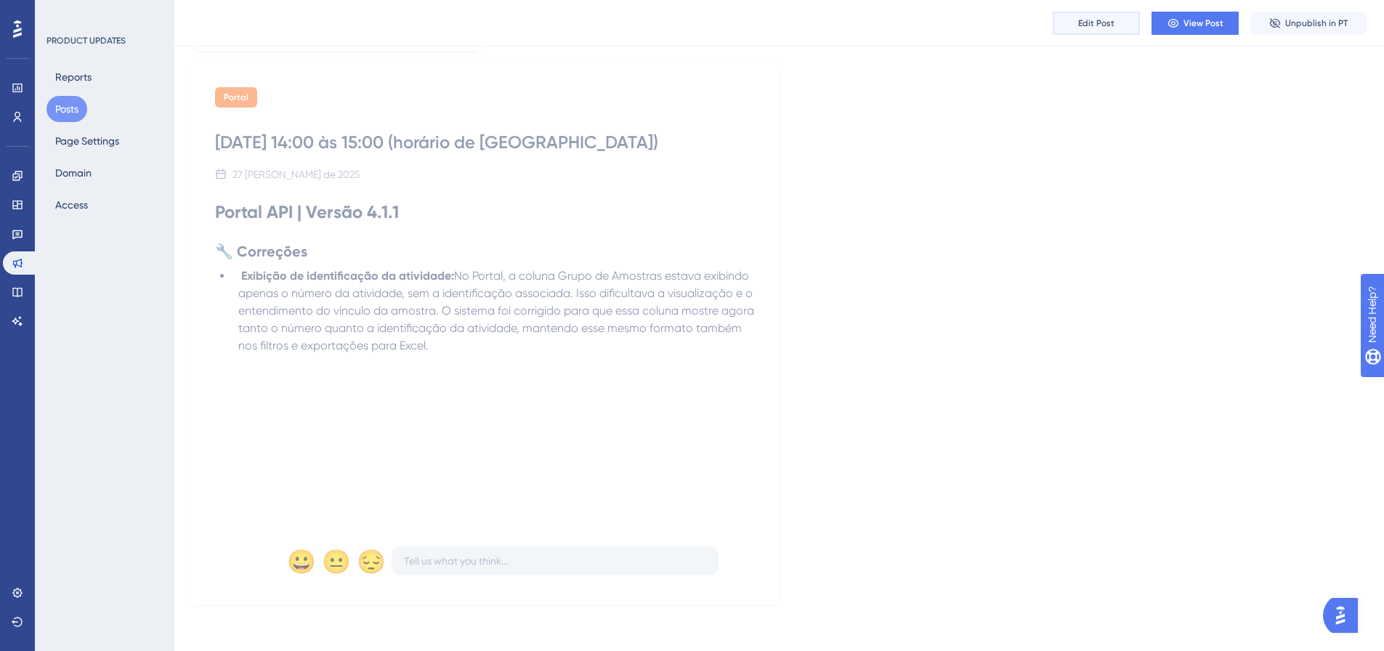
click at [1117, 22] on button "Edit Post" at bounding box center [1096, 23] width 87 height 23
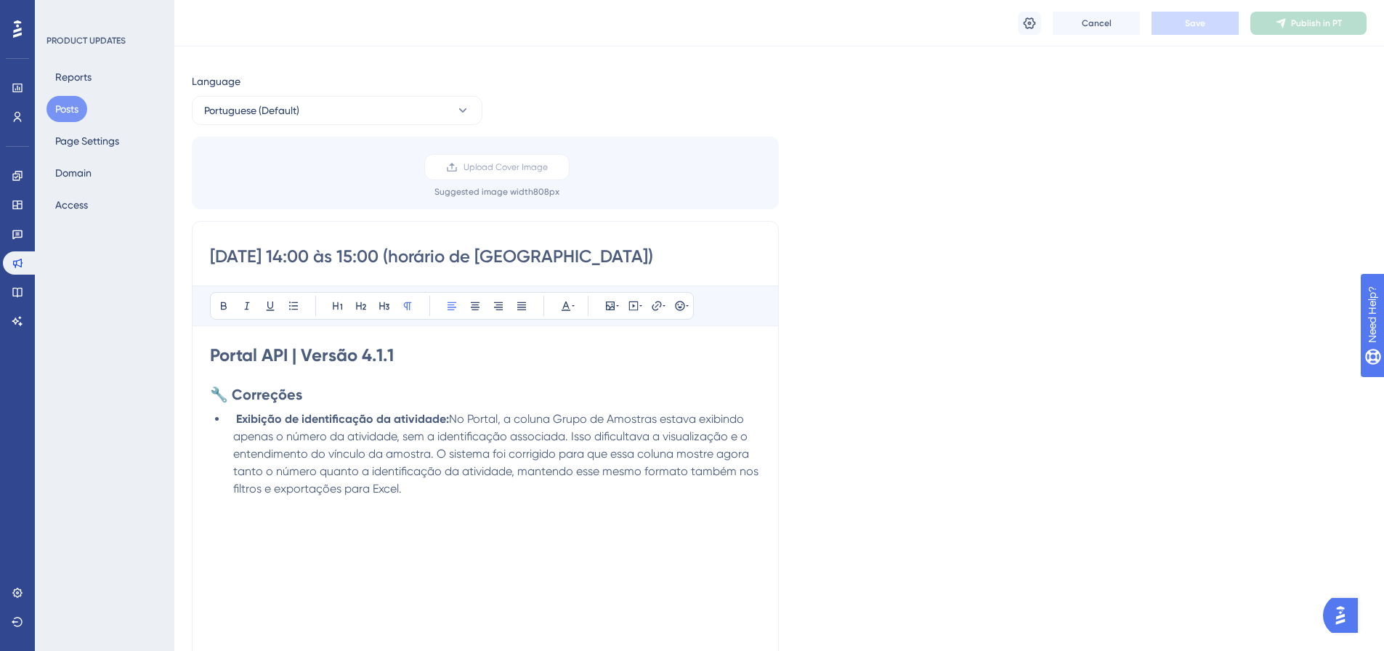
scroll to position [0, 0]
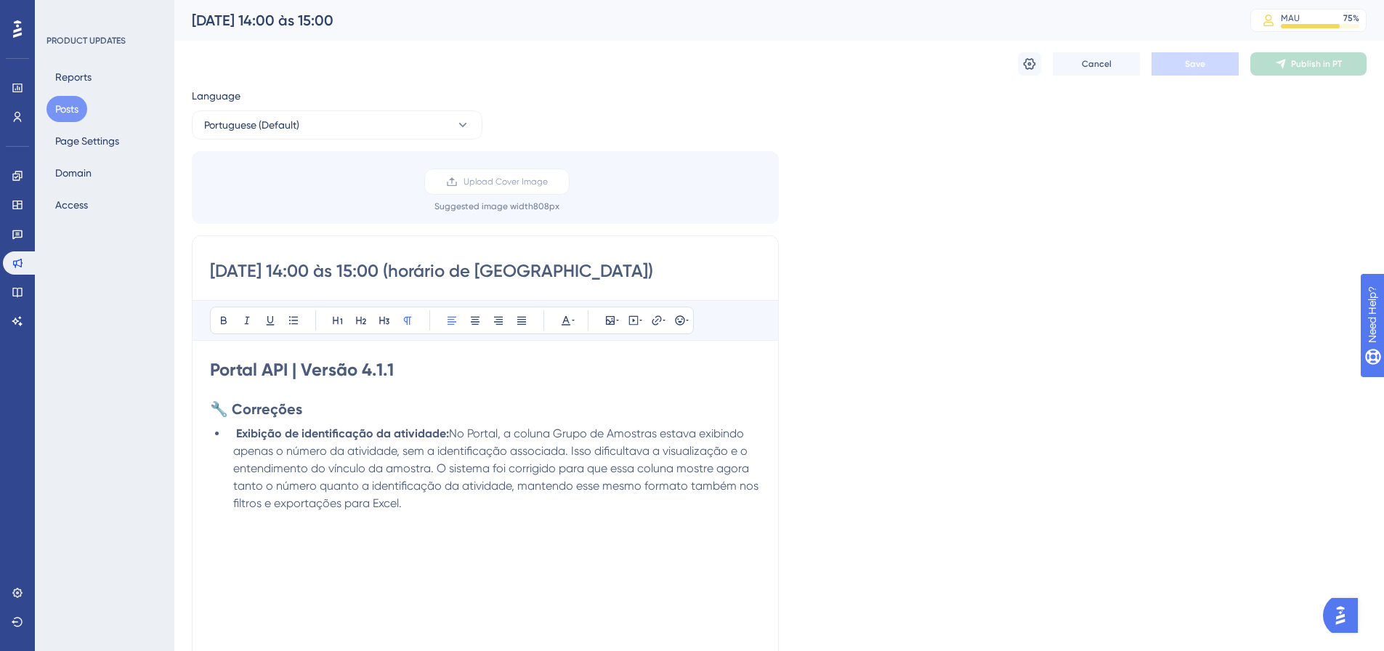
click at [978, 139] on div "Language Portuguese (Default) Upload Cover Image Suggested image width 808 px 2…" at bounding box center [779, 432] width 1175 height 690
click at [1101, 58] on span "Cancel" at bounding box center [1097, 64] width 30 height 12
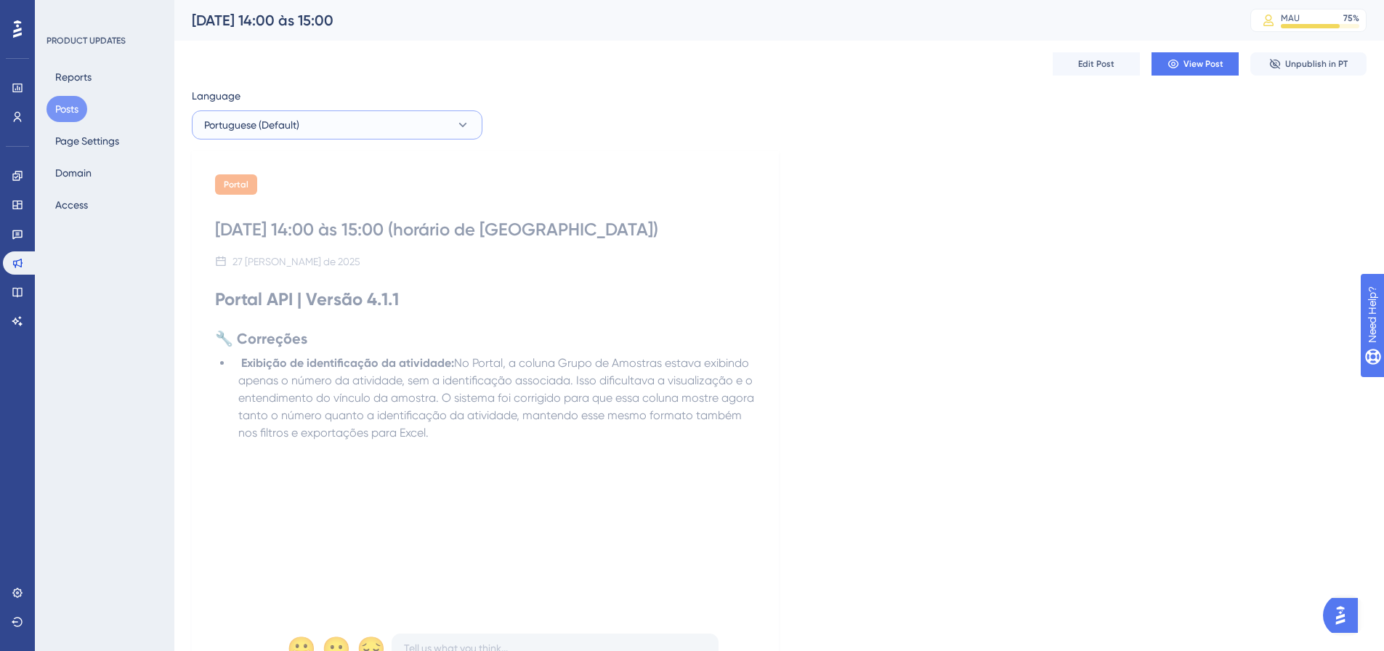
click at [324, 126] on button "Portuguese (Default)" at bounding box center [337, 124] width 291 height 29
click at [271, 224] on button "English English Published" at bounding box center [337, 227] width 272 height 29
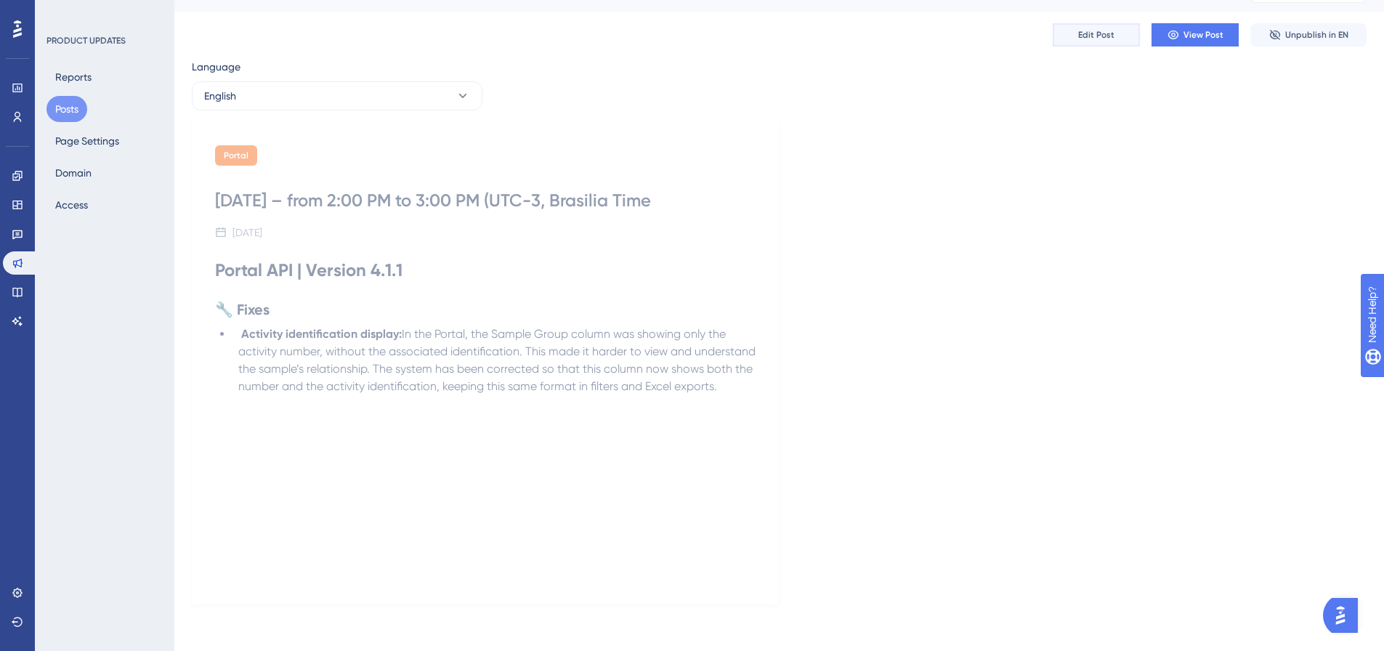
click at [1062, 38] on button "Edit Post" at bounding box center [1096, 34] width 87 height 23
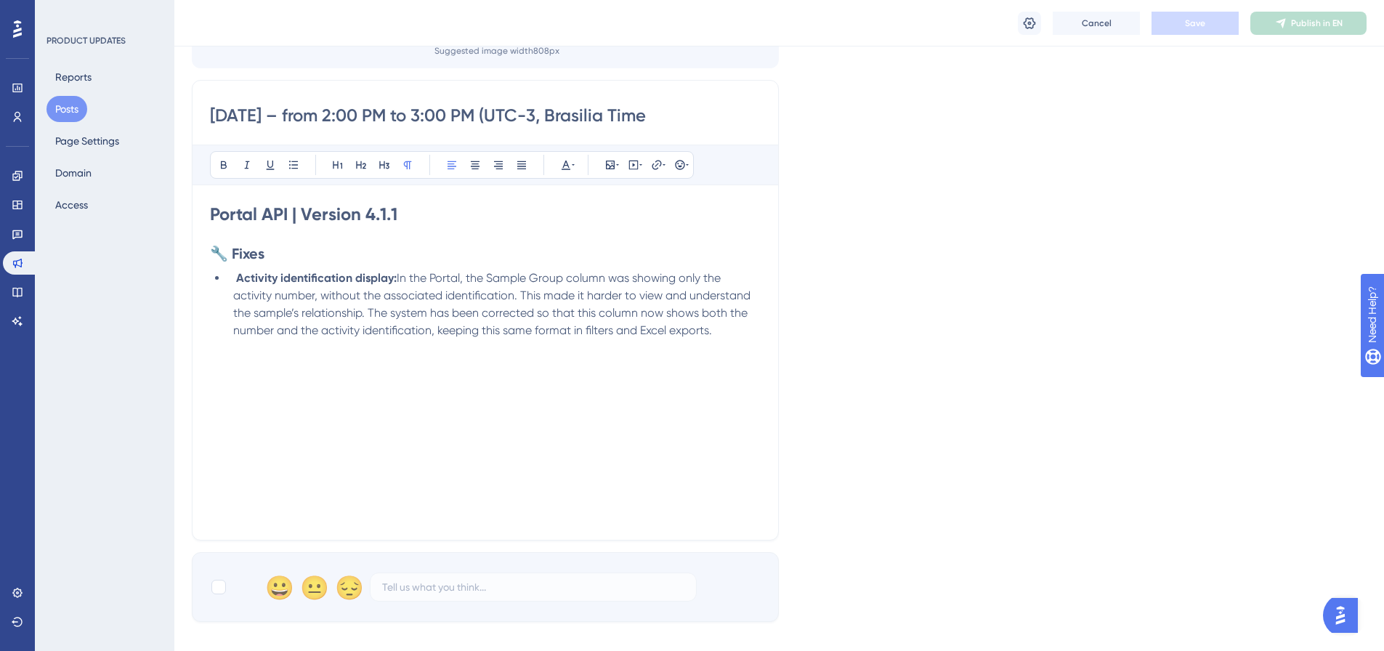
scroll to position [392, 0]
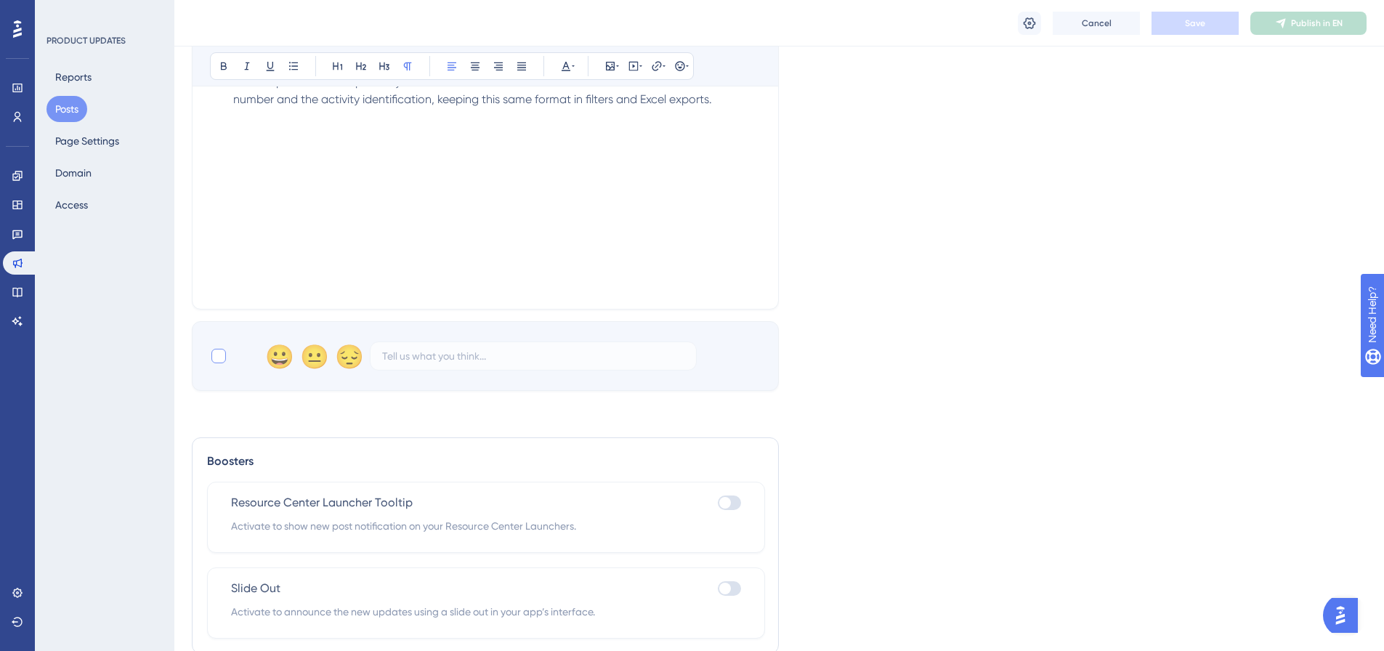
click at [228, 356] on label at bounding box center [220, 355] width 20 height 17
checkbox input "true"
click at [1197, 33] on button "Save" at bounding box center [1195, 23] width 87 height 23
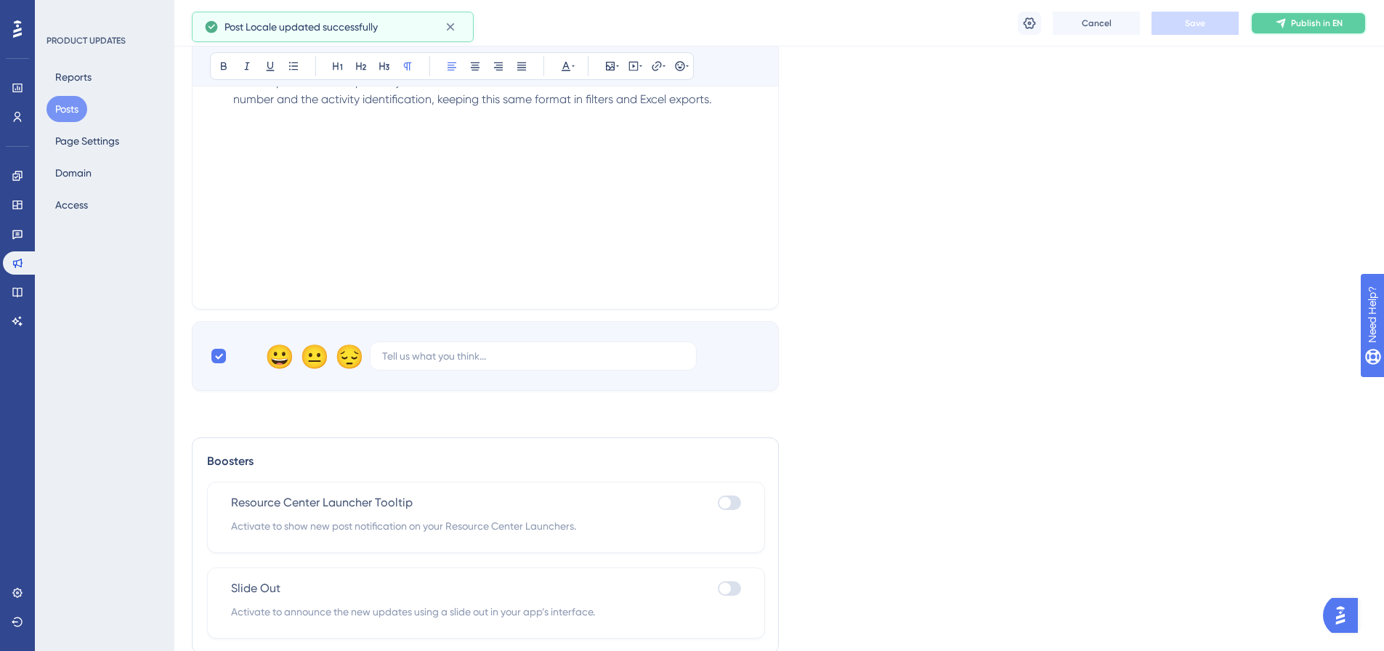
click at [1306, 17] on span "Publish in EN" at bounding box center [1317, 23] width 52 height 12
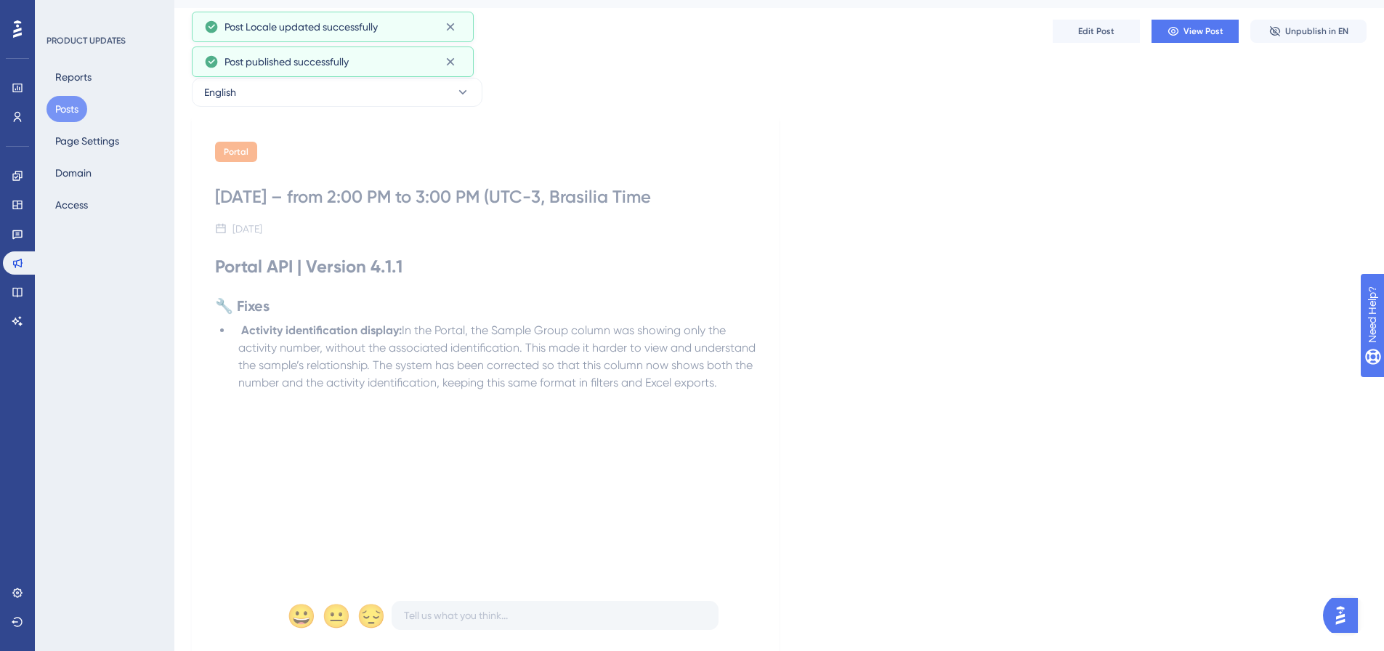
scroll to position [0, 0]
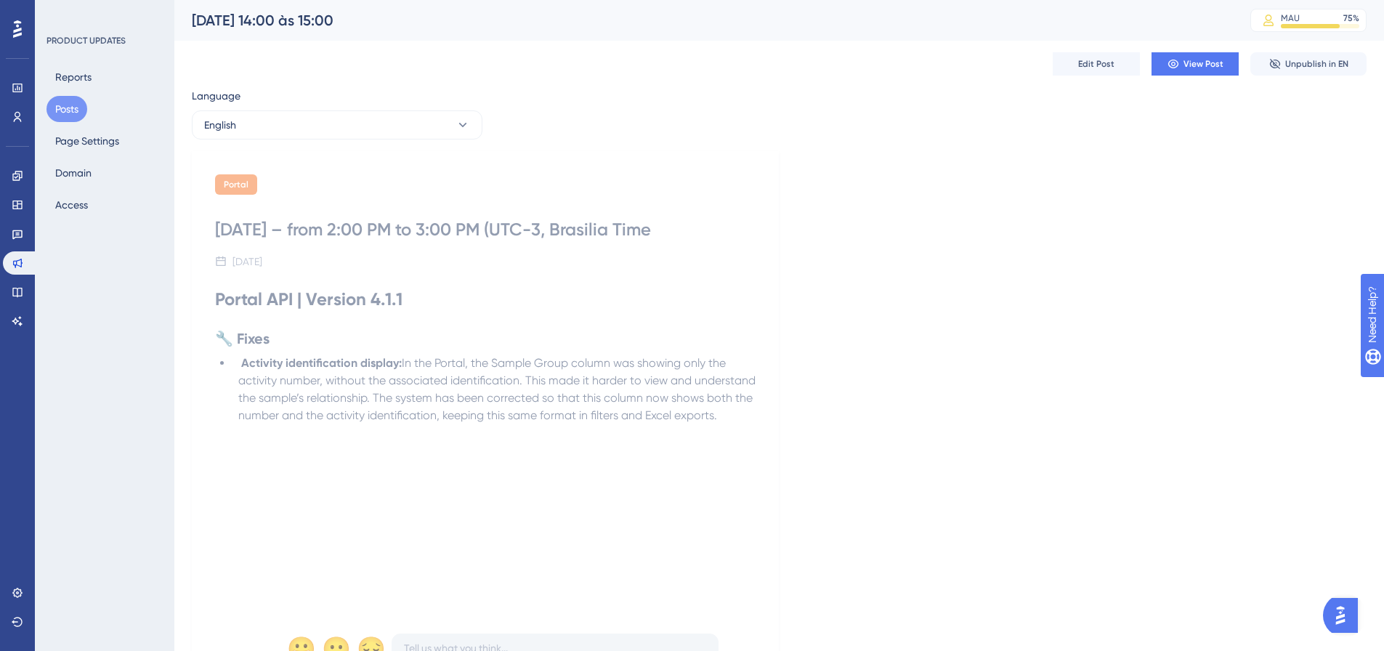
click at [61, 111] on button "Posts" at bounding box center [66, 109] width 41 height 26
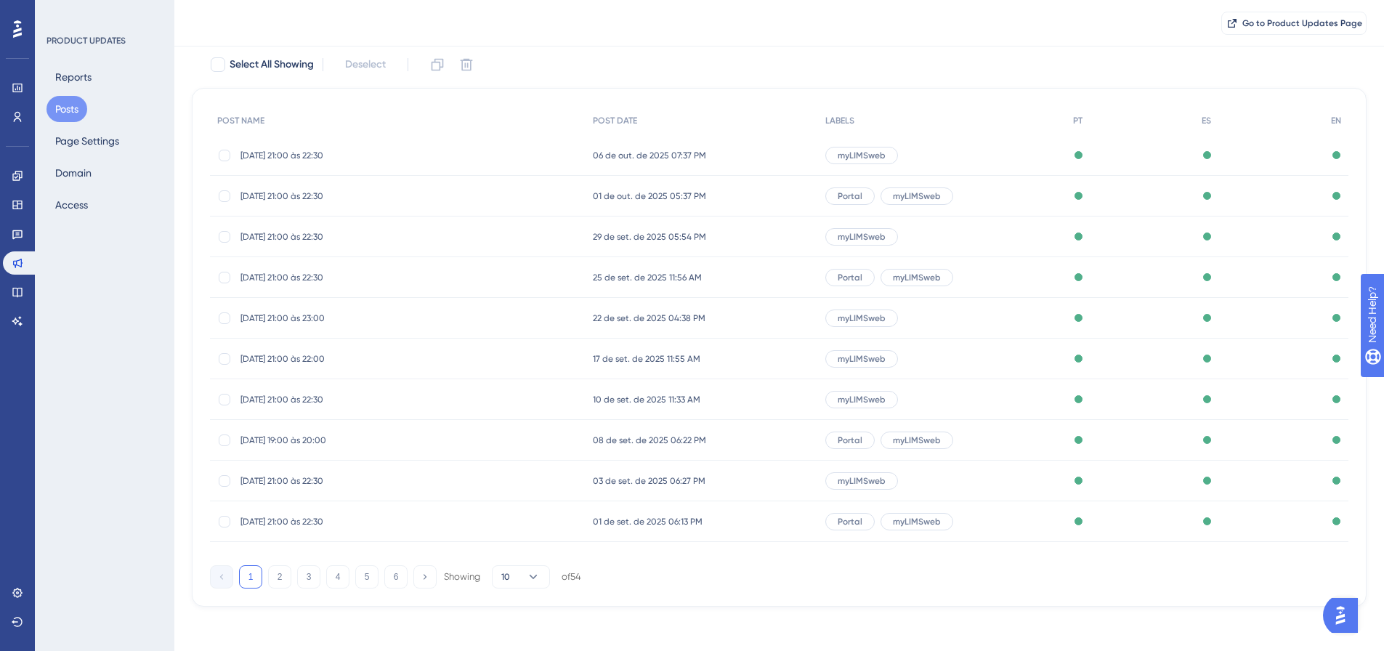
scroll to position [89, 0]
click at [286, 587] on div "POST NAME POST DATE LABELS PT ES EN 06/10/25 - 21:00 às 22:30 06/10/25 - 21:00 …" at bounding box center [779, 345] width 1175 height 519
click at [287, 581] on button "2" at bounding box center [279, 574] width 23 height 23
click at [309, 191] on span "25/08/25 - 21:30 às 23:00" at bounding box center [356, 194] width 232 height 12
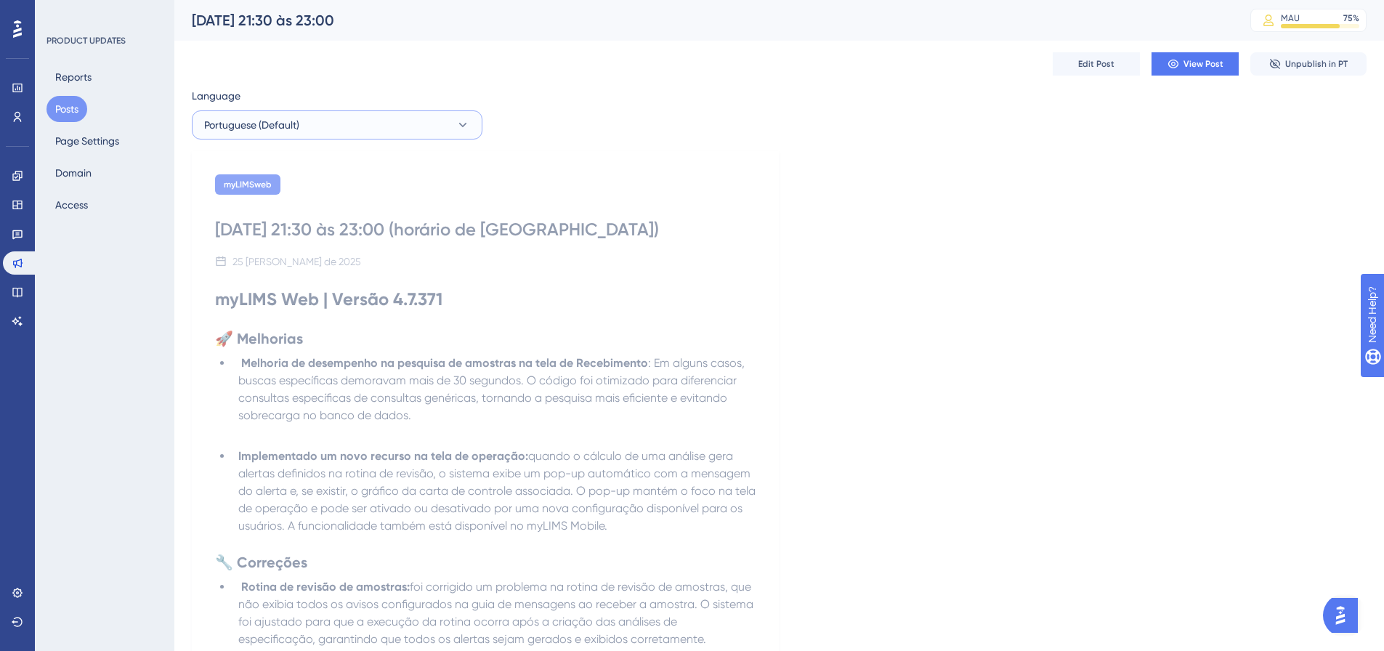
click at [359, 130] on button "Portuguese (Default)" at bounding box center [337, 124] width 291 height 29
click at [1132, 68] on button "Edit Post" at bounding box center [1096, 63] width 87 height 23
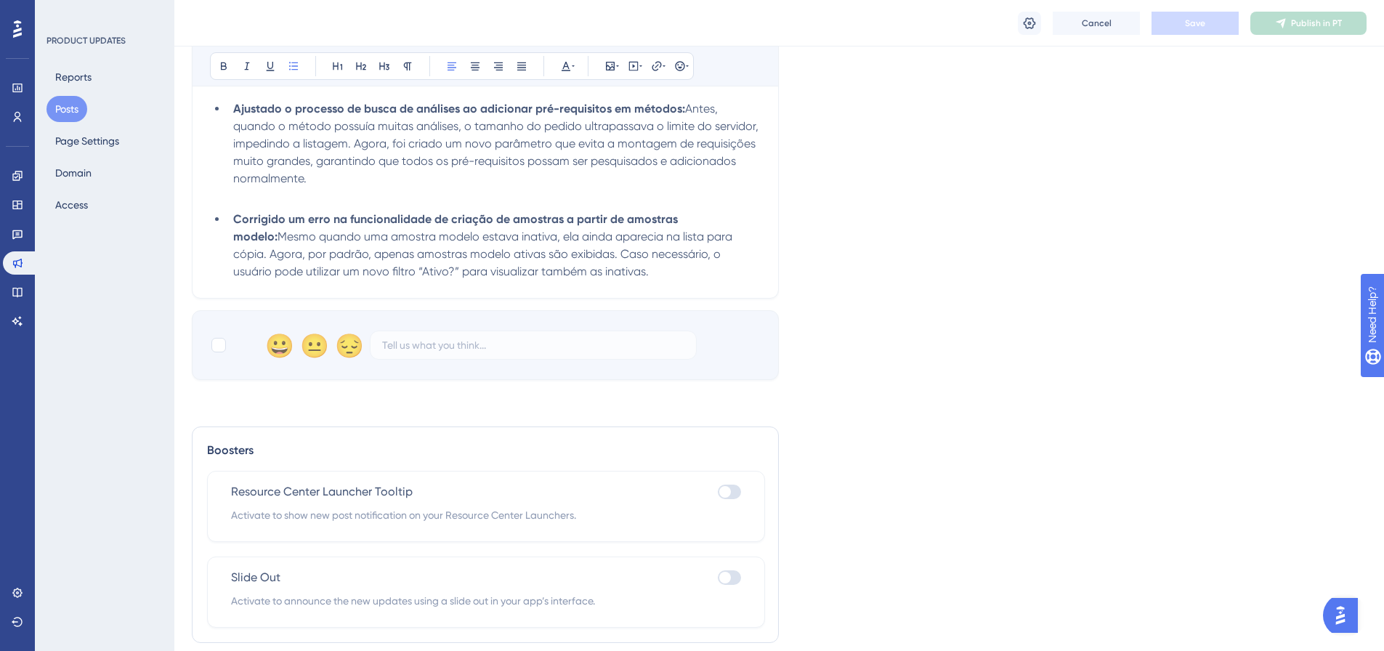
scroll to position [697, 0]
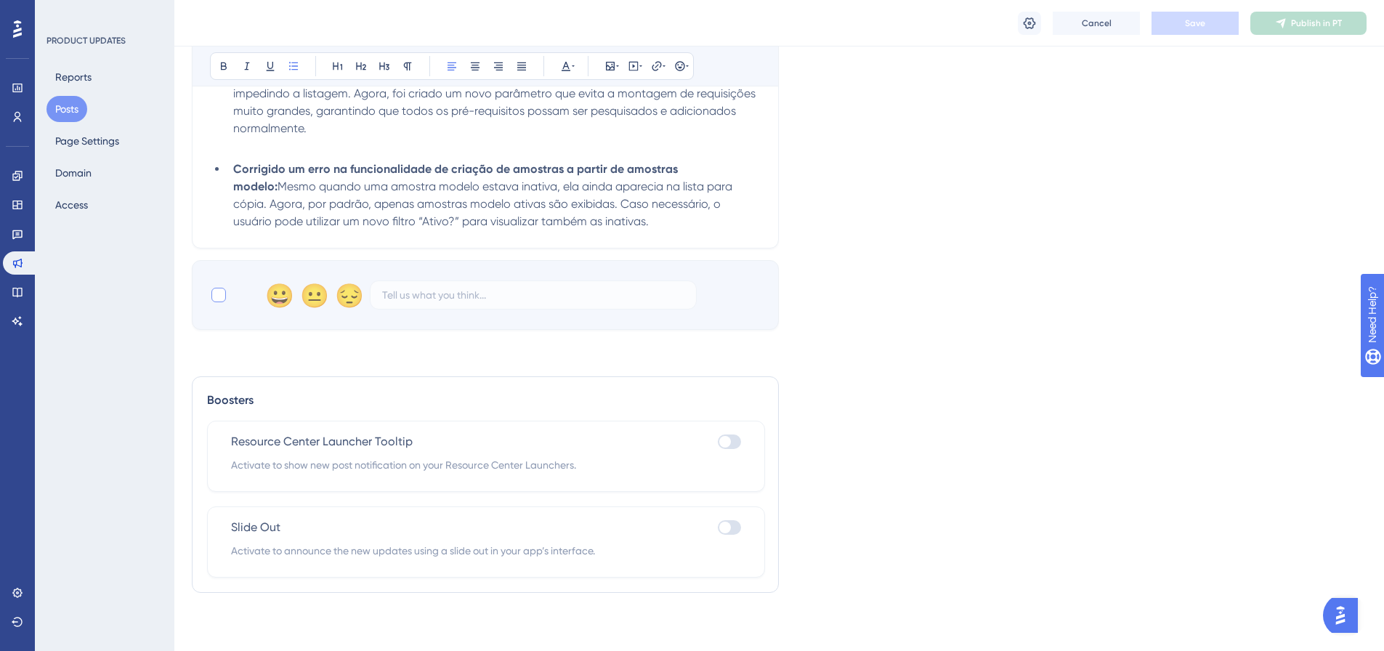
click at [222, 295] on div at bounding box center [218, 295] width 15 height 15
checkbox input "true"
click at [1171, 23] on button "Save" at bounding box center [1195, 23] width 87 height 23
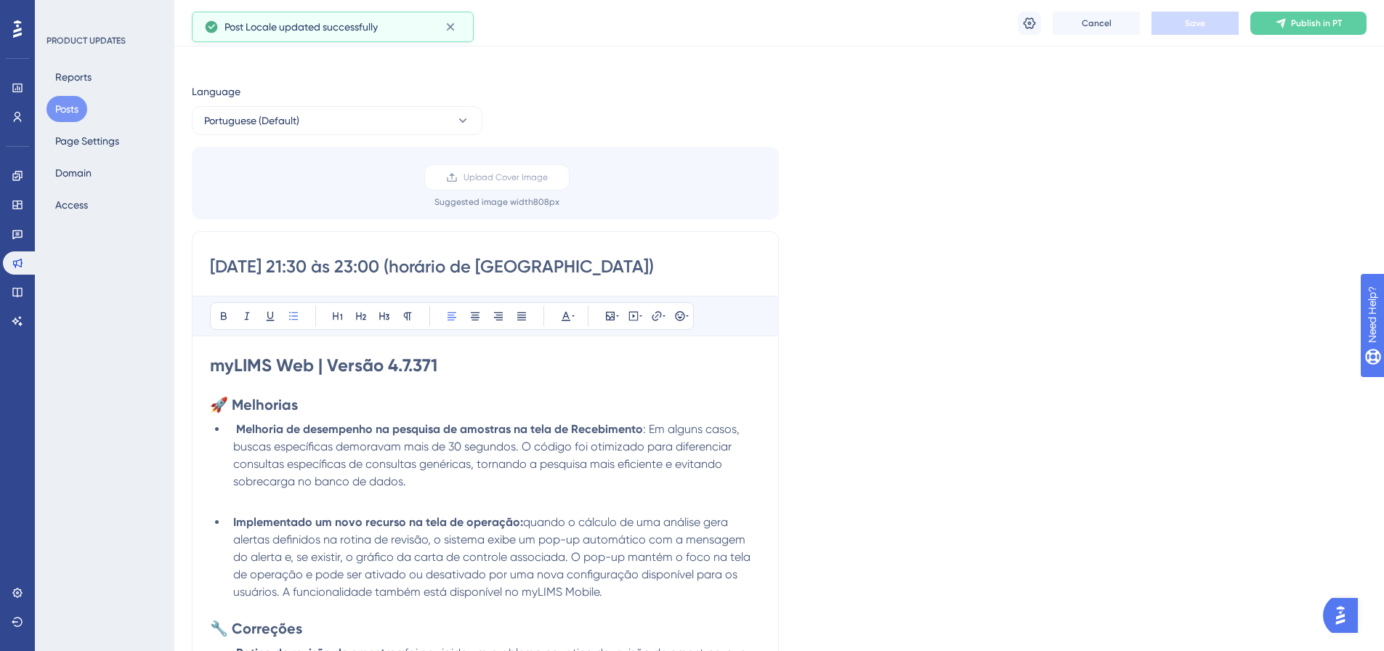
scroll to position [0, 0]
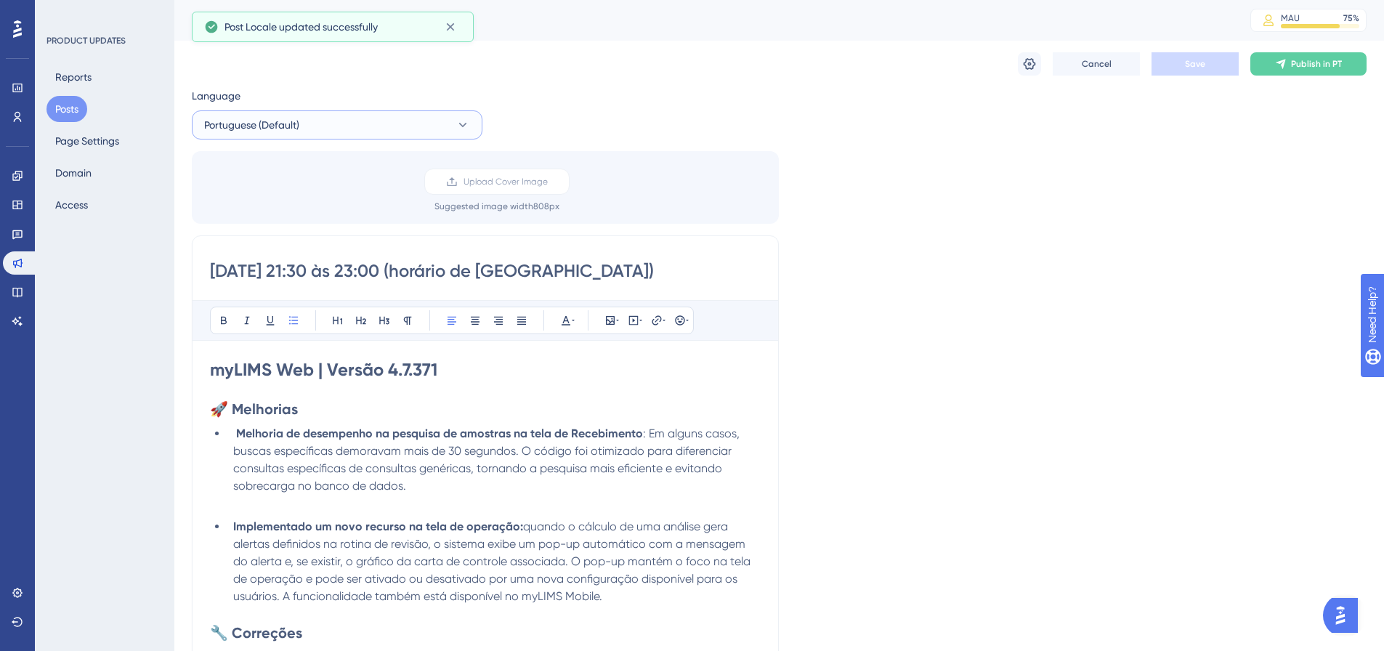
click at [416, 120] on button "Portuguese (Default)" at bounding box center [337, 124] width 291 height 29
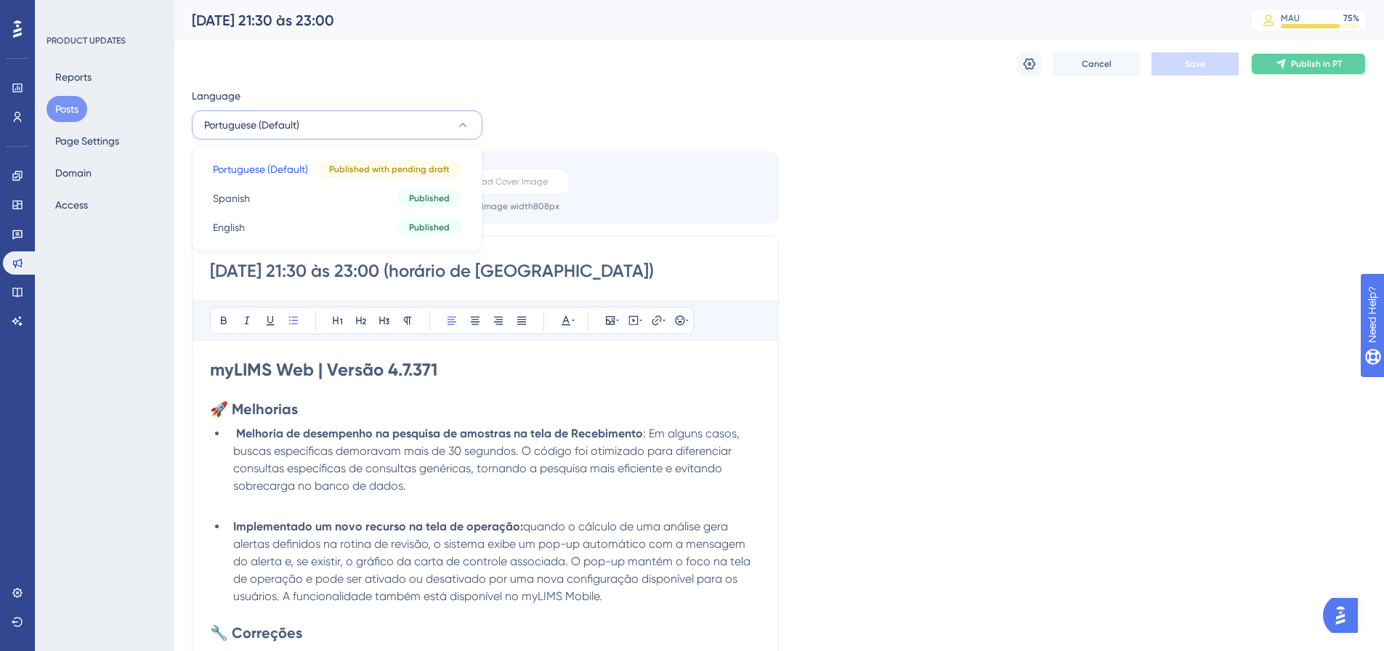
click at [1300, 68] on span "Publish in PT" at bounding box center [1316, 64] width 51 height 12
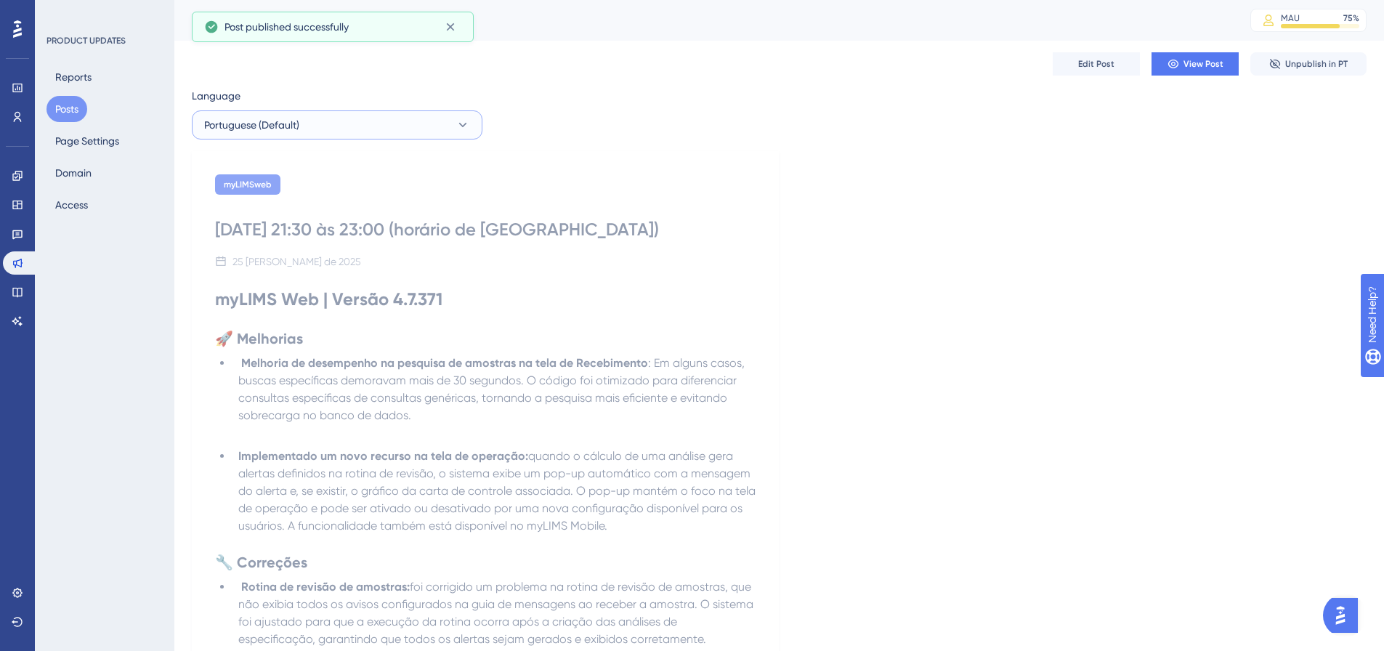
click at [448, 113] on button "Portuguese (Default)" at bounding box center [337, 124] width 291 height 29
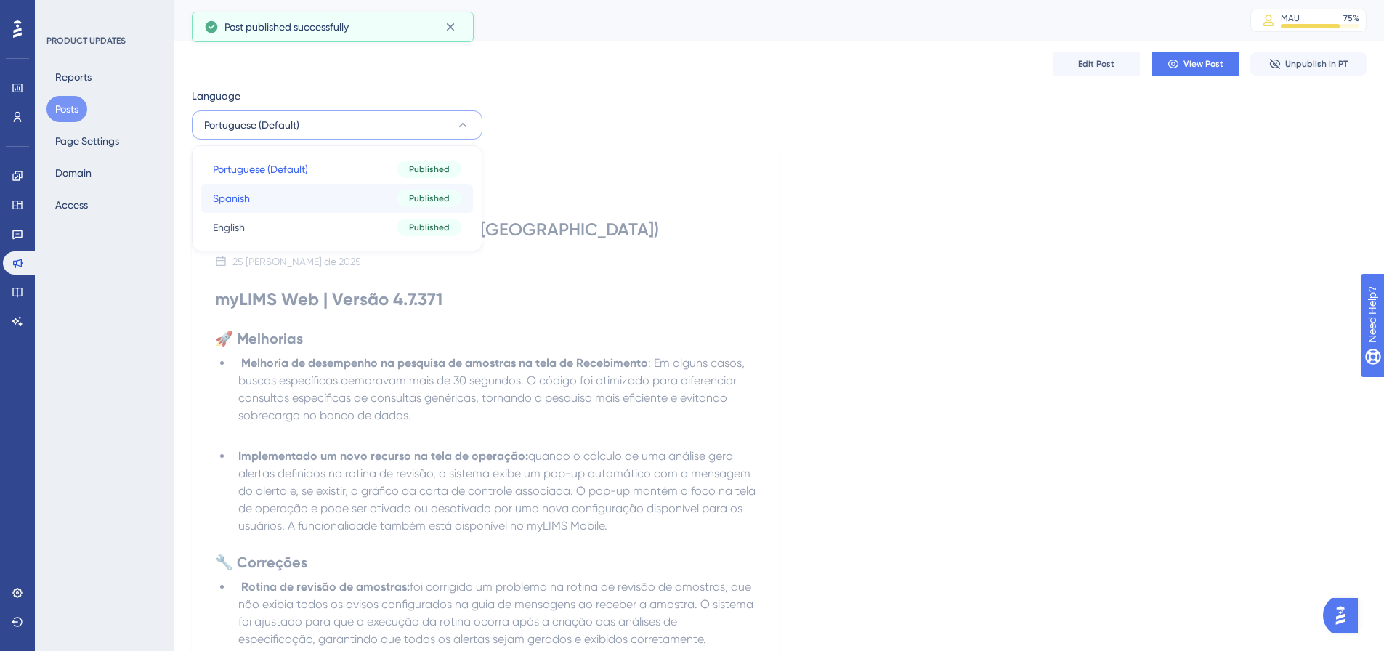
click at [442, 191] on div "Published" at bounding box center [429, 198] width 64 height 17
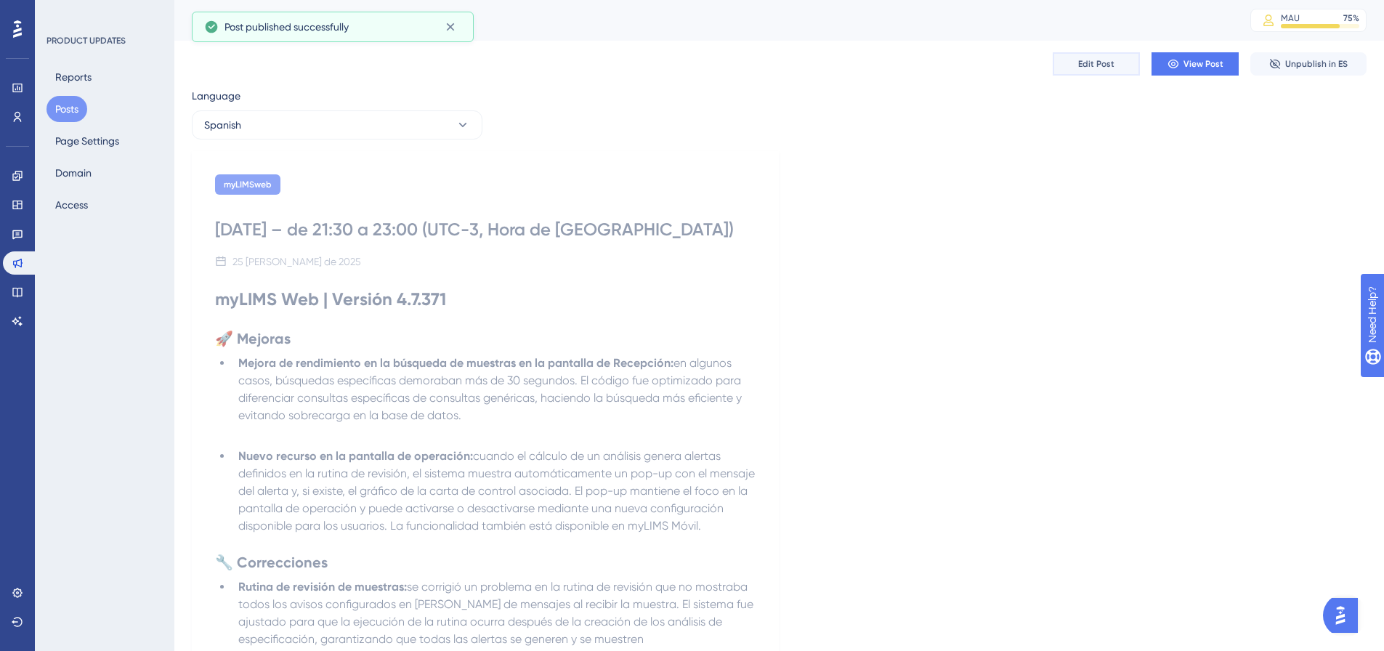
click at [1107, 68] on span "Edit Post" at bounding box center [1096, 64] width 36 height 12
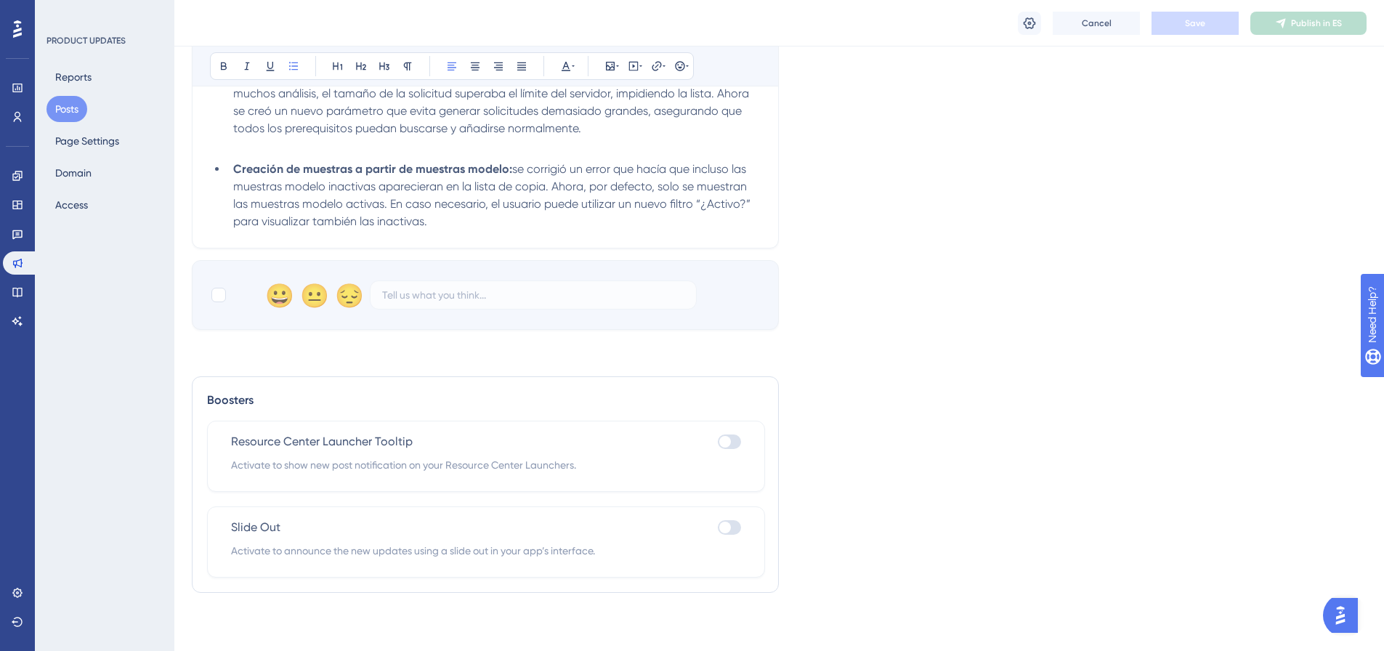
scroll to position [680, 0]
click at [222, 296] on div at bounding box center [218, 295] width 15 height 15
checkbox input "true"
click at [1167, 28] on button "Save" at bounding box center [1195, 23] width 87 height 23
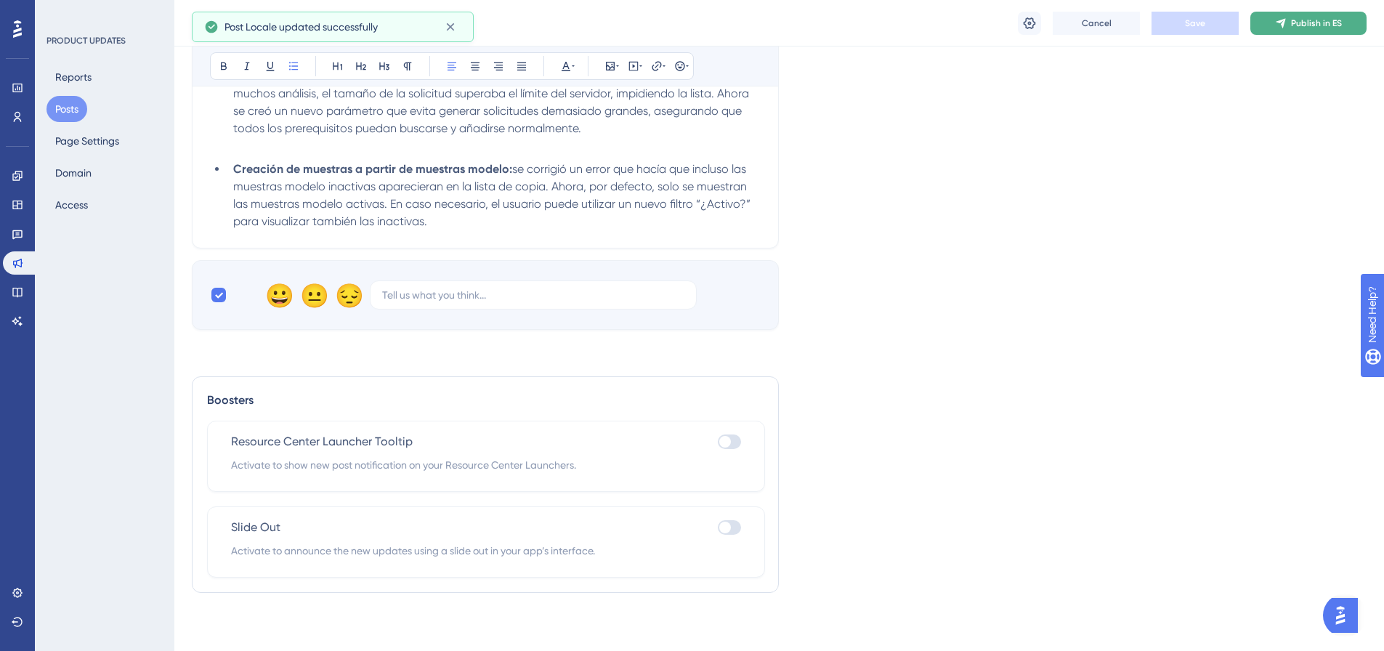
click at [1317, 20] on span "Publish in ES" at bounding box center [1316, 23] width 51 height 12
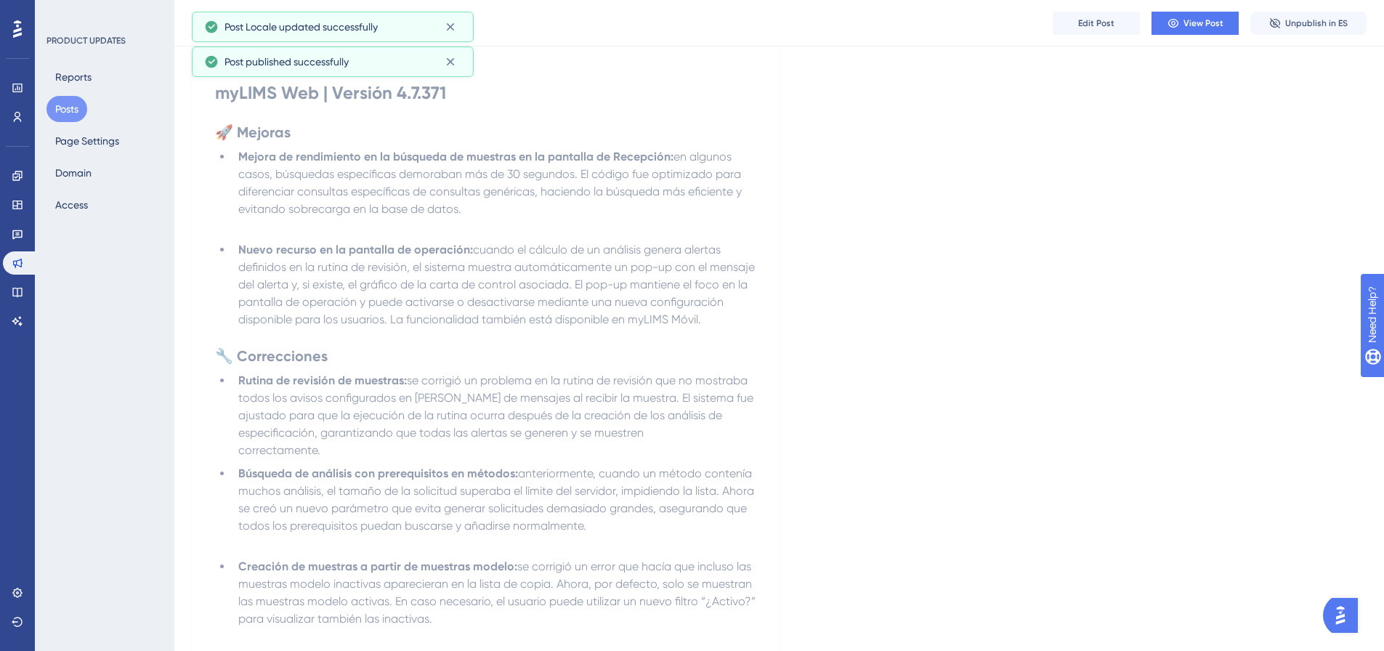
scroll to position [0, 0]
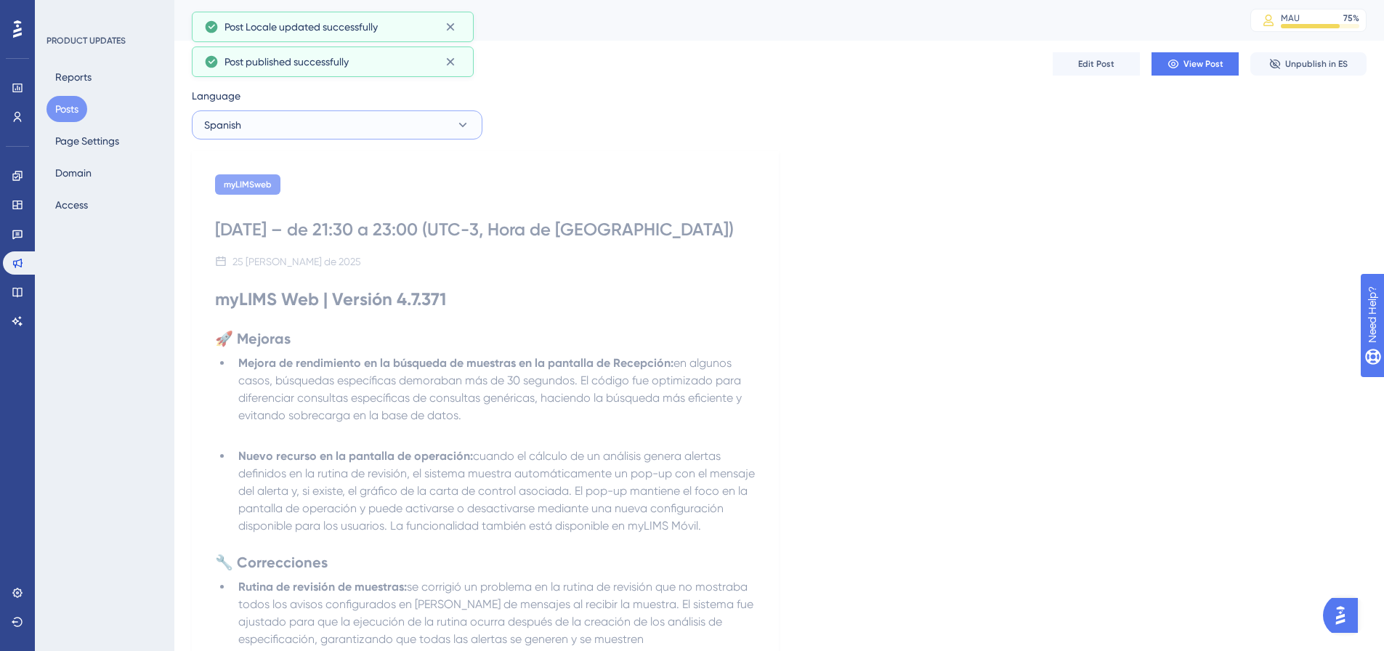
click at [470, 126] on button "Spanish" at bounding box center [337, 124] width 291 height 29
click at [363, 228] on button "English English Published" at bounding box center [337, 227] width 272 height 29
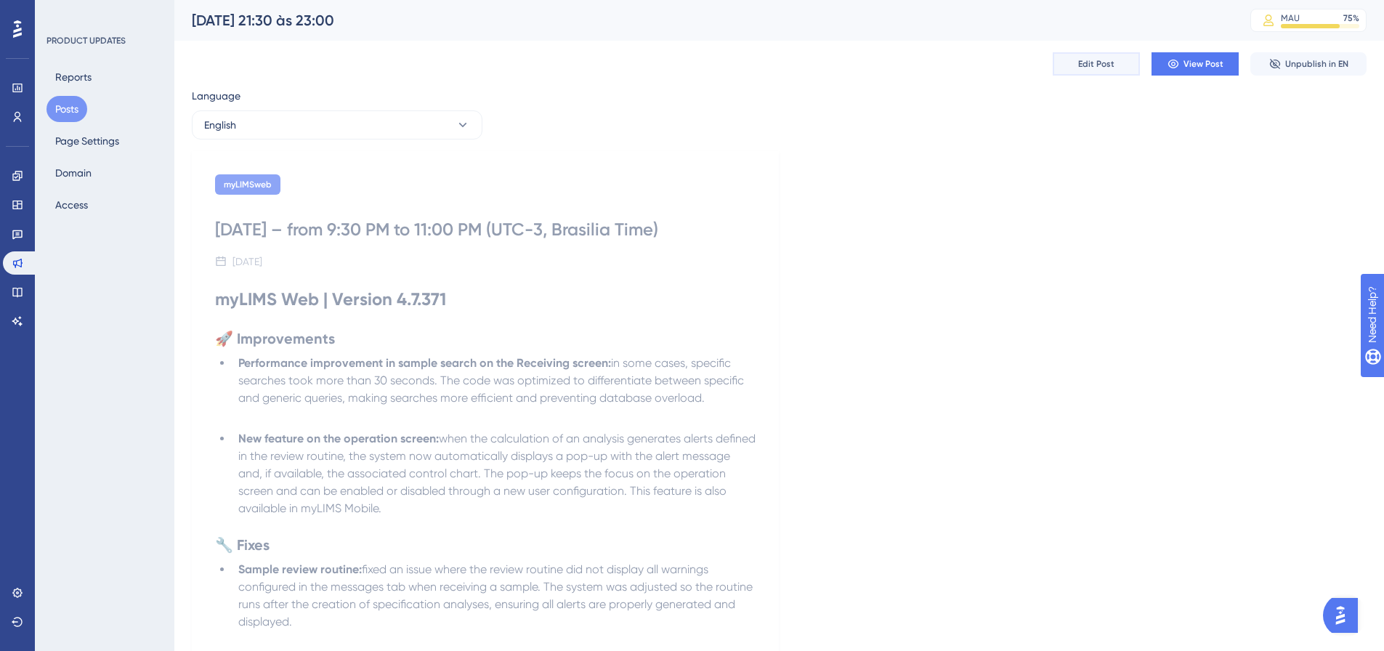
click at [1091, 59] on span "Edit Post" at bounding box center [1096, 64] width 36 height 12
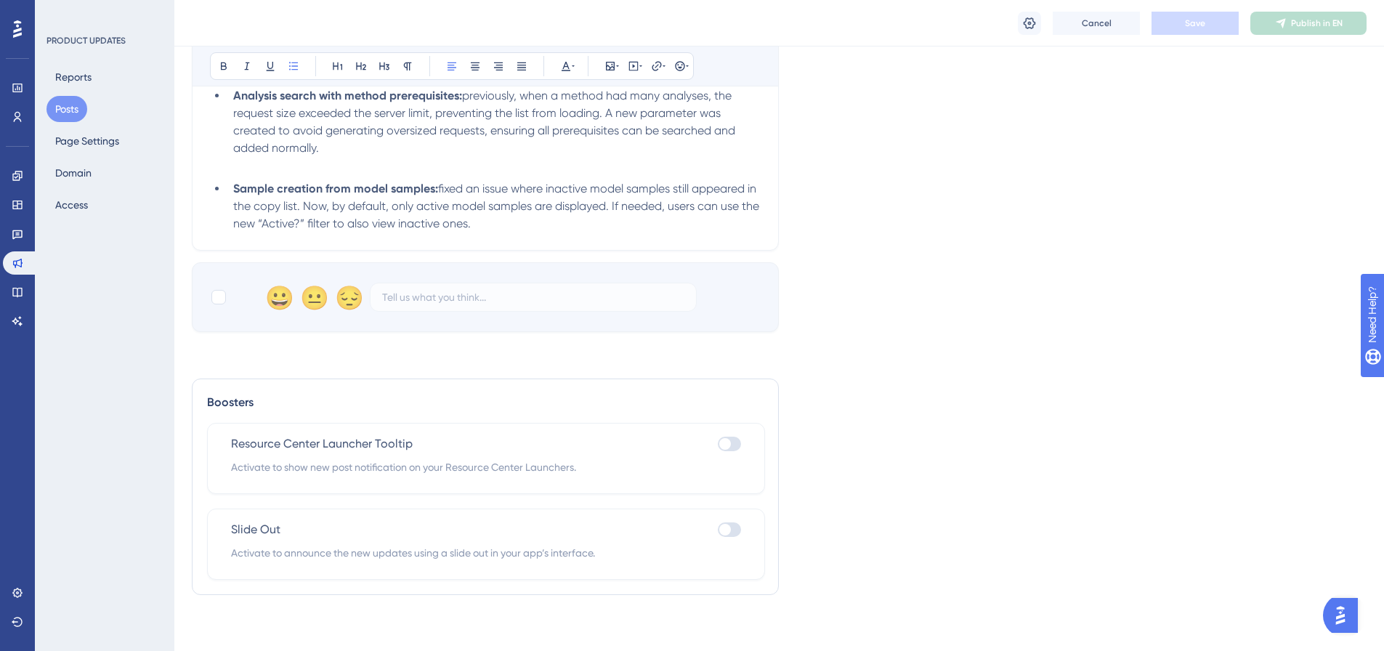
scroll to position [645, 0]
click at [209, 296] on div "😀 😐 😔" at bounding box center [485, 295] width 587 height 70
click at [215, 296] on div at bounding box center [218, 295] width 15 height 15
checkbox input "true"
click at [1219, 17] on button "Save" at bounding box center [1195, 23] width 87 height 23
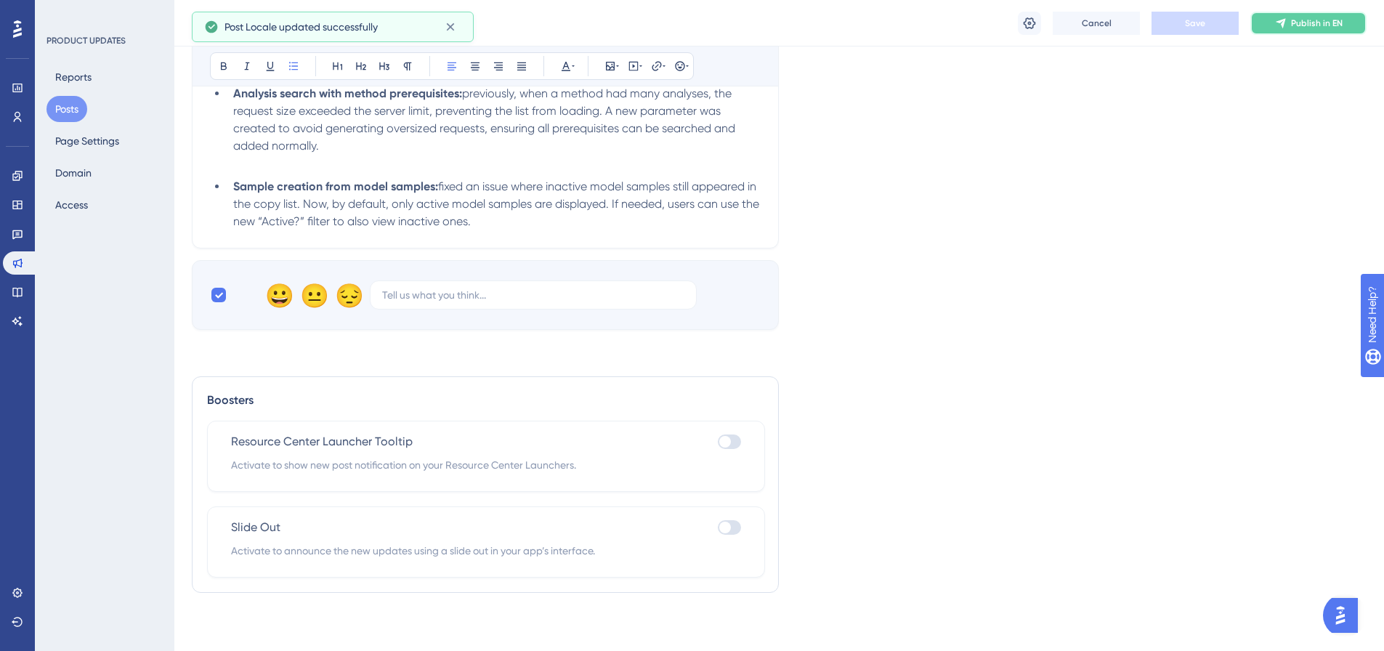
click at [1296, 23] on span "Publish in EN" at bounding box center [1317, 23] width 52 height 12
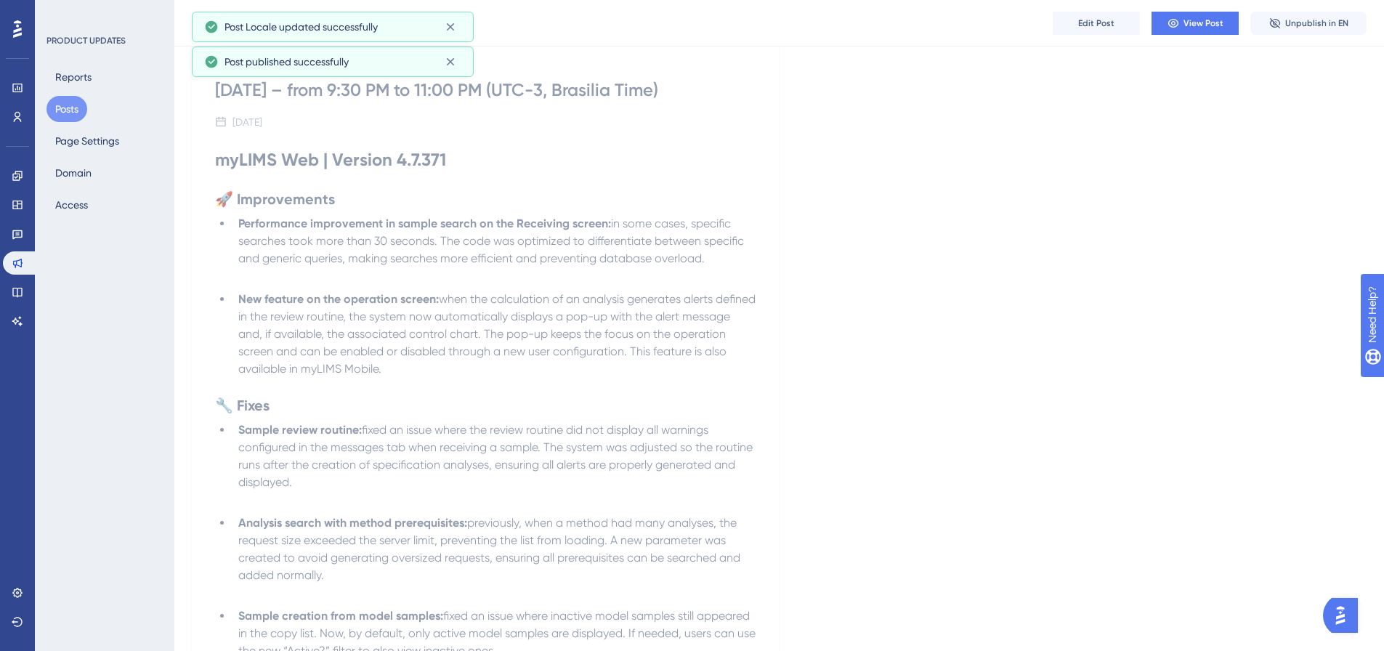
scroll to position [0, 0]
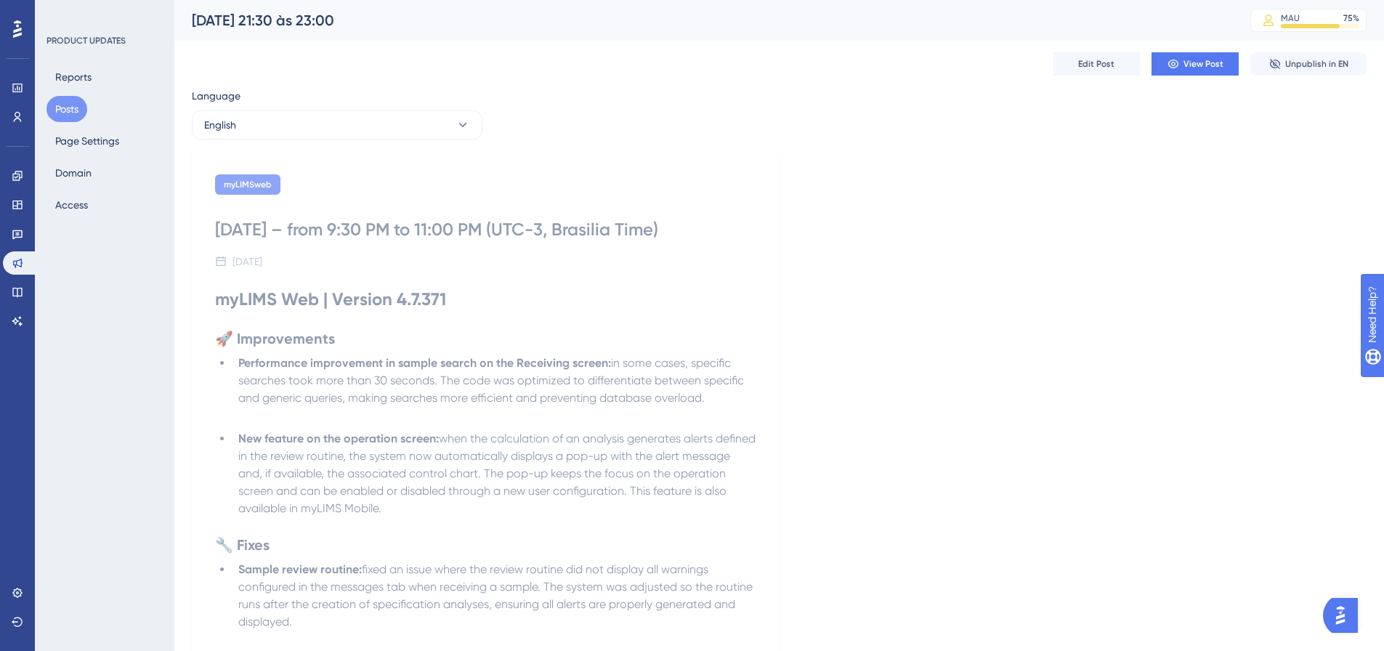
click at [79, 114] on button "Posts" at bounding box center [66, 109] width 41 height 26
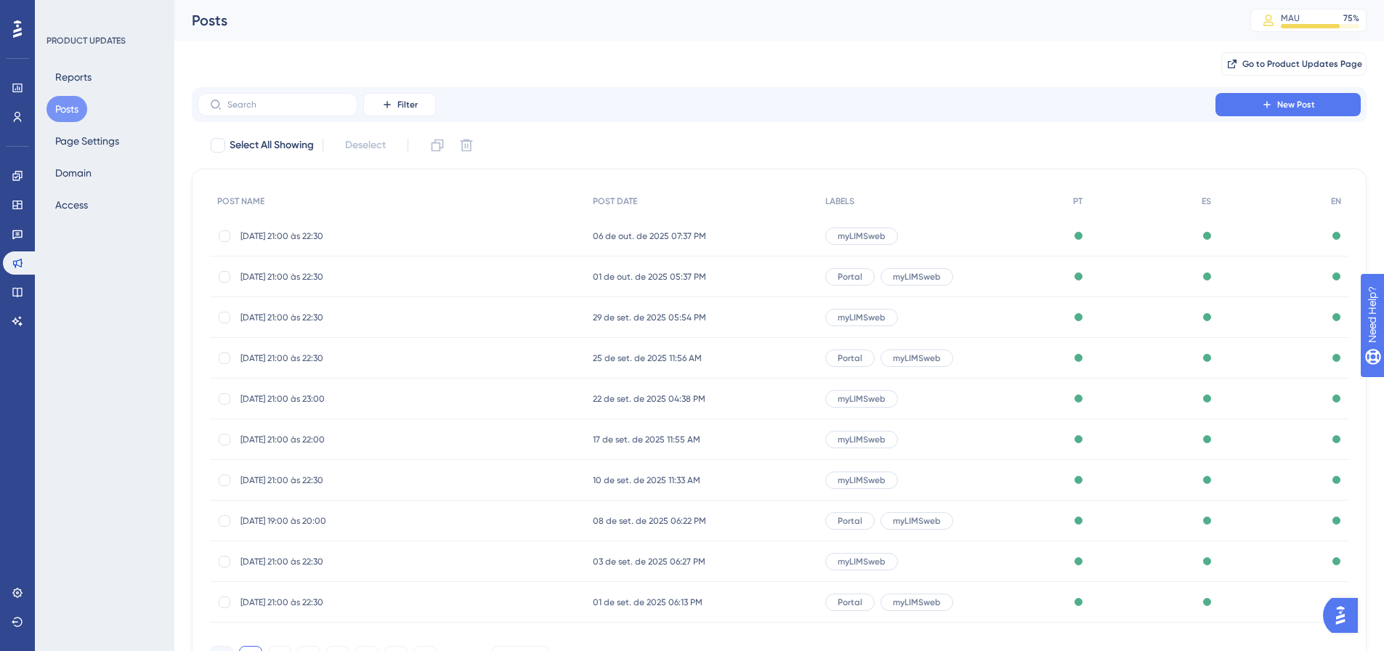
scroll to position [89, 0]
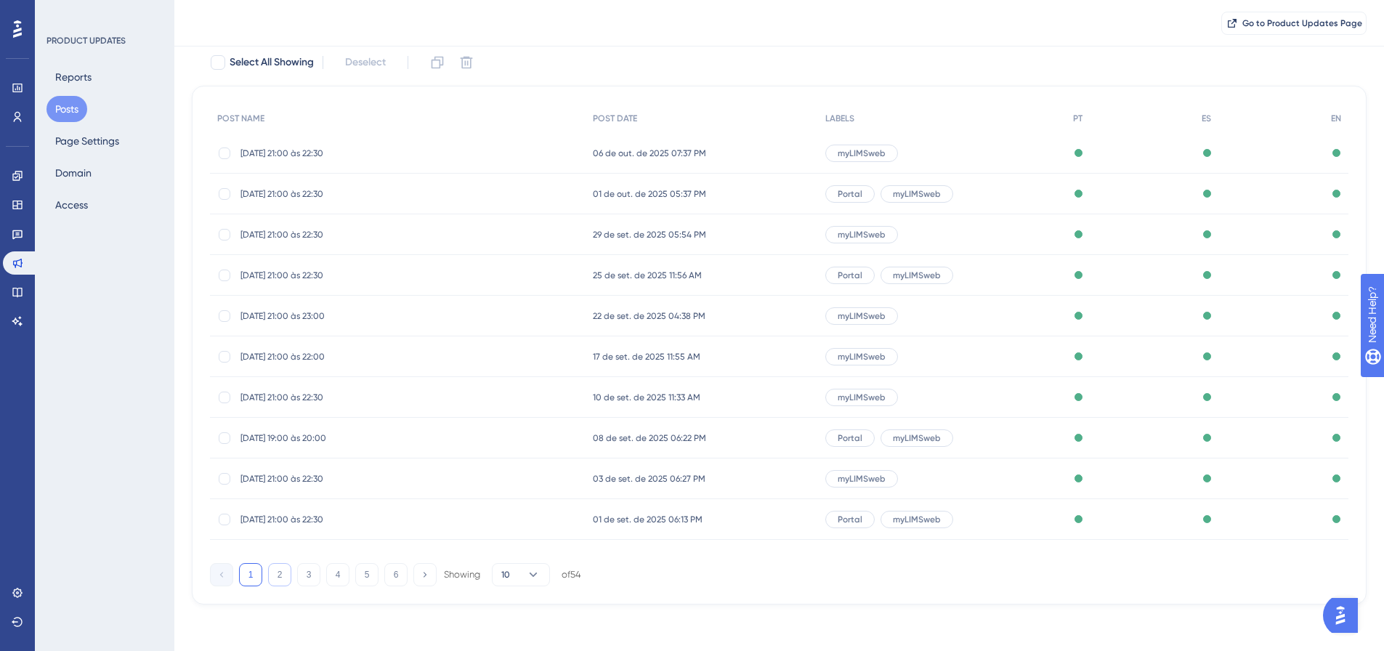
click at [279, 581] on button "2" at bounding box center [279, 574] width 23 height 23
click at [291, 234] on span "20/08/25 - 14:00 às 14:30" at bounding box center [356, 235] width 232 height 12
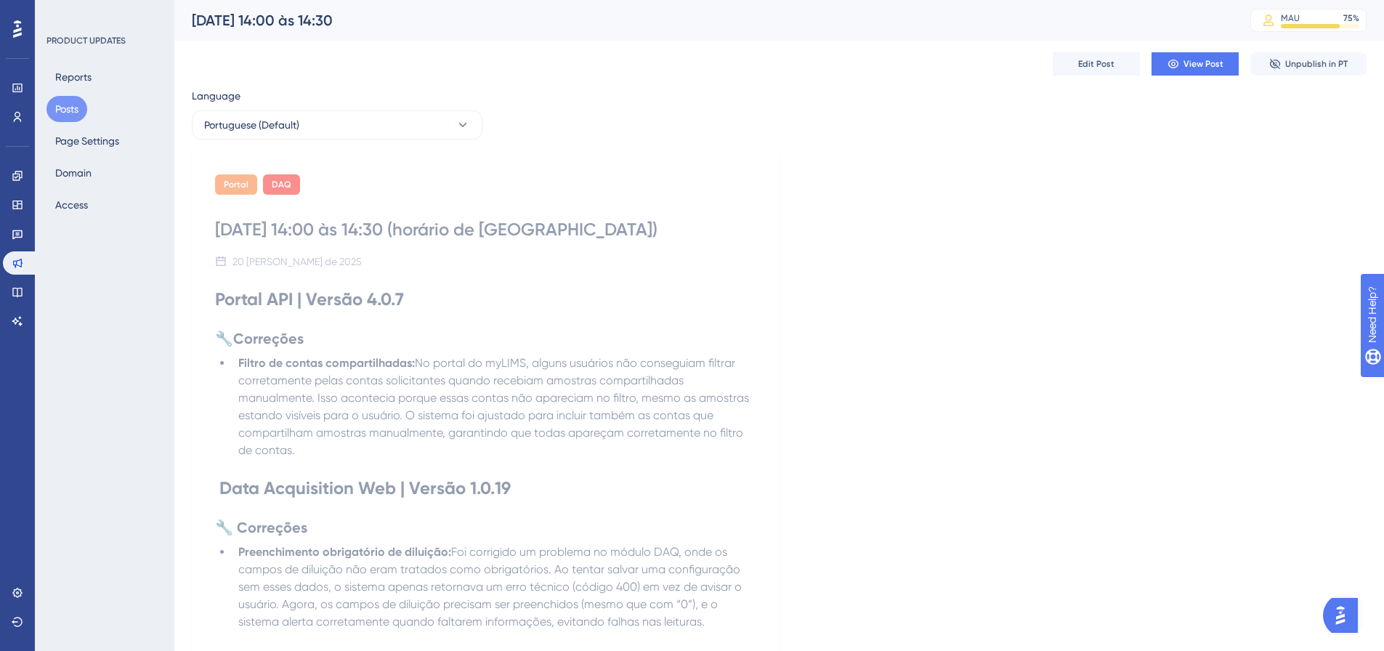
click at [71, 114] on button "Posts" at bounding box center [66, 109] width 41 height 26
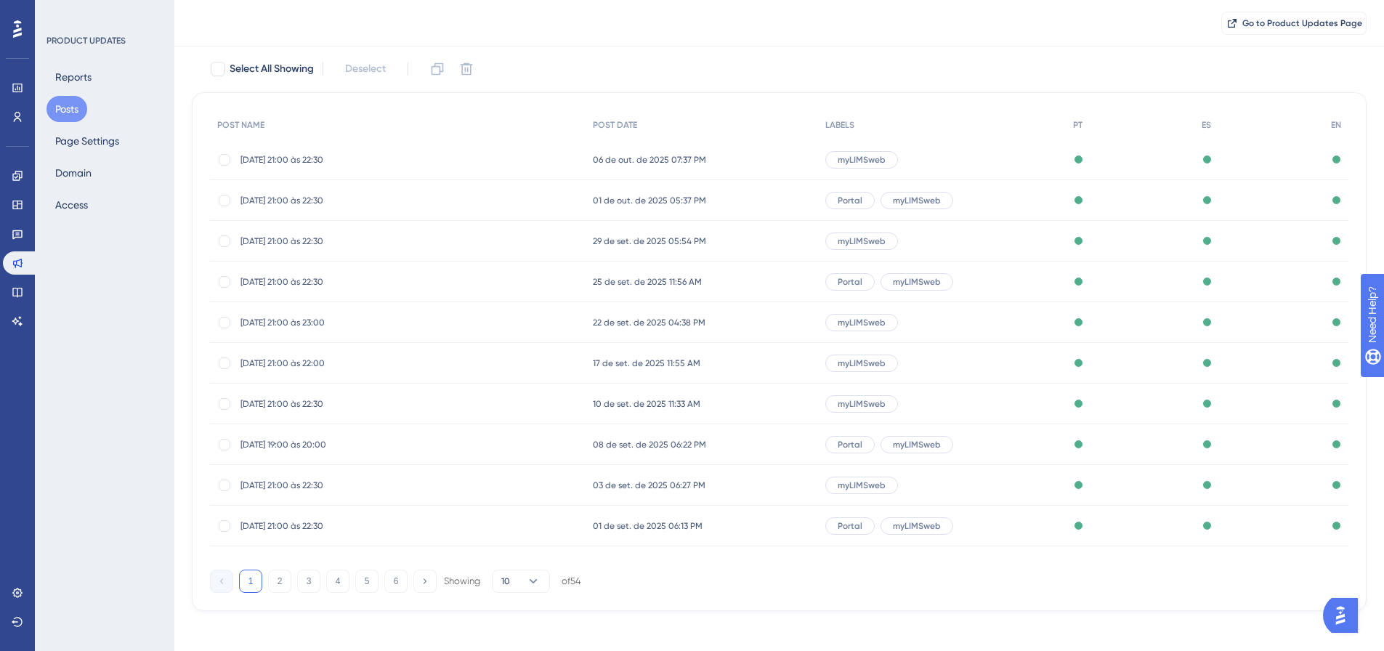
scroll to position [83, 0]
click at [274, 583] on button "2" at bounding box center [279, 580] width 23 height 23
click at [308, 198] on span "25/08/25 - 21:30 às 23:00" at bounding box center [356, 200] width 232 height 12
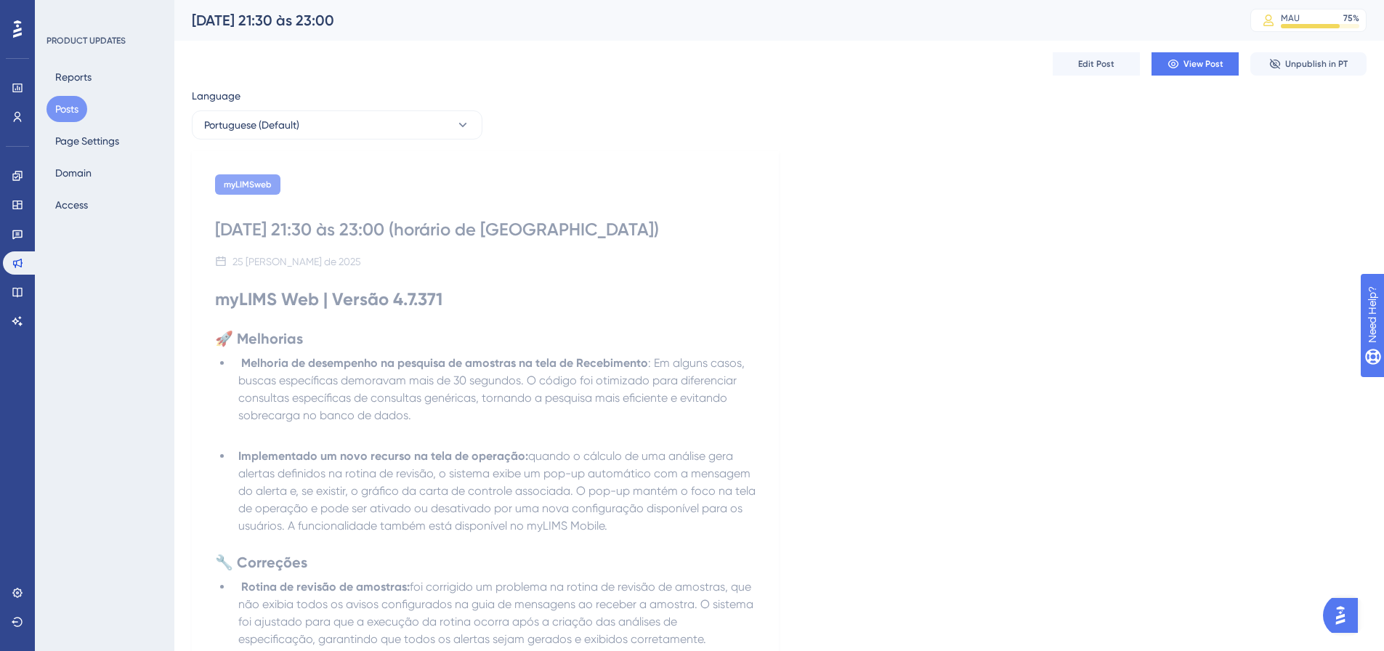
click at [666, 169] on div "myLIMSweb 25/08/25 - 21:30 às 23:00 (horário de Brasília) 25 de agosto de 2025 …" at bounding box center [485, 543] width 587 height 785
click at [20, 169] on link at bounding box center [17, 175] width 29 height 23
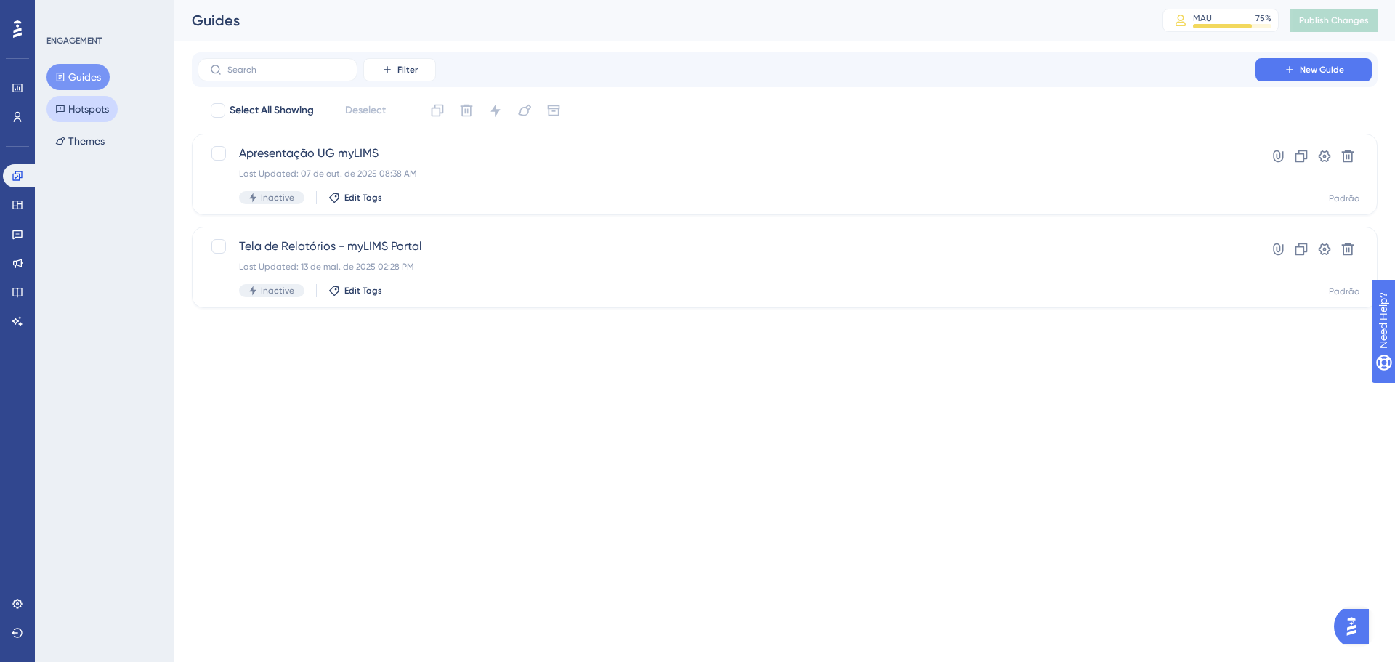
click at [112, 108] on button "Hotspots" at bounding box center [81, 109] width 71 height 26
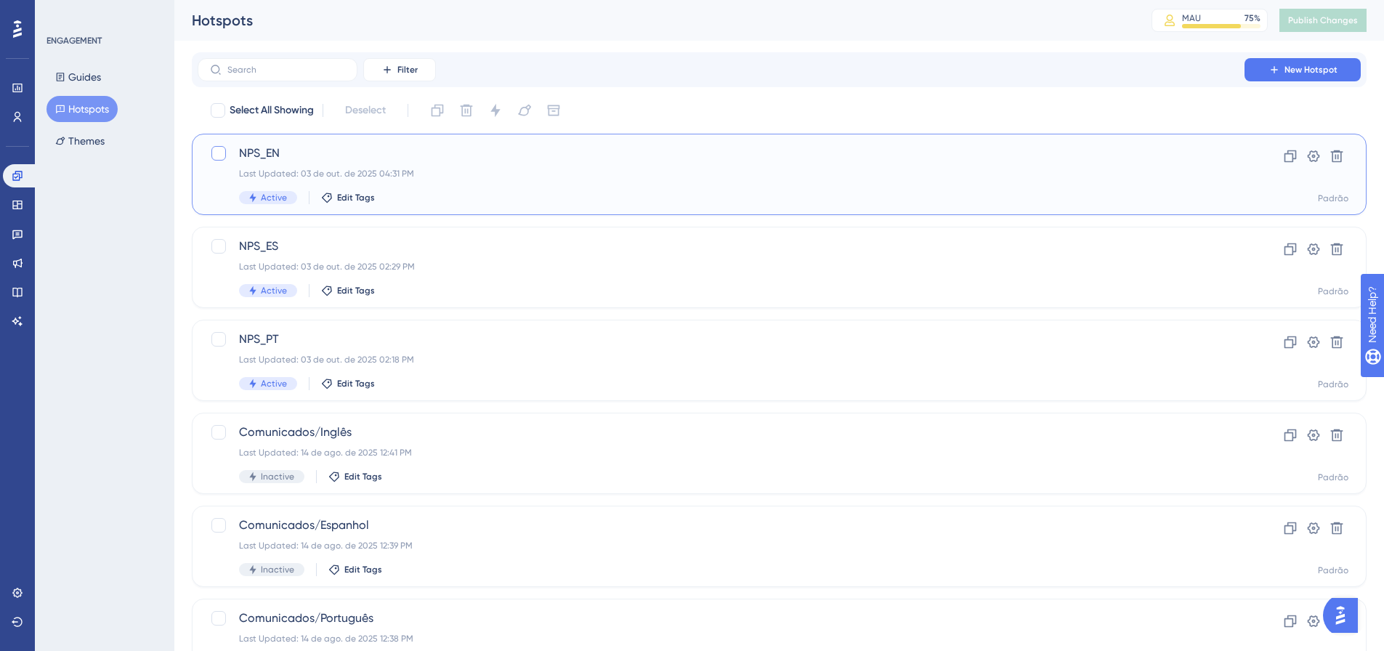
click at [221, 155] on div at bounding box center [218, 153] width 15 height 15
click at [221, 155] on icon at bounding box center [218, 153] width 9 height 12
click at [221, 155] on div at bounding box center [218, 153] width 15 height 15
checkbox input "true"
click at [219, 246] on div at bounding box center [218, 246] width 15 height 15
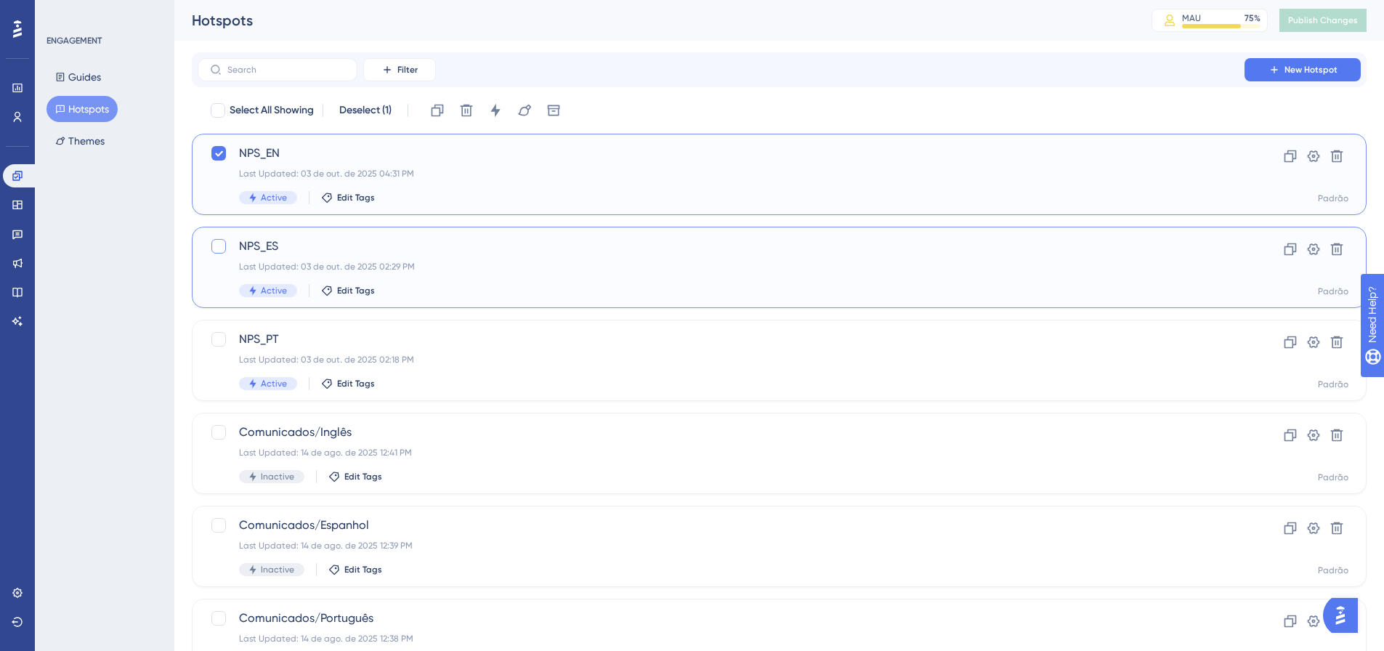
checkbox input "true"
click at [219, 337] on div at bounding box center [218, 339] width 15 height 15
checkbox input "true"
click at [497, 114] on icon at bounding box center [494, 110] width 9 height 13
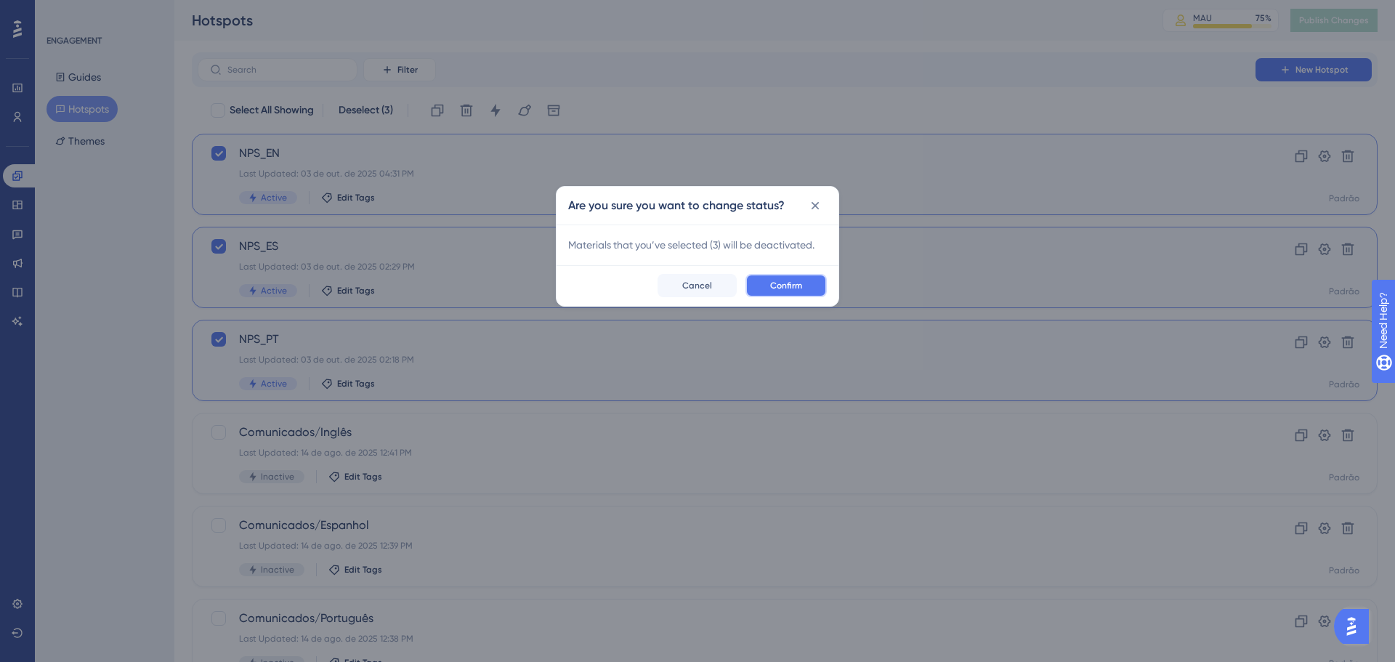
click at [802, 279] on button "Confirm" at bounding box center [785, 285] width 81 height 23
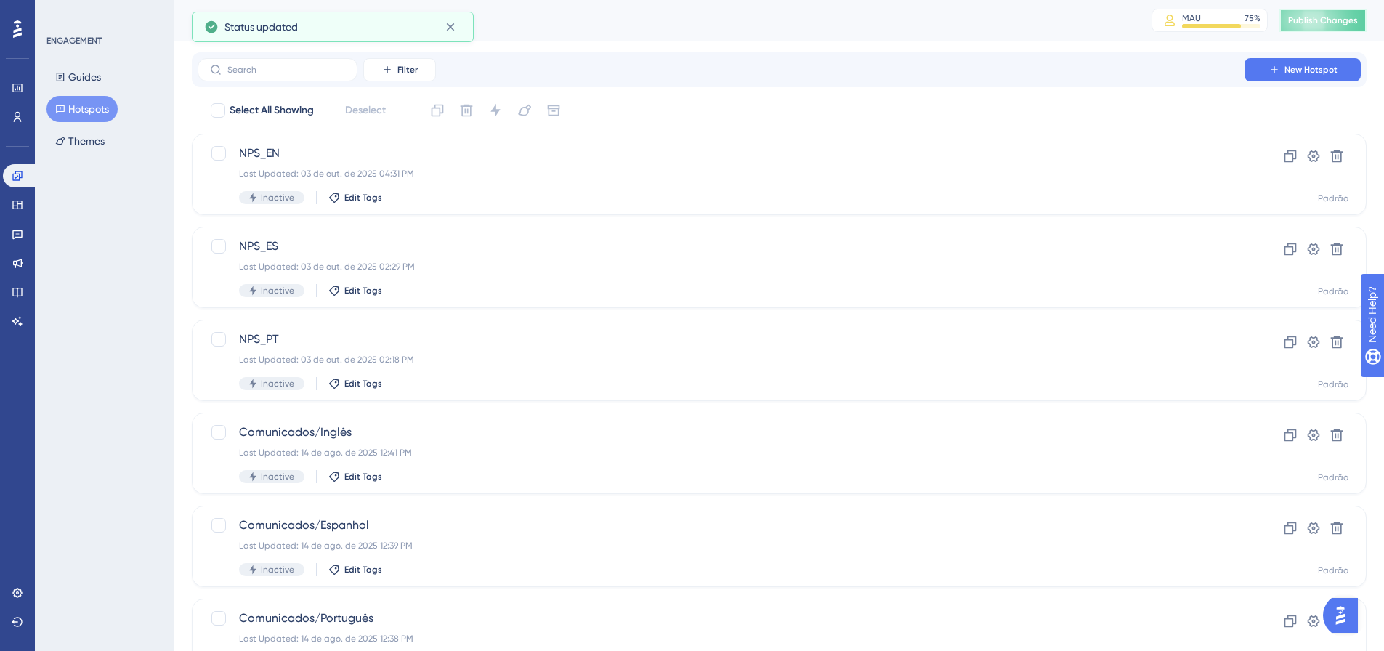
click at [1330, 16] on span "Publish Changes" at bounding box center [1323, 21] width 70 height 12
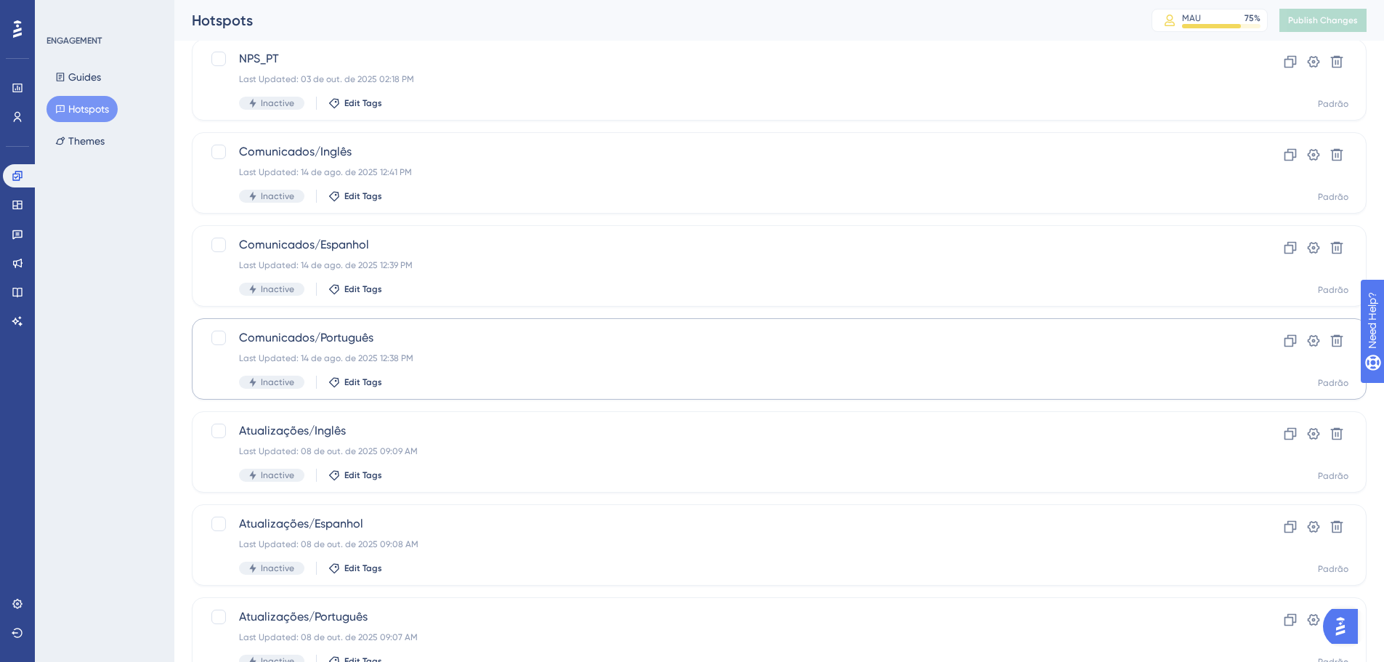
scroll to position [344, 0]
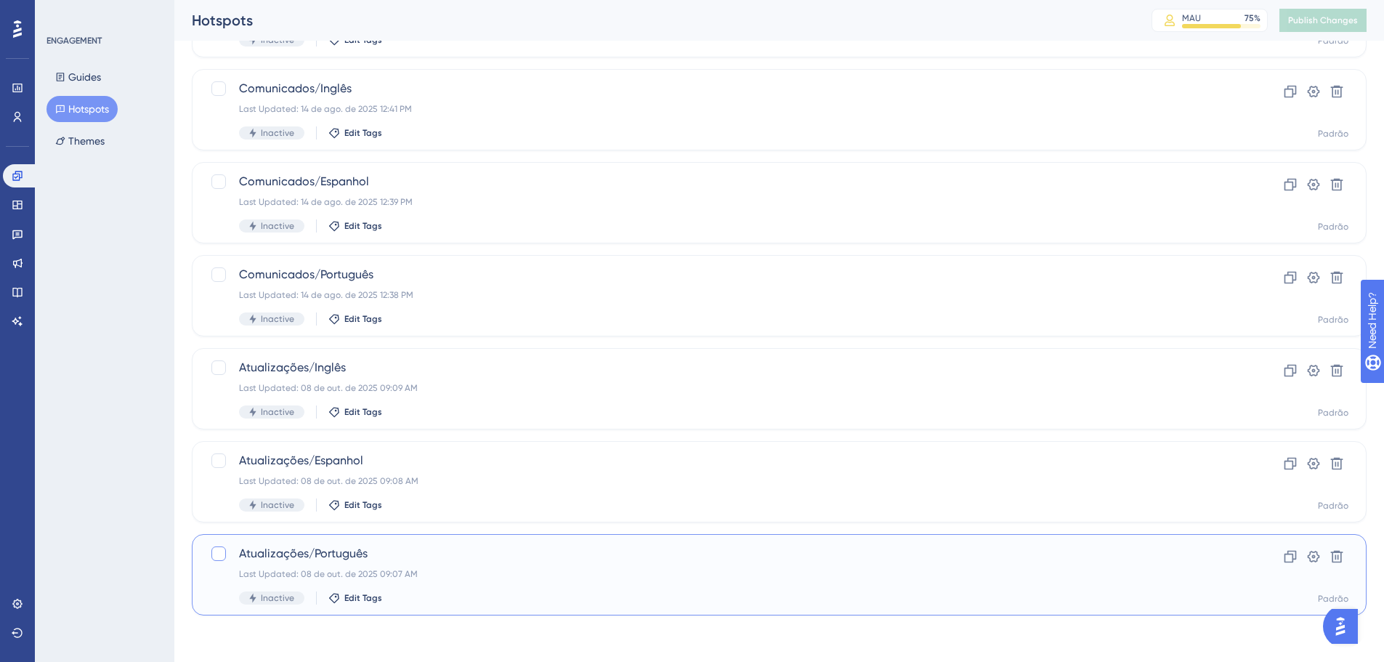
click at [222, 556] on div at bounding box center [218, 553] width 15 height 15
checkbox input "true"
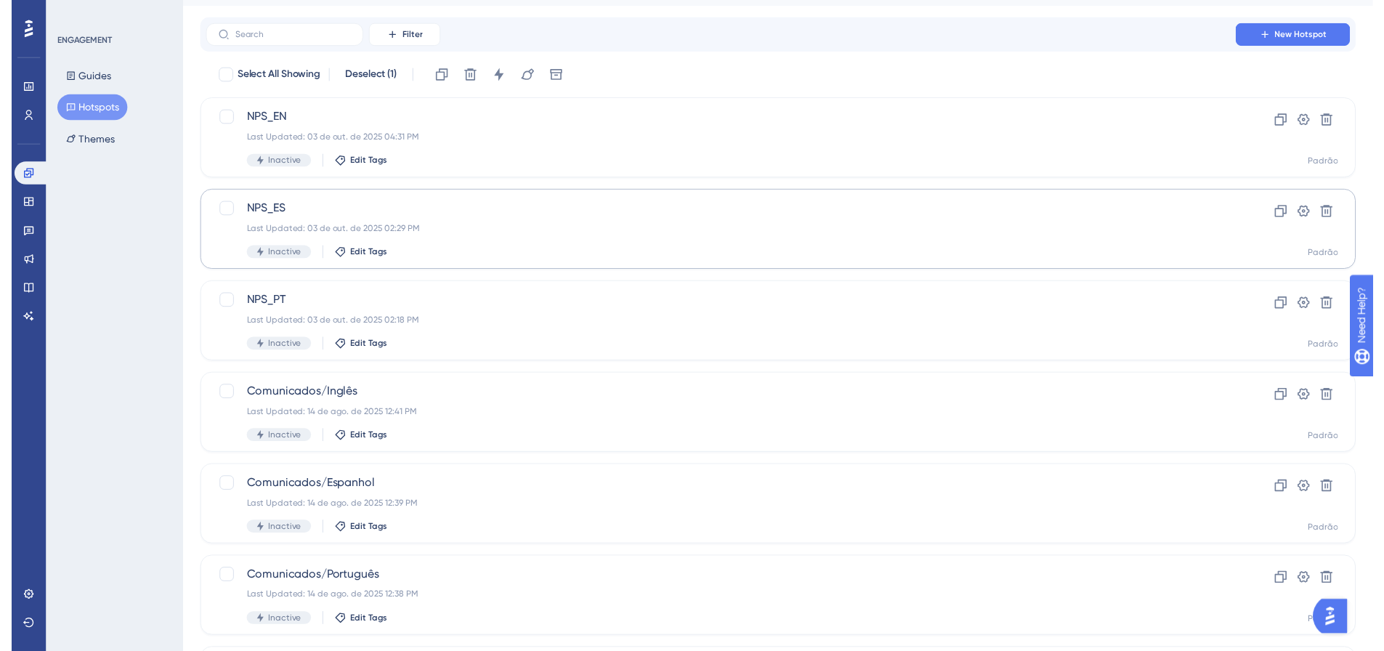
scroll to position [0, 0]
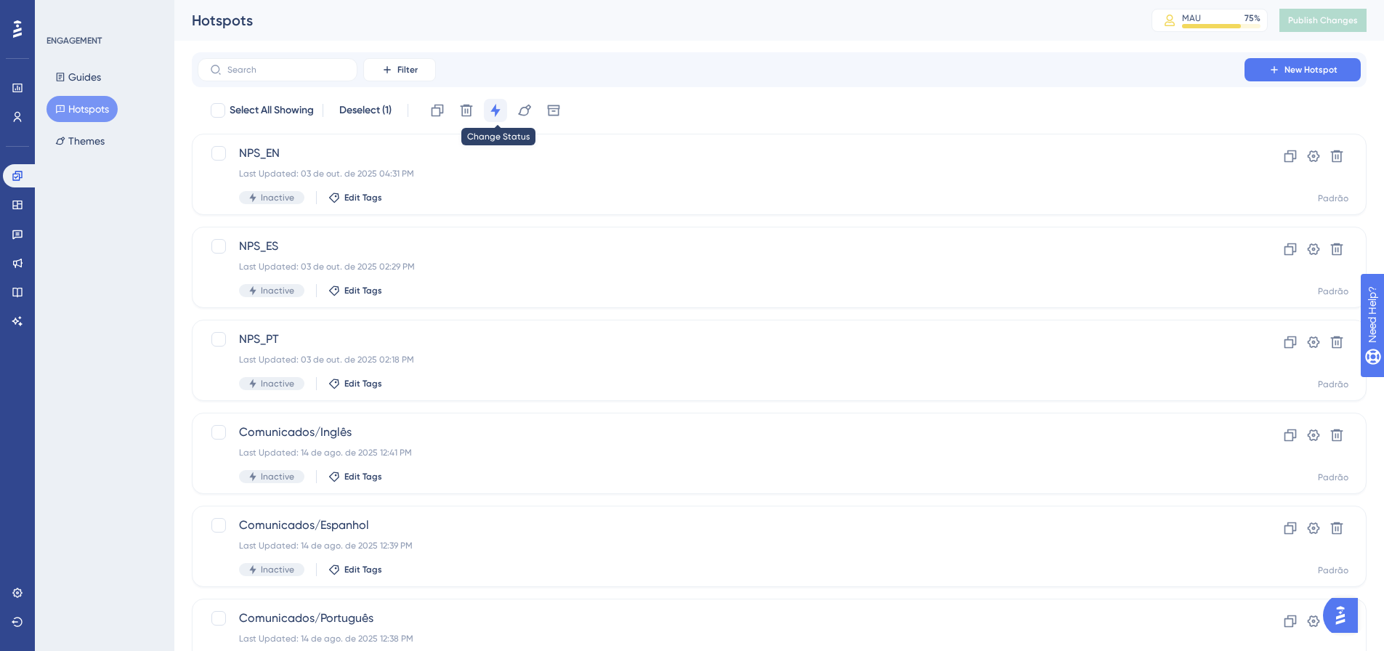
click at [503, 114] on icon at bounding box center [495, 110] width 15 height 15
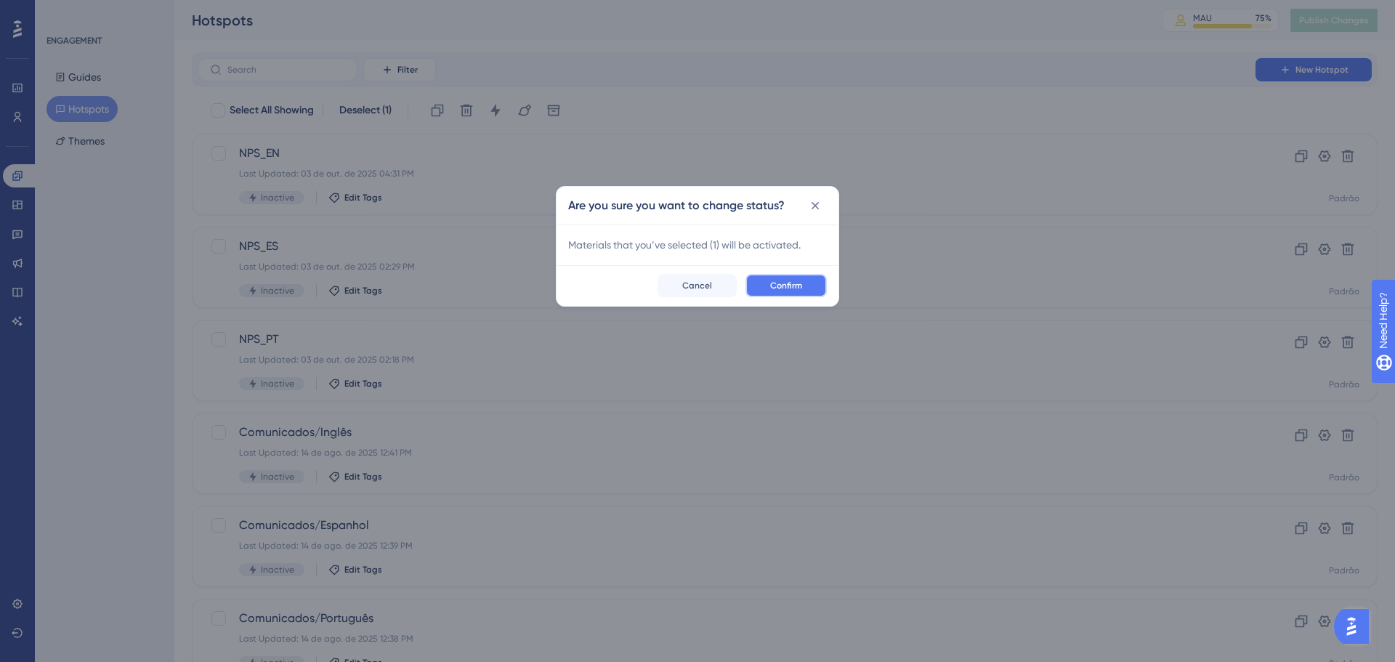
click at [794, 287] on span "Confirm" at bounding box center [786, 286] width 32 height 12
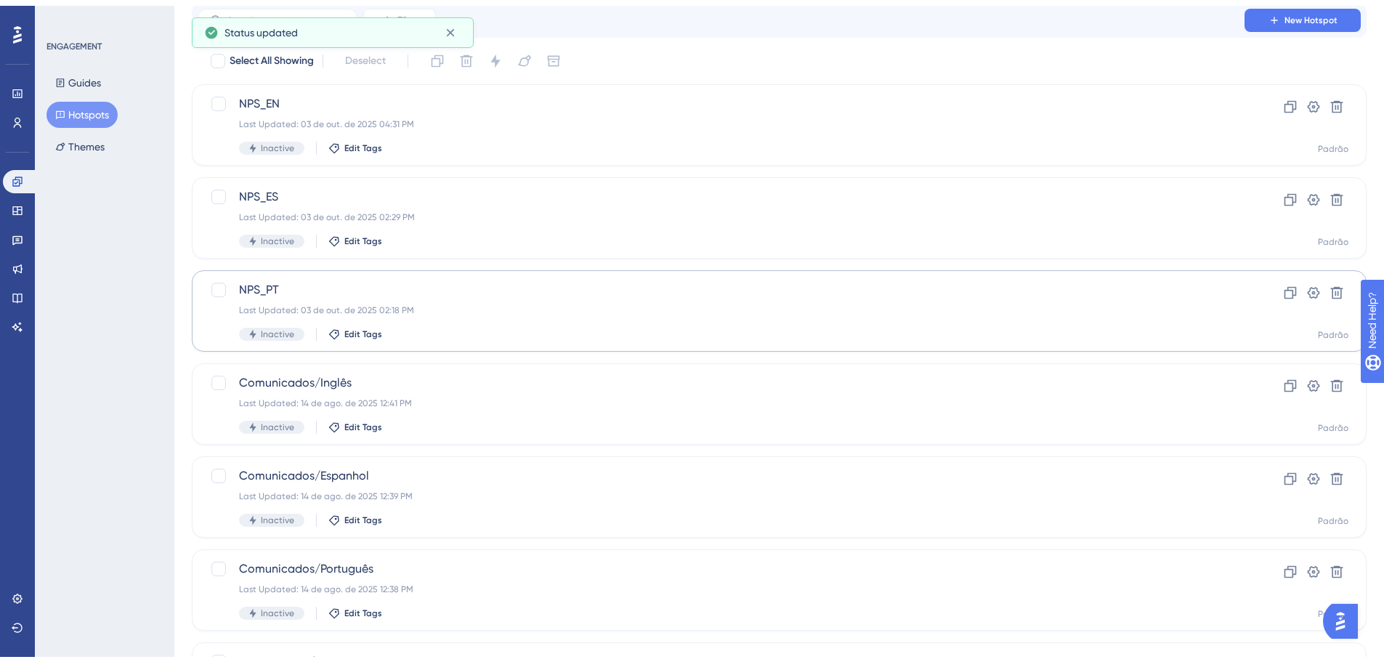
scroll to position [344, 0]
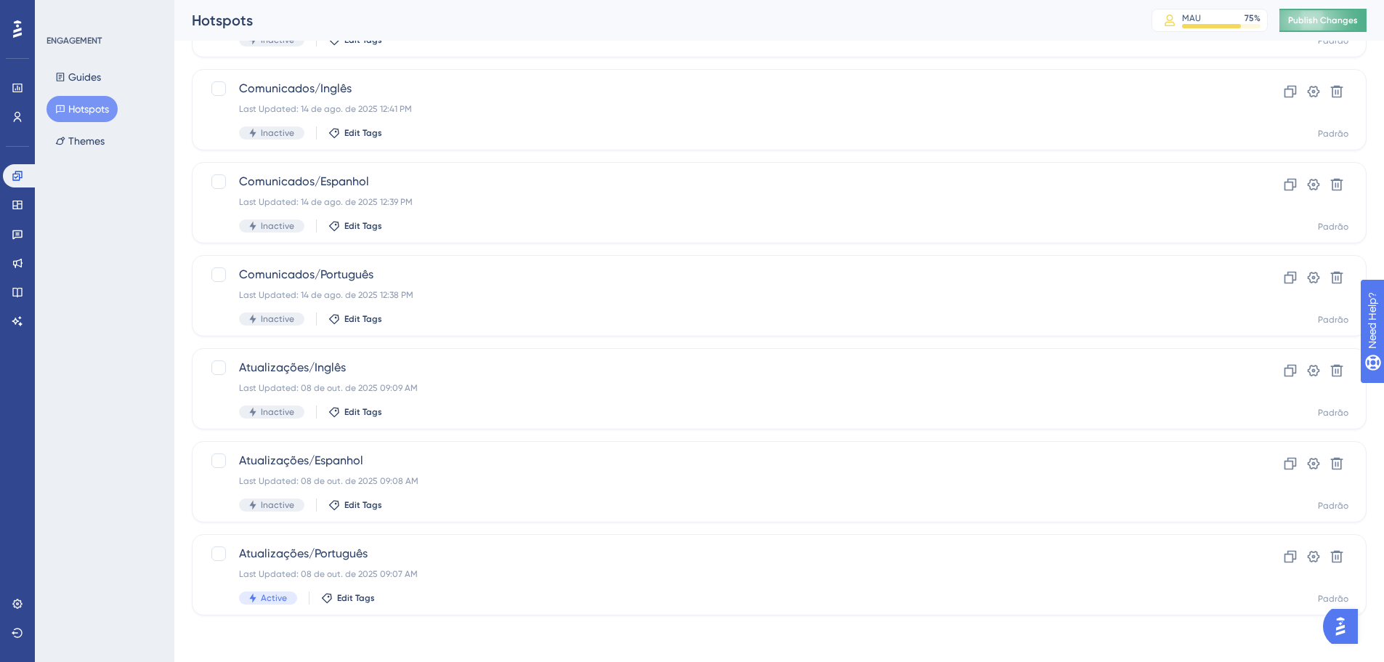
click at [1322, 29] on button "Publish Changes" at bounding box center [1322, 20] width 87 height 23
click at [68, 322] on div "ENGAGEMENT Guides Hotspots Themes" at bounding box center [104, 331] width 139 height 662
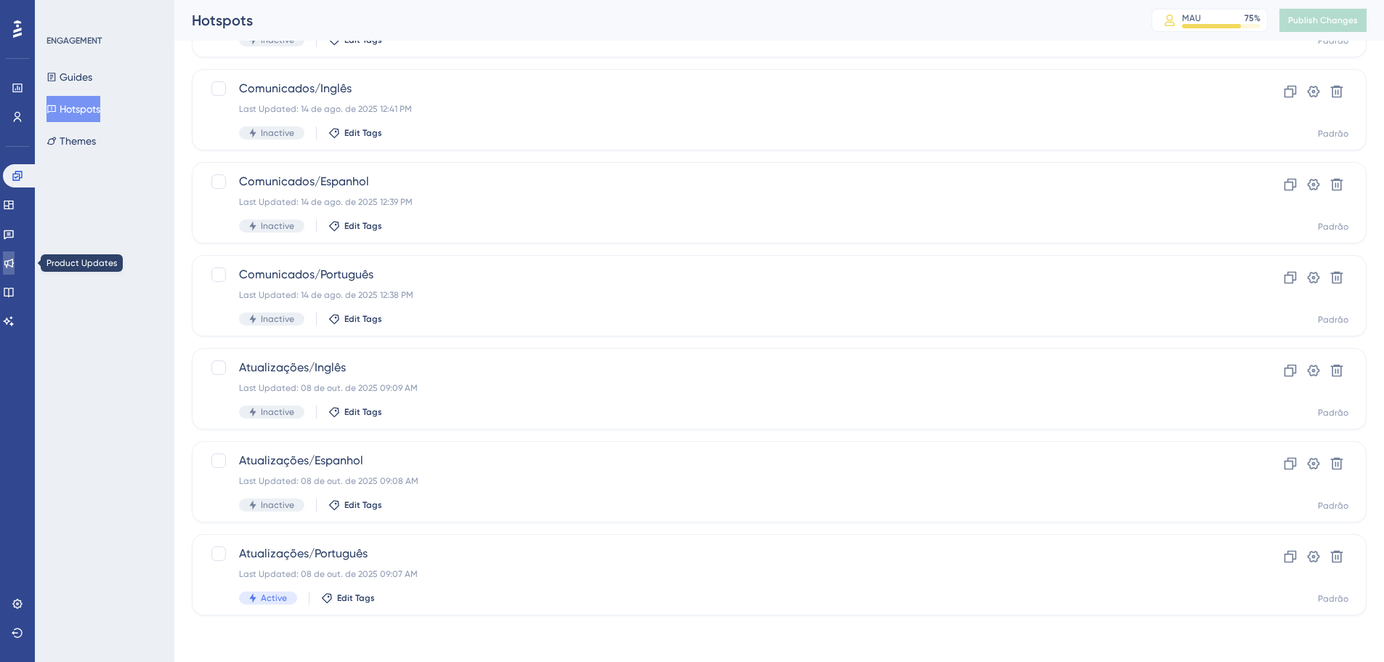
click at [15, 262] on icon at bounding box center [9, 263] width 12 height 12
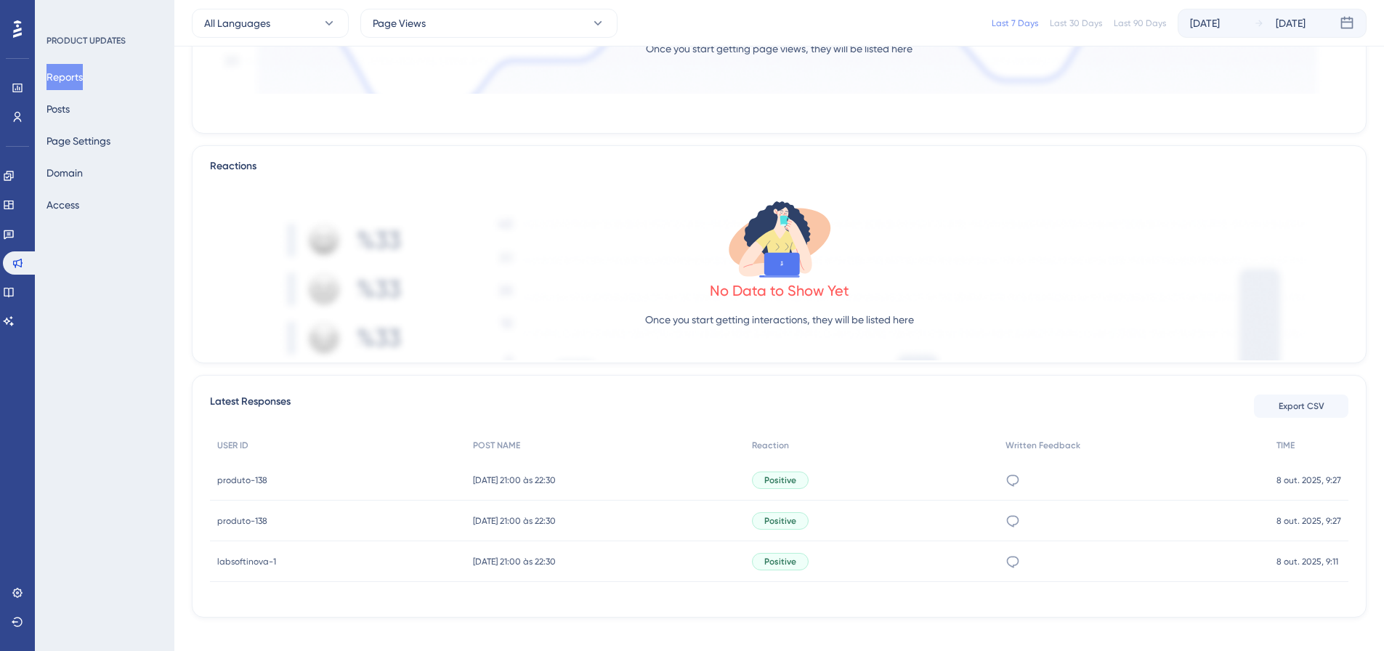
scroll to position [265, 0]
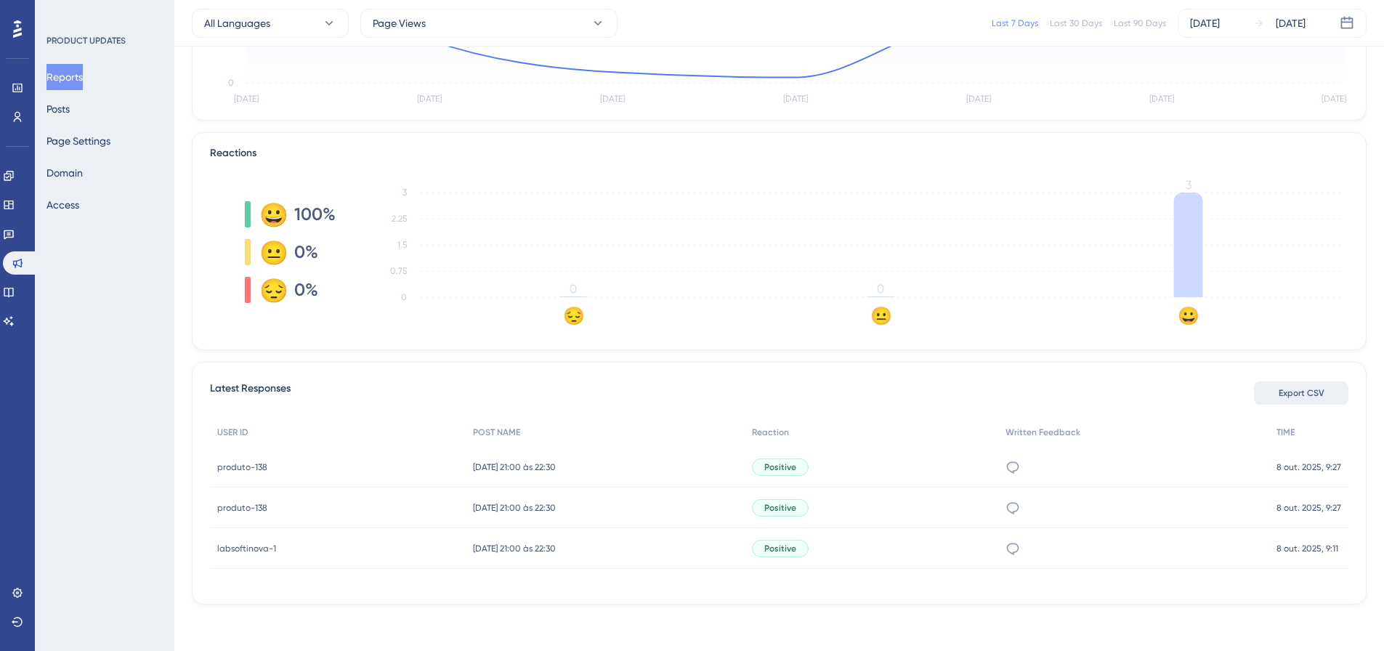
click at [1305, 391] on span "Export CSV" at bounding box center [1302, 393] width 46 height 12
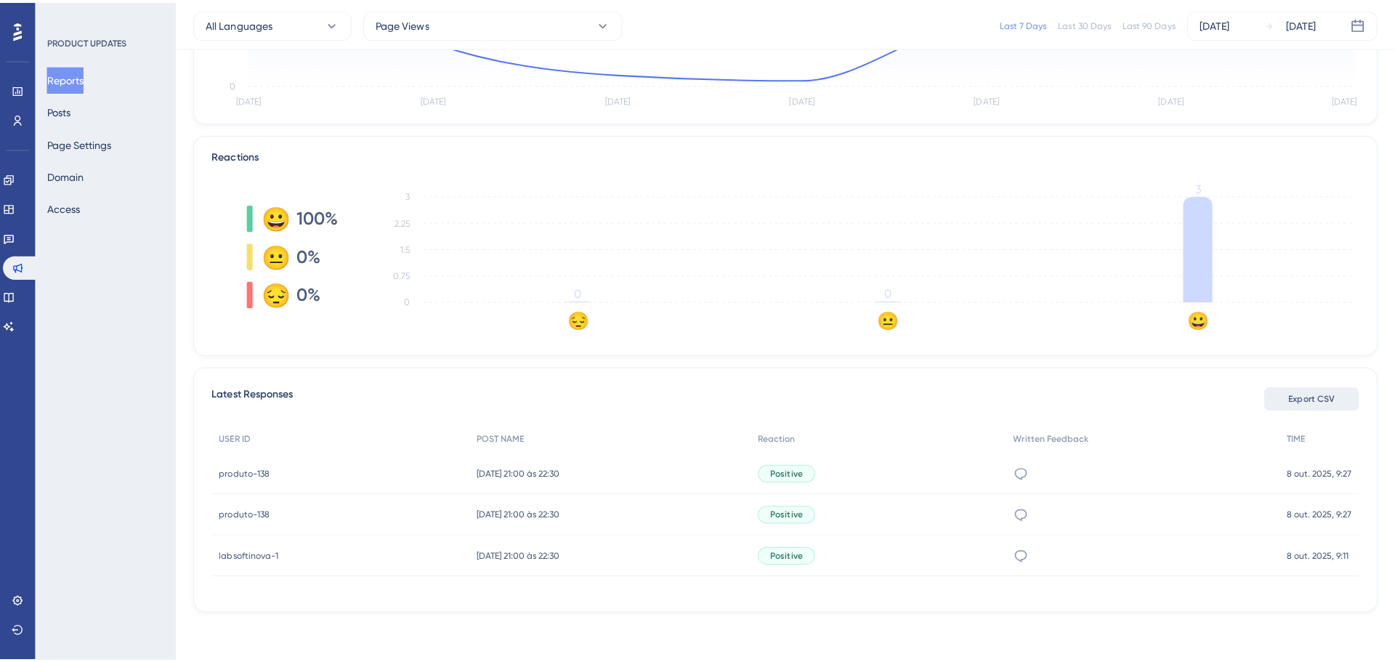
scroll to position [254, 0]
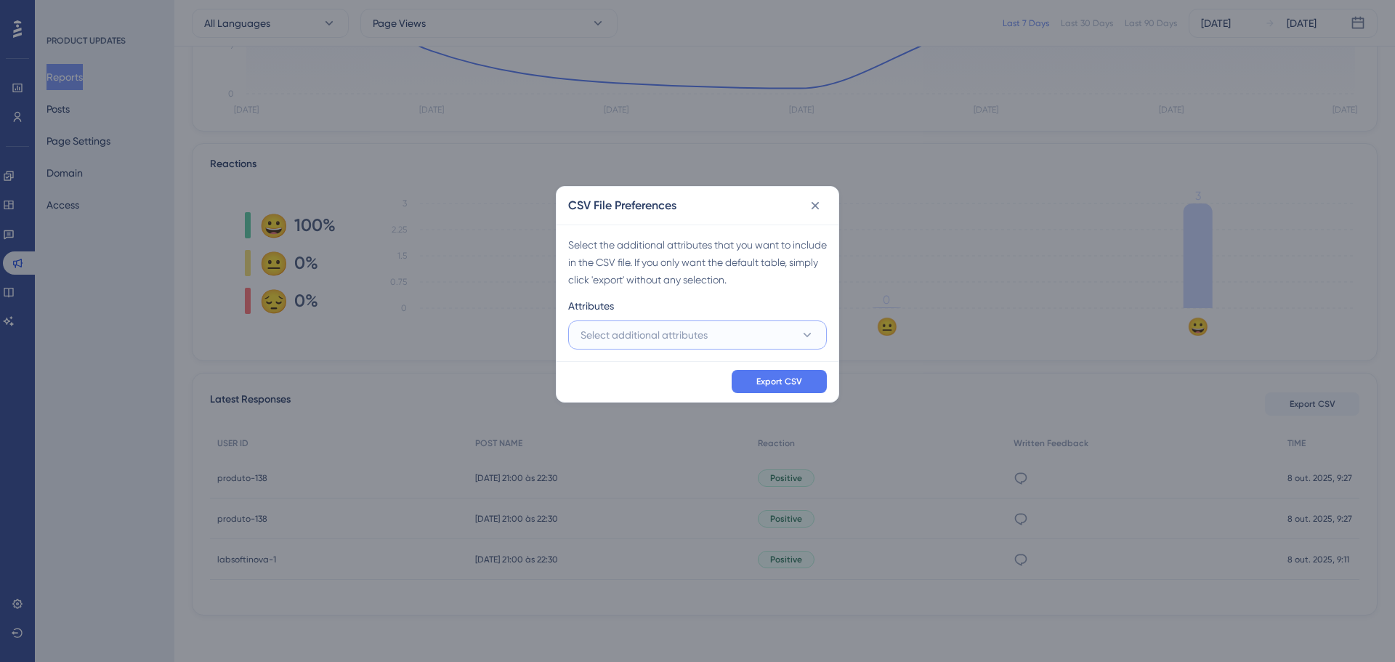
click at [797, 334] on button "Select additional attributes" at bounding box center [697, 334] width 259 height 29
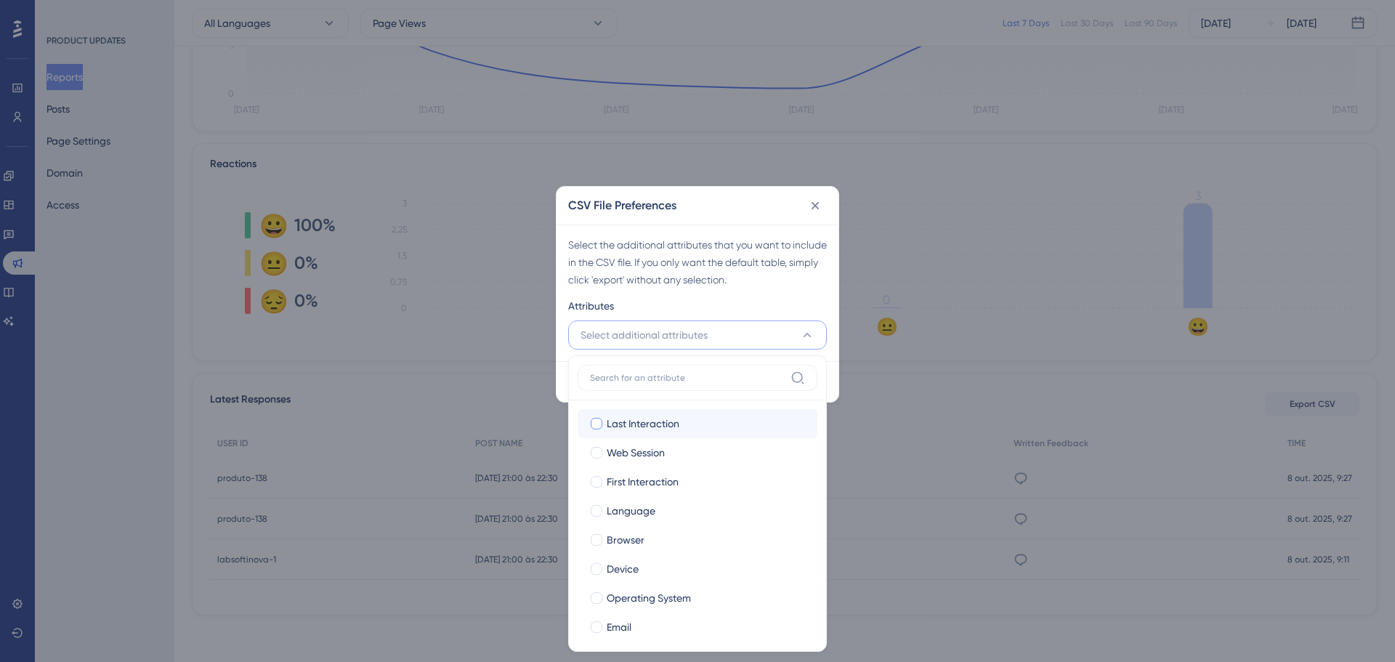
click at [602, 425] on div at bounding box center [597, 424] width 12 height 12
checkbox input "true"
click at [602, 454] on div at bounding box center [596, 452] width 15 height 15
checkbox input "true"
drag, startPoint x: 601, startPoint y: 474, endPoint x: 600, endPoint y: 490, distance: 16.0
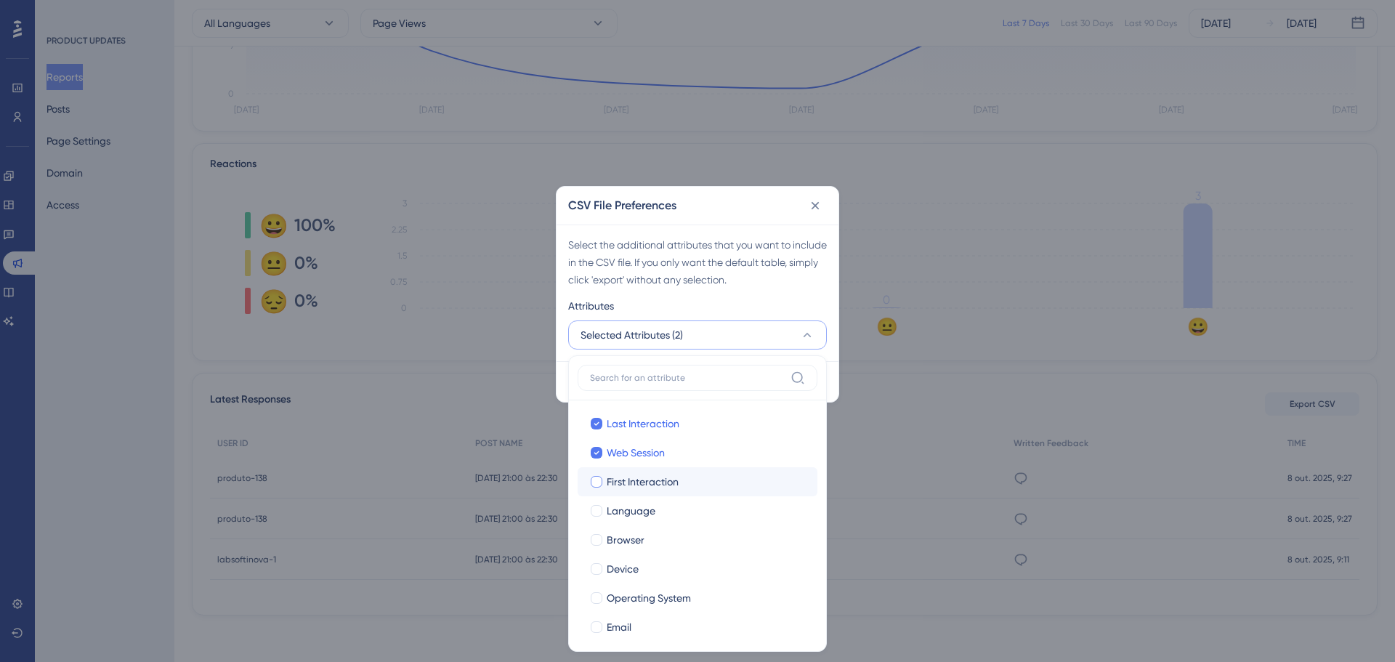
click at [601, 478] on label "First Interaction" at bounding box center [697, 481] width 217 height 17
checkbox input "true"
click at [601, 510] on div at bounding box center [597, 511] width 12 height 12
checkbox input "true"
drag, startPoint x: 599, startPoint y: 531, endPoint x: 600, endPoint y: 551, distance: 20.4
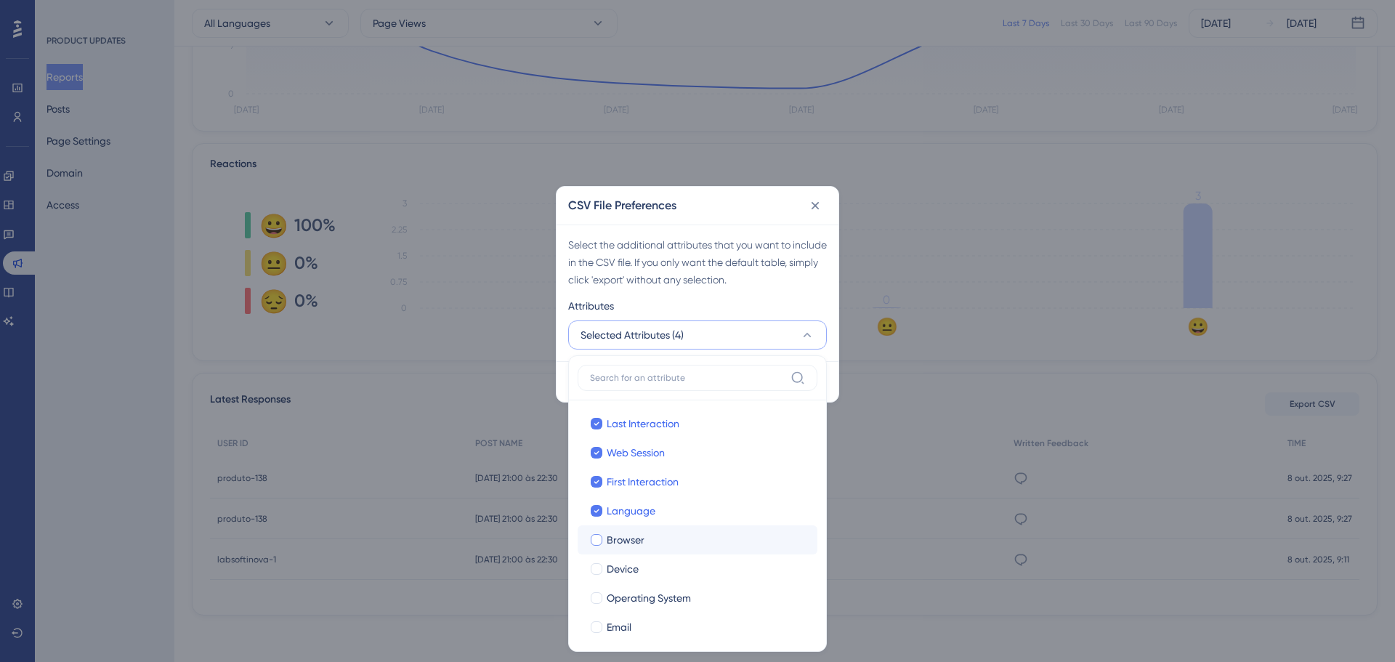
click at [599, 533] on label "Browser" at bounding box center [697, 539] width 217 height 17
checkbox input "true"
drag, startPoint x: 600, startPoint y: 562, endPoint x: 597, endPoint y: 586, distance: 23.4
click at [600, 565] on div at bounding box center [596, 569] width 15 height 15
checkbox input "true"
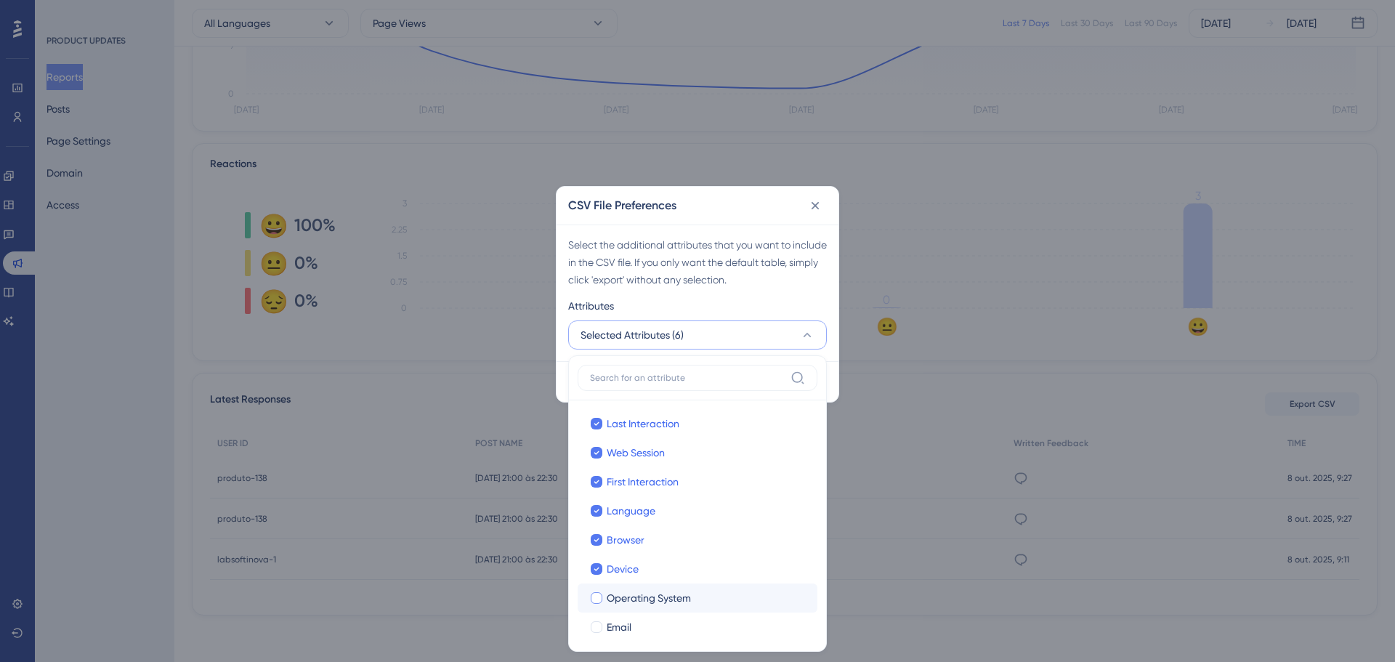
drag, startPoint x: 599, startPoint y: 593, endPoint x: 601, endPoint y: 602, distance: 9.7
click at [601, 598] on div at bounding box center [597, 598] width 12 height 12
checkbox input "true"
drag, startPoint x: 596, startPoint y: 627, endPoint x: 604, endPoint y: 624, distance: 8.5
click at [596, 627] on div at bounding box center [597, 627] width 12 height 12
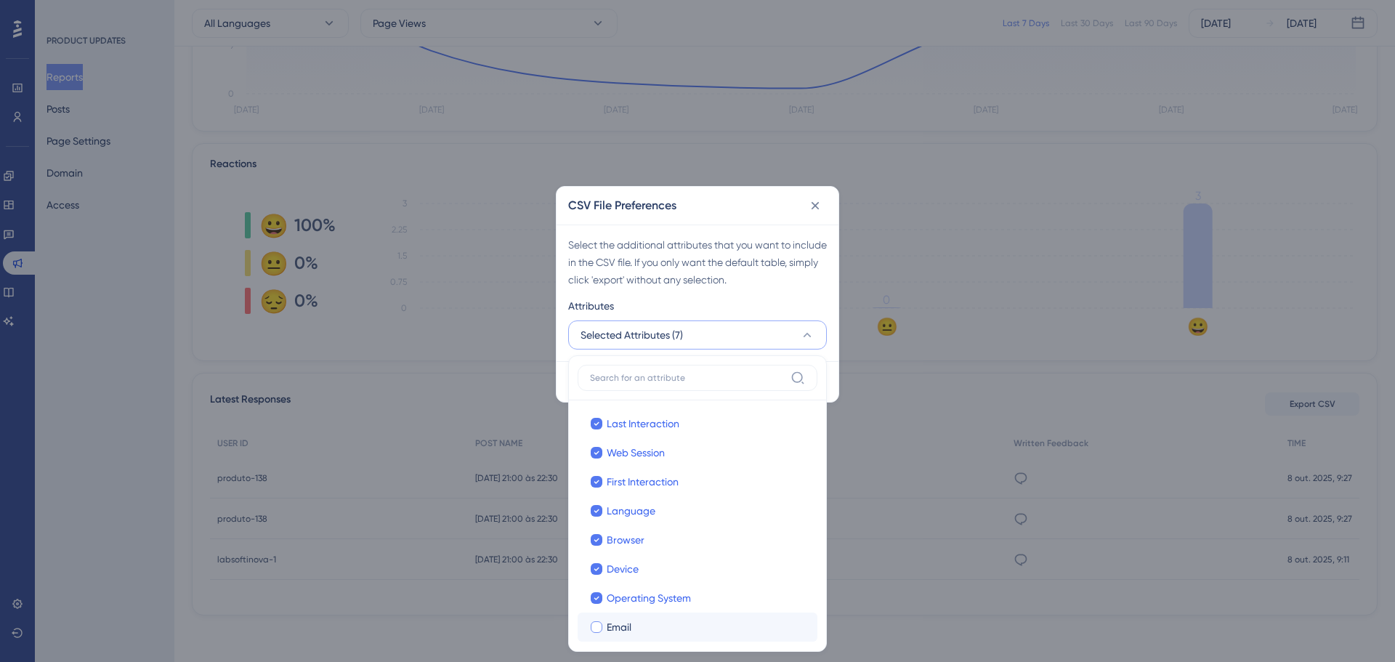
checkbox input "true"
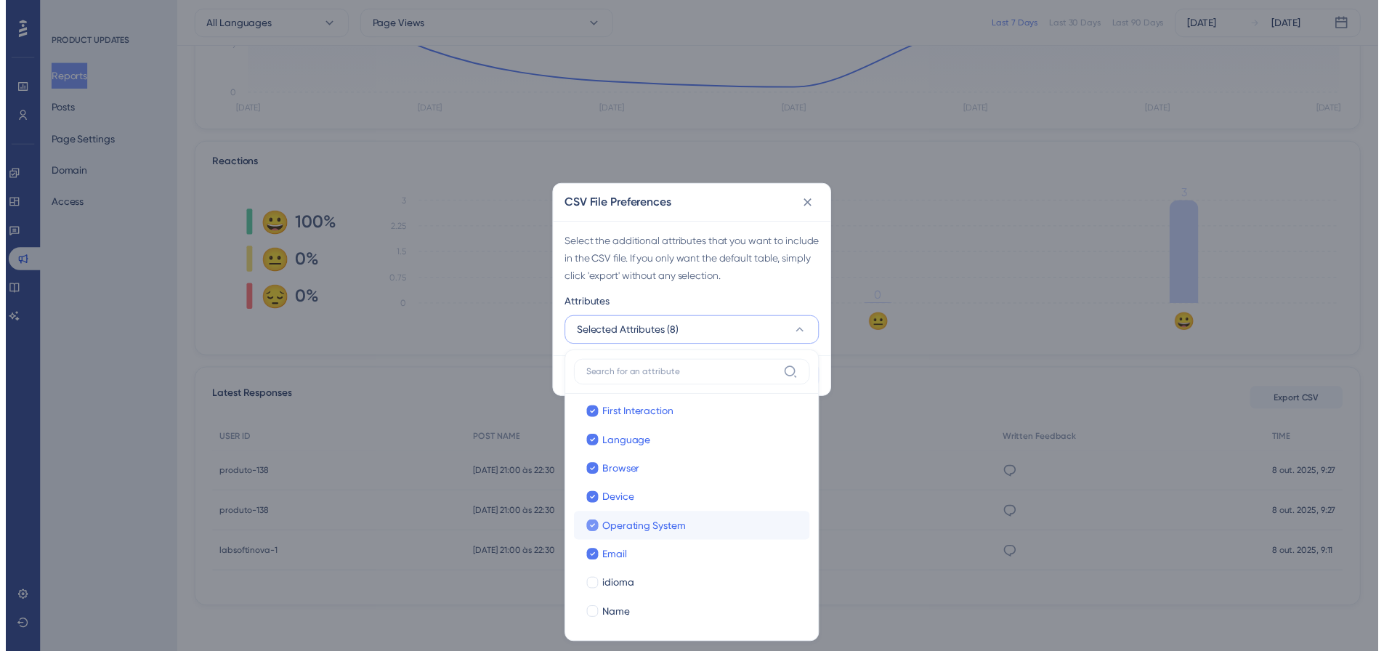
scroll to position [124, 0]
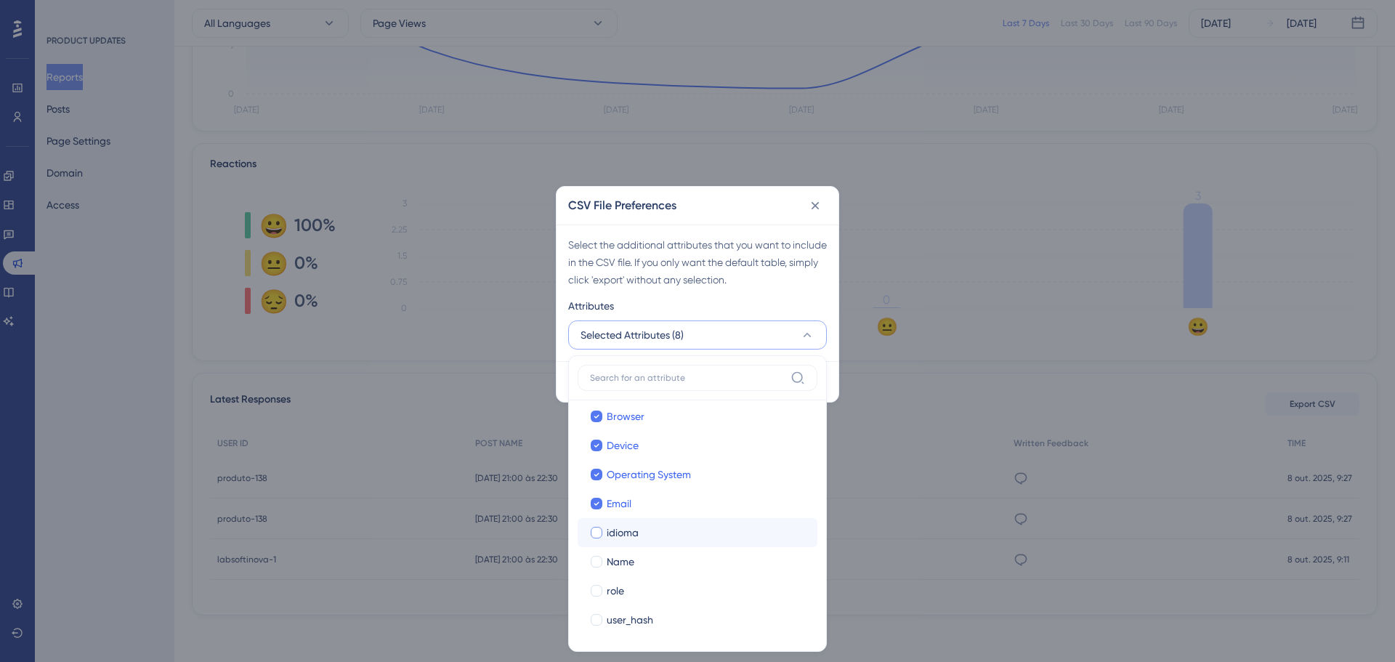
click at [601, 538] on div at bounding box center [596, 532] width 15 height 15
checkbox input "true"
drag, startPoint x: 596, startPoint y: 567, endPoint x: 595, endPoint y: 583, distance: 16.8
click at [596, 571] on label "Name Name" at bounding box center [698, 561] width 240 height 29
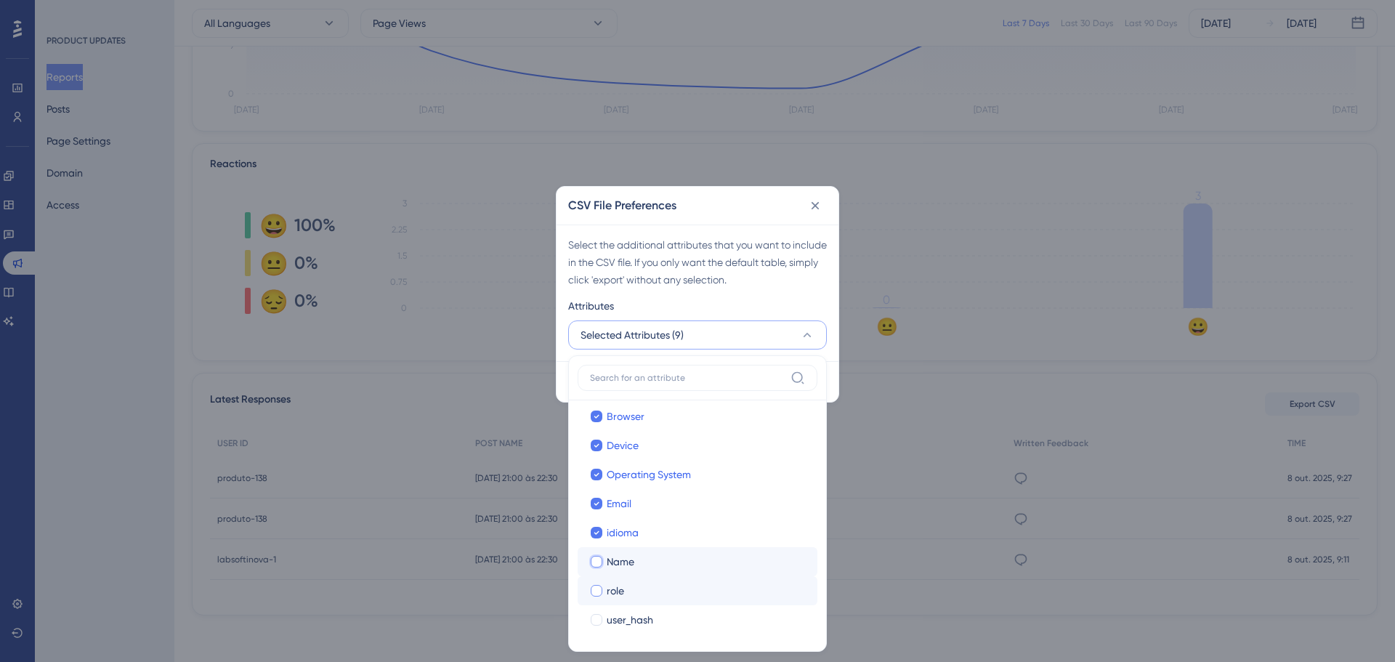
click at [596, 593] on div at bounding box center [597, 591] width 12 height 12
checkbox input "true"
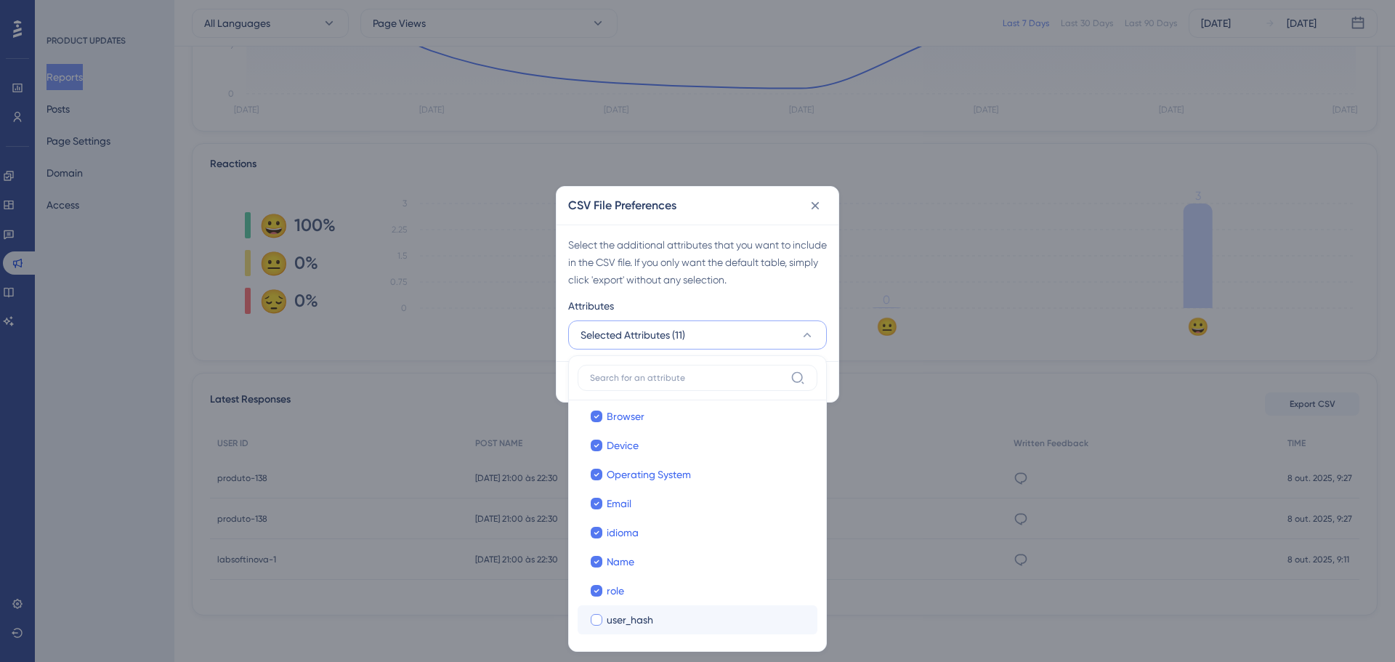
click at [599, 618] on div at bounding box center [597, 620] width 12 height 12
checkbox input "true"
click at [711, 208] on div "CSV File Preferences" at bounding box center [698, 206] width 282 height 38
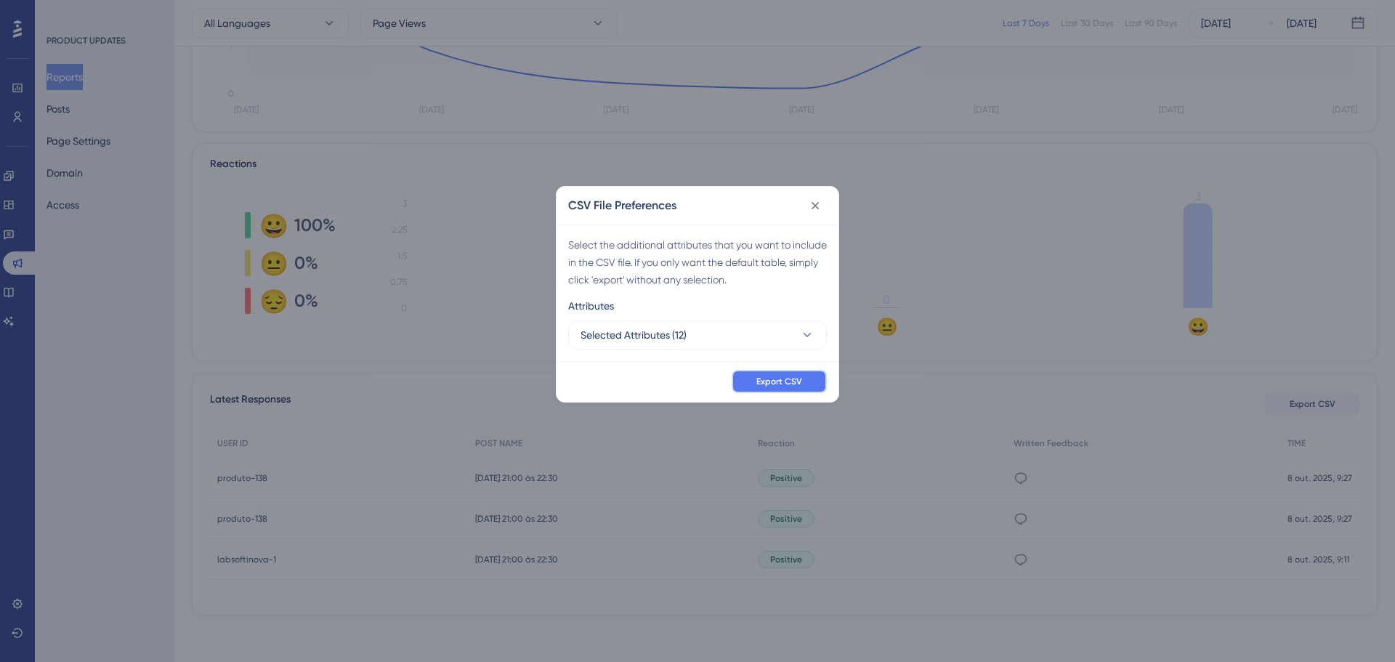
click at [769, 379] on span "Export CSV" at bounding box center [779, 382] width 46 height 12
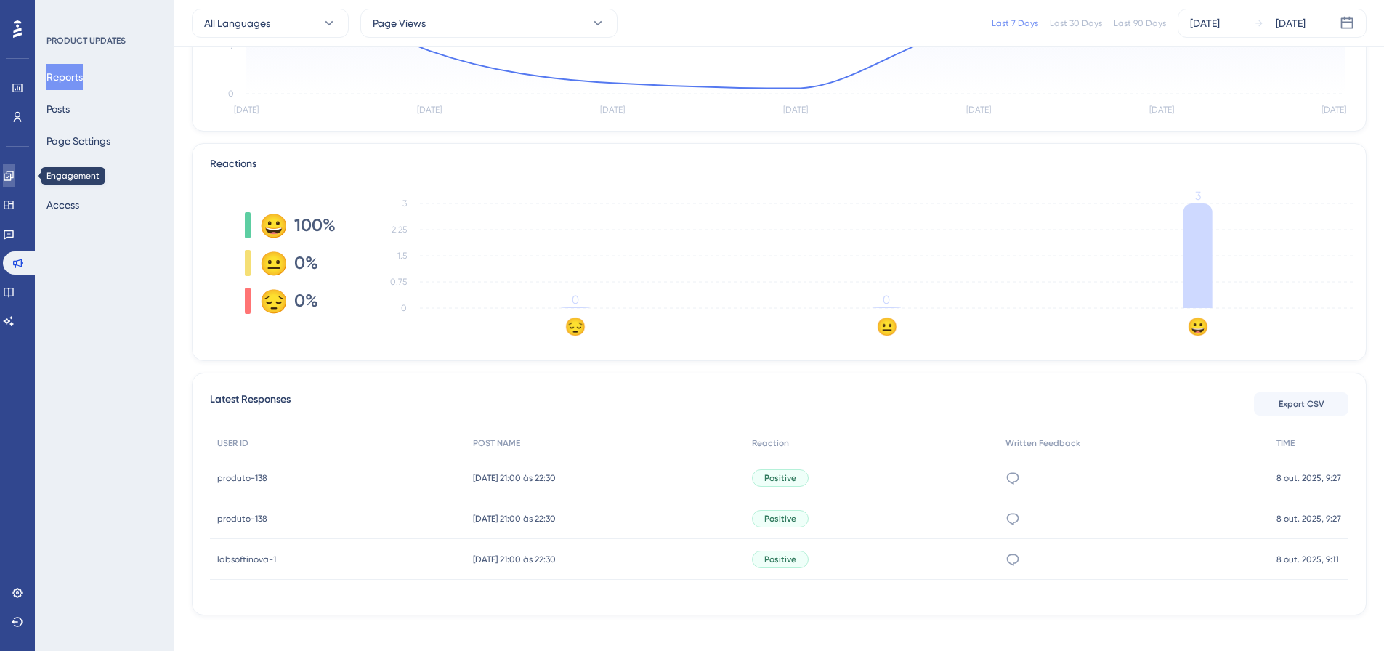
click at [5, 177] on link at bounding box center [9, 175] width 12 height 23
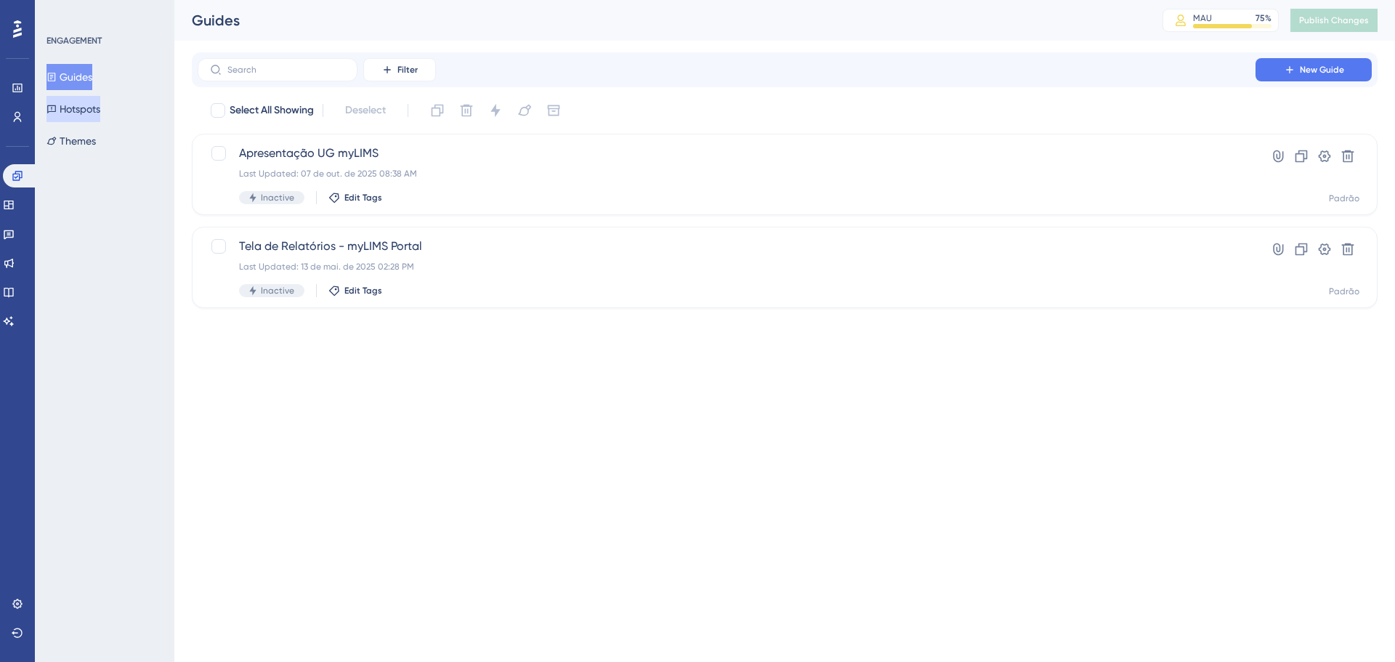
click at [87, 107] on button "Hotspots" at bounding box center [73, 109] width 54 height 26
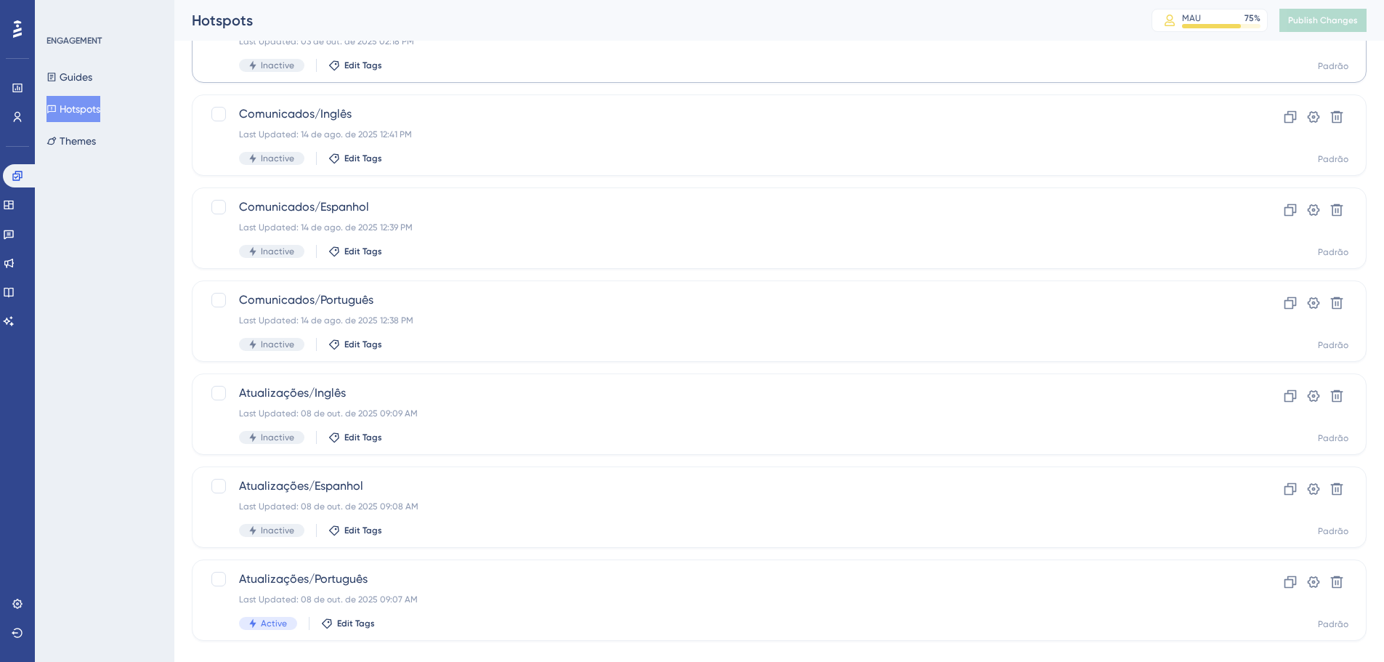
scroll to position [344, 0]
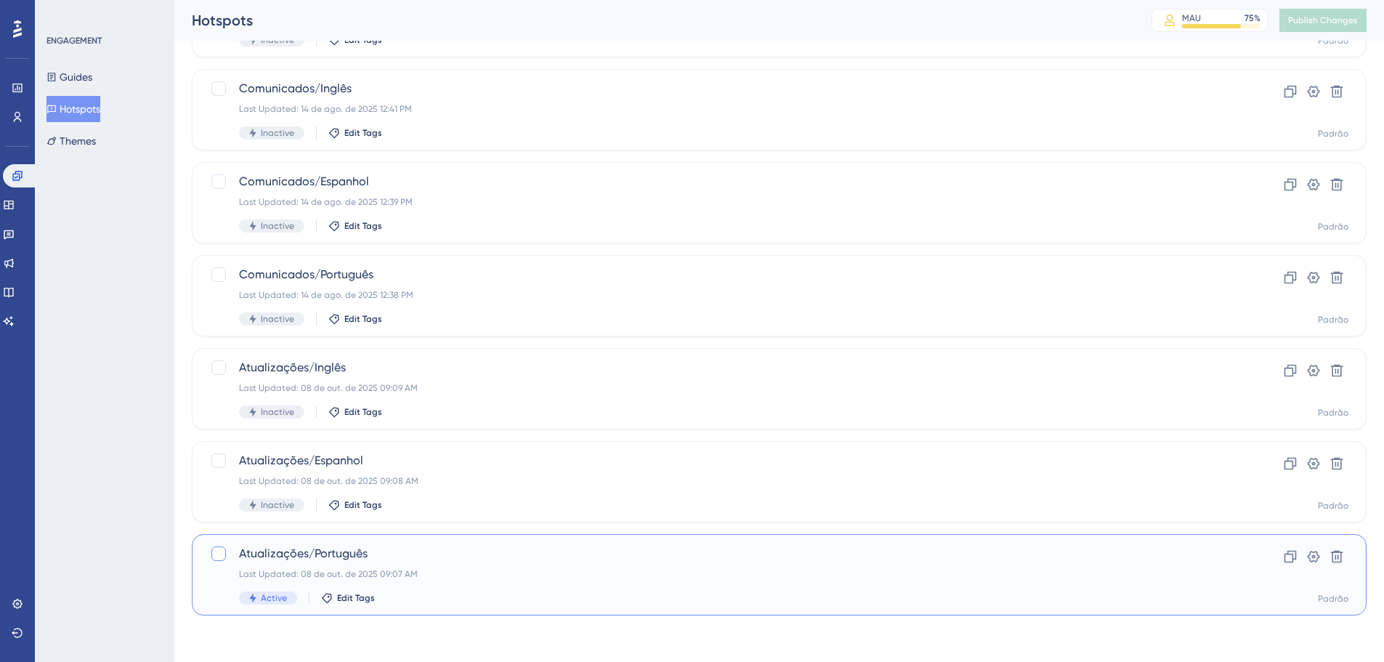
click at [218, 554] on div at bounding box center [218, 553] width 15 height 15
checkbox input "true"
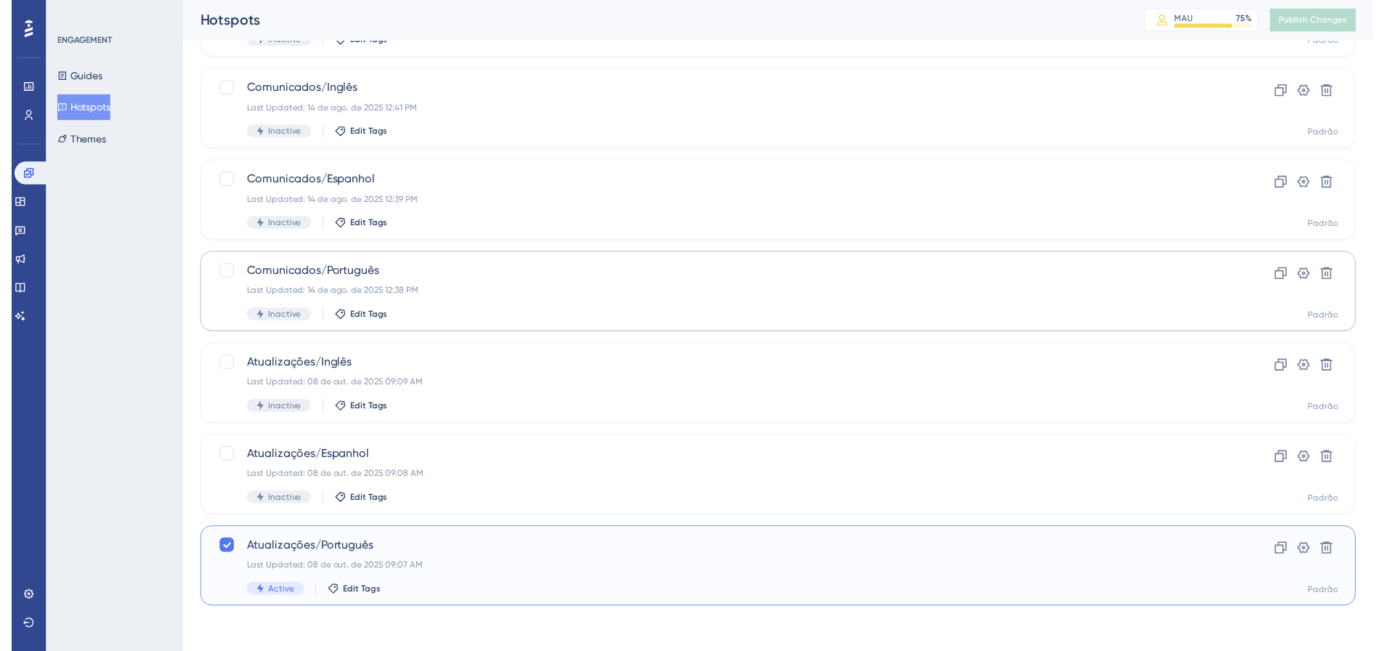
scroll to position [0, 0]
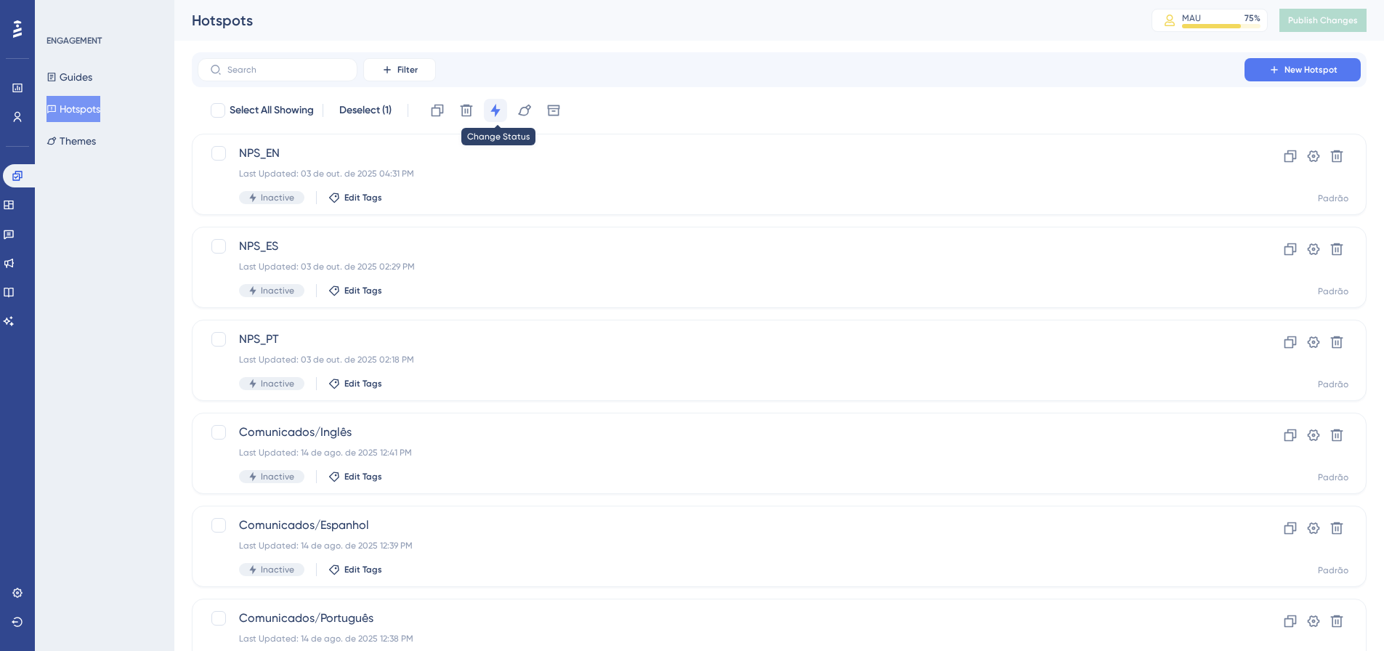
click at [493, 116] on icon at bounding box center [495, 110] width 15 height 15
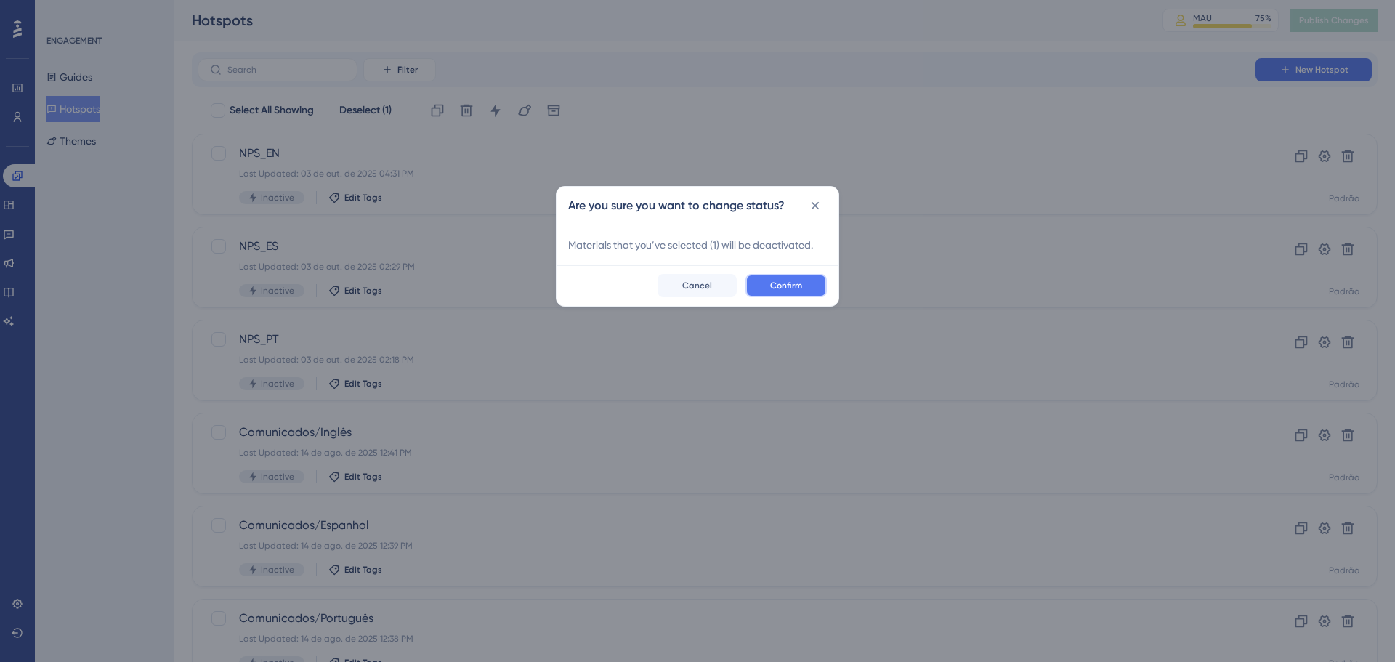
click at [786, 290] on span "Confirm" at bounding box center [786, 286] width 32 height 12
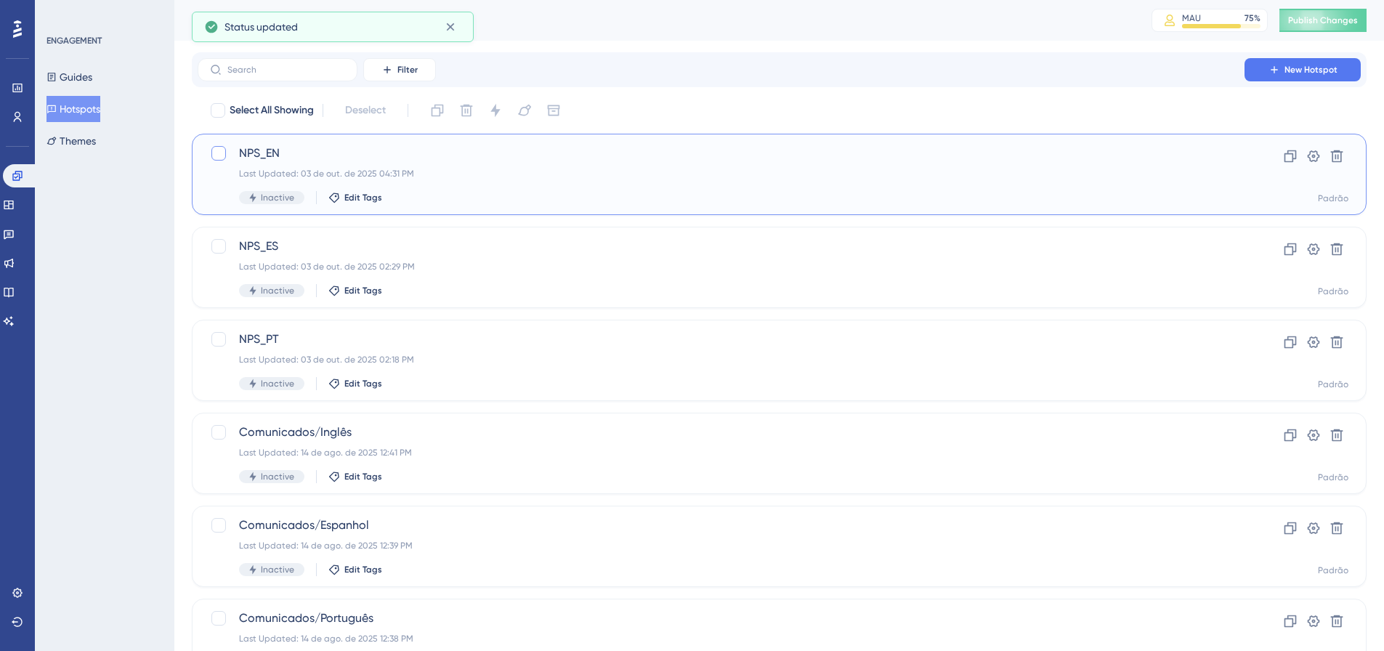
click at [219, 155] on div at bounding box center [218, 153] width 15 height 15
checkbox input "true"
click at [219, 244] on div at bounding box center [218, 246] width 15 height 15
checkbox input "true"
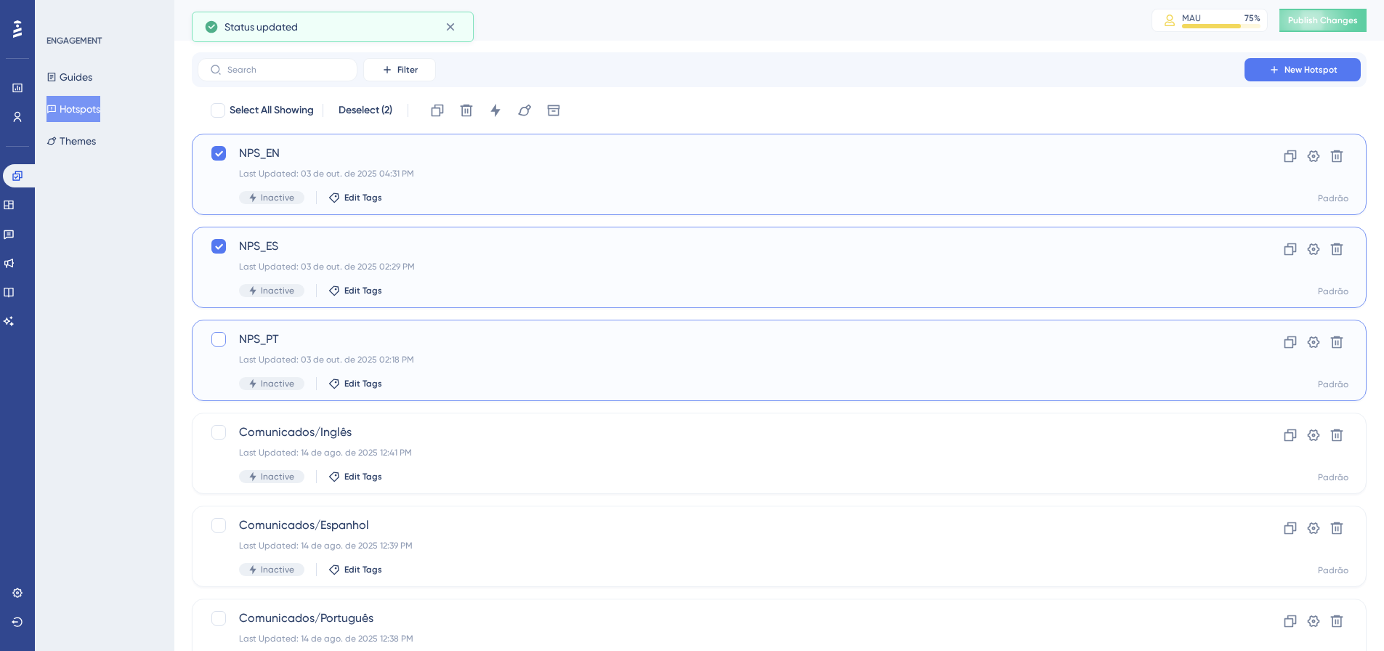
click at [220, 338] on div at bounding box center [218, 339] width 15 height 15
checkbox input "true"
click at [503, 117] on icon at bounding box center [495, 110] width 15 height 15
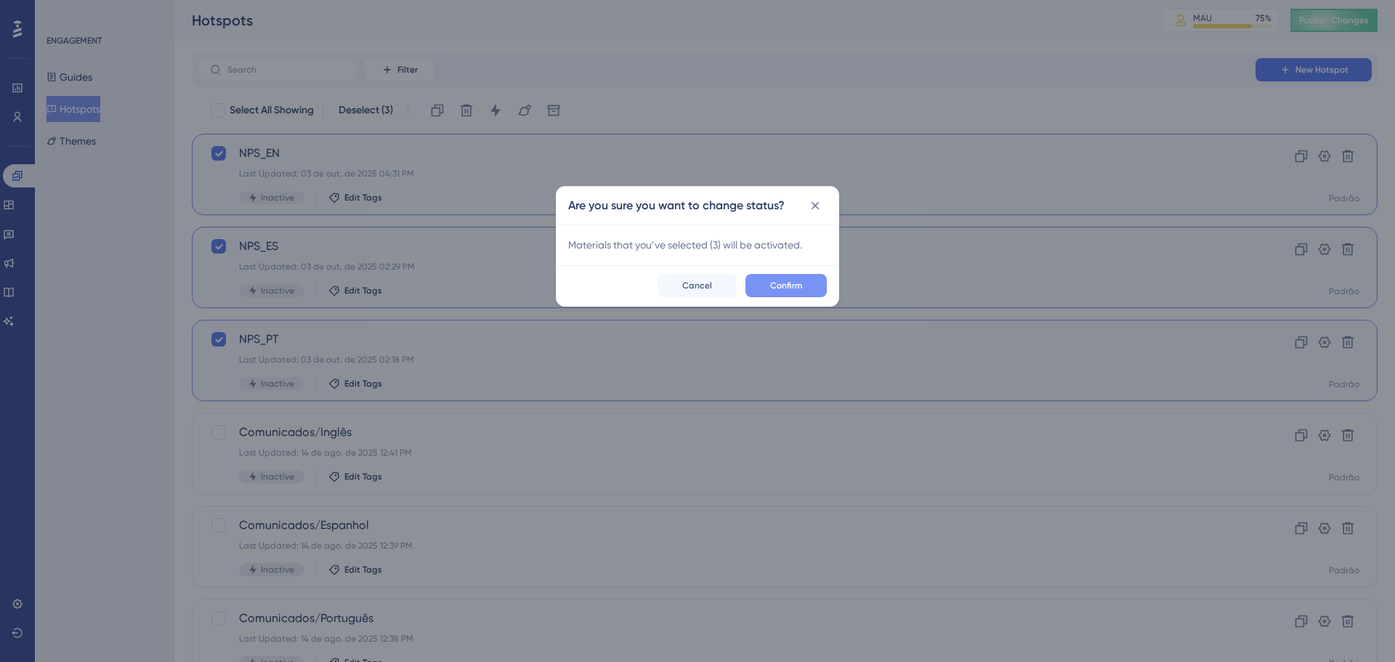
click at [782, 285] on span "Confirm" at bounding box center [786, 286] width 32 height 12
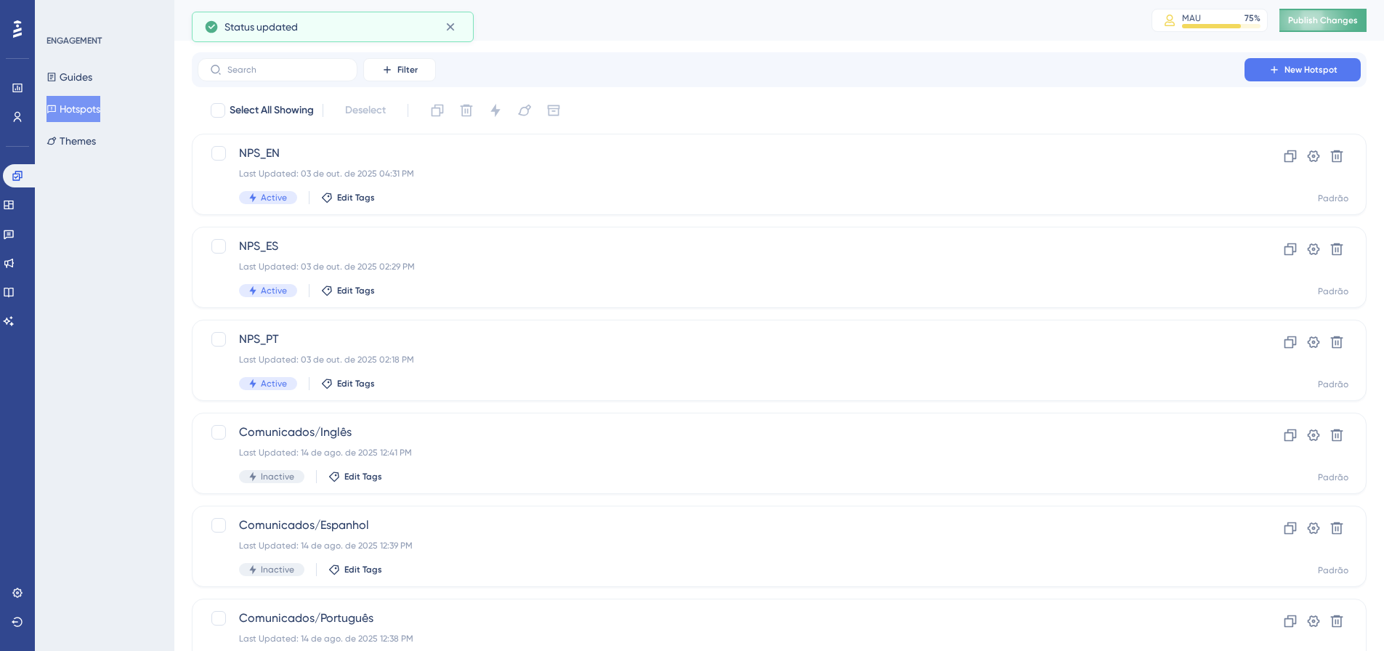
click at [1303, 19] on span "Publish Changes" at bounding box center [1323, 21] width 70 height 12
